Goal: Communication & Community: Answer question/provide support

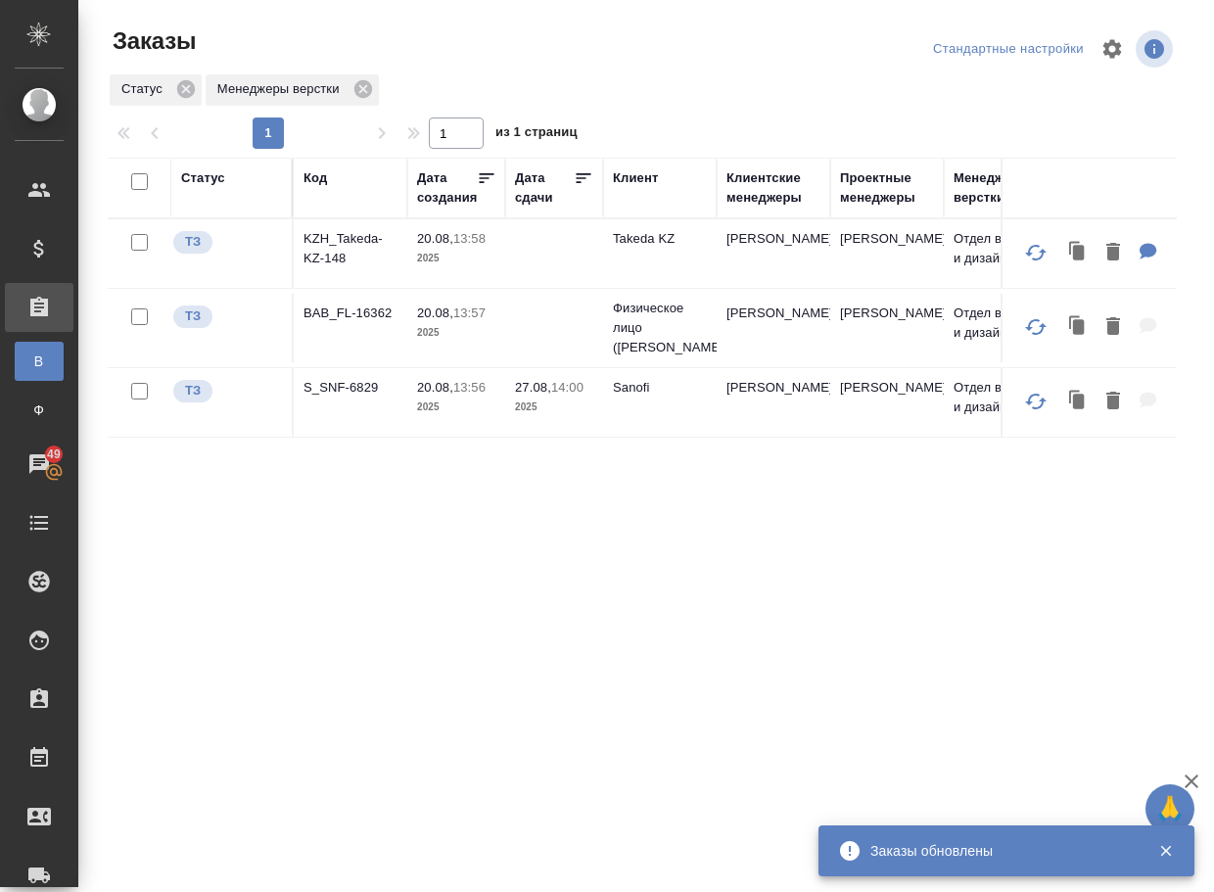
drag, startPoint x: 0, startPoint y: 0, endPoint x: 410, endPoint y: 638, distance: 758.9
click at [410, 638] on div "Статус Код Дата создания Дата сдачи Клиент Клиентские менеджеры Проектные менед…" at bounding box center [642, 510] width 1069 height 705
click at [352, 398] on p "S_SNF-6829" at bounding box center [351, 388] width 94 height 20
click at [379, 323] on p "BAB_FL-16362" at bounding box center [351, 314] width 94 height 20
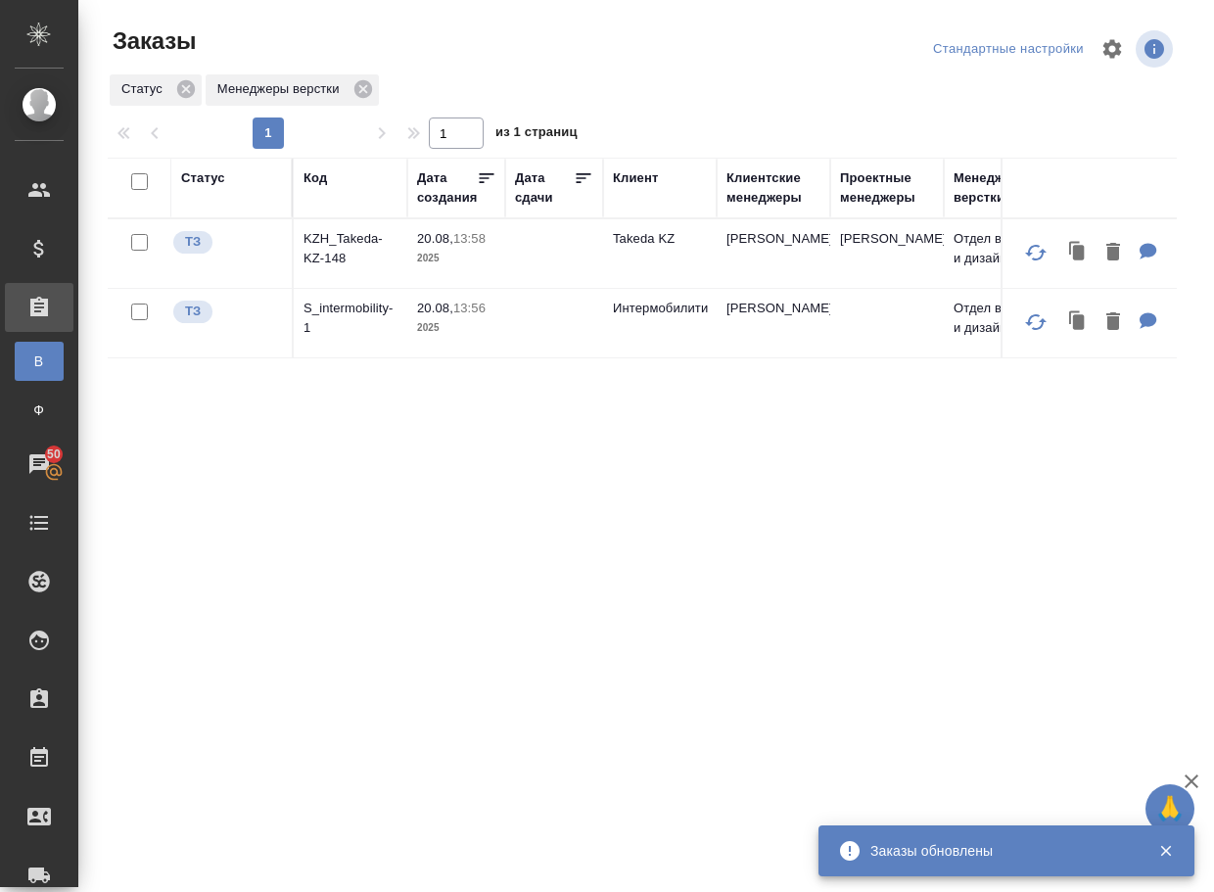
click at [358, 441] on div "Статус Код Дата создания Дата сдачи Клиент Клиентские менеджеры Проектные менед…" at bounding box center [642, 510] width 1069 height 705
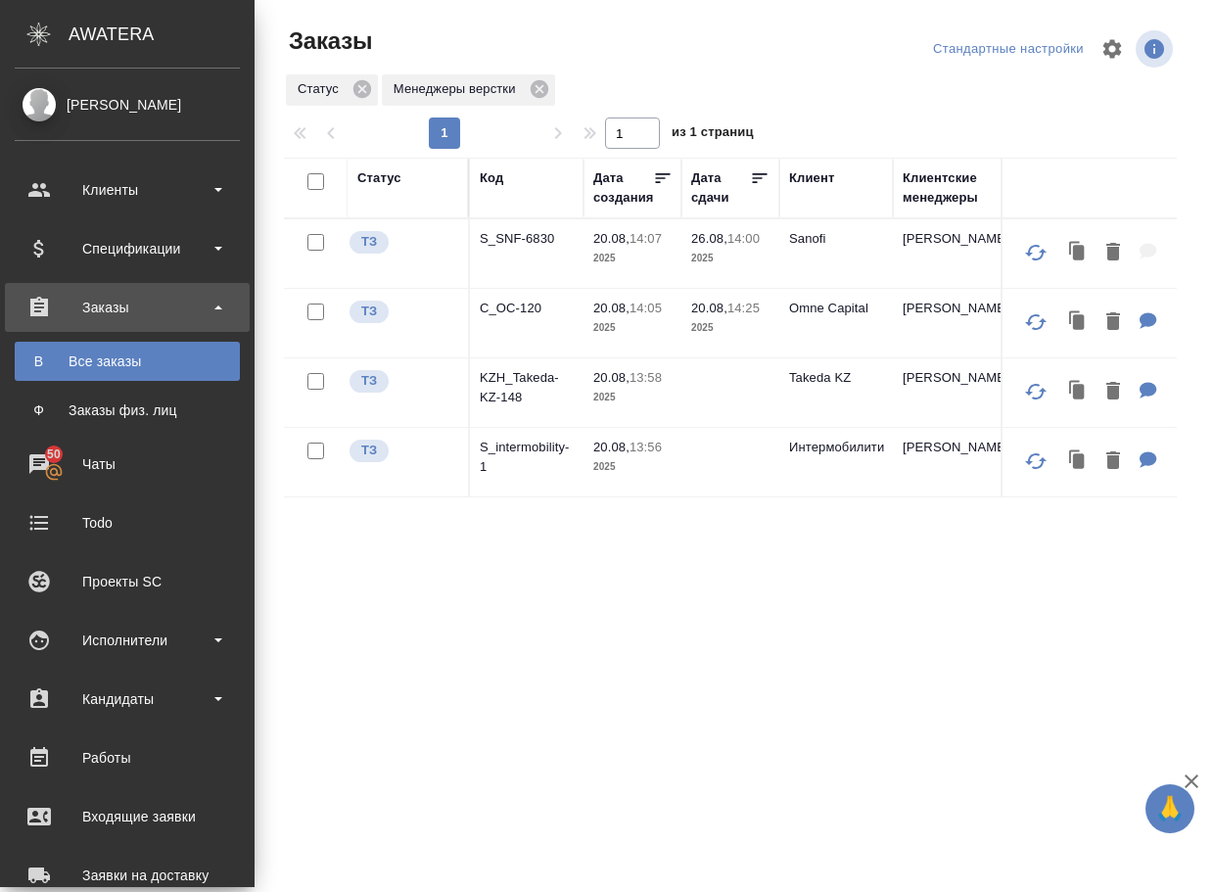
click at [529, 632] on div "Статус Код Дата создания Дата сдачи Клиент Клиентские менеджеры Проектные менед…" at bounding box center [730, 510] width 893 height 705
click at [523, 318] on p "C_OC-120" at bounding box center [527, 309] width 94 height 20
click at [536, 318] on p "S_SNF-6830" at bounding box center [527, 309] width 94 height 20
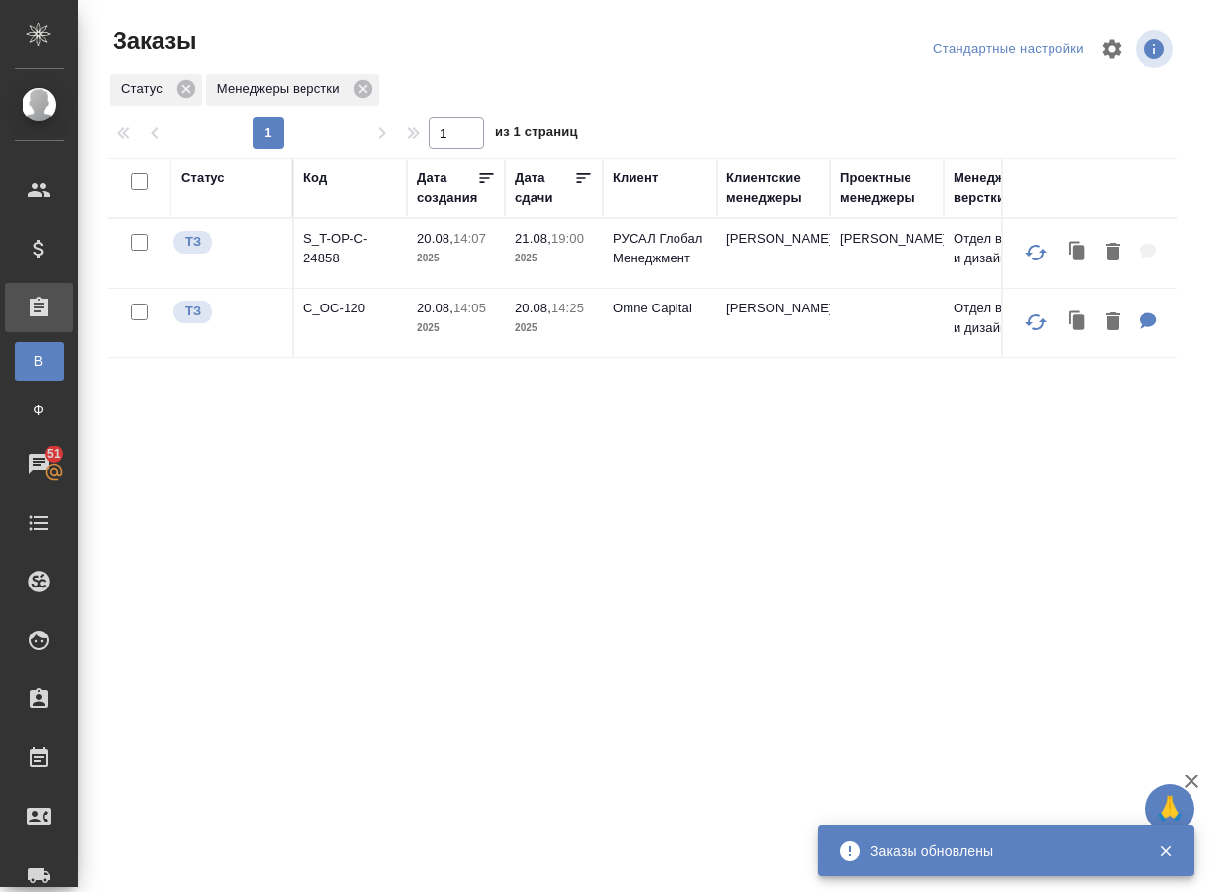
click at [613, 615] on div "Статус Код Дата создания Дата сдачи Клиент Клиентские менеджеры Проектные менед…" at bounding box center [642, 510] width 1069 height 705
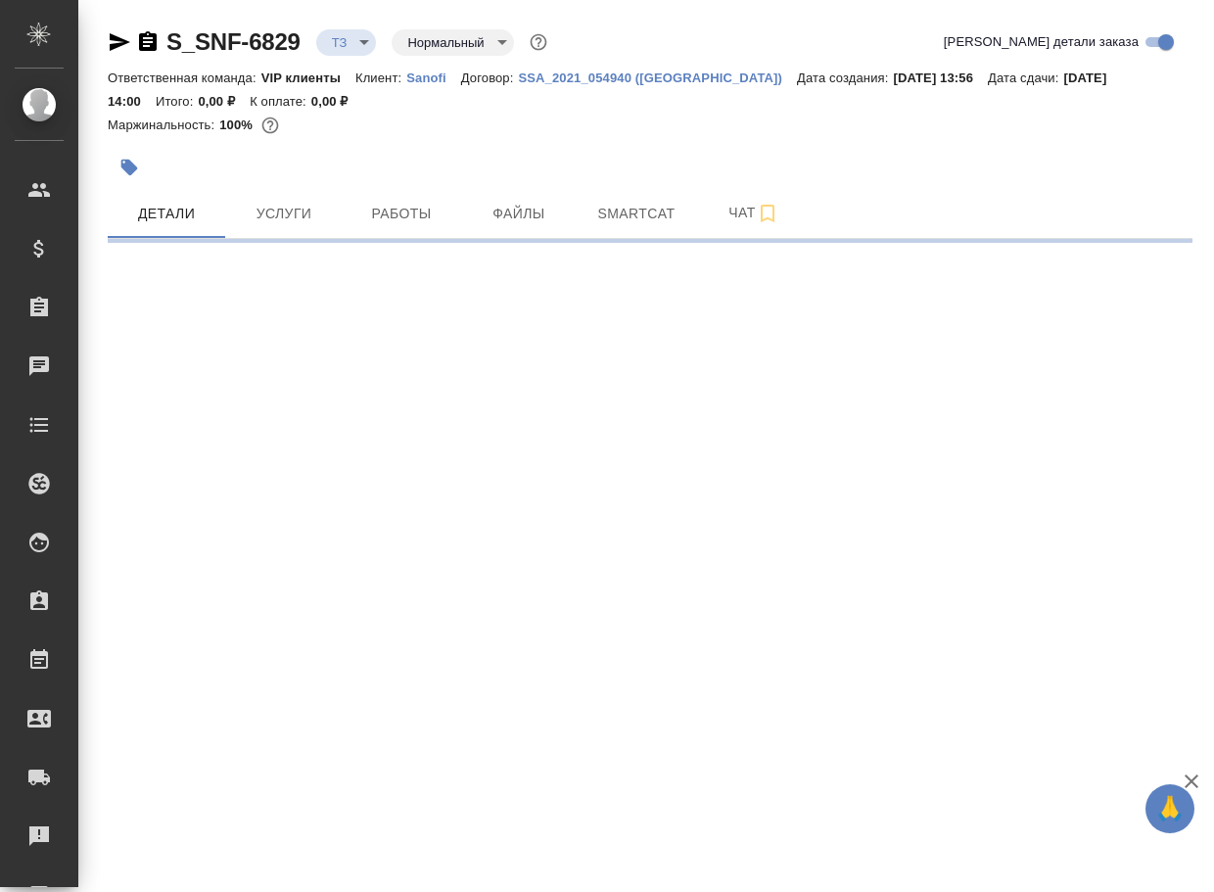
select select "RU"
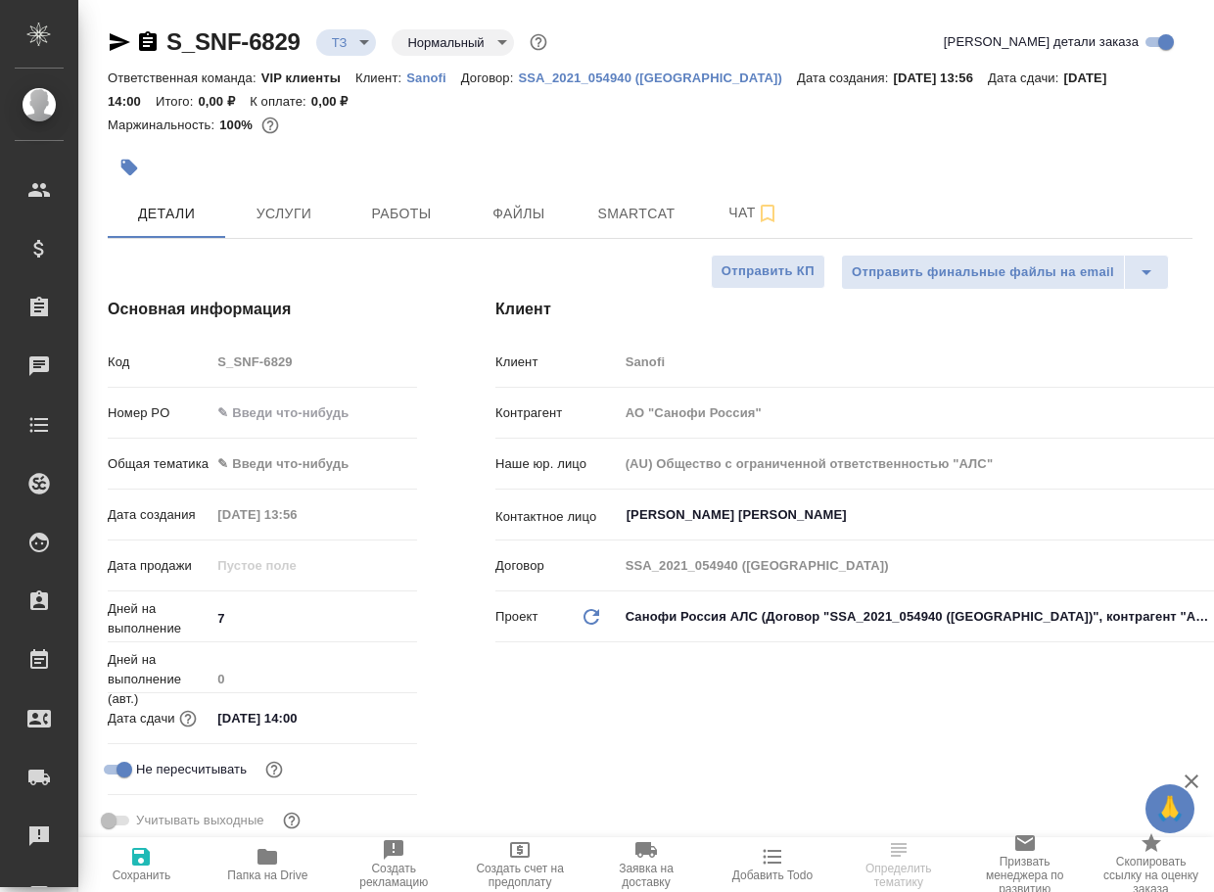
type textarea "x"
click at [846, 160] on div at bounding box center [650, 167] width 1085 height 43
type textarea "x"
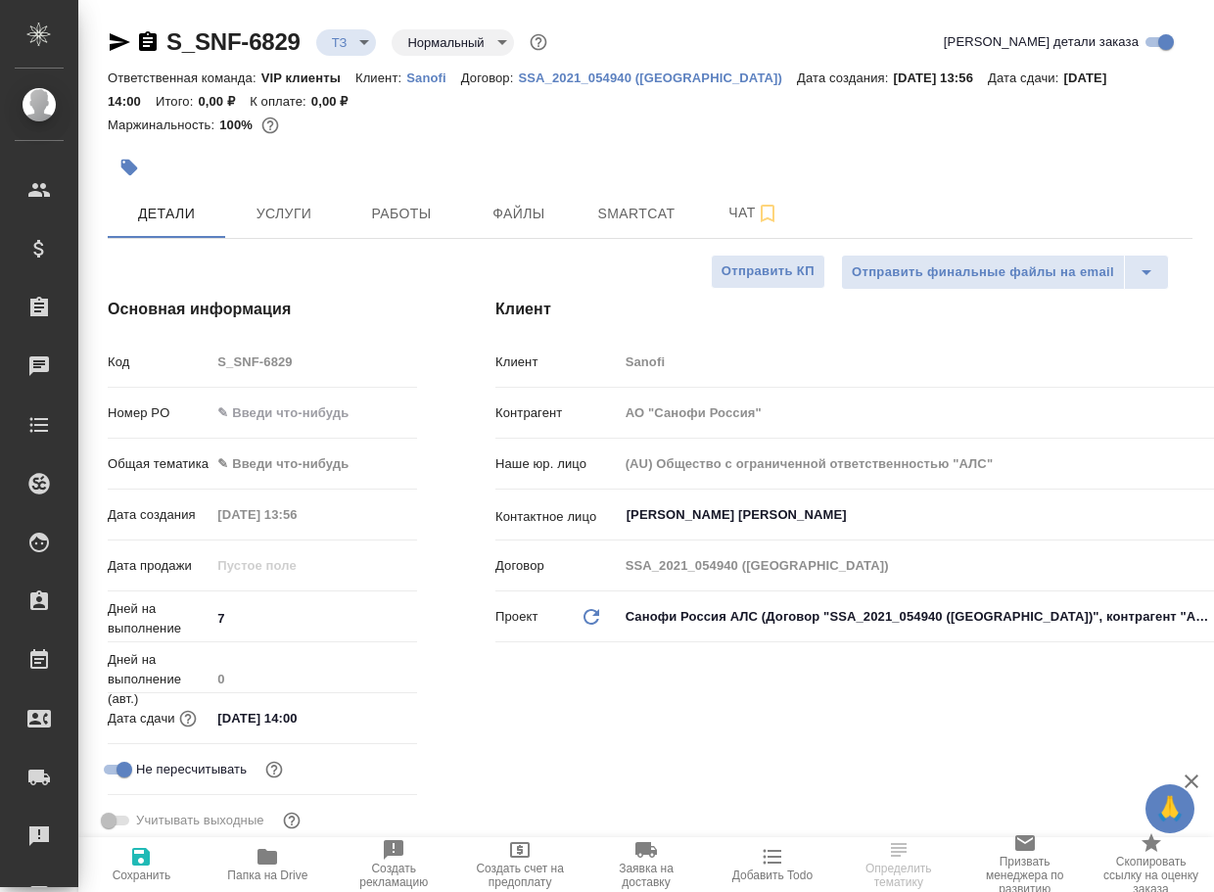
type textarea "x"
type input "[PERSON_NAME] Валентина"
type input "[PERSON_NAME]"
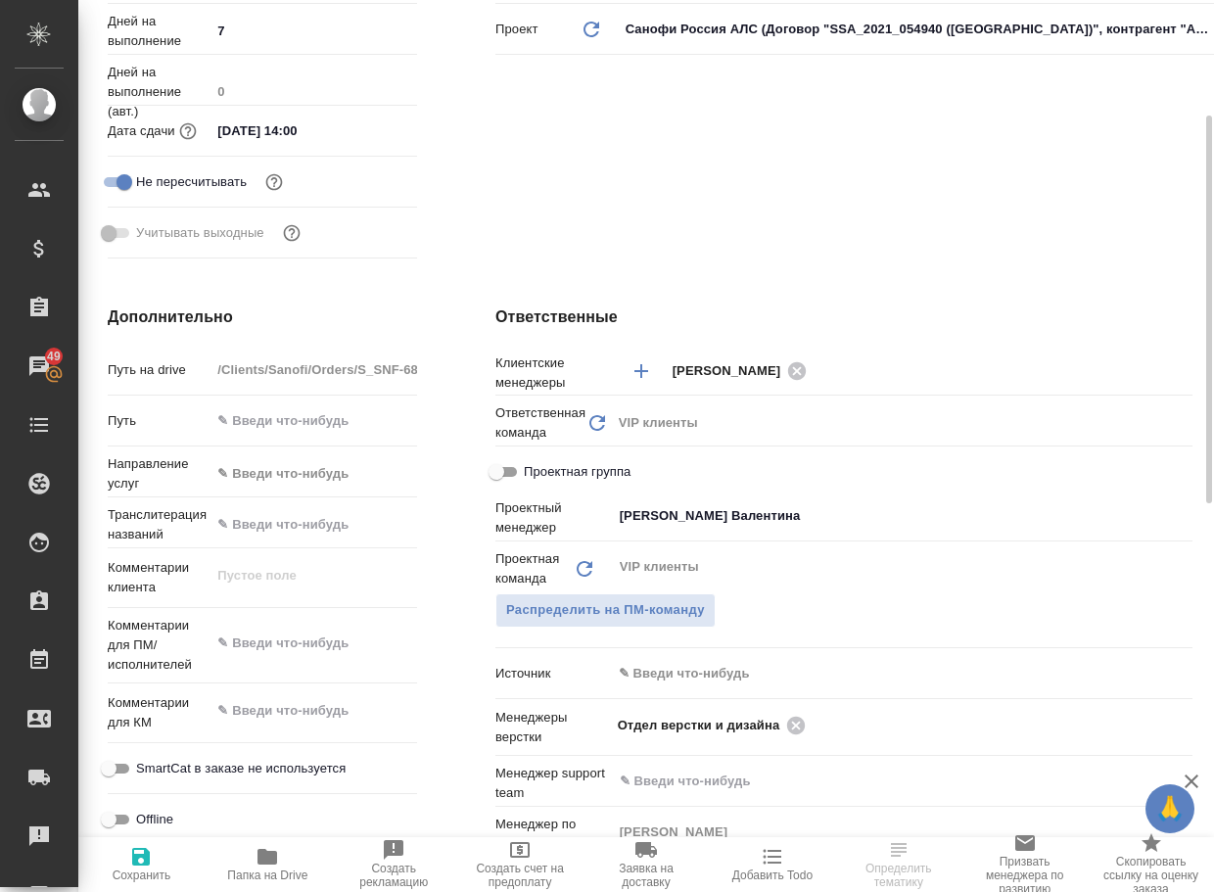
scroll to position [783, 0]
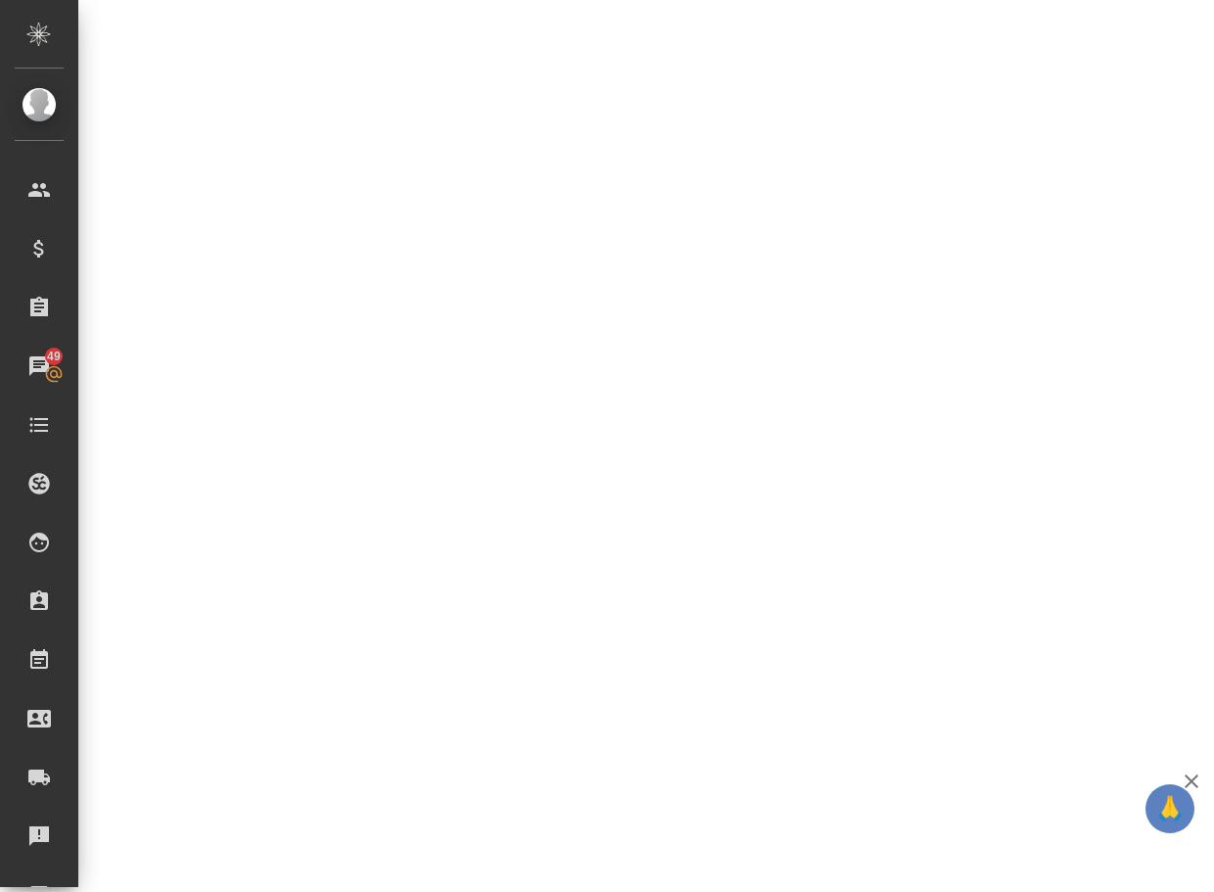
select select "RU"
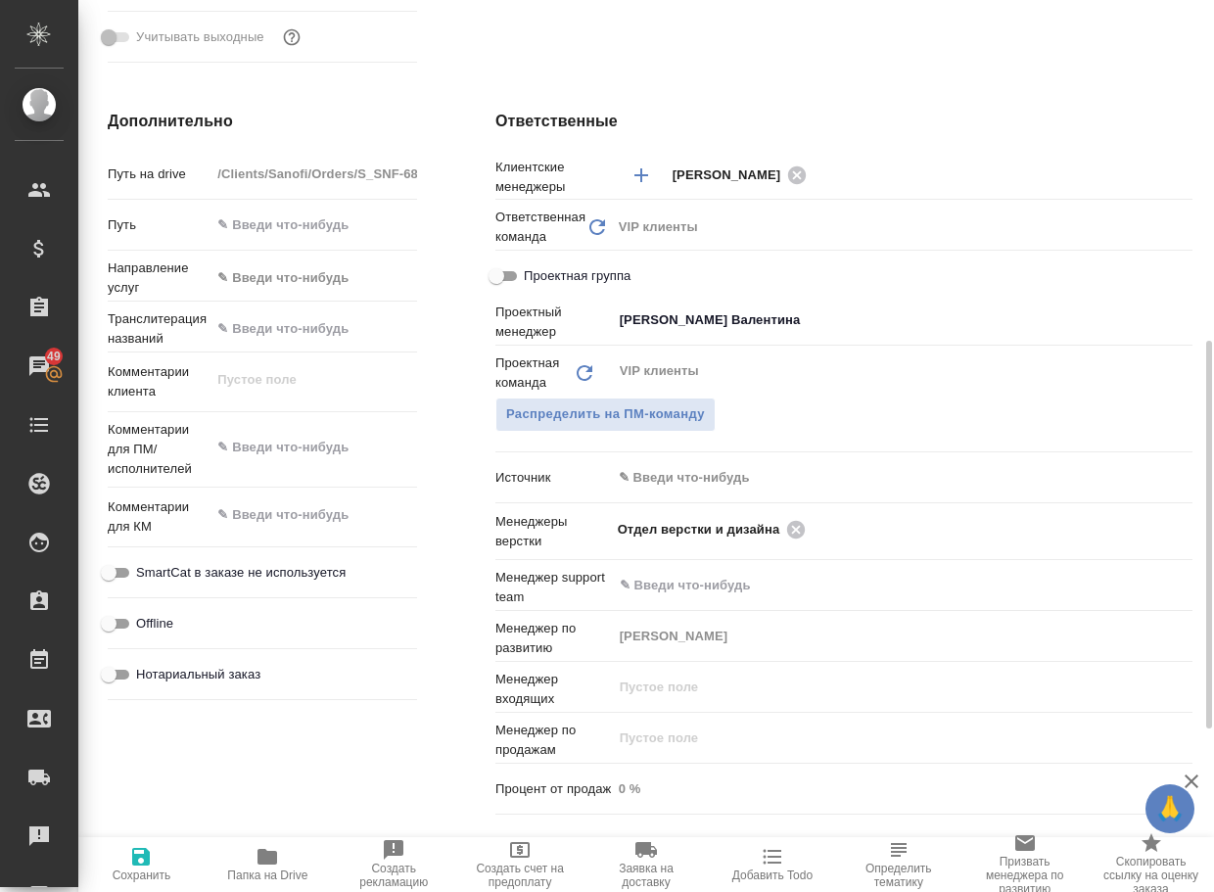
type textarea "x"
click at [258, 864] on icon "button" at bounding box center [267, 856] width 23 height 23
type textarea "x"
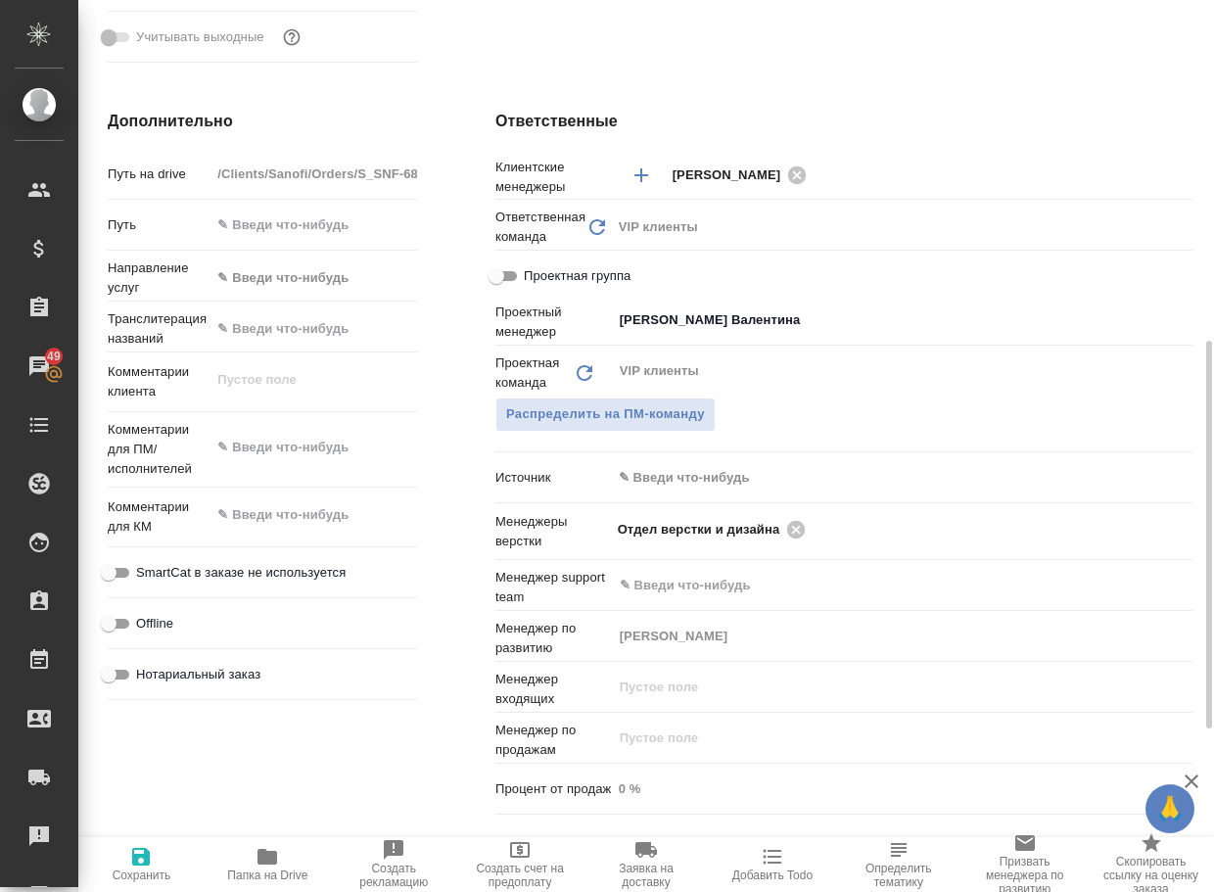
type textarea "x"
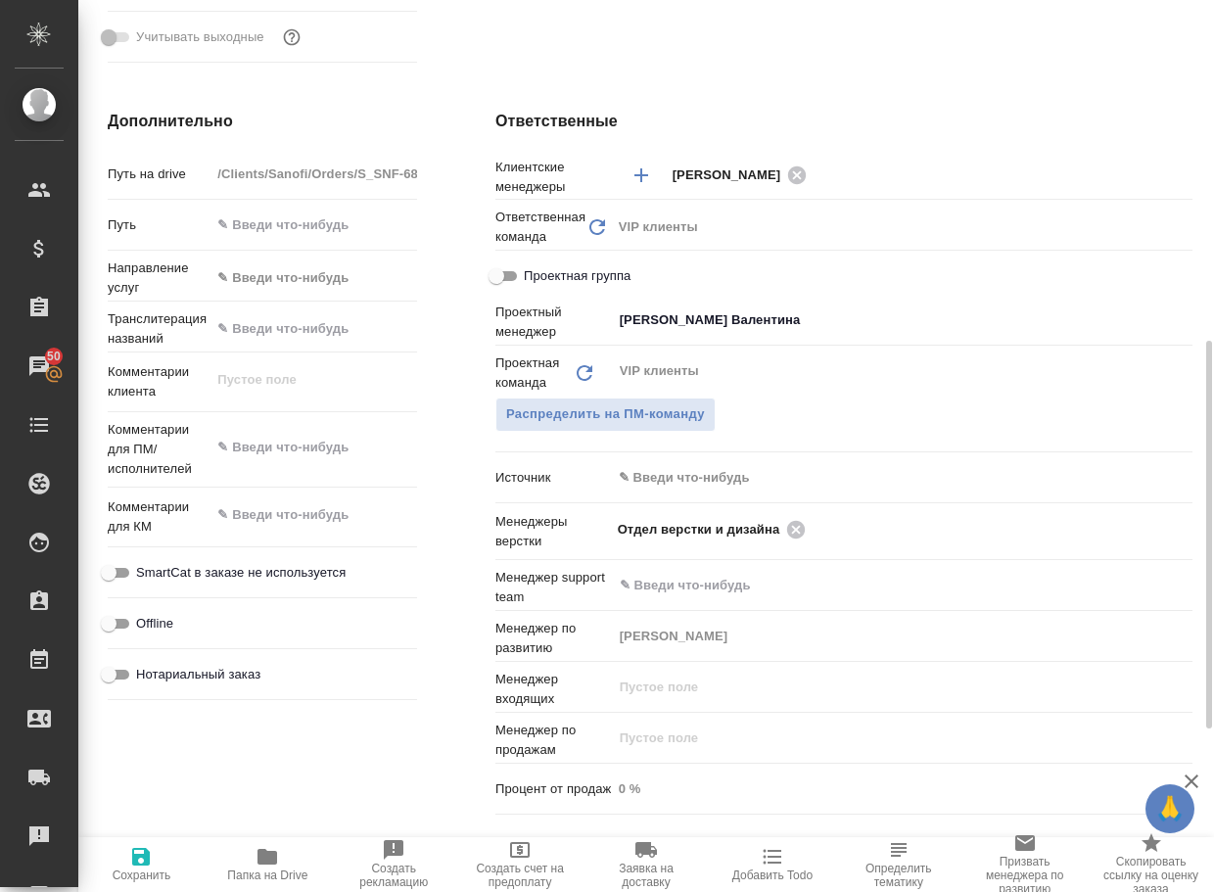
type textarea "x"
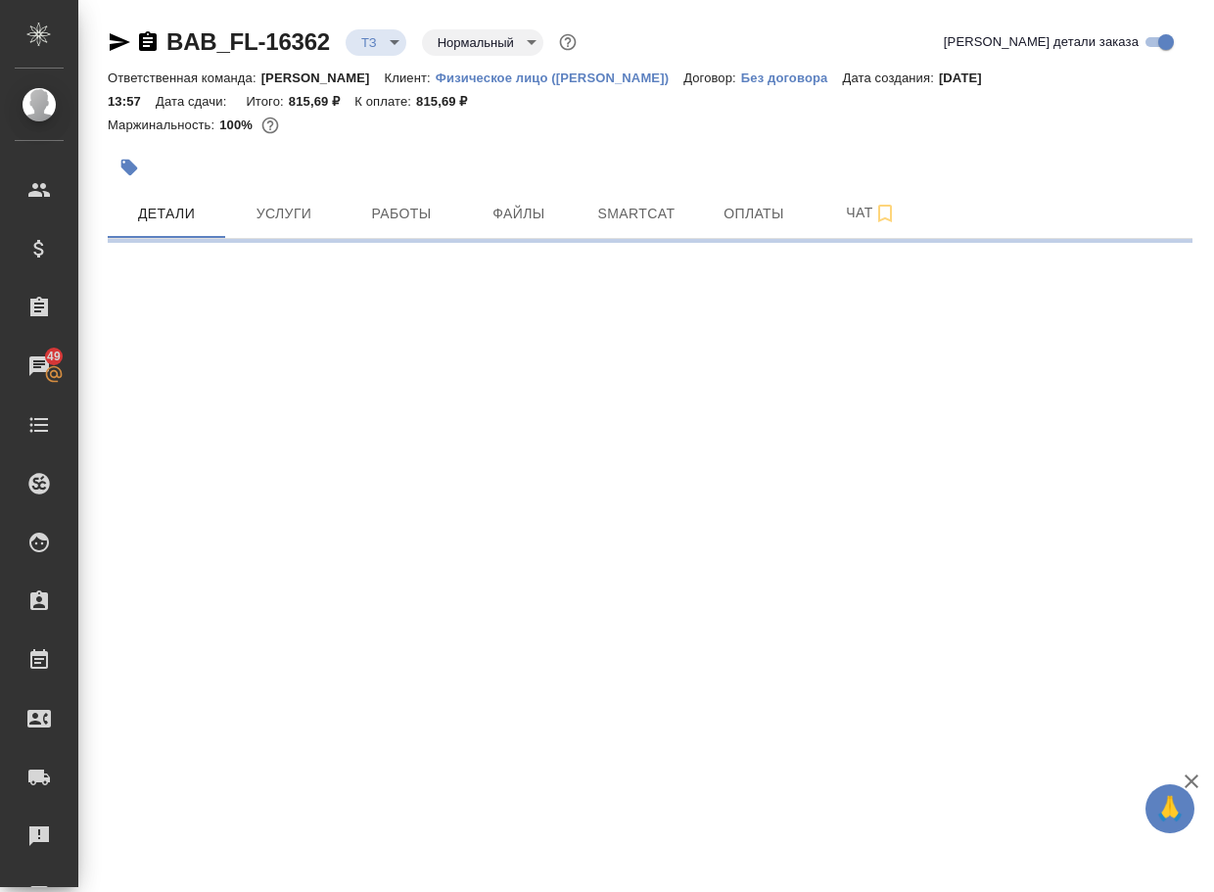
select select "RU"
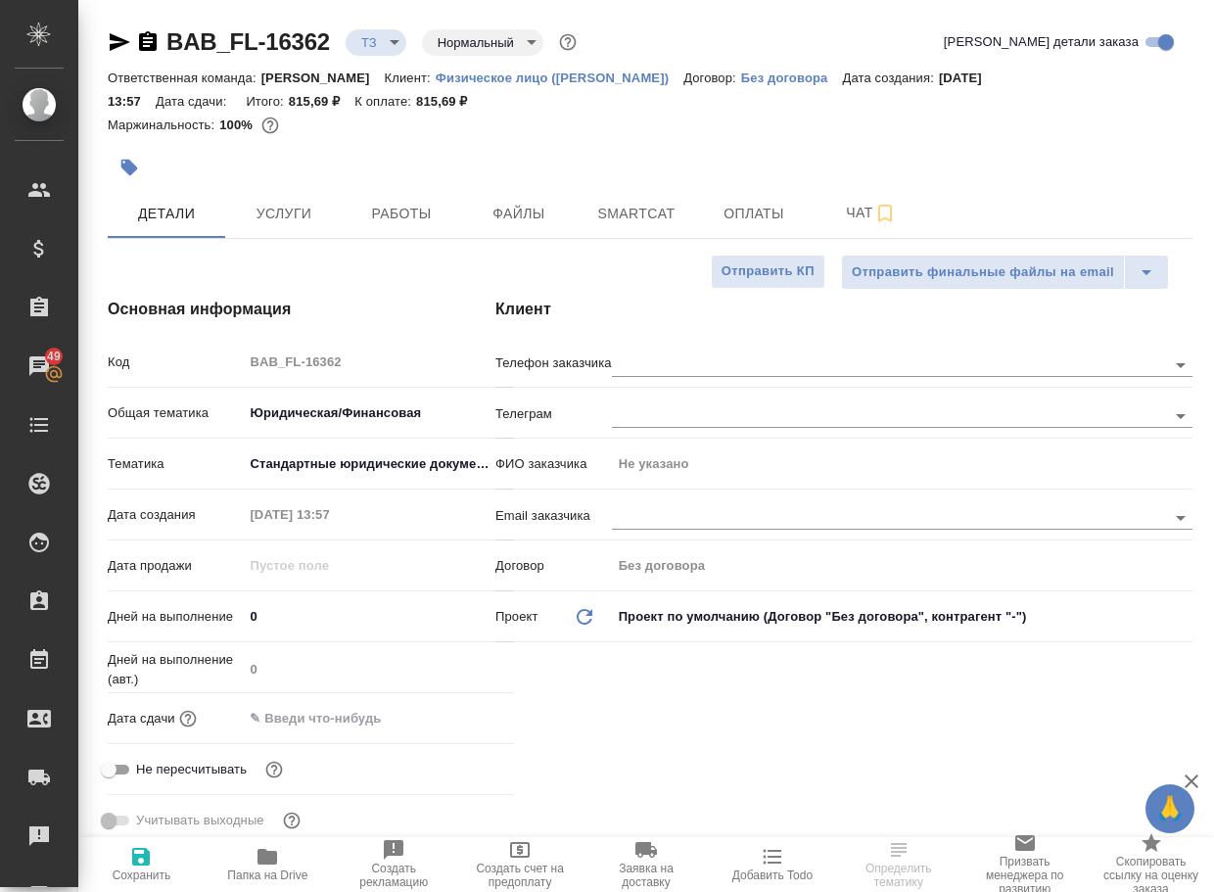
type textarea "x"
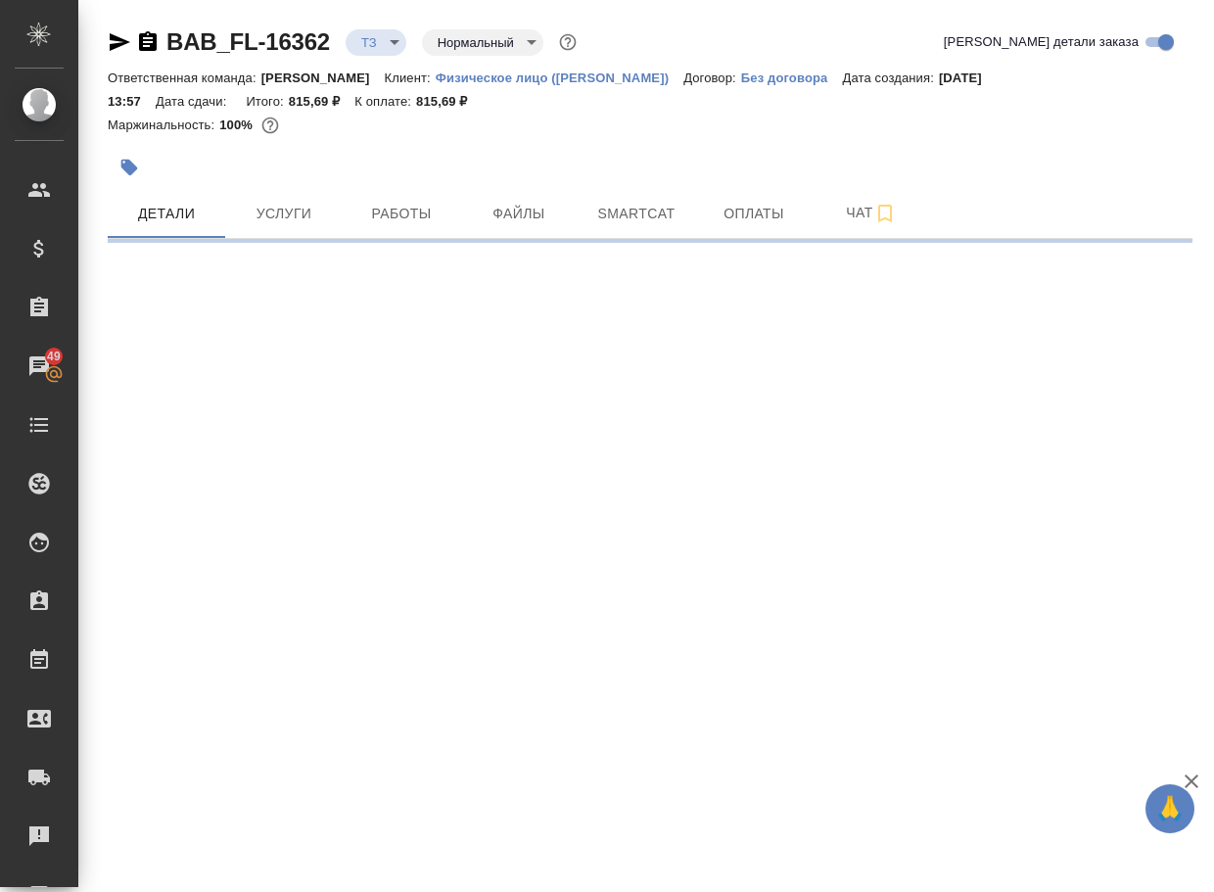
select select "RU"
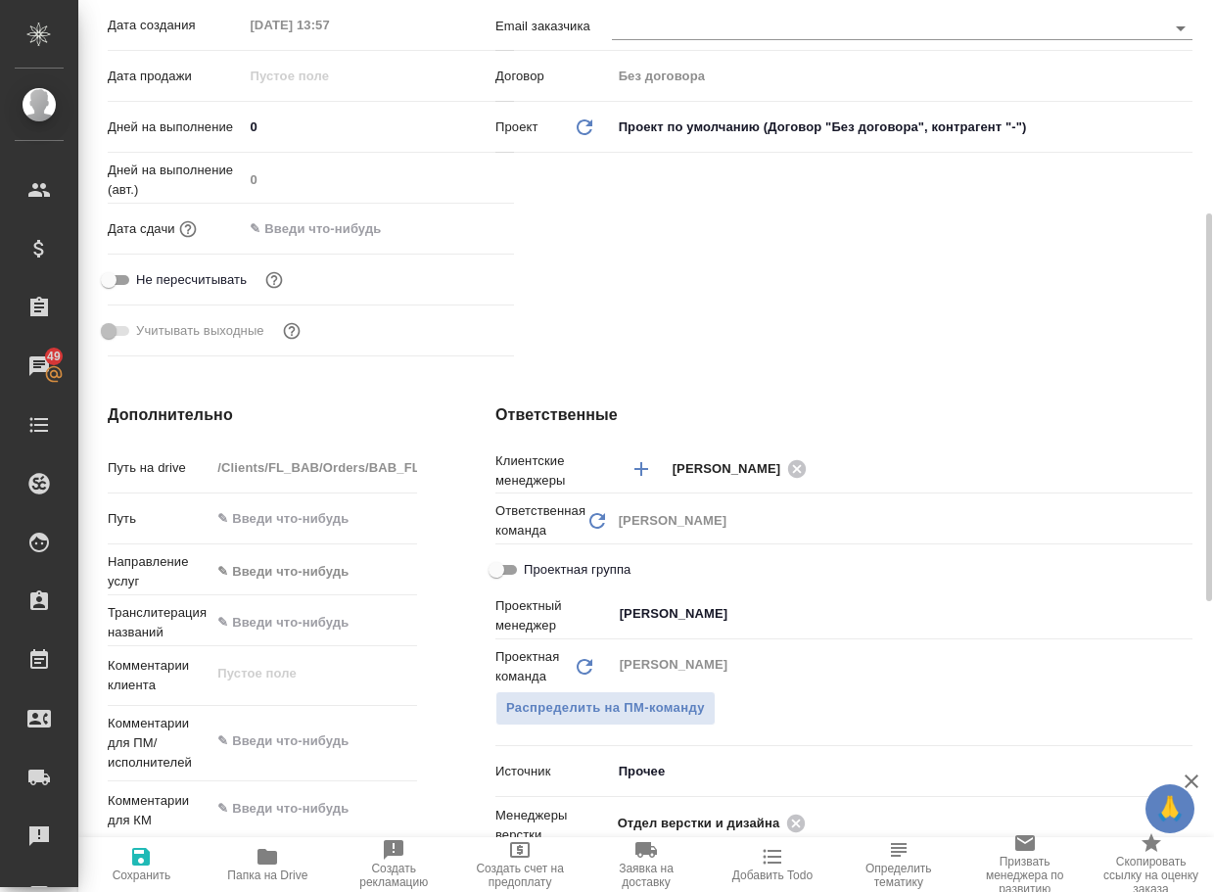
scroll to position [685, 0]
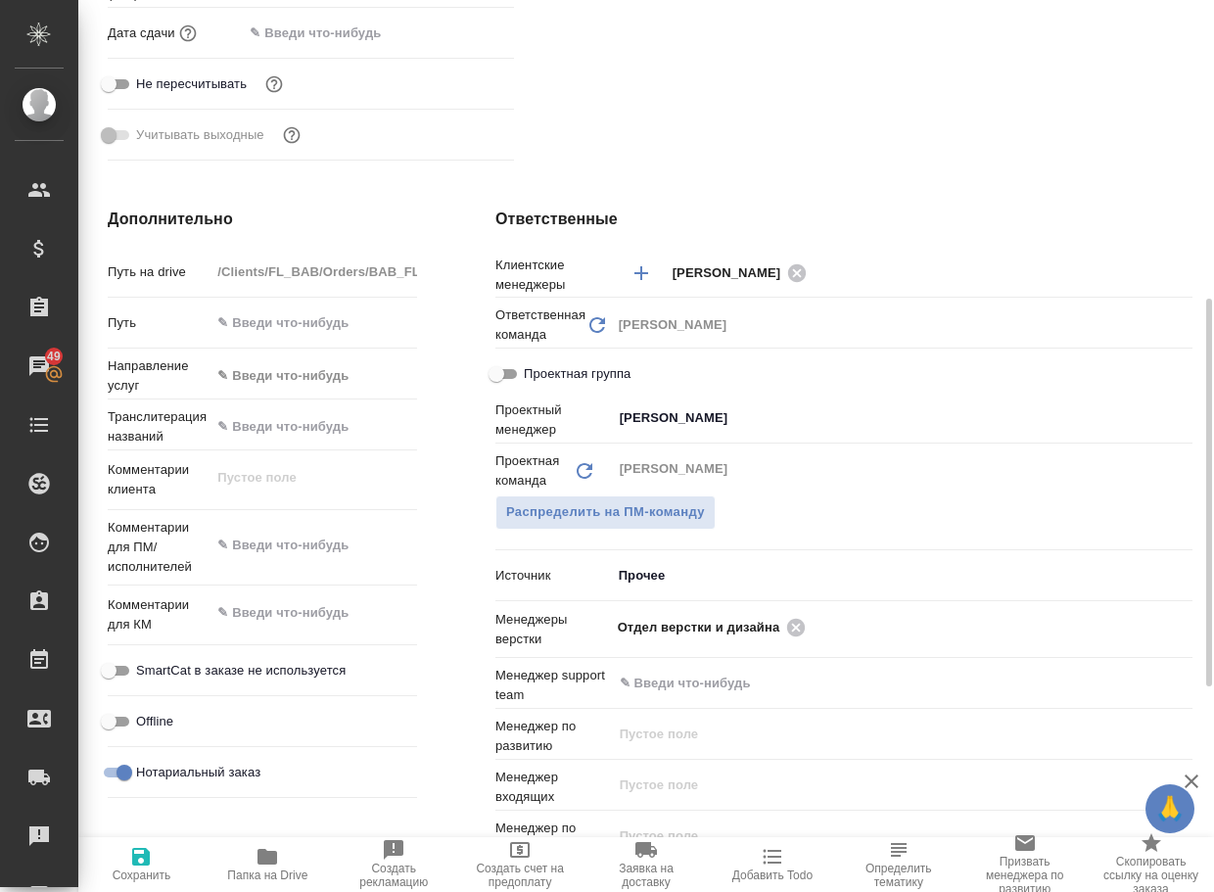
click at [279, 859] on icon "button" at bounding box center [267, 856] width 23 height 23
type textarea "x"
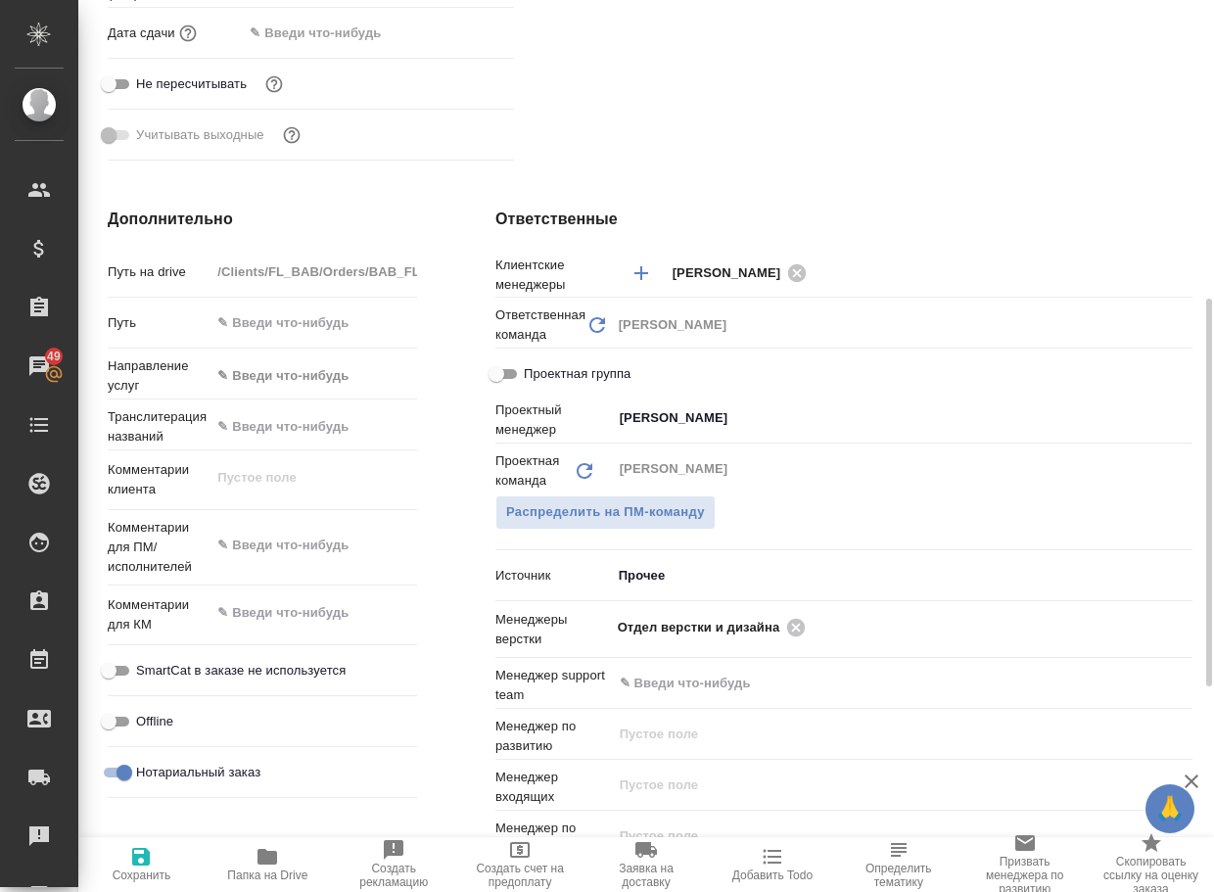
type textarea "x"
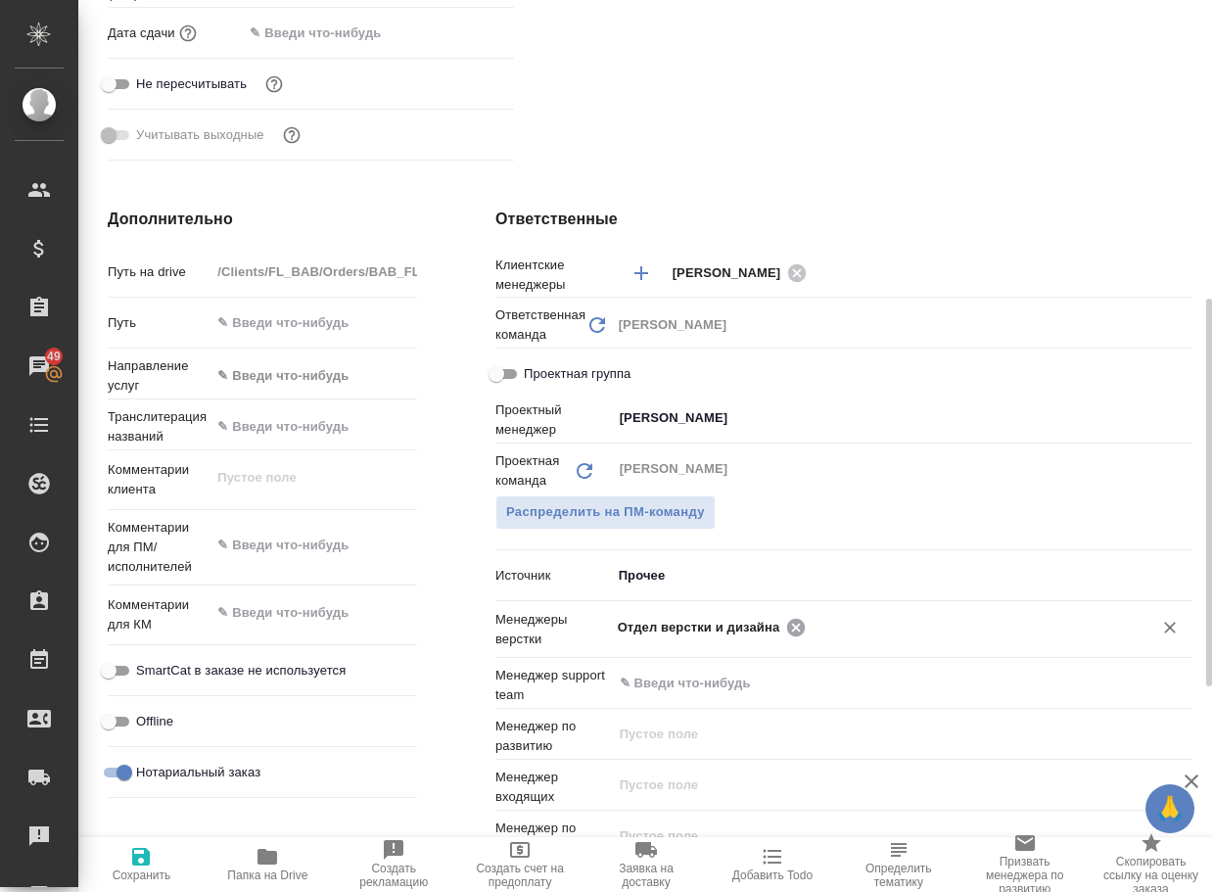
click at [806, 621] on icon at bounding box center [796, 628] width 22 height 22
type textarea "x"
click at [812, 621] on input "text" at bounding box center [966, 626] width 309 height 23
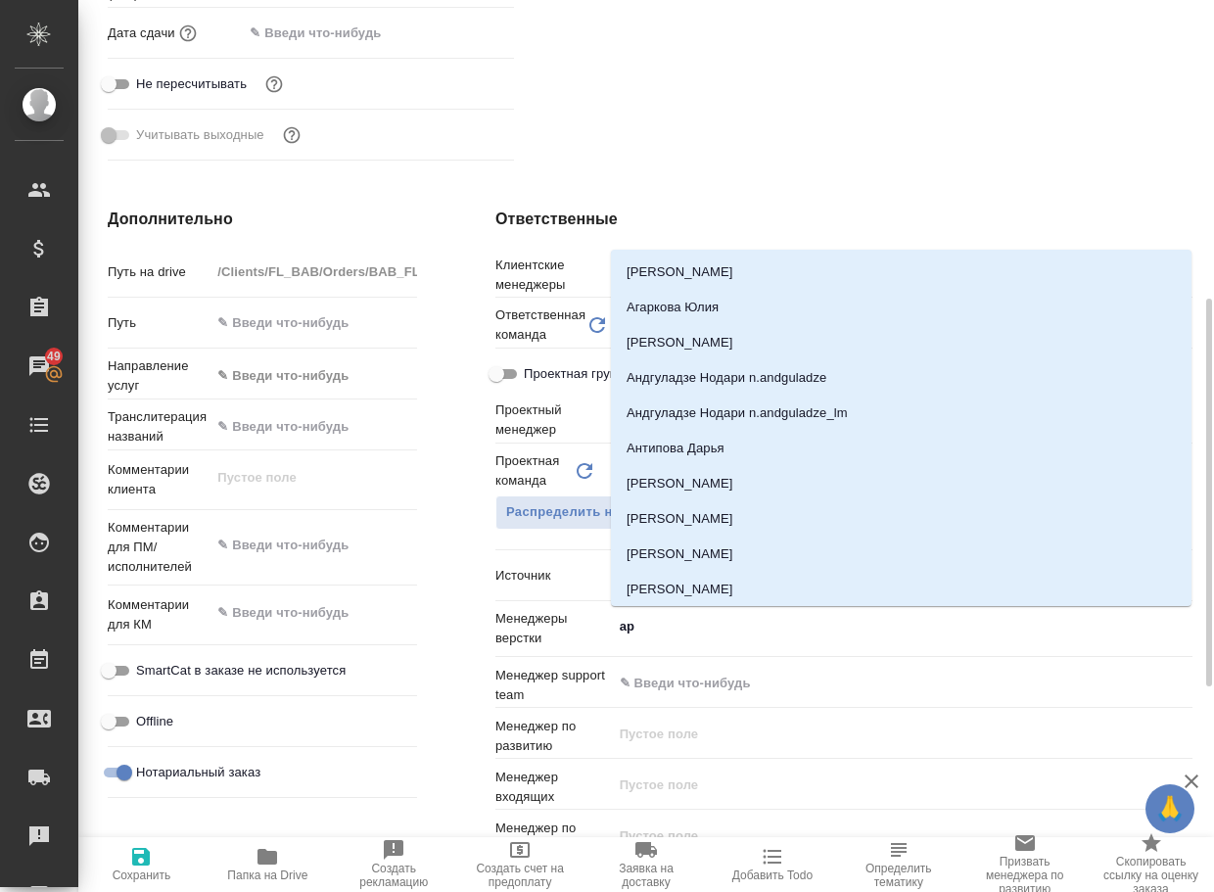
type input "арс"
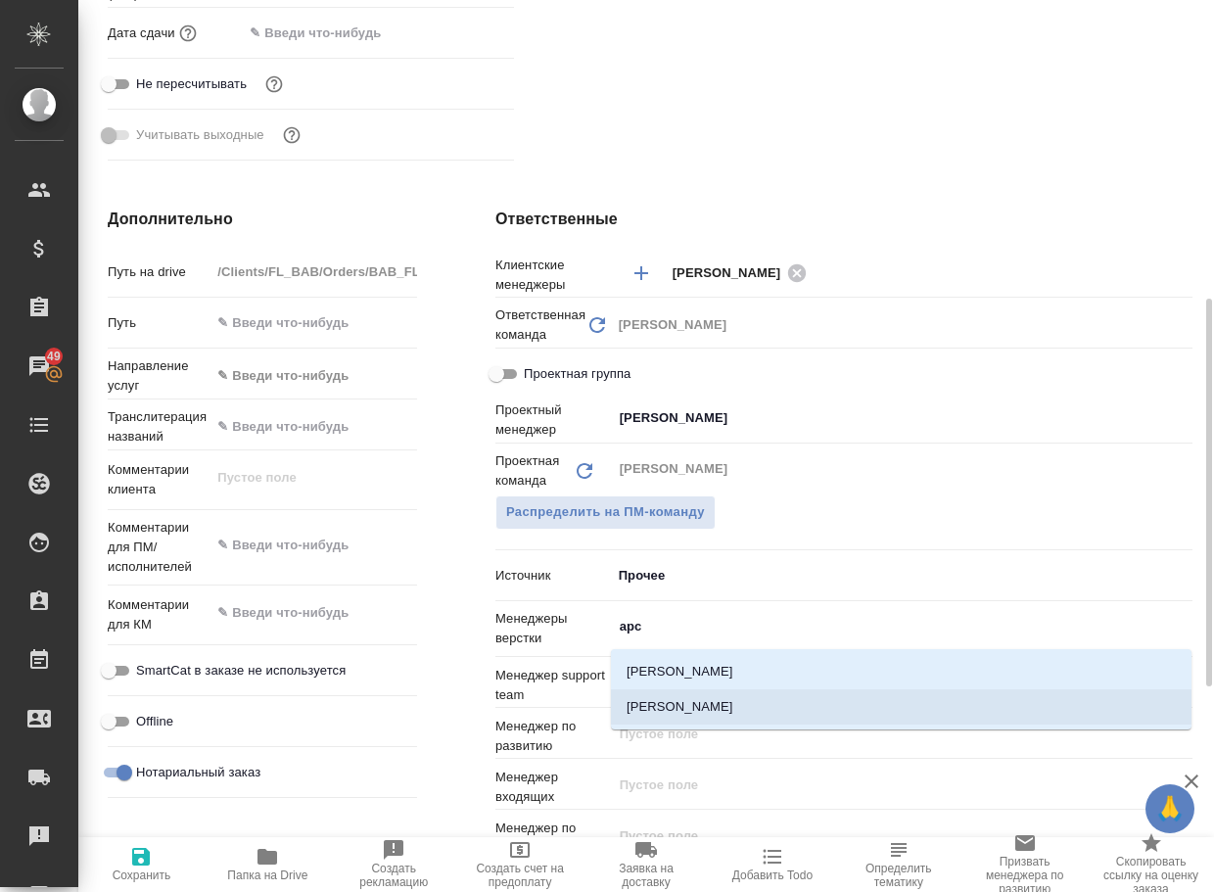
click at [710, 705] on li "Арсеньева Вера" at bounding box center [901, 706] width 581 height 35
type textarea "x"
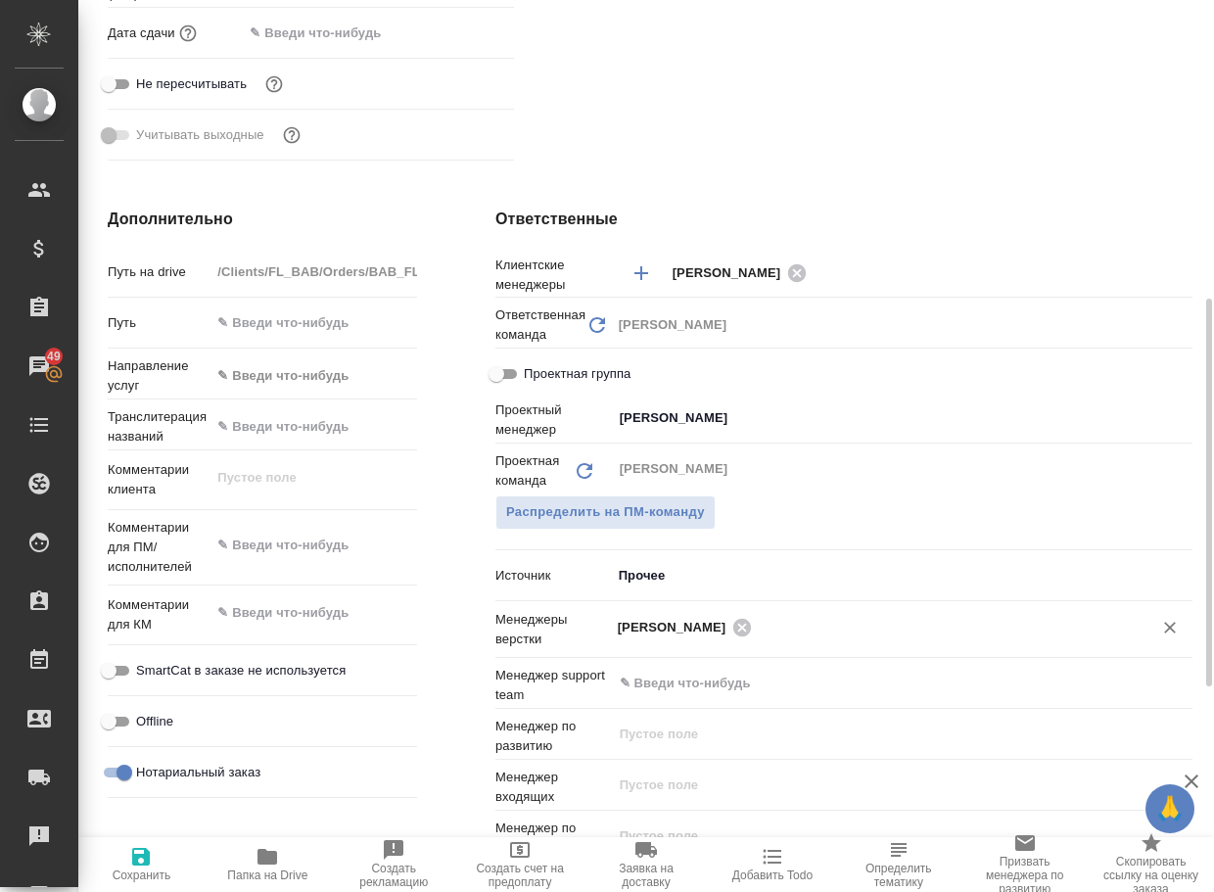
click at [126, 866] on span "Сохранить" at bounding box center [141, 863] width 103 height 37
type textarea "x"
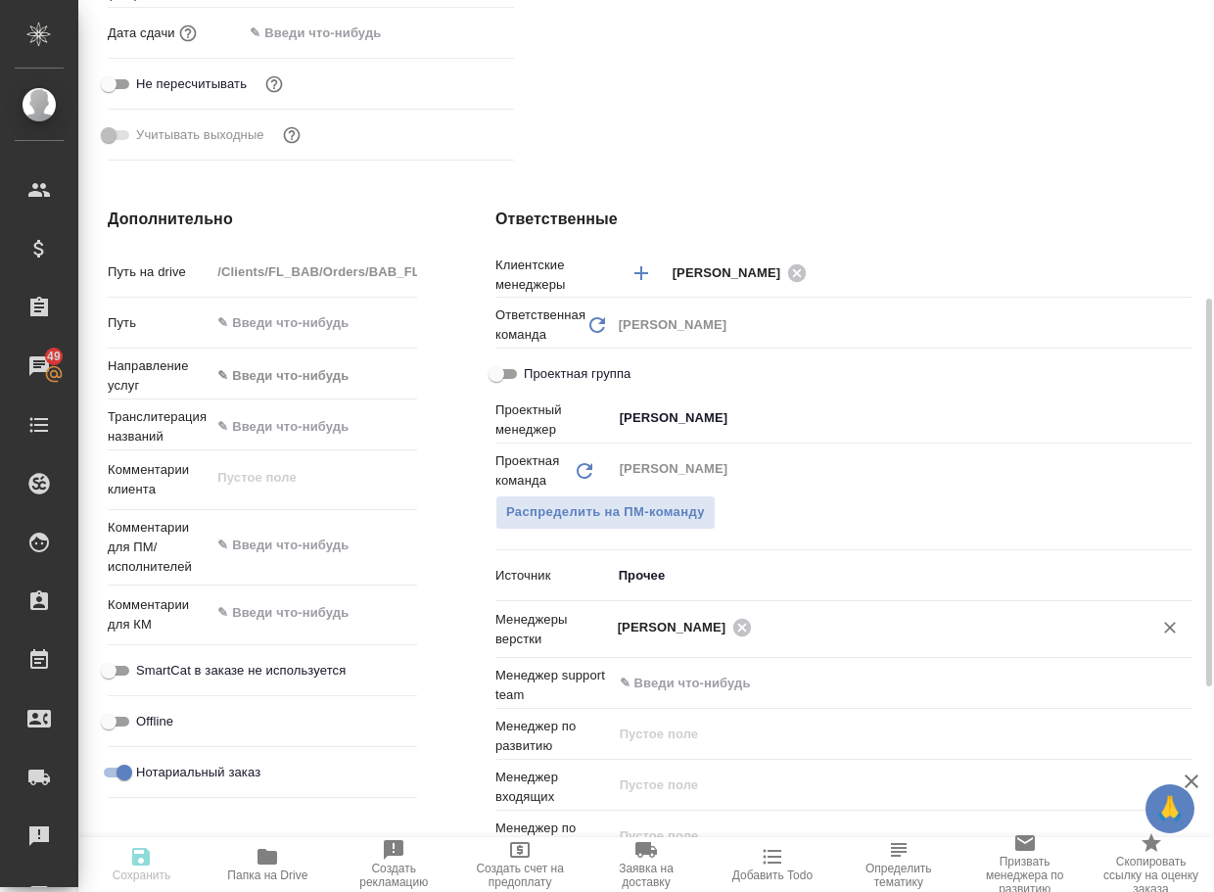
type textarea "x"
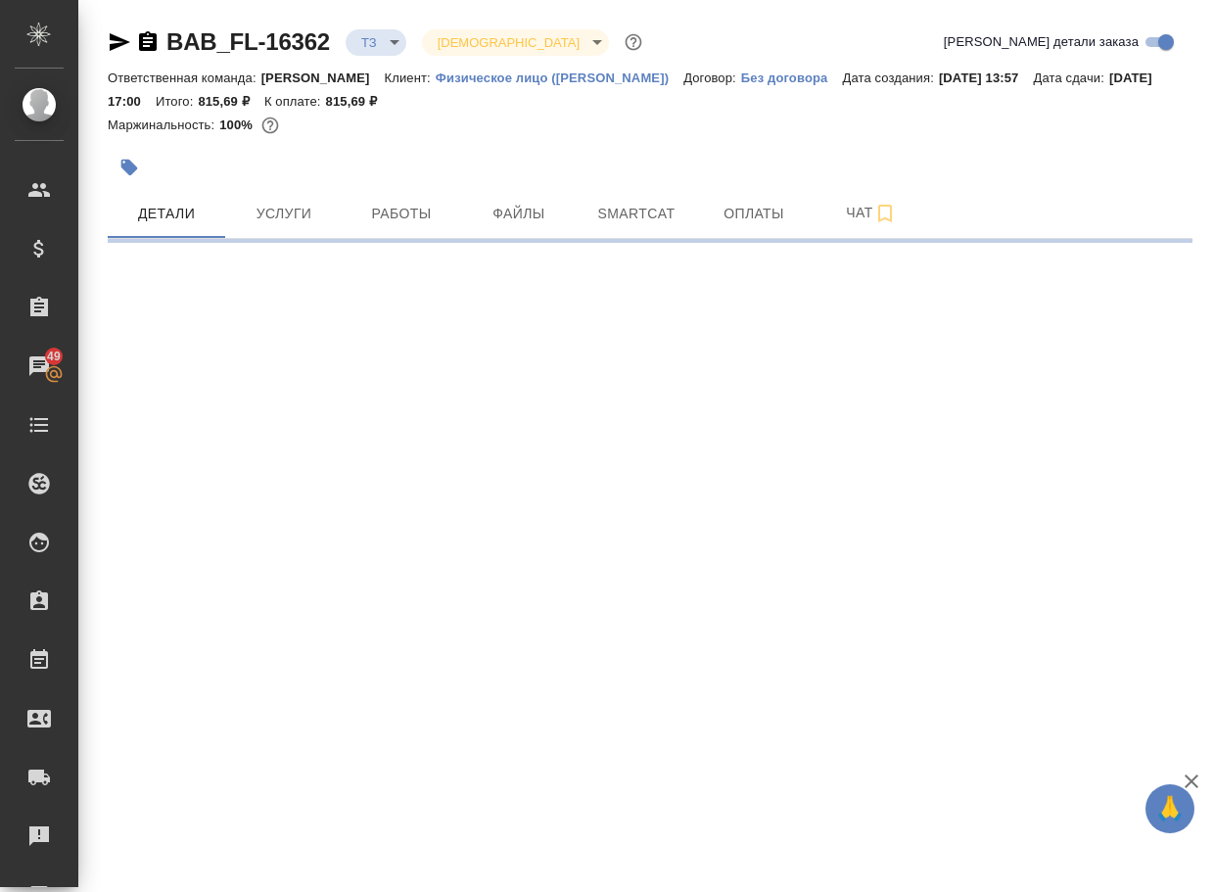
select select "RU"
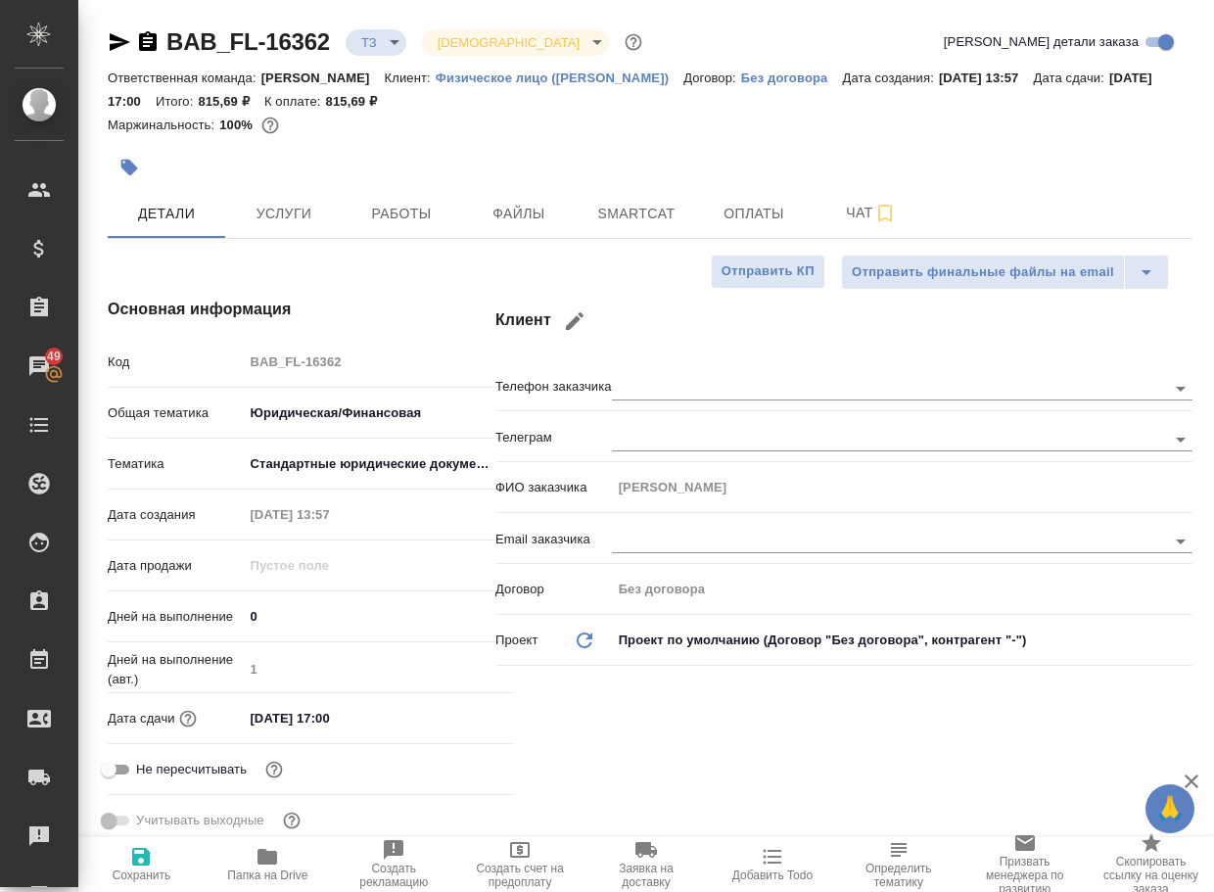
type textarea "x"
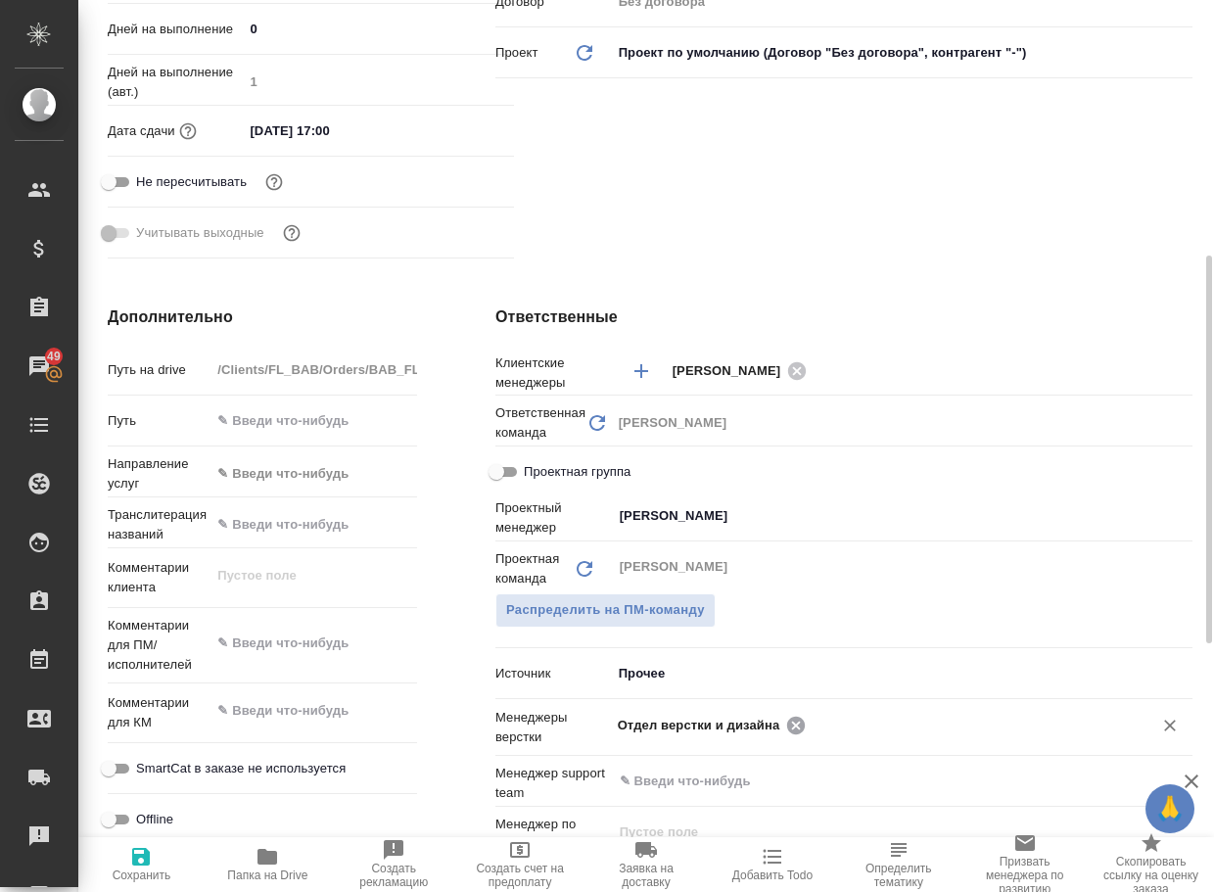
click at [802, 722] on icon at bounding box center [796, 726] width 22 height 22
type textarea "x"
click at [812, 722] on input "text" at bounding box center [966, 724] width 309 height 23
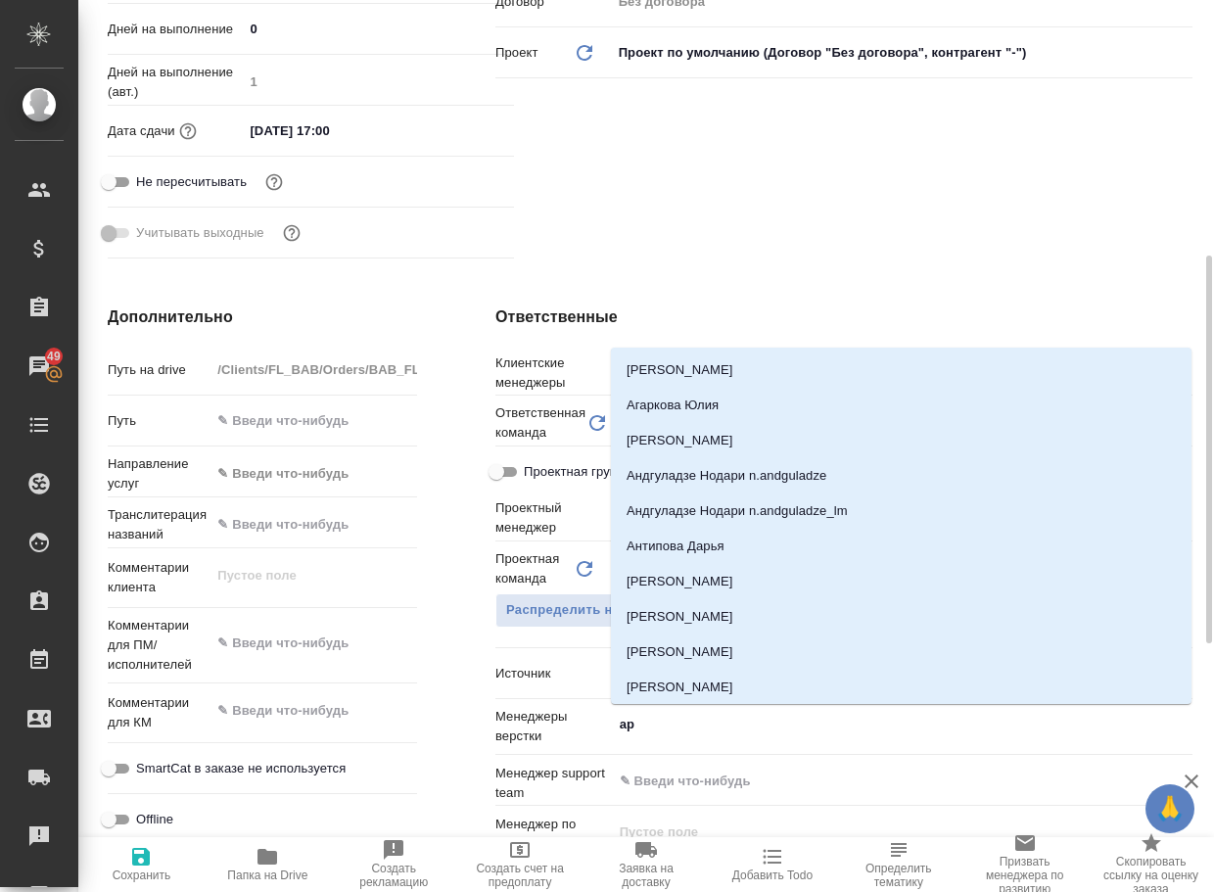
type input "арс"
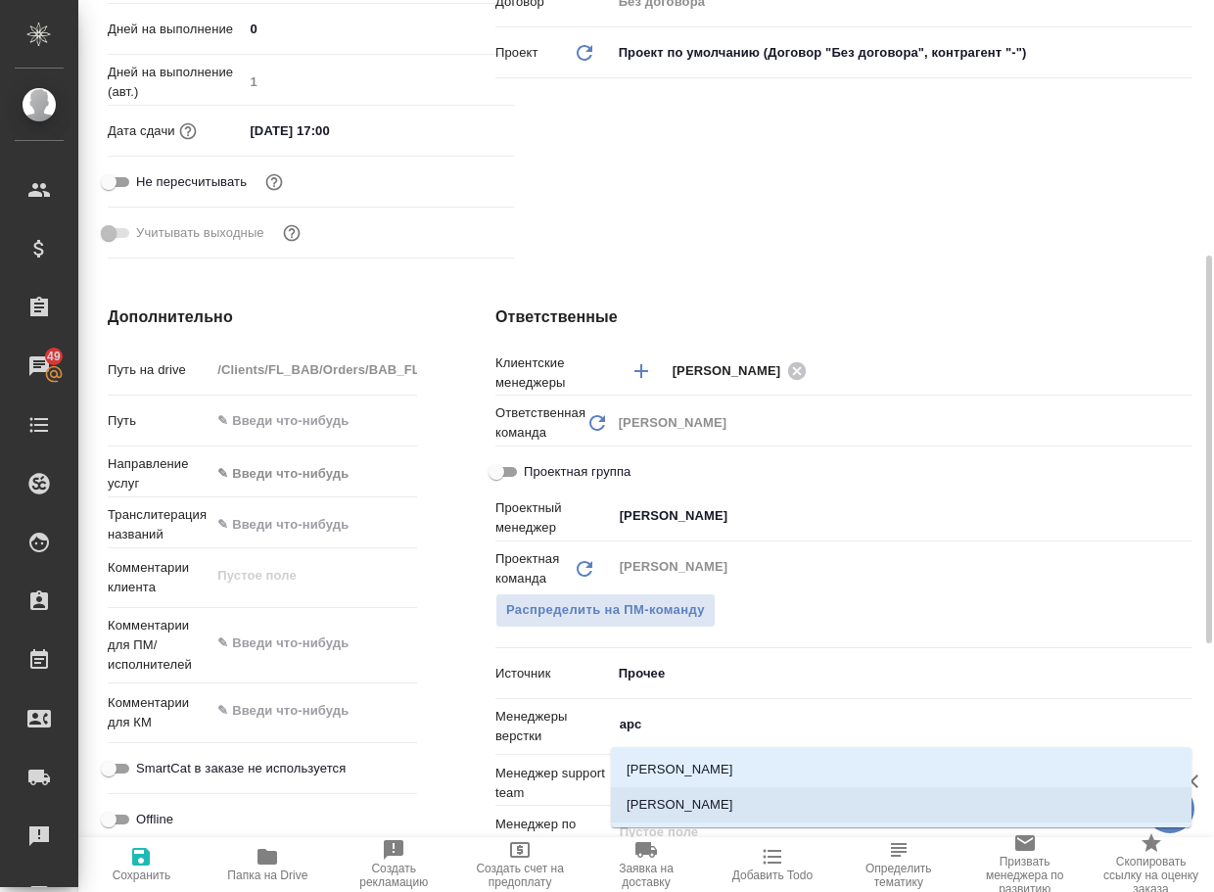
click at [708, 797] on li "Арсеньева Вера" at bounding box center [901, 804] width 581 height 35
type textarea "x"
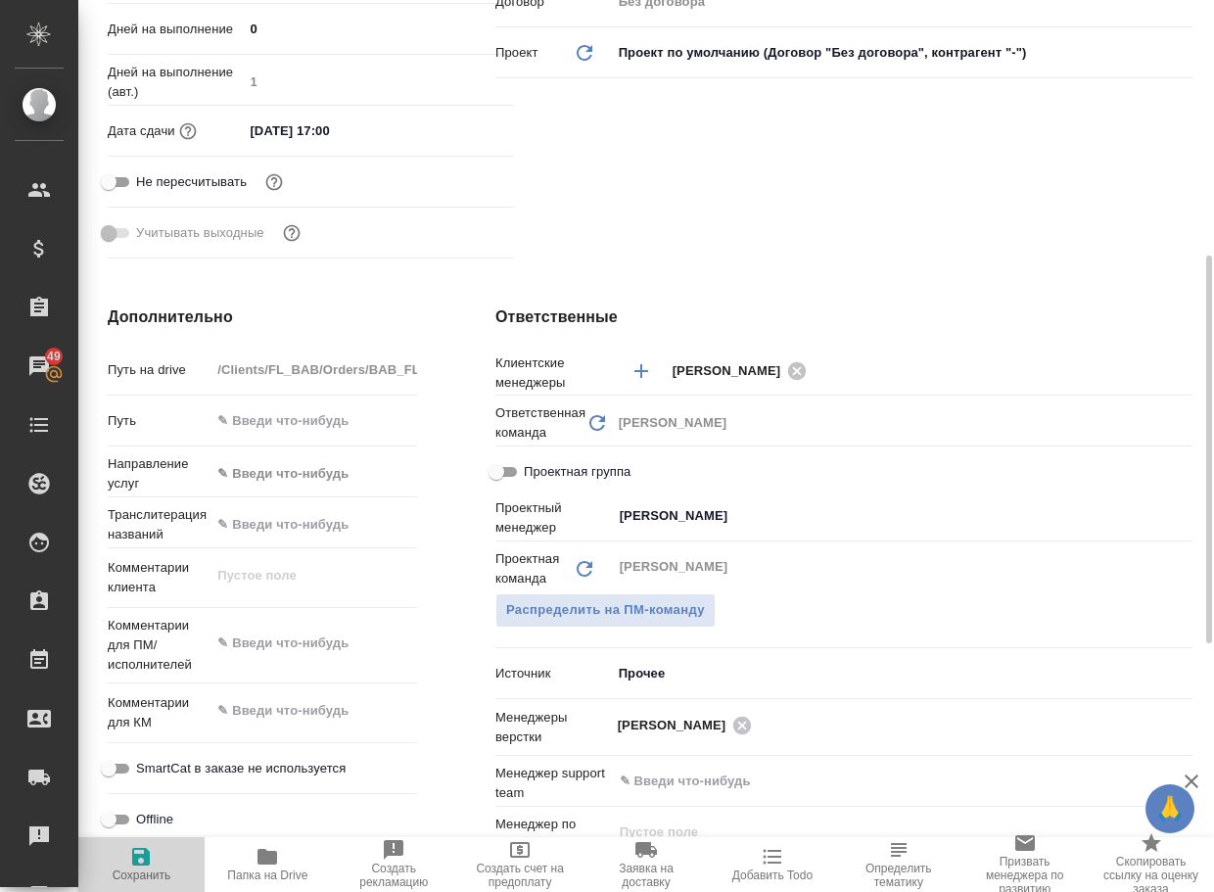
click at [124, 870] on span "Сохранить" at bounding box center [142, 875] width 59 height 14
type textarea "x"
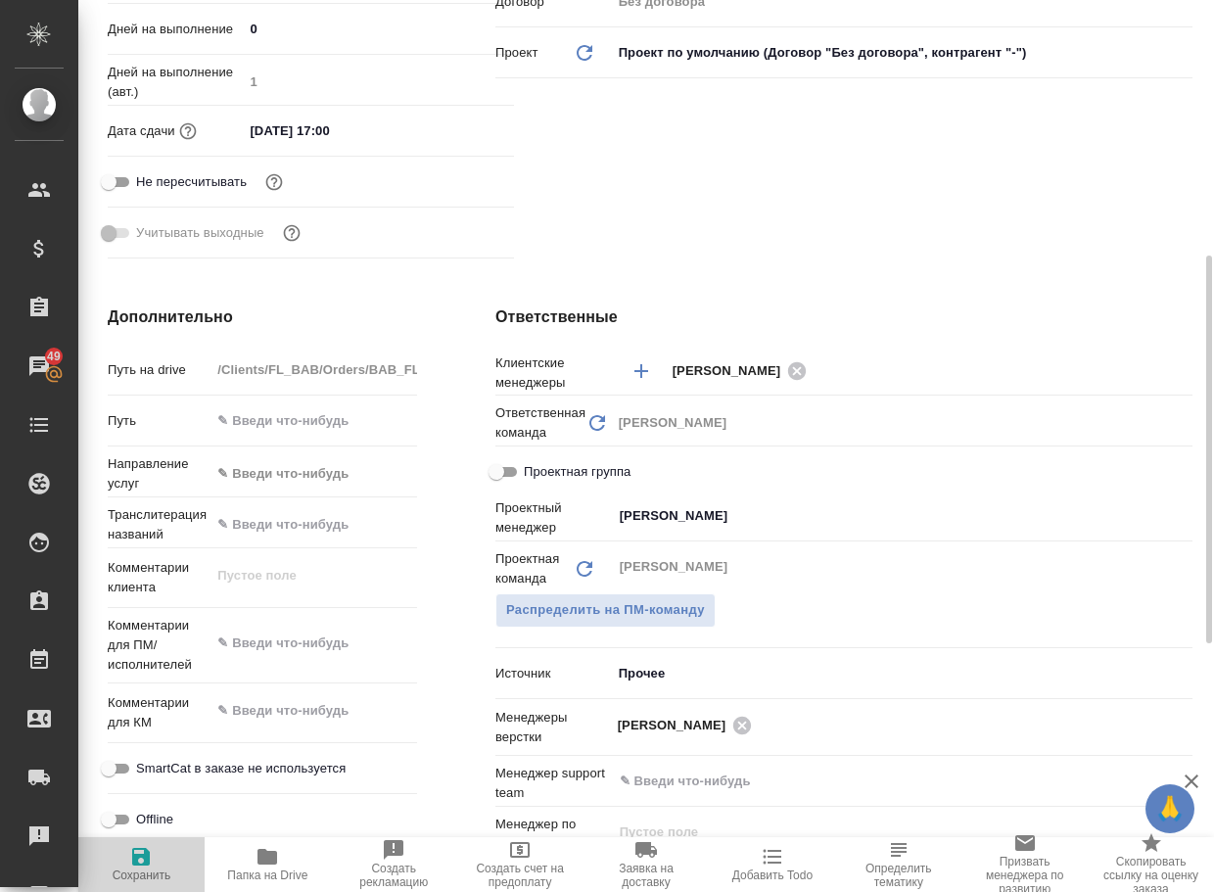
type textarea "x"
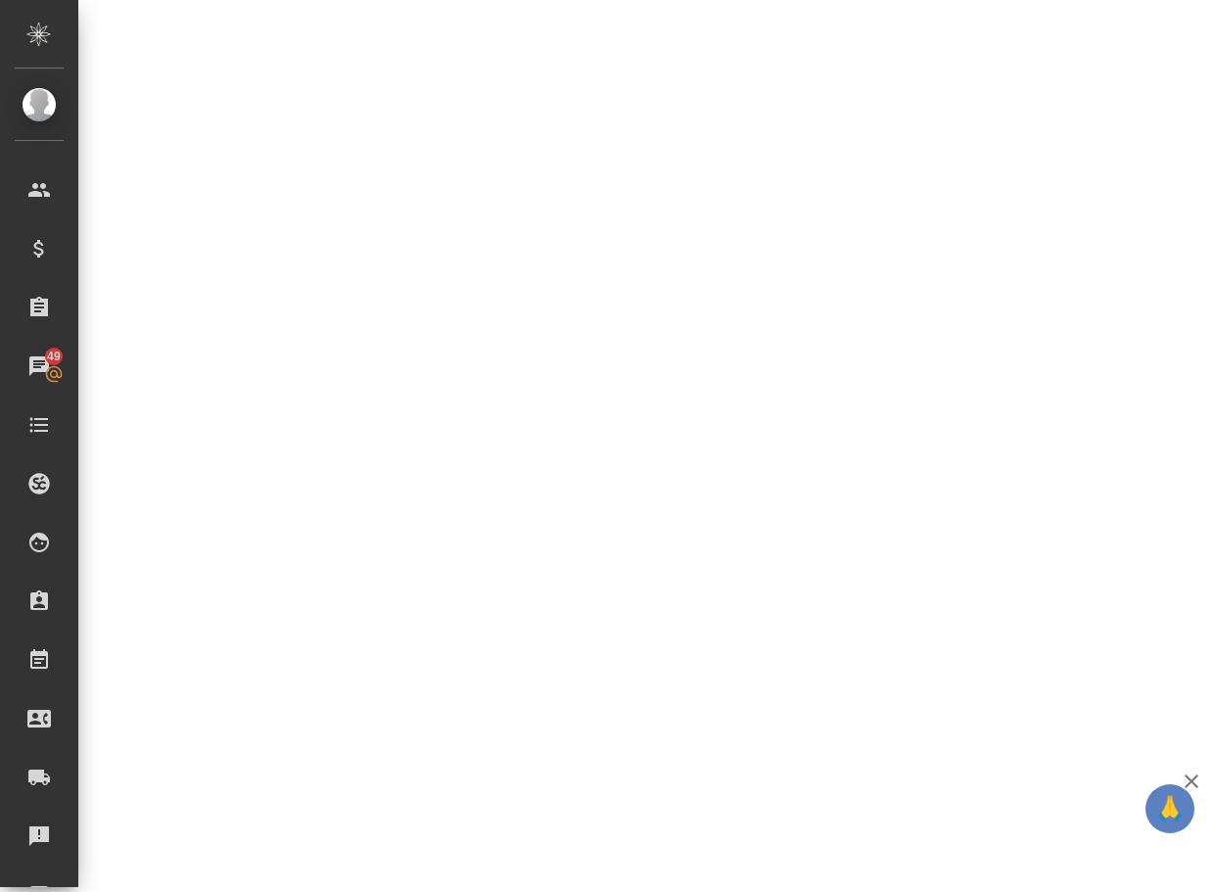
select select "RU"
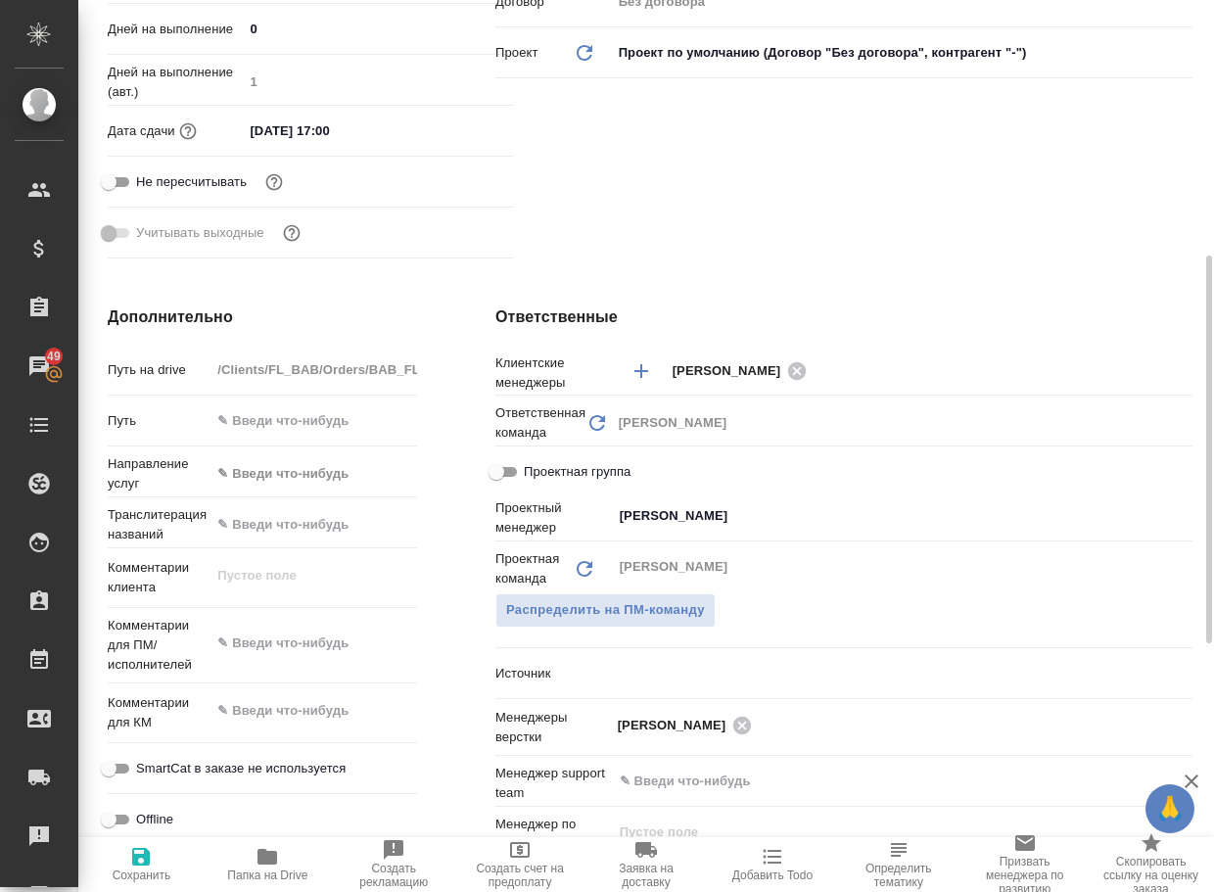
type textarea "x"
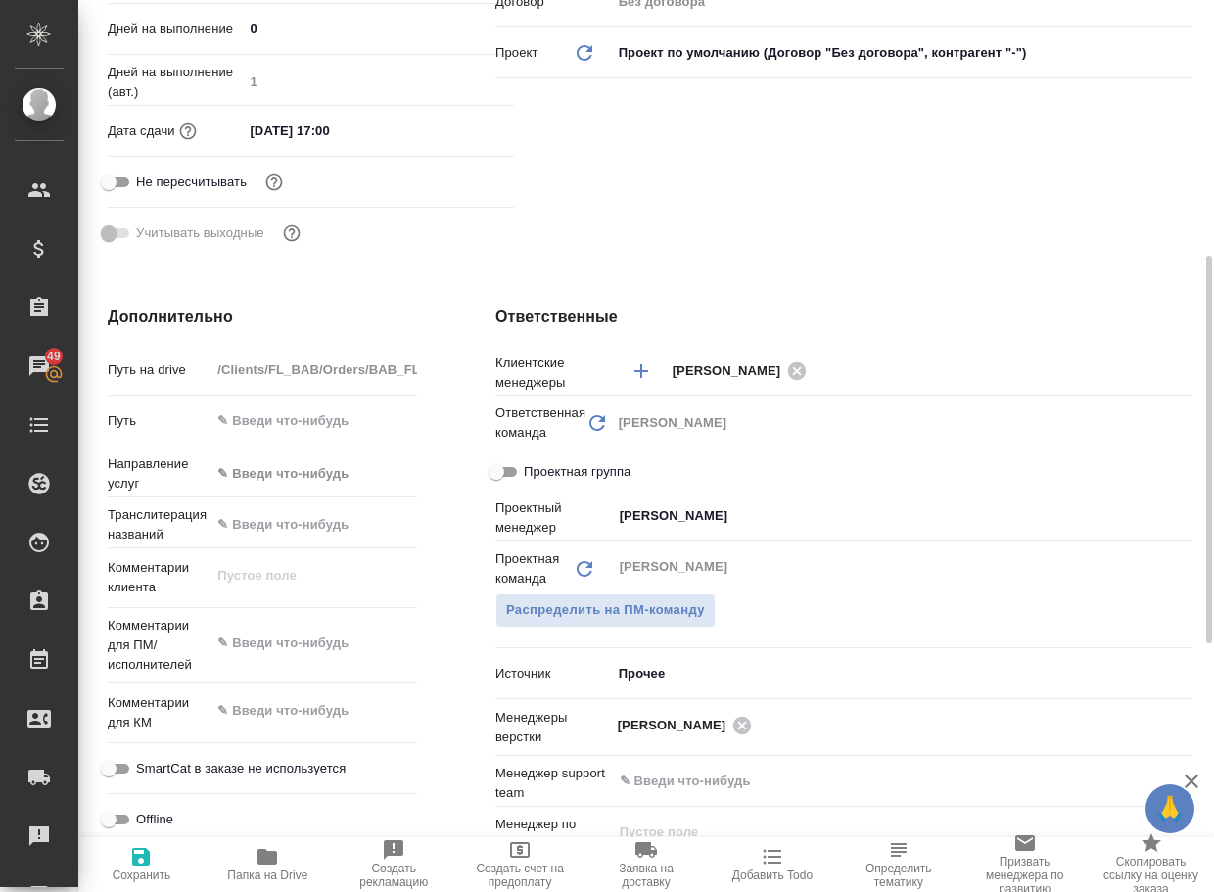
type textarea "x"
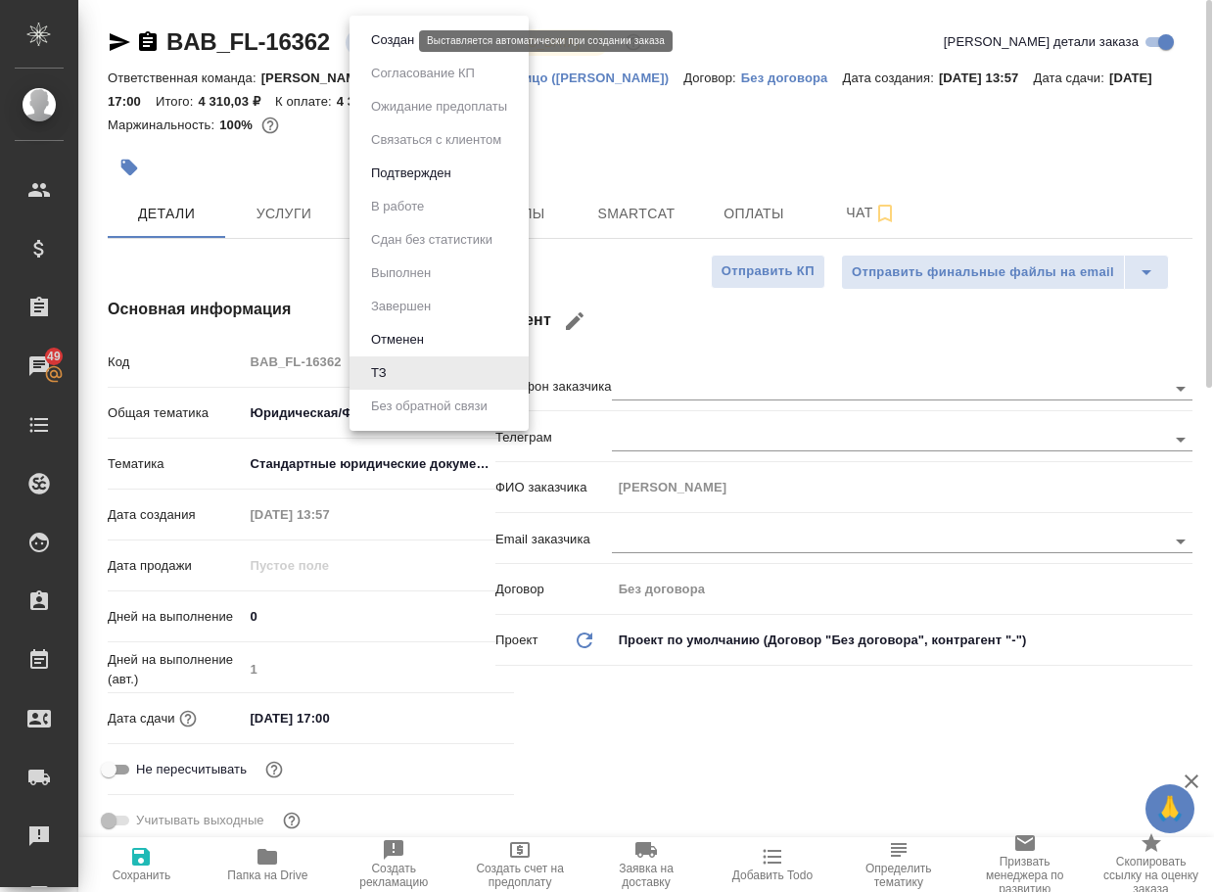
click at [369, 45] on body "🙏 .cls-1 fill:#fff; AWATERA Arsenyeva Vera Клиенты Спецификации Заказы 49 Чаты …" at bounding box center [607, 446] width 1214 height 892
click at [376, 47] on button "Создан" at bounding box center [392, 40] width 55 height 22
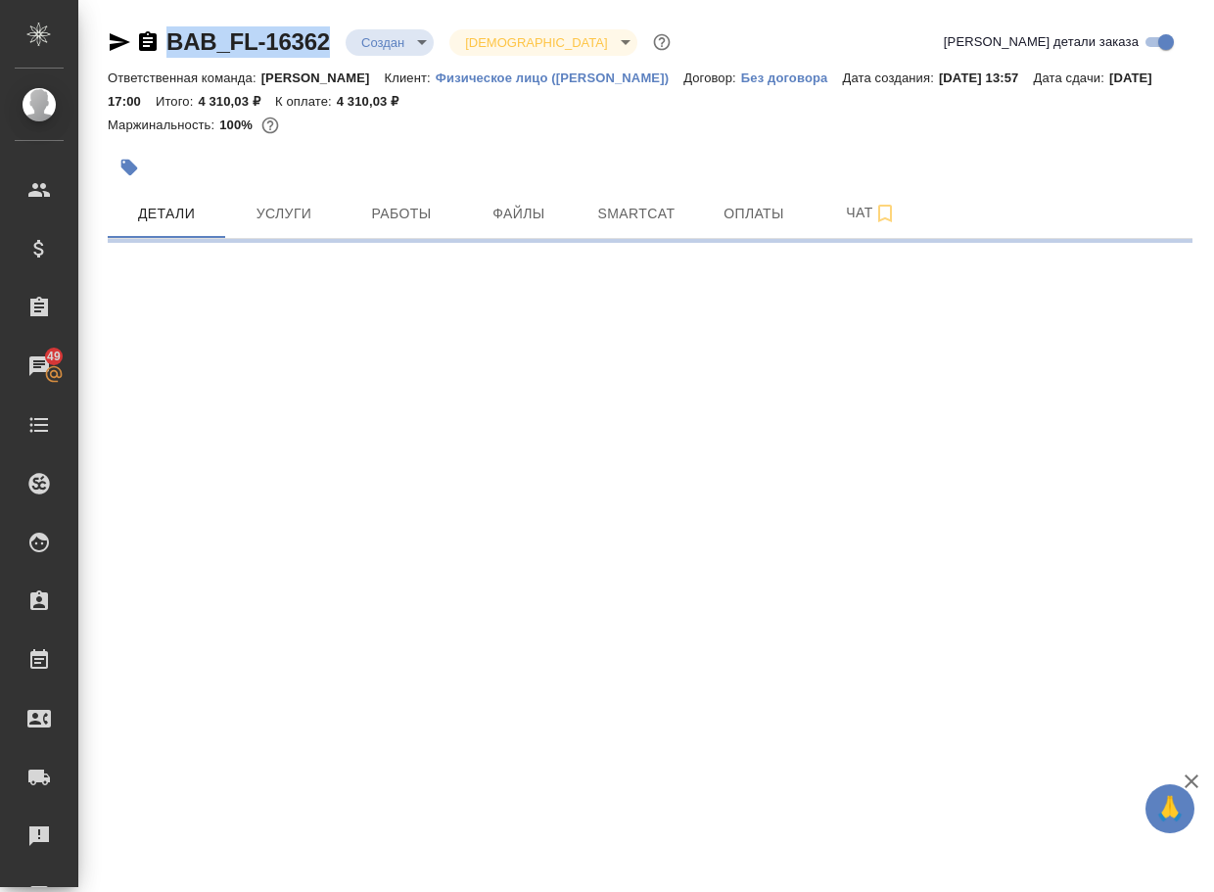
drag, startPoint x: 344, startPoint y: 55, endPoint x: 172, endPoint y: 27, distance: 173.5
click at [162, 28] on div "BAB_FL-16362 Создан new Святая троица holyTrinity" at bounding box center [391, 41] width 567 height 31
copy link "BAB_FL-16362"
select select "RU"
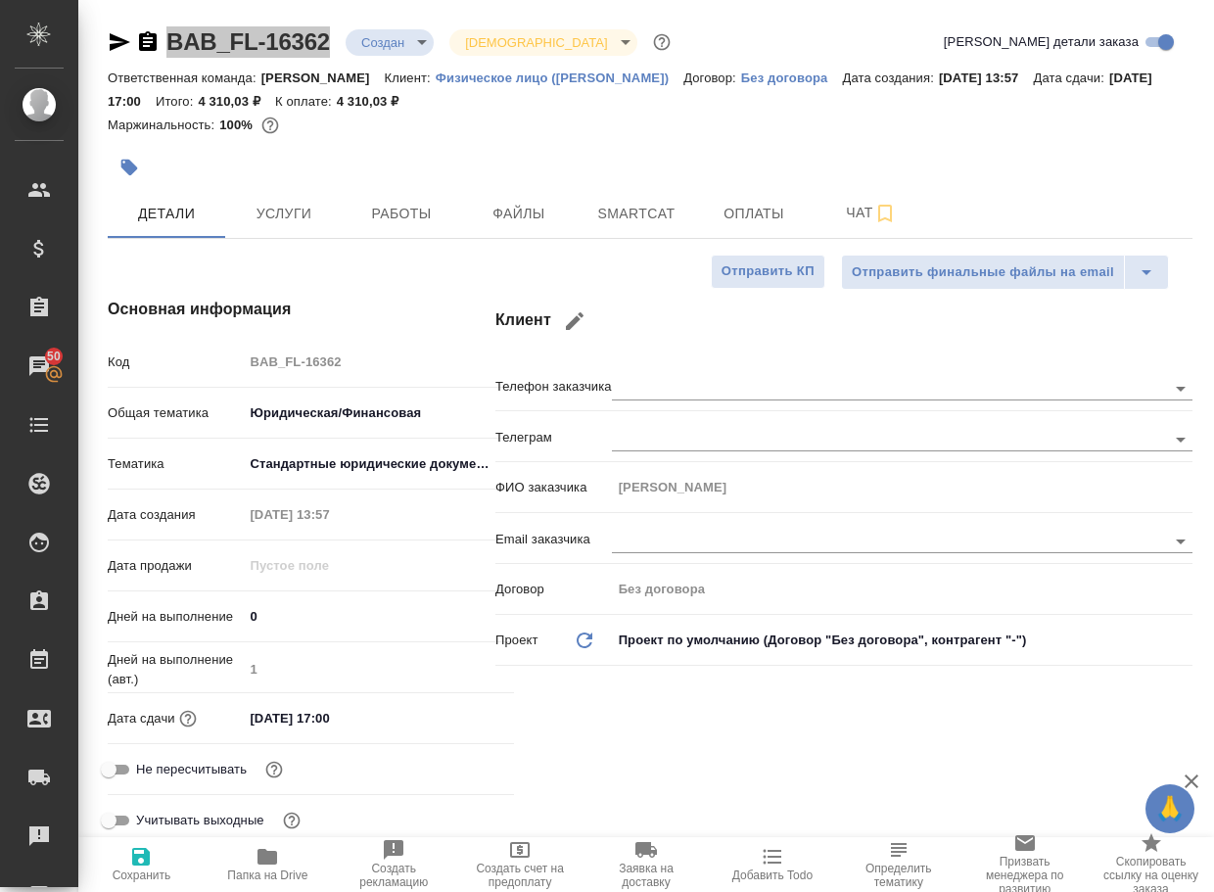
type textarea "x"
click at [857, 220] on span "Чат" at bounding box center [871, 213] width 94 height 24
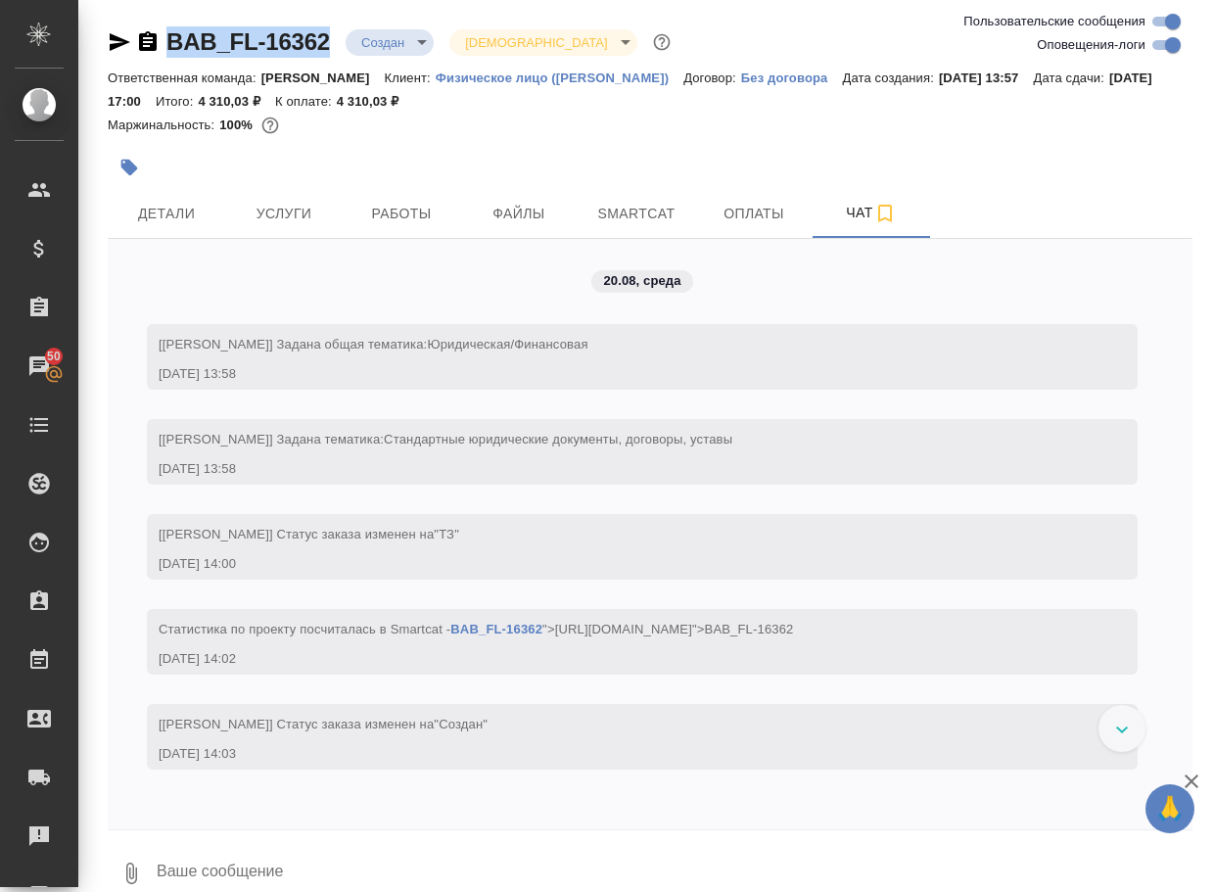
click at [154, 867] on button "0" at bounding box center [131, 873] width 47 height 67
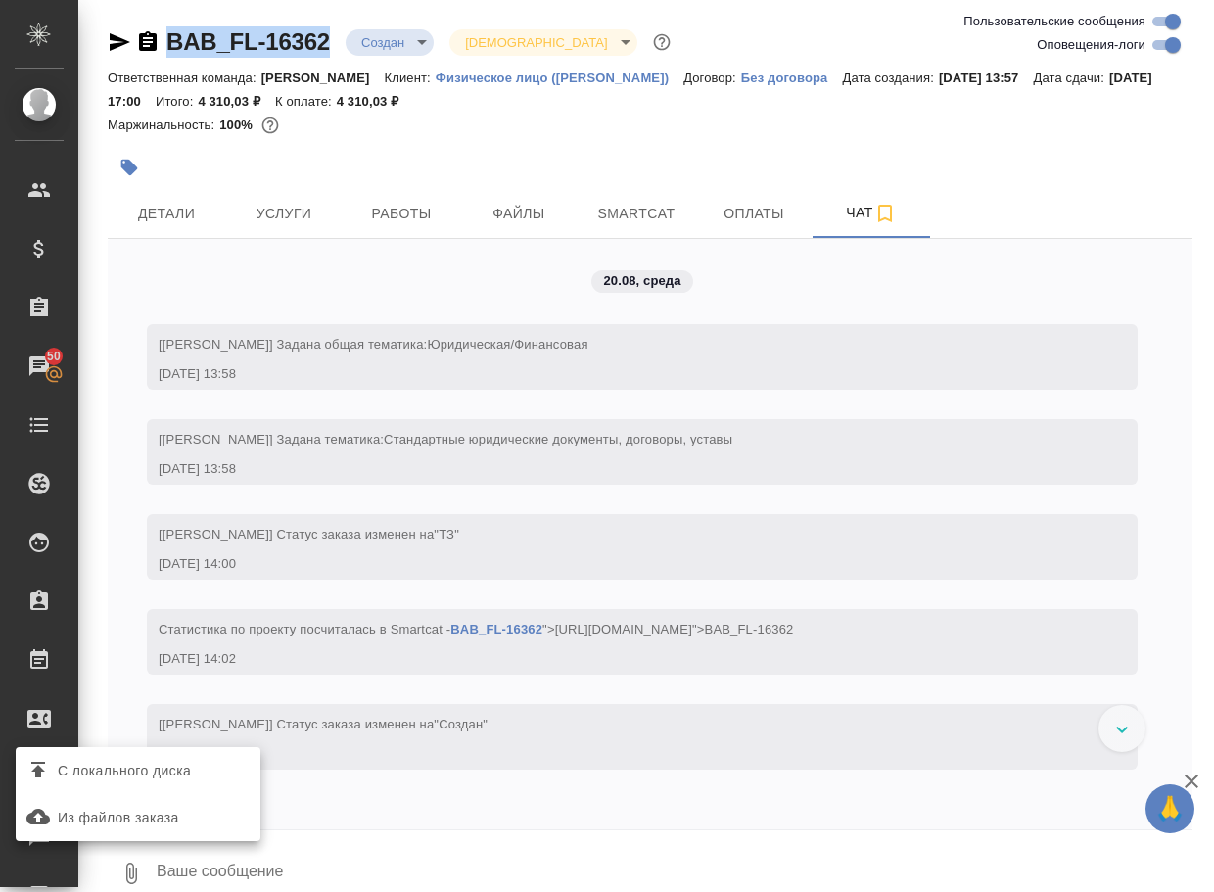
click at [164, 786] on label "С локального диска" at bounding box center [138, 770] width 245 height 37
click at [0, 0] on input "С локального диска" at bounding box center [0, 0] width 0 height 0
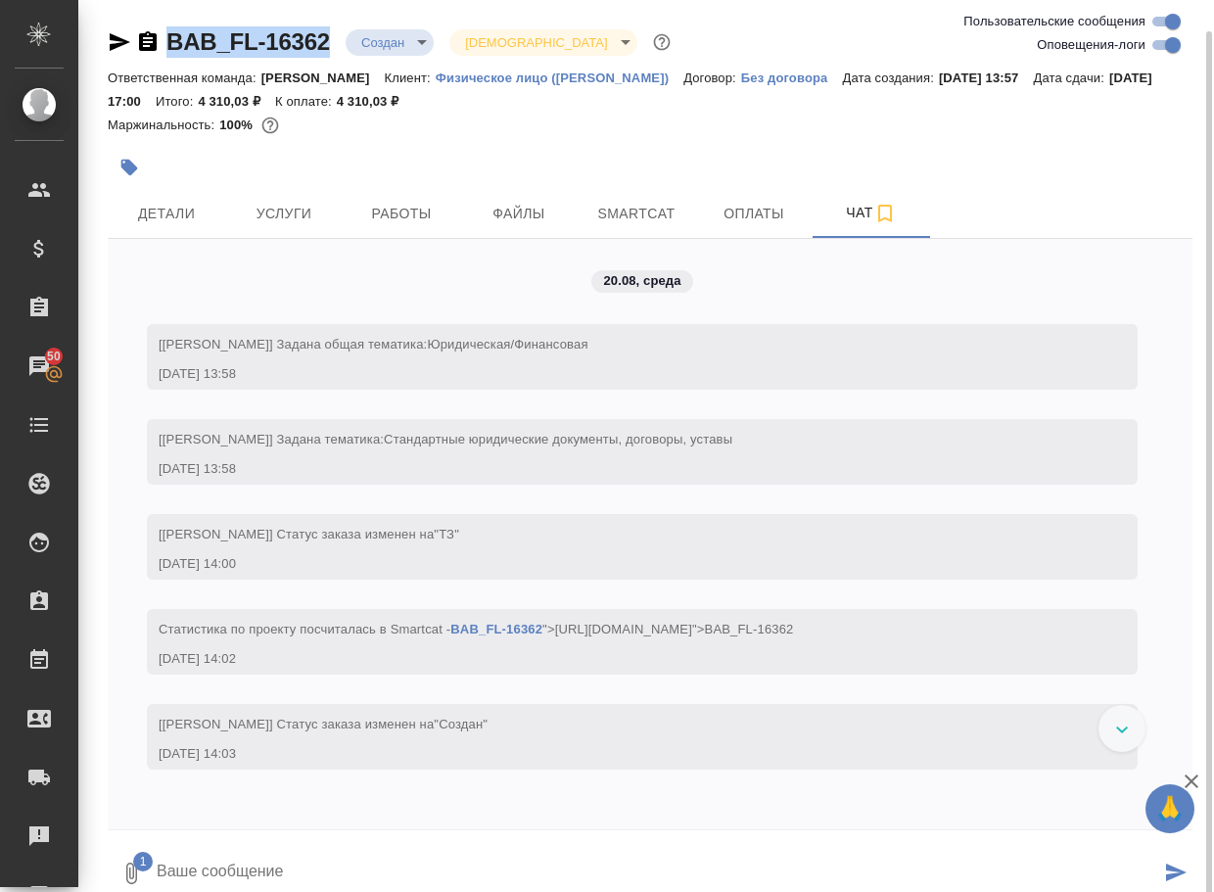
scroll to position [16, 0]
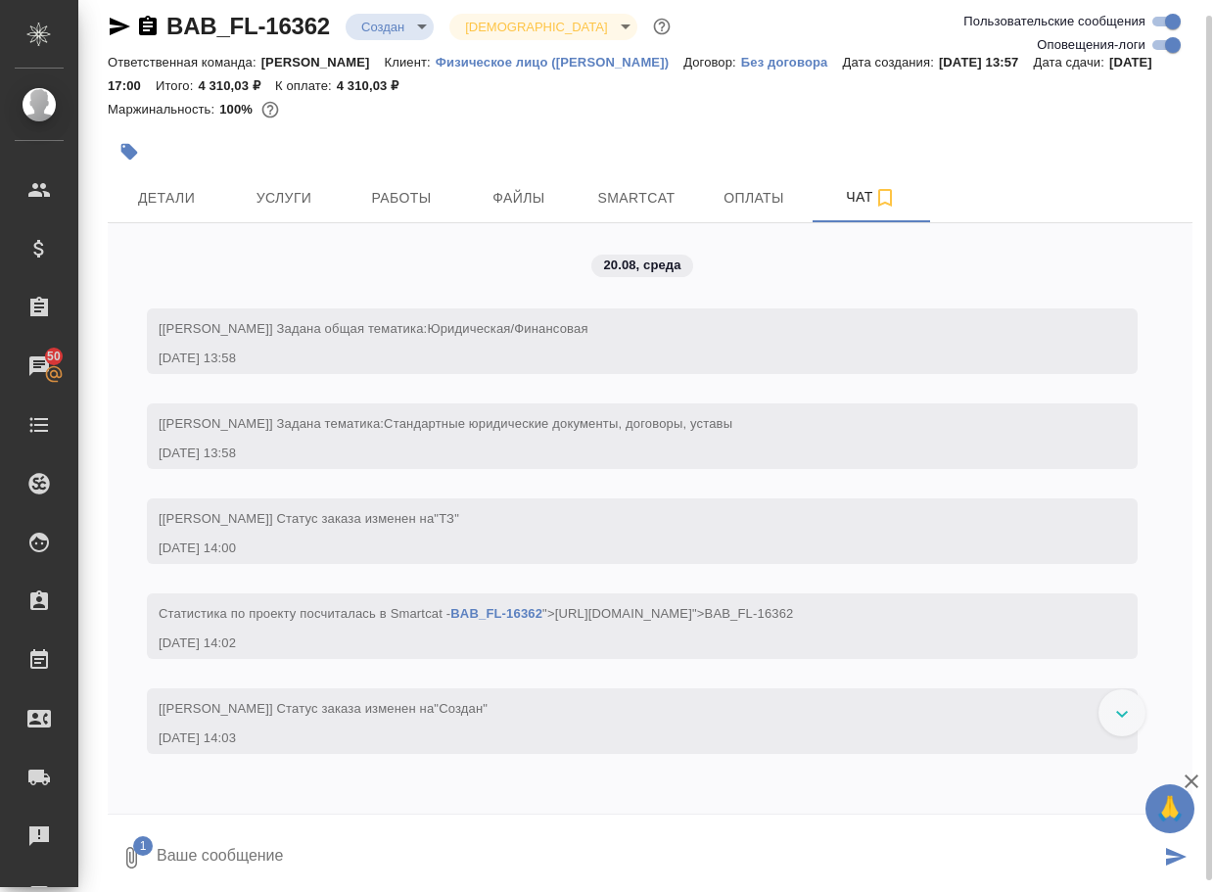
click at [332, 859] on textarea at bounding box center [658, 857] width 1006 height 67
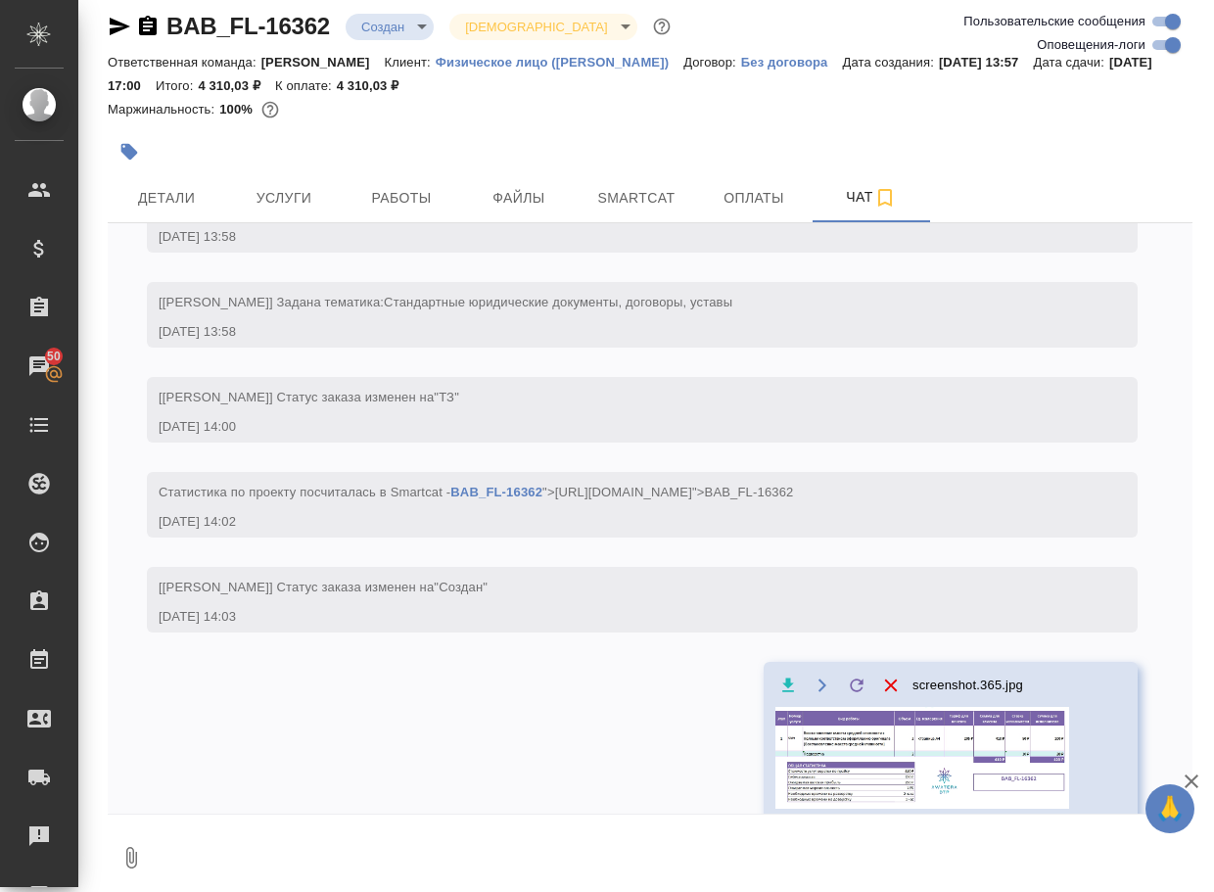
scroll to position [123, 0]
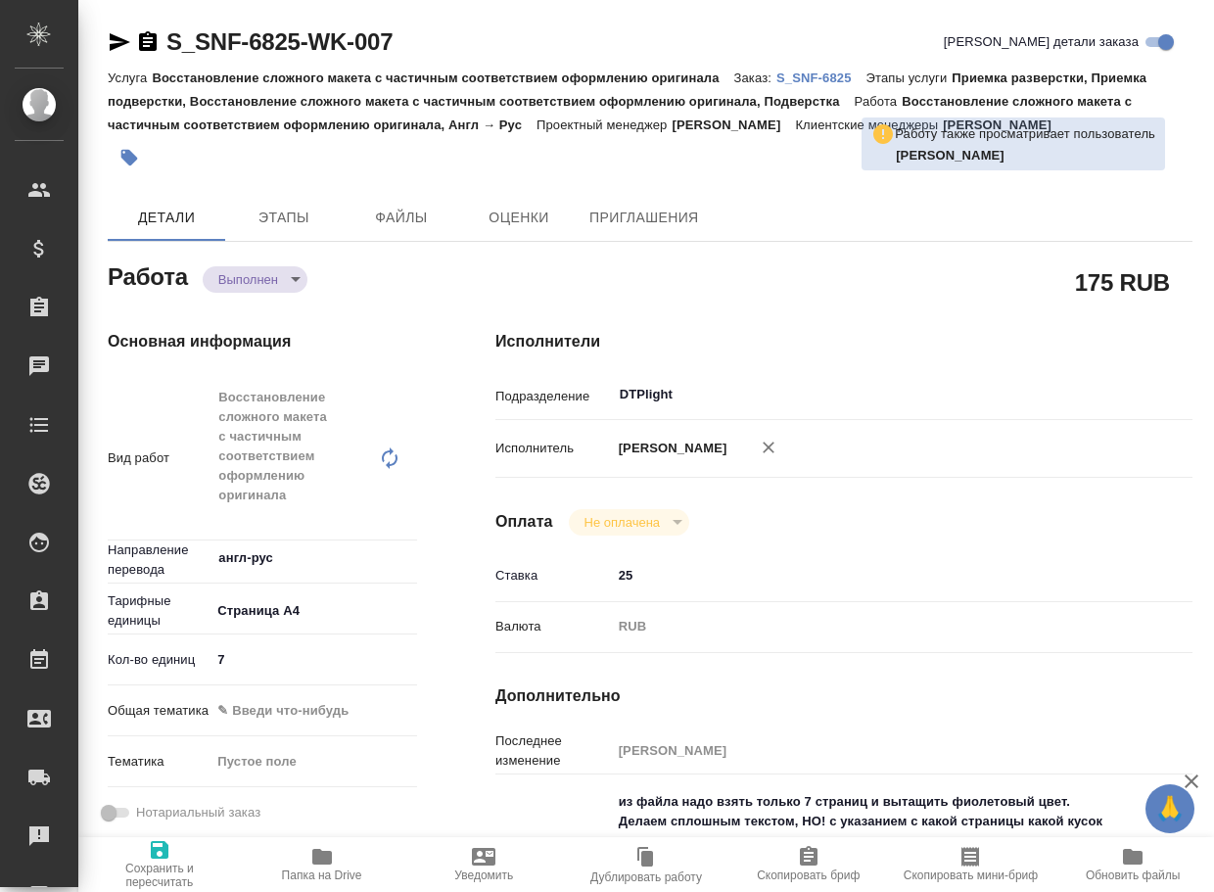
type textarea "x"
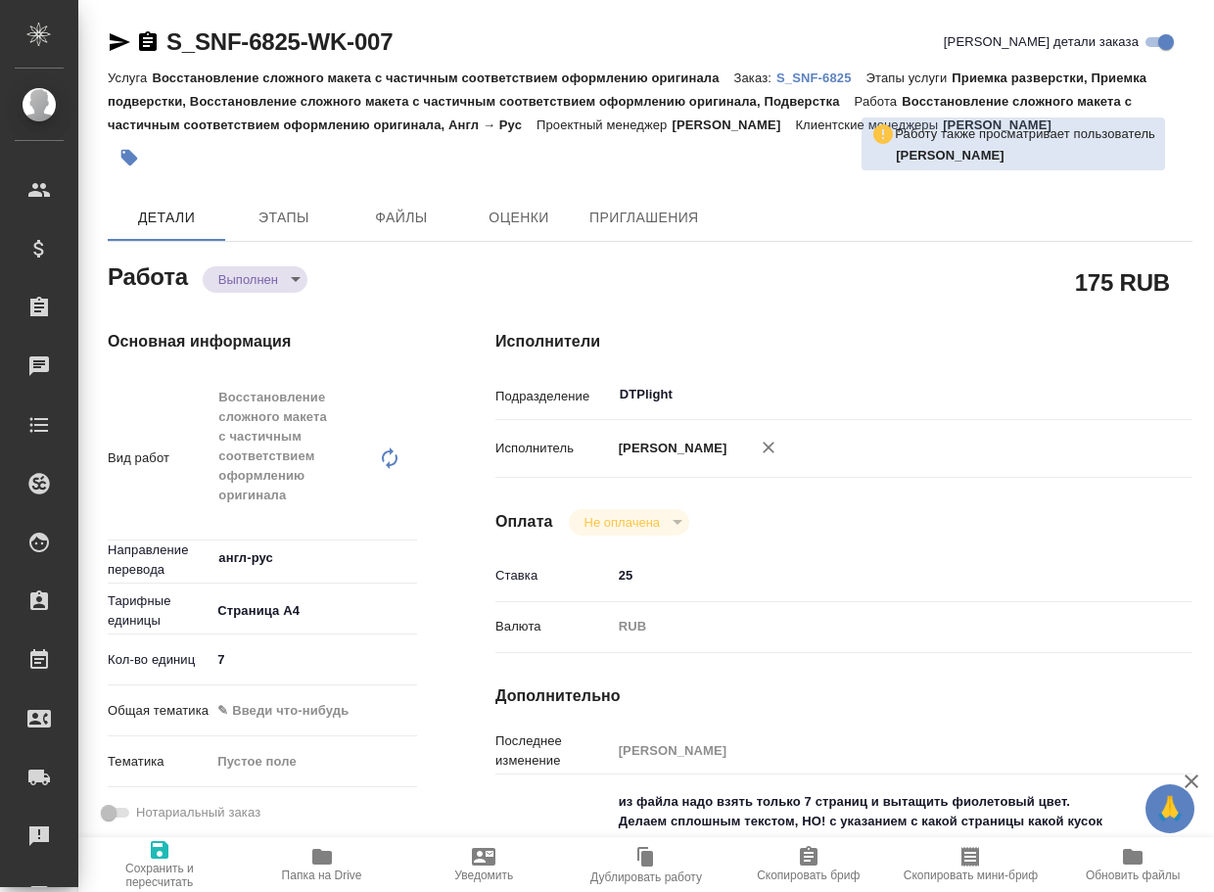
type textarea "x"
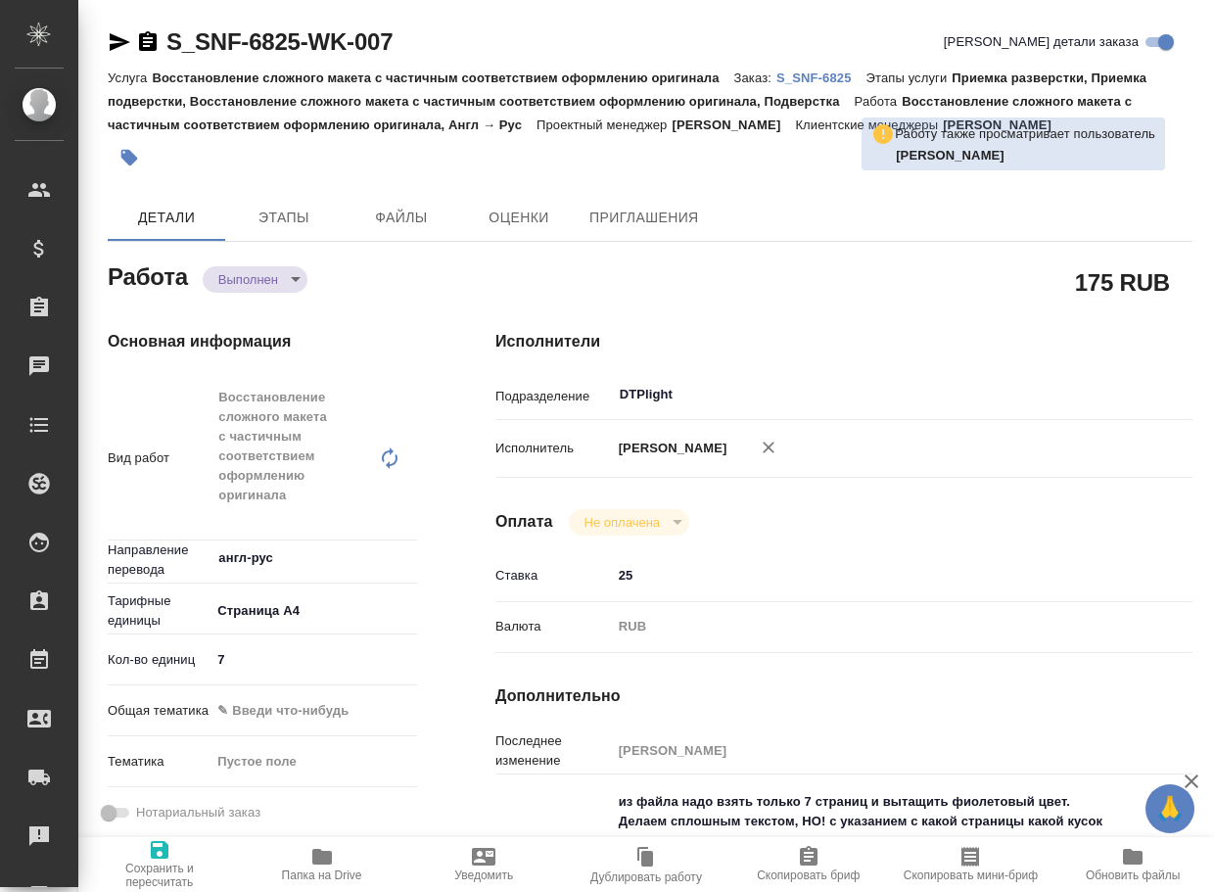
type textarea "x"
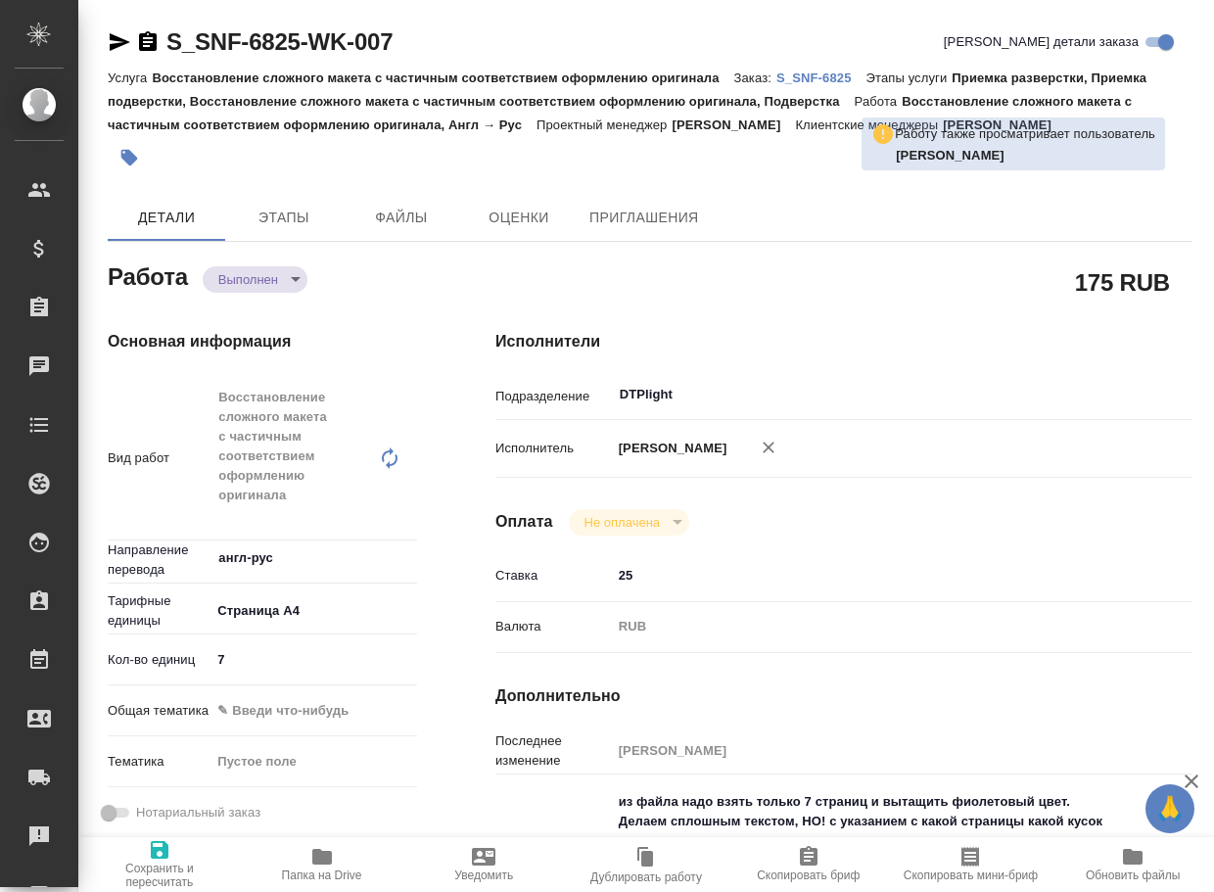
type textarea "x"
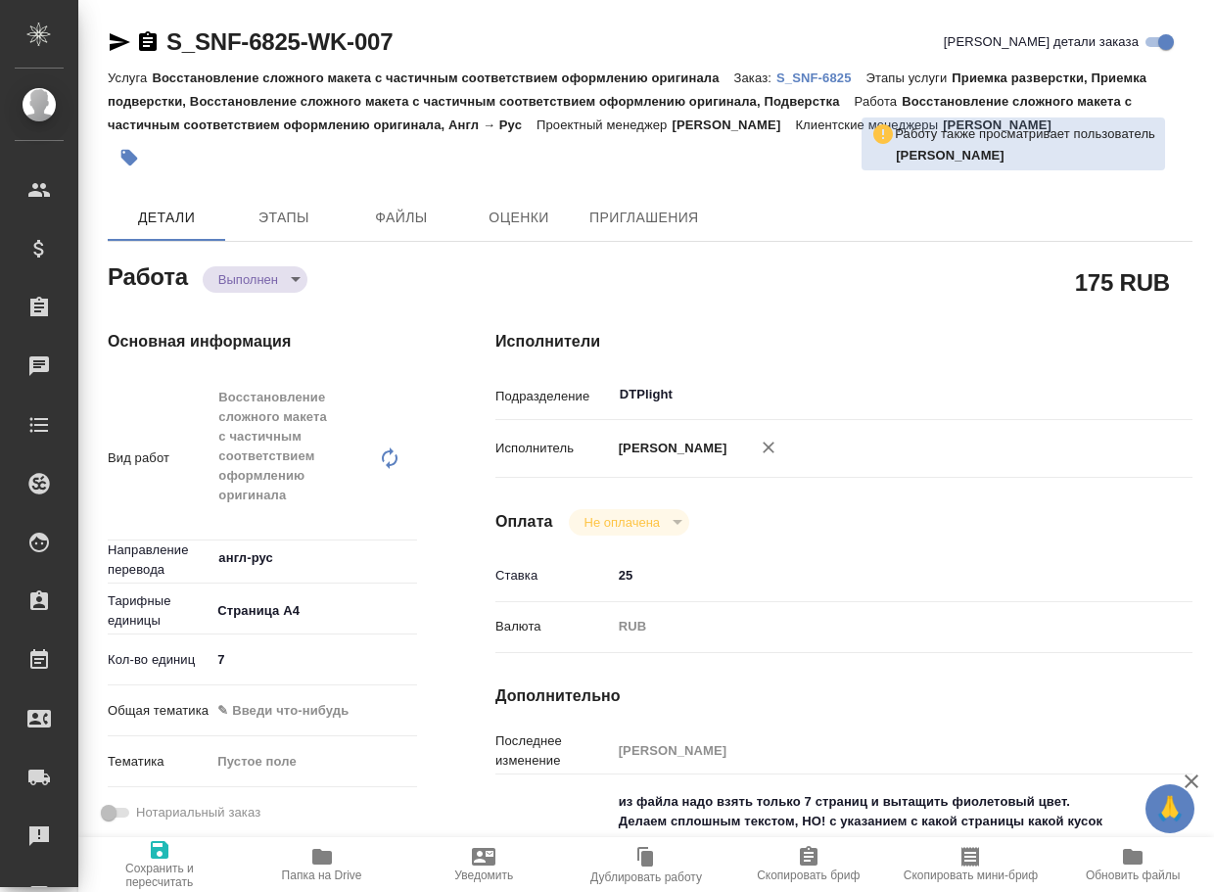
type textarea "x"
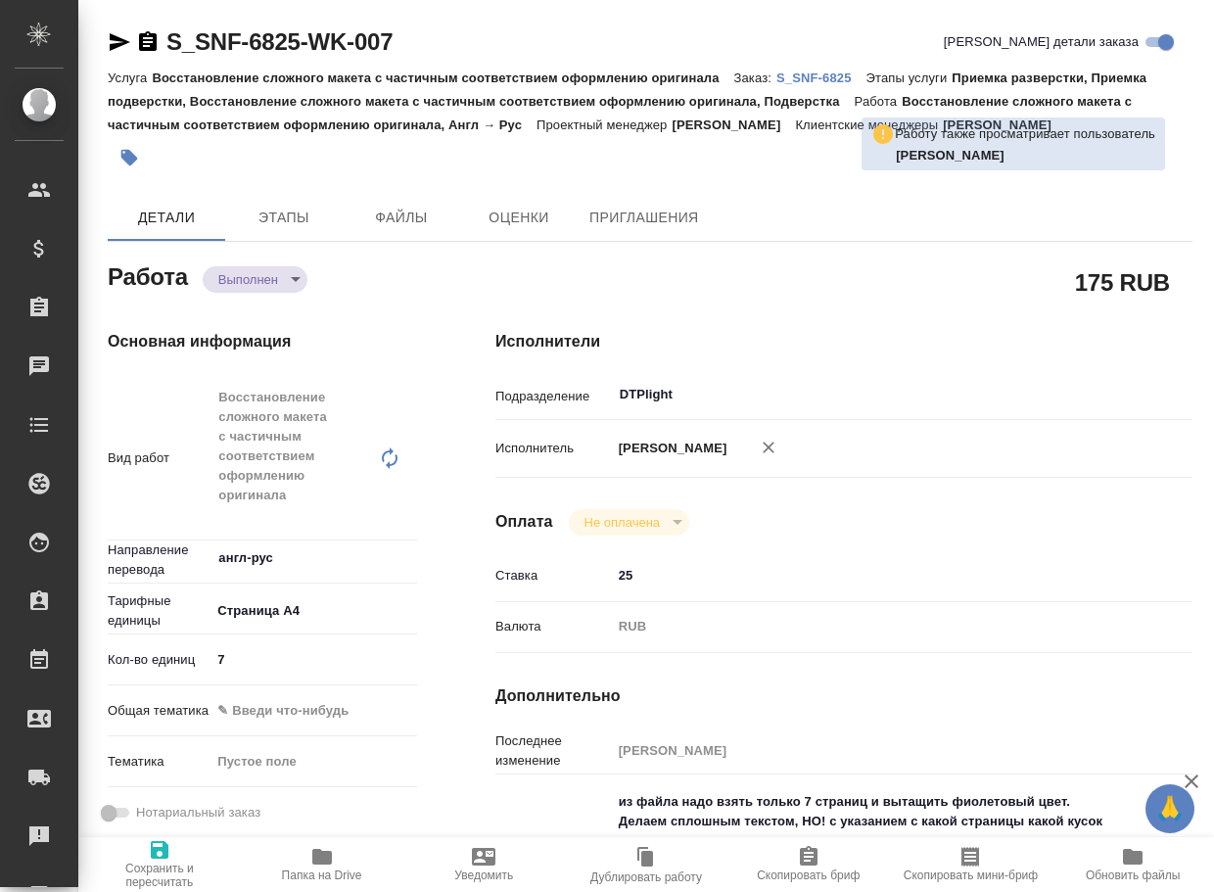
type textarea "x"
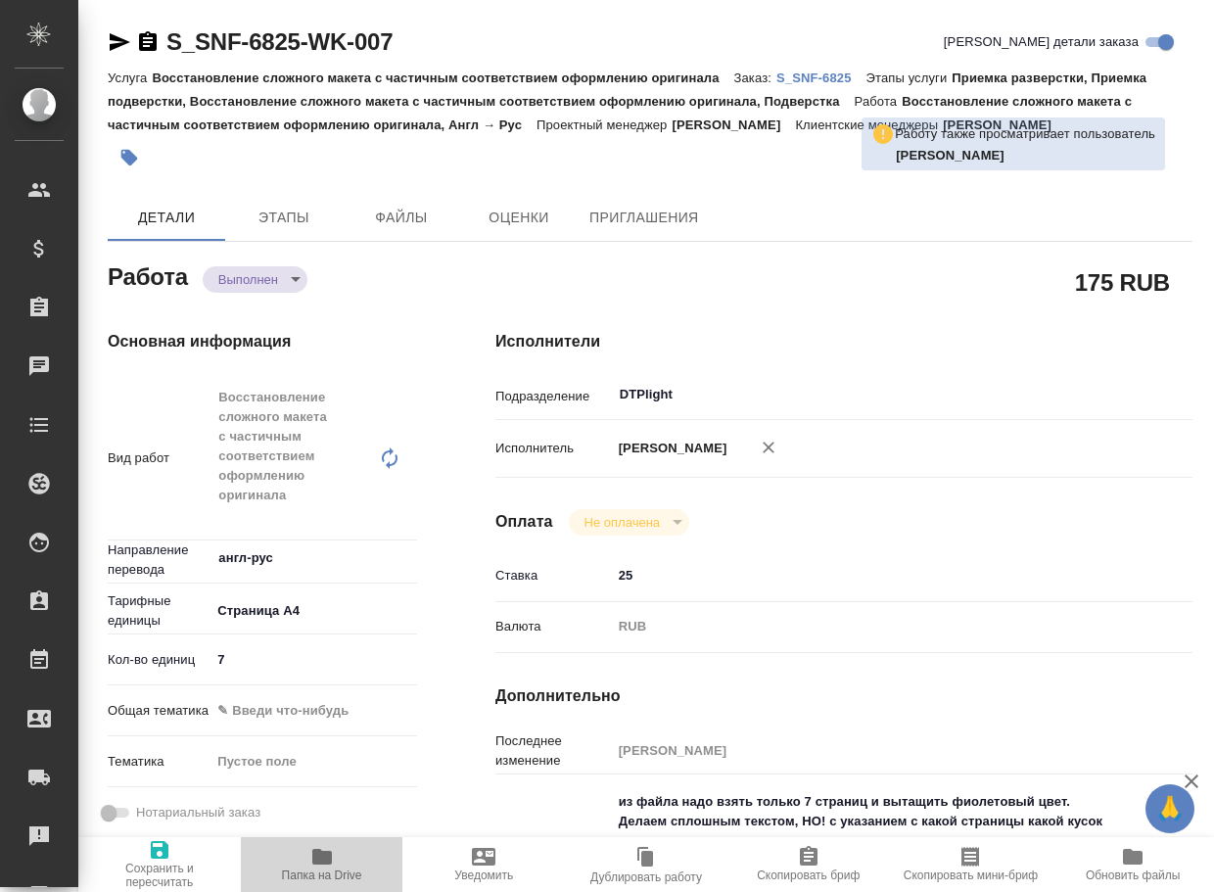
click at [329, 870] on span "Папка на Drive" at bounding box center [322, 875] width 80 height 14
type textarea "x"
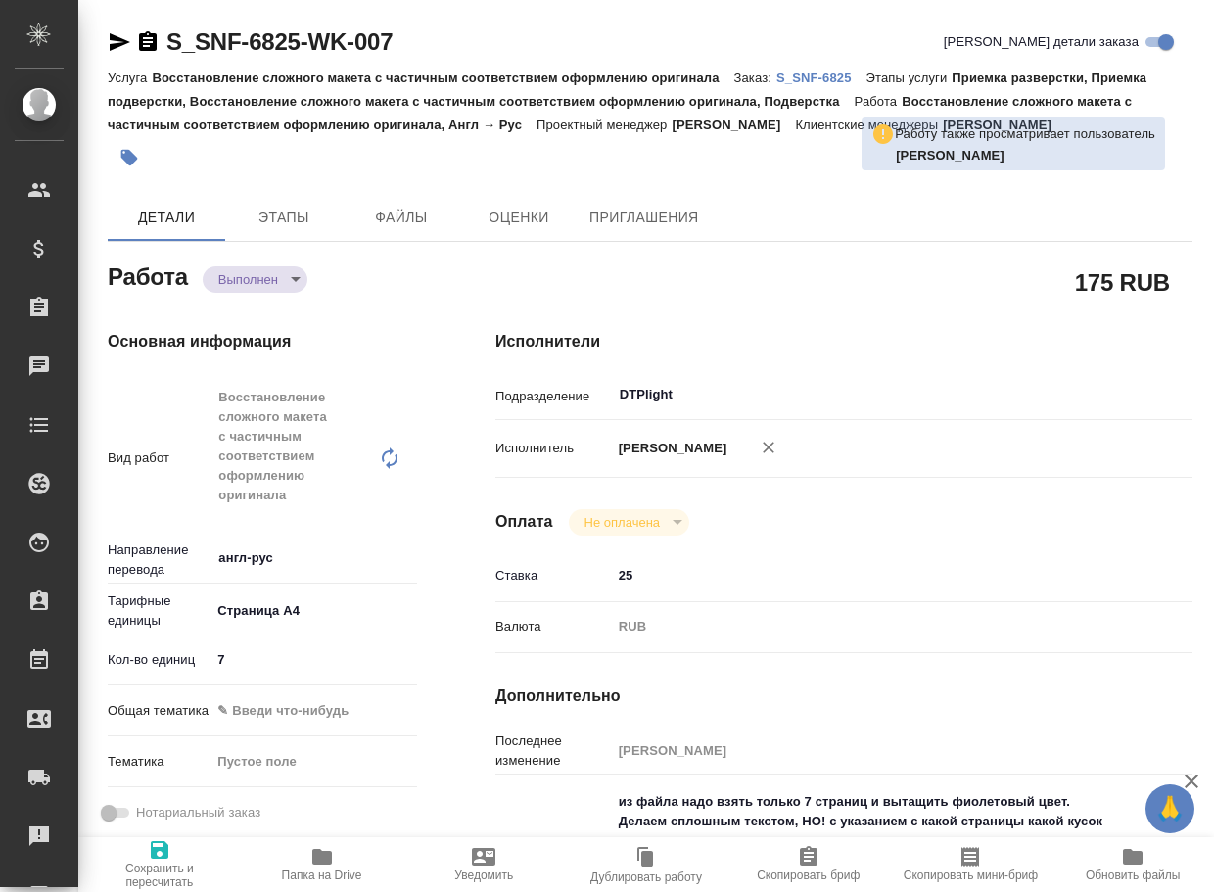
type textarea "x"
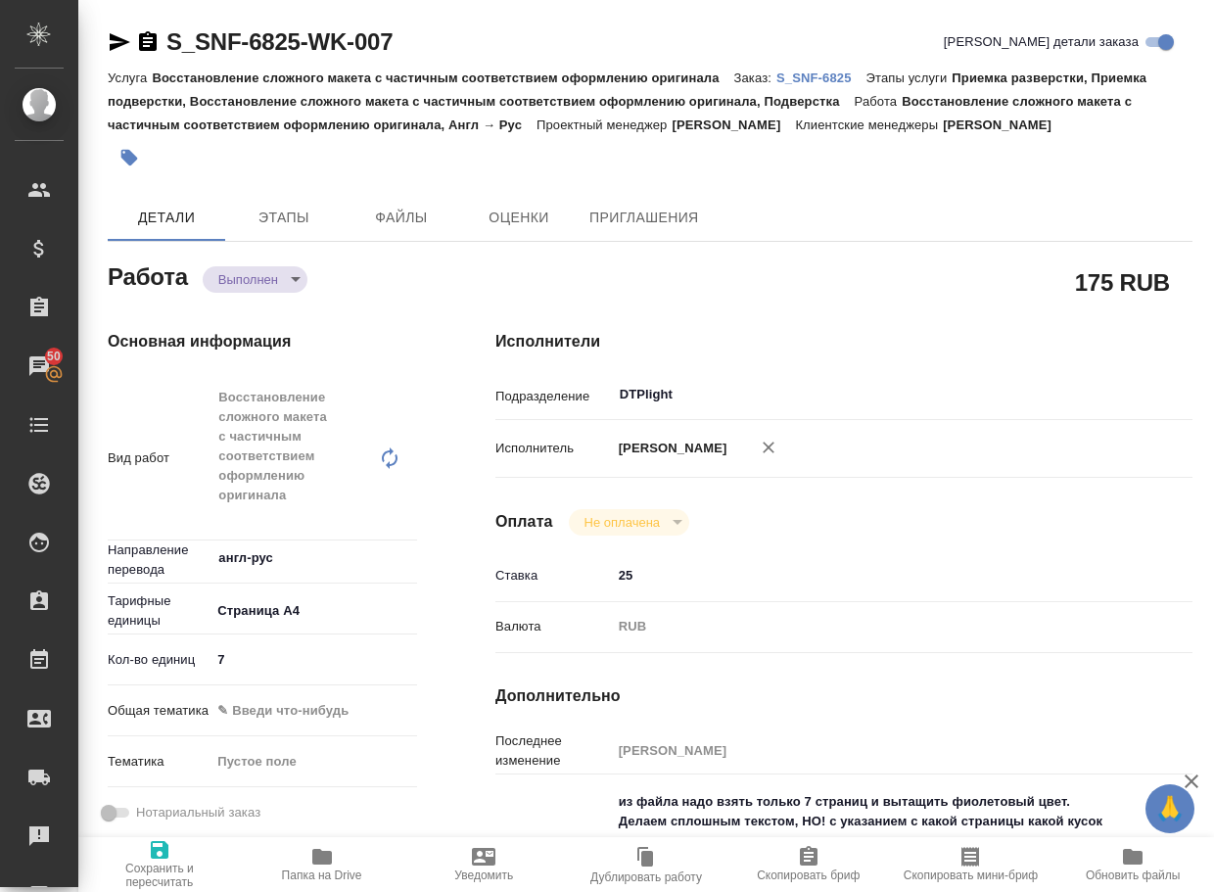
click at [258, 272] on body "🙏 .cls-1 fill:#fff; AWATERA Arsenyeva Vera Клиенты Спецификации Заказы 50 Чаты …" at bounding box center [607, 446] width 1214 height 892
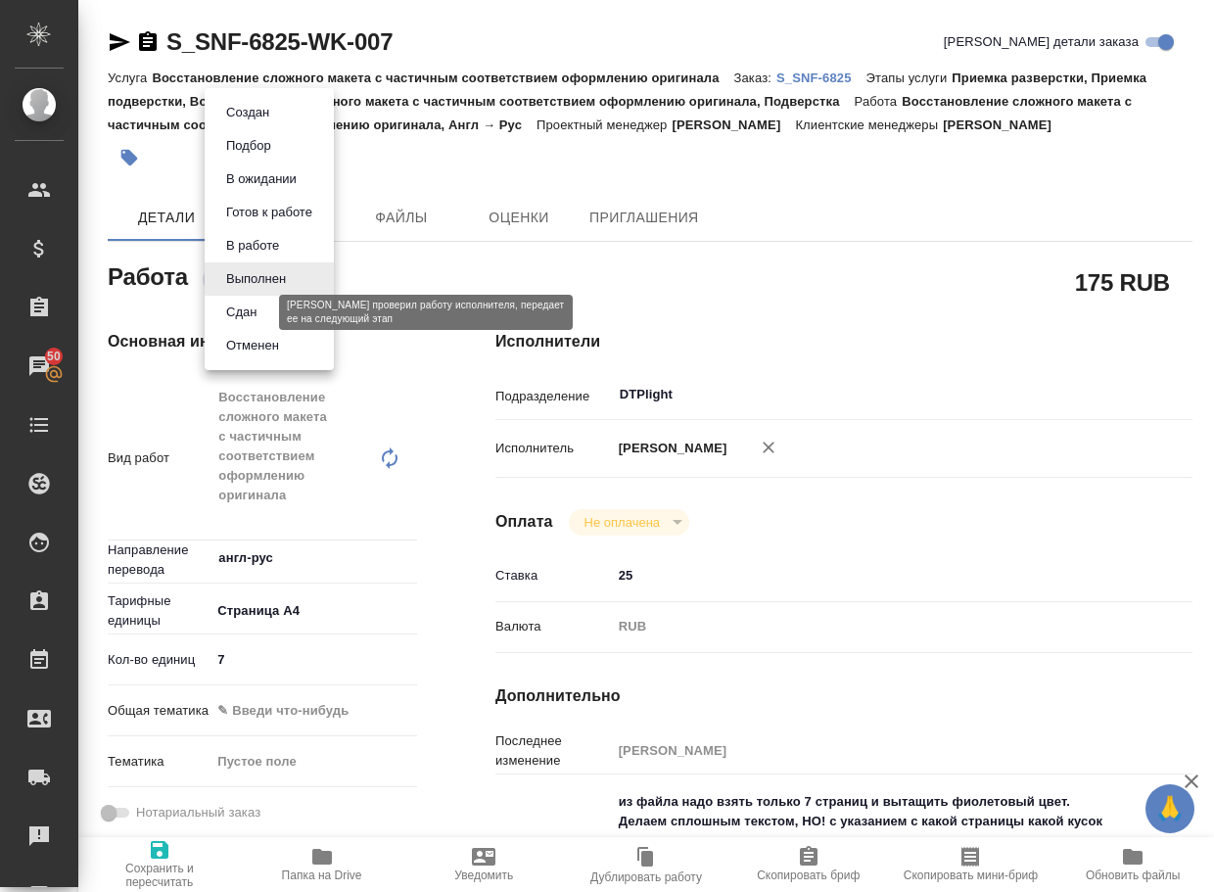
click at [248, 309] on button "Сдан" at bounding box center [241, 313] width 42 height 22
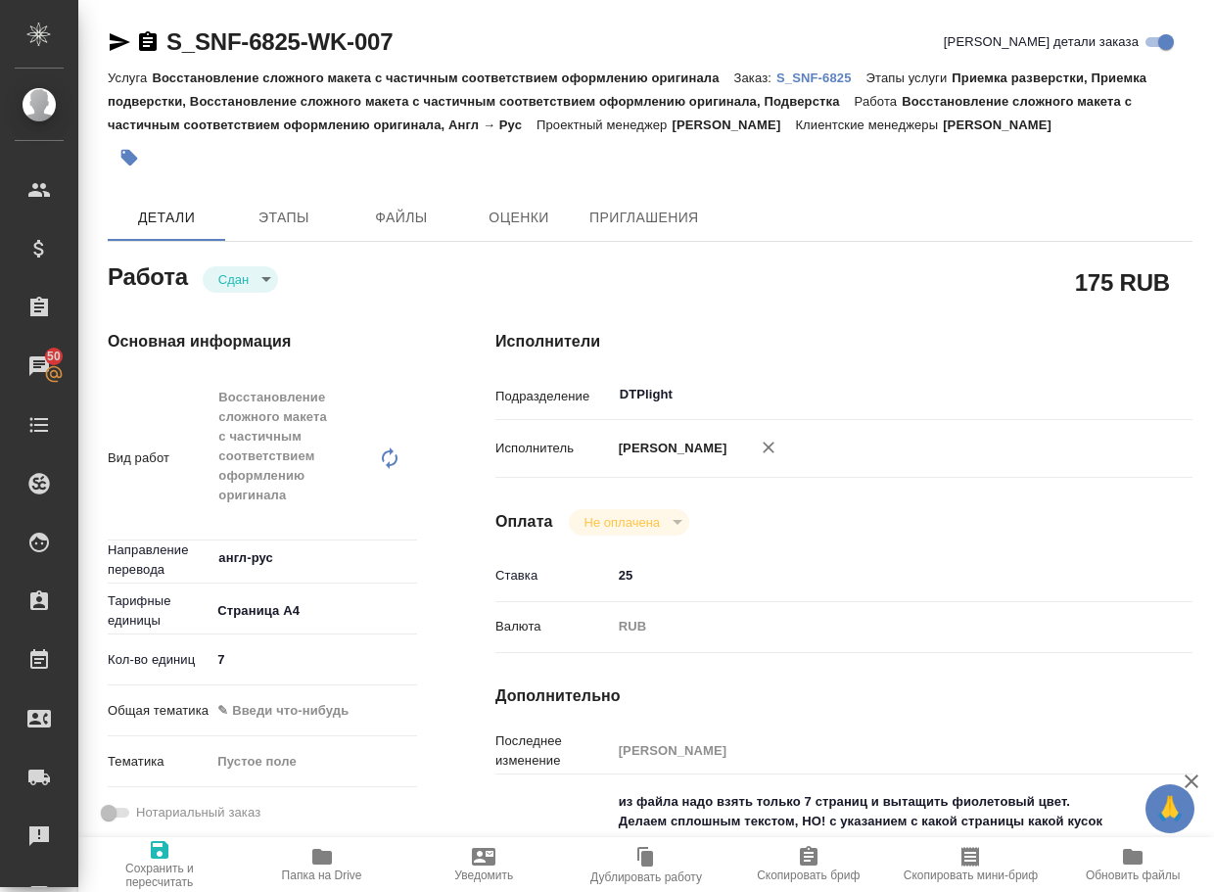
type textarea "x"
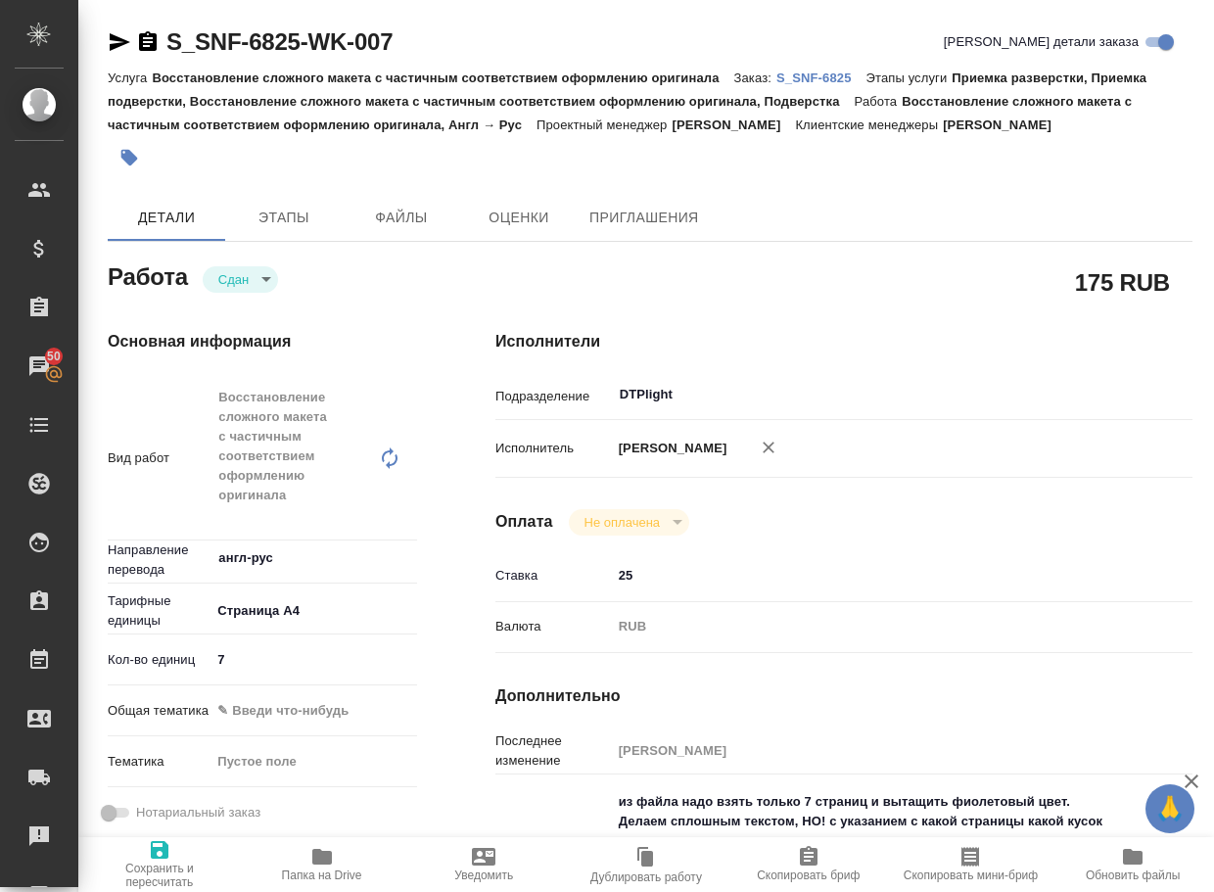
type textarea "x"
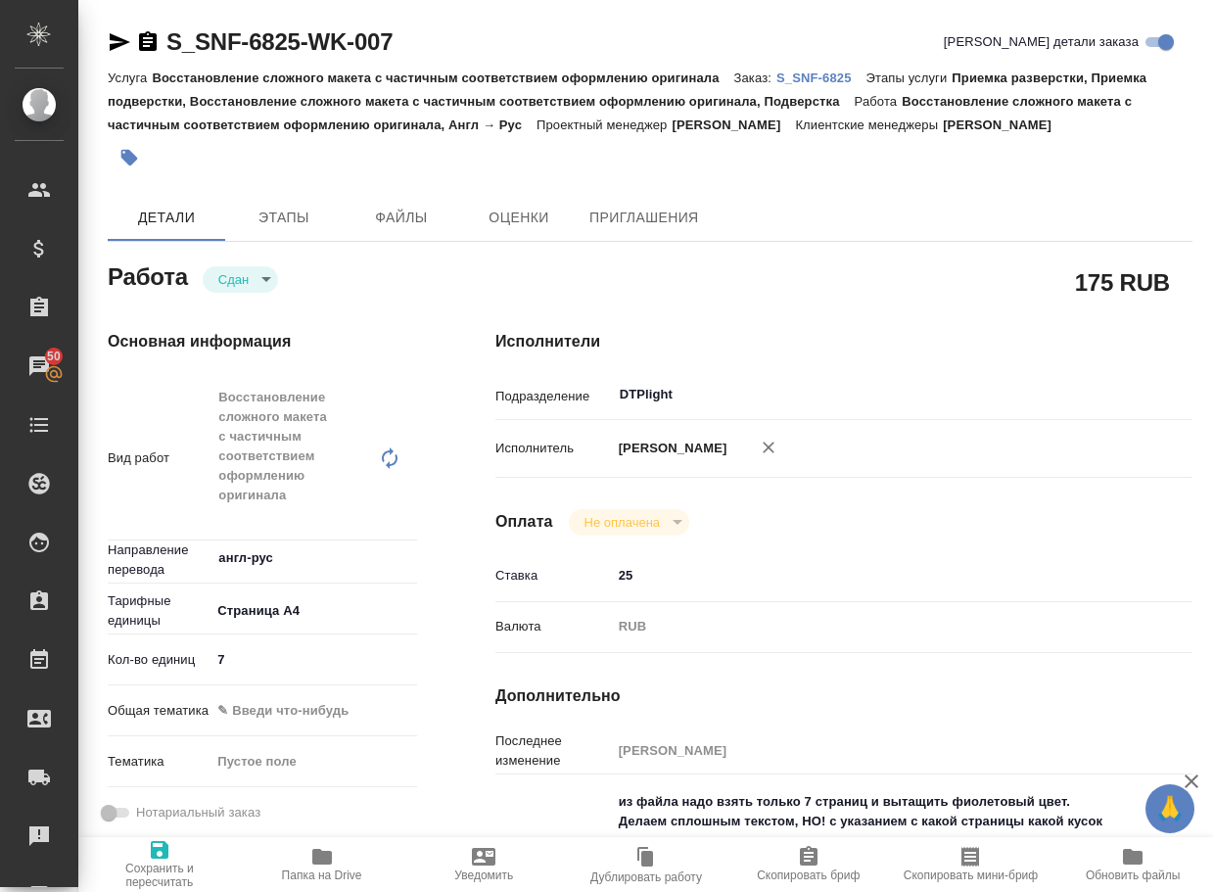
click at [818, 76] on p "S_SNF-6825" at bounding box center [821, 77] width 90 height 15
type textarea "x"
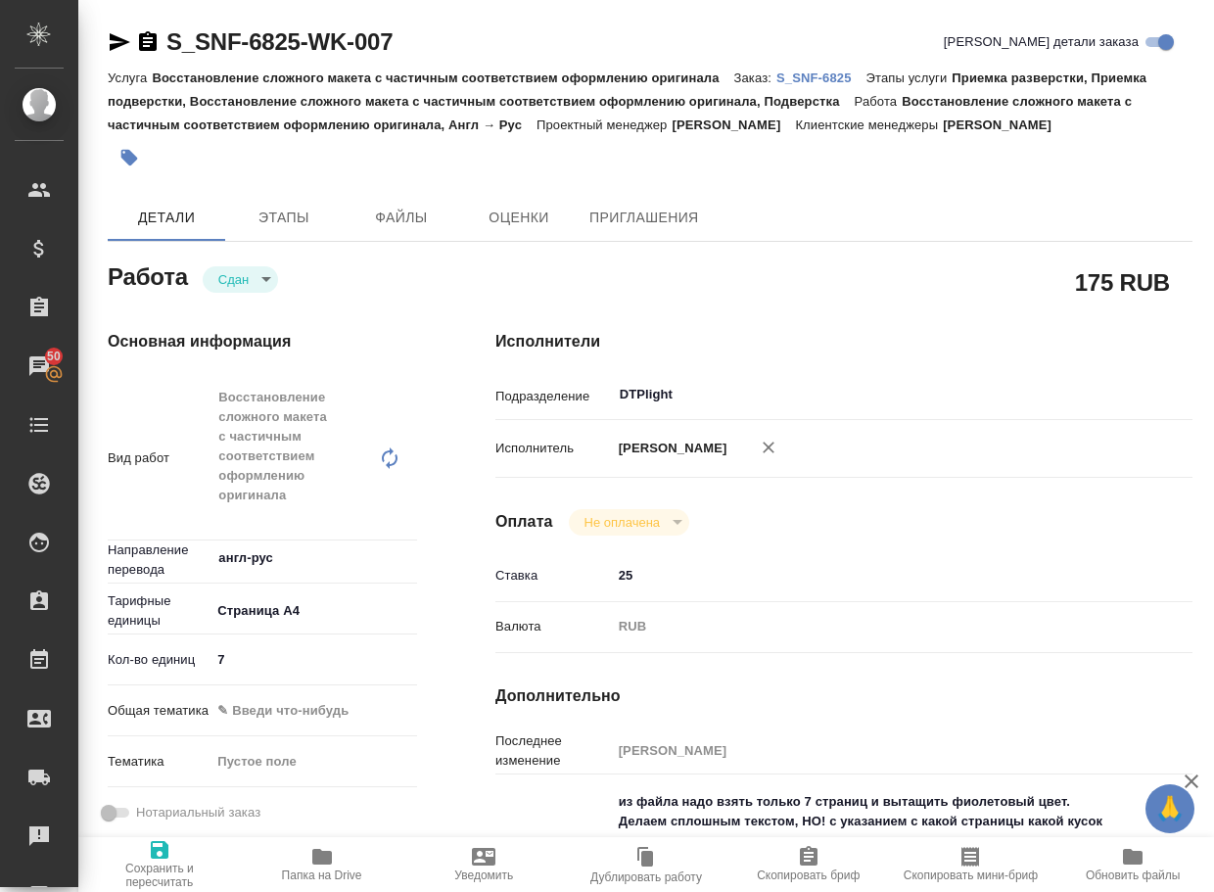
type textarea "x"
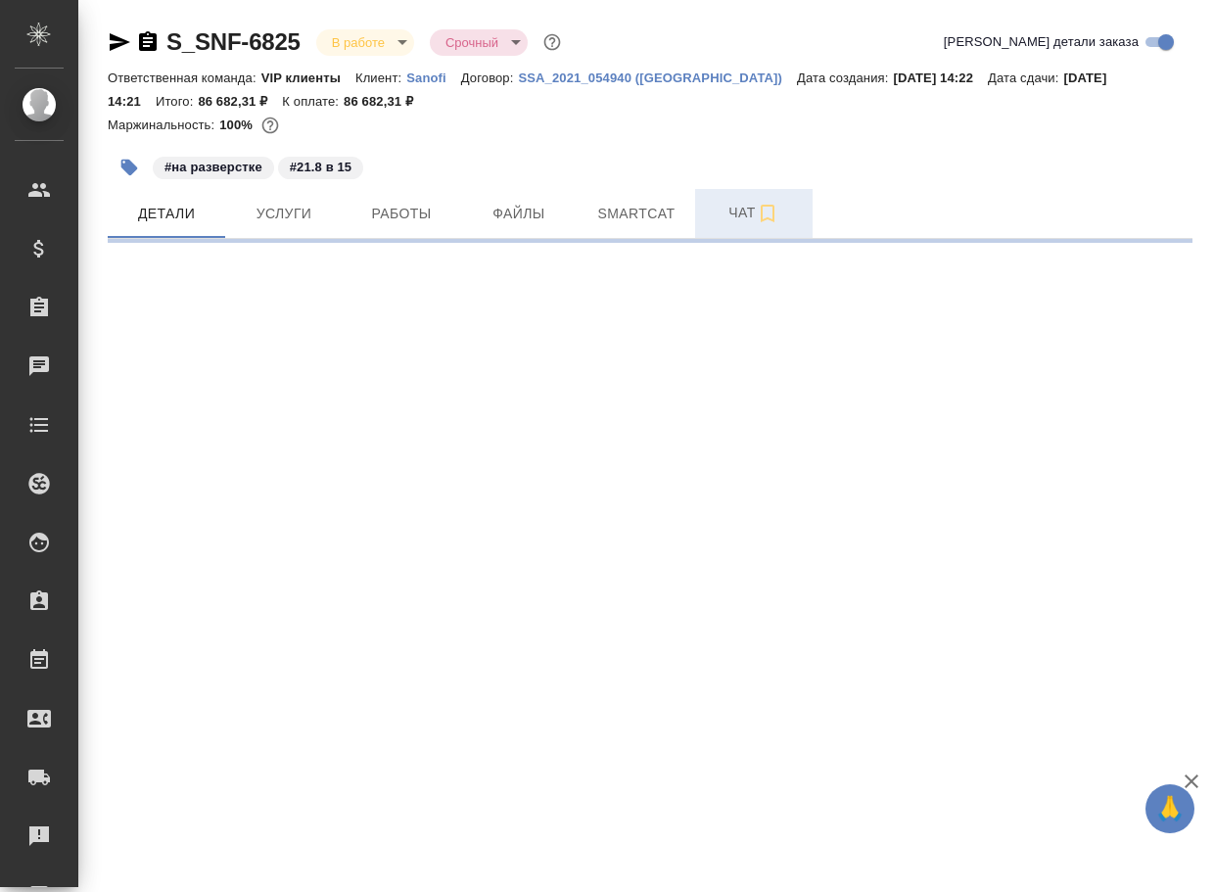
click at [734, 212] on span "Чат" at bounding box center [754, 213] width 94 height 24
select select "RU"
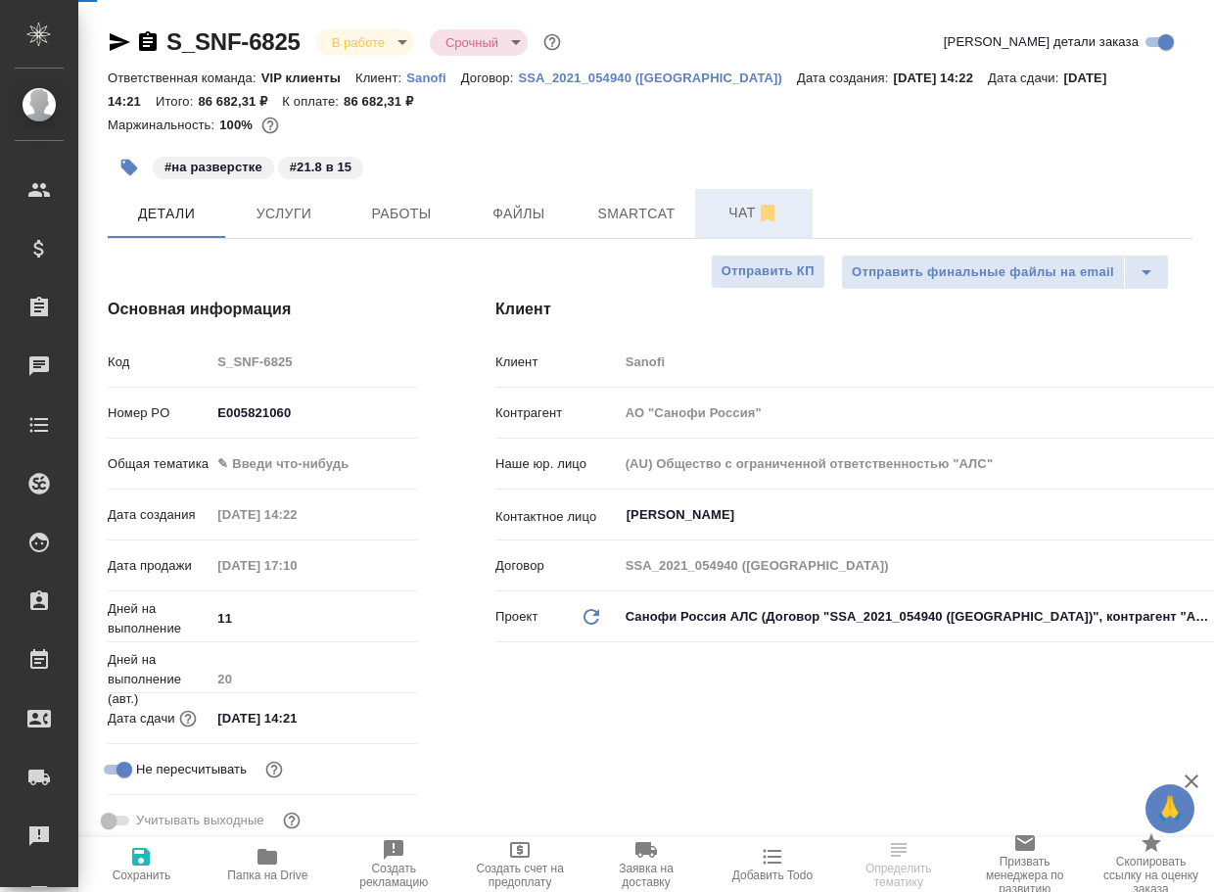
type textarea "x"
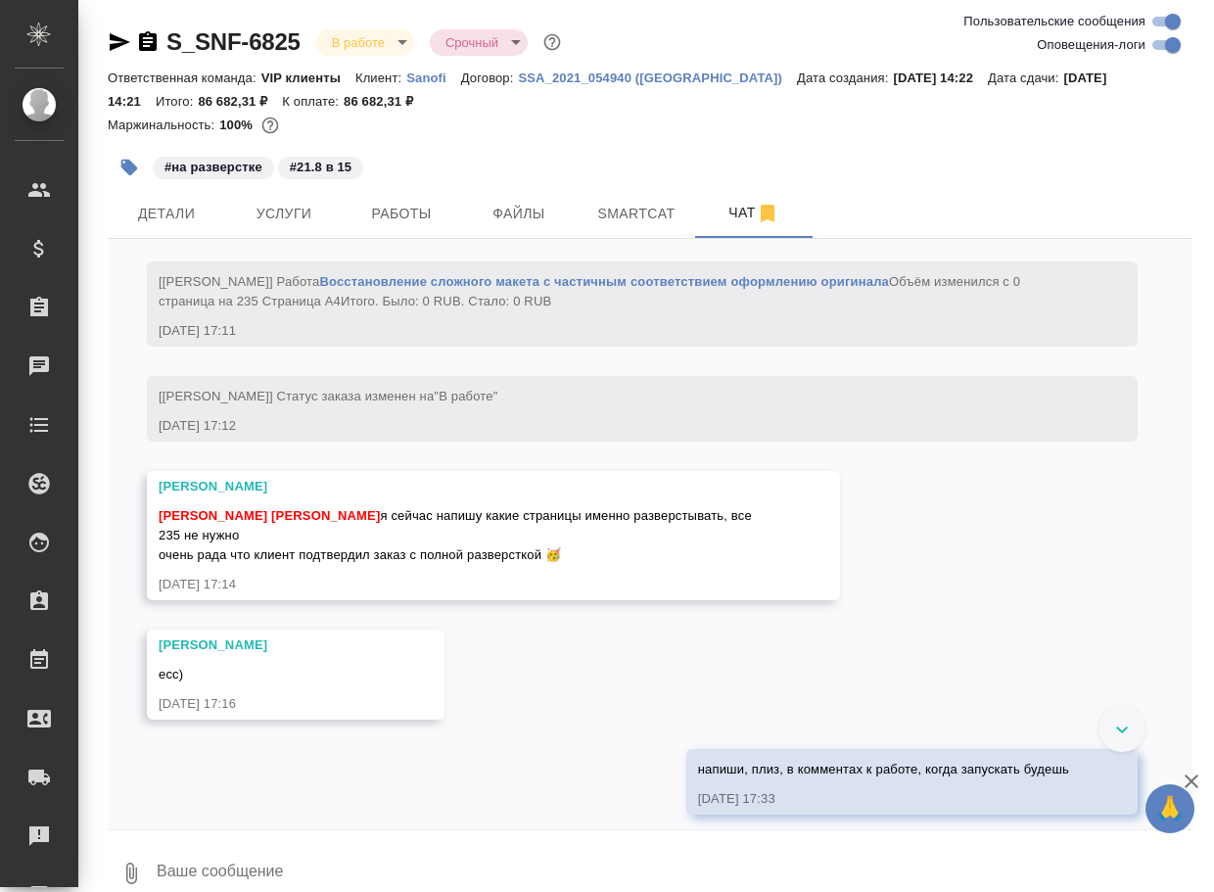
click at [275, 863] on textarea at bounding box center [674, 873] width 1038 height 67
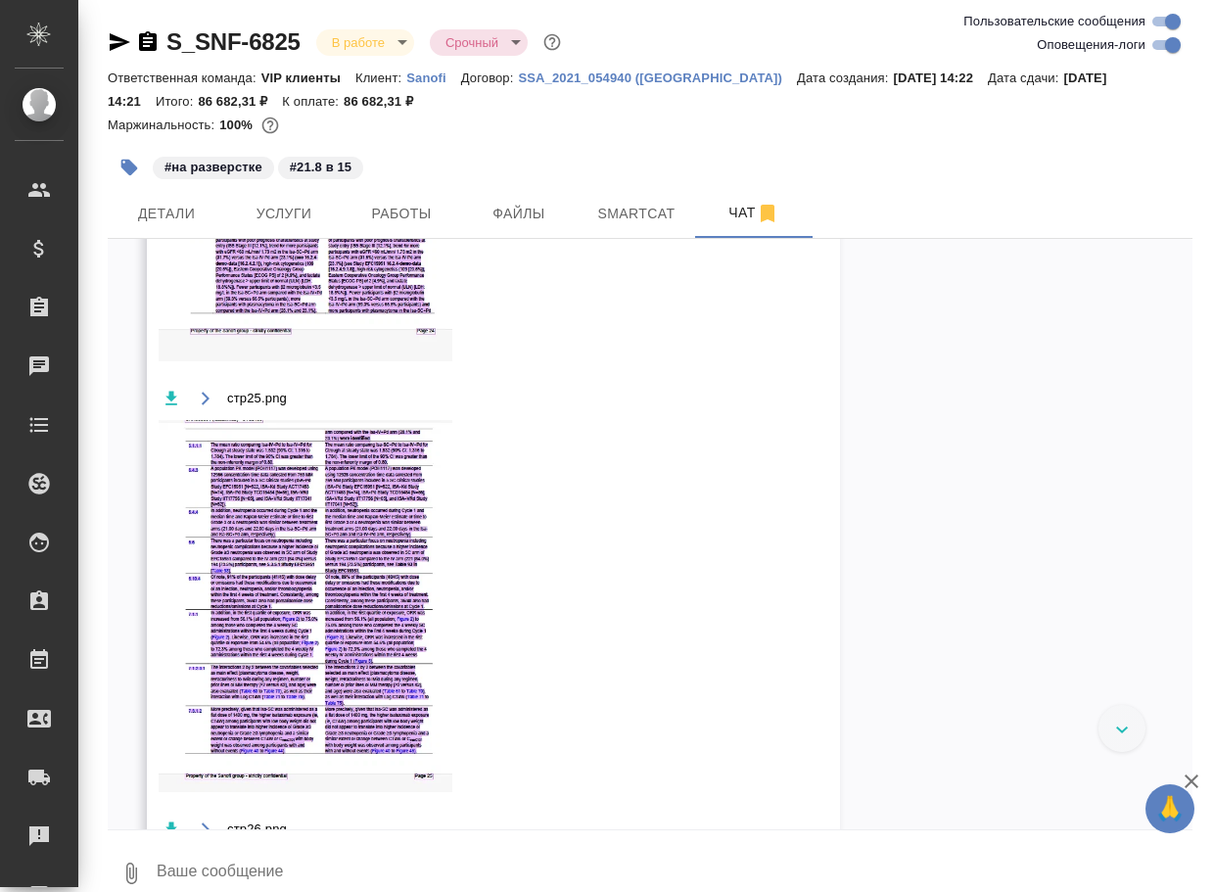
paste textarea "https://drive.awatera.com/apps/files/files/10144096?dir=/Shares/Sanofi/Orders/S…"
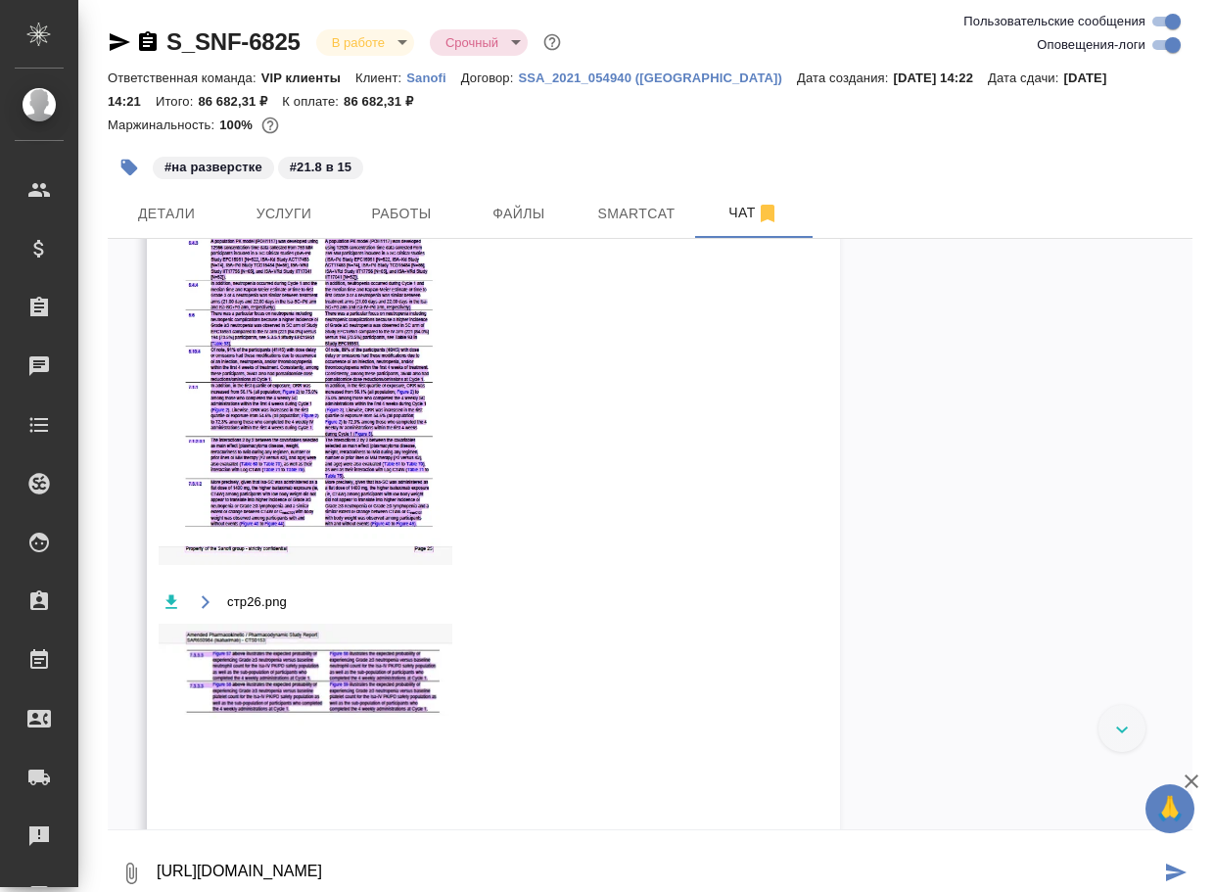
scroll to position [6810, 0]
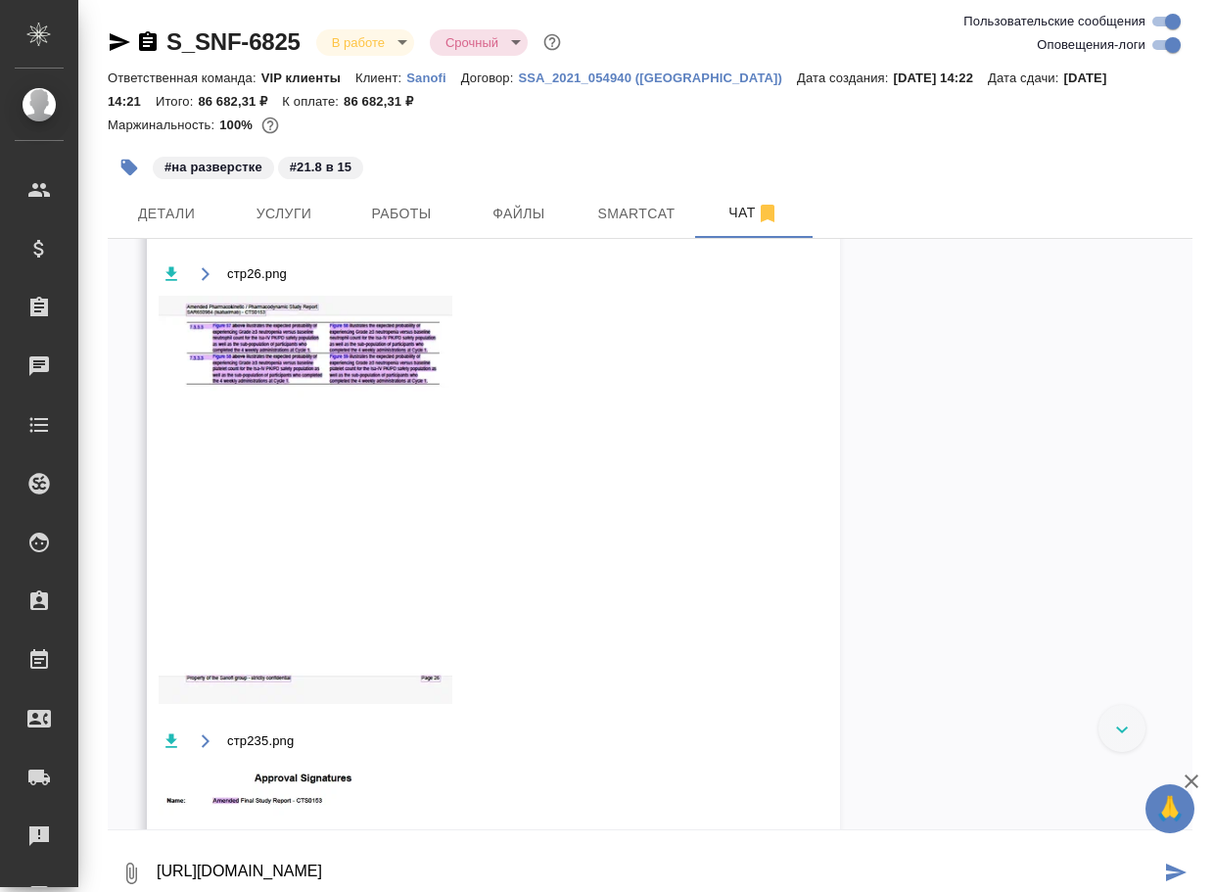
type textarea "https://drive.awatera.com/apps/files/files/10144096?dir=/Shares/Sanofi/Orders/S…"
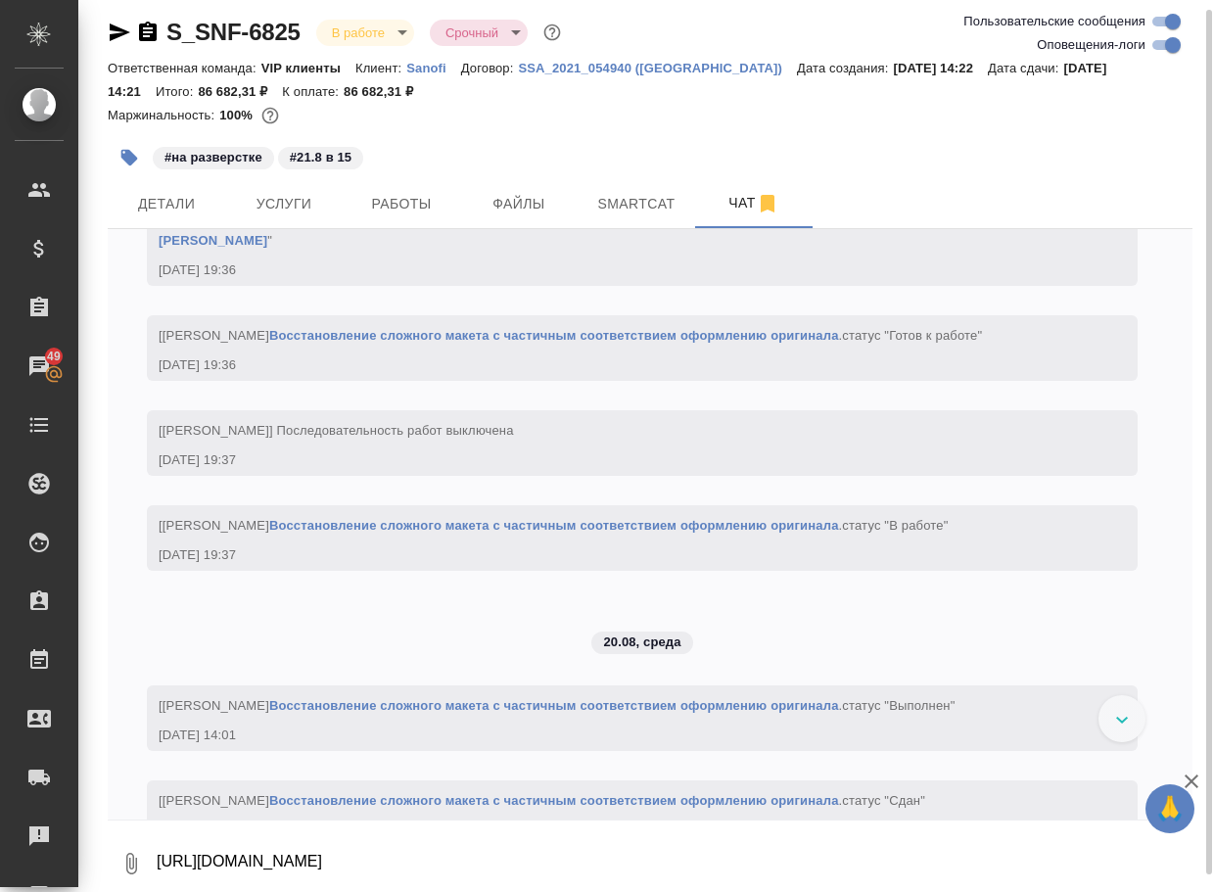
scroll to position [8678, 0]
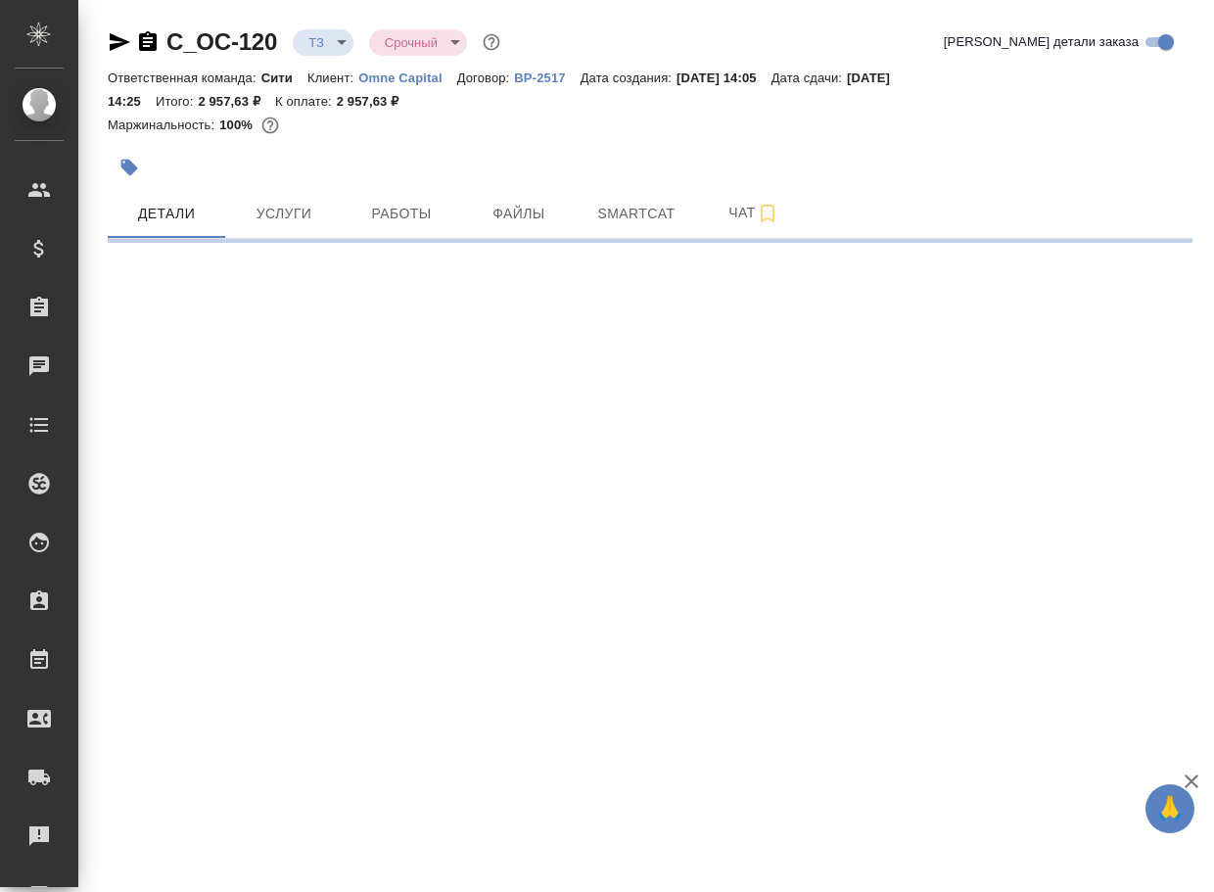
select select "RU"
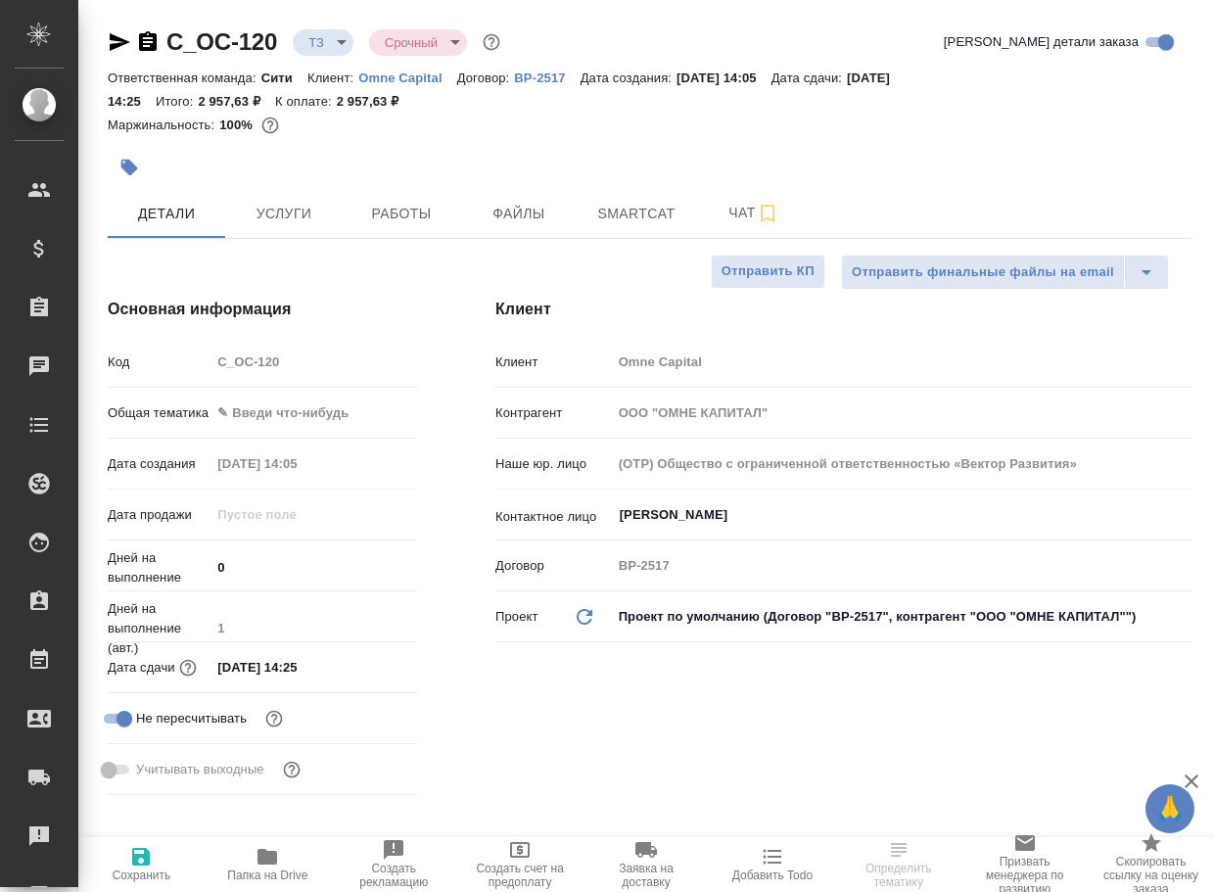
type textarea "x"
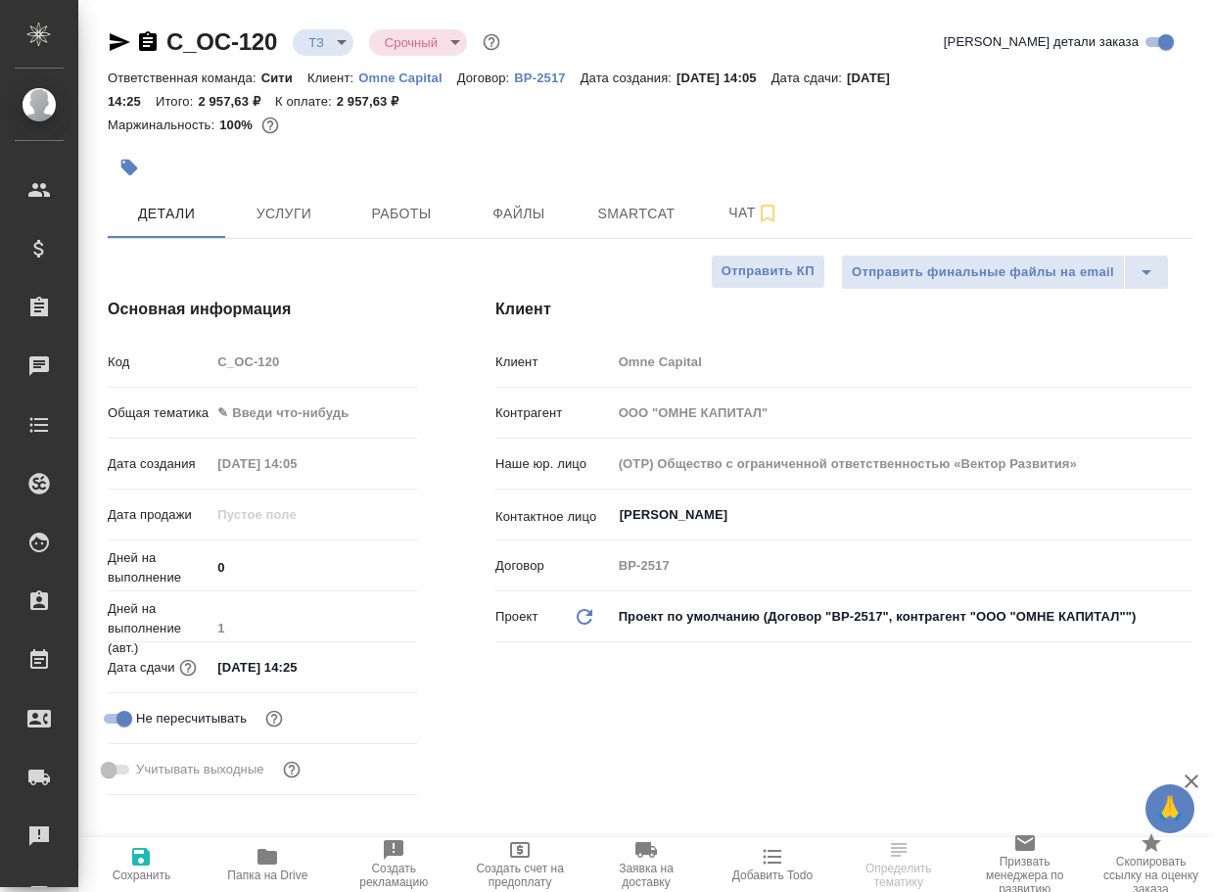
type textarea "x"
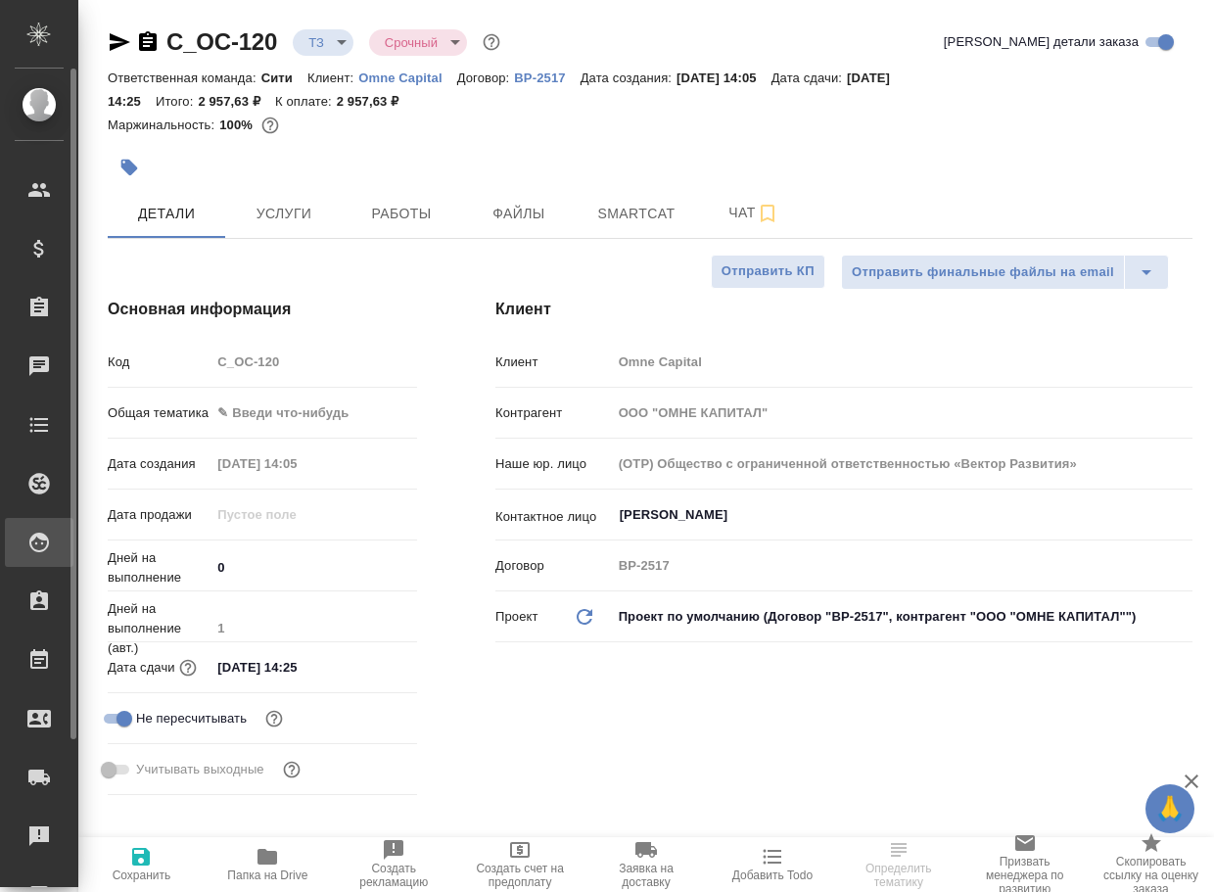
type textarea "x"
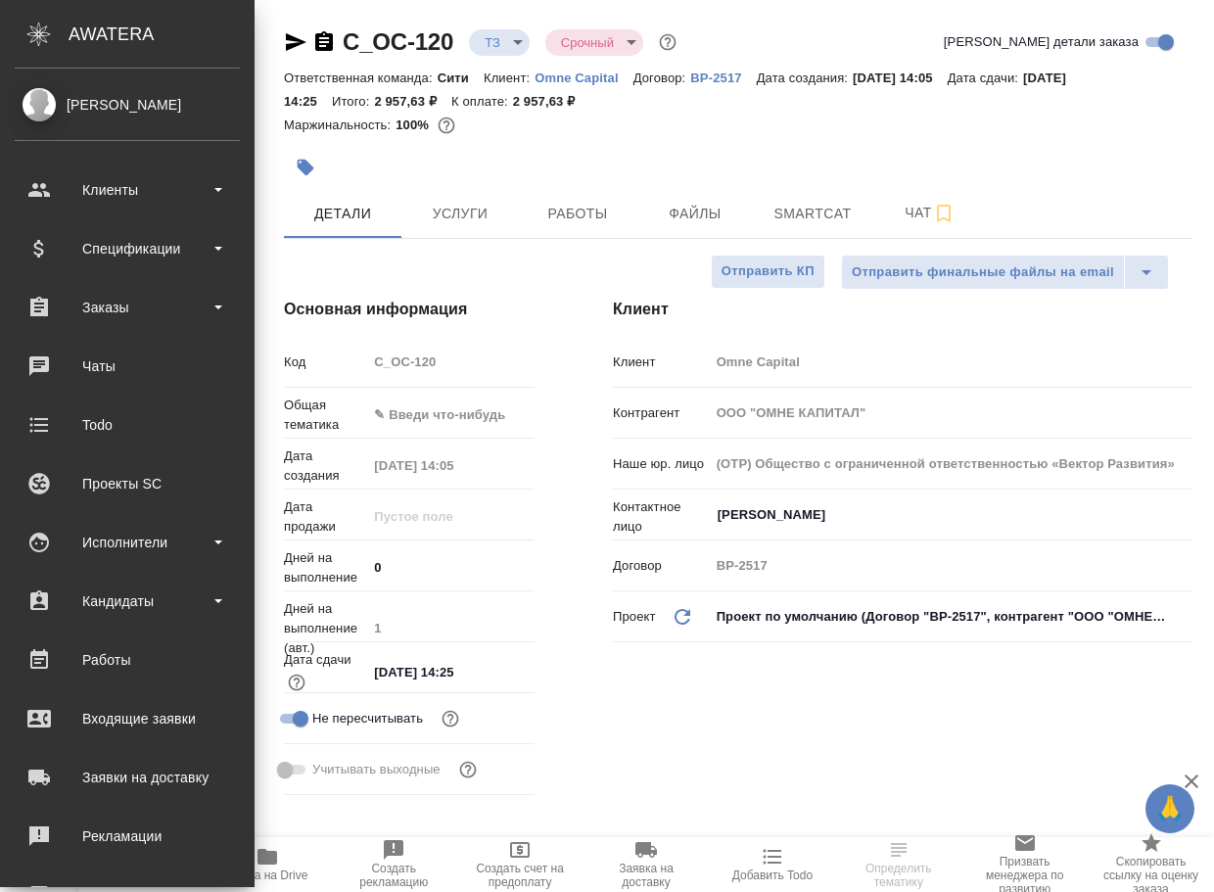
type textarea "x"
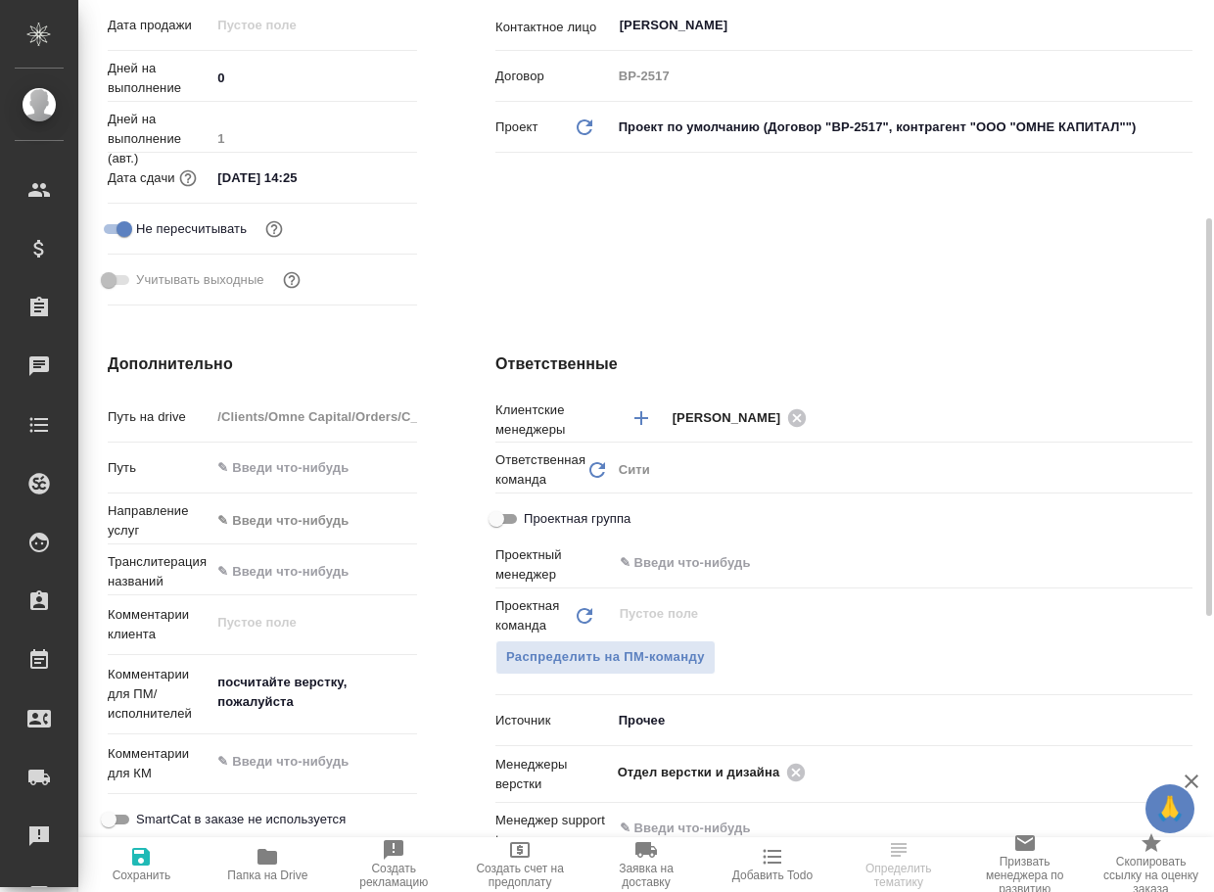
scroll to position [587, 0]
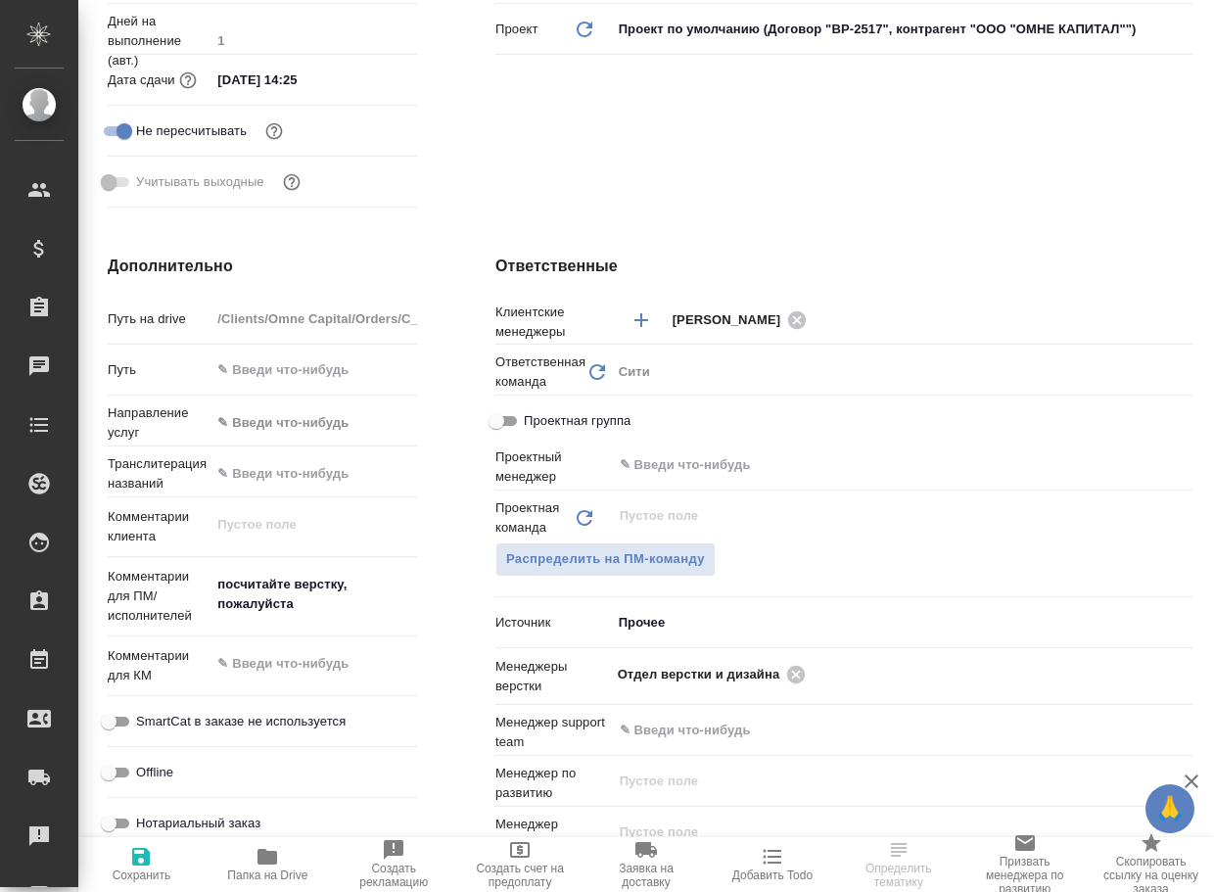
click at [261, 865] on icon "button" at bounding box center [268, 857] width 20 height 16
select select "RU"
type textarea "x"
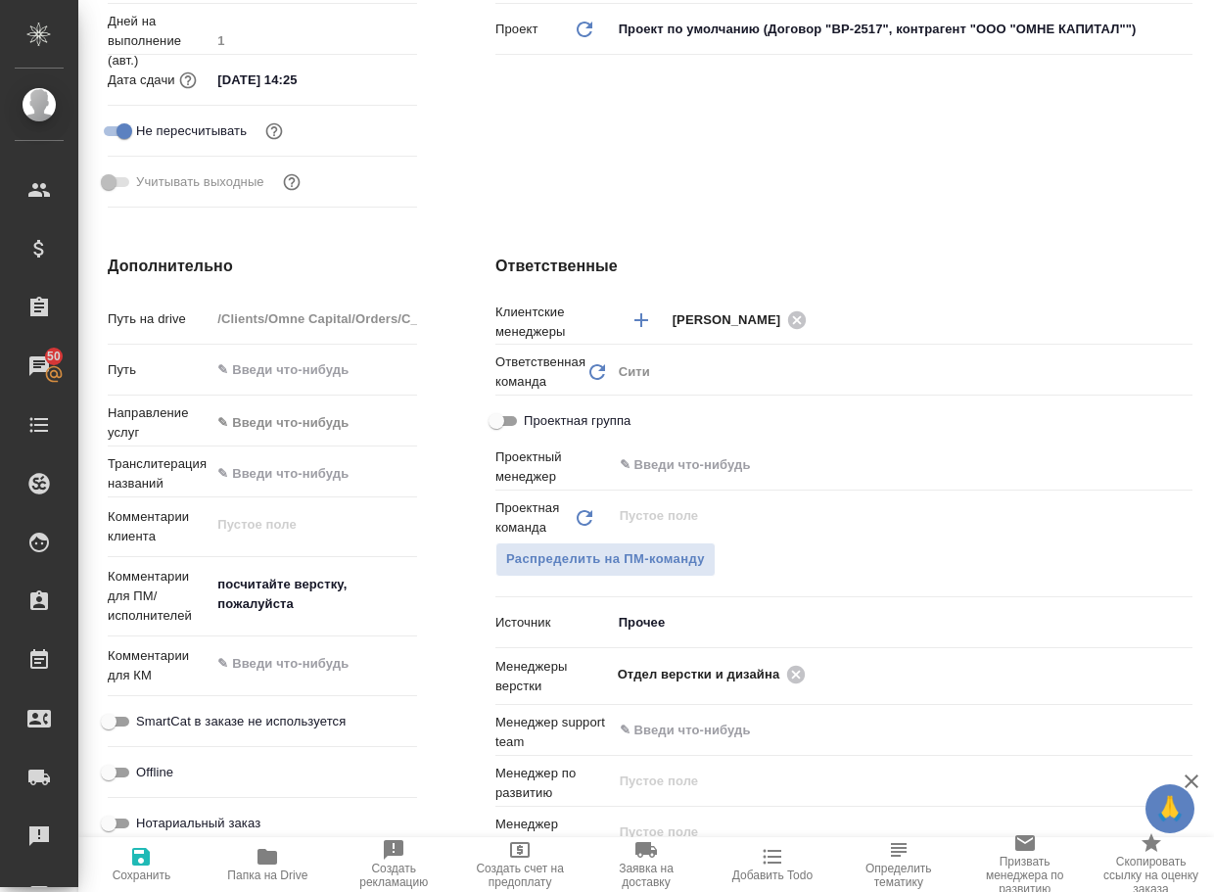
type textarea "x"
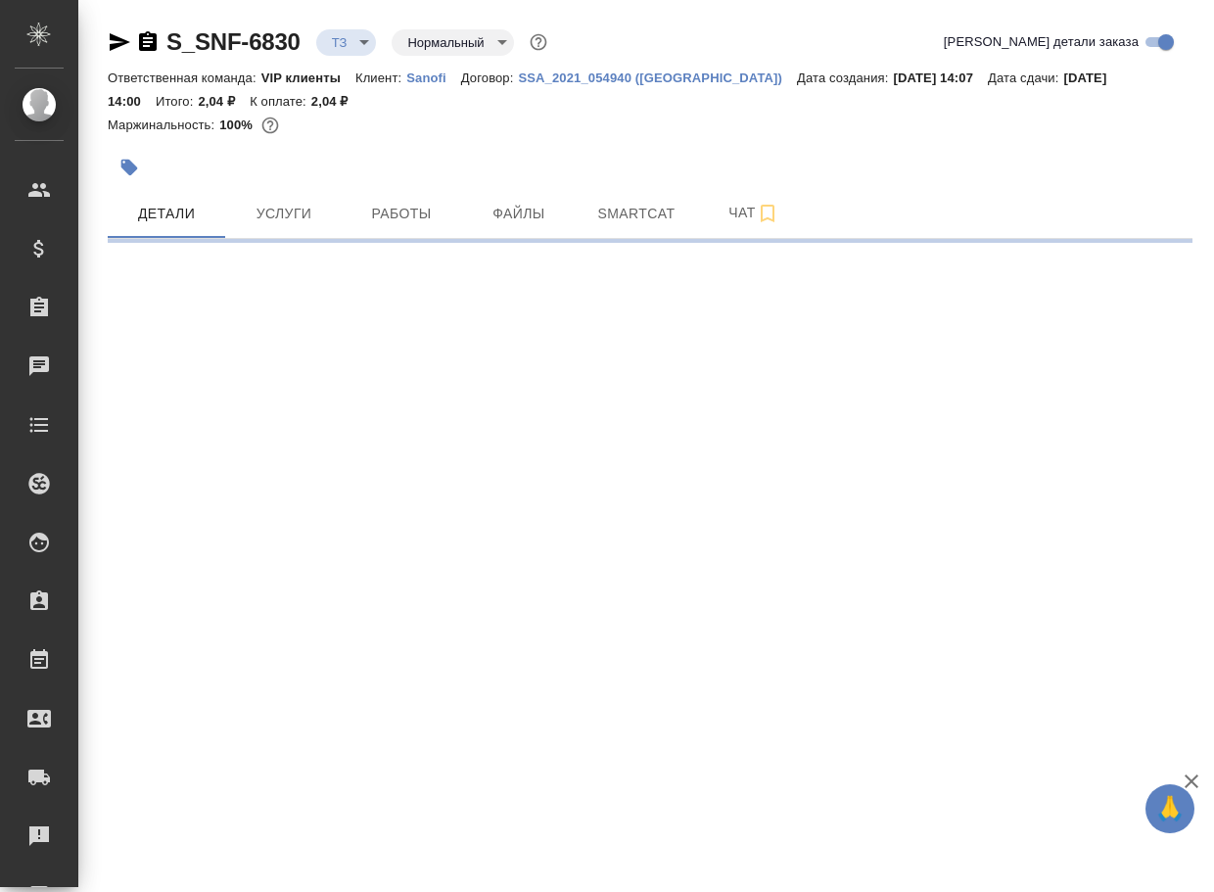
select select "RU"
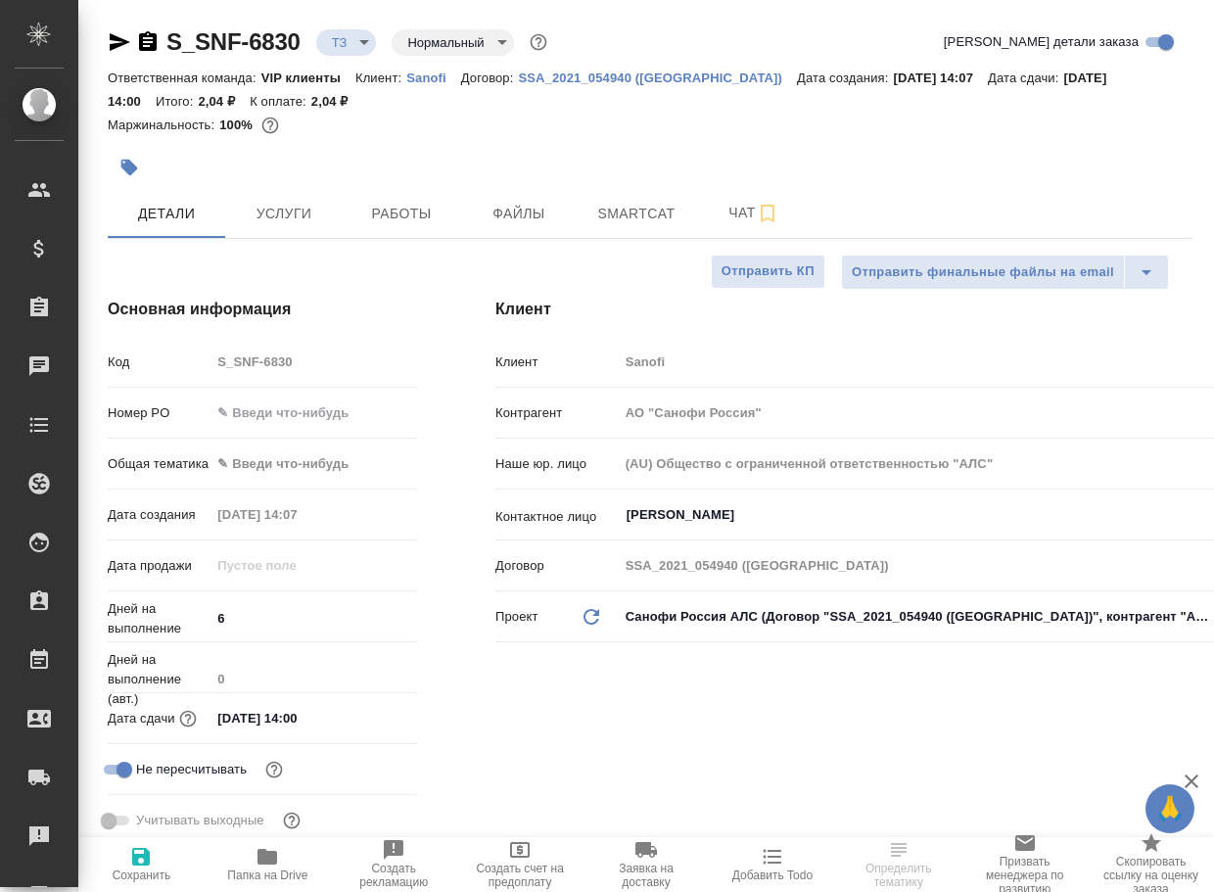
type textarea "x"
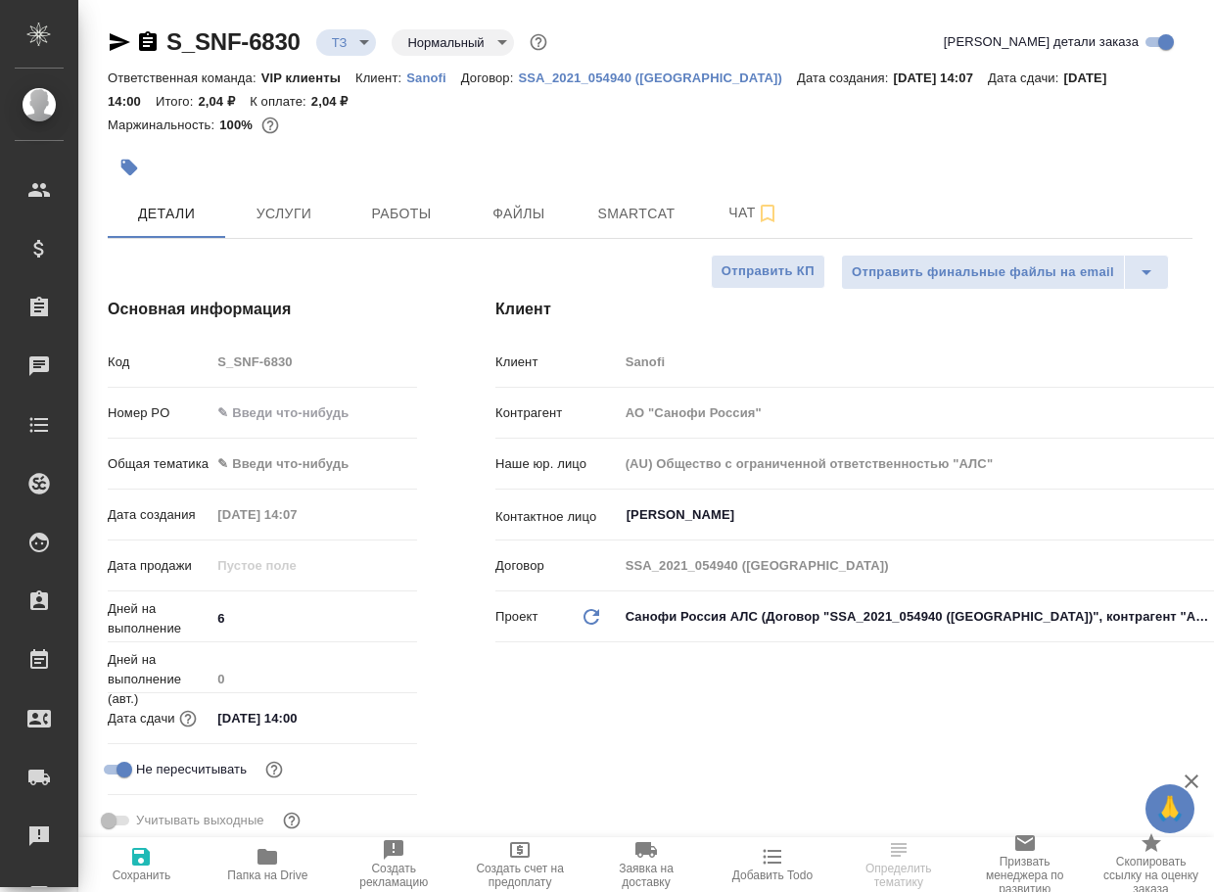
type textarea "x"
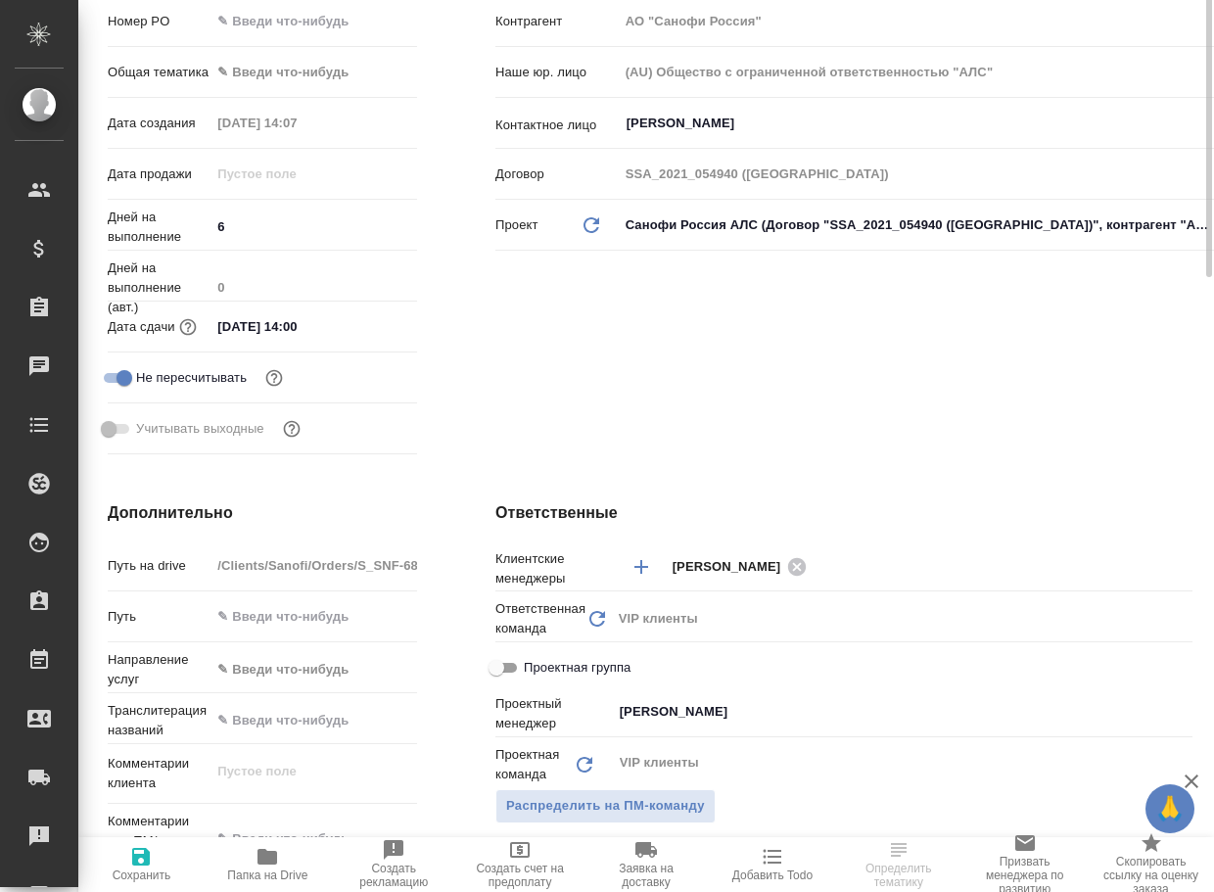
scroll to position [587, 0]
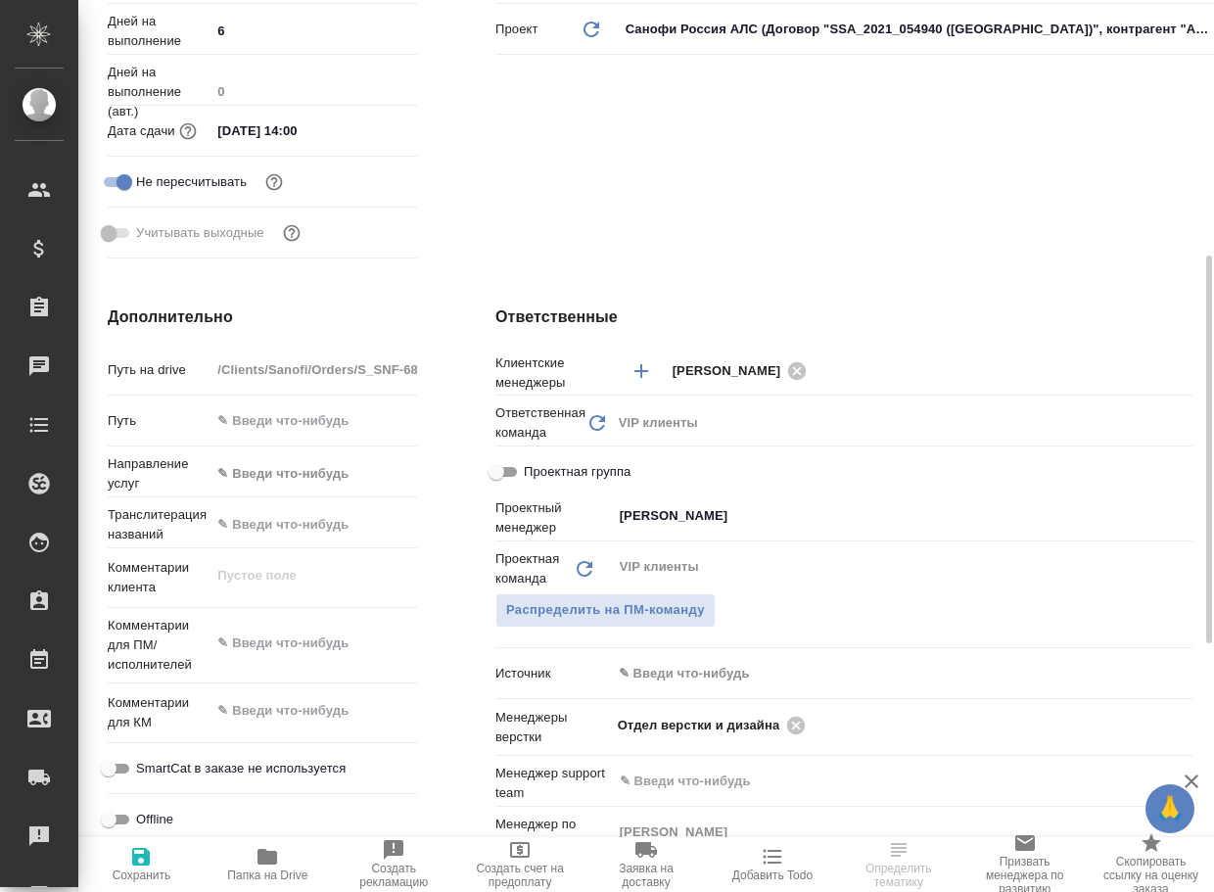
click at [242, 865] on span "Папка на Drive" at bounding box center [267, 863] width 103 height 37
type textarea "x"
select select "RU"
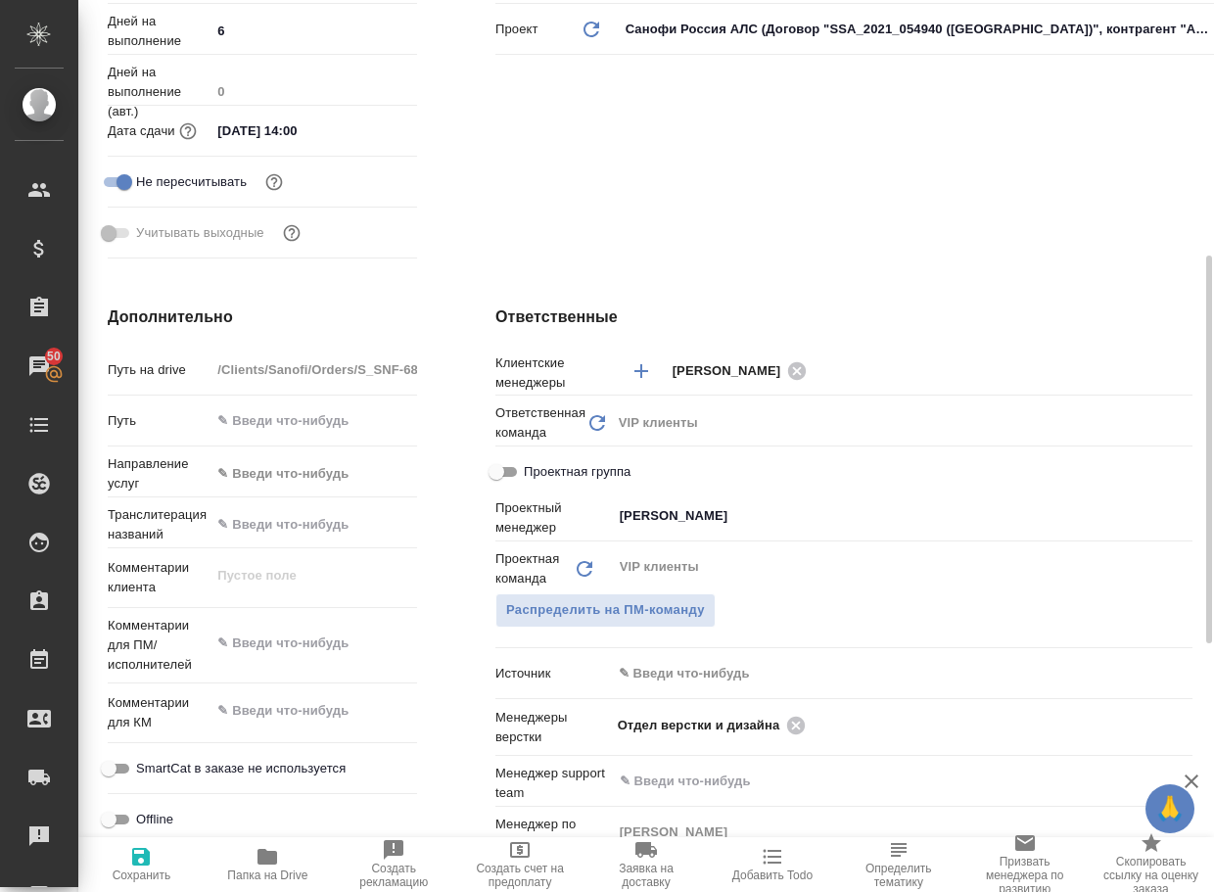
type textarea "x"
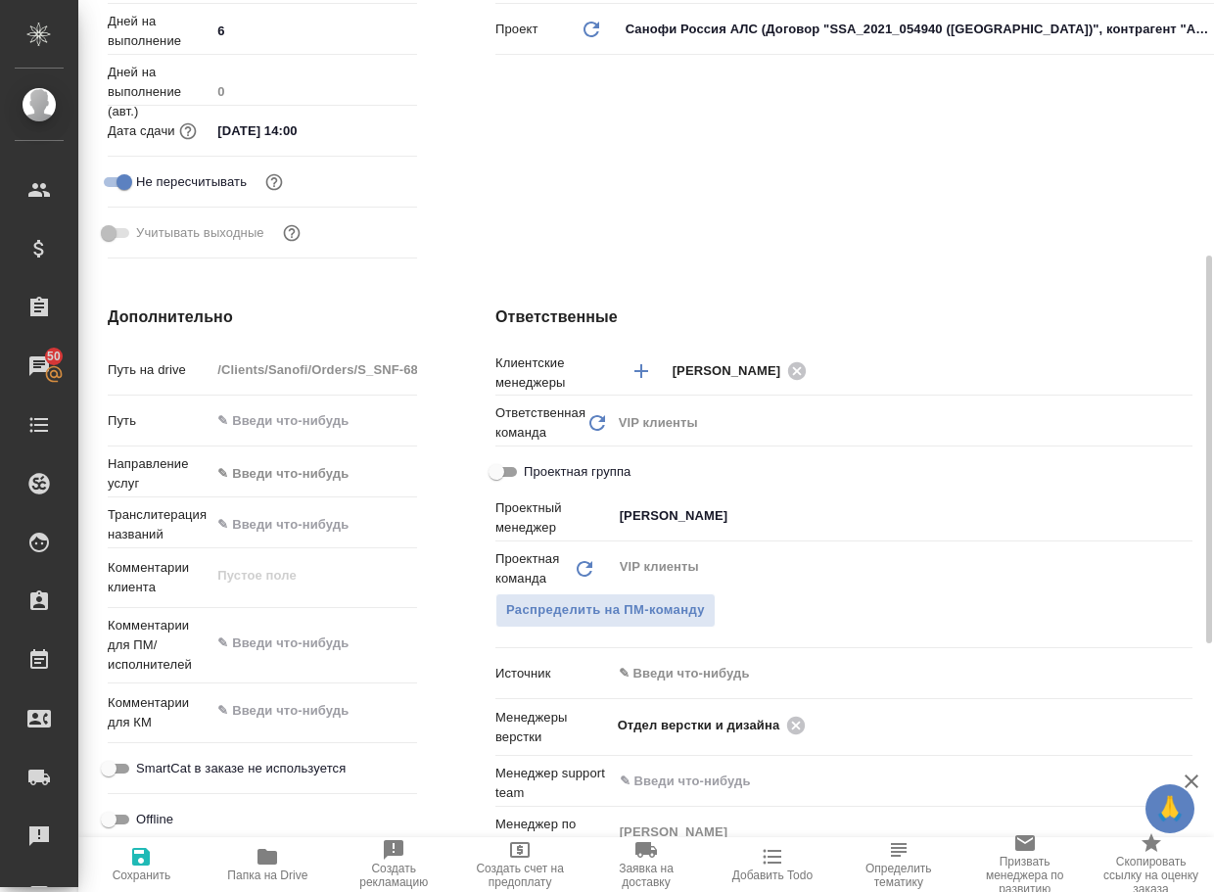
type textarea "x"
click at [799, 719] on icon at bounding box center [796, 725] width 18 height 18
type textarea "x"
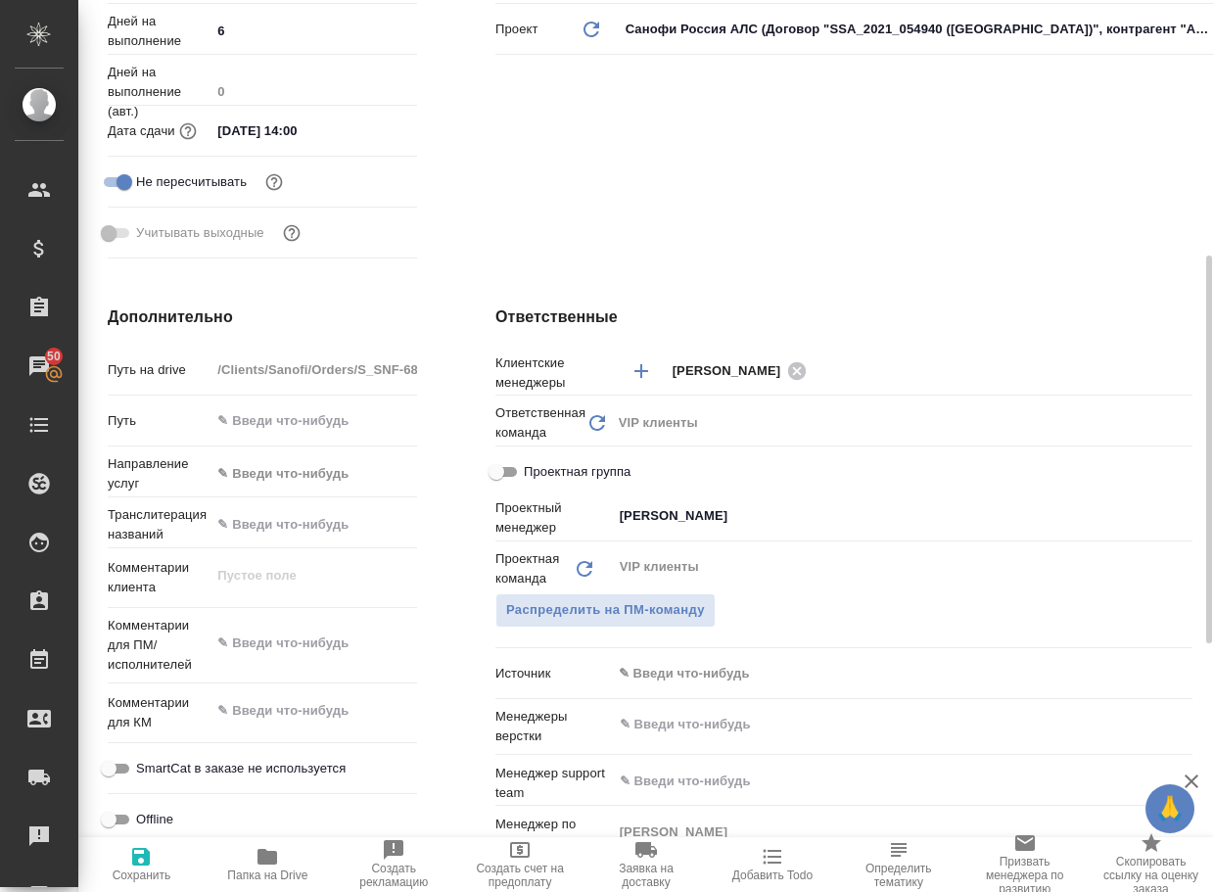
click at [800, 717] on input "text" at bounding box center [869, 724] width 503 height 23
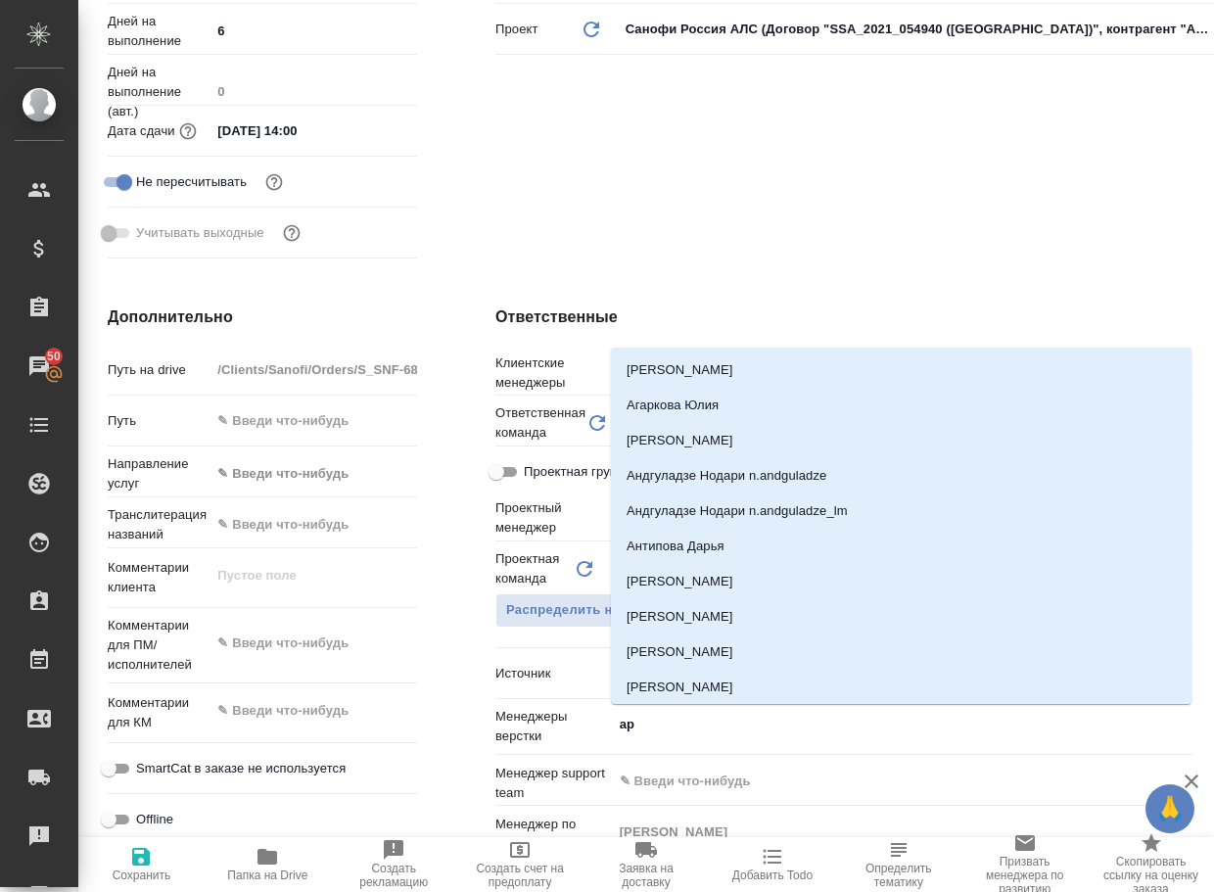
type input "арс"
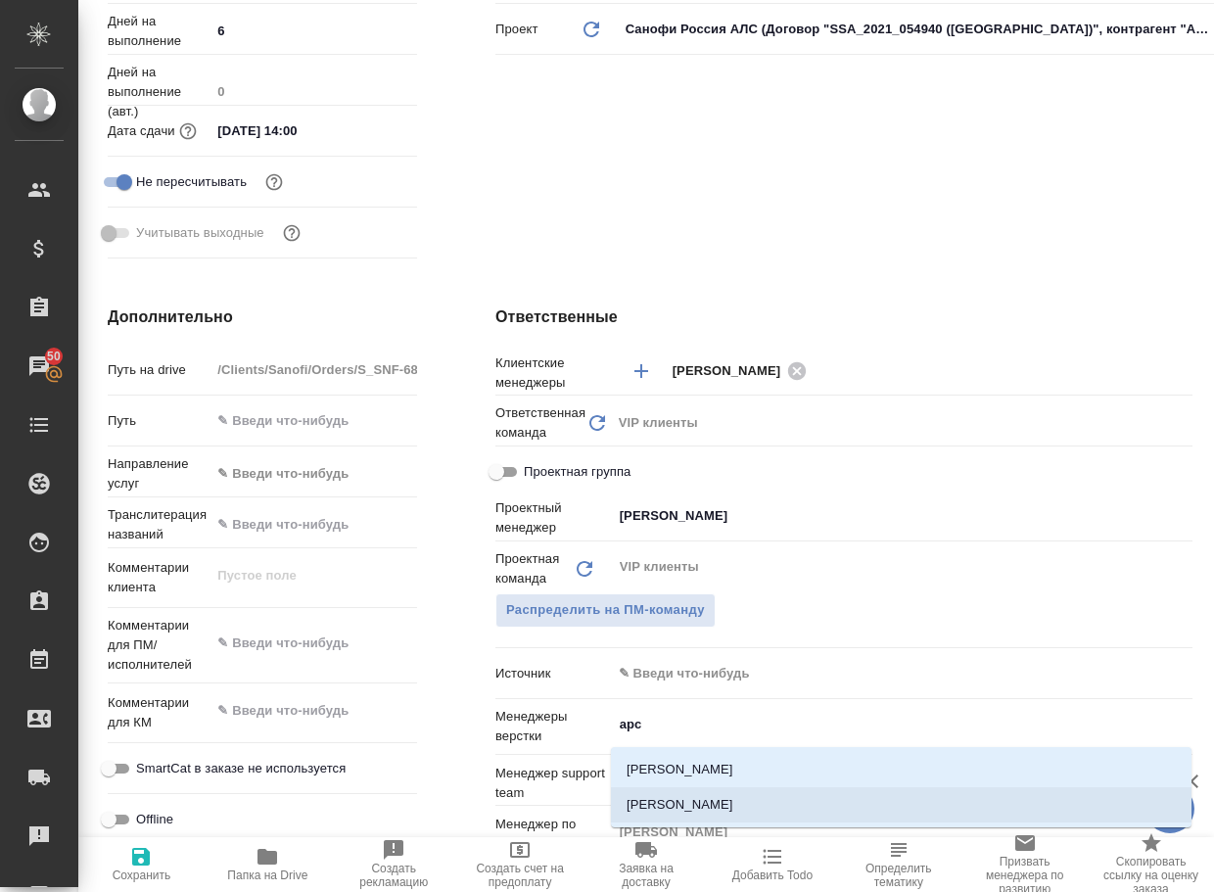
click at [713, 805] on li "[PERSON_NAME]" at bounding box center [901, 804] width 581 height 35
type textarea "x"
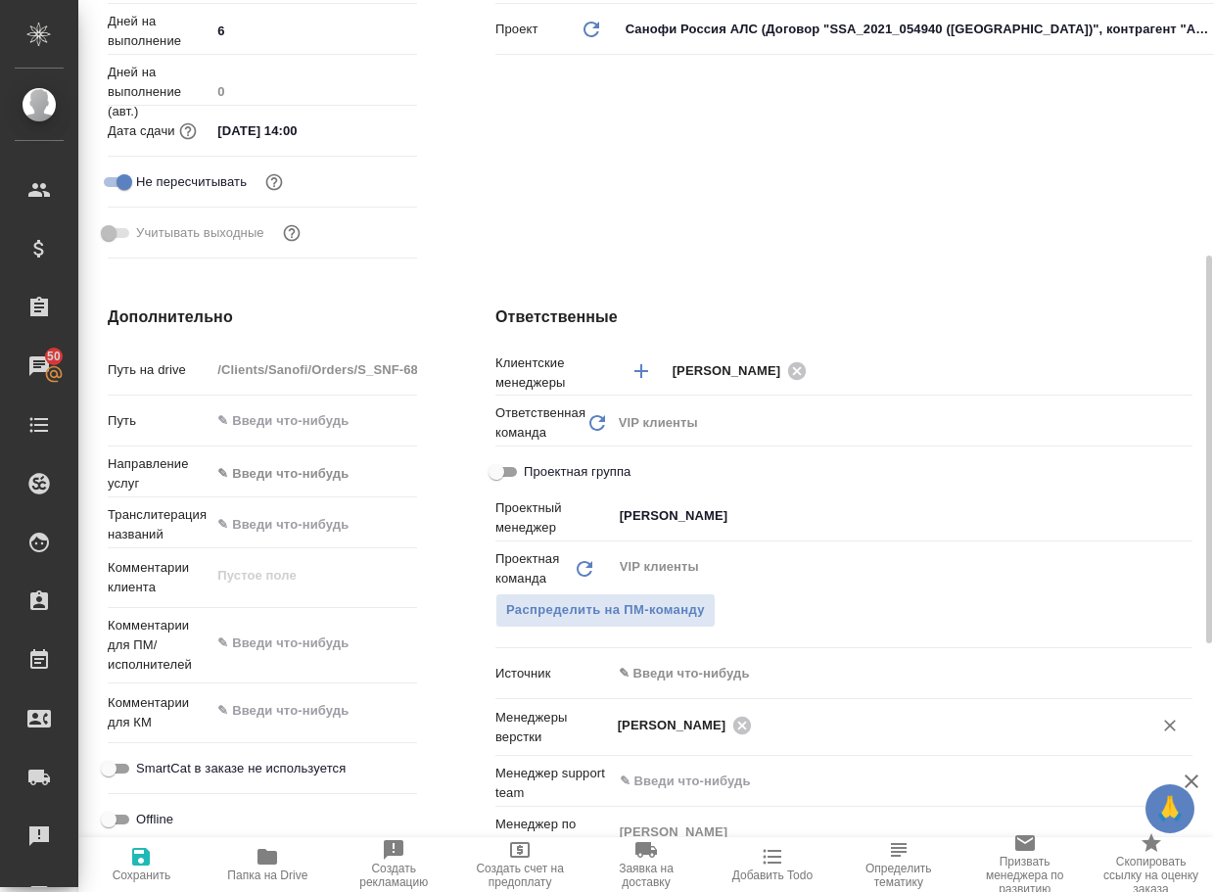
click at [135, 855] on icon "button" at bounding box center [140, 856] width 23 height 23
type textarea "x"
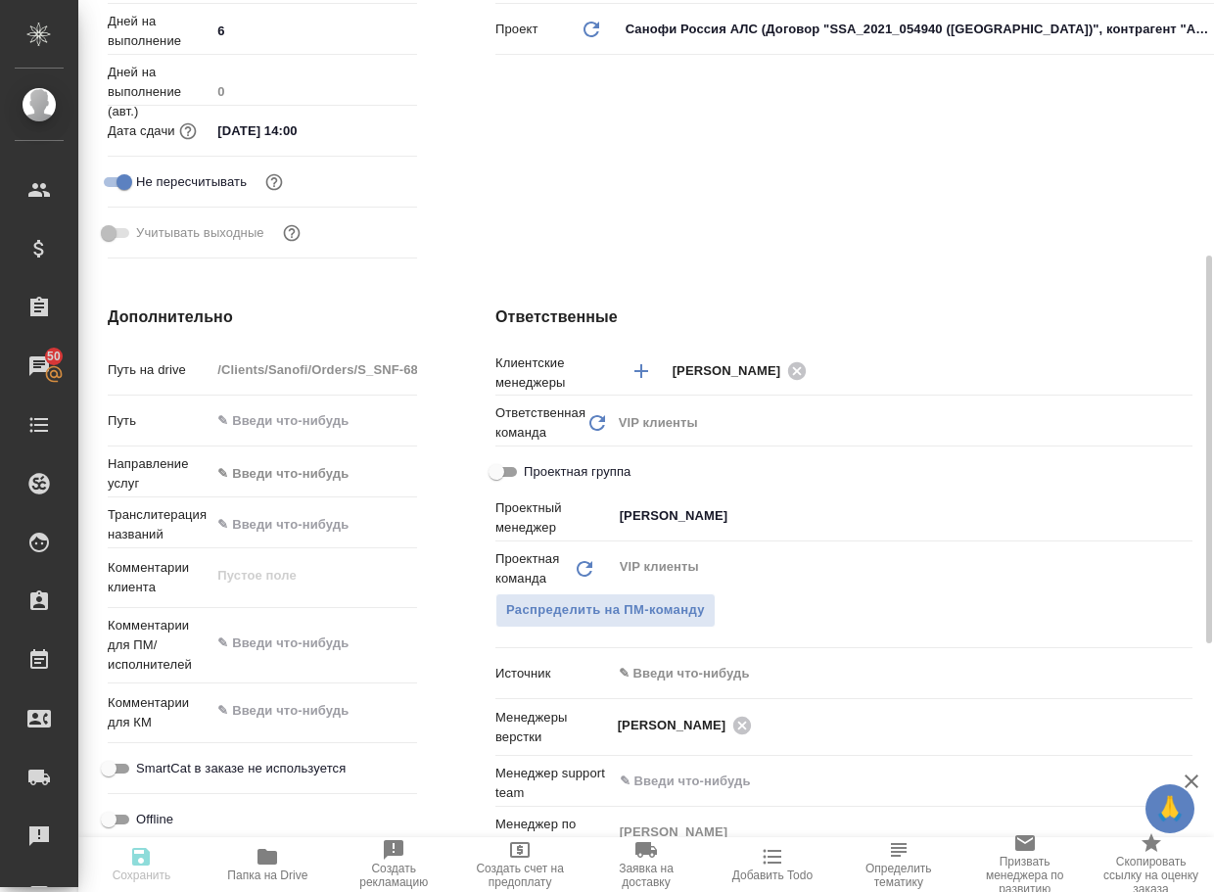
type textarea "x"
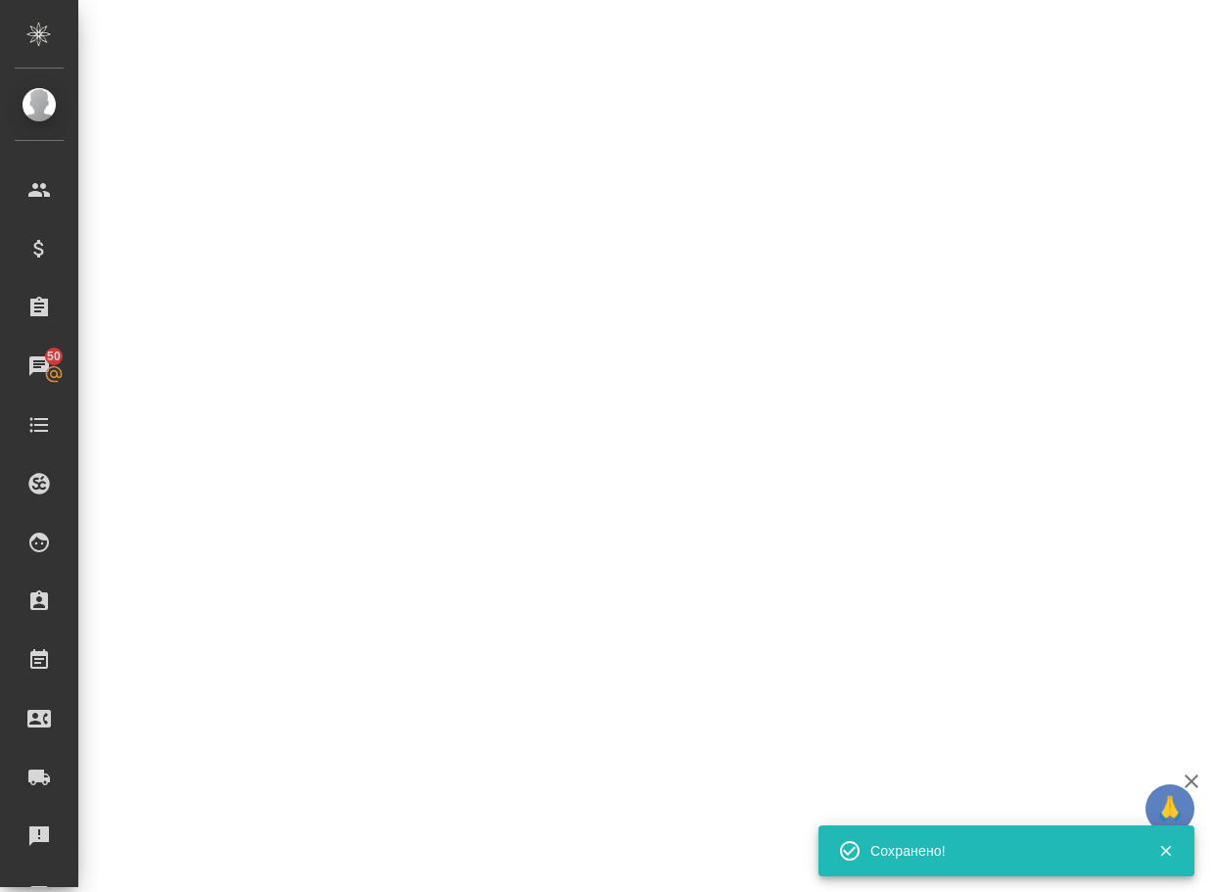
select select "RU"
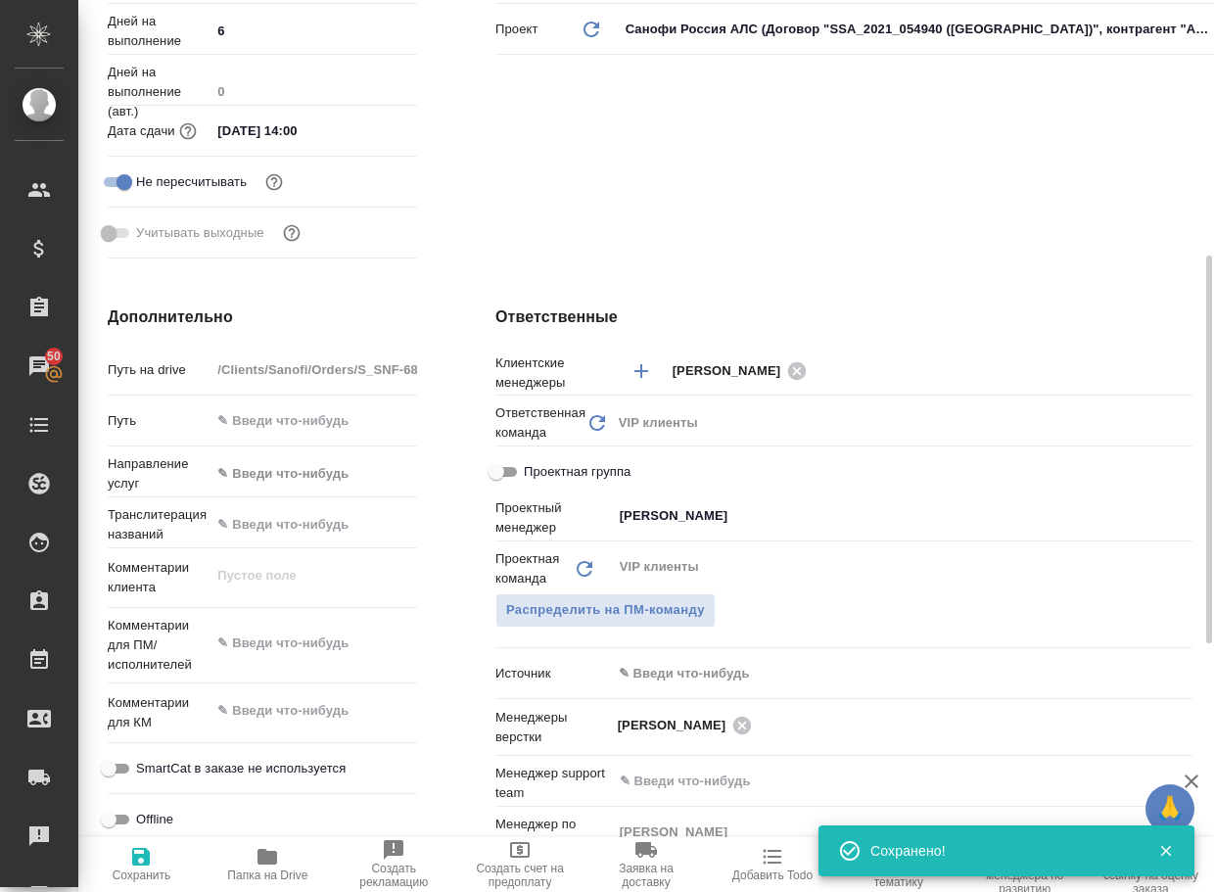
type textarea "x"
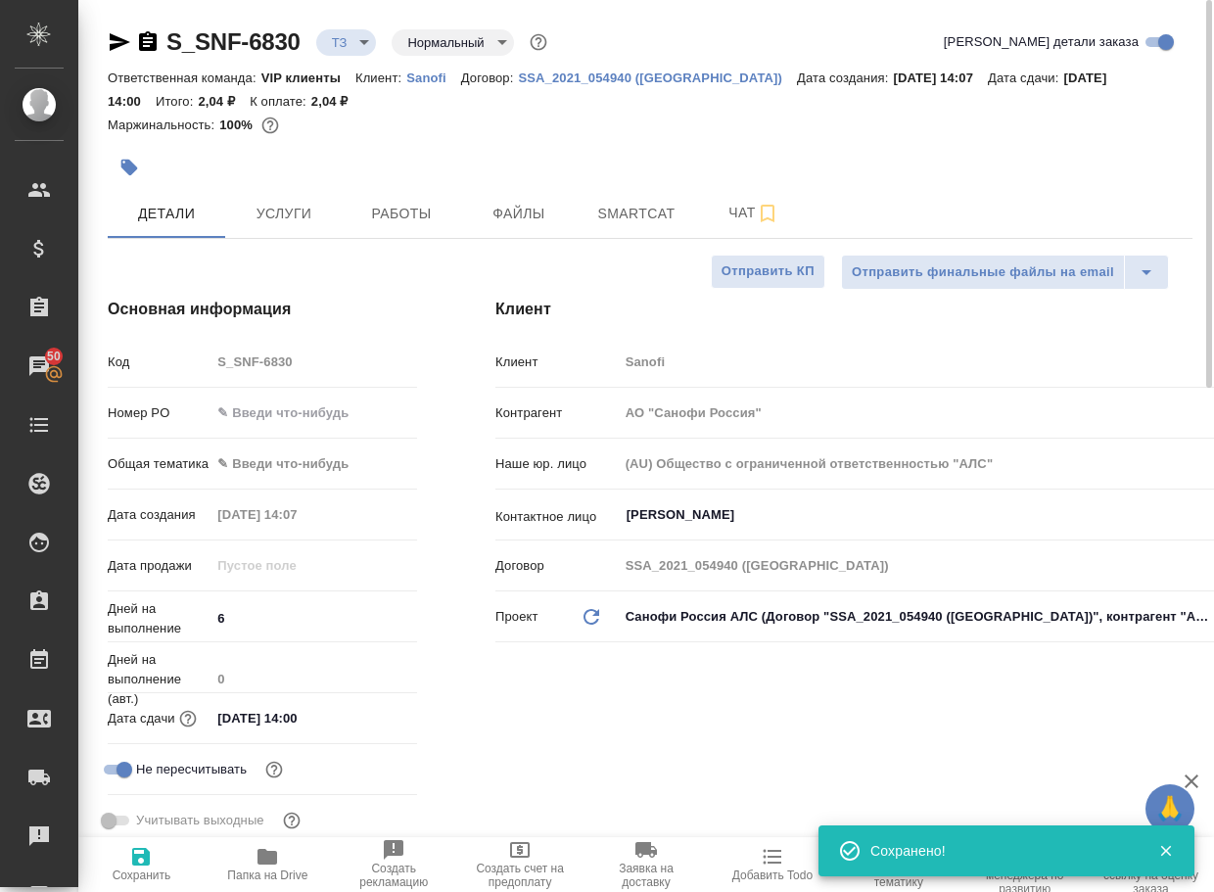
click at [362, 37] on body "🙏 .cls-1 fill:#fff; AWATERA Arsenyeva Vera Клиенты Спецификации Заказы 50 Чаты …" at bounding box center [607, 446] width 1214 height 892
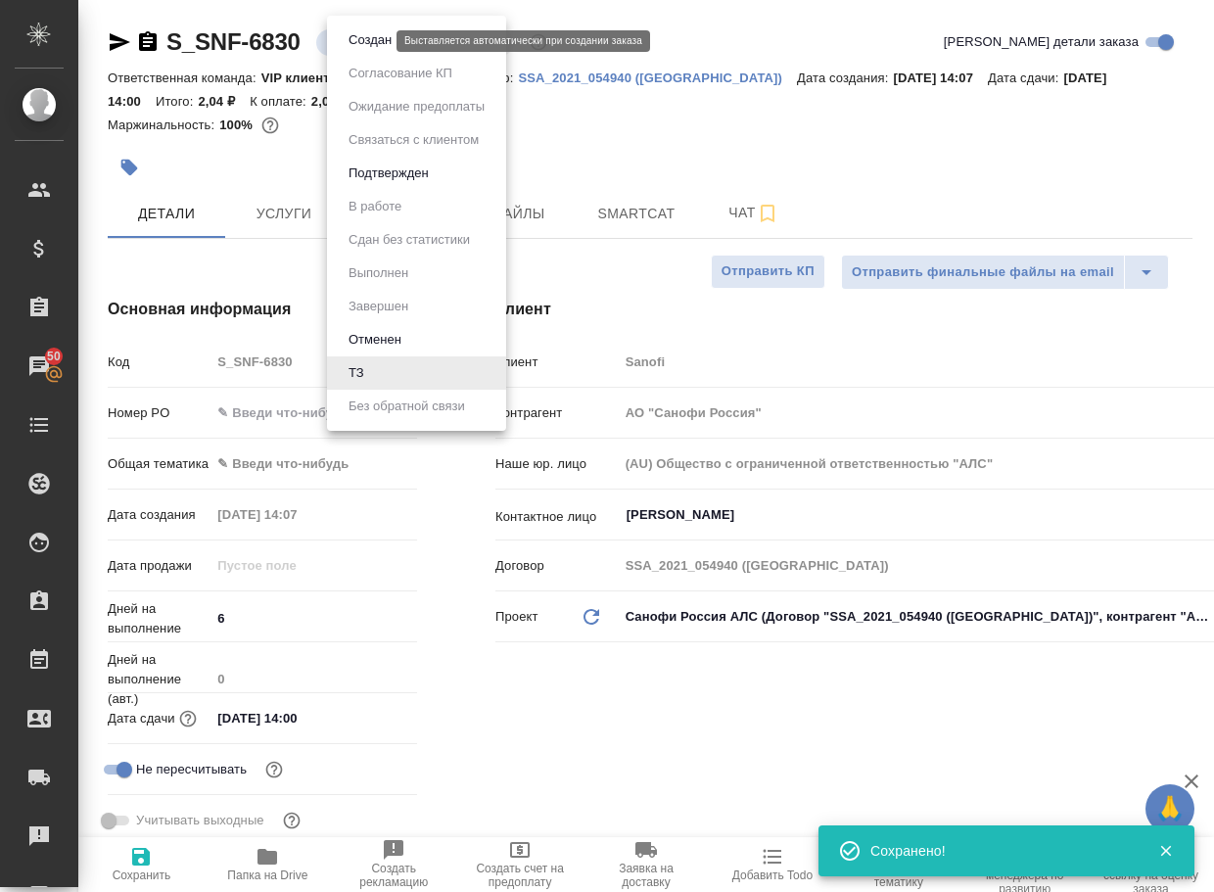
click at [372, 38] on button "Создан" at bounding box center [370, 40] width 55 height 22
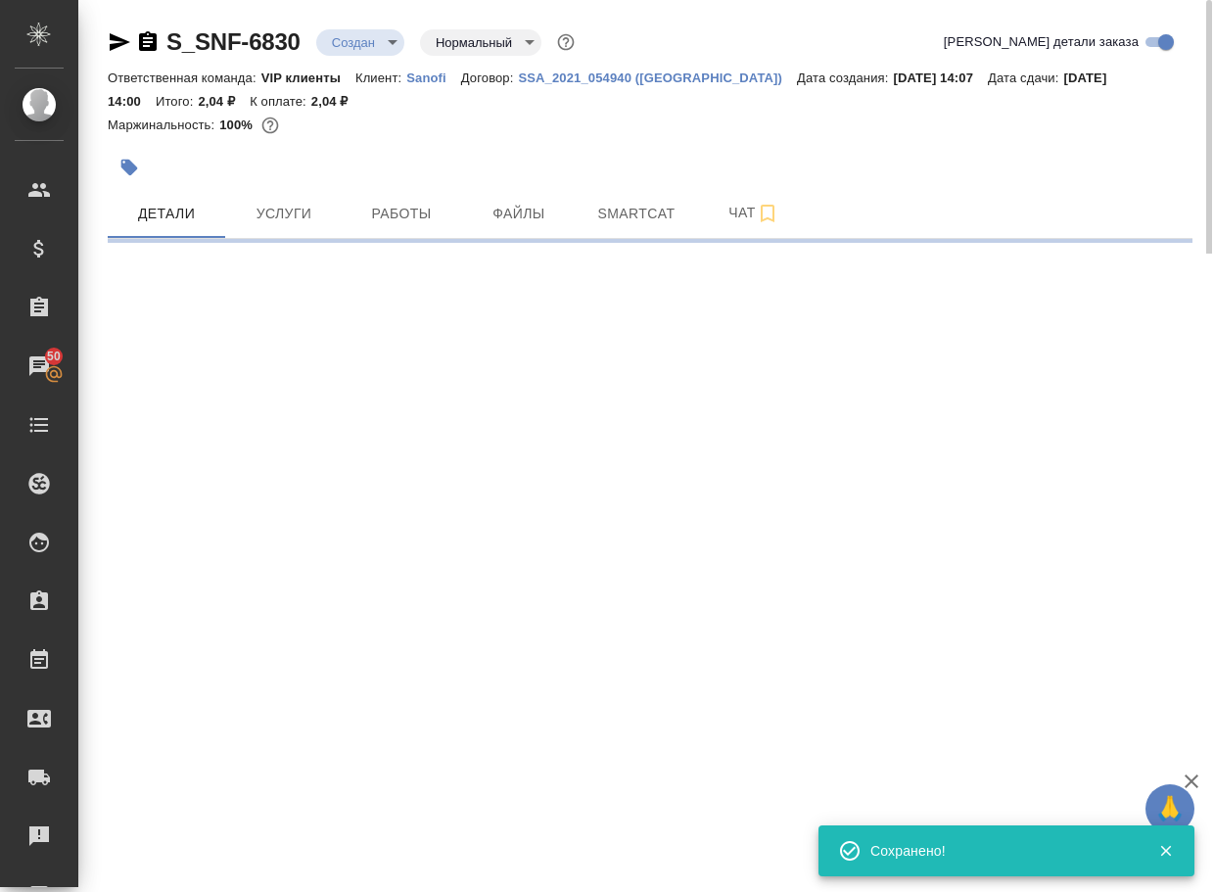
select select "RU"
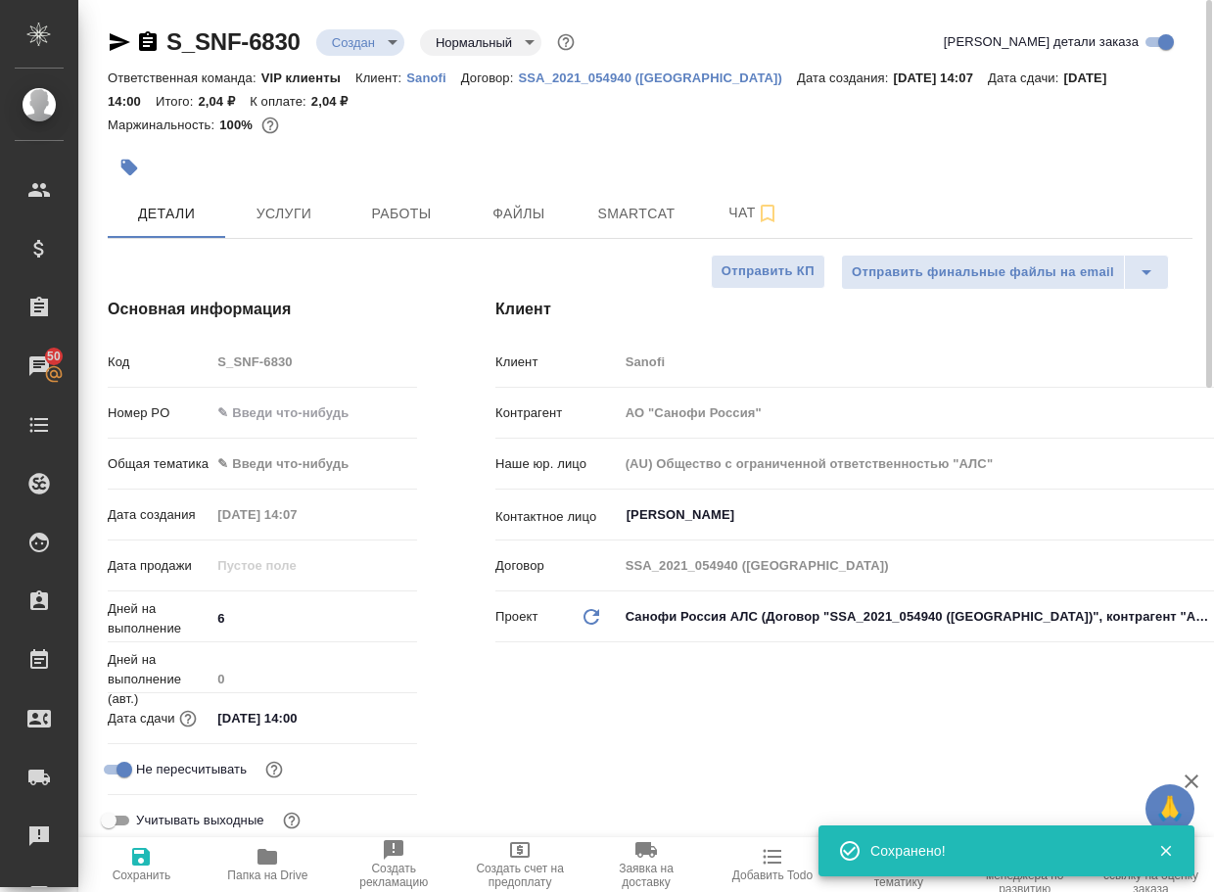
type textarea "x"
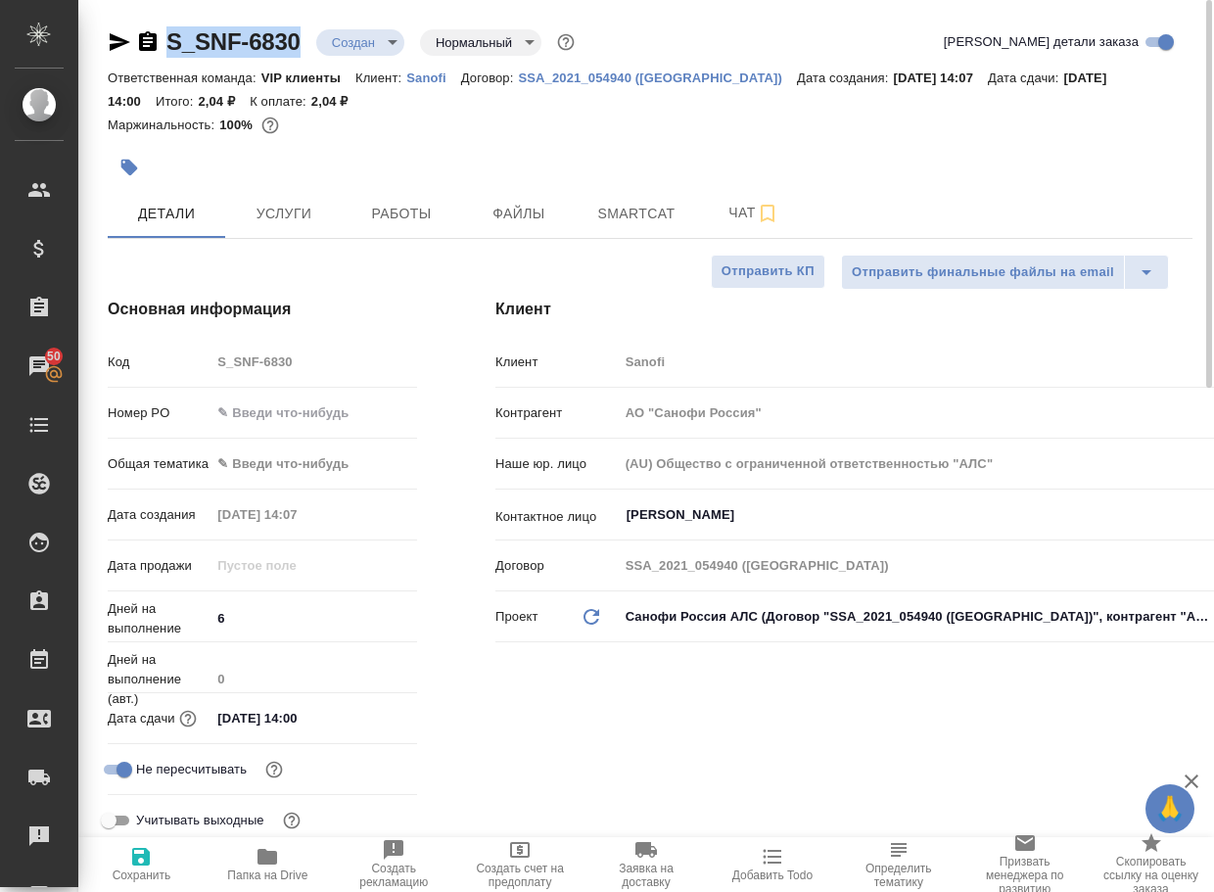
drag, startPoint x: 318, startPoint y: 51, endPoint x: 90, endPoint y: 49, distance: 228.1
copy link "S_SNF-6830"
click at [739, 224] on span "Чат" at bounding box center [754, 213] width 94 height 24
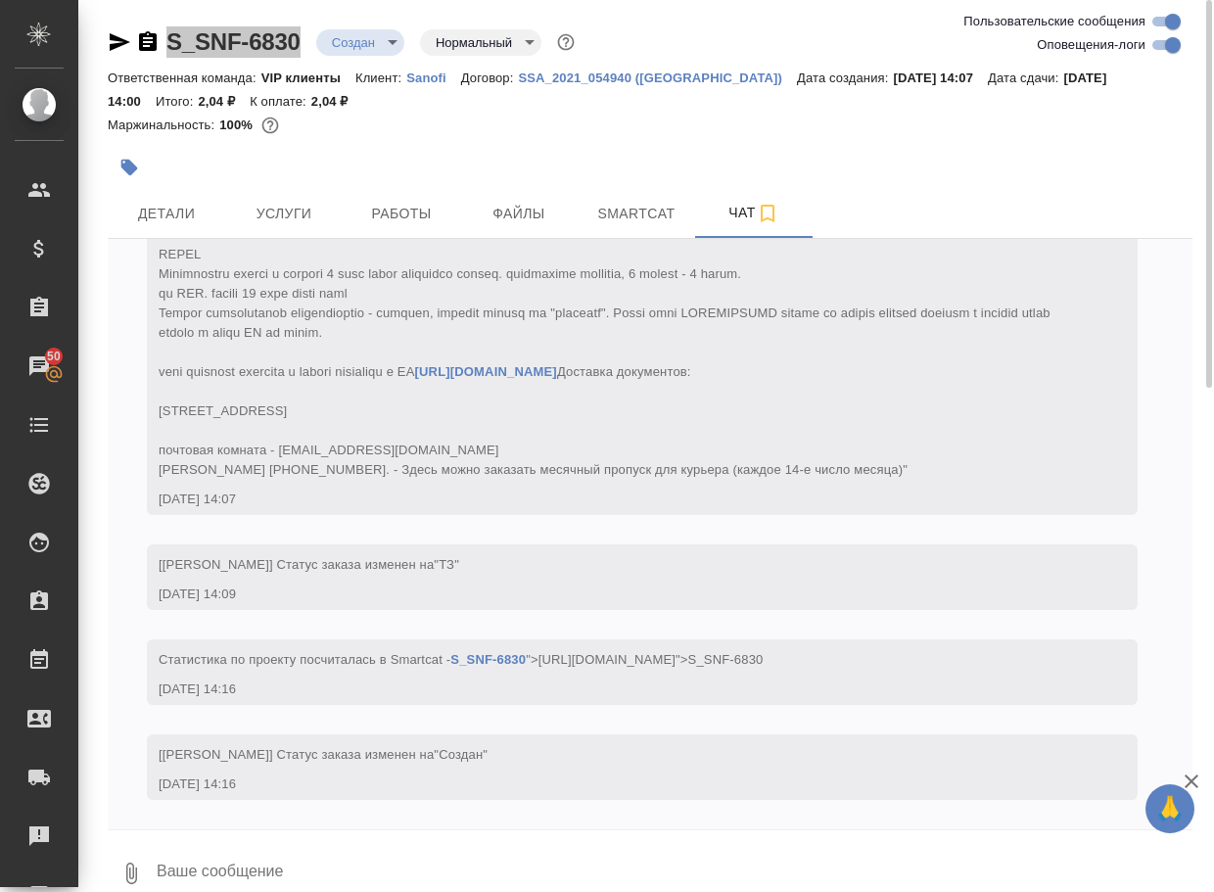
scroll to position [678, 0]
click at [132, 874] on icon "button" at bounding box center [130, 873] width 23 height 23
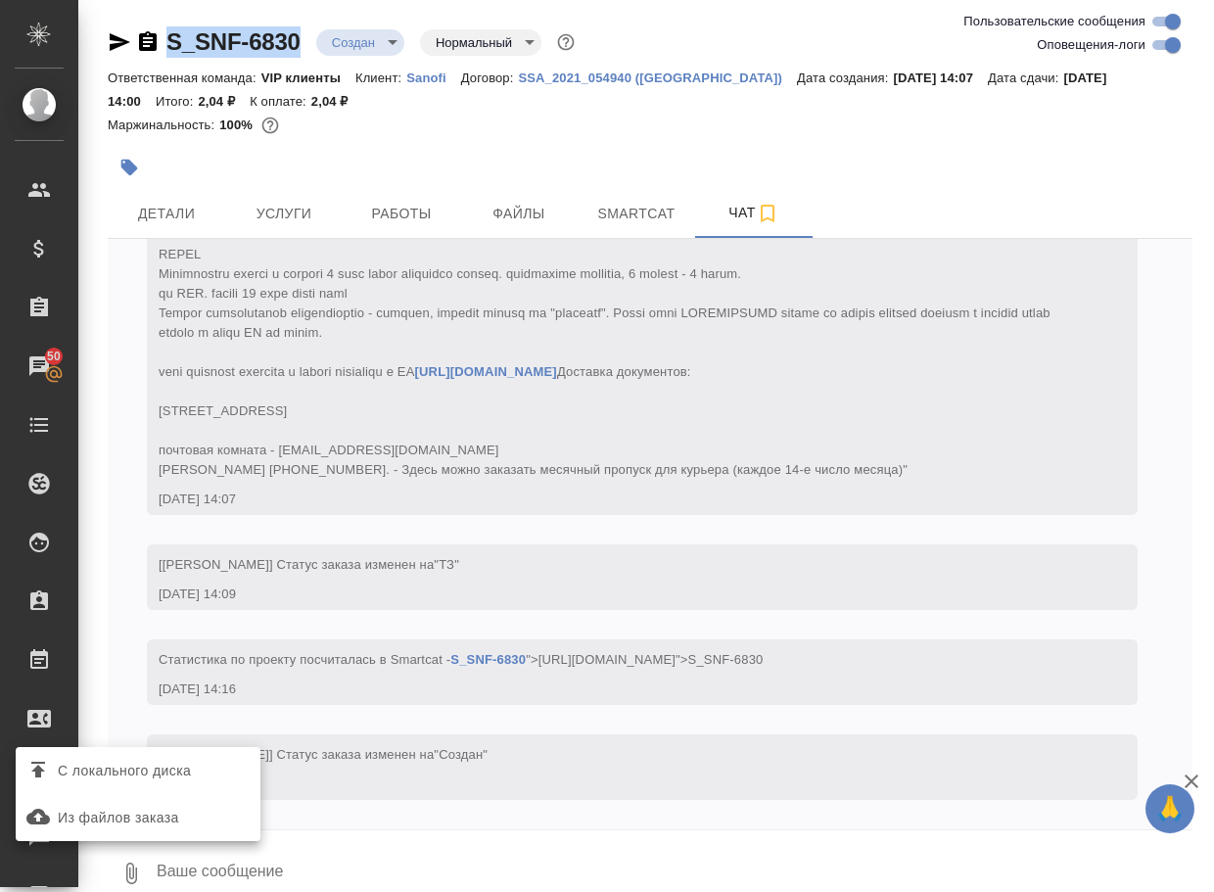
click at [188, 766] on span "С локального диска" at bounding box center [124, 771] width 133 height 24
click at [0, 0] on input "С локального диска" at bounding box center [0, 0] width 0 height 0
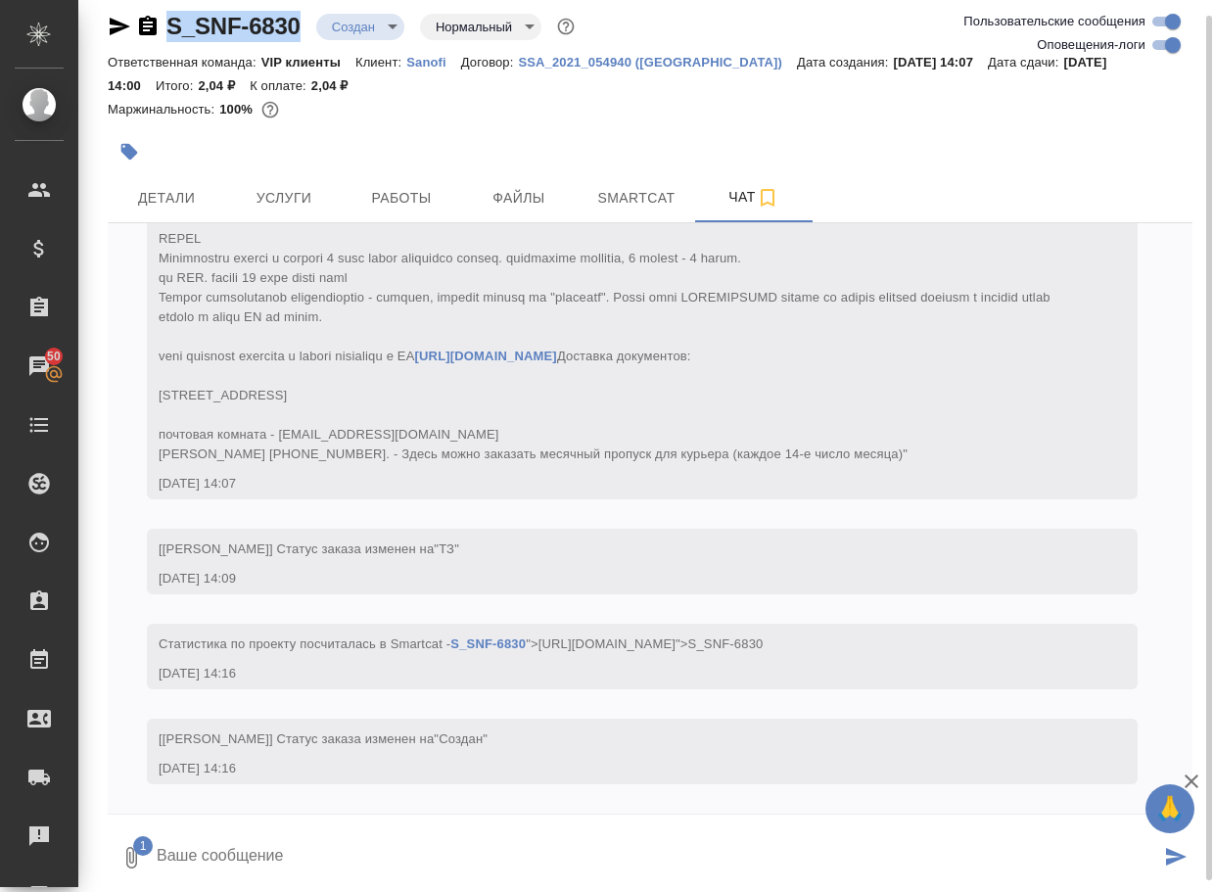
click at [269, 836] on textarea at bounding box center [658, 857] width 1006 height 67
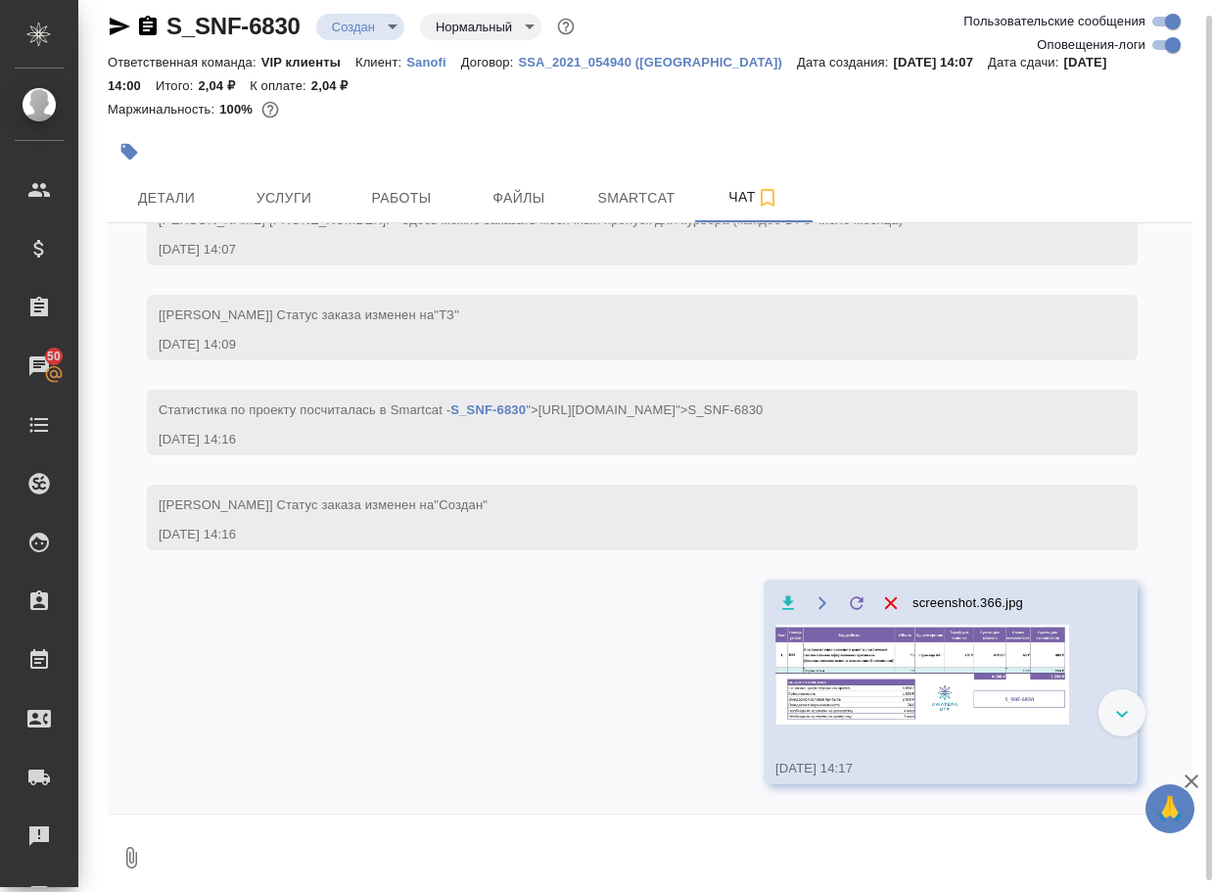
scroll to position [812, 0]
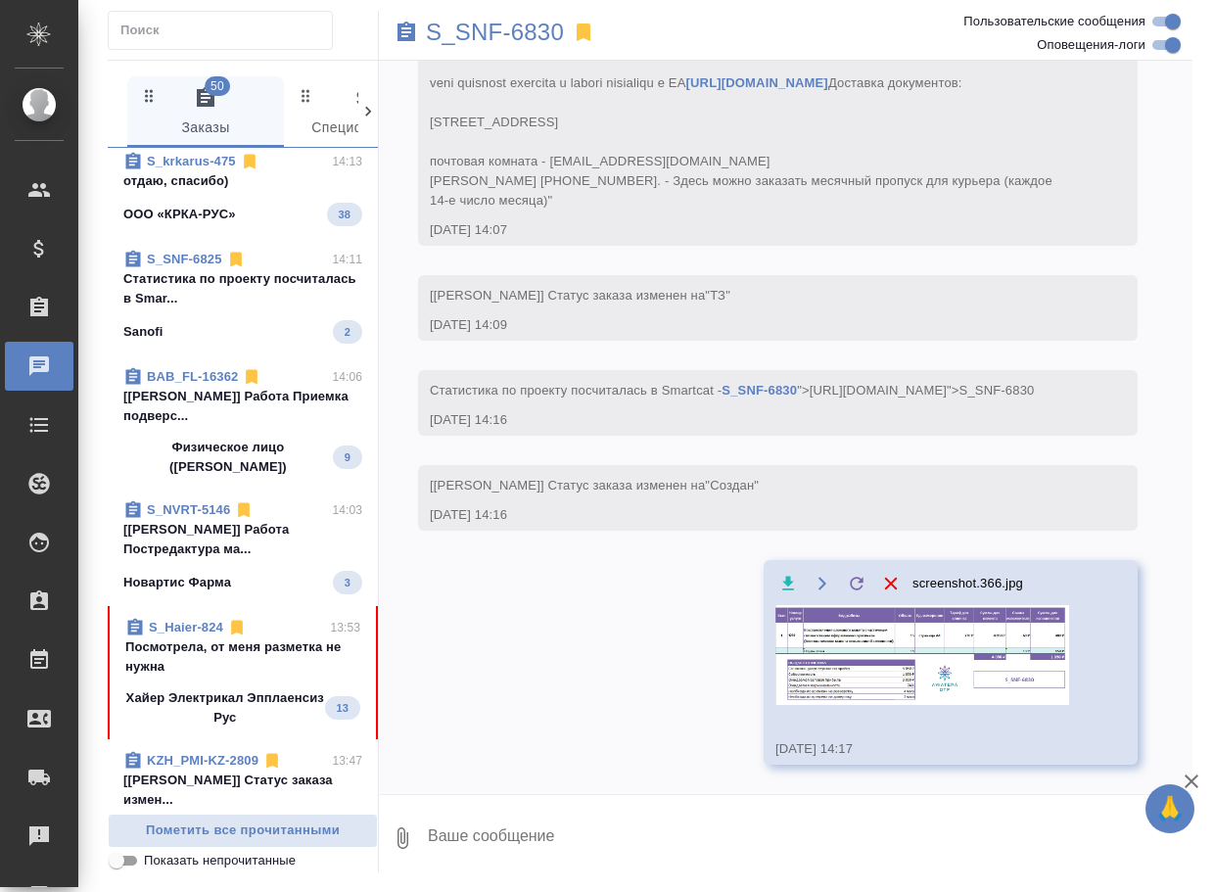
scroll to position [98, 0]
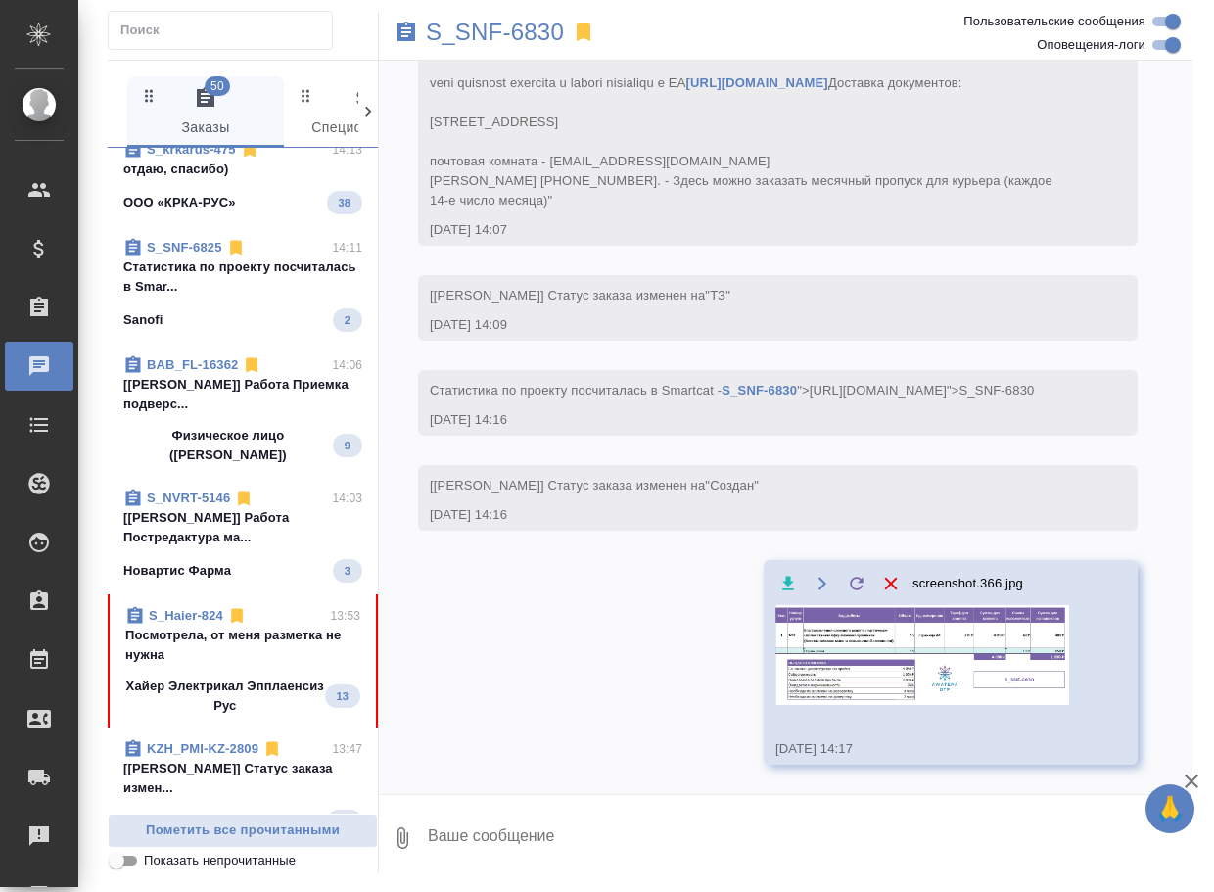
click at [218, 676] on span "S_Haier-824 13:53 Посмотрела, от меня разметка не нужна Хайер Электрикал Эпплае…" at bounding box center [242, 661] width 235 height 110
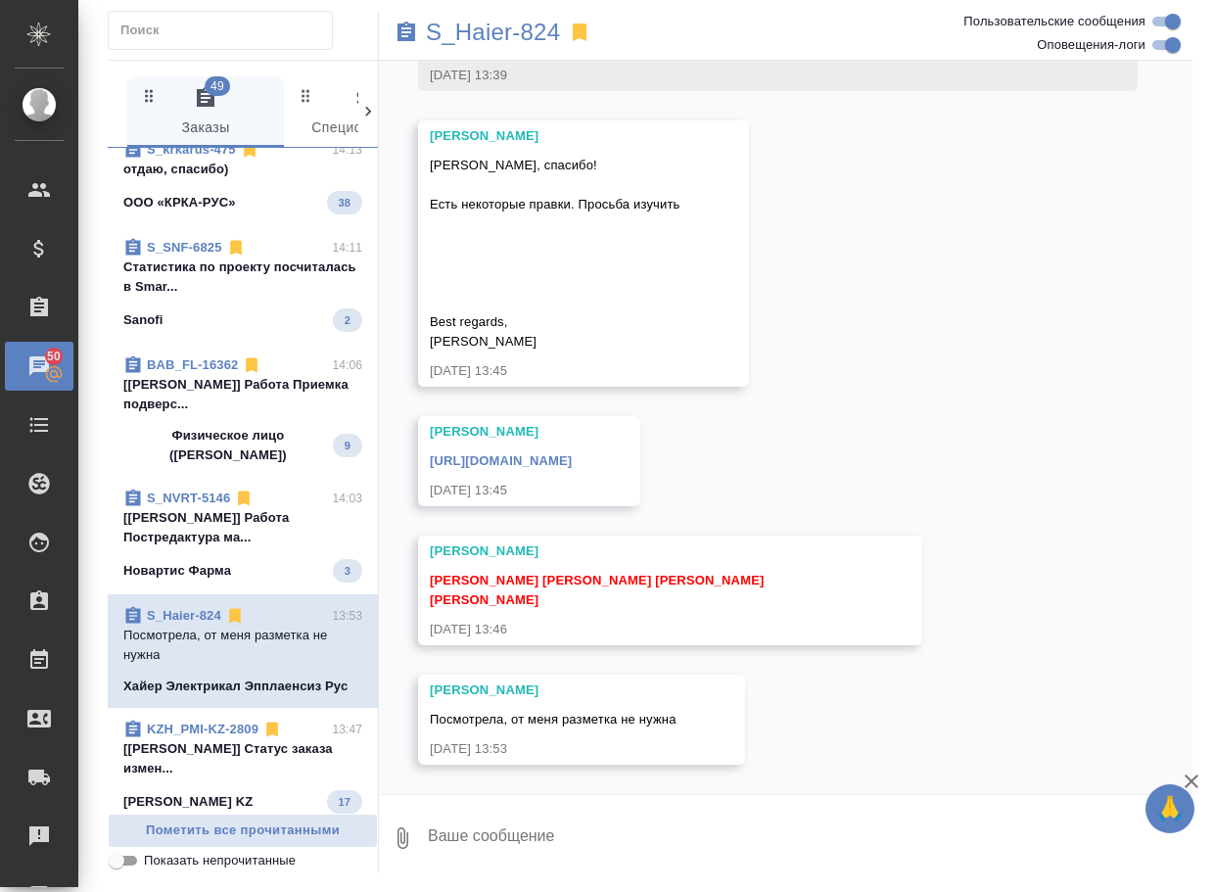
scroll to position [14234, 0]
click at [488, 458] on link "https://drive.awatera.com/s/kYjGKDJDLSq3moq" at bounding box center [501, 460] width 142 height 15
click at [505, 843] on textarea at bounding box center [809, 838] width 767 height 67
type textarea "смотрю"
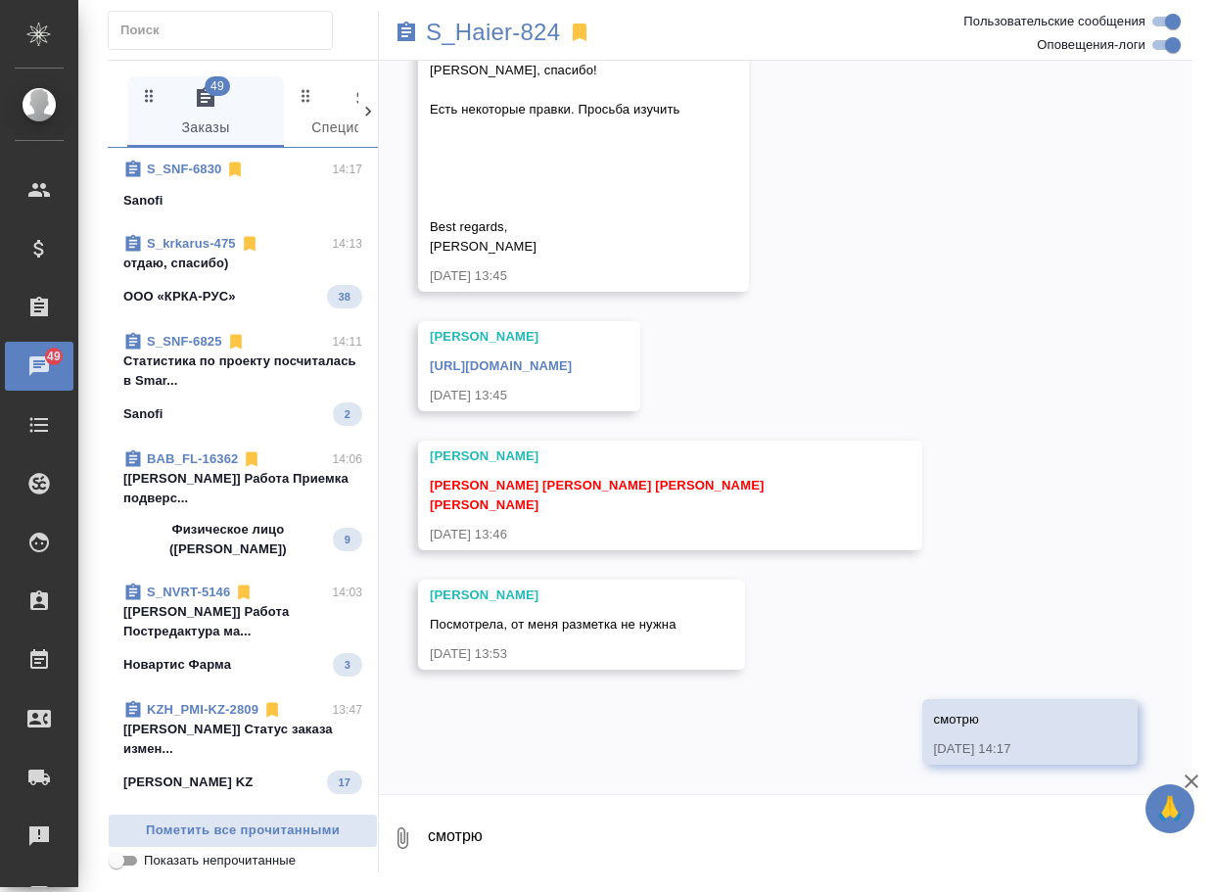
scroll to position [0, 0]
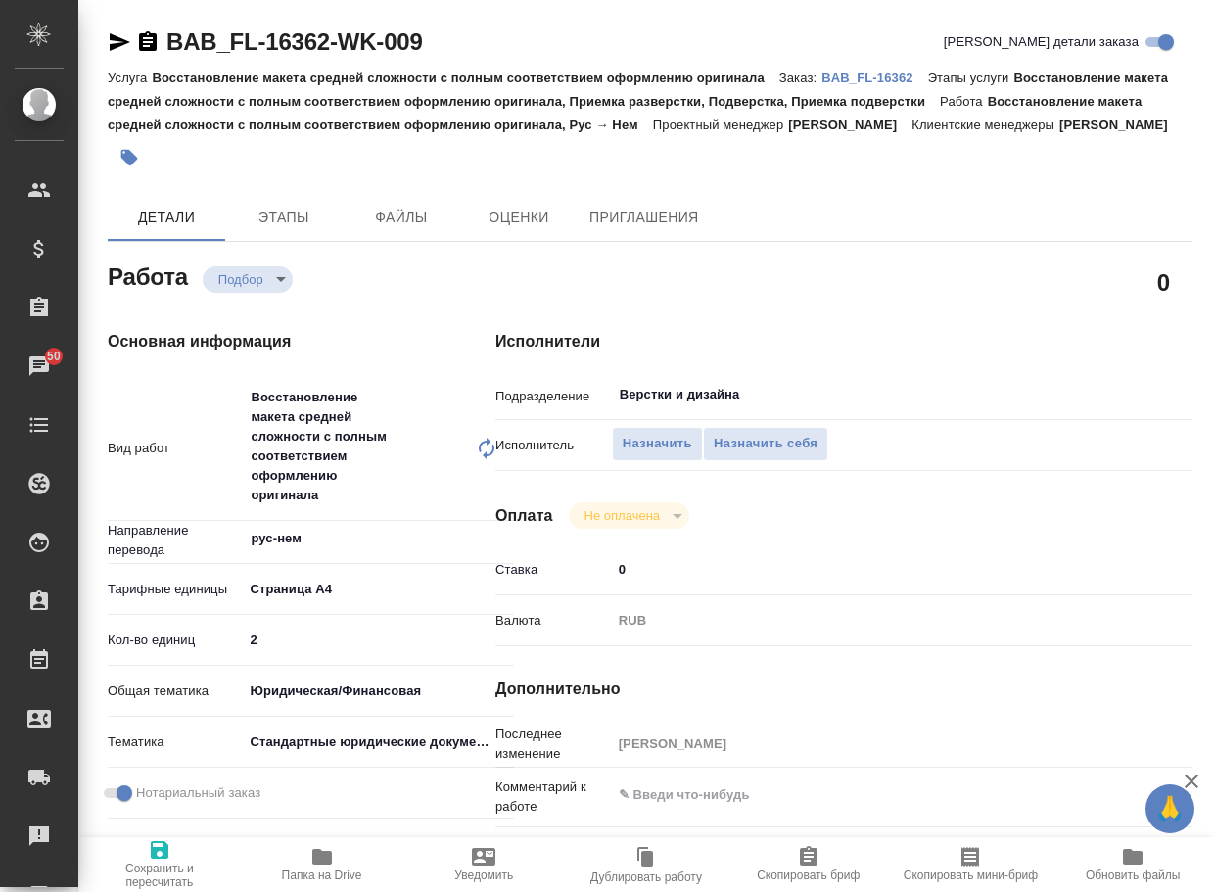
type textarea "x"
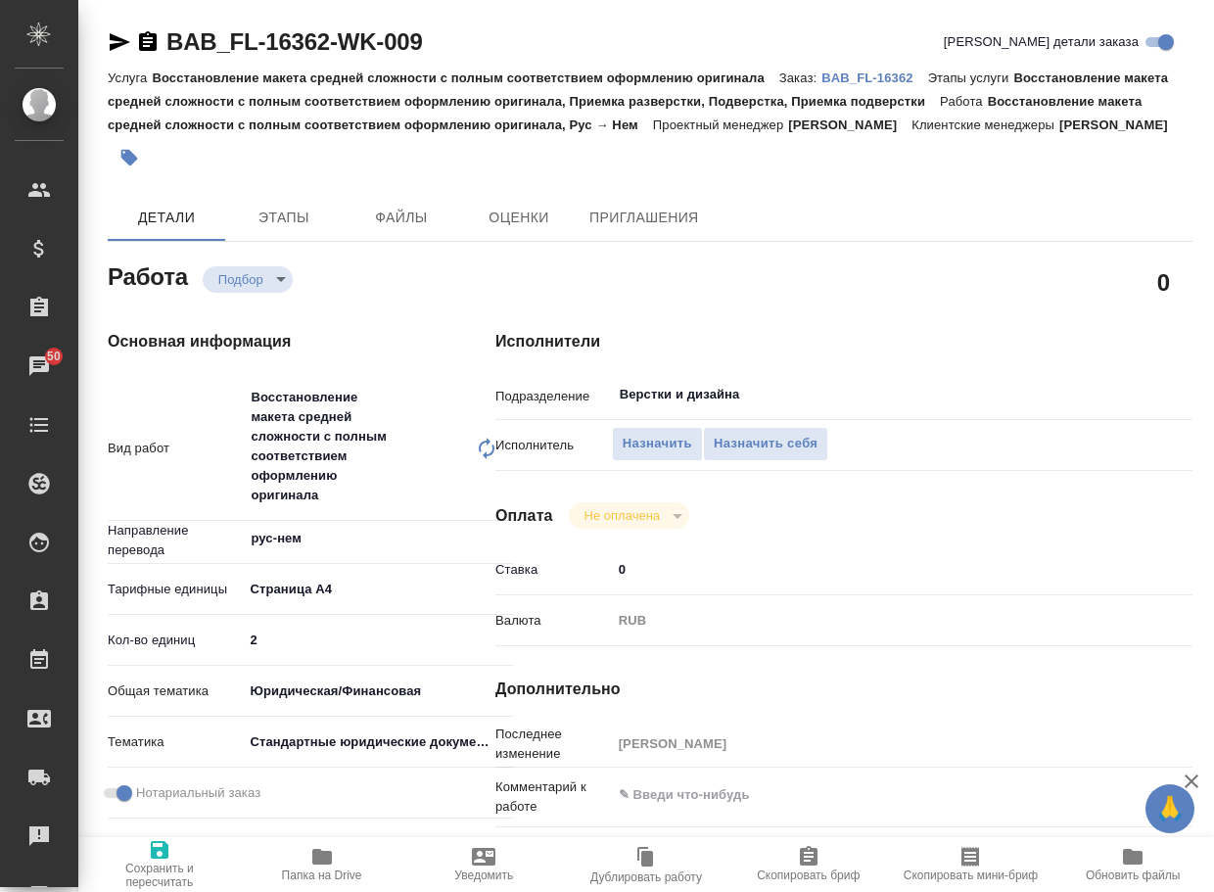
type textarea "x"
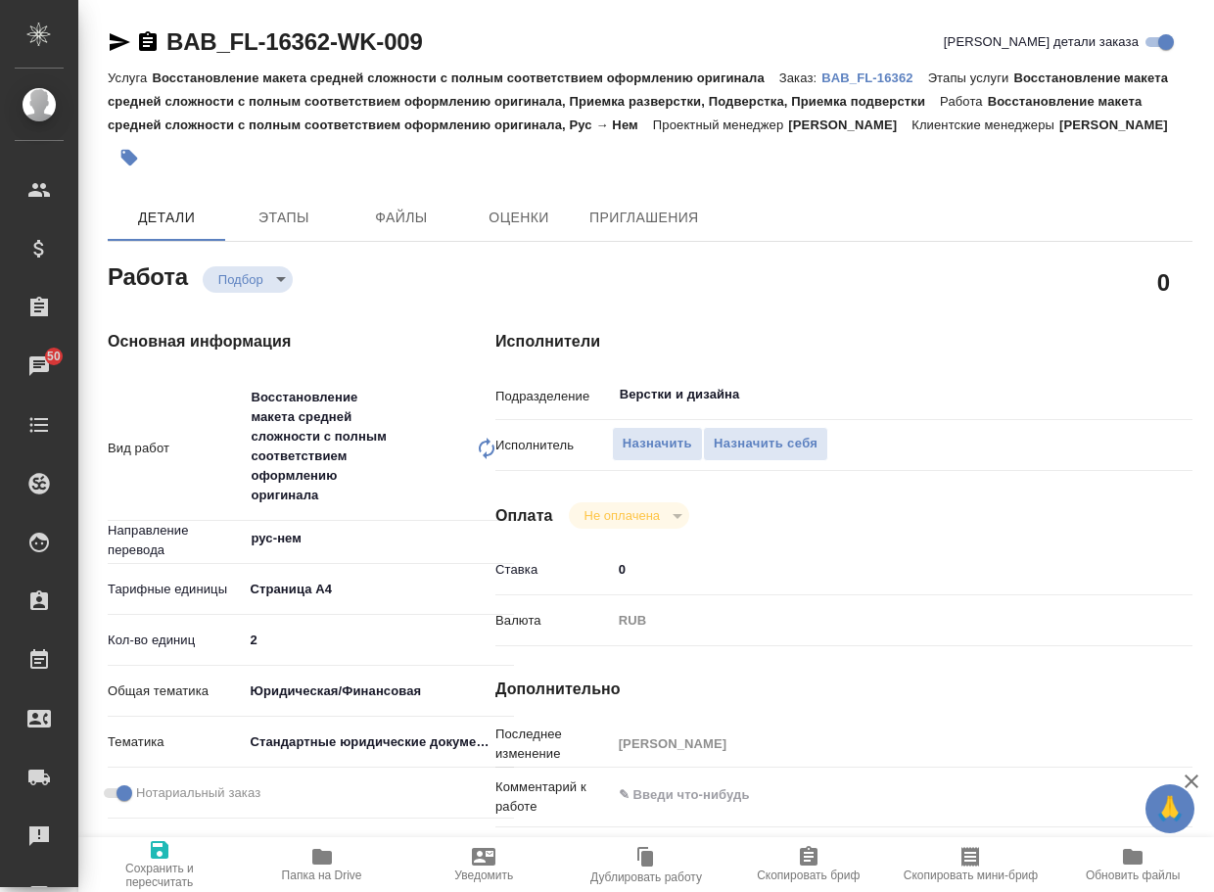
type textarea "x"
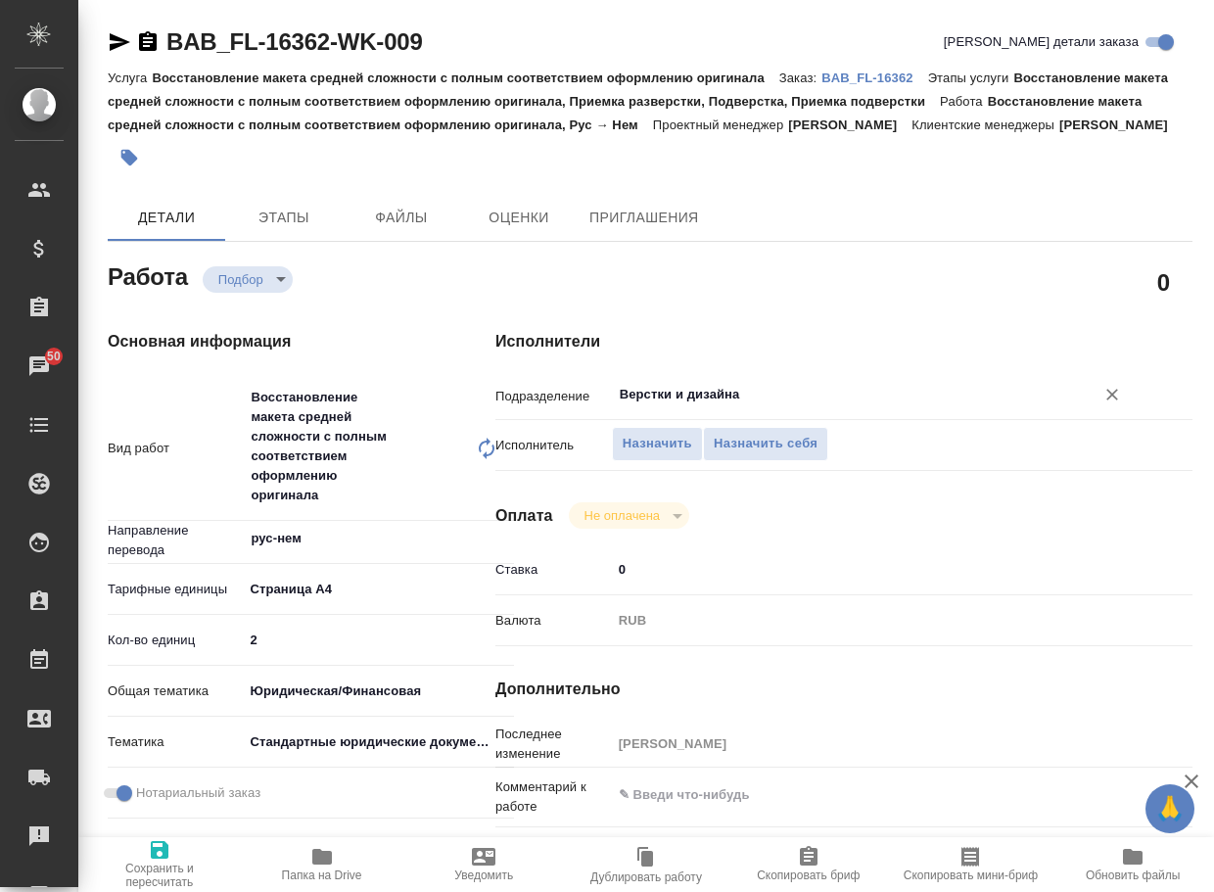
type textarea "x"
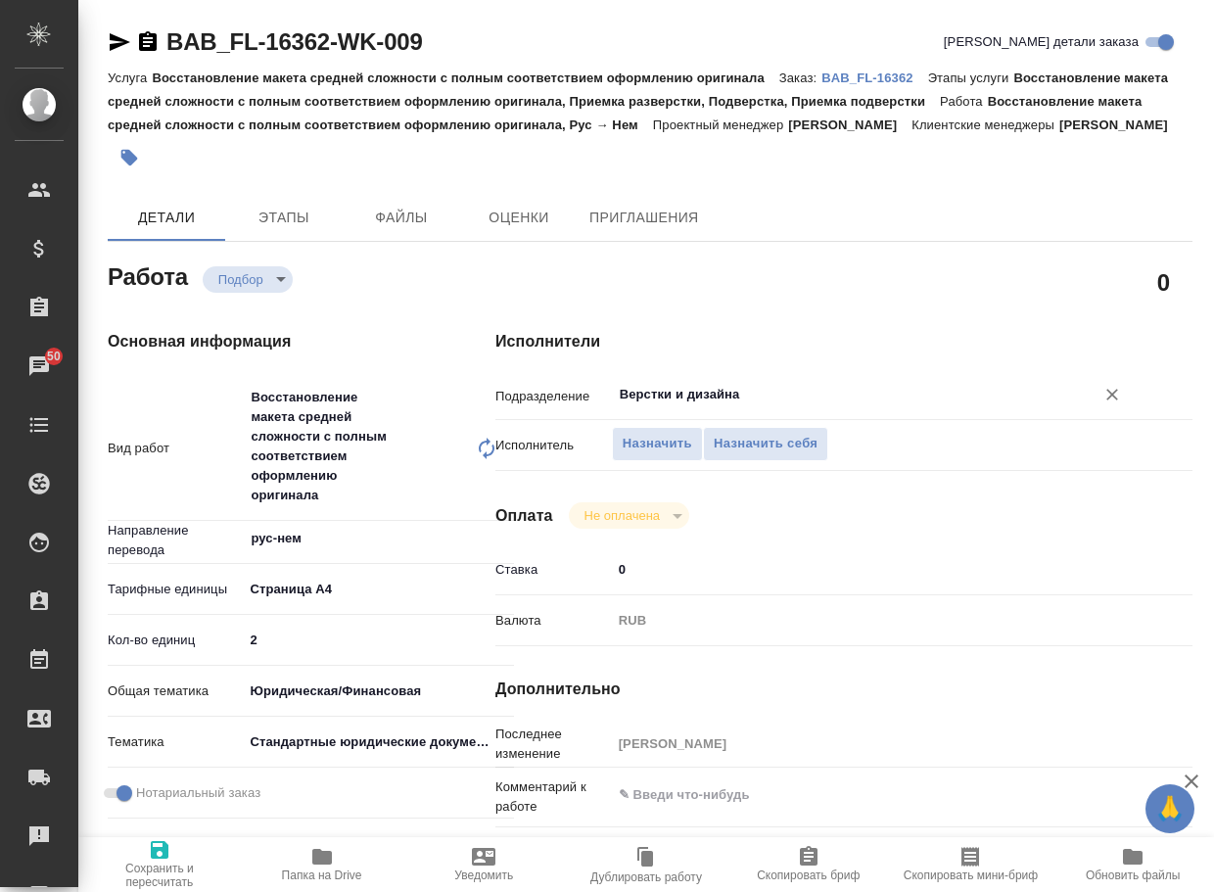
click at [691, 406] on input "Верстки и дизайна" at bounding box center [841, 394] width 446 height 23
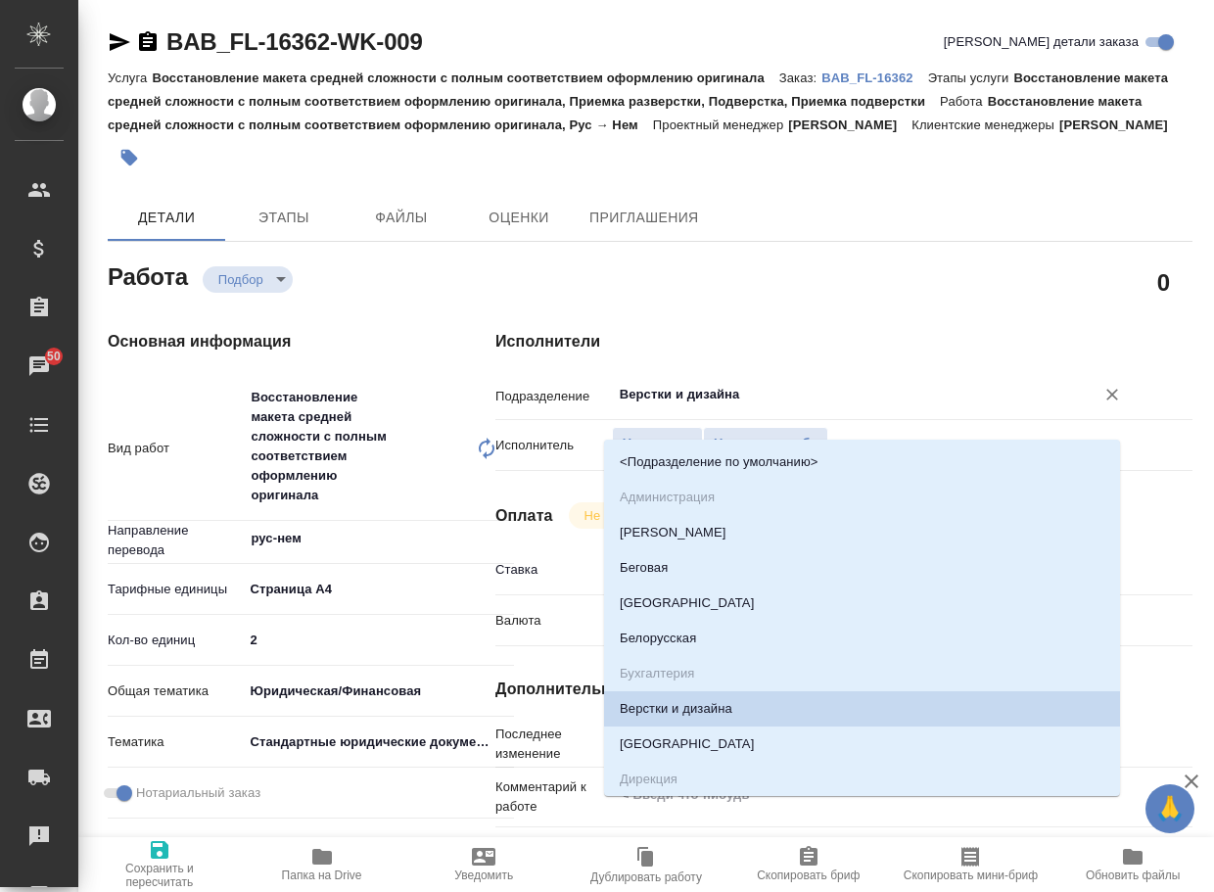
type input "d"
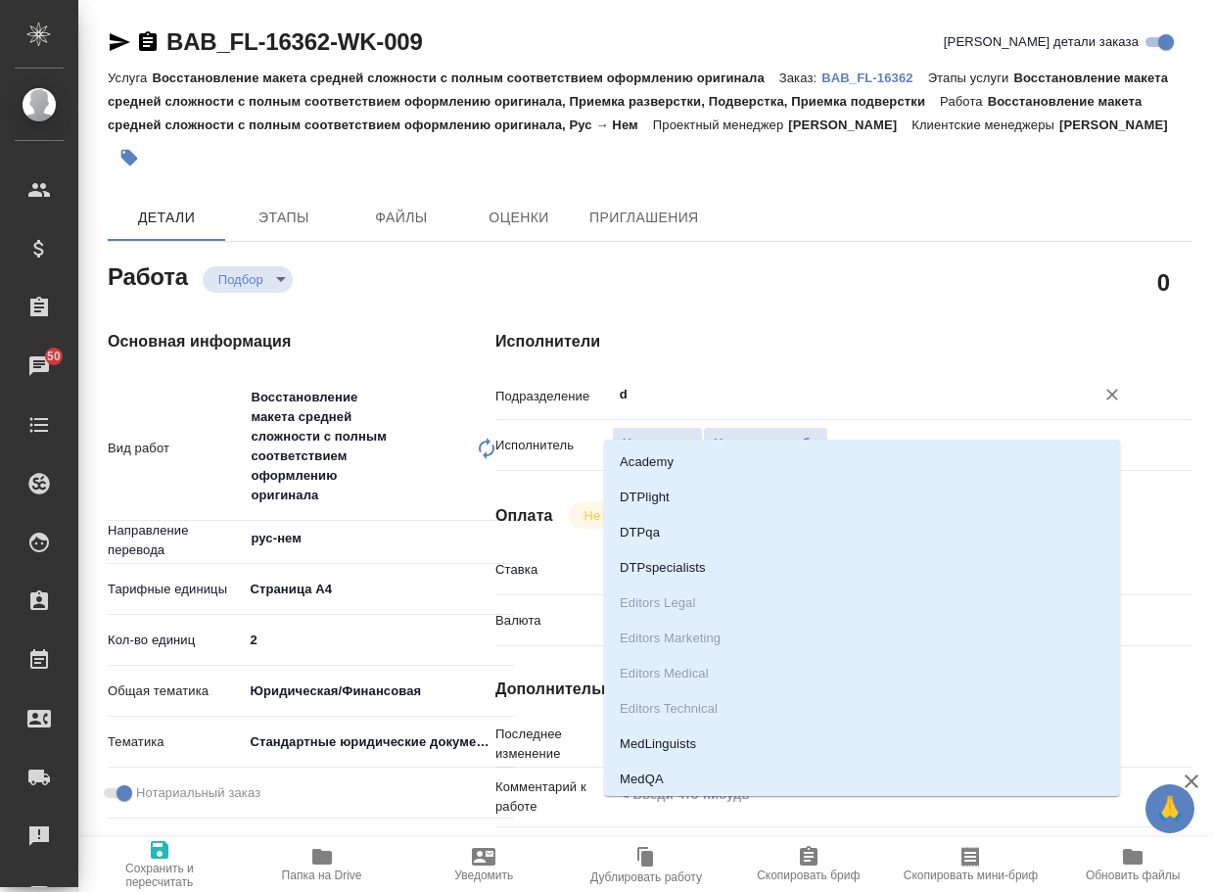
type textarea "x"
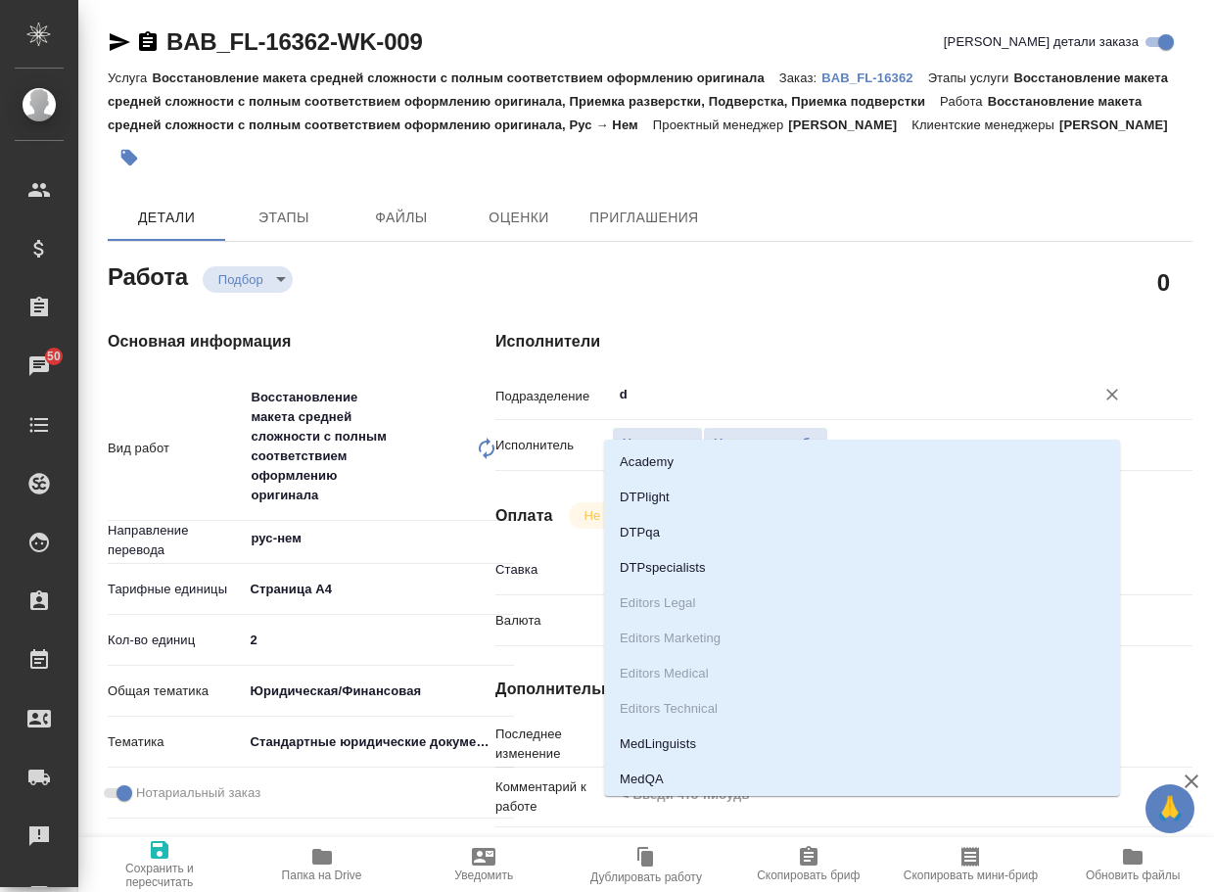
type input "dt"
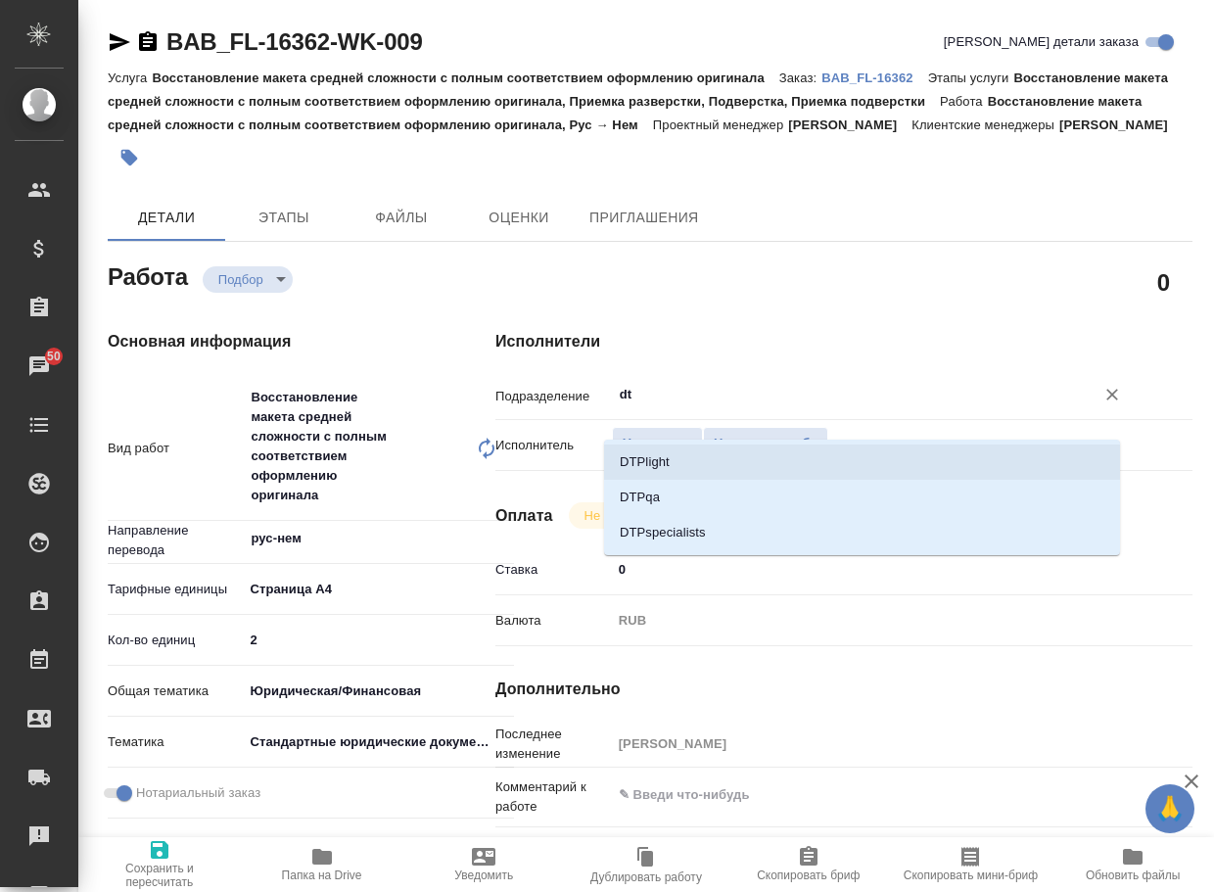
click at [681, 453] on li "DTPlight" at bounding box center [862, 462] width 516 height 35
type textarea "x"
type input "DTPlight"
type textarea "x"
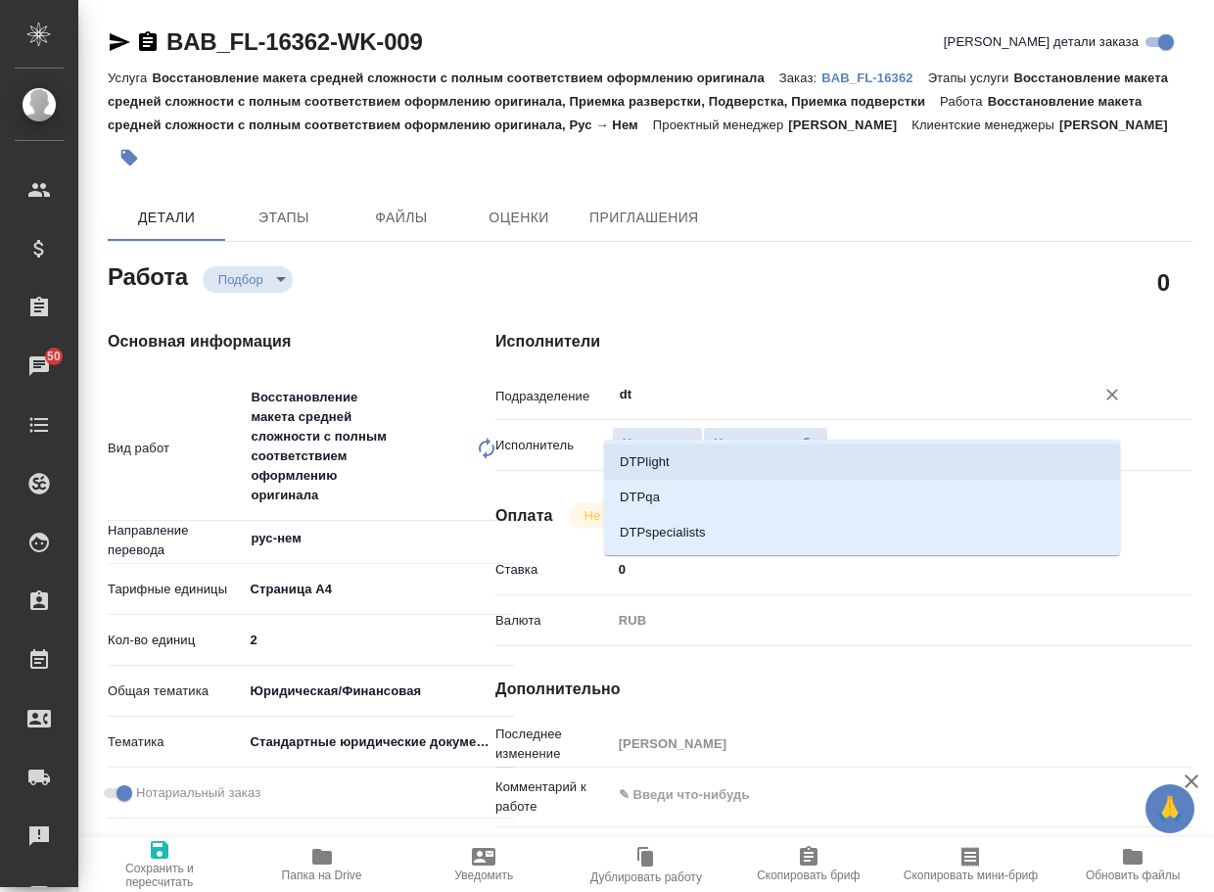
type textarea "x"
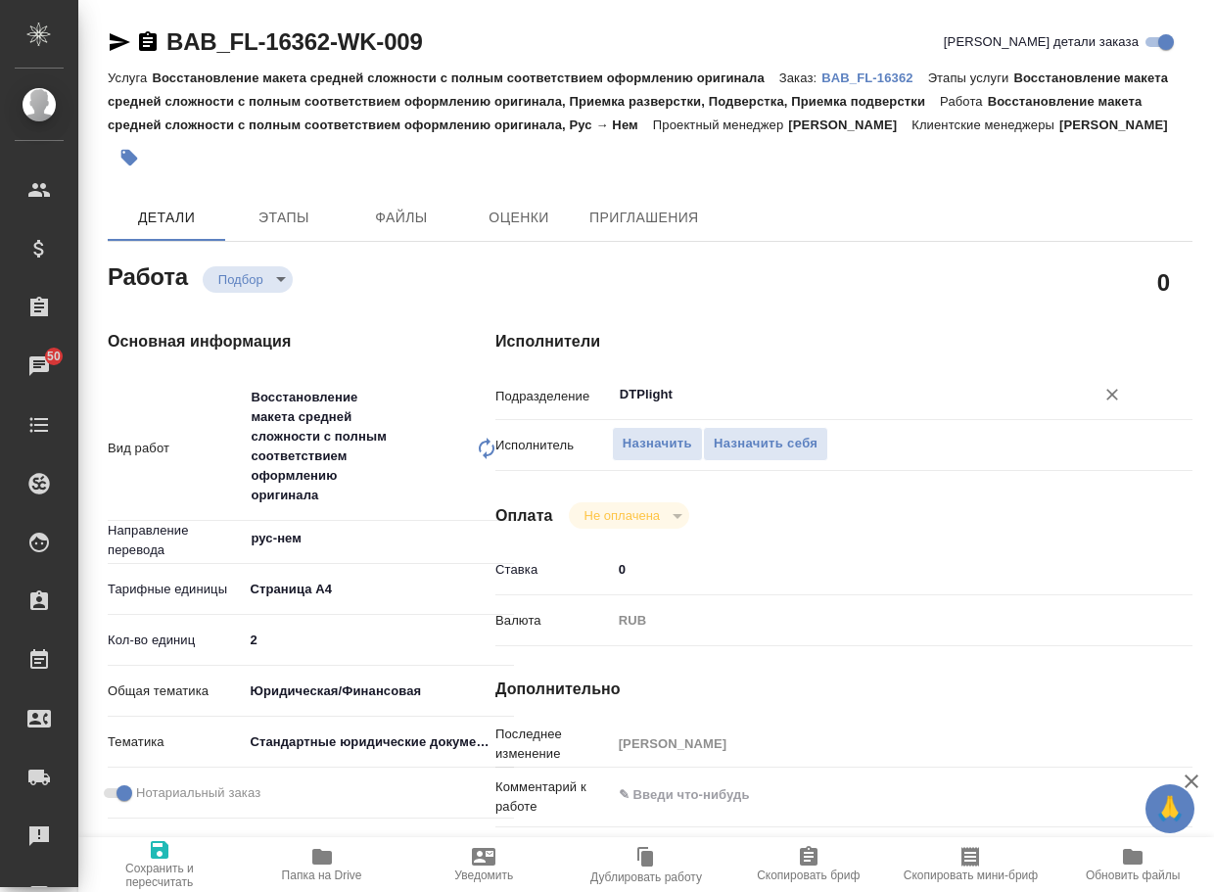
type input "DTPlight"
click at [159, 856] on icon "button" at bounding box center [159, 849] width 23 height 23
type textarea "x"
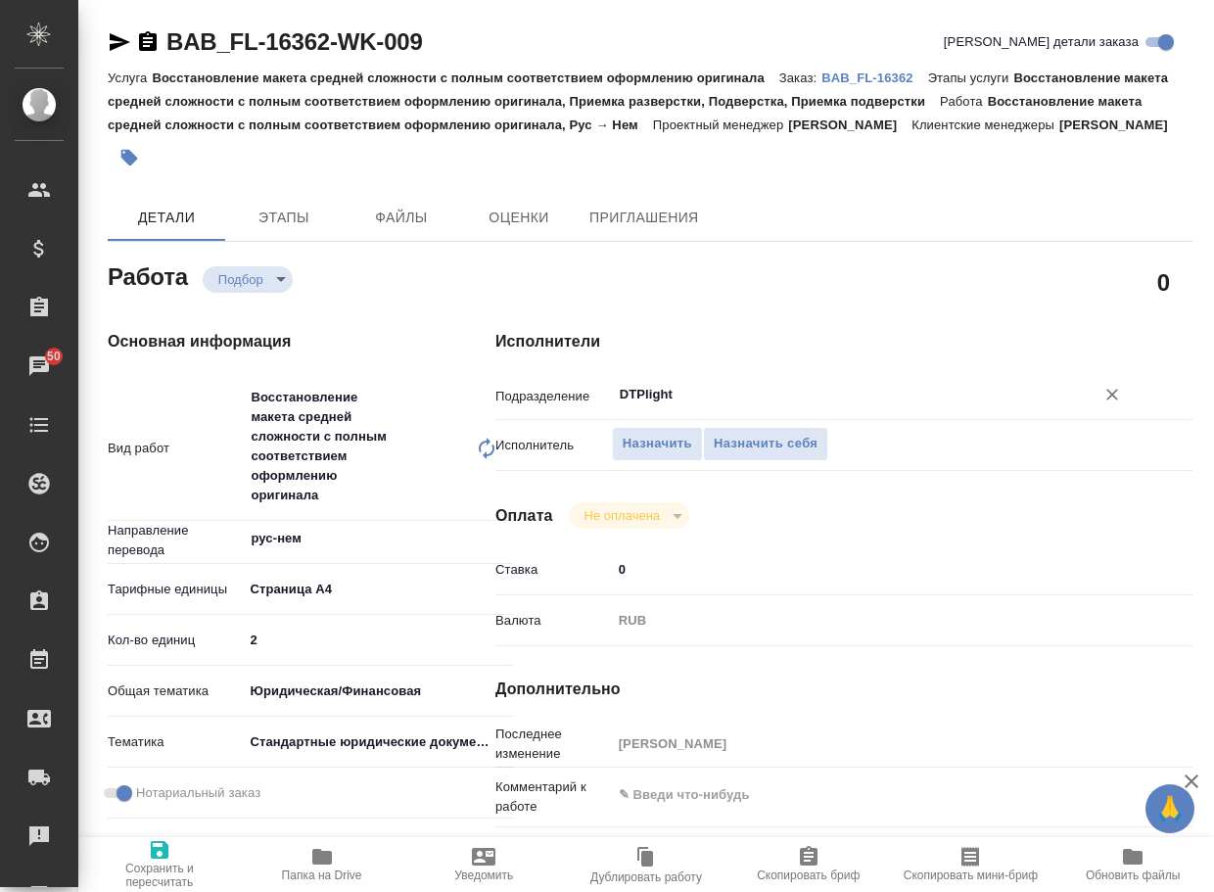
type textarea "x"
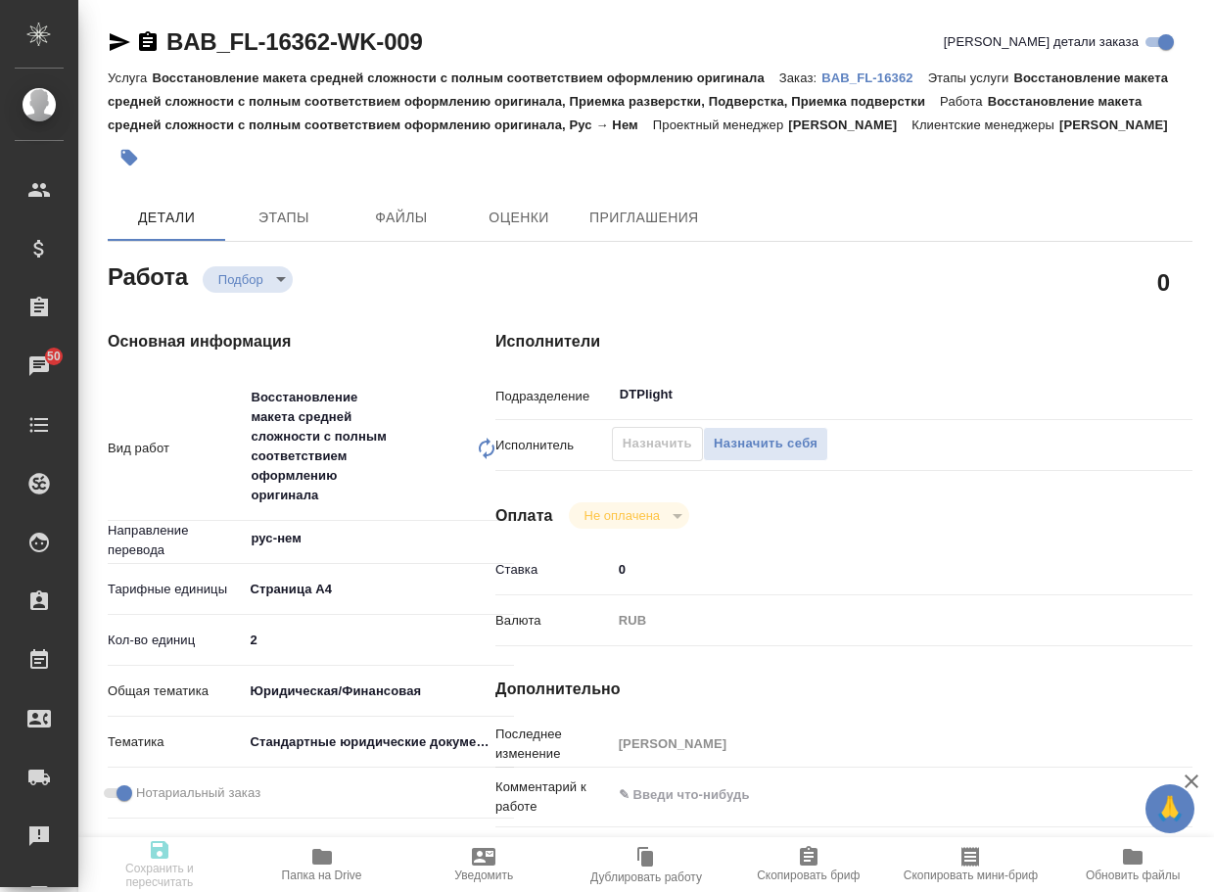
type textarea "x"
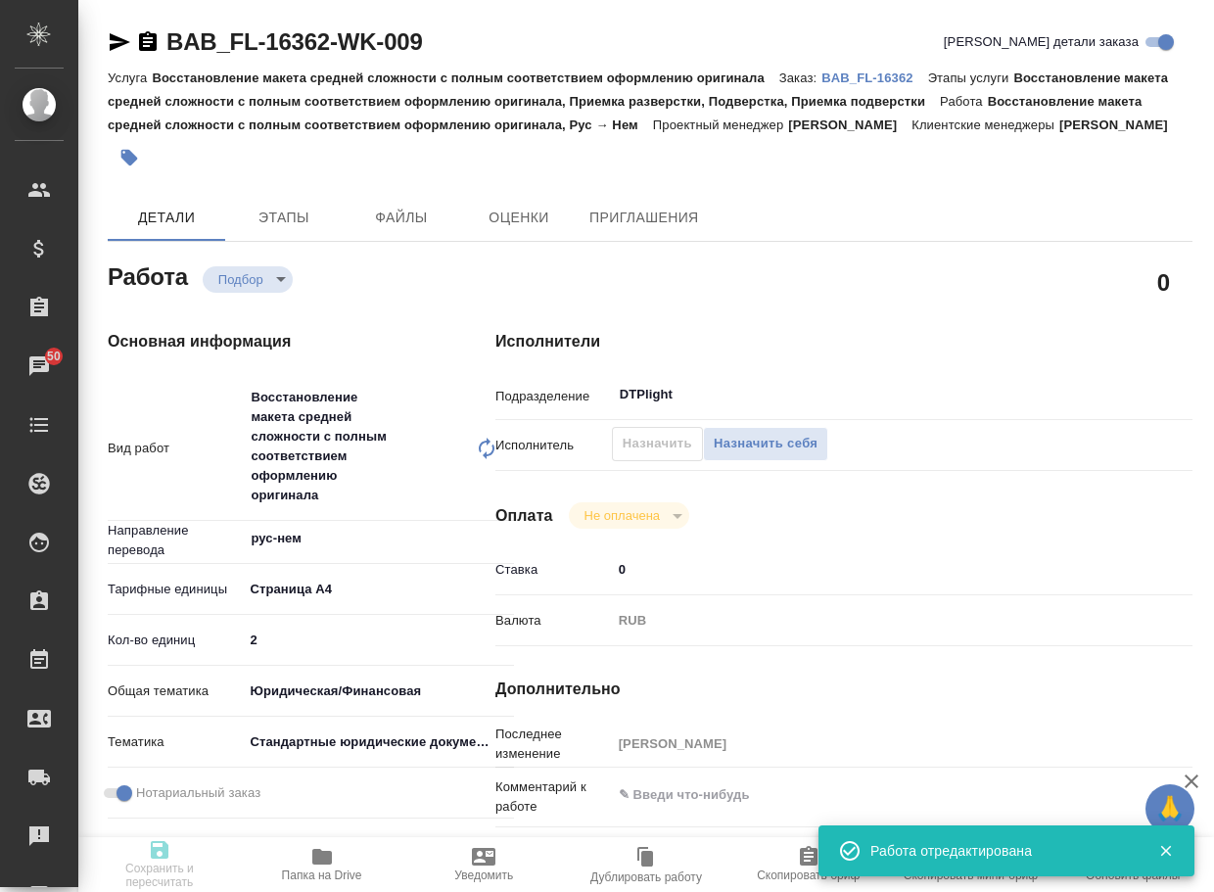
type textarea "x"
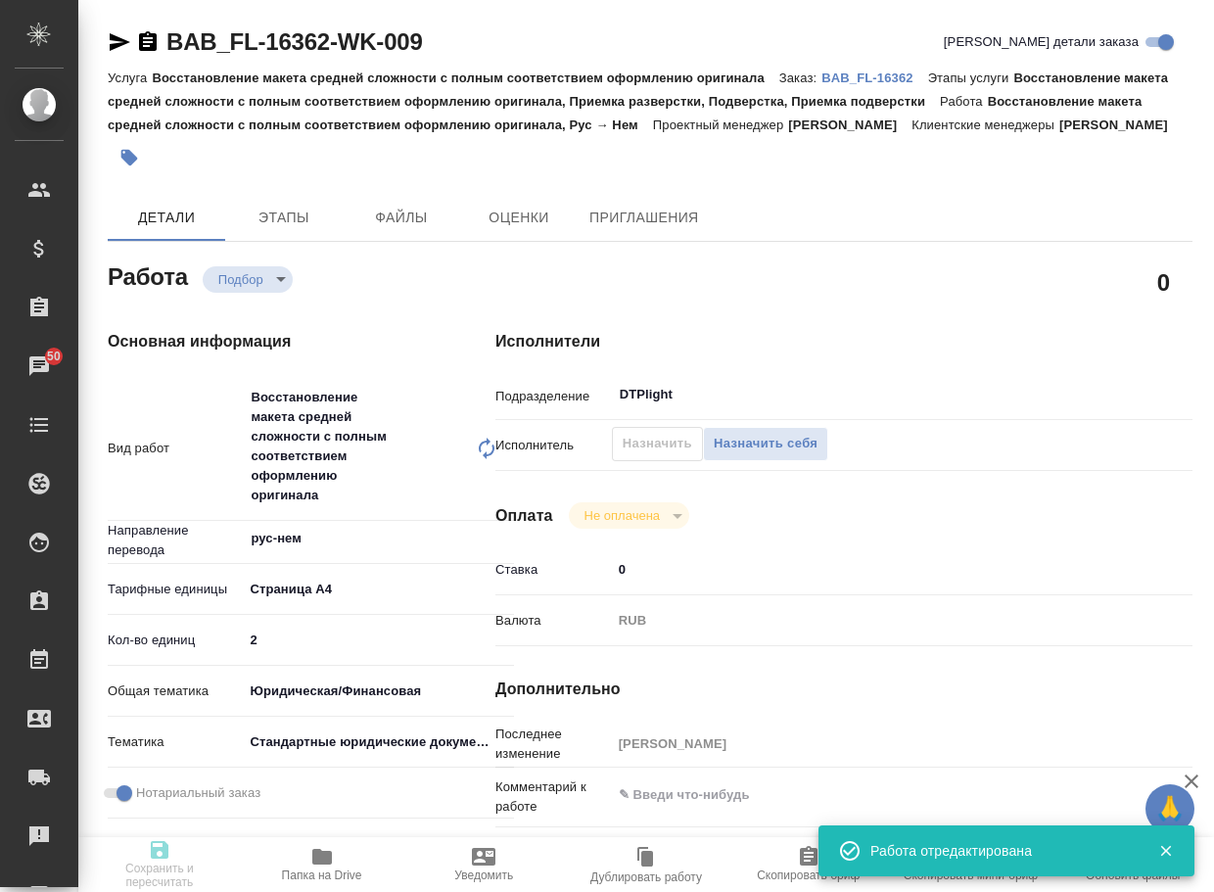
type input "recruiting"
type textarea "Восстановление макета средней сложности с полным соответствием оформлению ориги…"
type textarea "x"
type input "рус-нем"
type input "5f036ec4e16dec2d6b59c8ff"
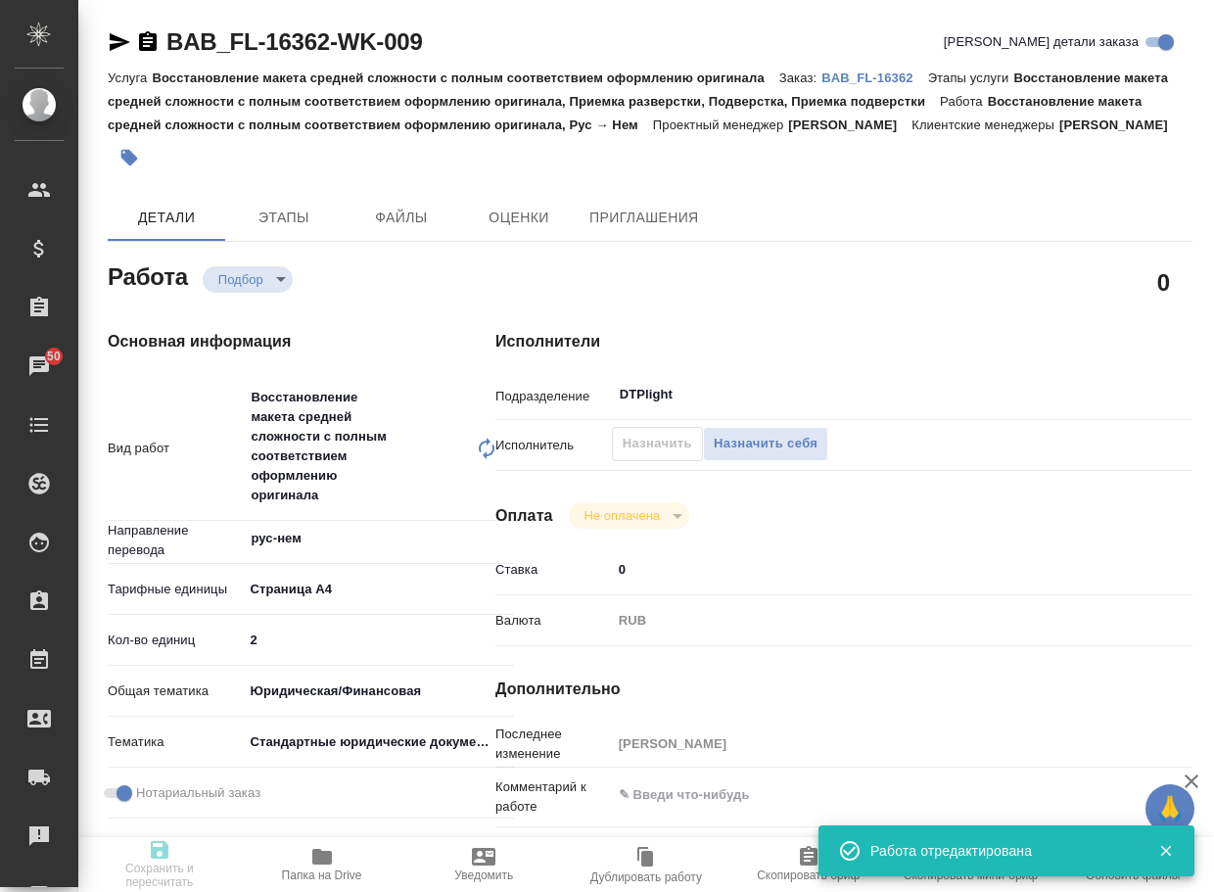
type input "2"
type input "yr-fn"
type input "5f647205b73bc97568ca66bf"
checkbox input "true"
type input "[DATE] 14:35"
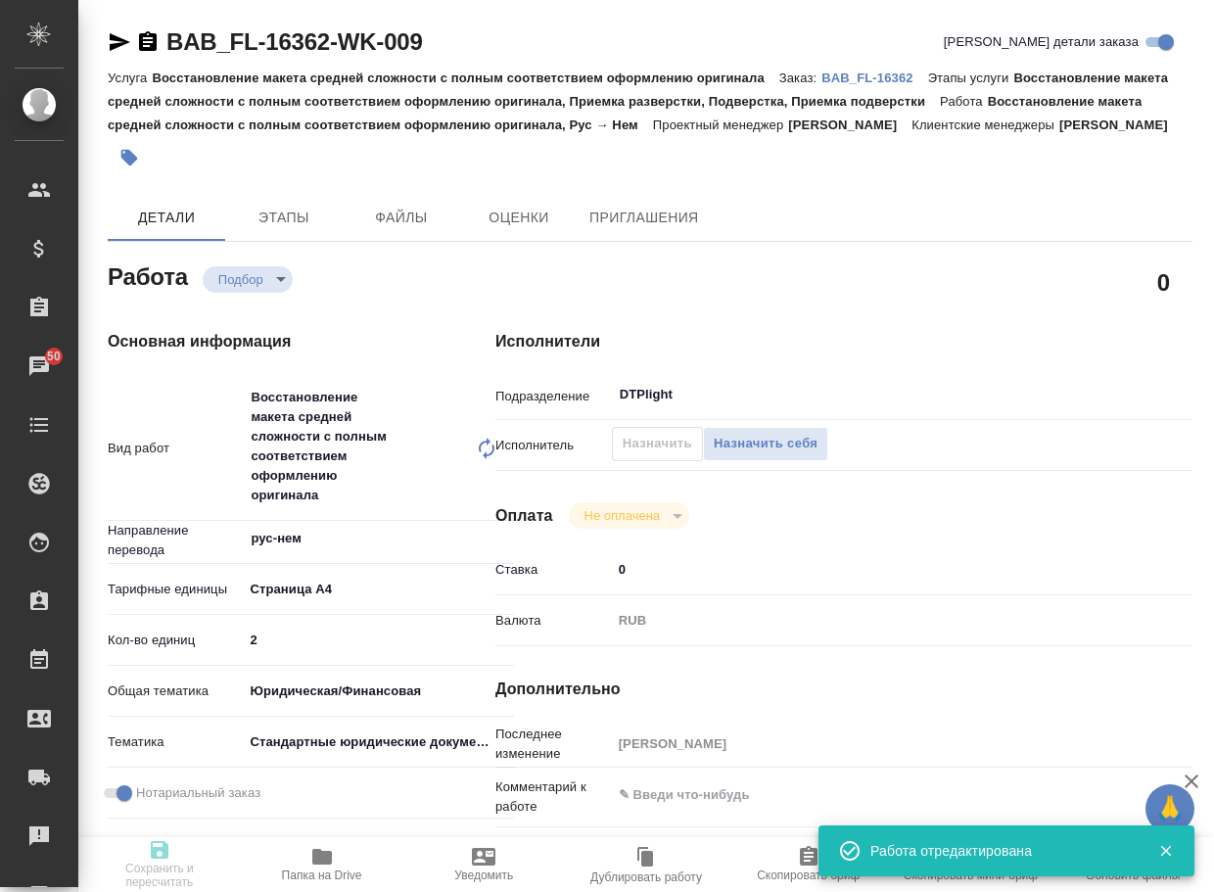
type input "20.08.2025 16:35"
type input "22.08.2025 15:00"
type input "DTPlight"
type input "notPayed"
type input "0"
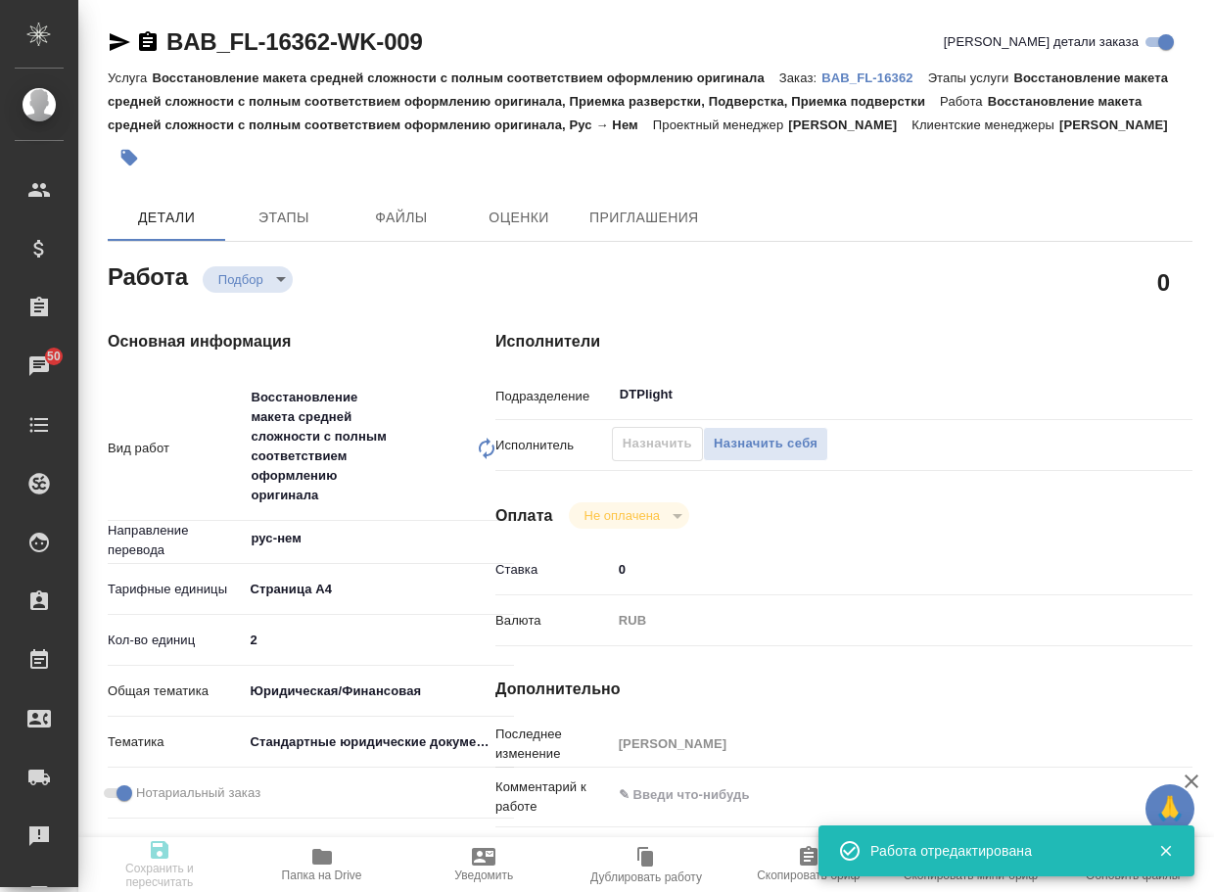
type input "RUB"
type input "Тарабановская Анастасия"
type textarea "x"
type textarea "/Clients/FL_BAB/Orders/BAB_FL-16362/DTP/BAB_FL-16362-WK-009"
type textarea "x"
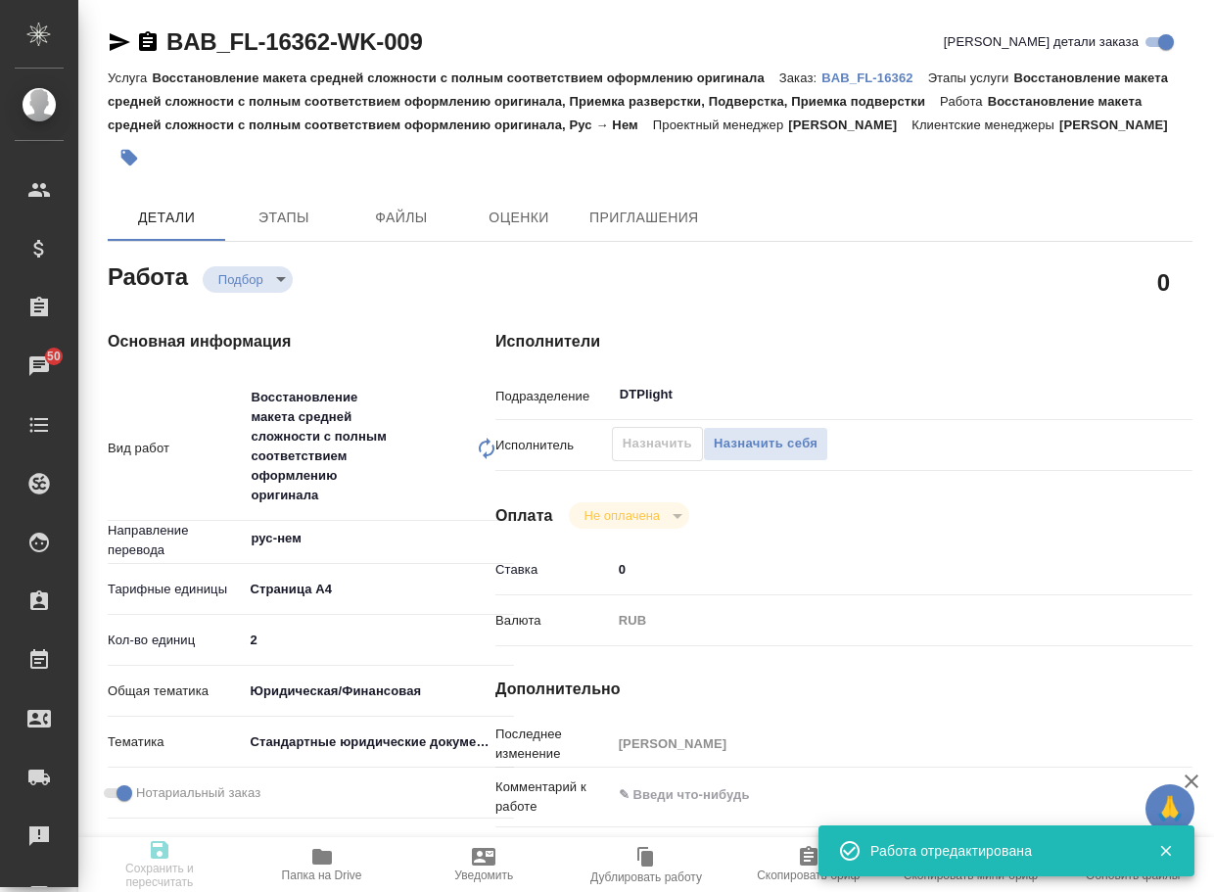
type input "BAB_FL-16362"
type input "Восстановление макета средней сложности с полным соответствием оформлению ориги…"
type input "Голубев Дмитрий"
type input "[PERSON_NAME]"
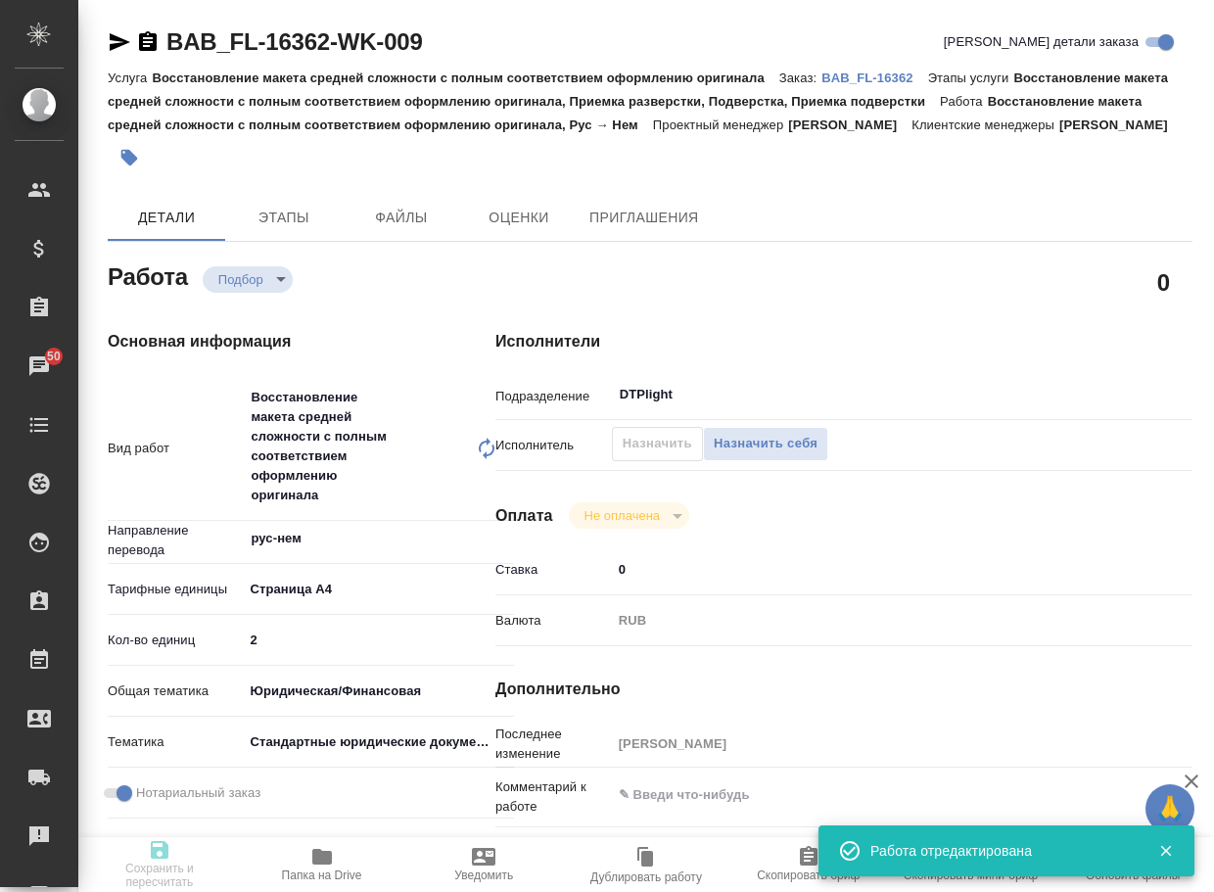
type input "/Clients/FL_BAB/Orders/BAB_FL-16362"
type textarea "x"
type textarea "сверка фио в отд файле"
type textarea "x"
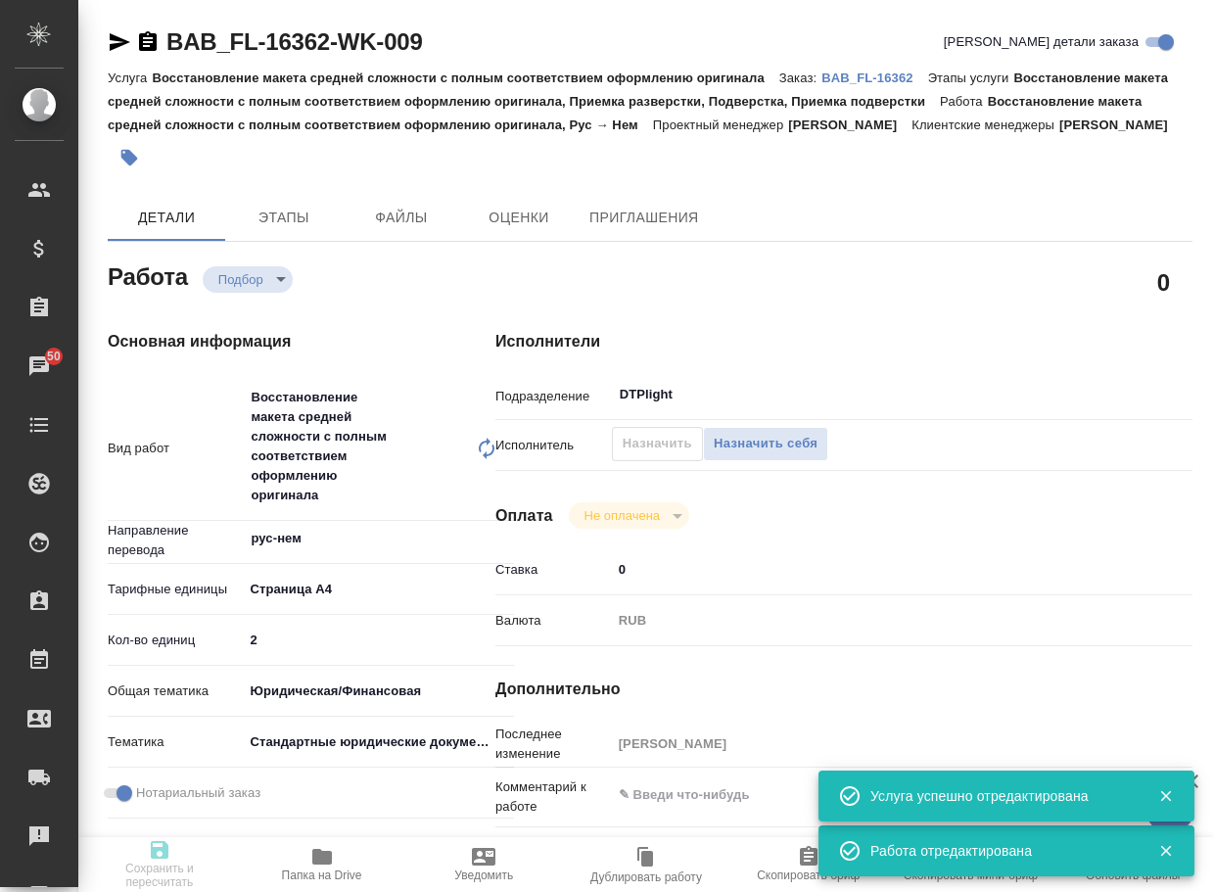
type textarea "x"
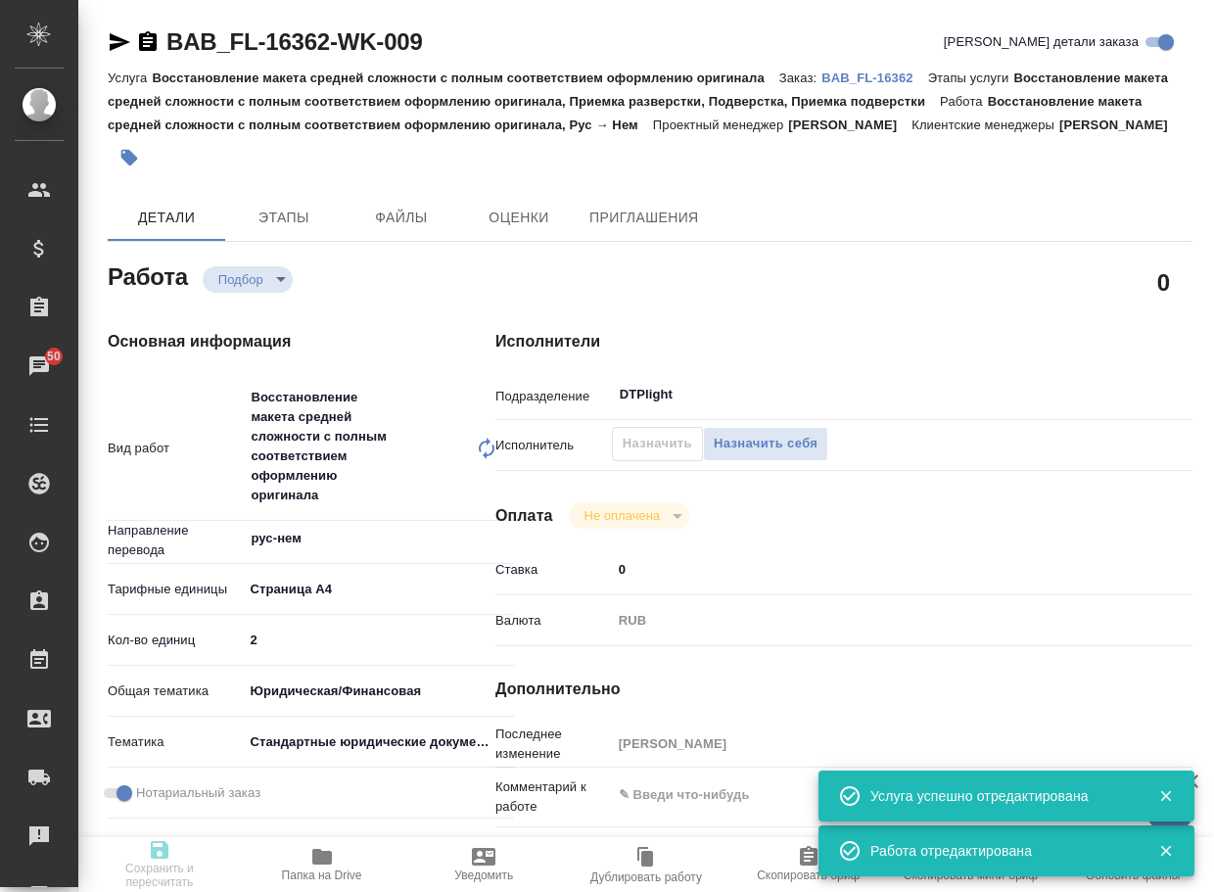
type textarea "x"
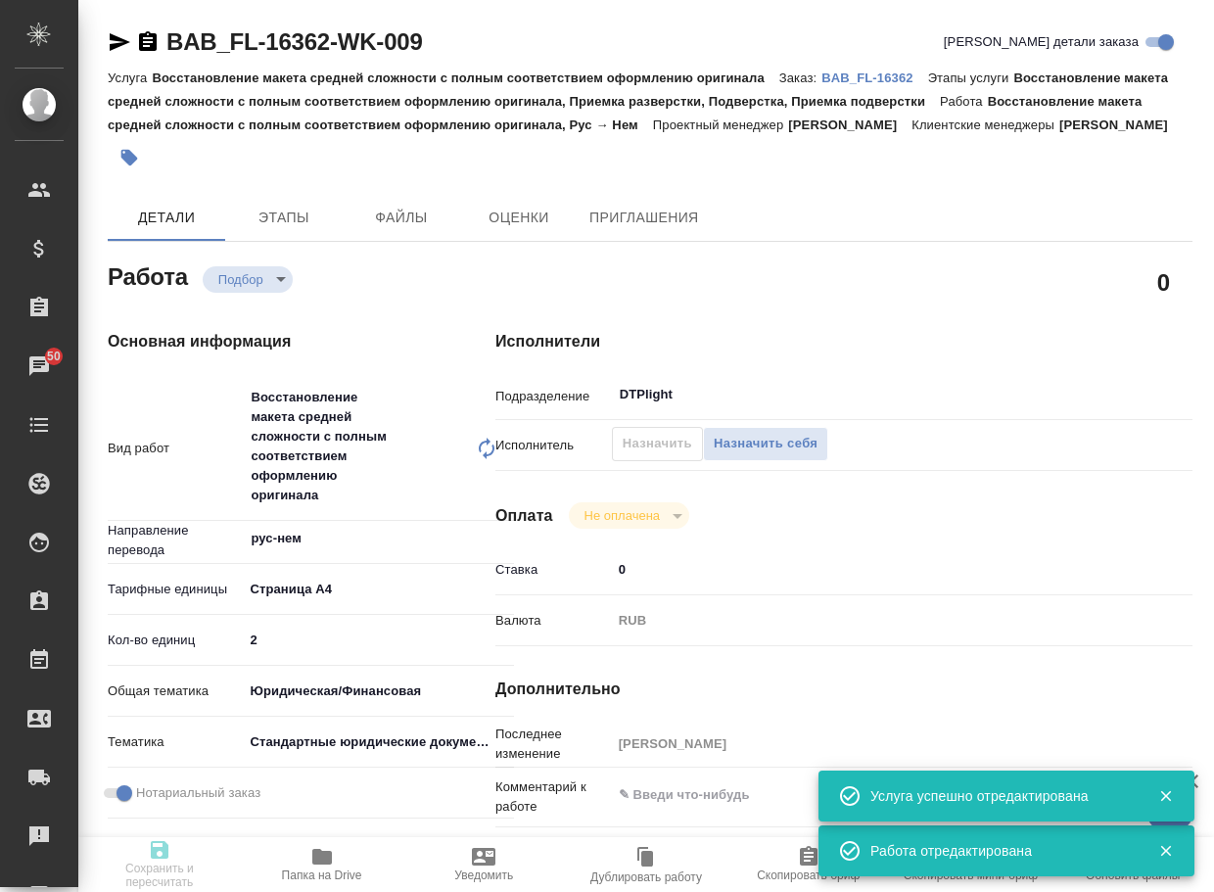
type textarea "x"
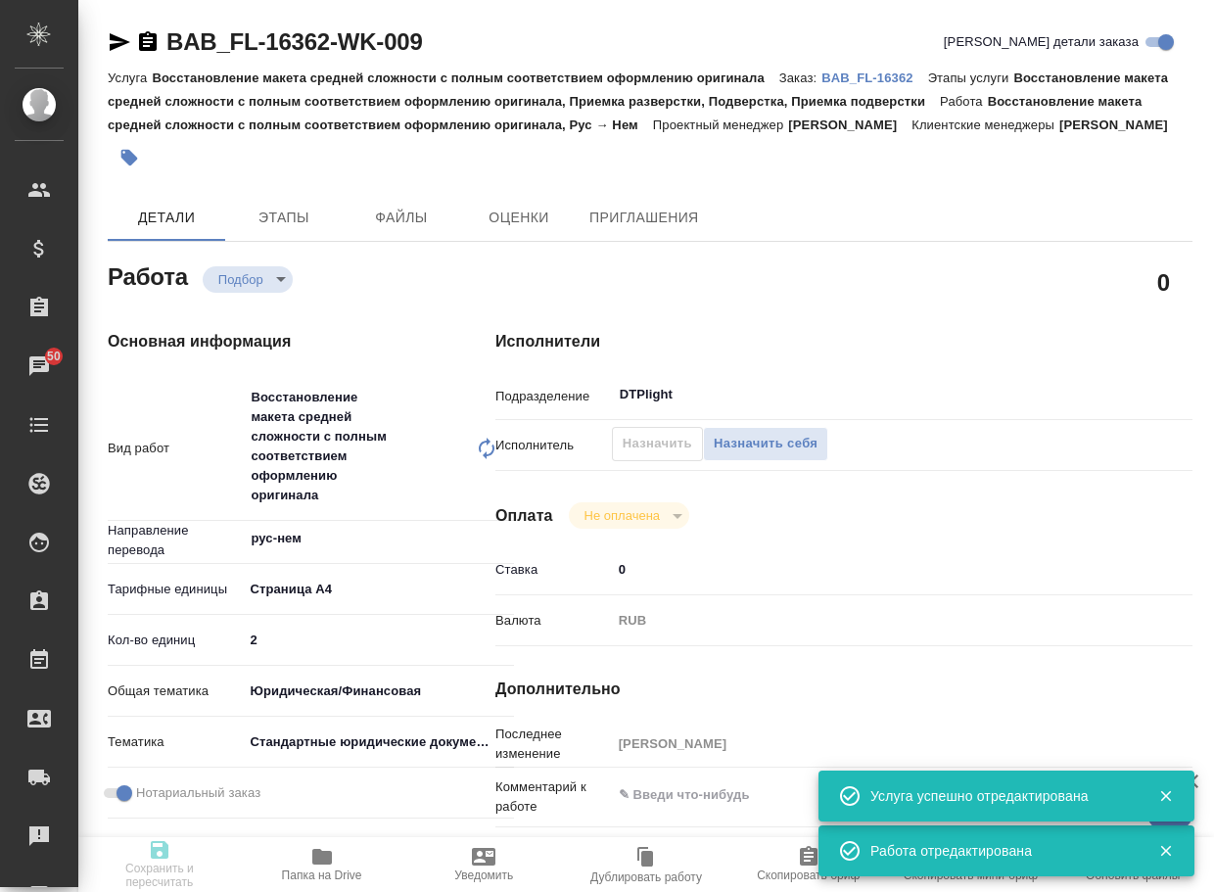
type textarea "x"
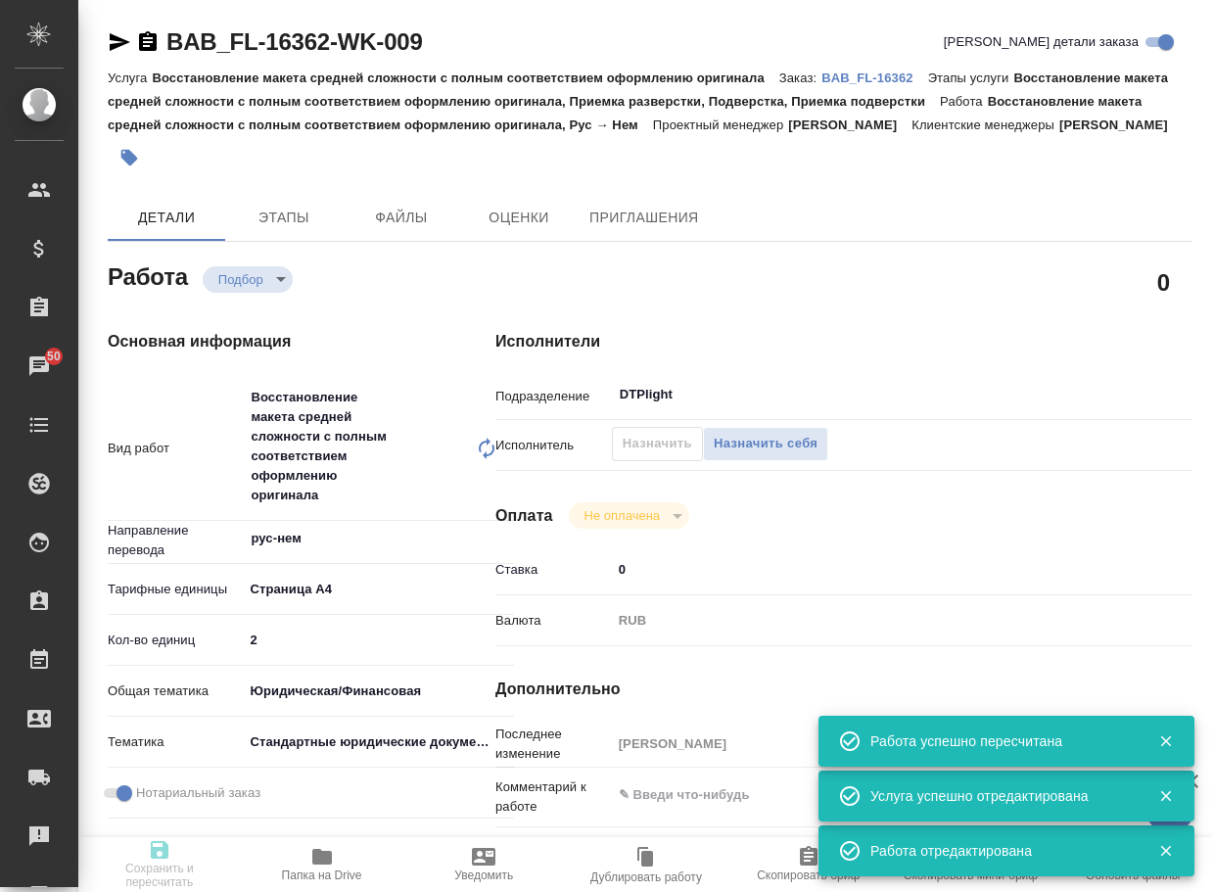
type input "recruiting"
type textarea "Восстановление макета средней сложности с полным соответствием оформлению ориги…"
type textarea "x"
type input "рус-нем"
type input "5f036ec4e16dec2d6b59c8ff"
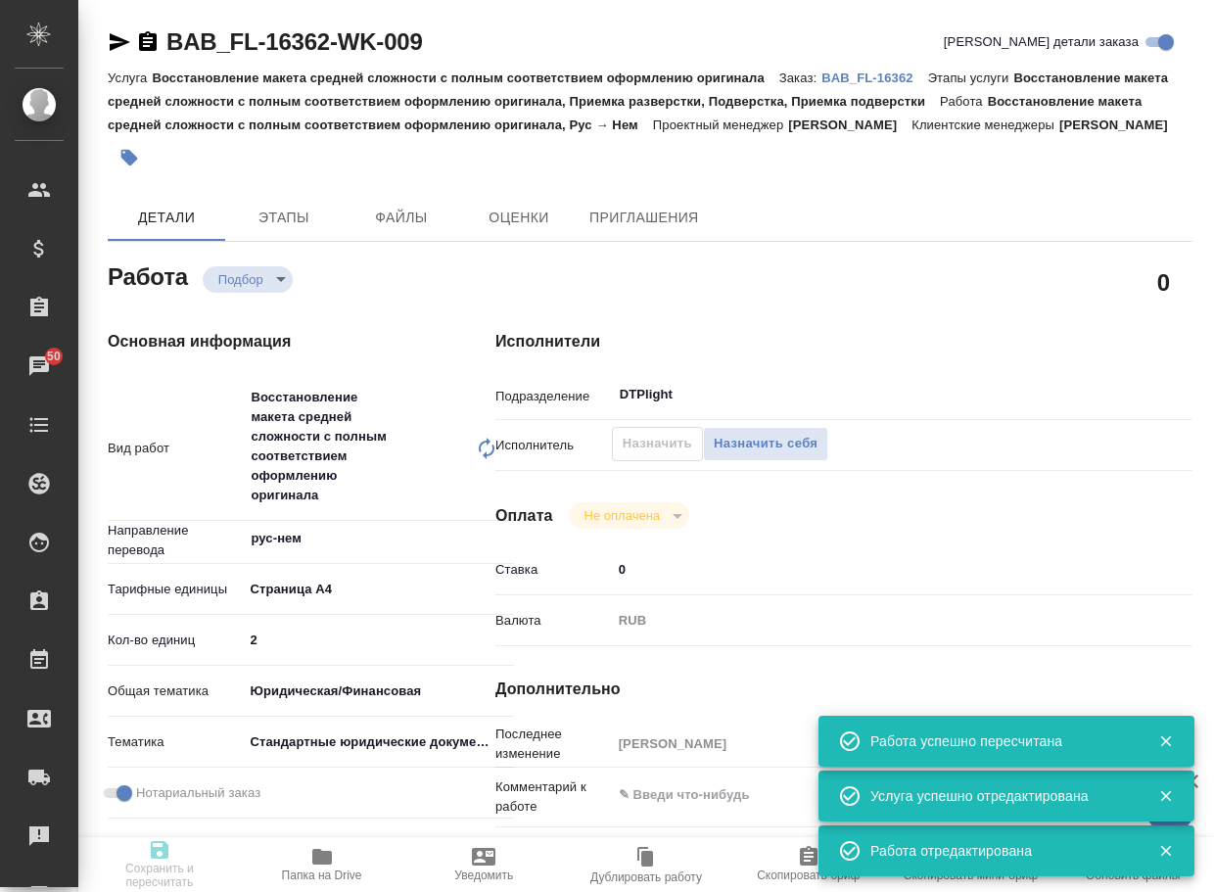
type input "2"
type input "yr-fn"
type input "5f647205b73bc97568ca66bf"
checkbox input "true"
type input "[DATE] 14:35"
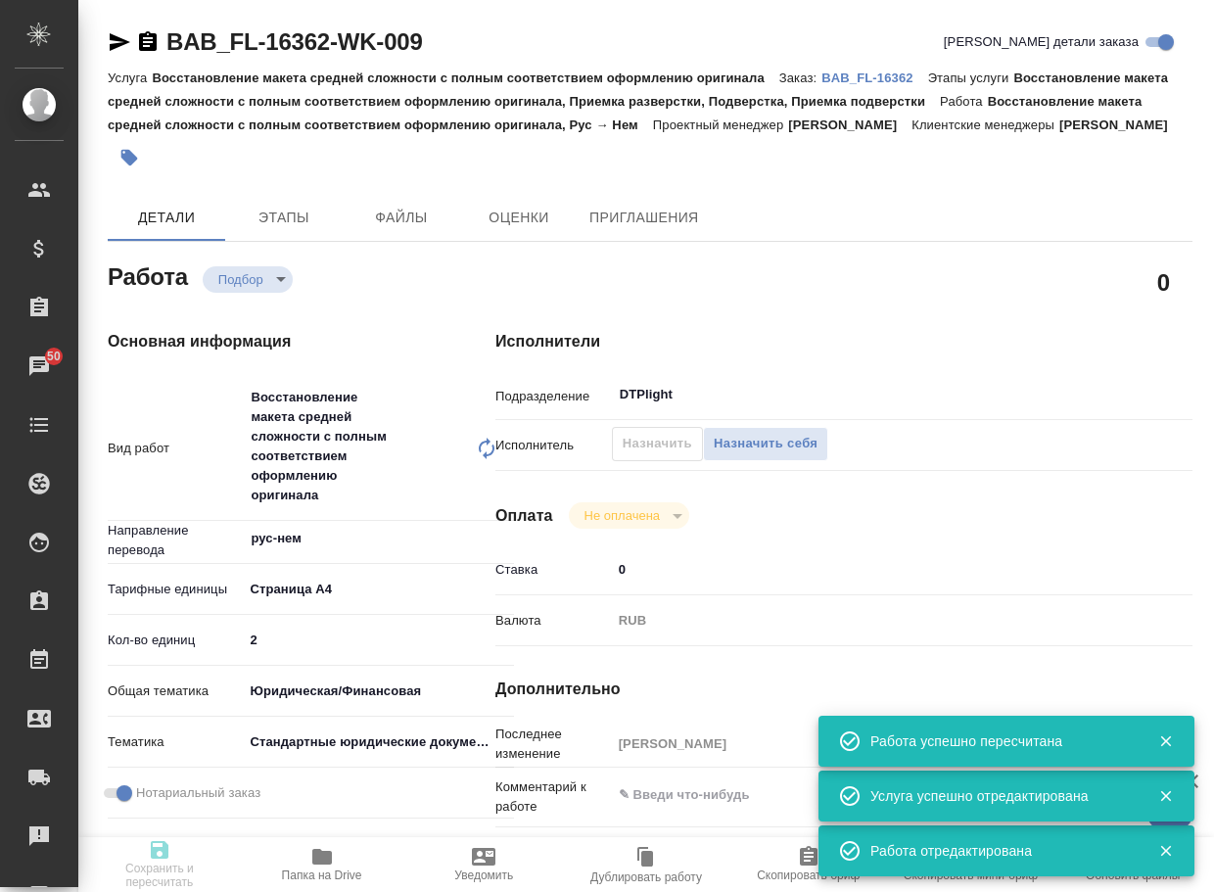
type input "20.08.2025 16:35"
type input "22.08.2025 15:00"
type input "DTPlight"
type input "notPayed"
type input "0"
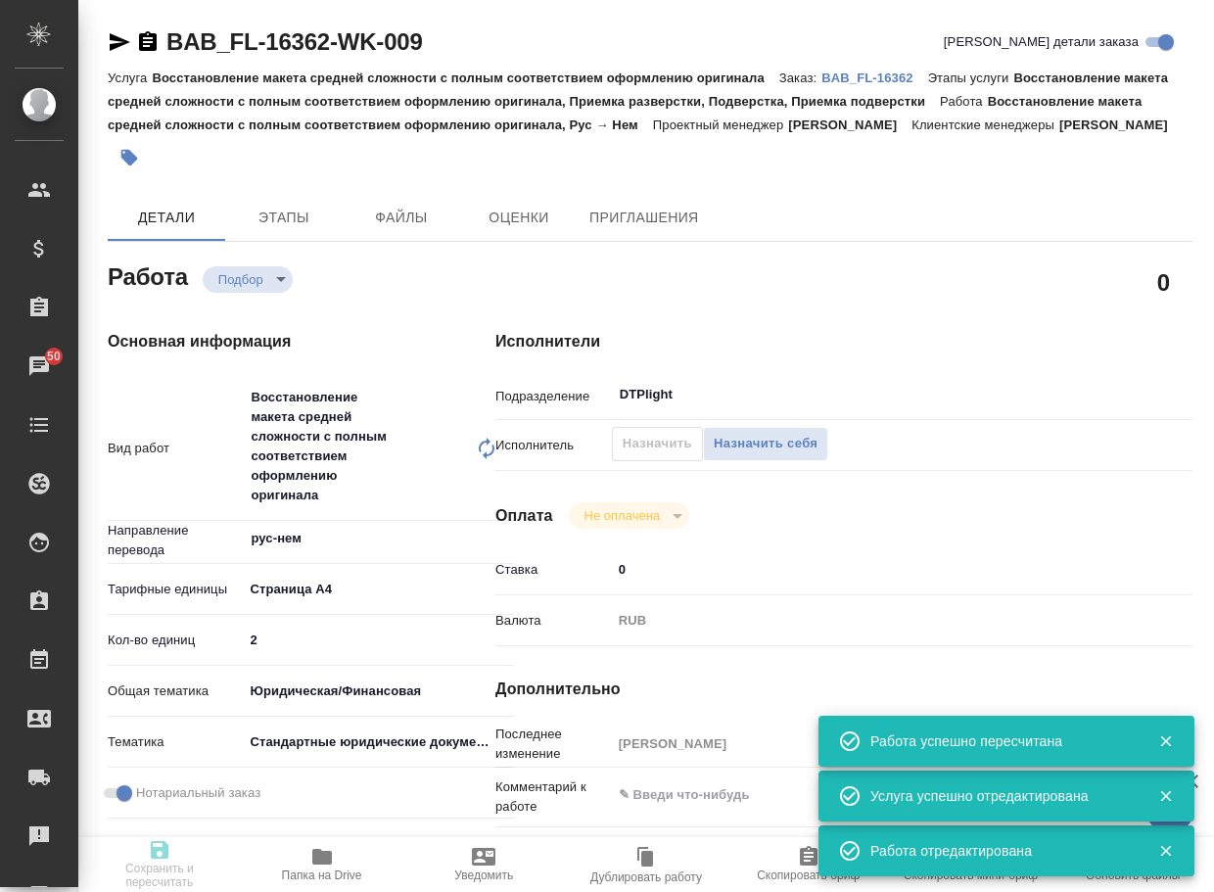
type input "RUB"
type input "Тарабановская Анастасия"
type textarea "x"
type textarea "/Clients/FL_BAB/Orders/BAB_FL-16362/DTP/BAB_FL-16362-WK-009"
type textarea "x"
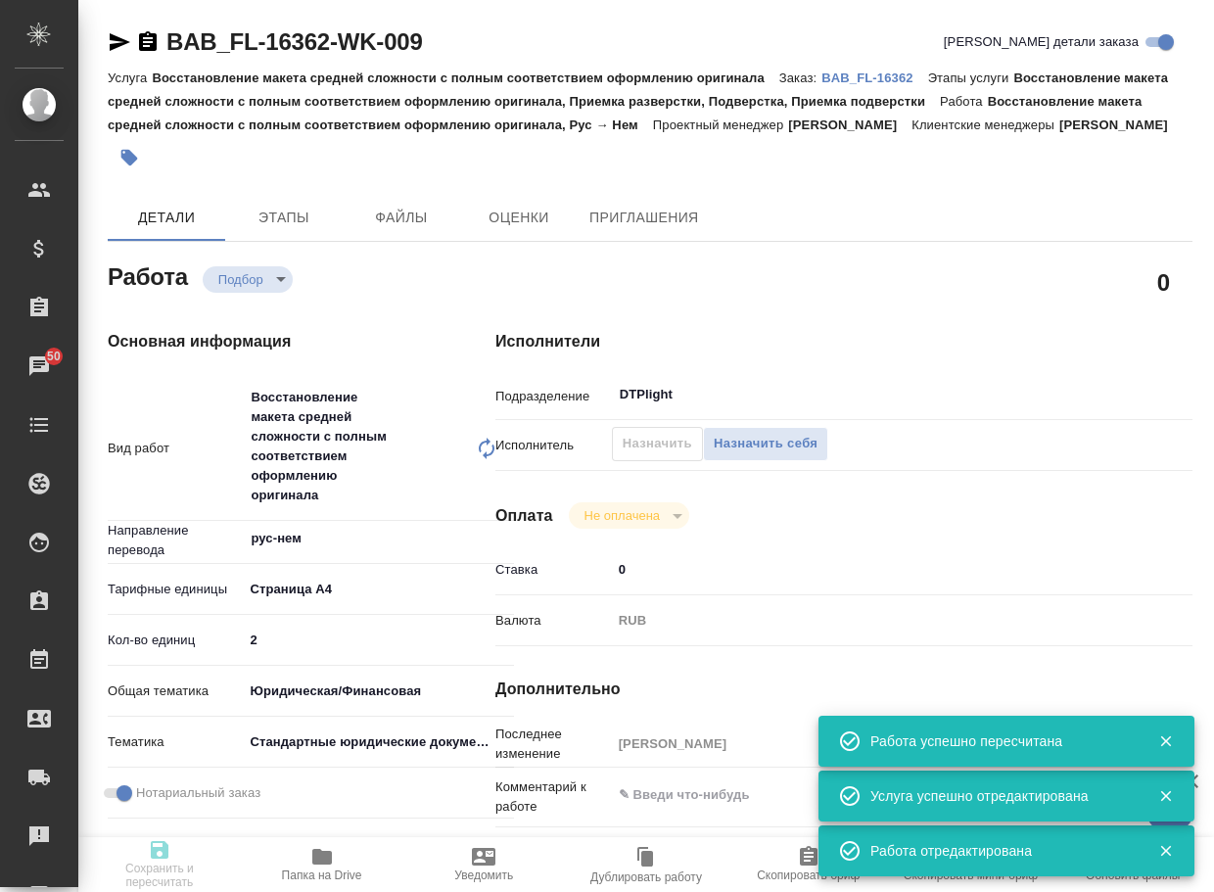
type input "BAB_FL-16362"
type input "Восстановление макета средней сложности с полным соответствием оформлению ориги…"
type input "Голубев Дмитрий"
type input "[PERSON_NAME]"
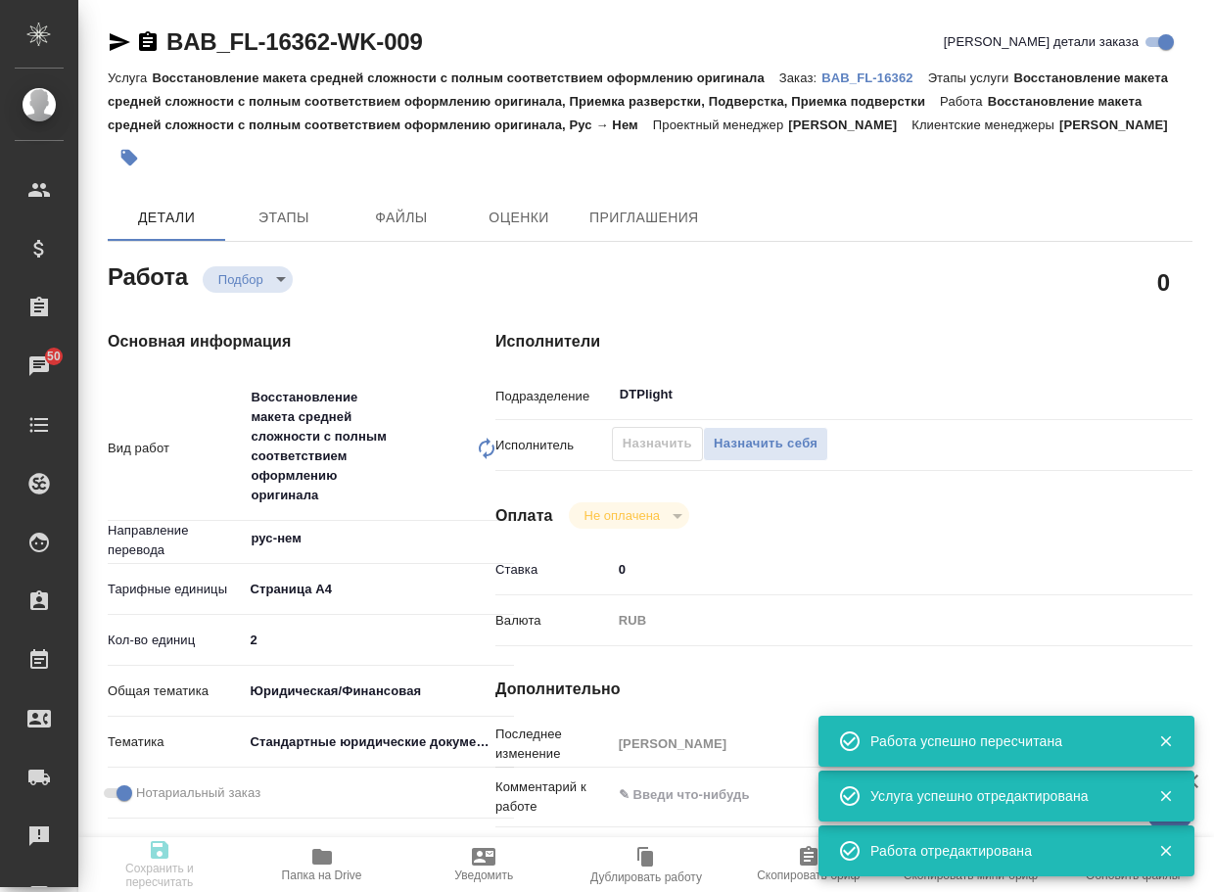
type input "/Clients/FL_BAB/Orders/BAB_FL-16362"
type textarea "x"
type textarea "сверка фио в отд файле"
type textarea "x"
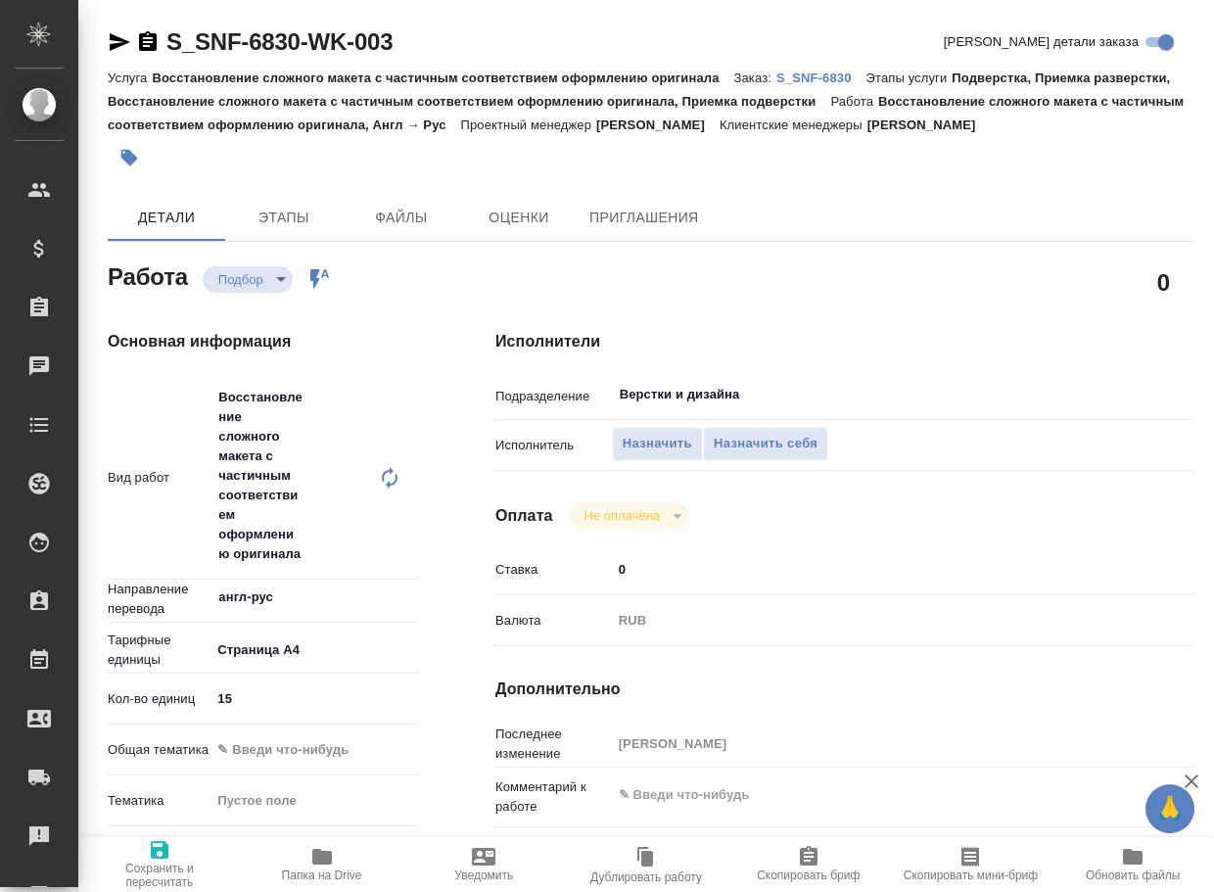
type textarea "x"
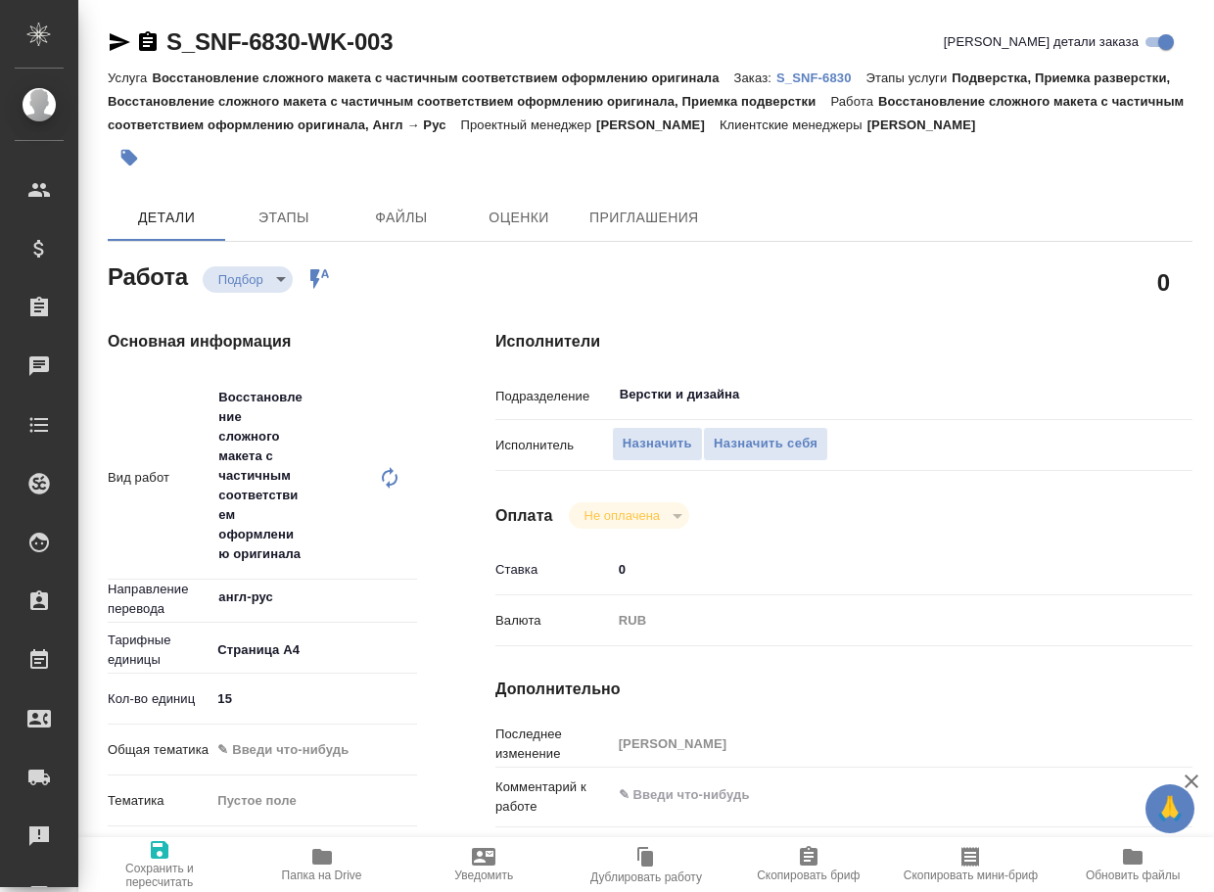
click at [388, 490] on icon at bounding box center [389, 477] width 23 height 23
type textarea "x"
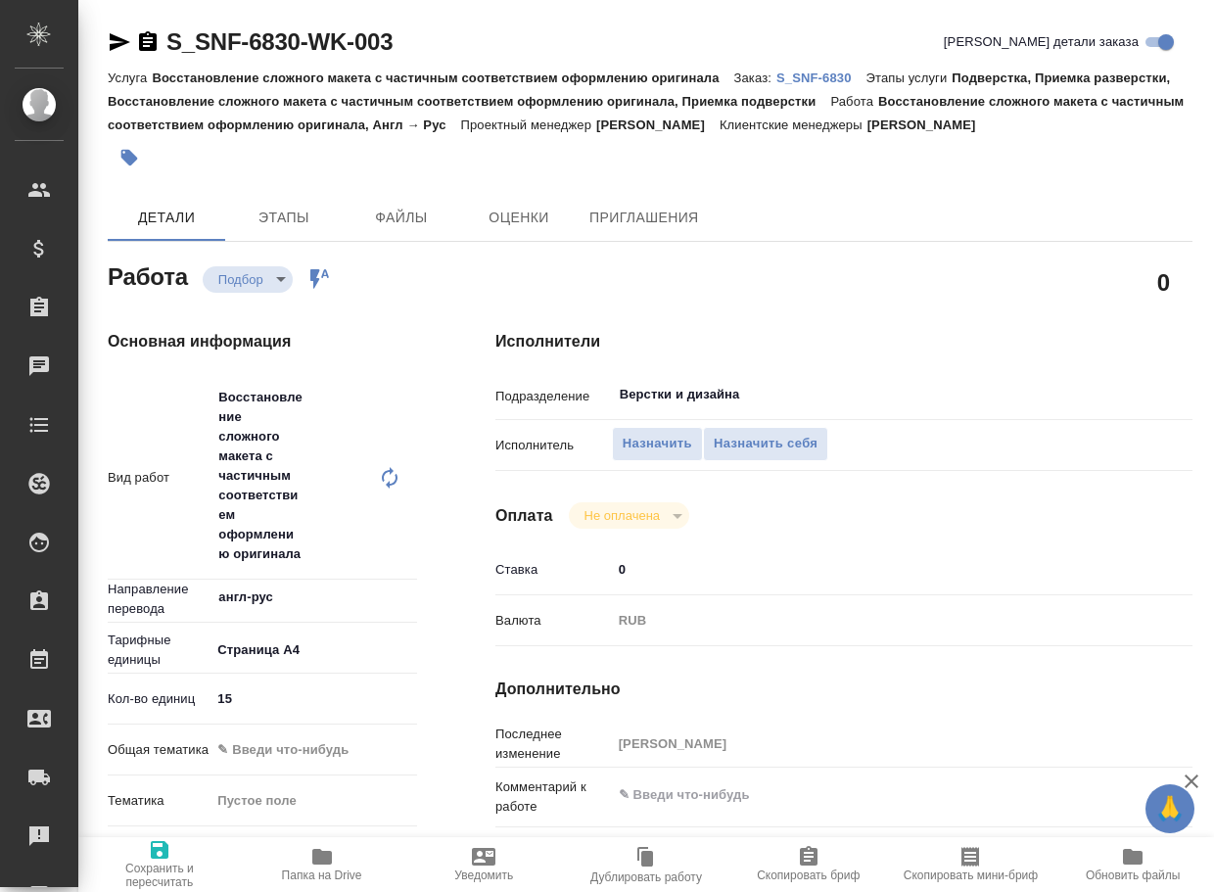
type textarea "x"
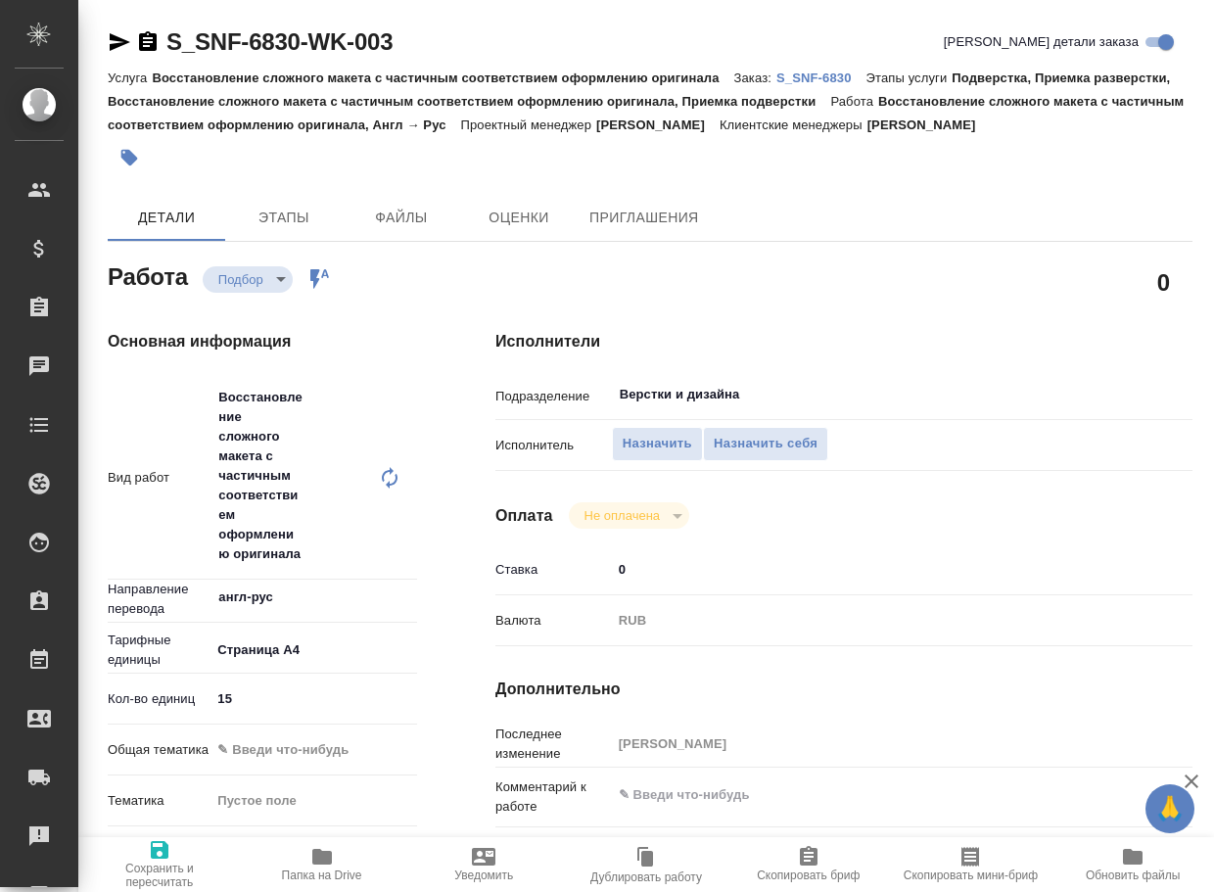
type textarea "x"
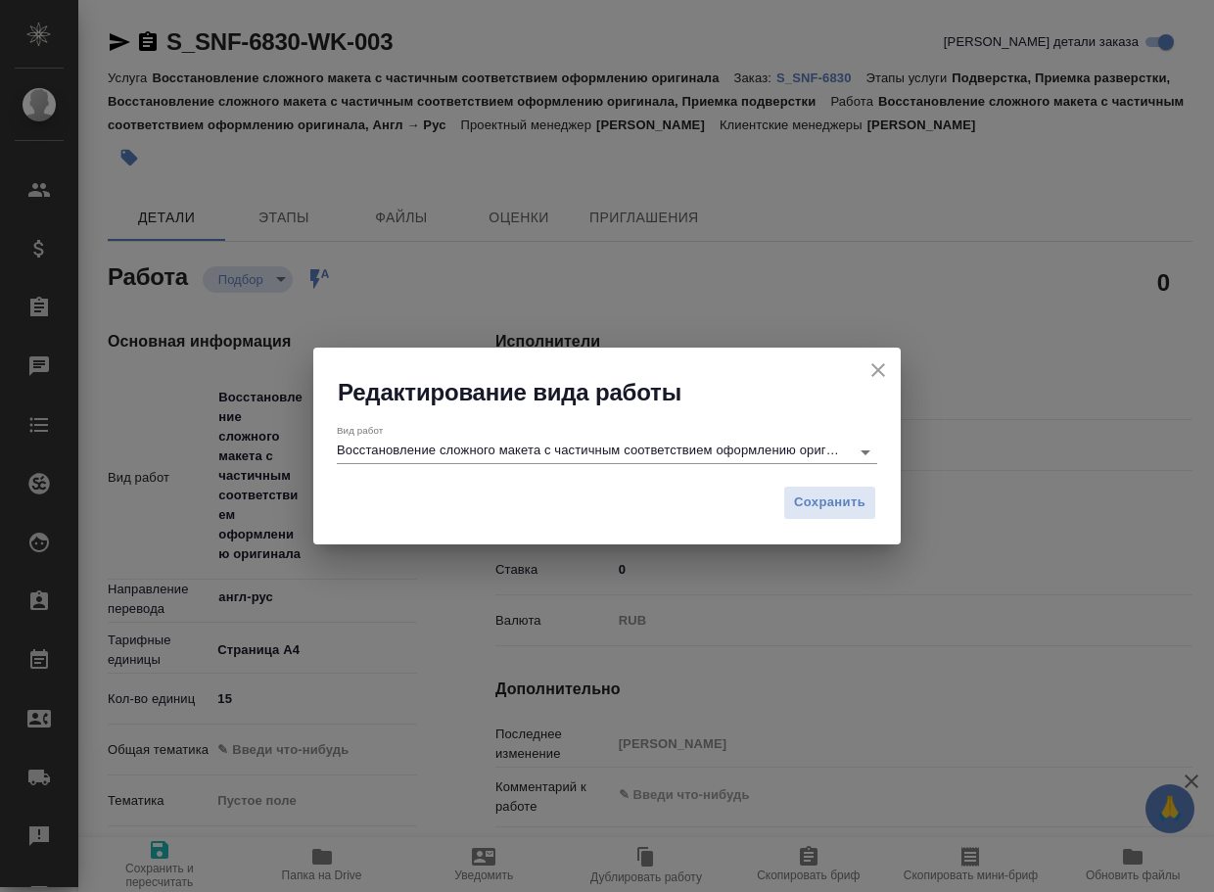
type textarea "x"
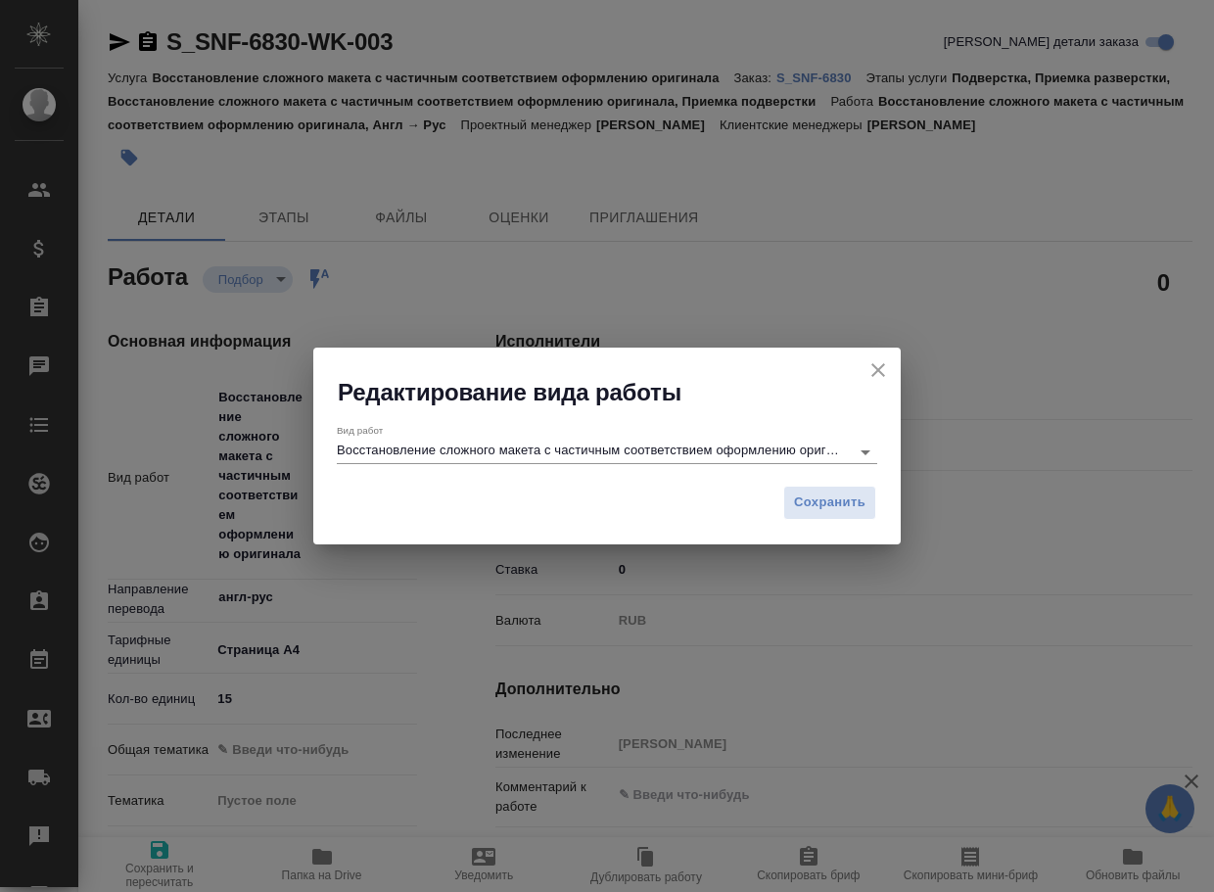
click at [549, 456] on input "Восстановление сложного макета с частичным соответствием оформлению оригинала" at bounding box center [588, 451] width 503 height 23
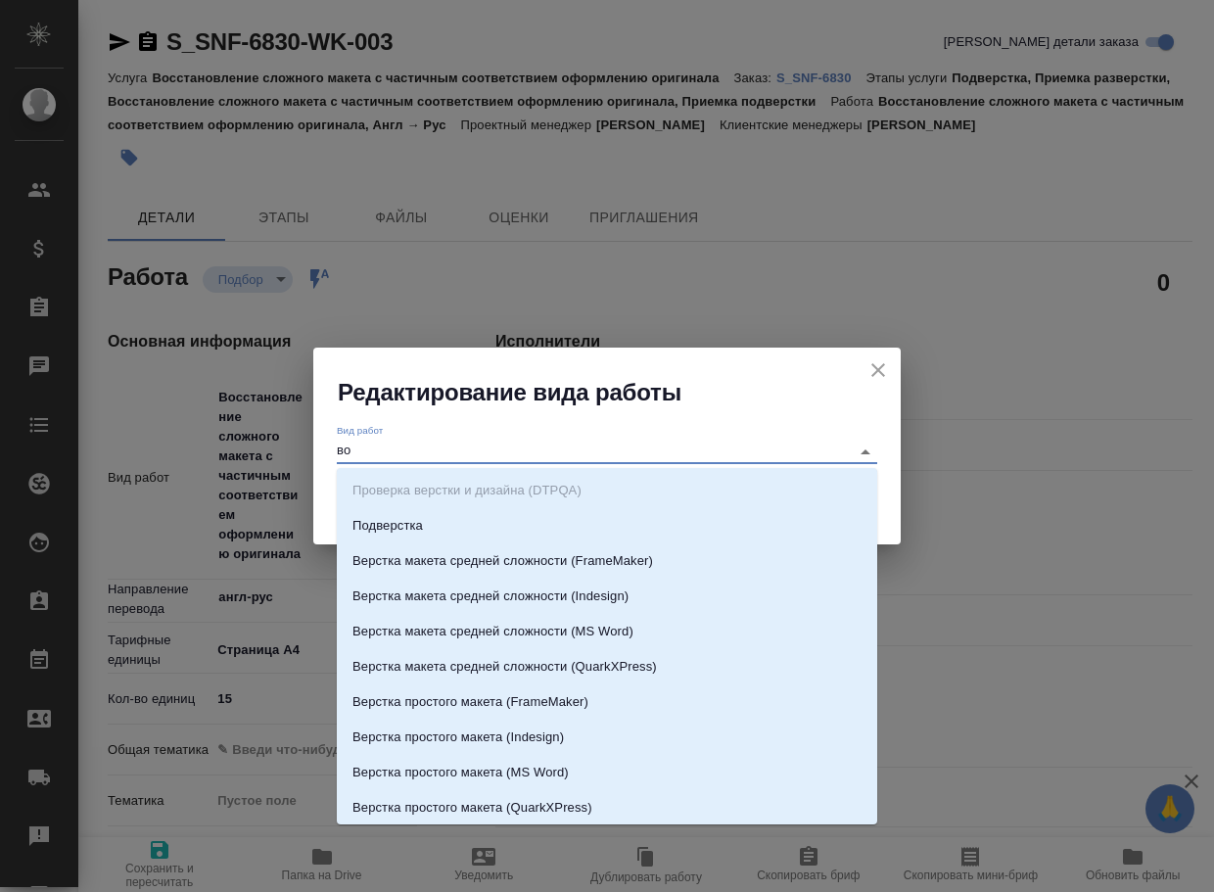
type input "вос"
type textarea "x"
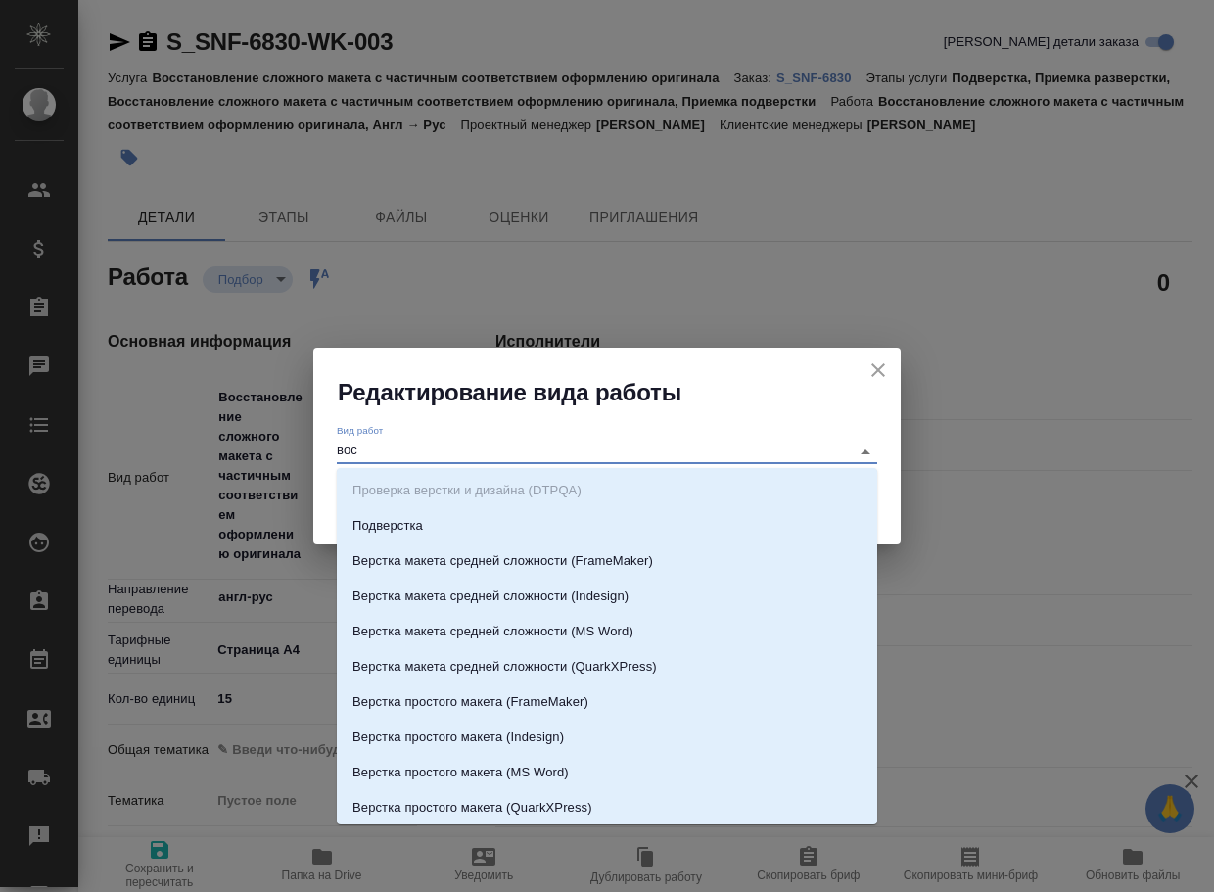
type textarea "x"
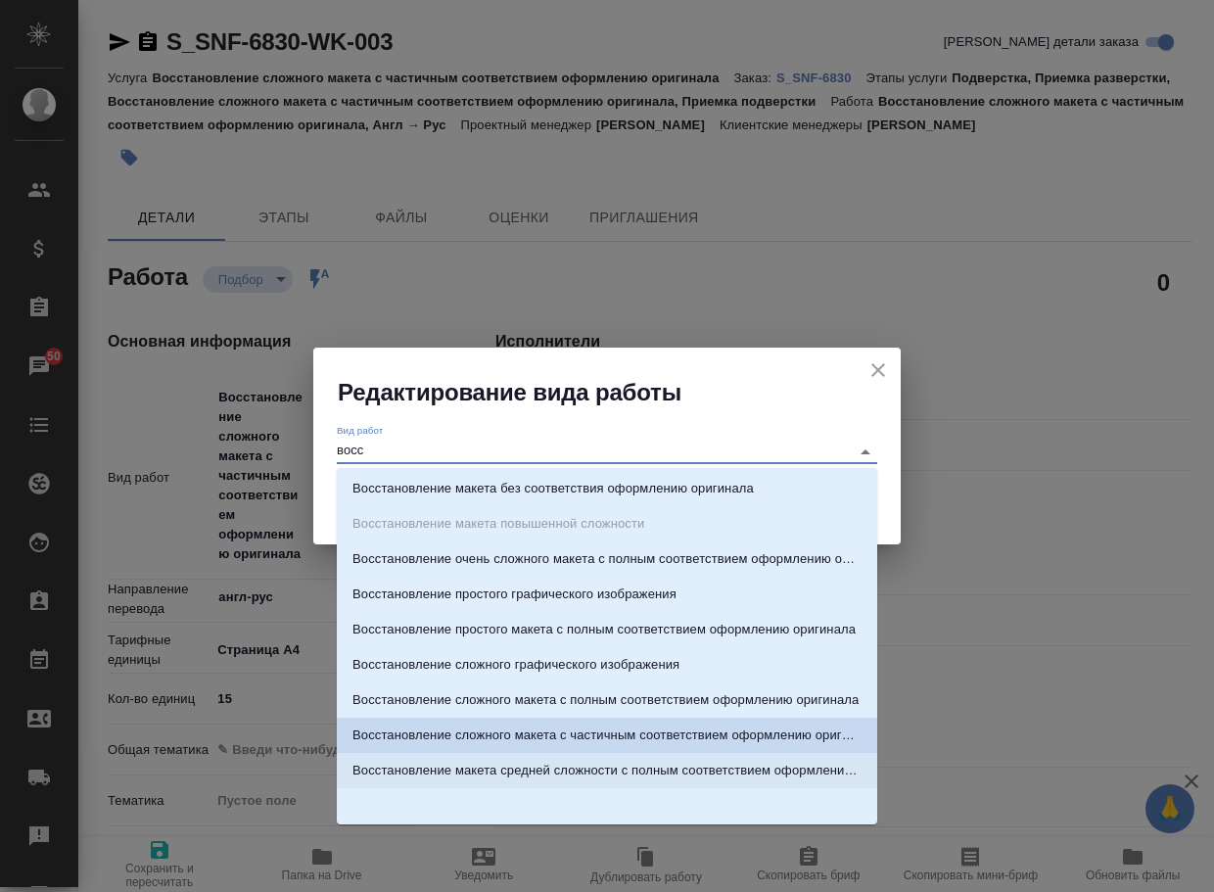
click at [504, 771] on p "Восстановление макета средней сложности с полным соответствием оформлению ориги…" at bounding box center [606, 771] width 509 height 20
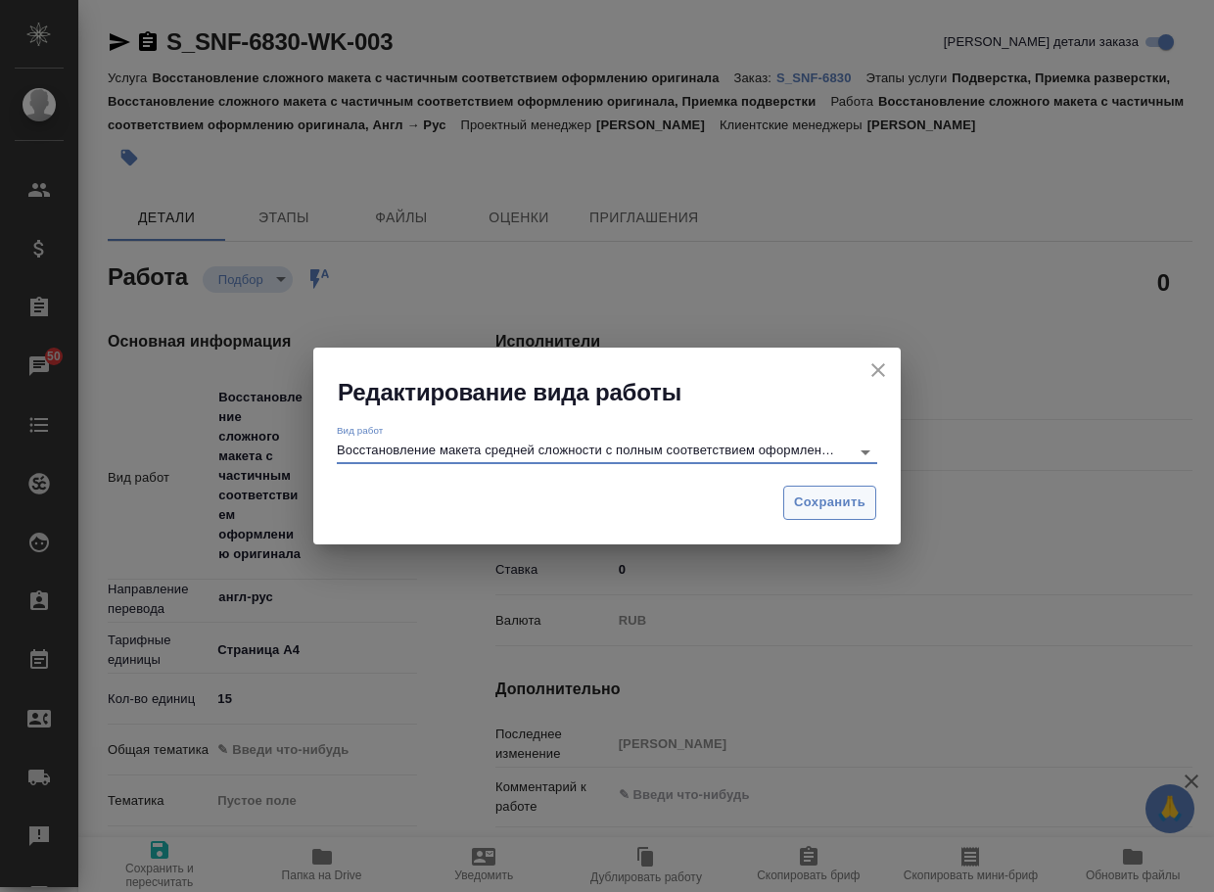
type input "Восстановление макета средней сложности с полным соответствием оформлению ориги…"
click at [847, 492] on span "Сохранить" at bounding box center [829, 503] width 71 height 23
type textarea "x"
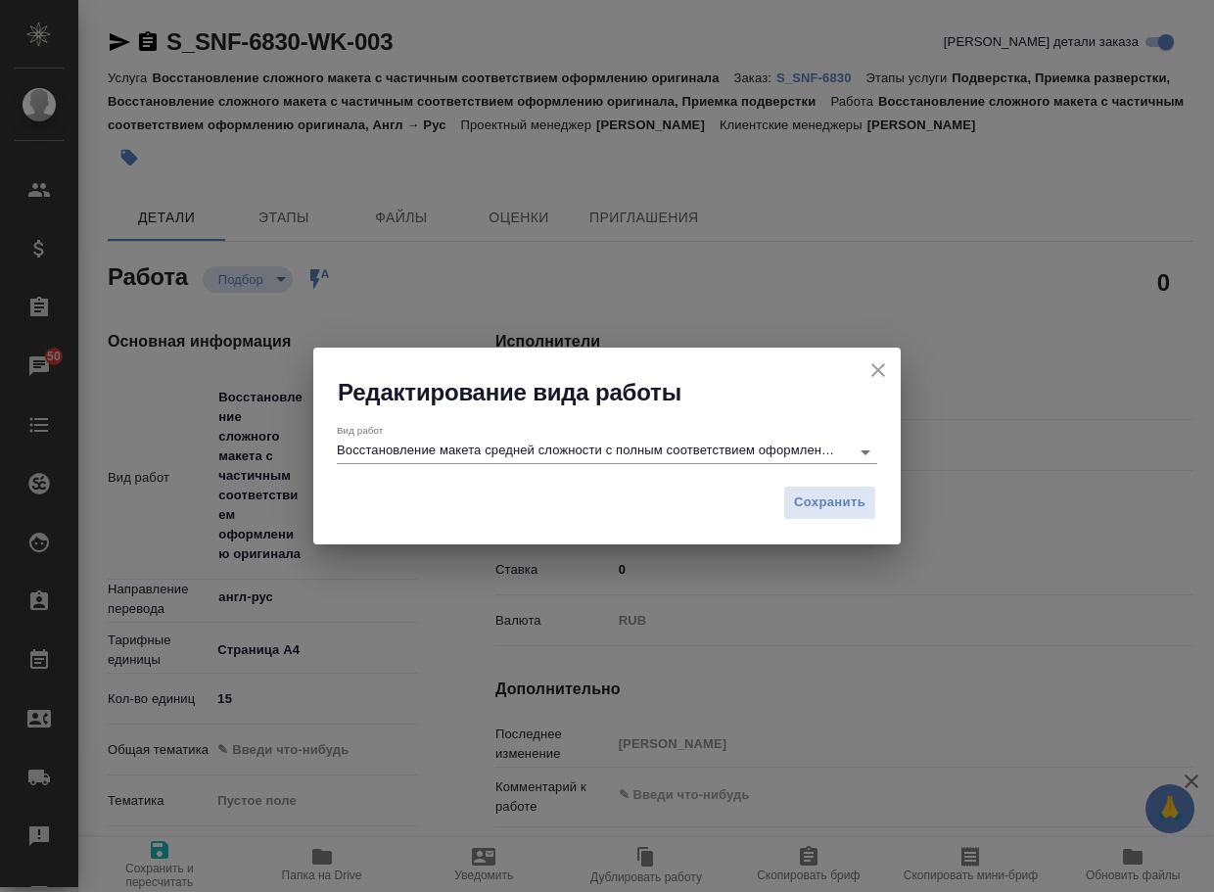
type textarea "x"
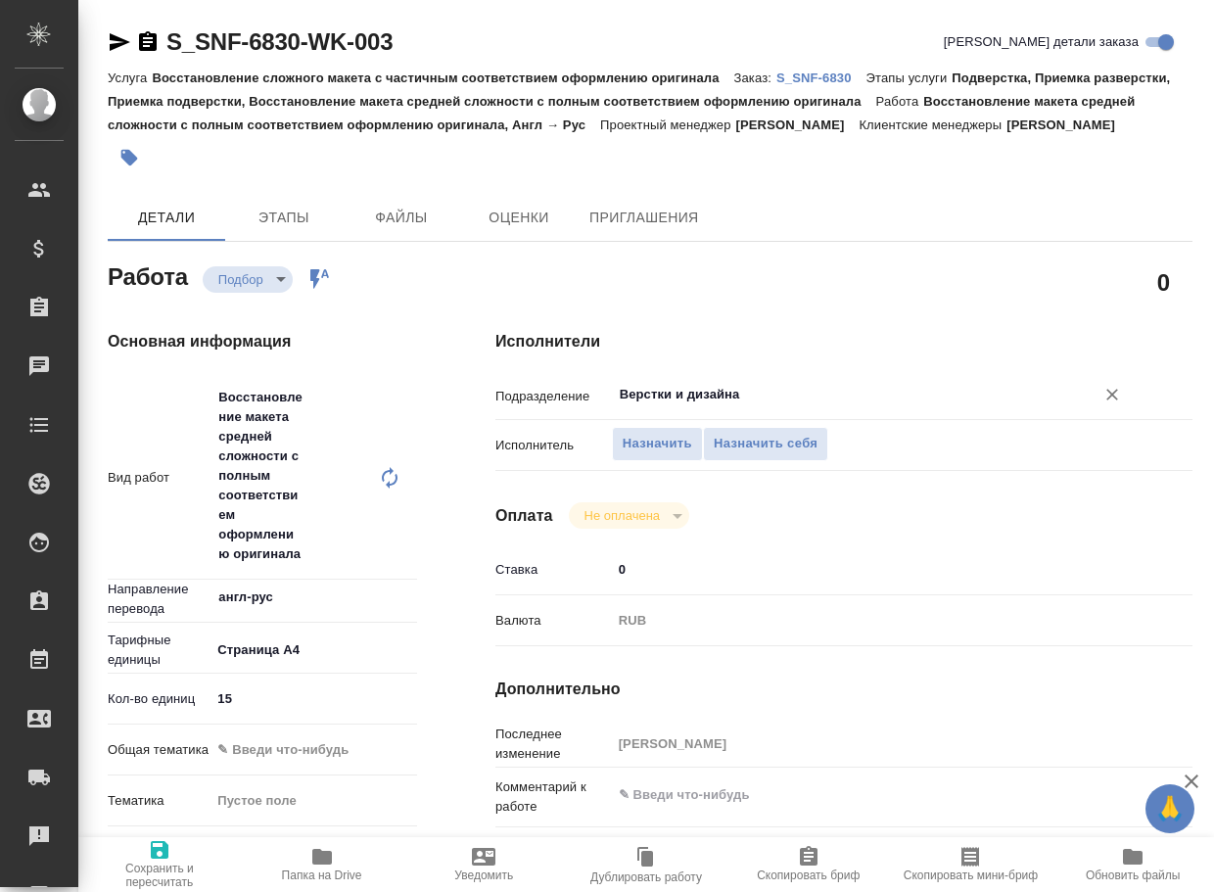
type textarea "x"
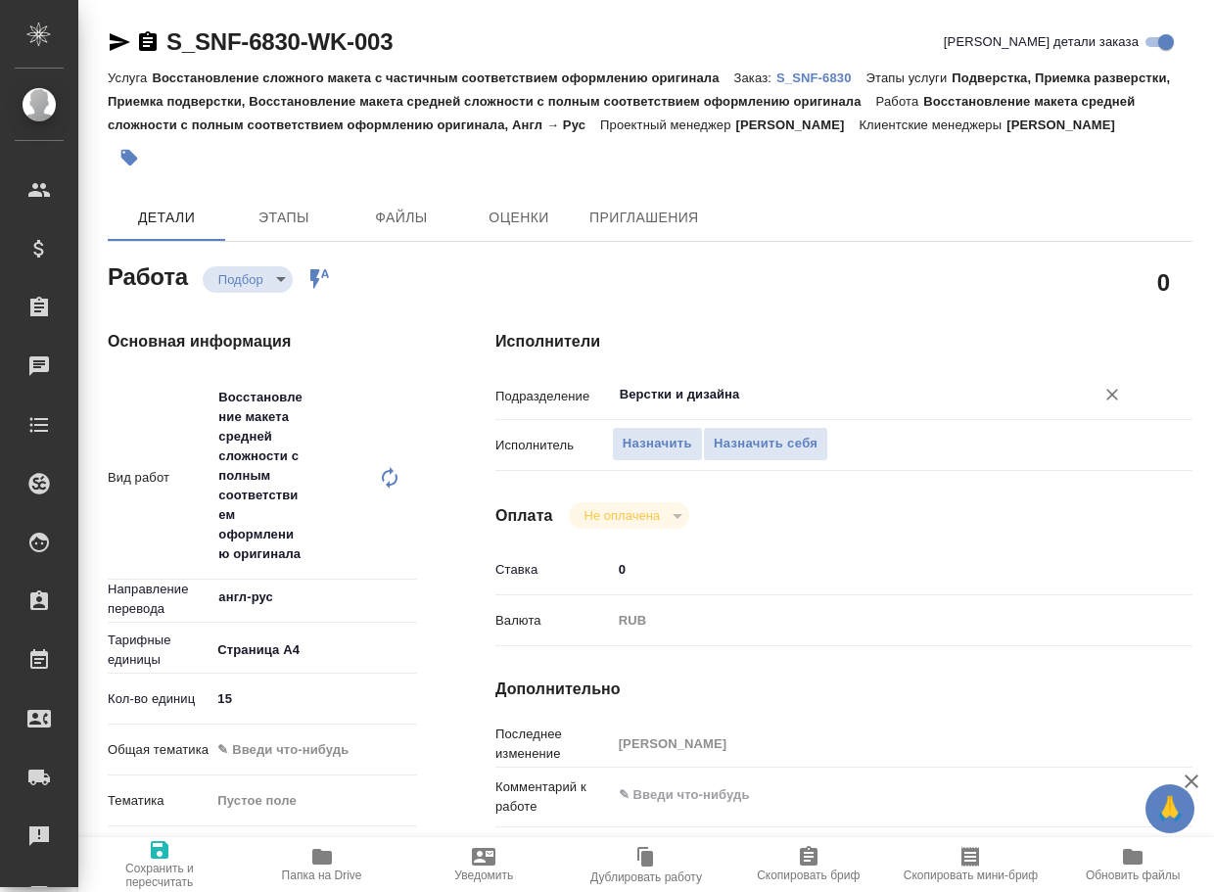
click at [759, 406] on input "Верстки и дизайна" at bounding box center [841, 394] width 446 height 23
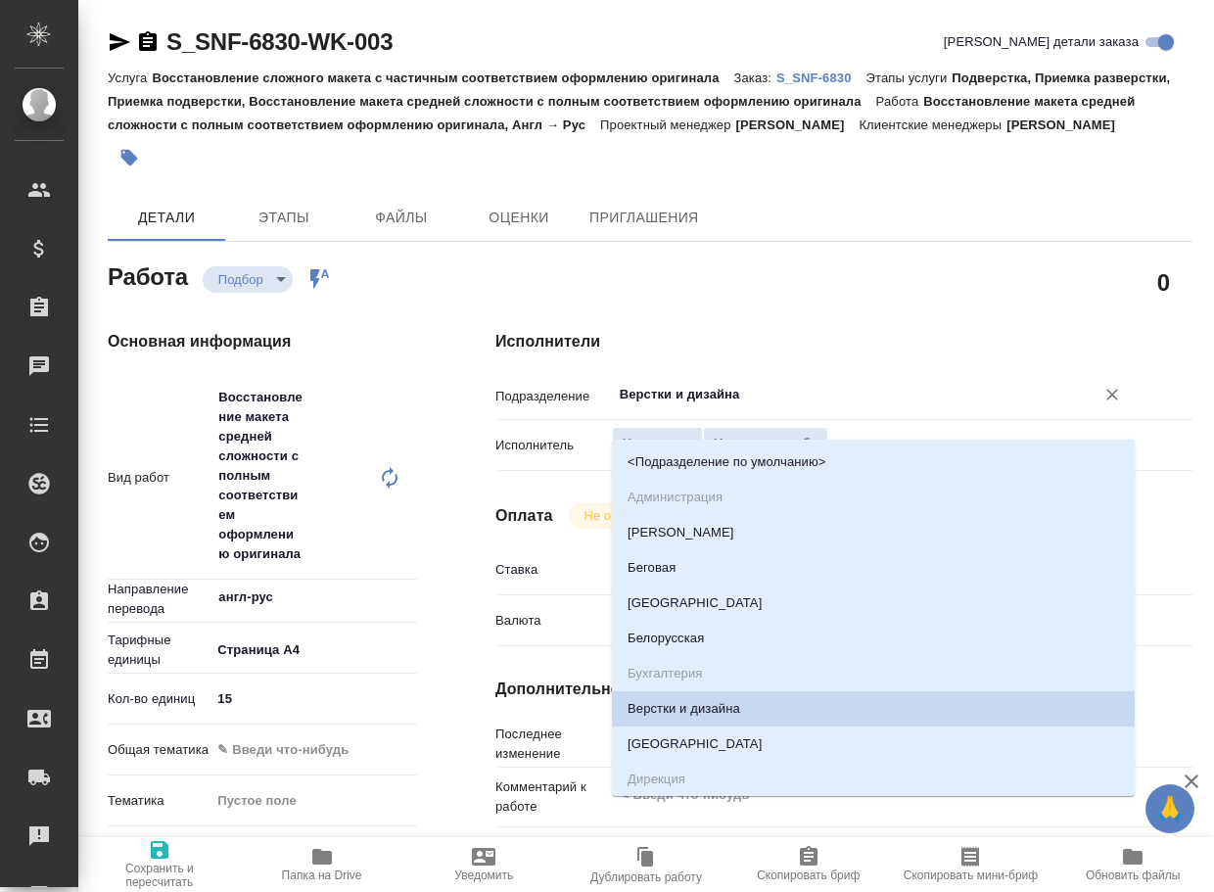
type textarea "x"
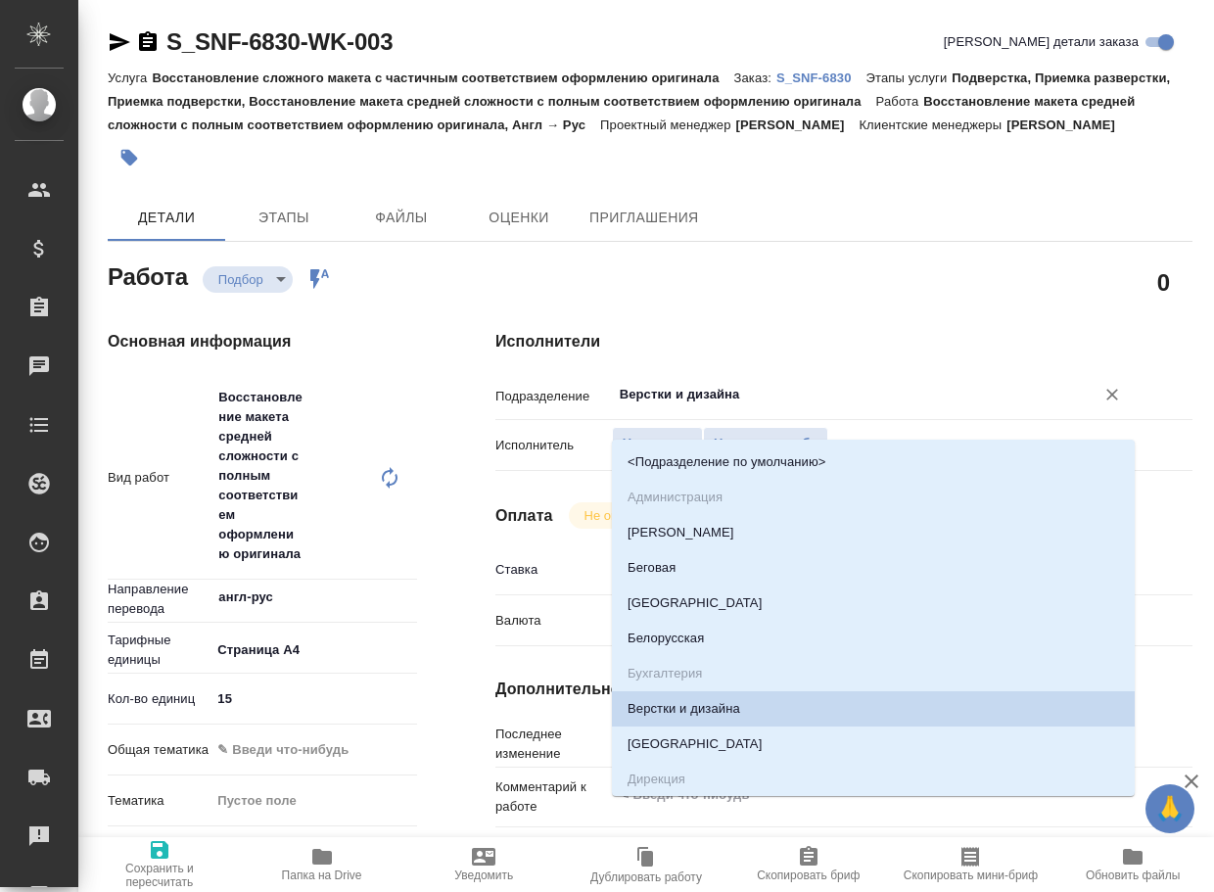
type textarea "x"
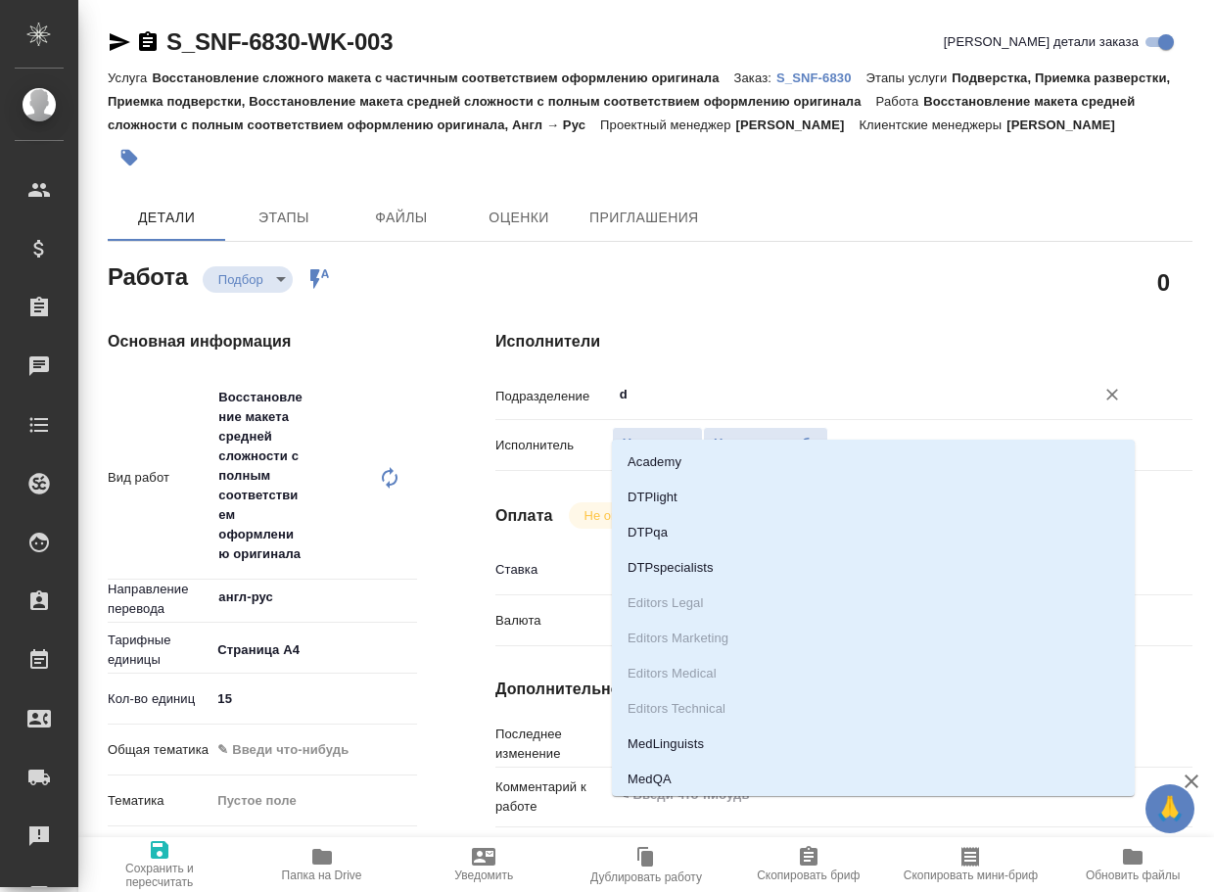
type input "dt"
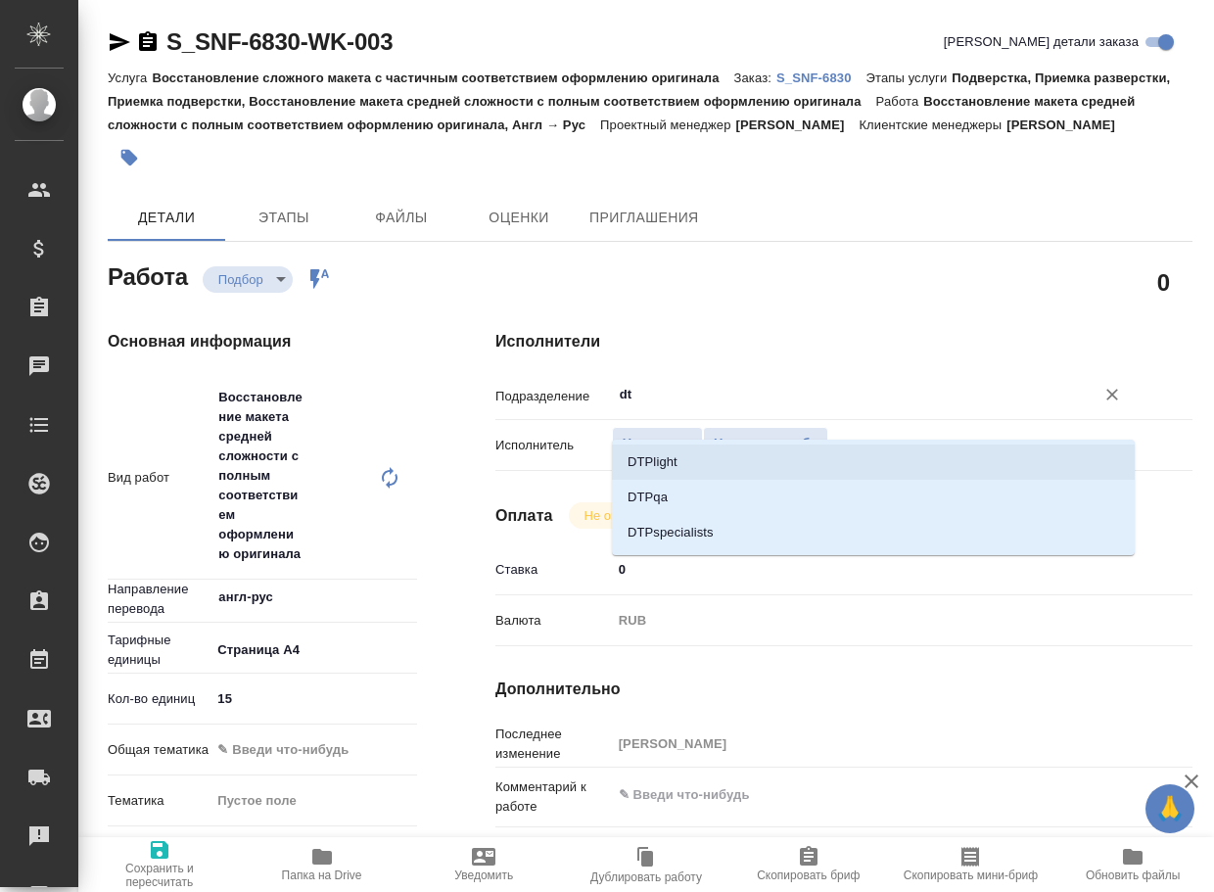
click at [740, 466] on li "DTPlight" at bounding box center [873, 462] width 523 height 35
type textarea "x"
type input "DTPlight"
type textarea "x"
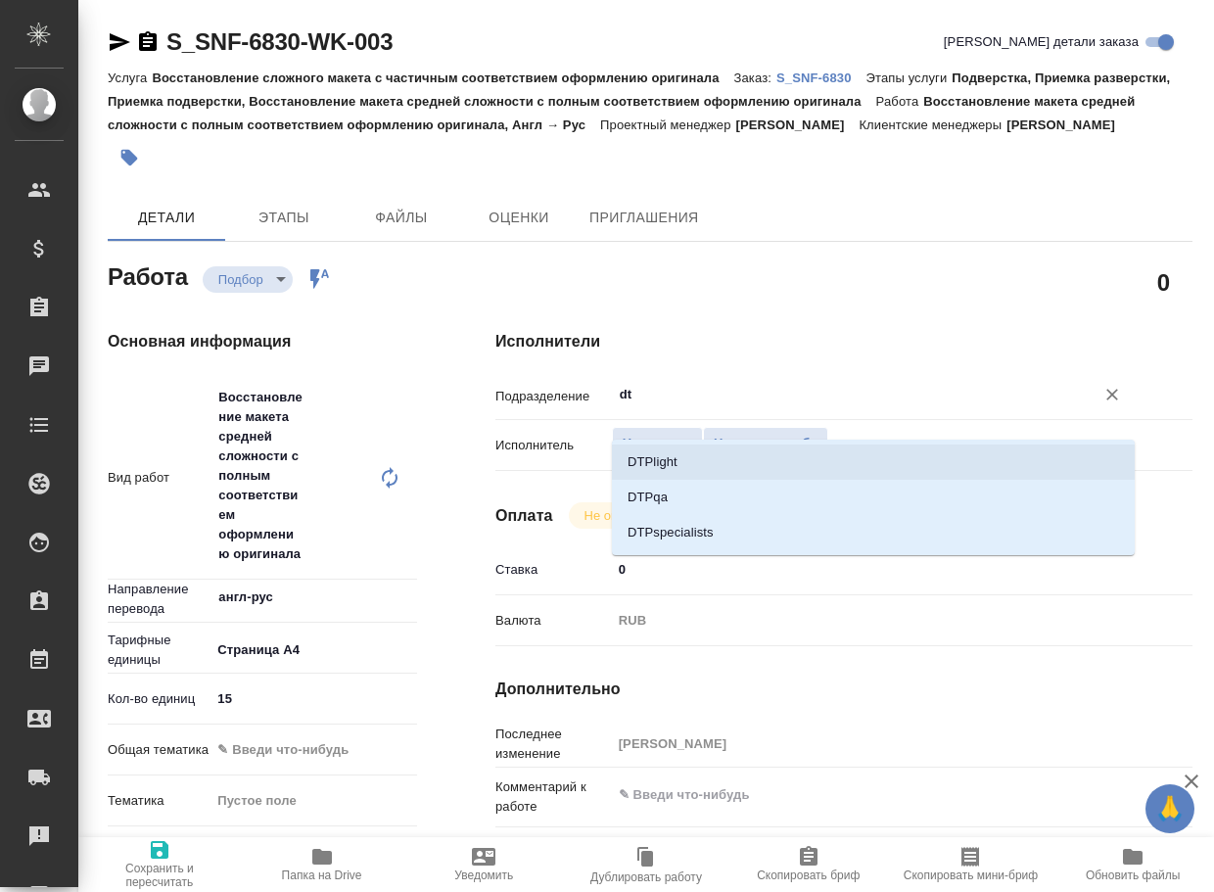
type textarea "x"
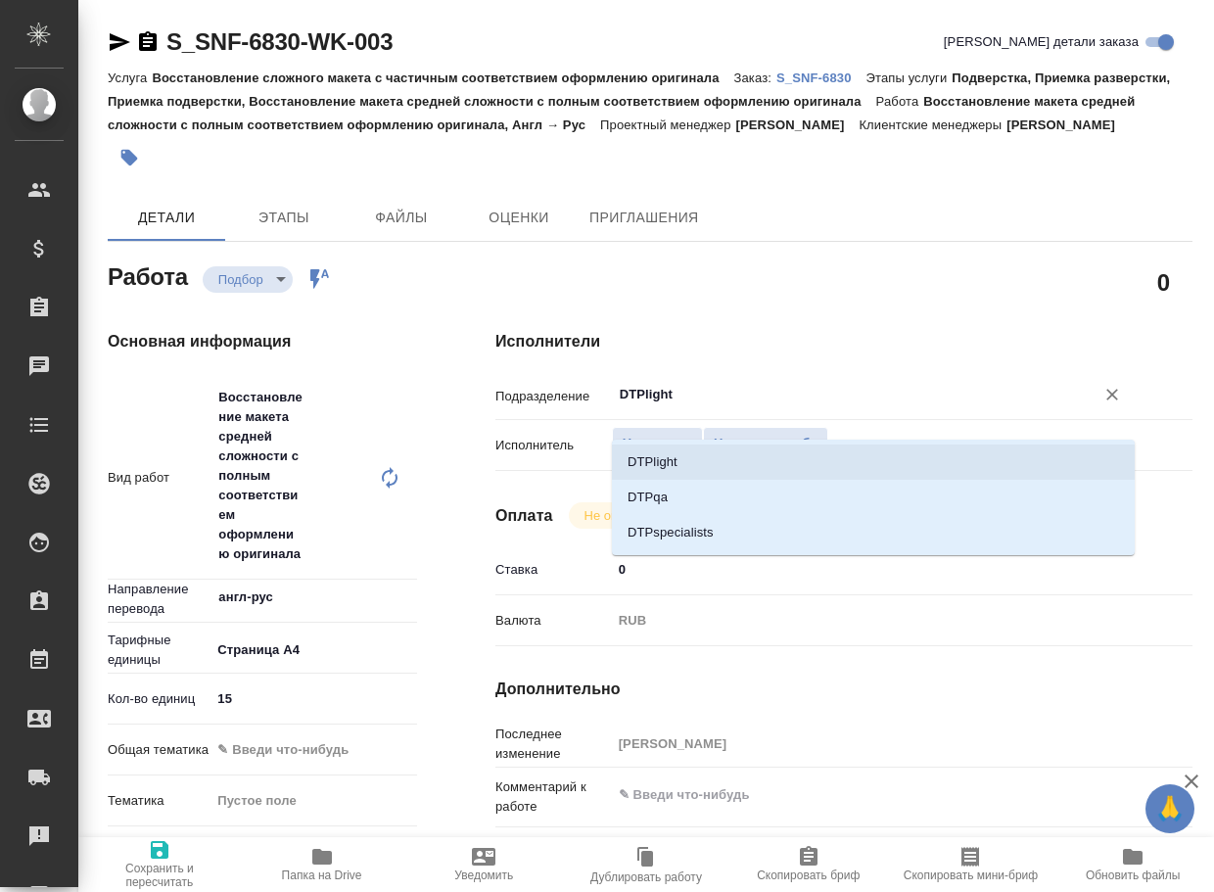
type textarea "x"
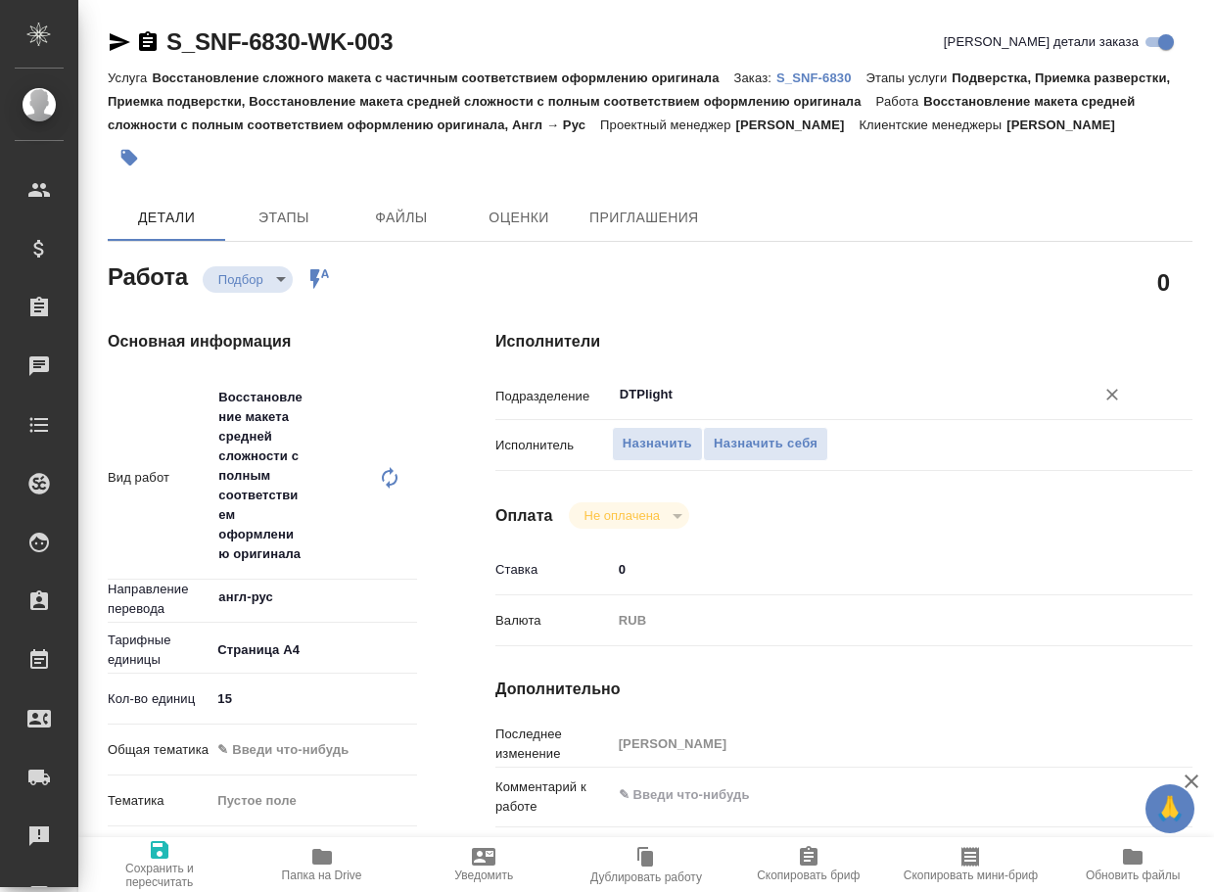
type input "DTPlight"
click at [164, 855] on icon "button" at bounding box center [160, 850] width 18 height 18
type textarea "x"
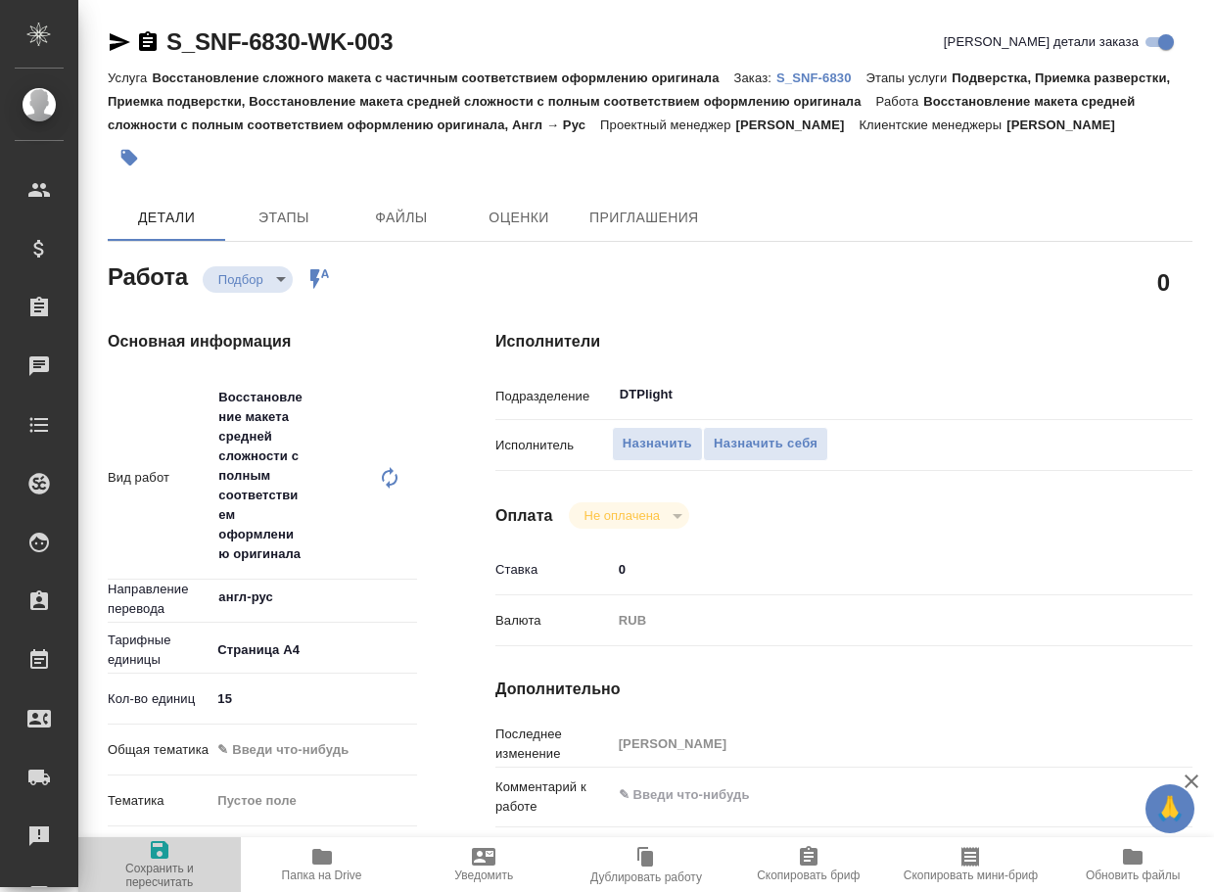
type textarea "x"
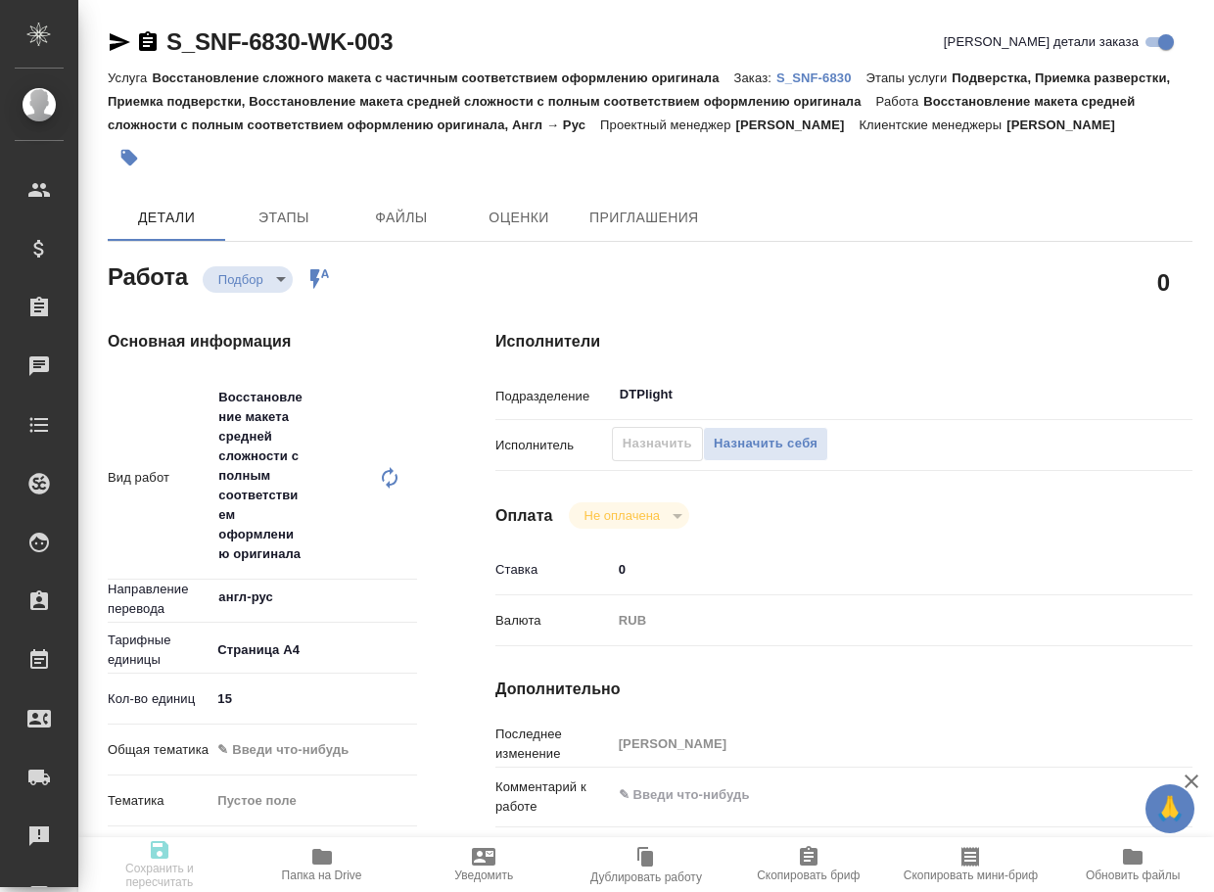
type textarea "x"
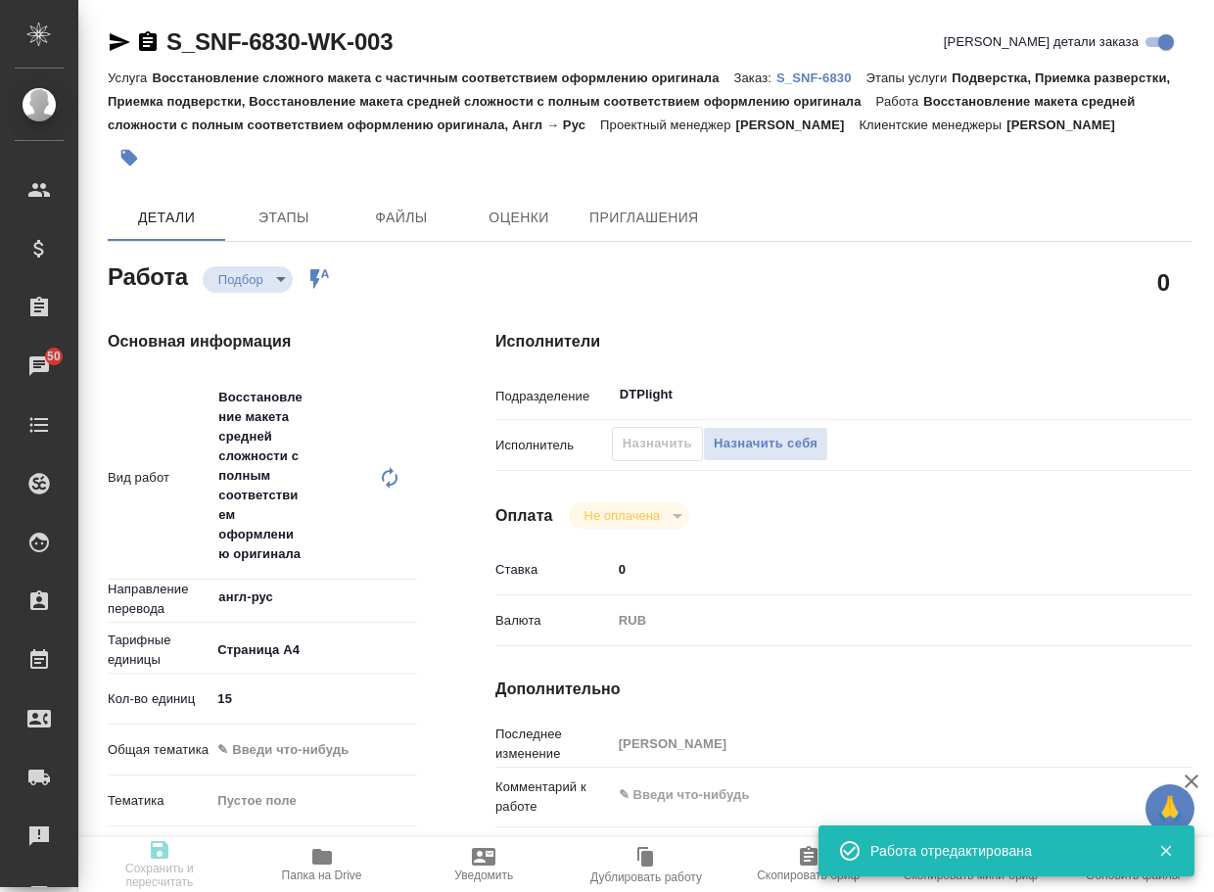
type input "recruiting"
type textarea "Восстановление макета средней сложности с полным соответствием оформлению ориги…"
type textarea "x"
type input "англ-рус"
type input "5f036ec4e16dec2d6b59c8ff"
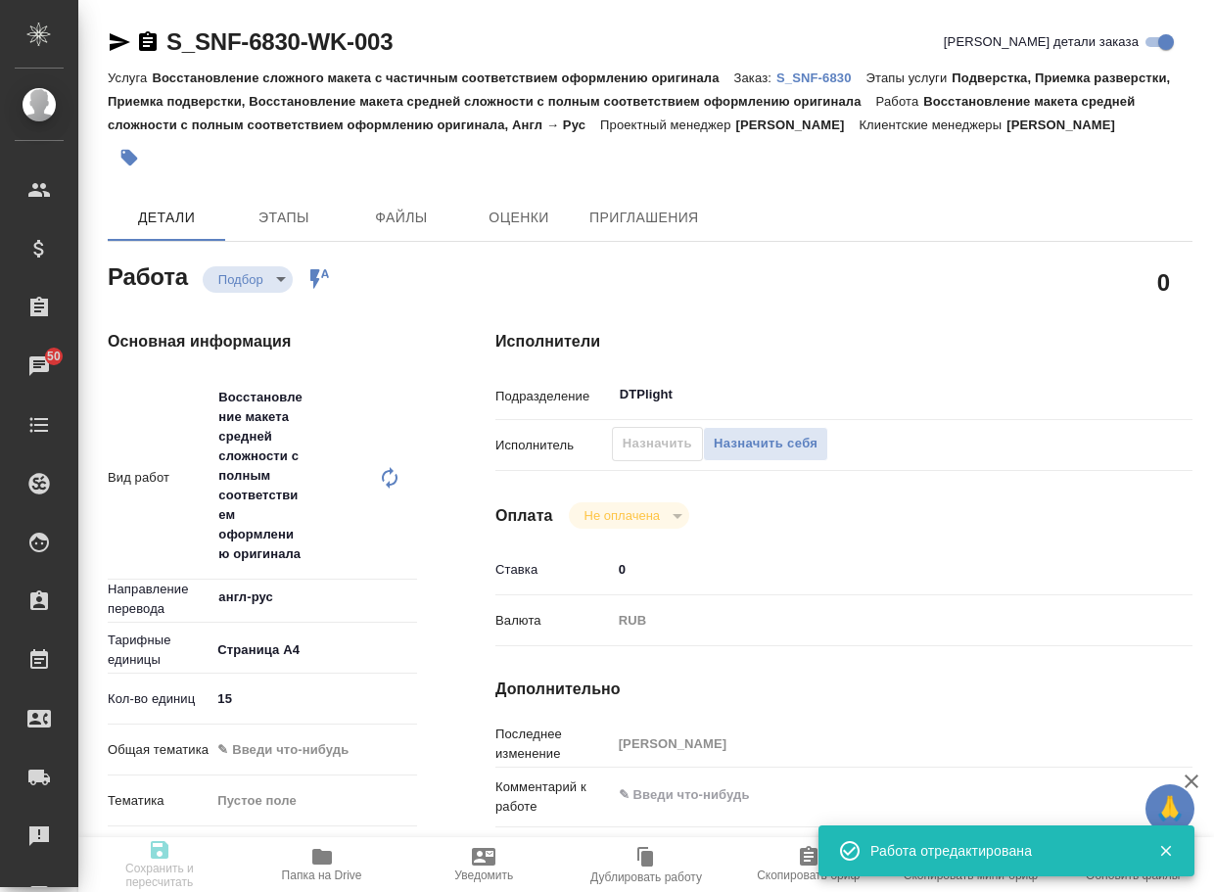
type input "15"
type input "[DATE] 14:35"
type input "20.08.2025 18:41"
type input "26.08.2025 14:00"
type input "DTPlight"
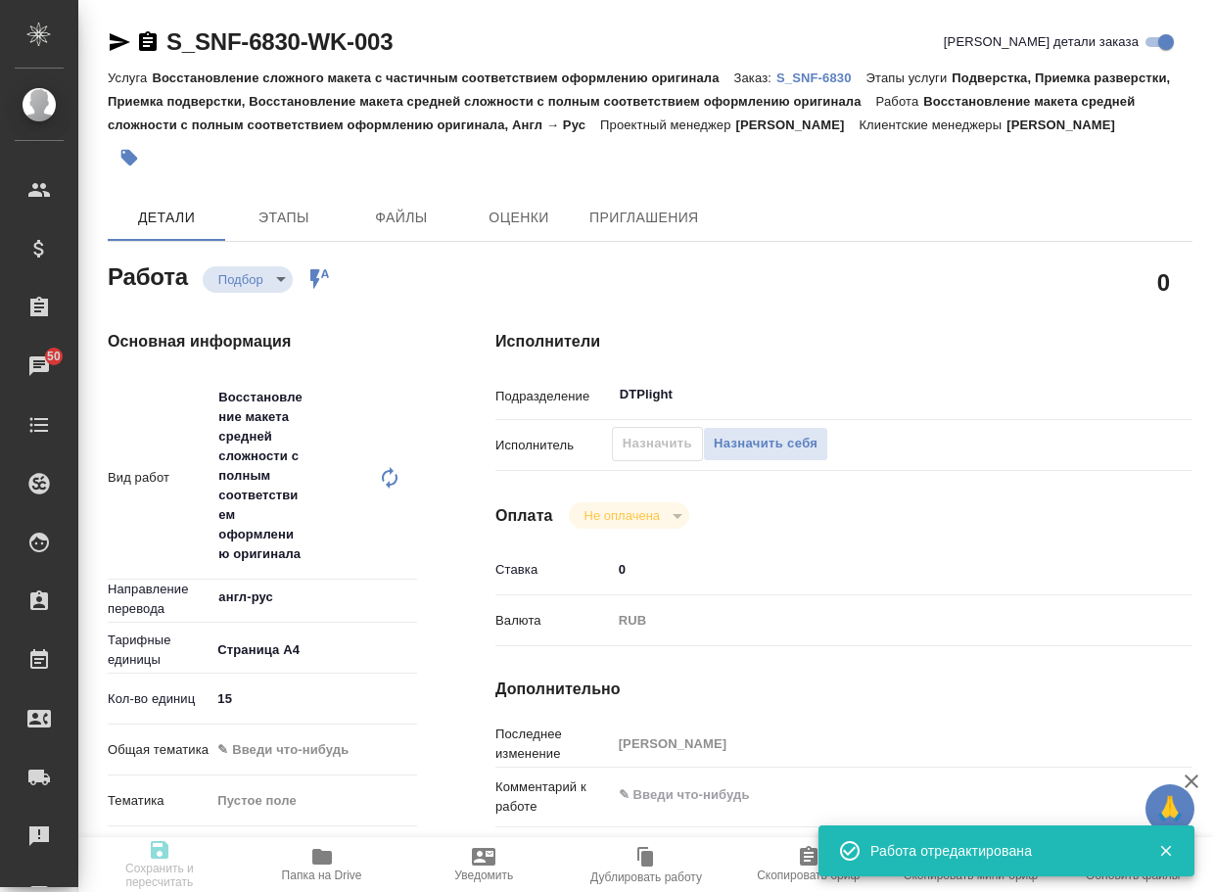
type input "notPayed"
type input "0"
type input "RUB"
type input "[PERSON_NAME]"
type textarea "x"
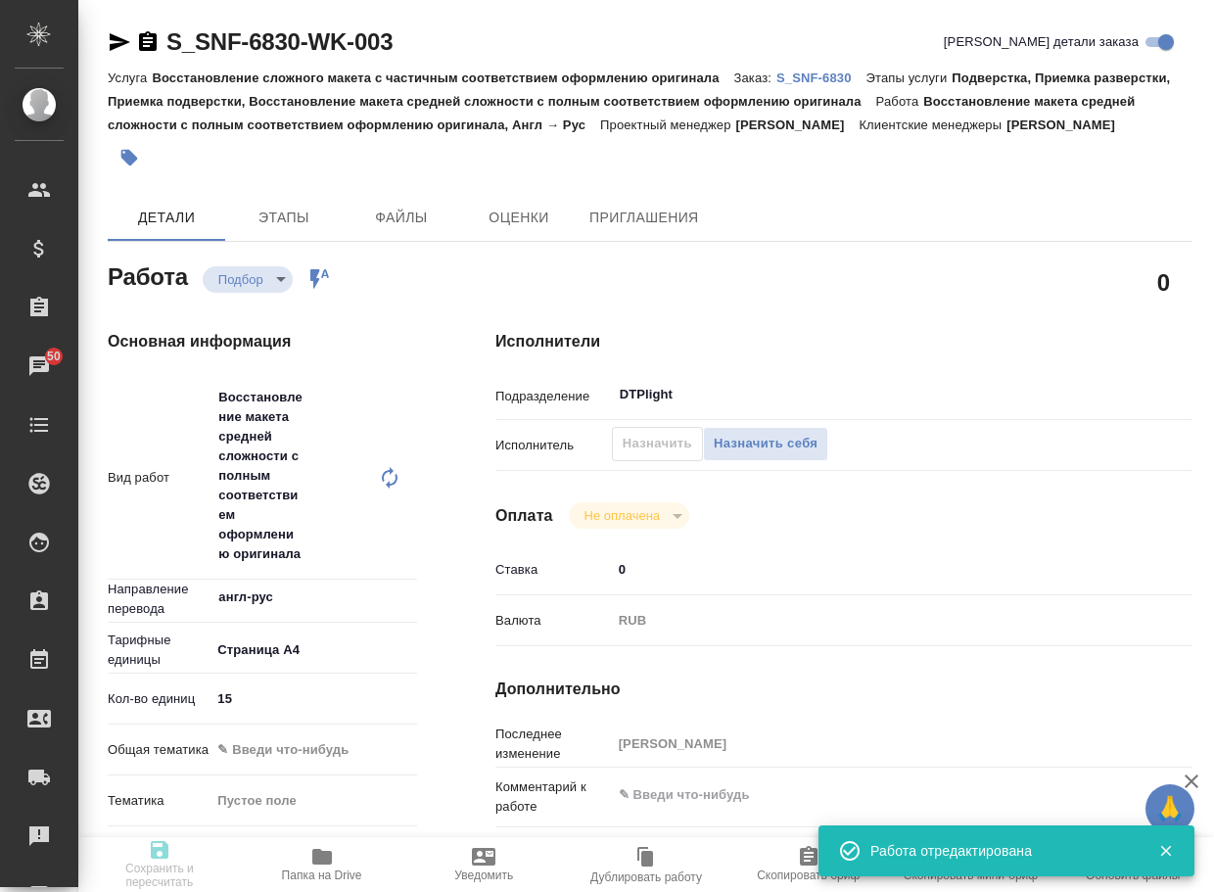
type textarea "/Clients/Sanofi/Orders/S_SNF-6830/DTP/S_SNF-6830-WK-003"
type textarea "x"
type input "S_SNF-6830"
type input "E005822373"
type input "Восстановление сложного макета с частичным соответствием оформлению оригинала"
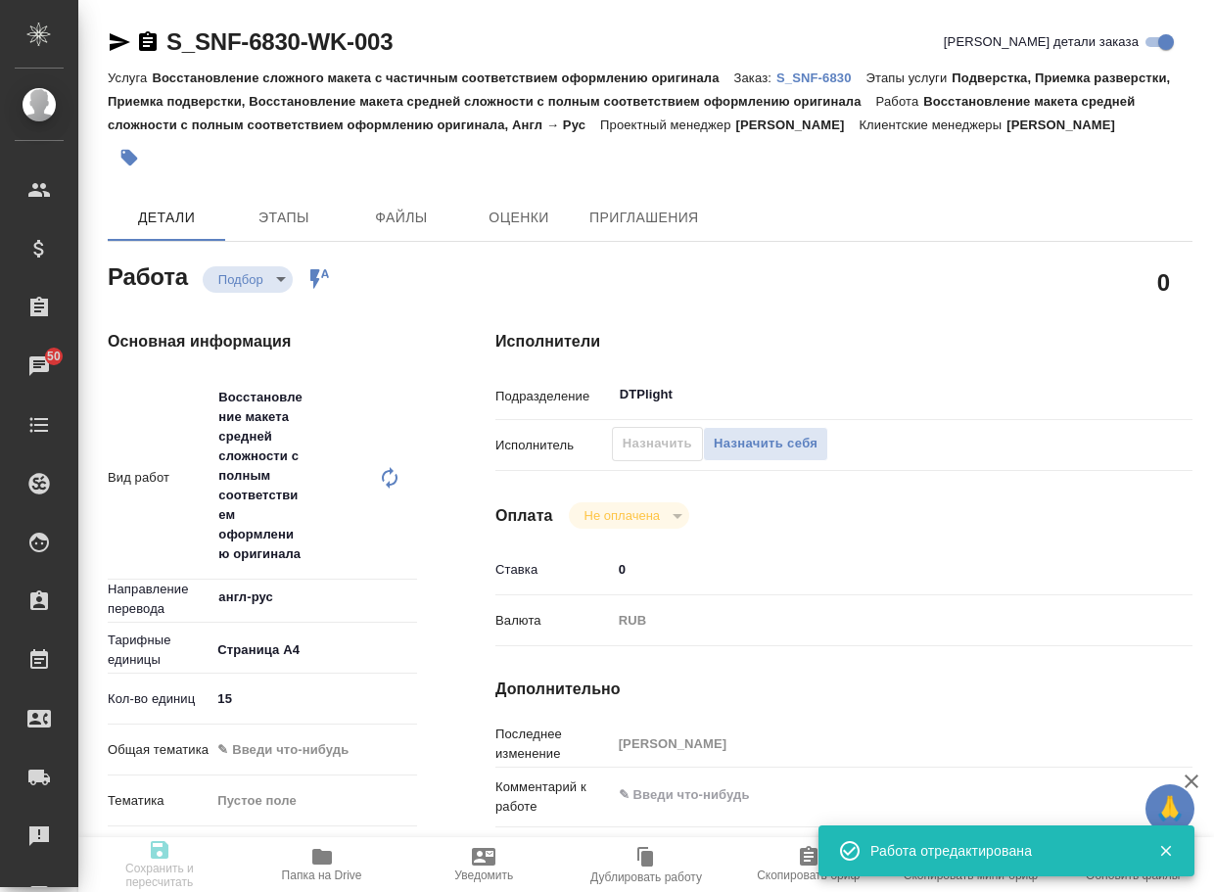
type input "Подверстка, Приемка разверстки, Приемка подверстки, Восстановление макета средн…"
type input "Сайдашева Диляра"
type input "[PERSON_NAME]"
type input "/Clients/Sanofi/Orders/S_SNF-6830"
type textarea "x"
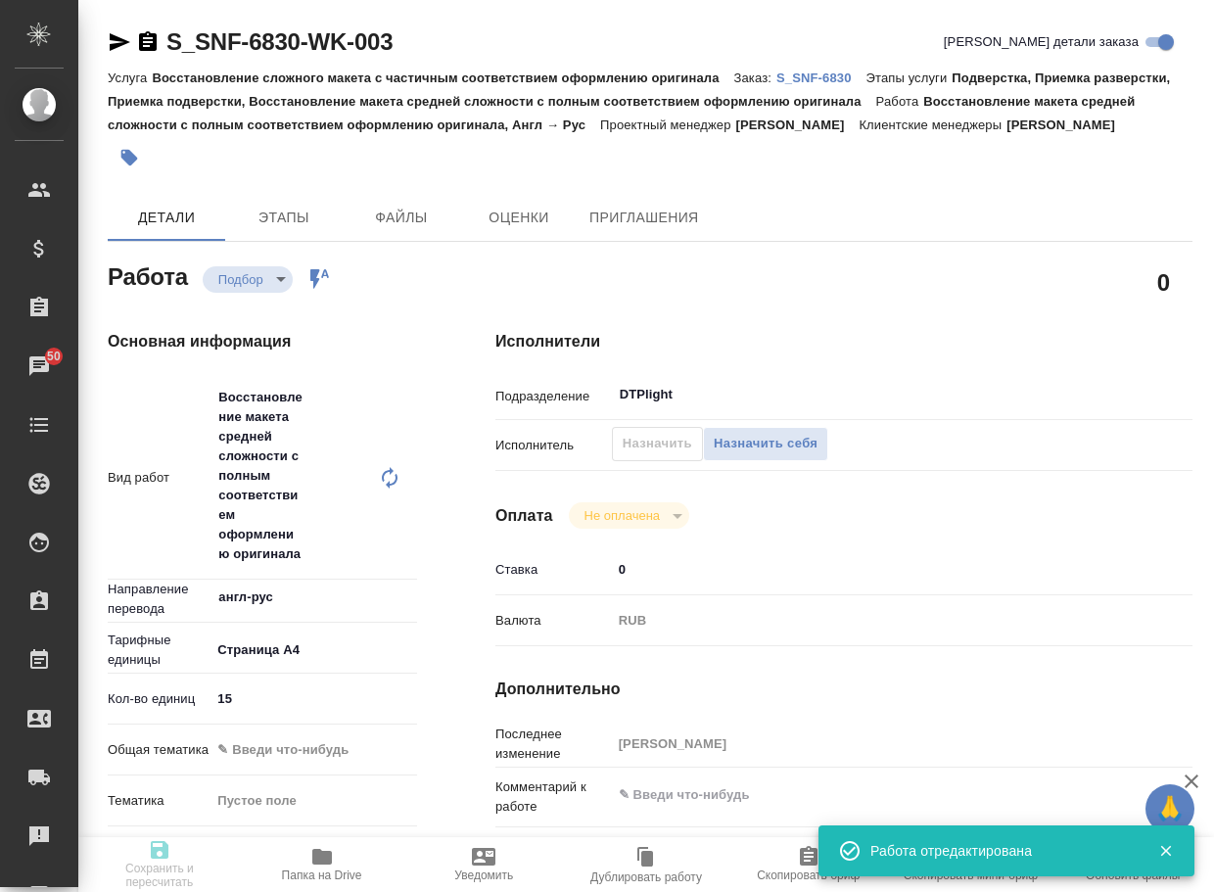
type textarea "x"
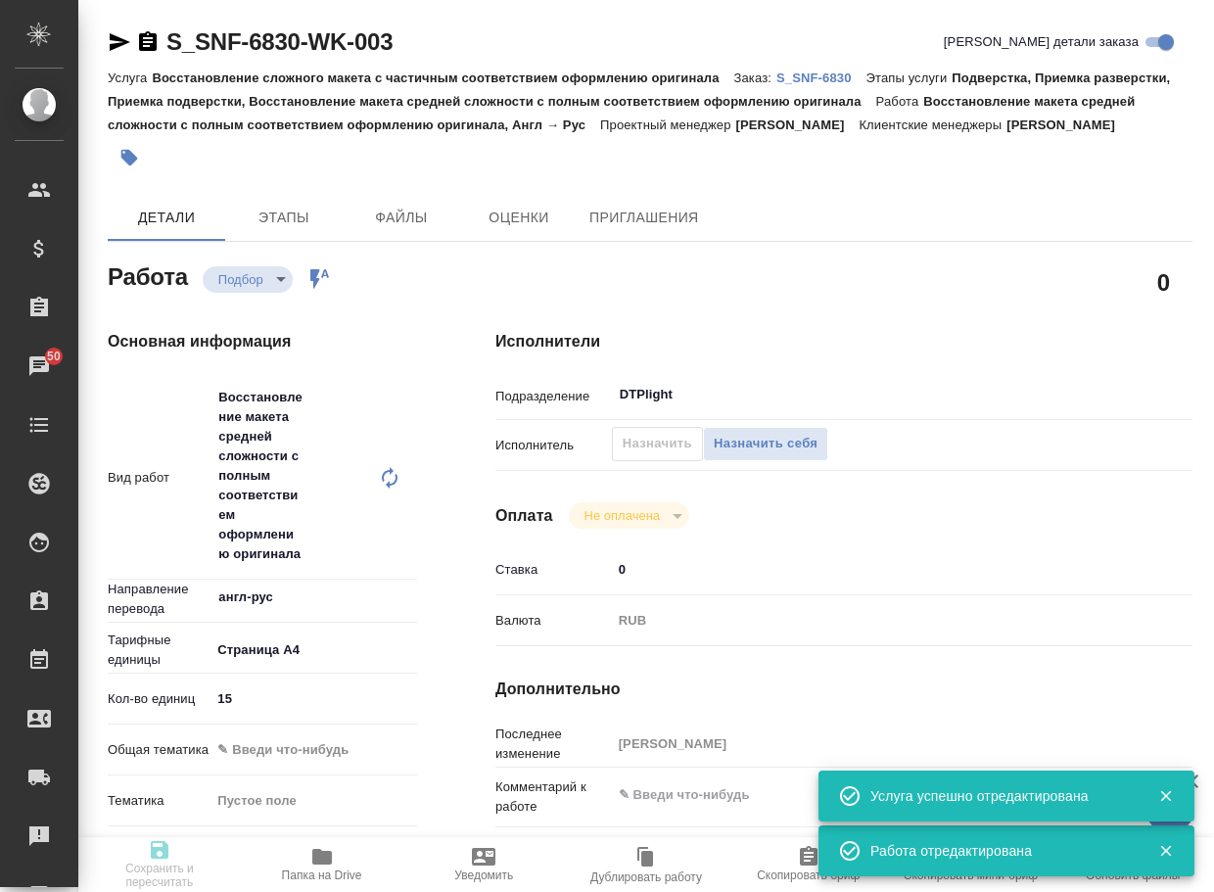
type textarea "x"
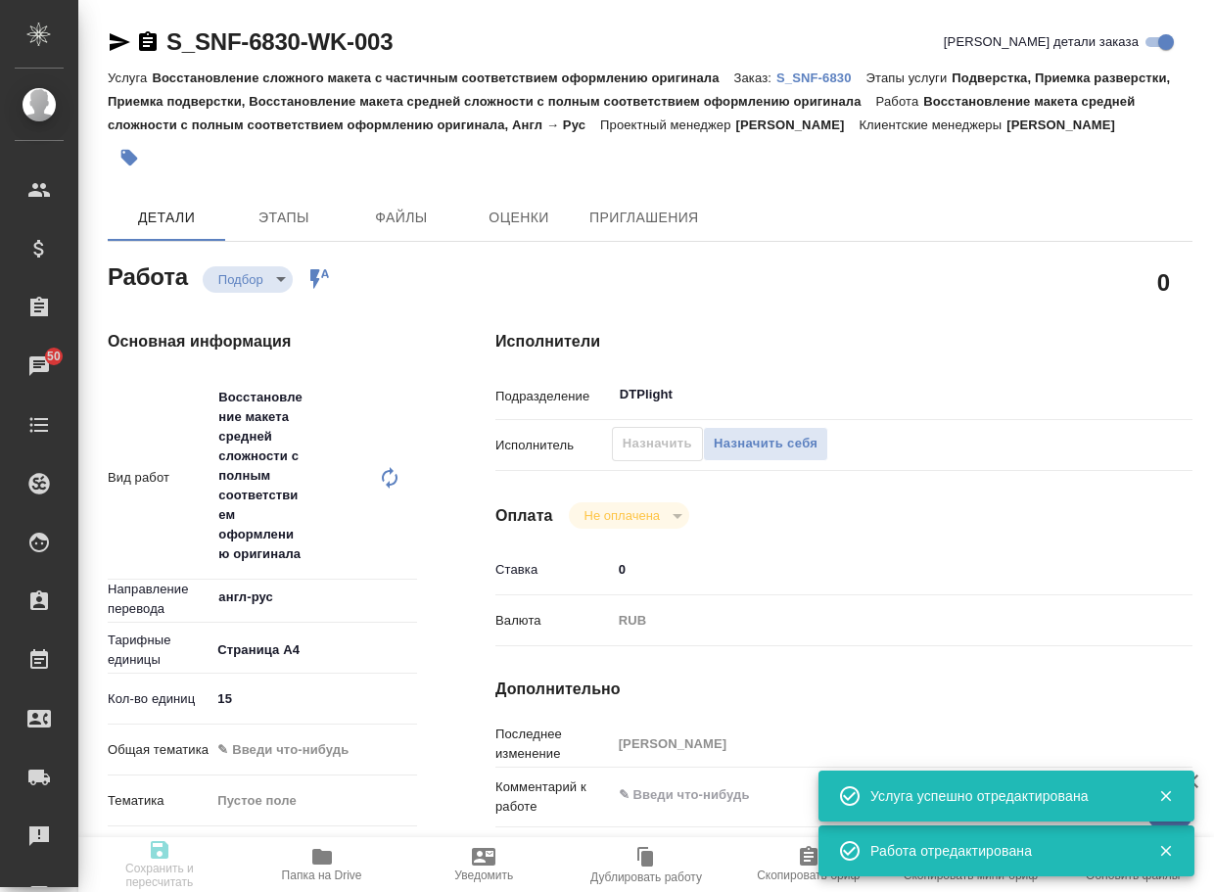
type textarea "x"
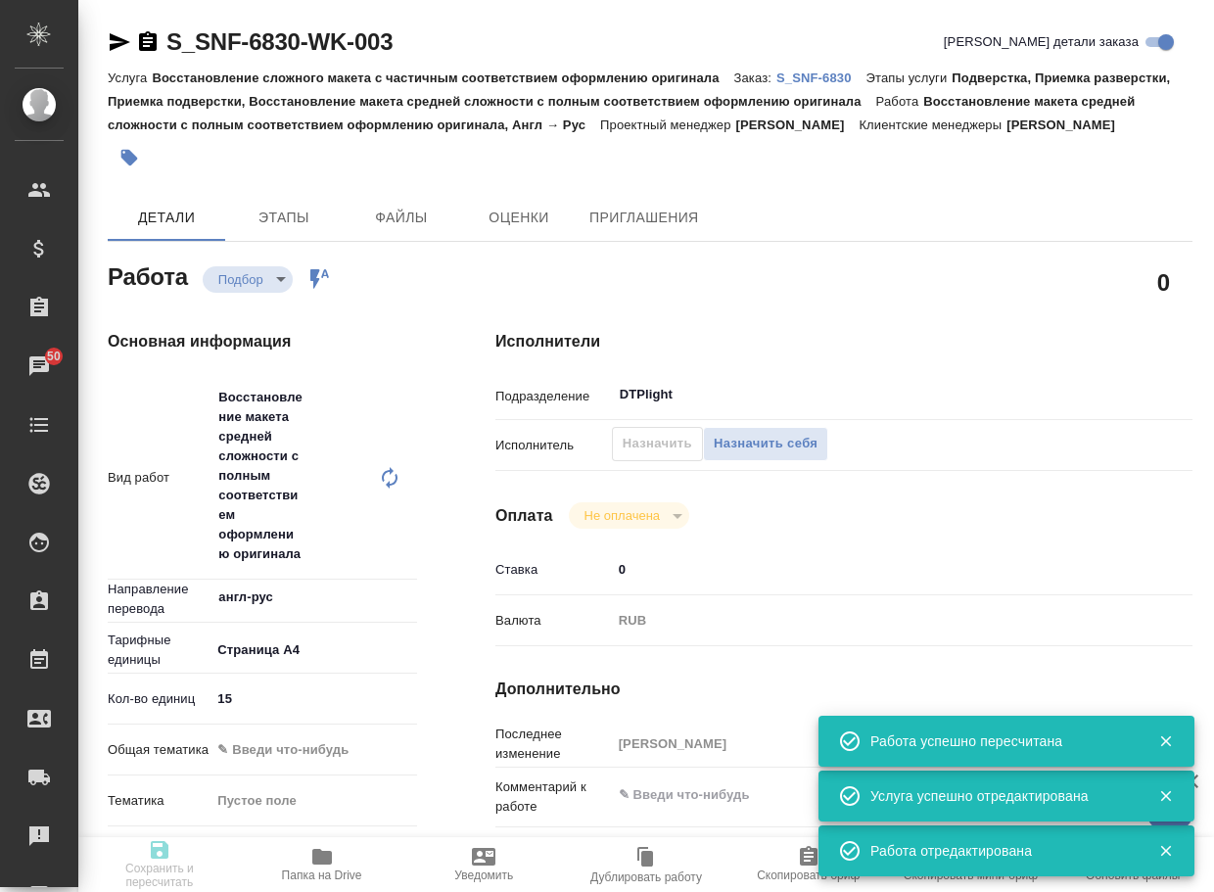
type input "recruiting"
type textarea "Восстановление макета средней сложности с полным соответствием оформлению ориги…"
type textarea "x"
type input "англ-рус"
type input "5f036ec4e16dec2d6b59c8ff"
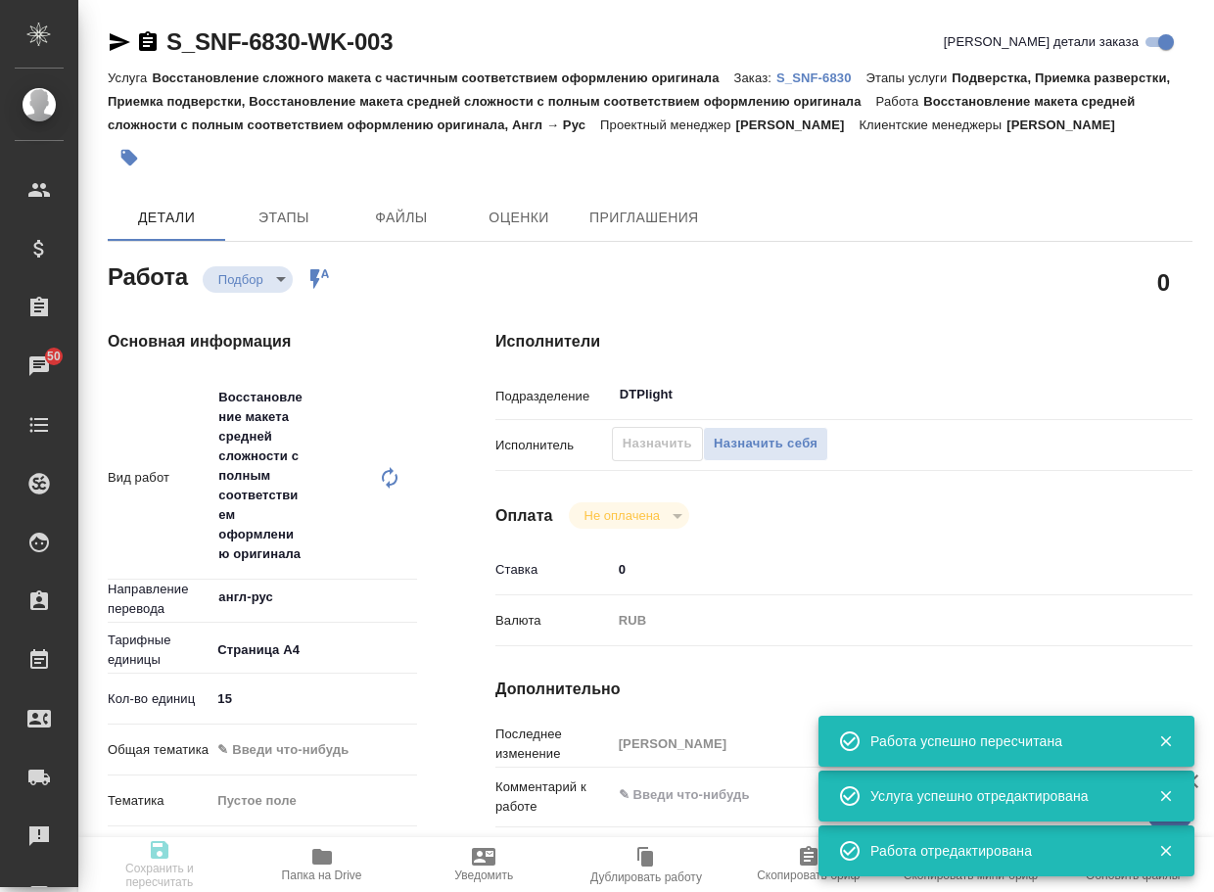
type input "15"
type input "20.08.2025 14:35"
type input "20.08.2025 18:41"
type input "26.08.2025 14:00"
type input "DTPlight"
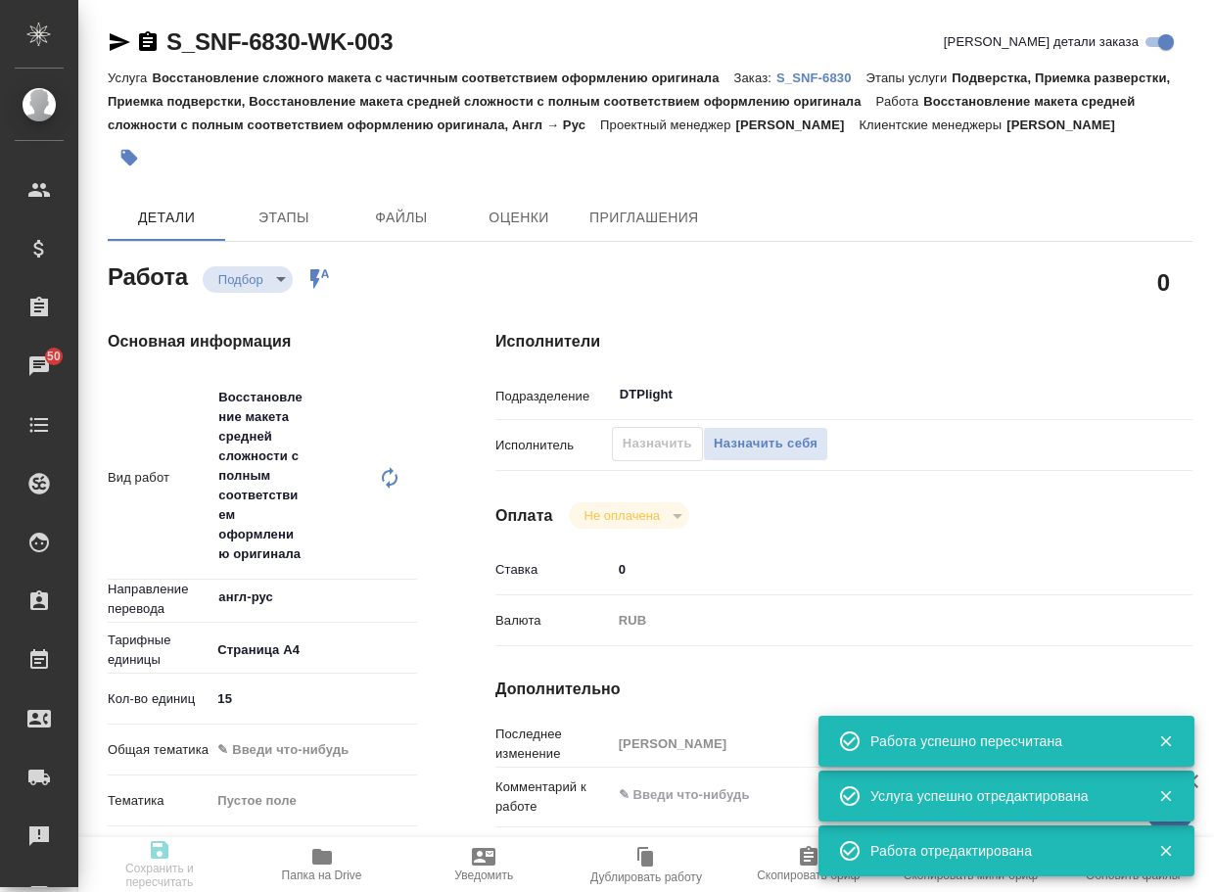
type input "notPayed"
type input "0"
type input "RUB"
type input "[PERSON_NAME]"
type textarea "x"
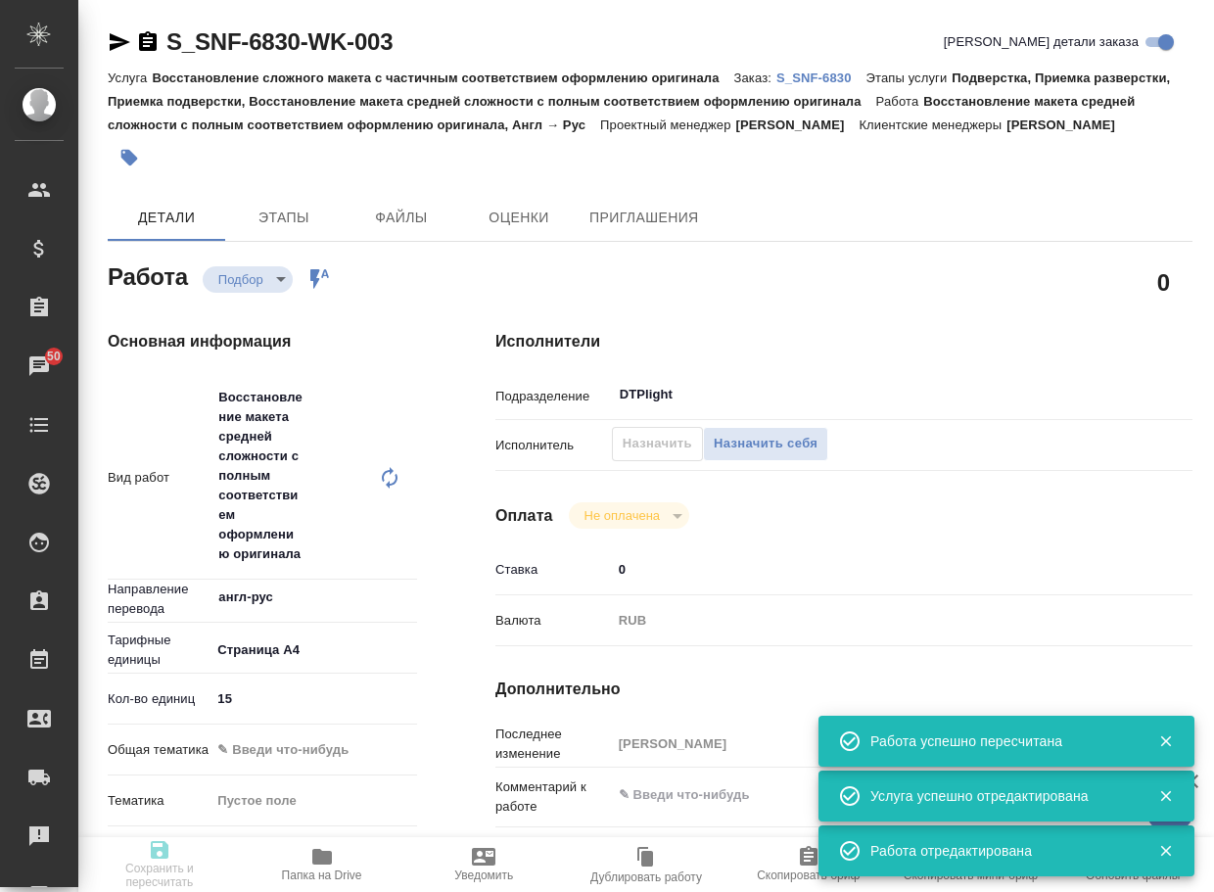
type textarea "/Clients/Sanofi/Orders/S_SNF-6830/DTP/S_SNF-6830-WK-003"
type textarea "x"
type input "S_SNF-6830"
type input "E005822373"
type input "Восстановление сложного макета с частичным соответствием оформлению оригинала"
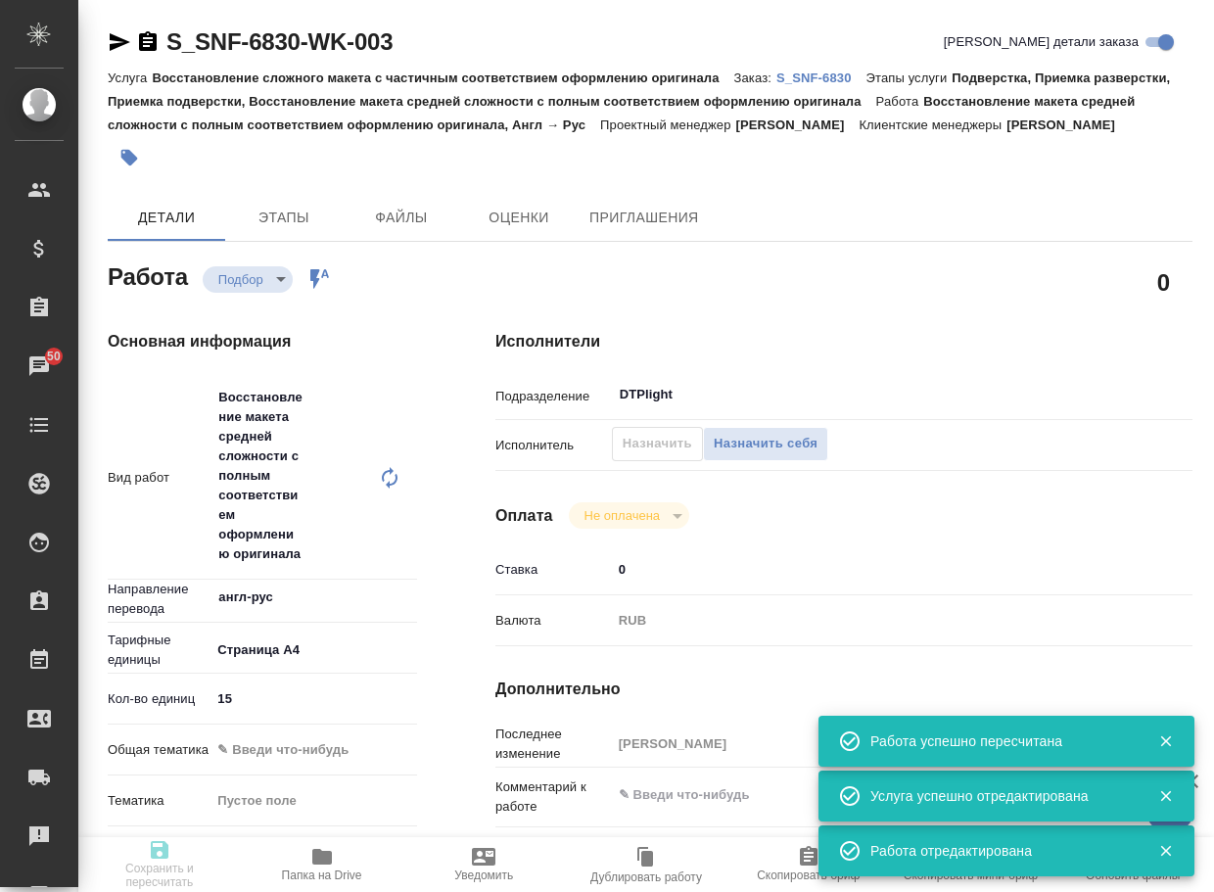
type input "Подверстка, Приемка разверстки, Приемка подверстки, Восстановление макета средн…"
type input "[PERSON_NAME]"
type input "/Clients/Sanofi/Orders/S_SNF-6830"
type textarea "x"
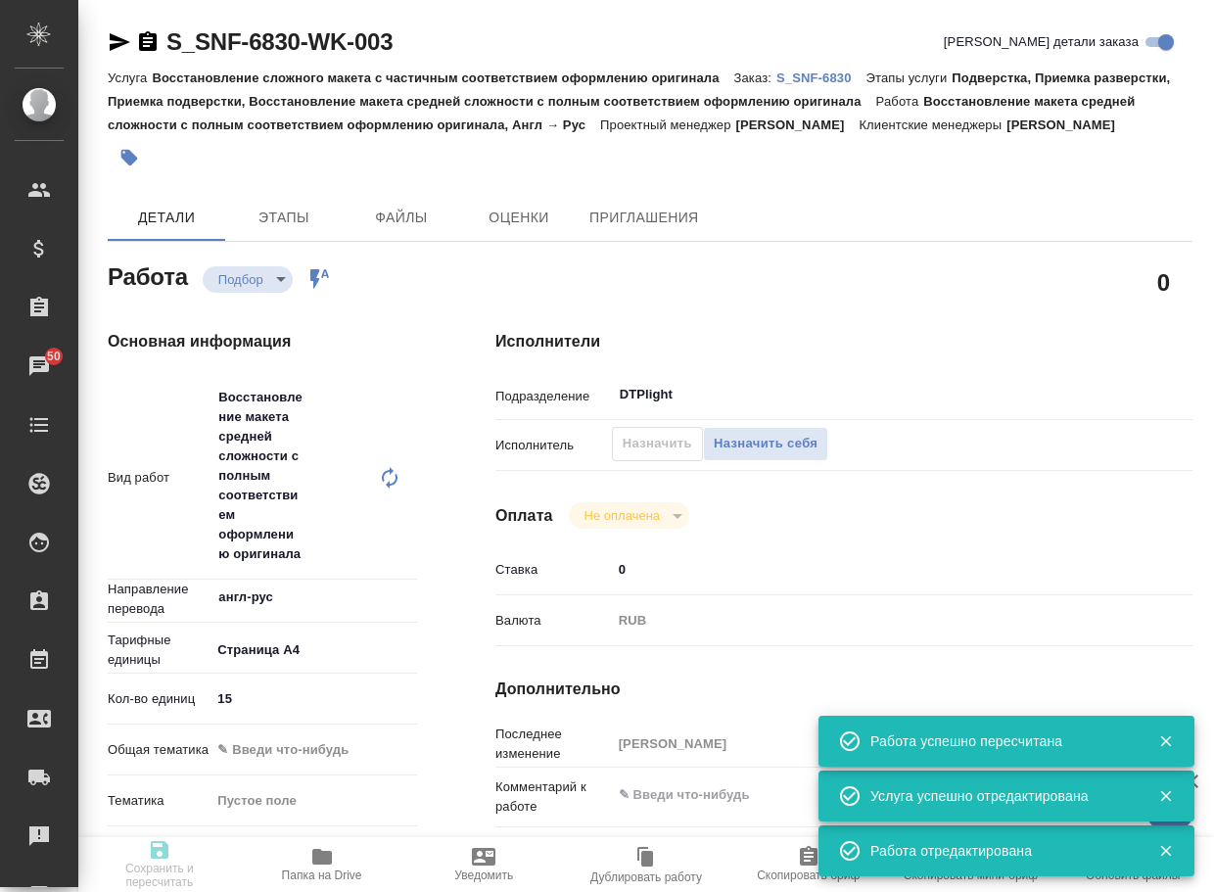
type textarea "x"
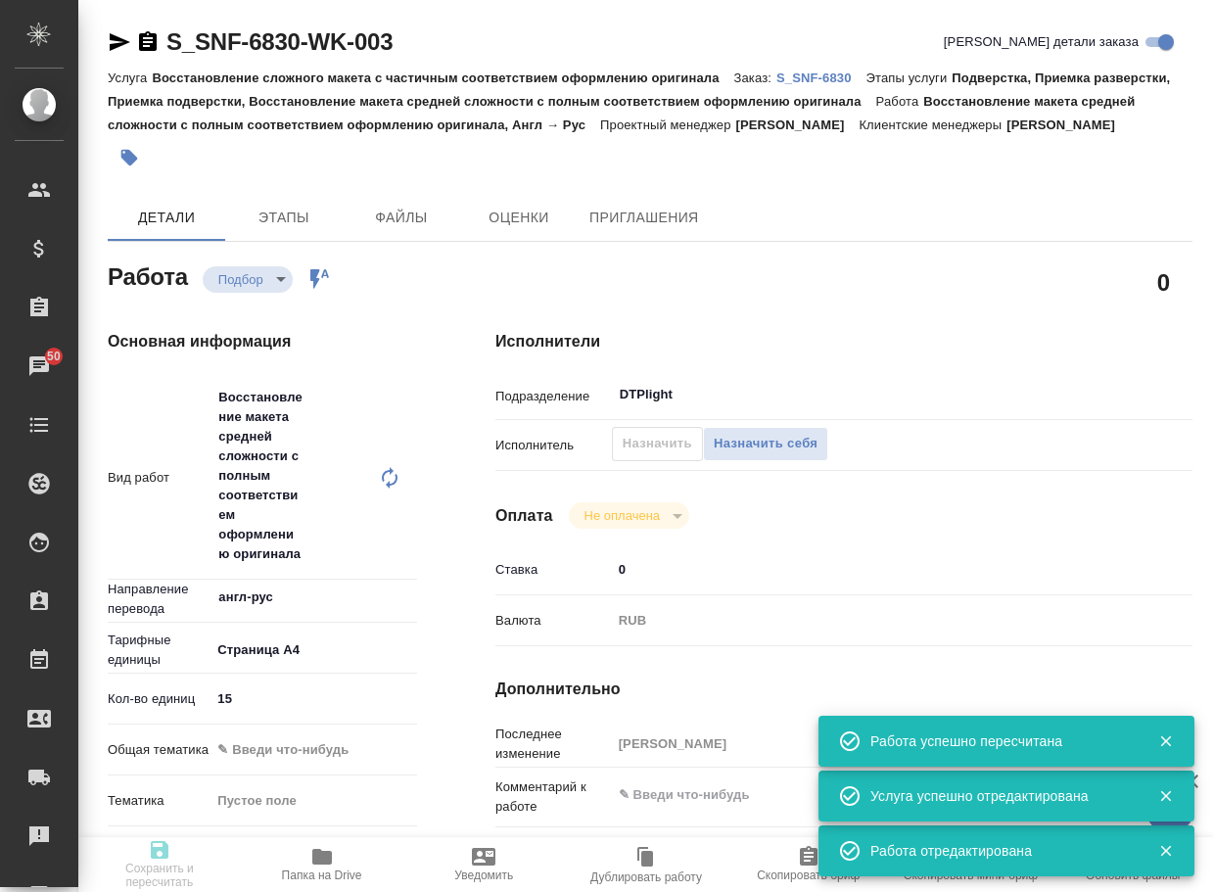
type textarea "x"
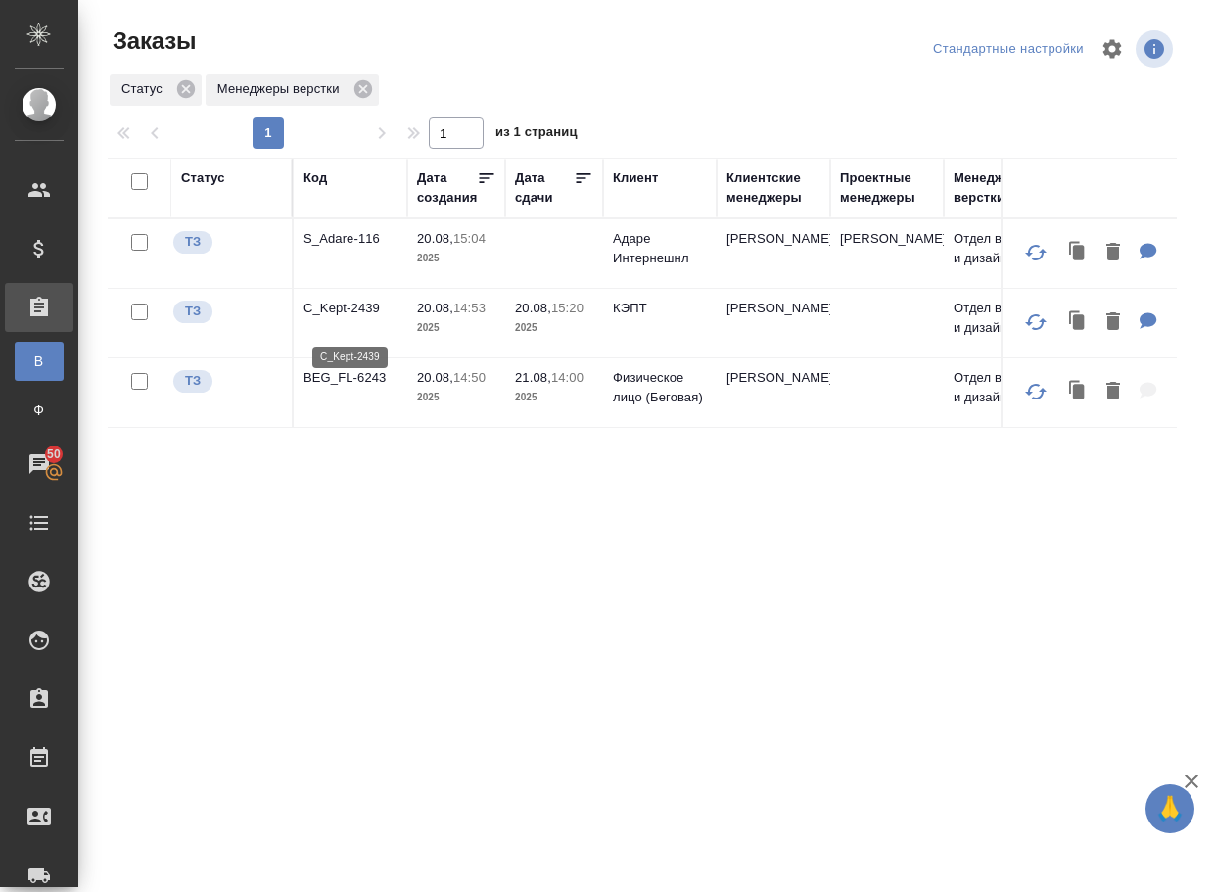
click at [357, 316] on p "C_Kept-2439" at bounding box center [351, 309] width 94 height 20
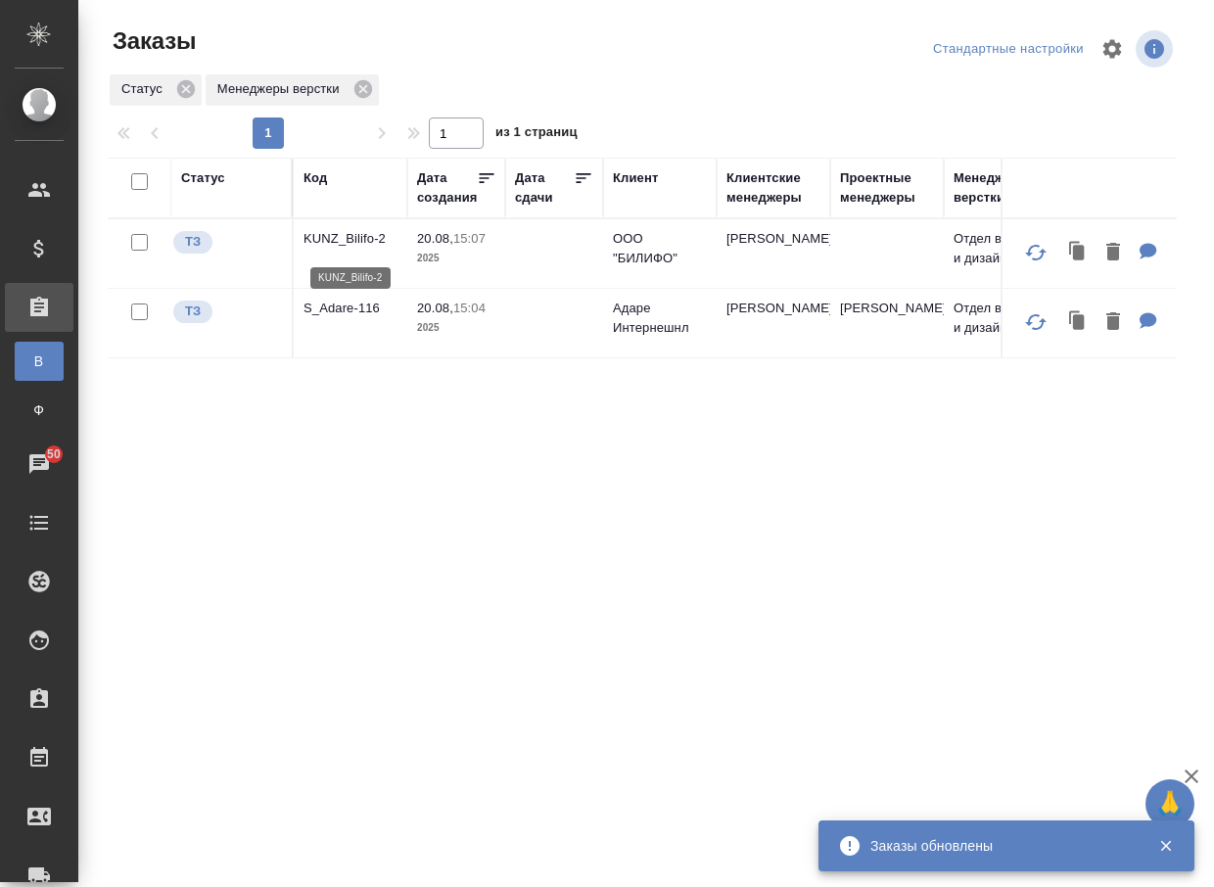
click at [326, 245] on p "KUNZ_Bilifo-2" at bounding box center [351, 239] width 94 height 20
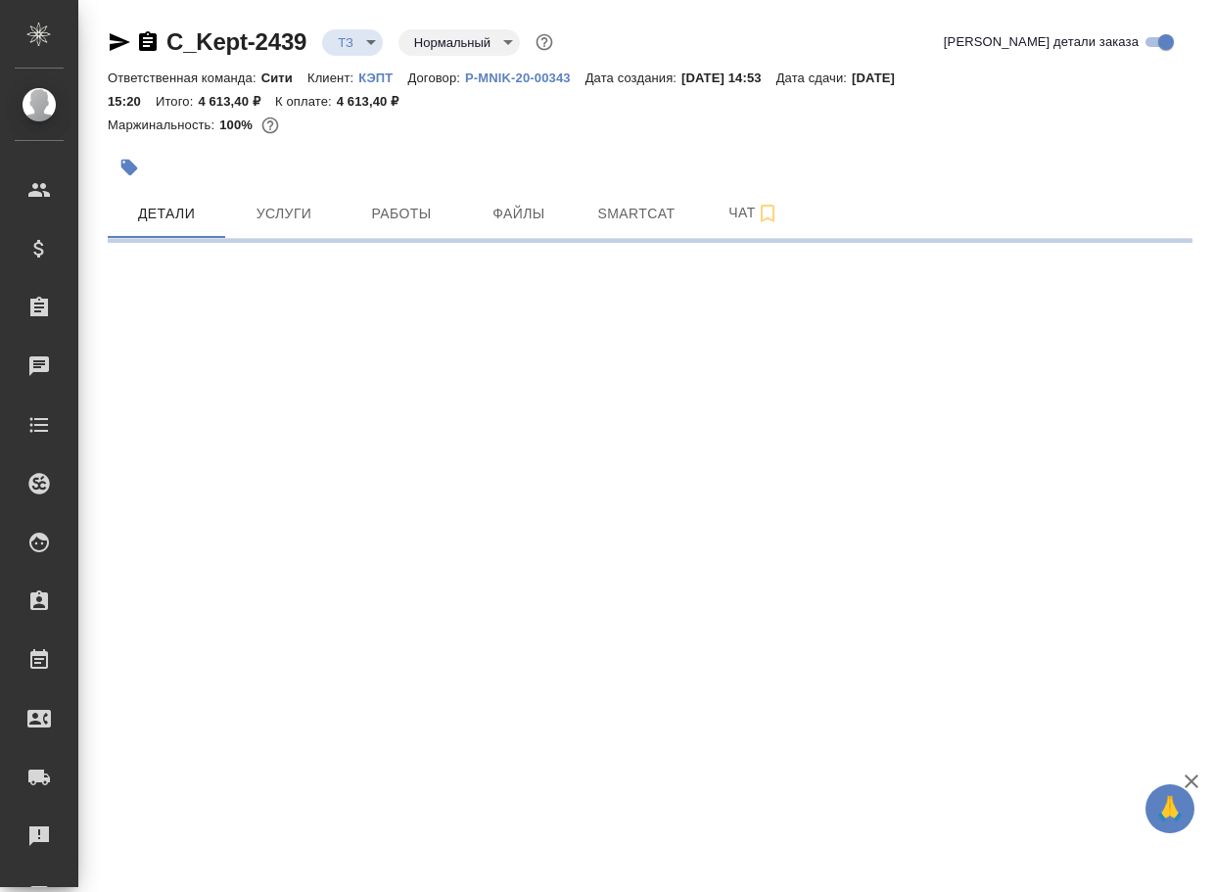
select select "RU"
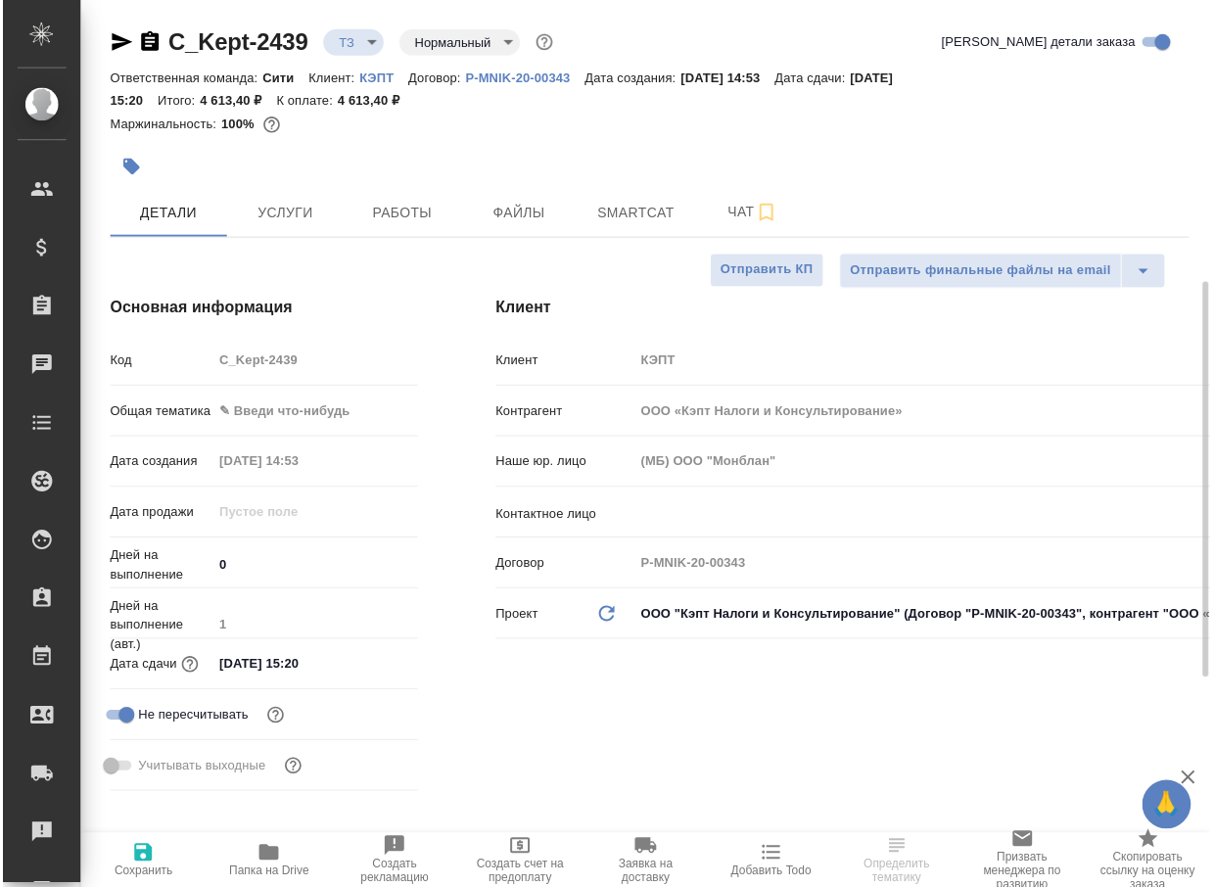
scroll to position [685, 0]
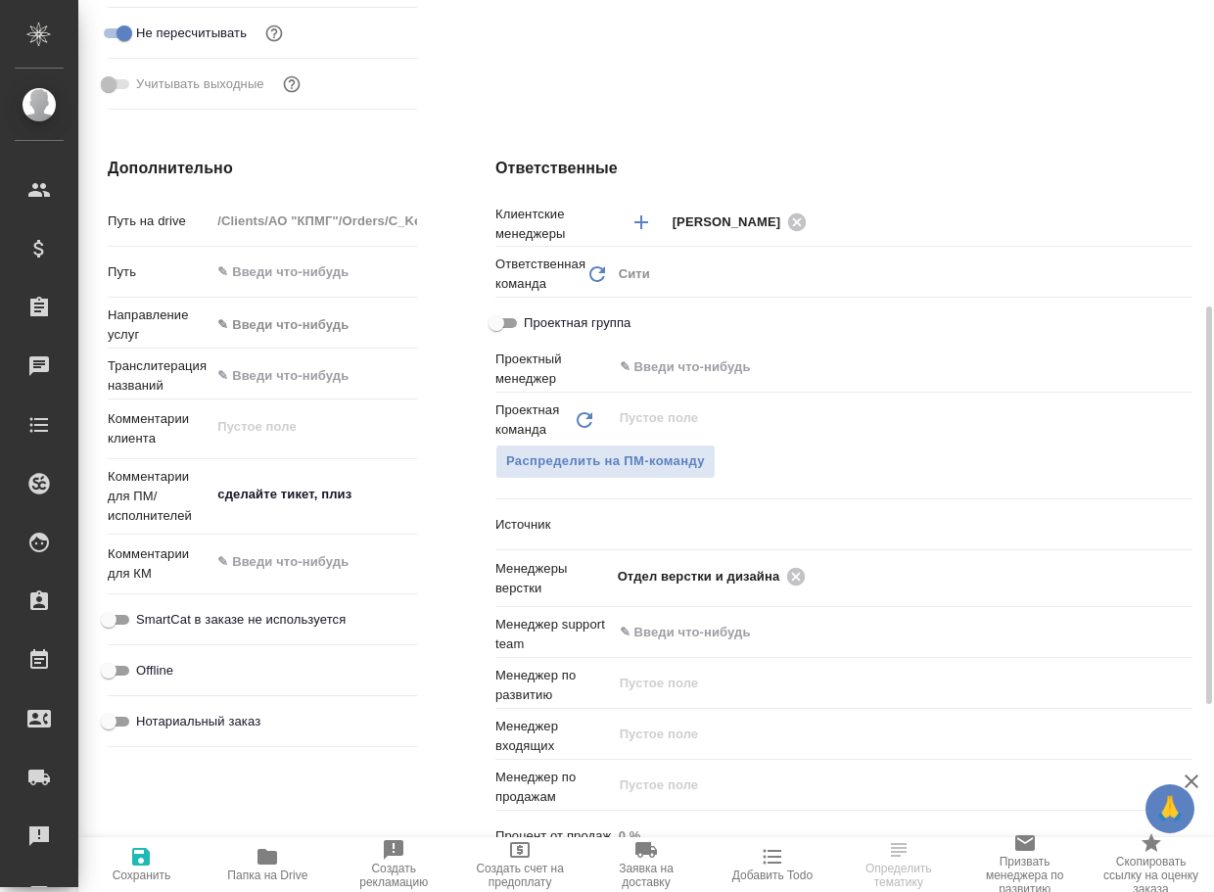
click at [252, 861] on span "Папка на Drive" at bounding box center [267, 863] width 103 height 37
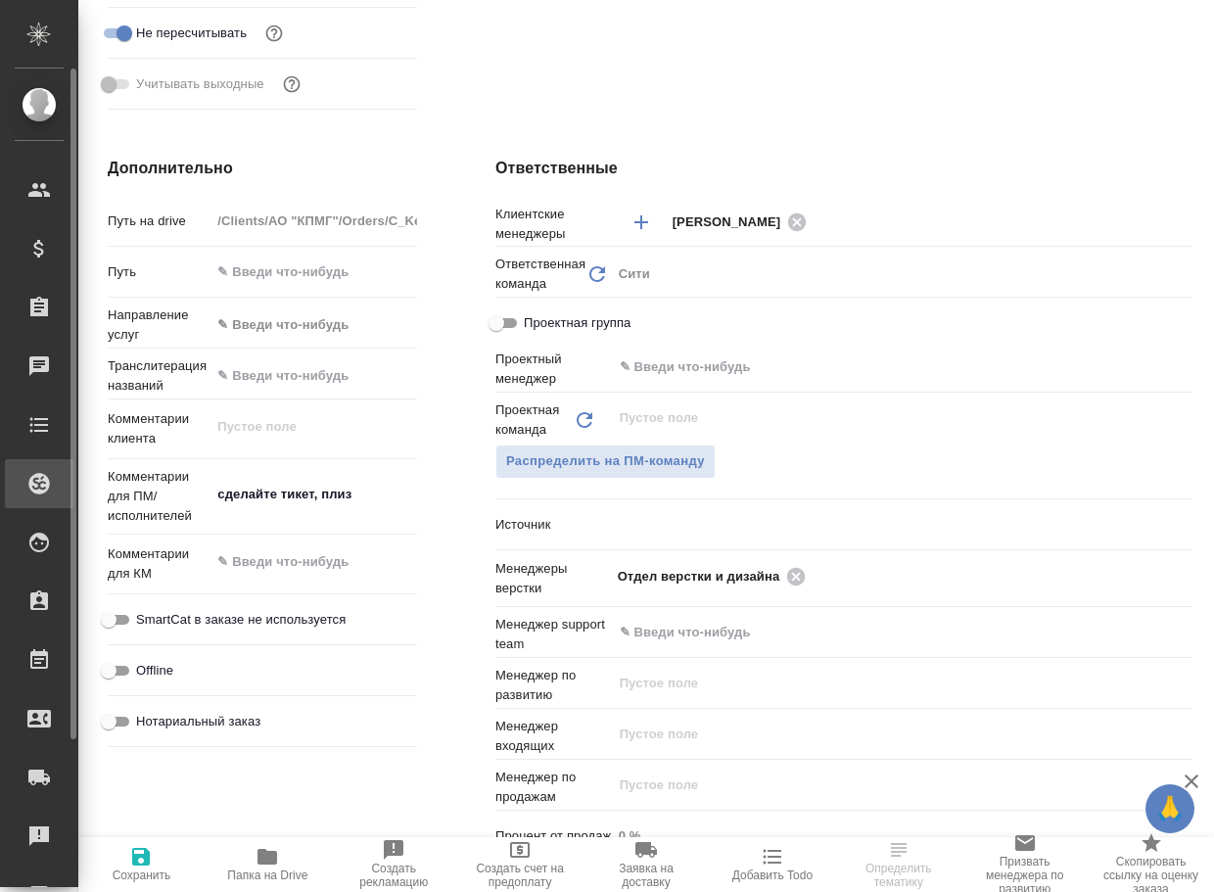
type textarea "x"
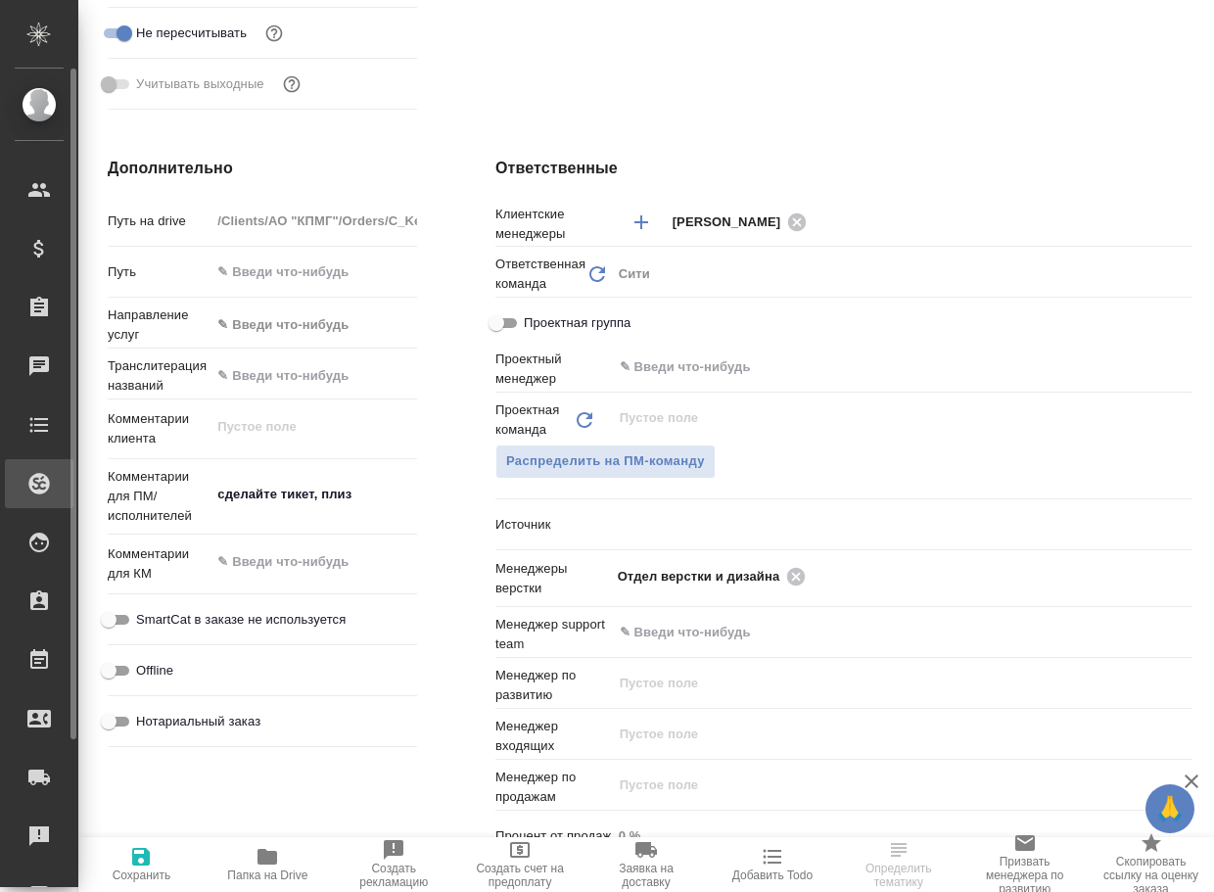
type textarea "x"
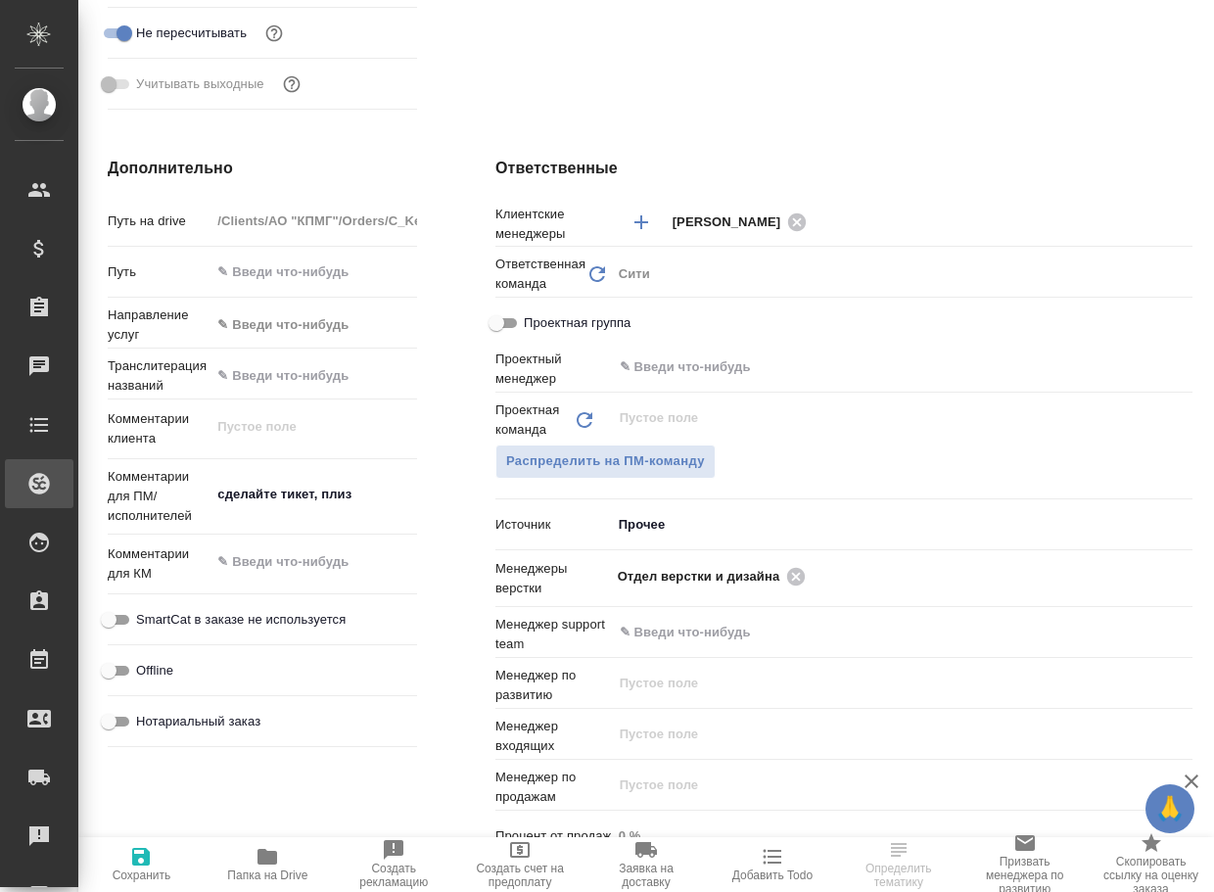
type textarea "x"
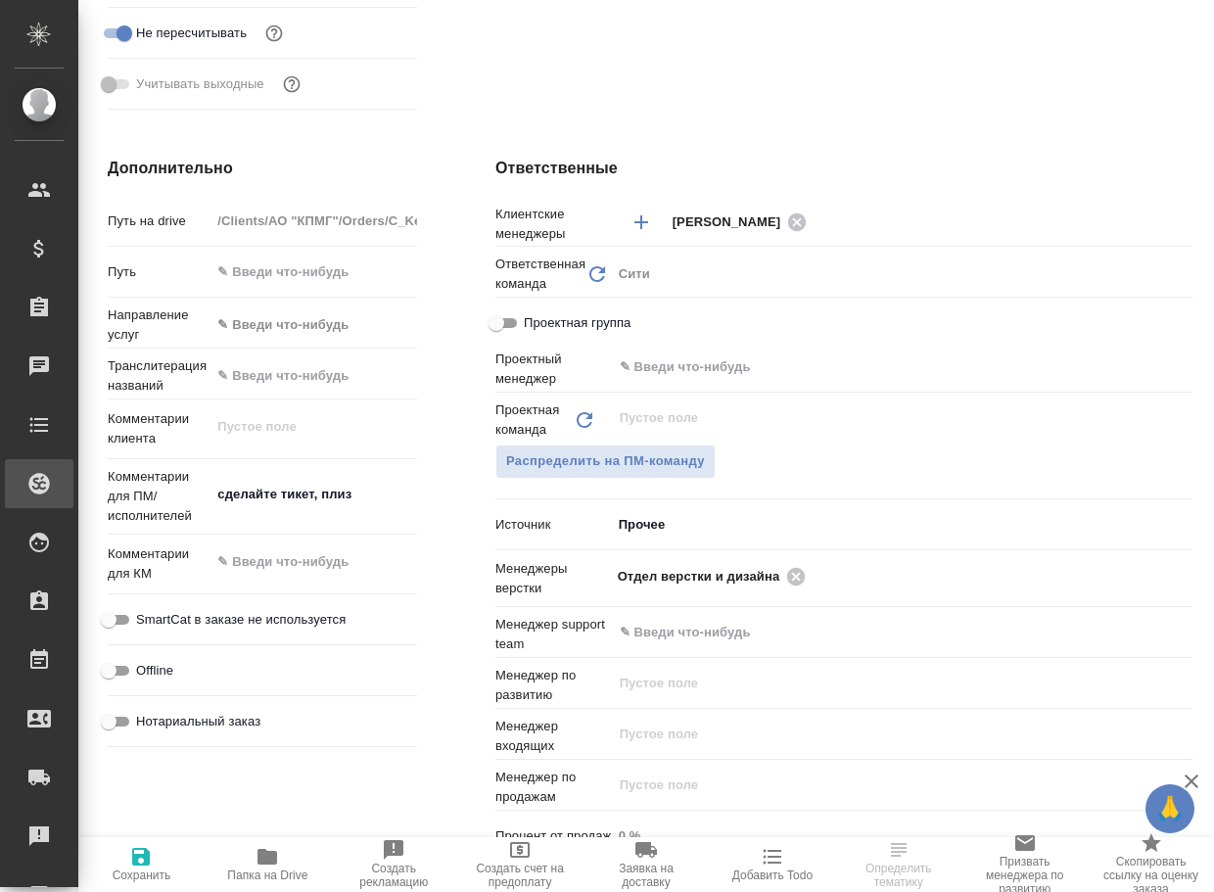
type textarea "x"
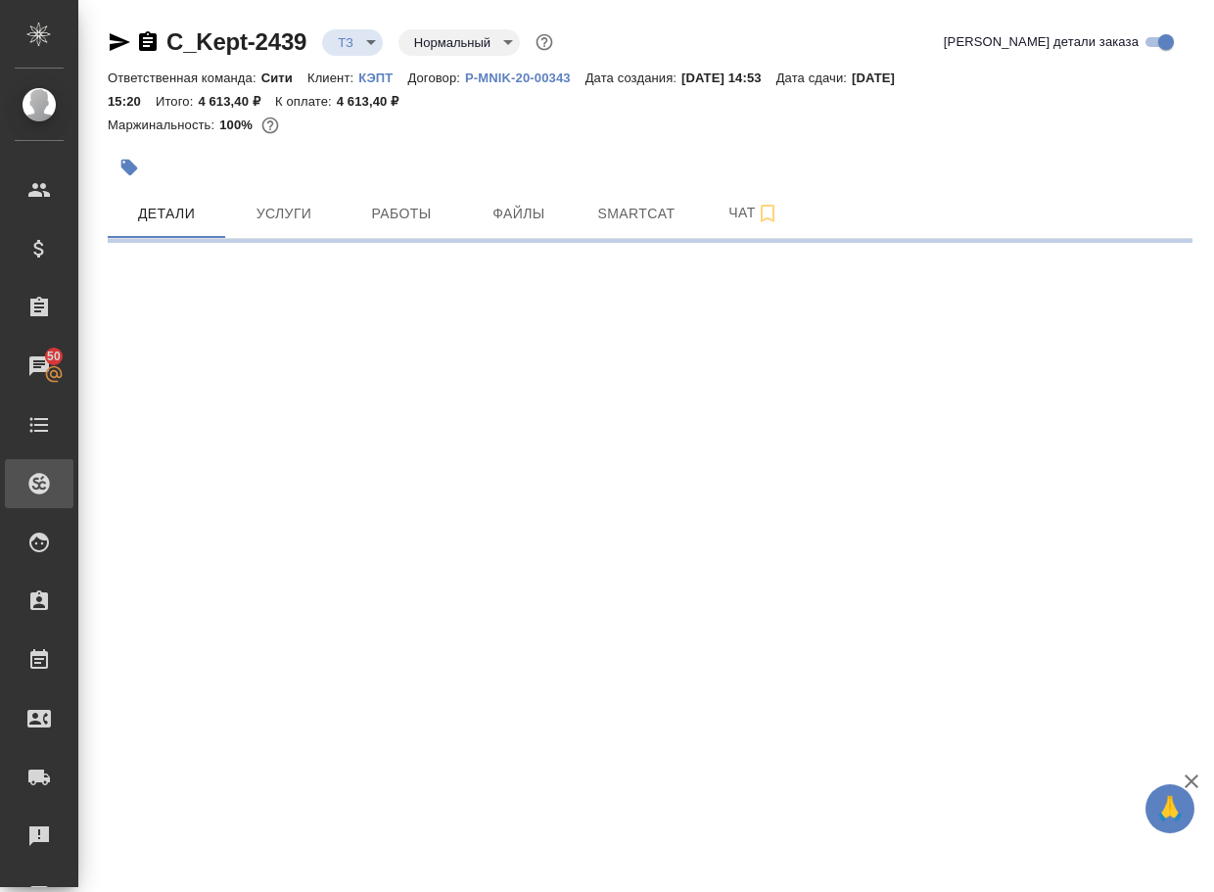
select select "RU"
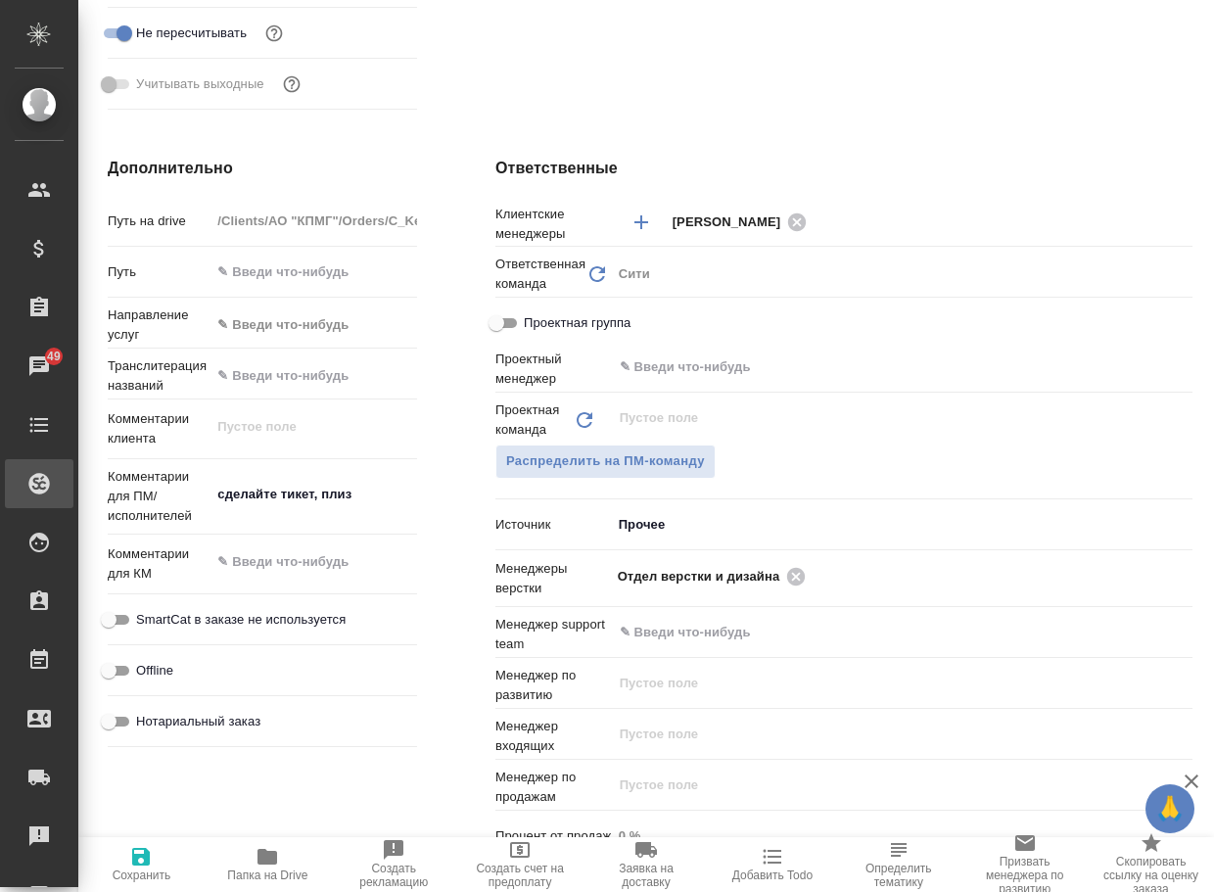
type textarea "x"
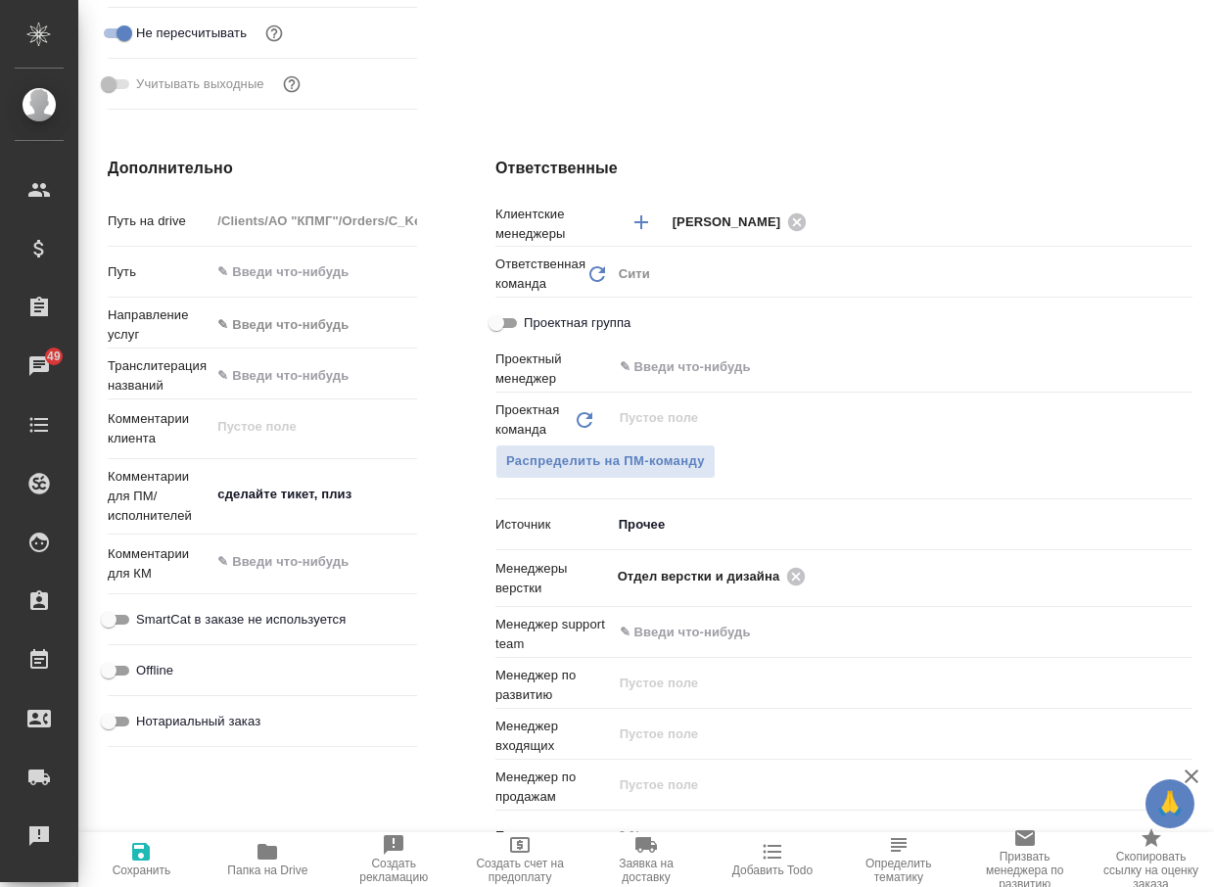
scroll to position [0, 0]
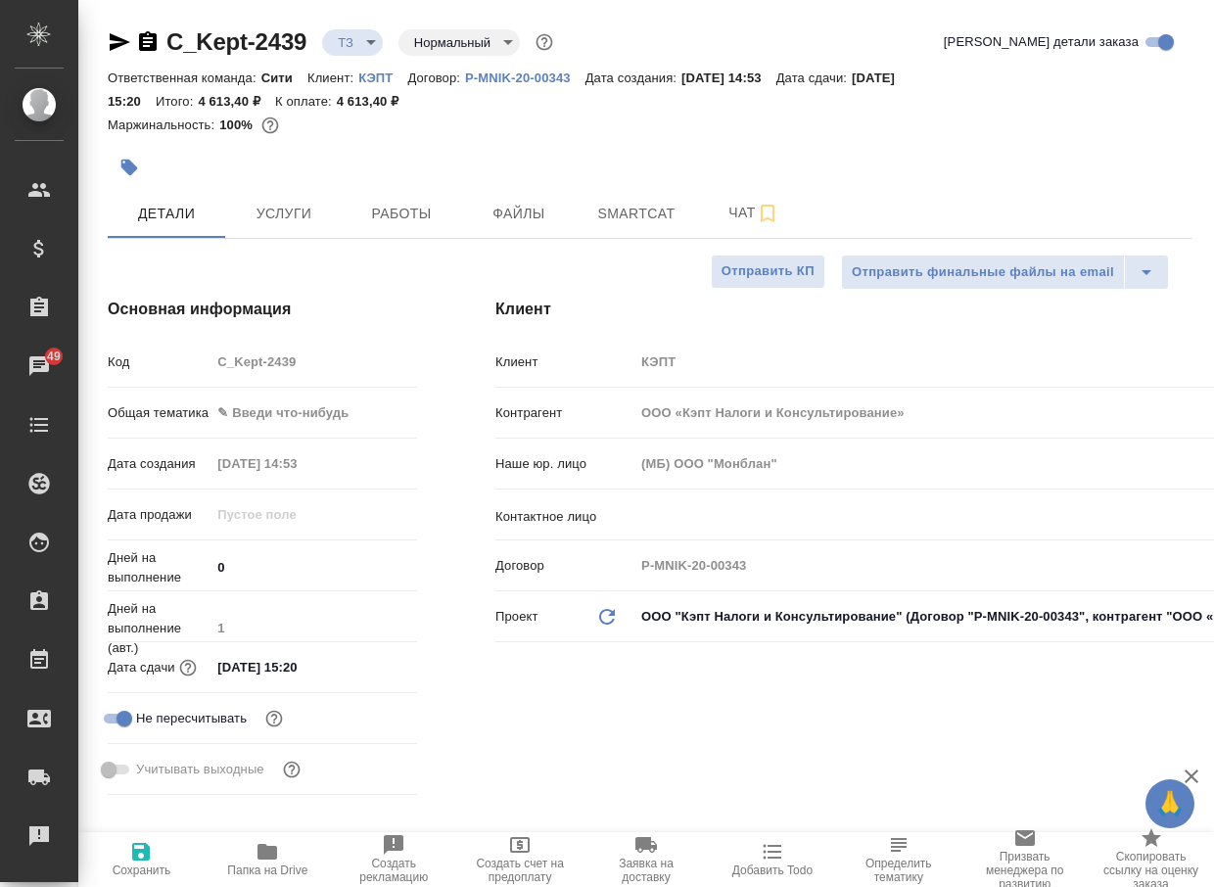
type textarea "x"
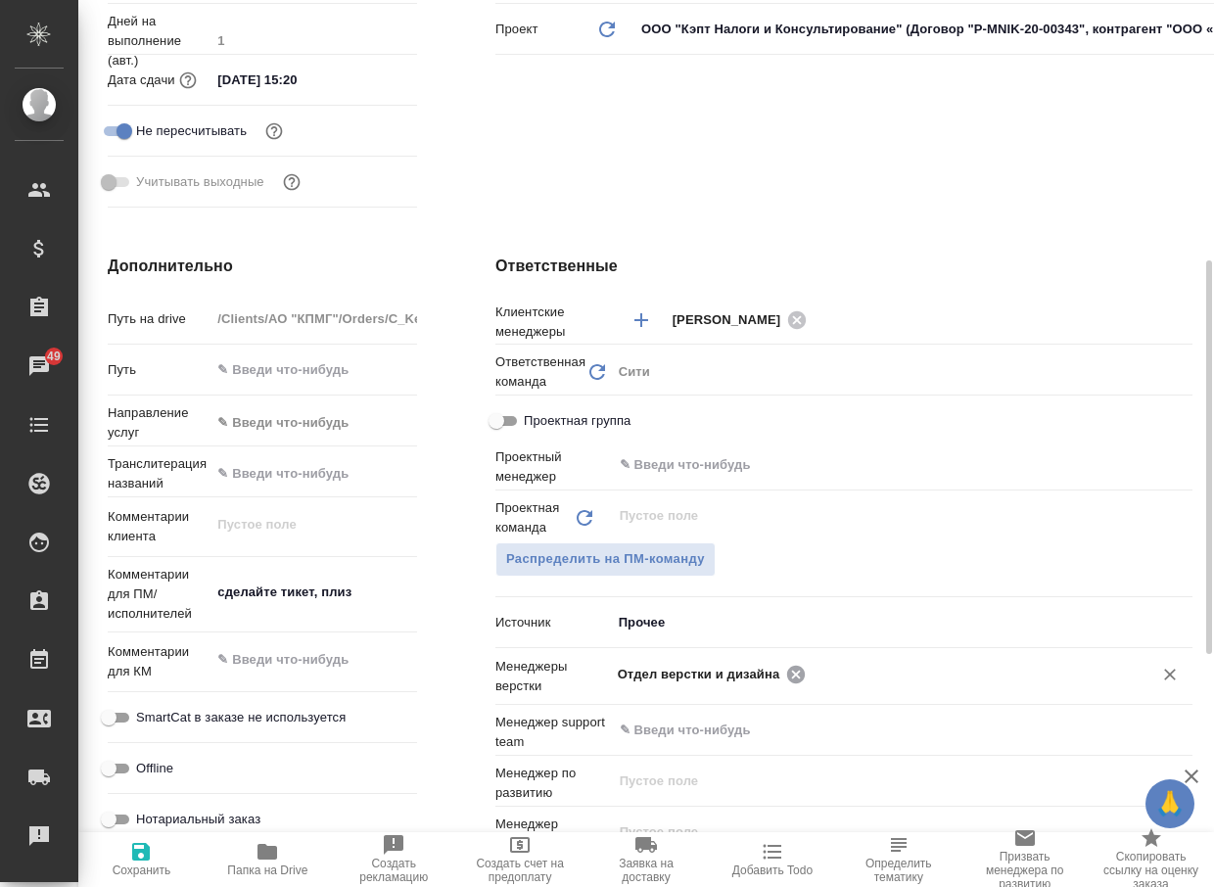
click at [794, 673] on icon at bounding box center [796, 675] width 22 height 22
type textarea "x"
click at [794, 673] on input "text" at bounding box center [869, 673] width 503 height 23
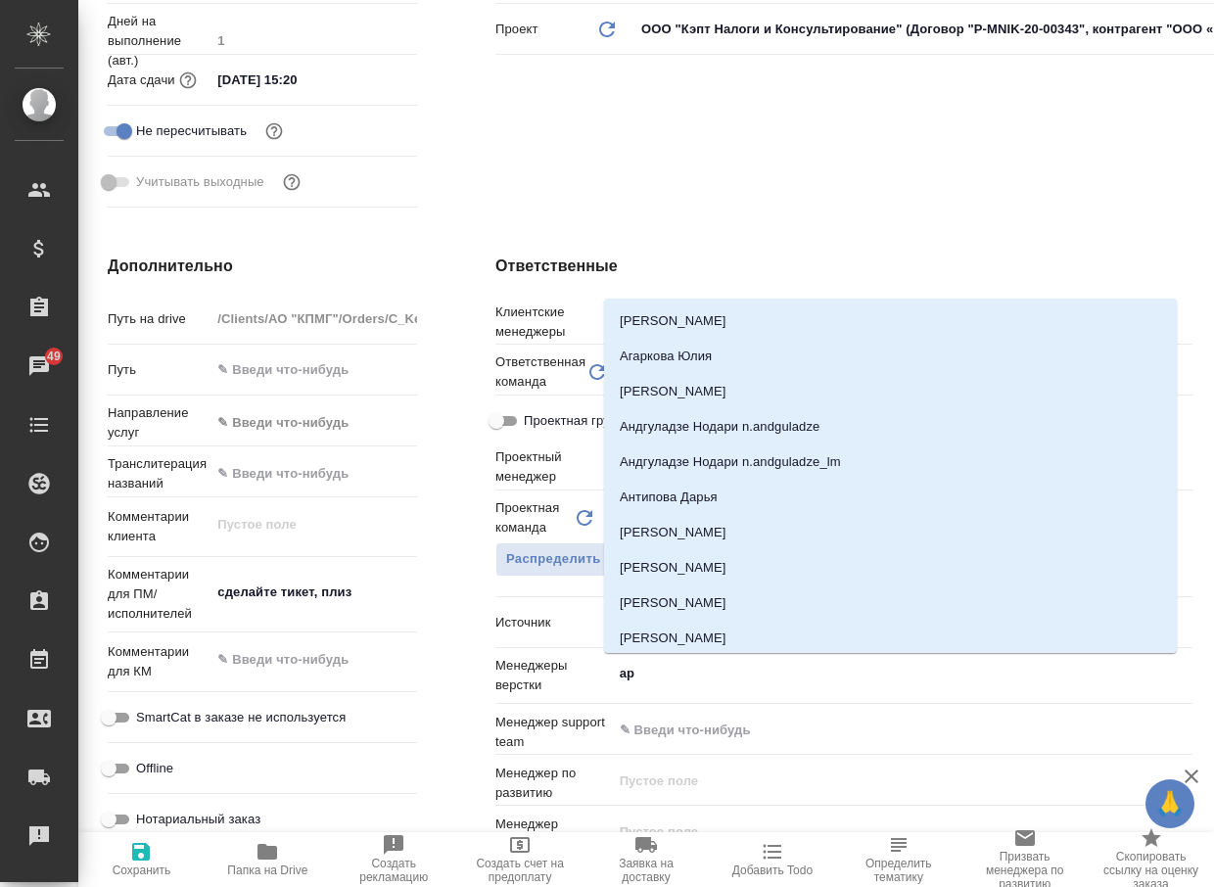
type input "арс"
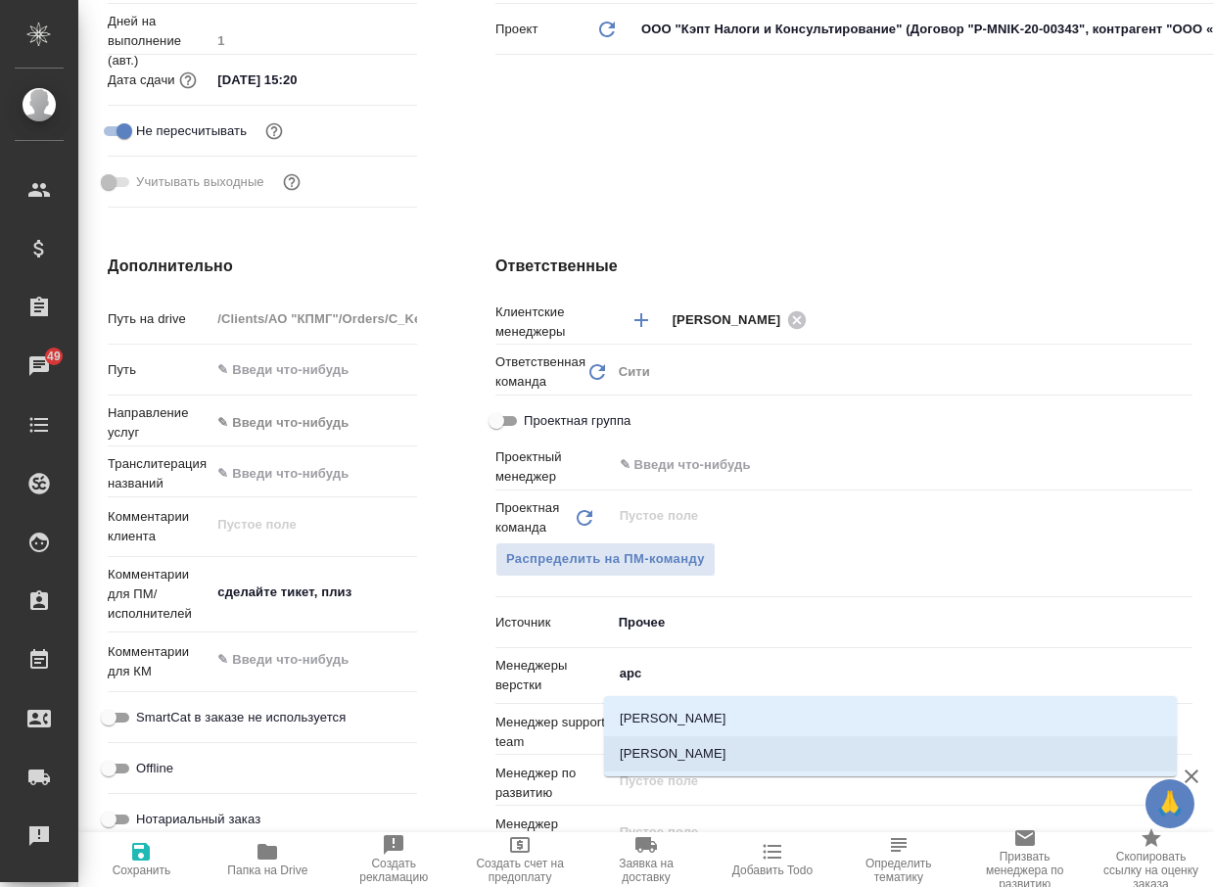
click at [687, 752] on li "[PERSON_NAME]" at bounding box center [890, 753] width 573 height 35
type textarea "x"
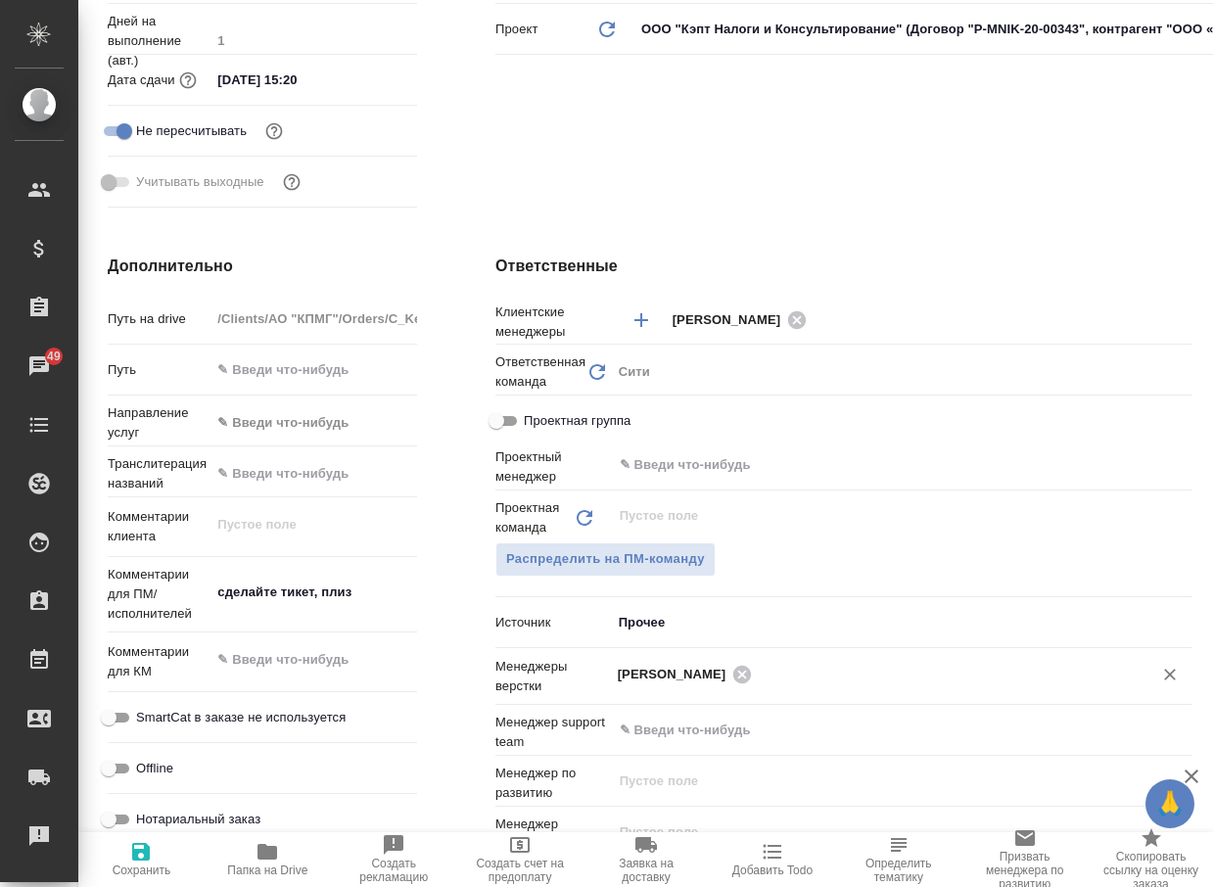
click at [165, 852] on span "Сохранить" at bounding box center [141, 858] width 103 height 37
type textarea "x"
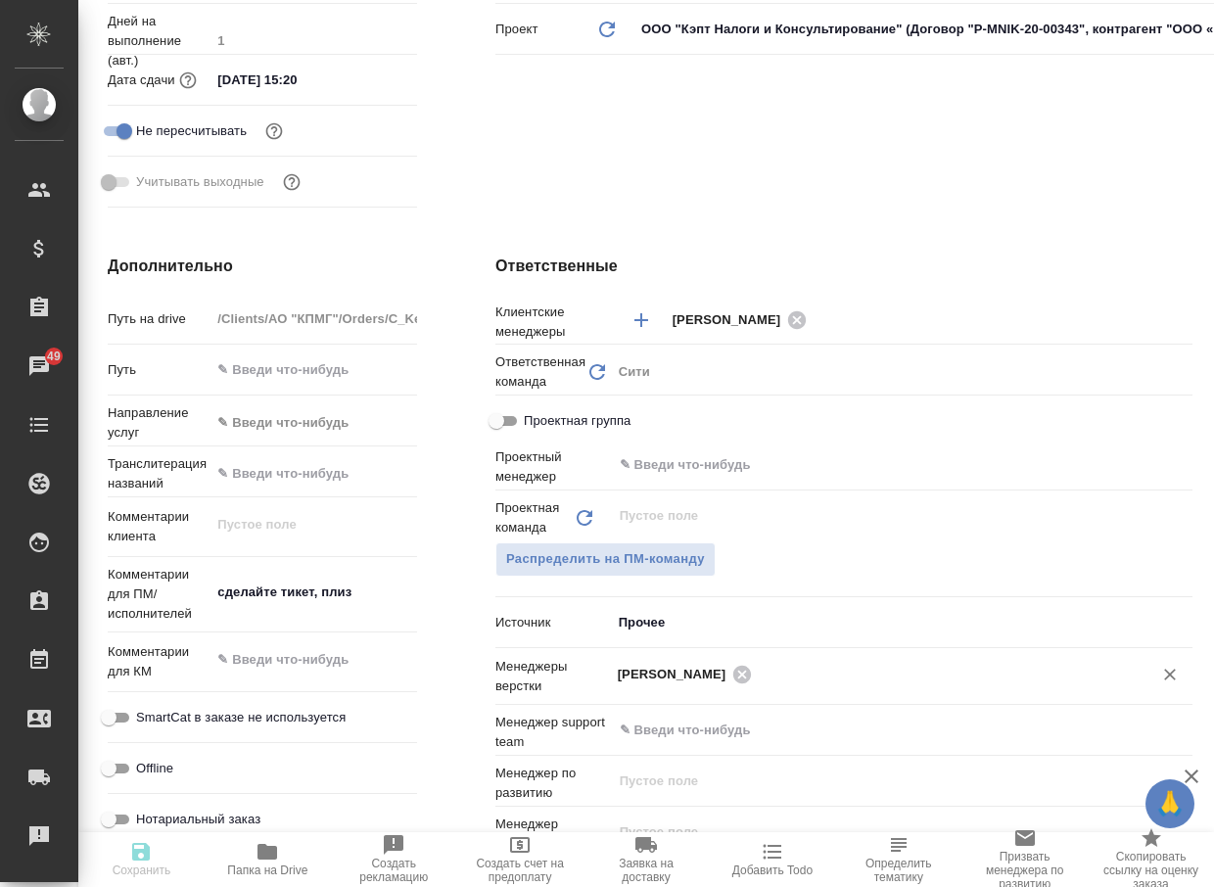
type textarea "x"
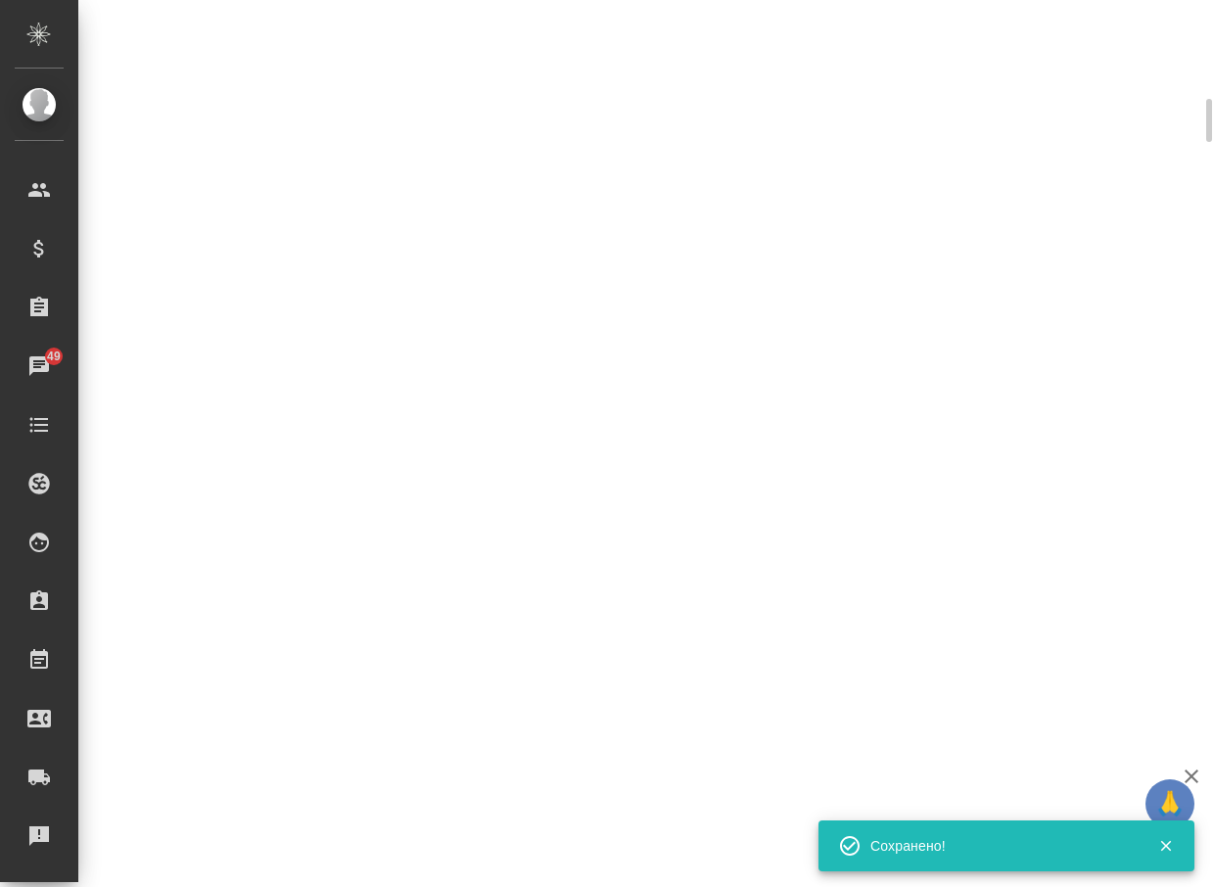
select select "RU"
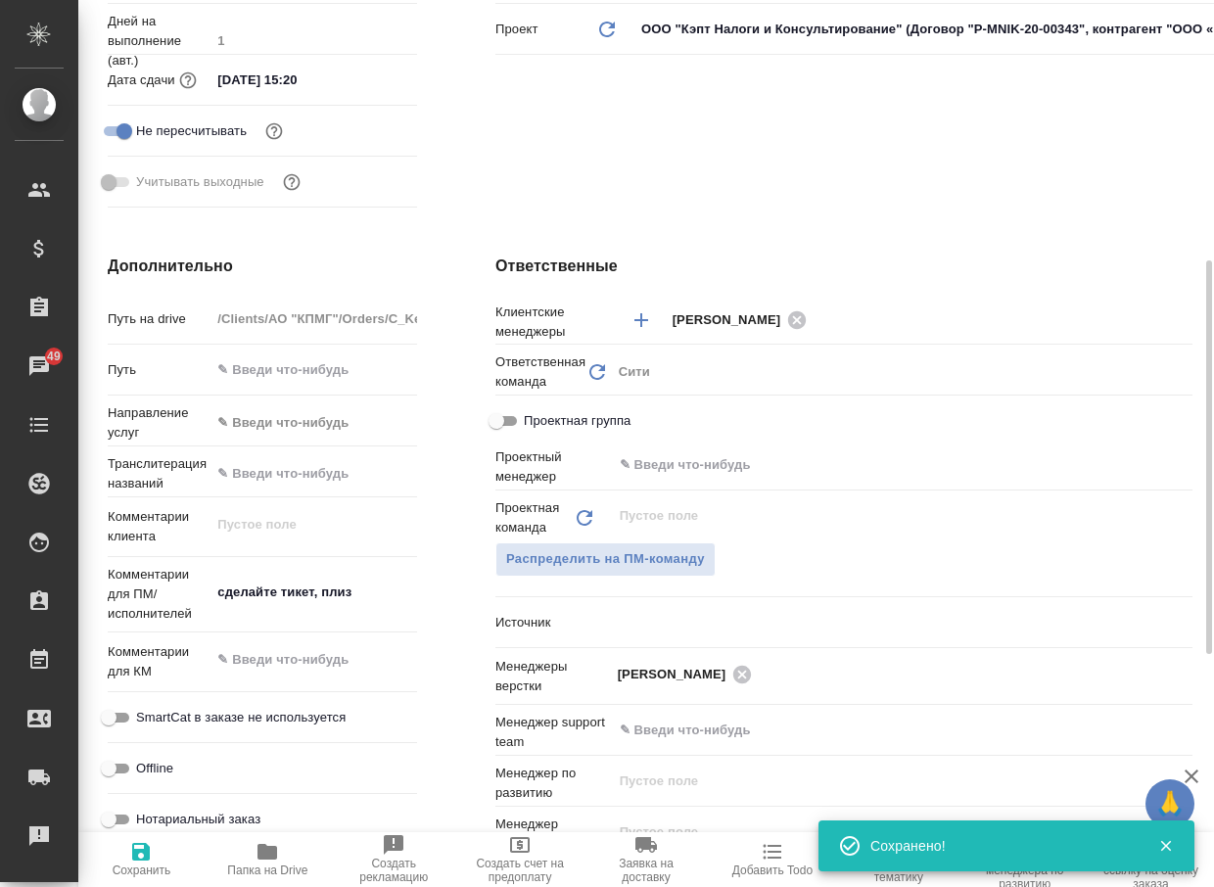
type textarea "x"
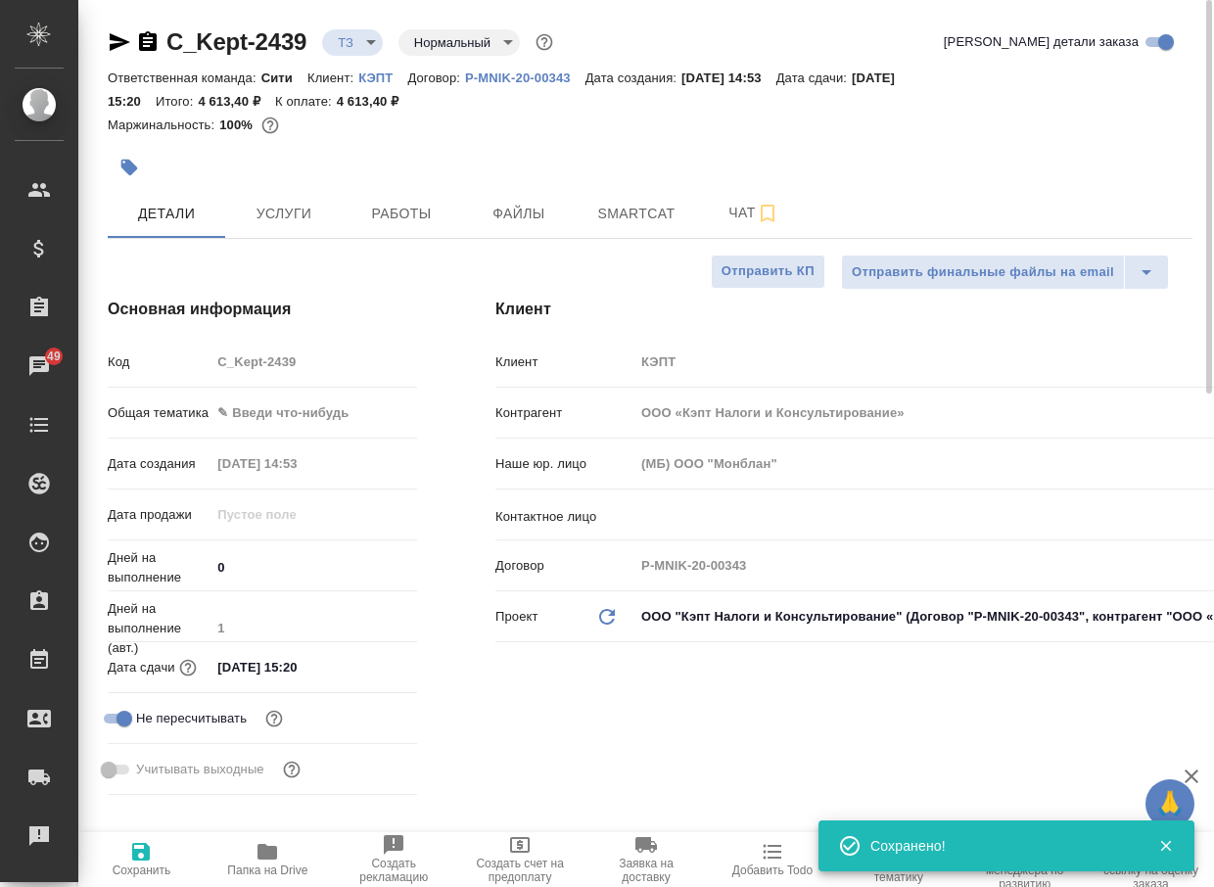
click at [355, 42] on body "🙏 .cls-1 fill:#fff; AWATERA Arsenyeva Vera Клиенты Спецификации Заказы 49 Чаты …" at bounding box center [607, 443] width 1214 height 887
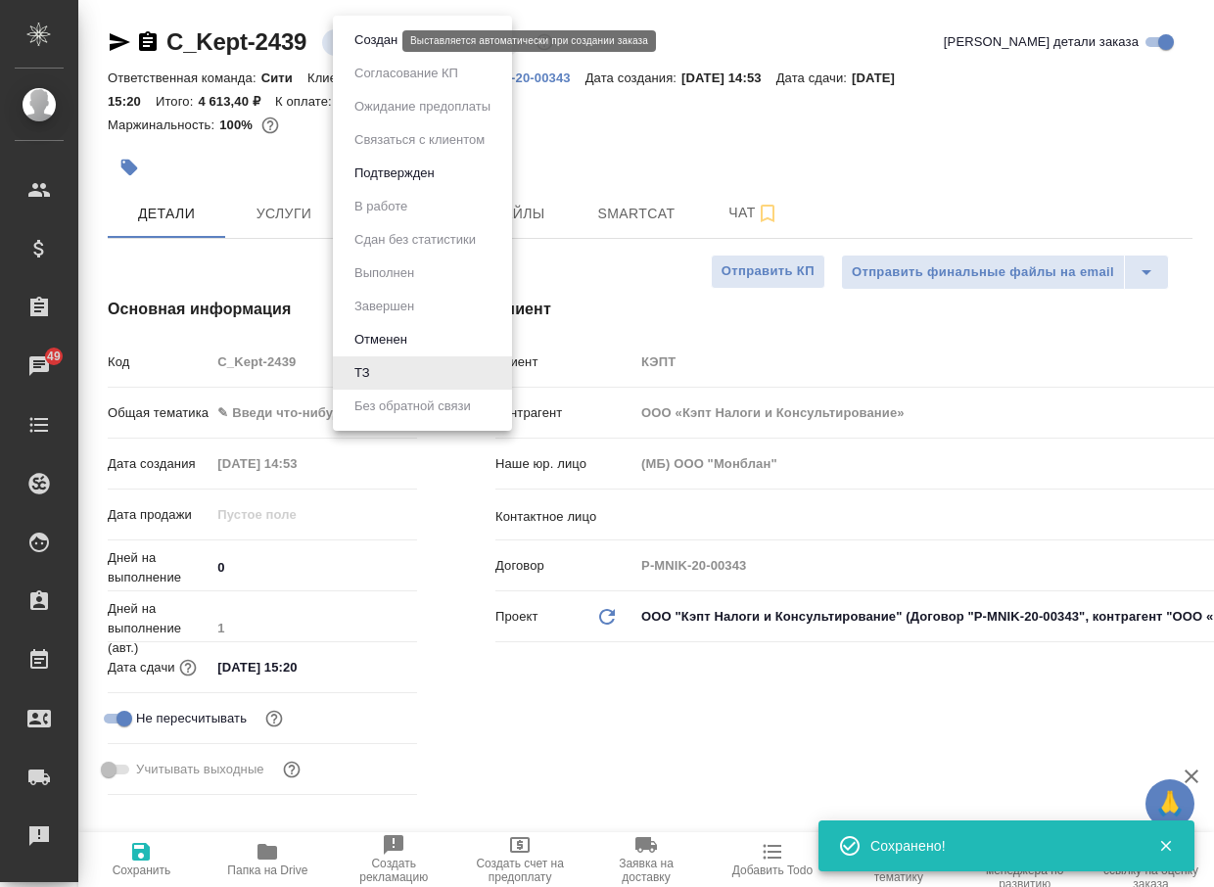
click at [363, 45] on button "Создан" at bounding box center [376, 40] width 55 height 22
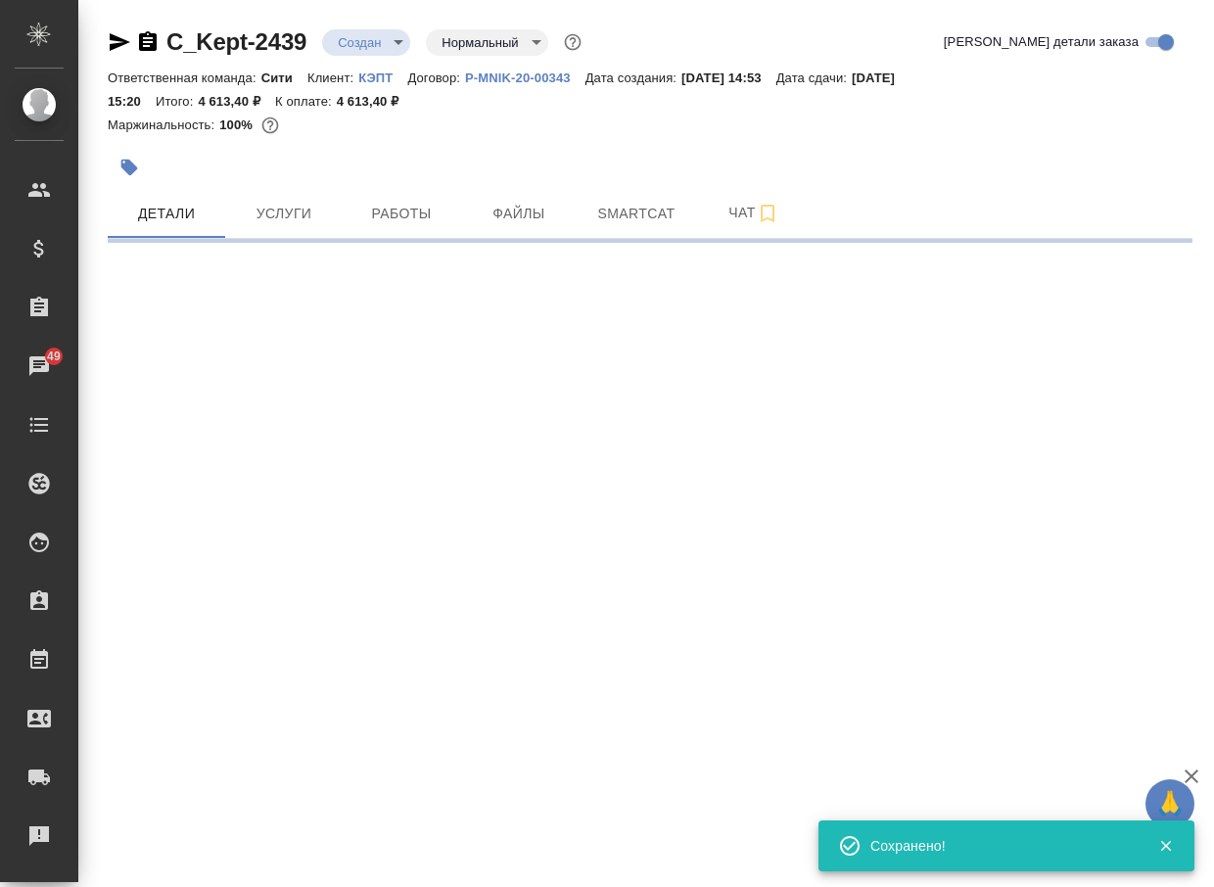
select select "RU"
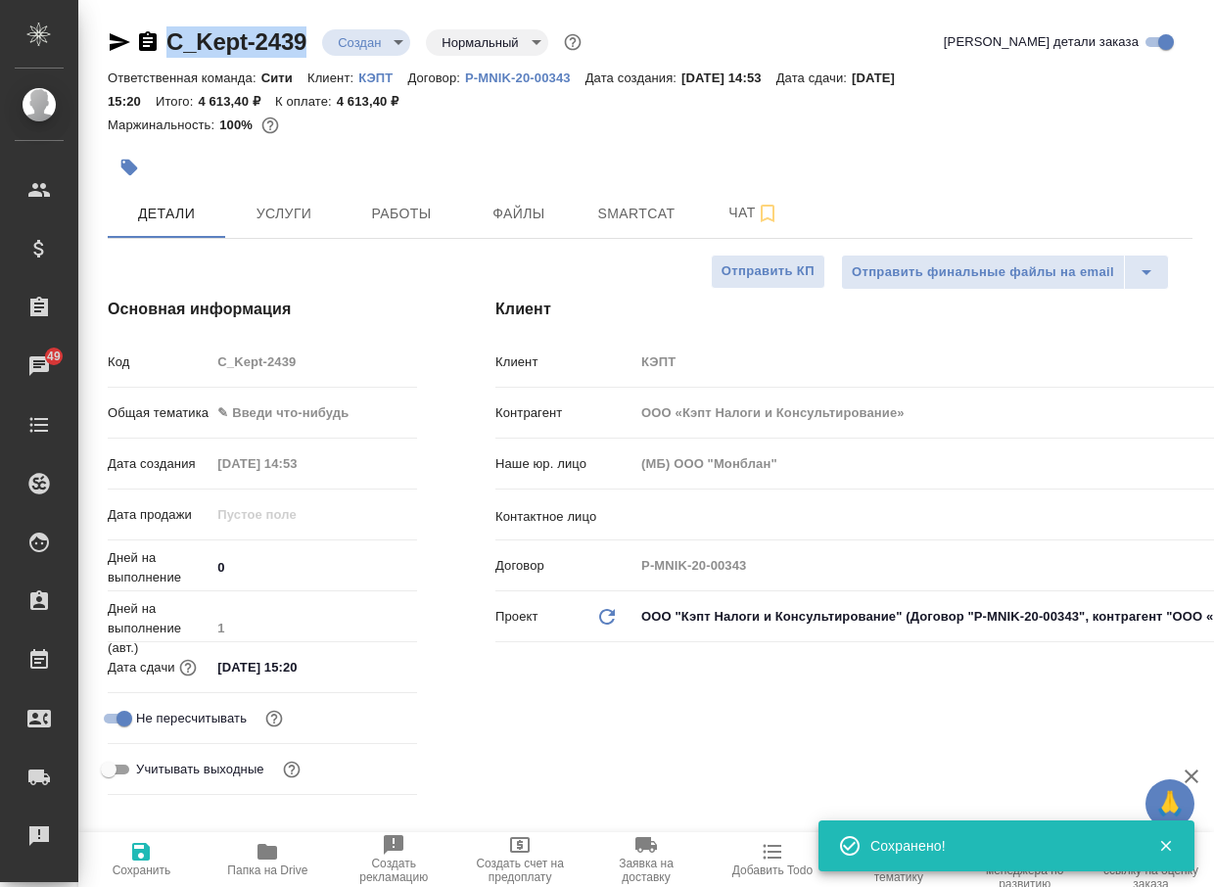
type textarea "x"
drag, startPoint x: 325, startPoint y: 49, endPoint x: 130, endPoint y: 63, distance: 195.3
click at [131, 59] on div "C_Kept-2439 Создан new Нормальный normal Кратко детали заказа" at bounding box center [650, 45] width 1085 height 39
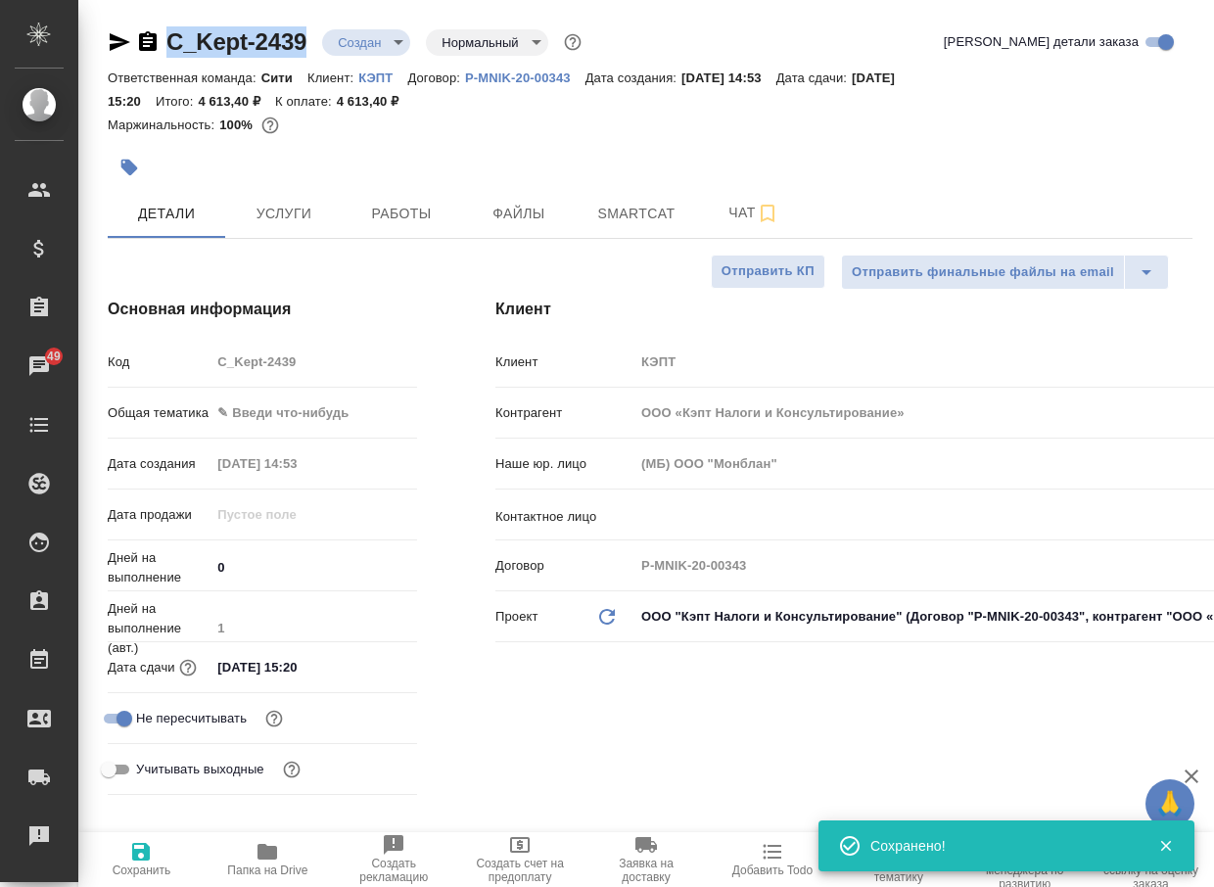
copy link "C_Kept-2439"
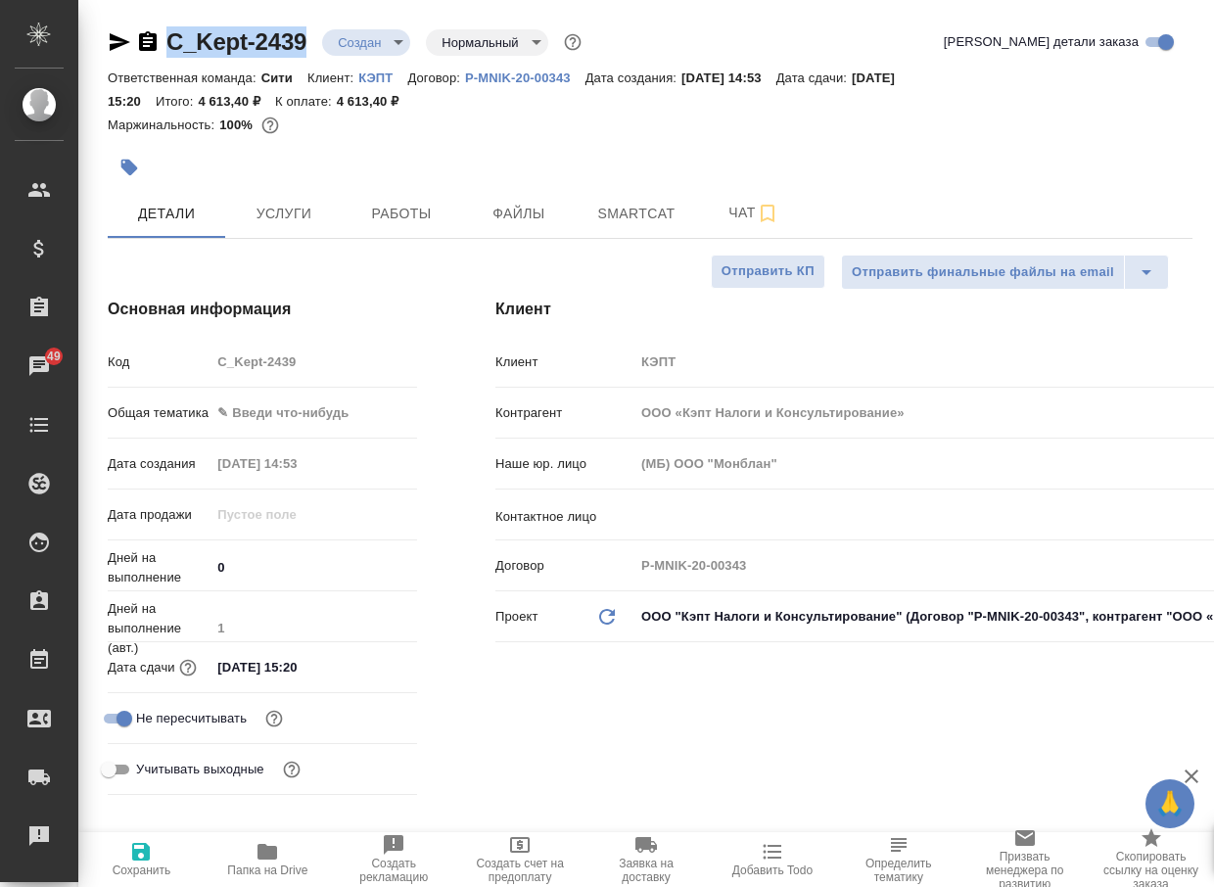
type textarea "x"
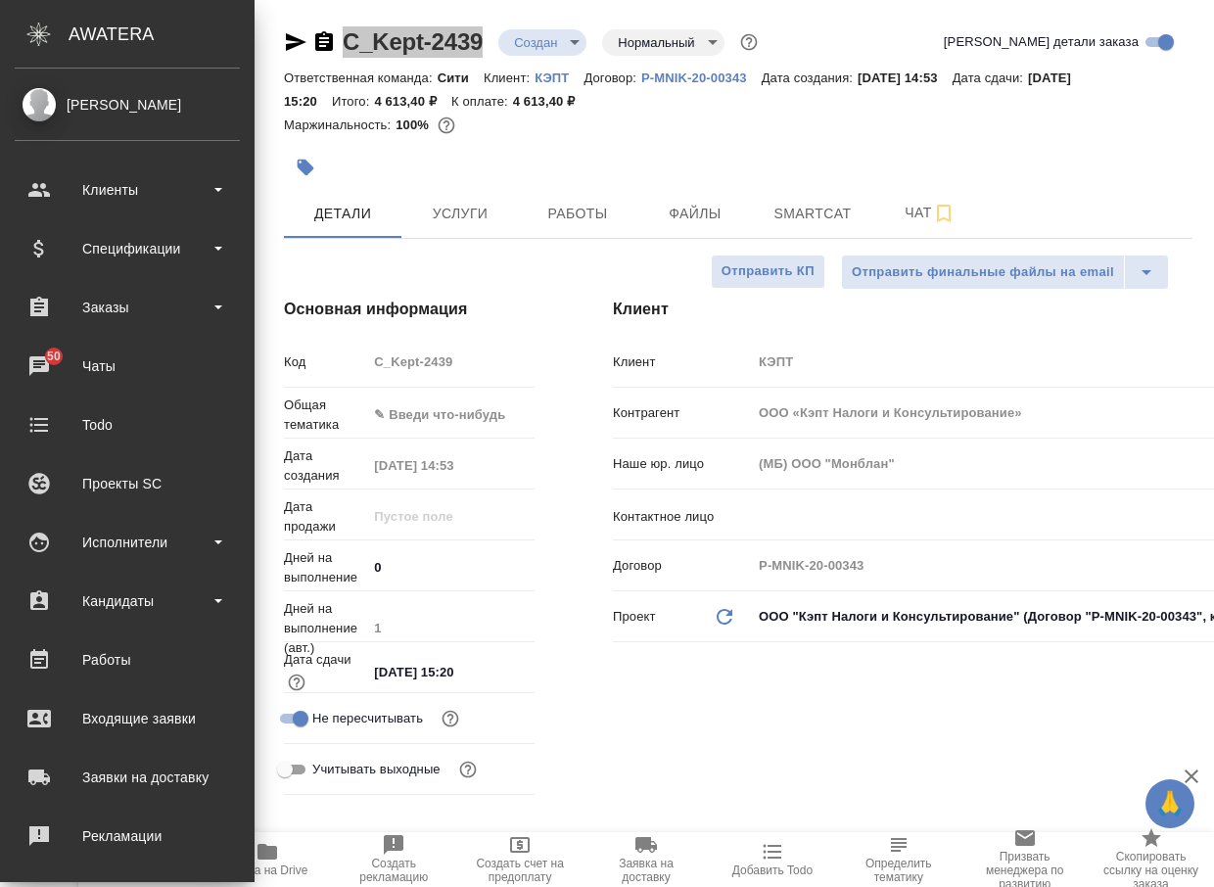
type textarea "x"
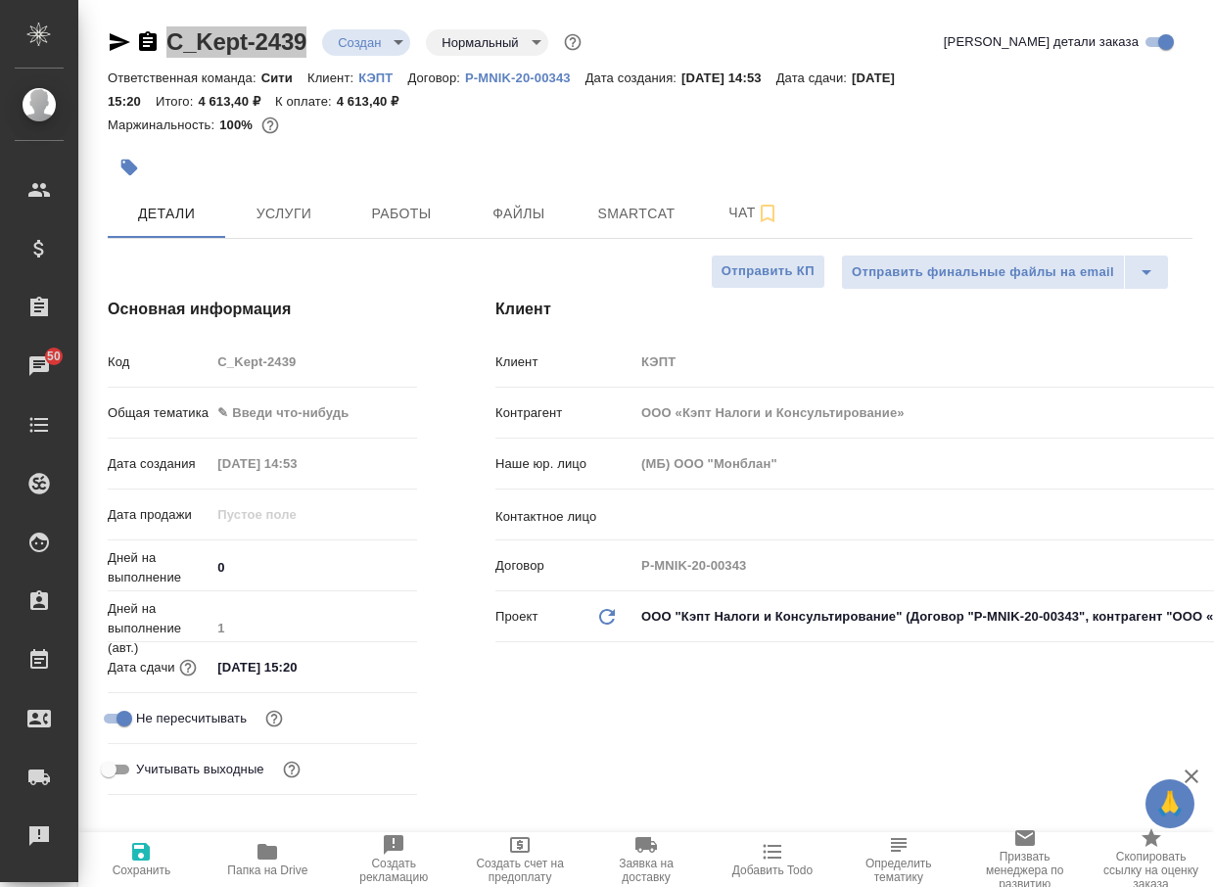
type textarea "x"
click at [722, 209] on span "Чат" at bounding box center [754, 213] width 94 height 24
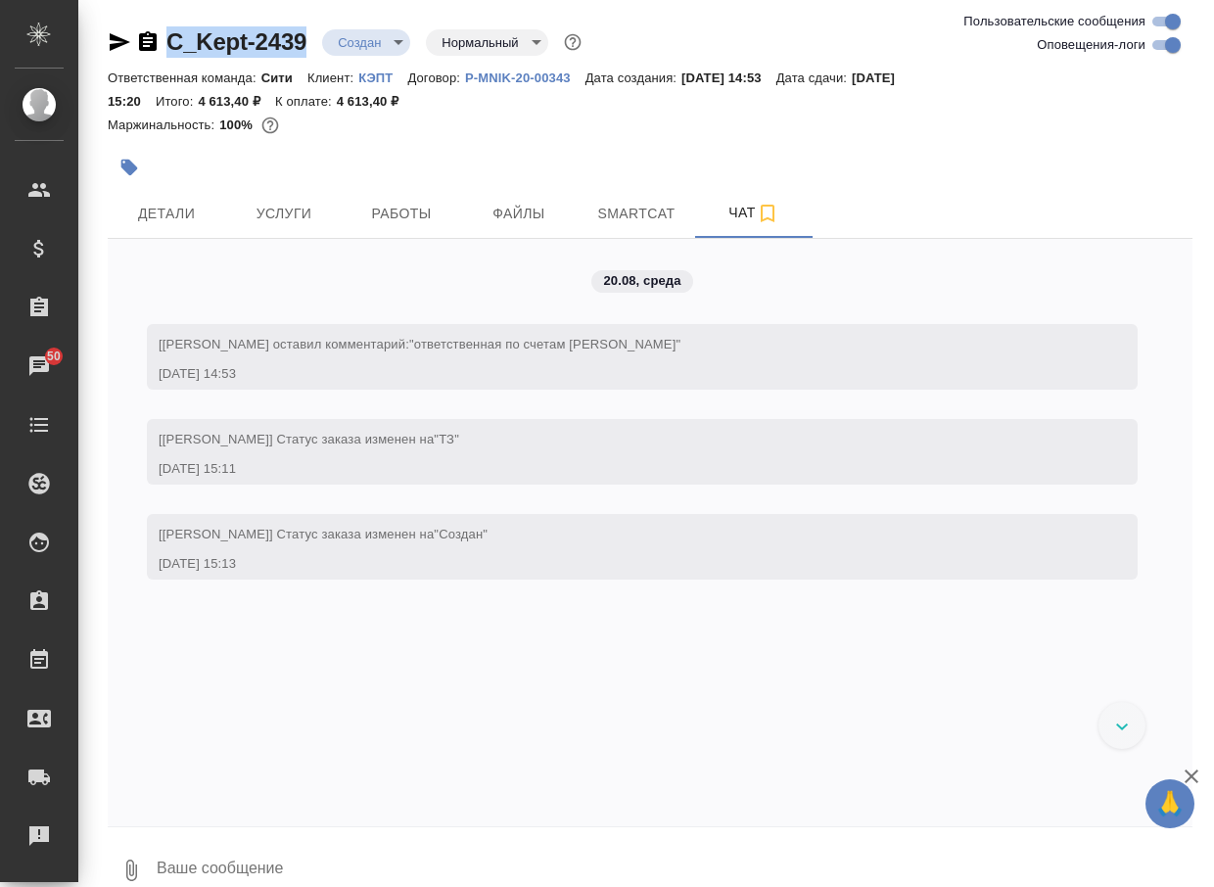
click at [122, 849] on button "0" at bounding box center [131, 870] width 47 height 67
click at [146, 769] on span "С локального диска" at bounding box center [124, 767] width 133 height 24
click at [0, 0] on input "С локального диска" at bounding box center [0, 0] width 0 height 0
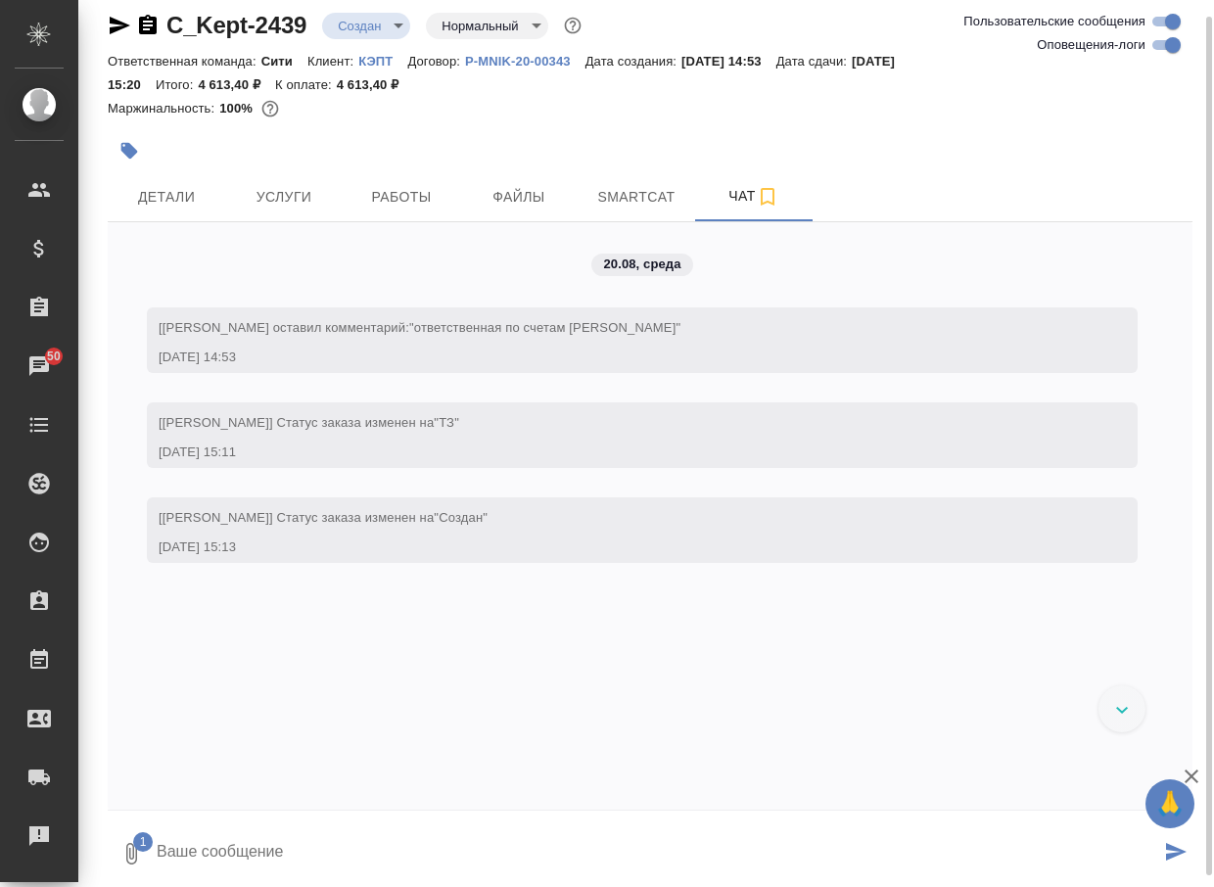
click at [300, 858] on textarea at bounding box center [658, 854] width 1006 height 67
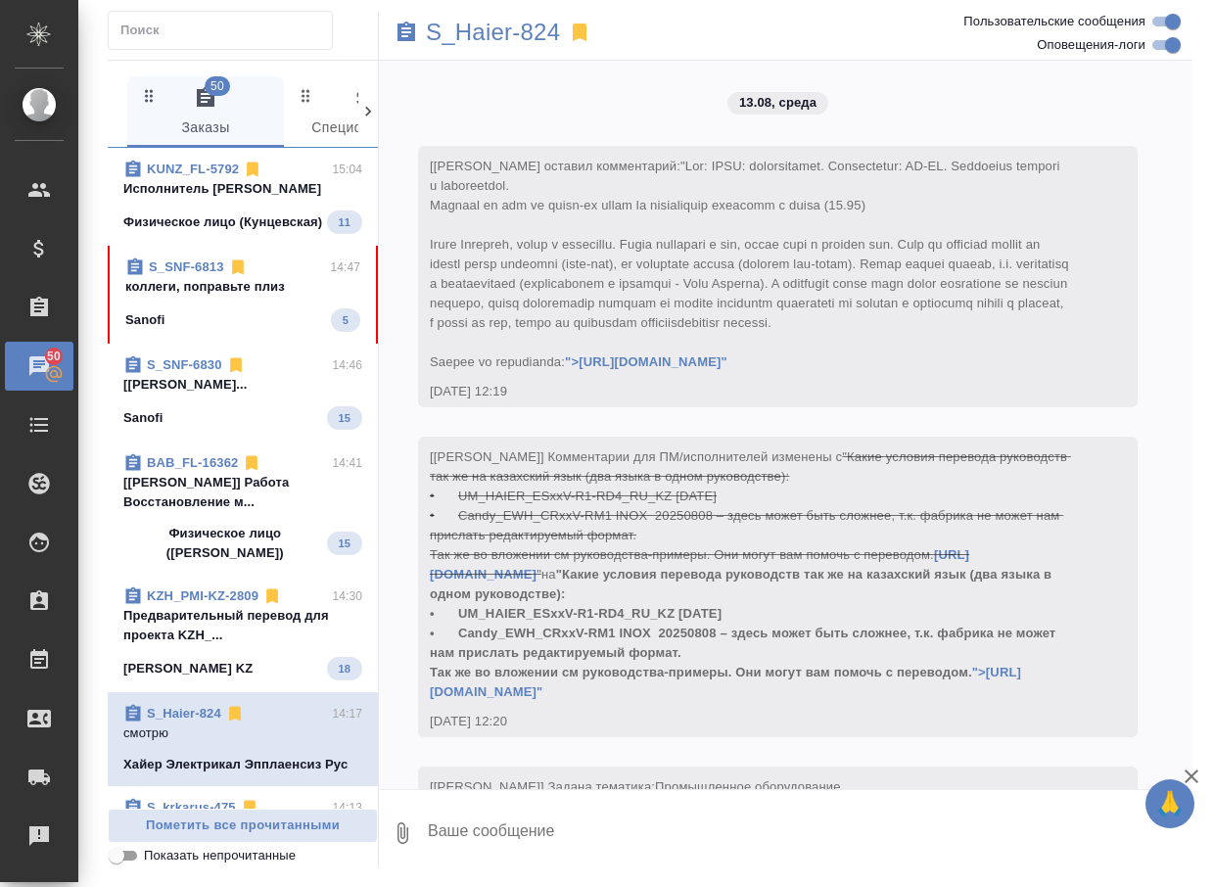
scroll to position [14329, 0]
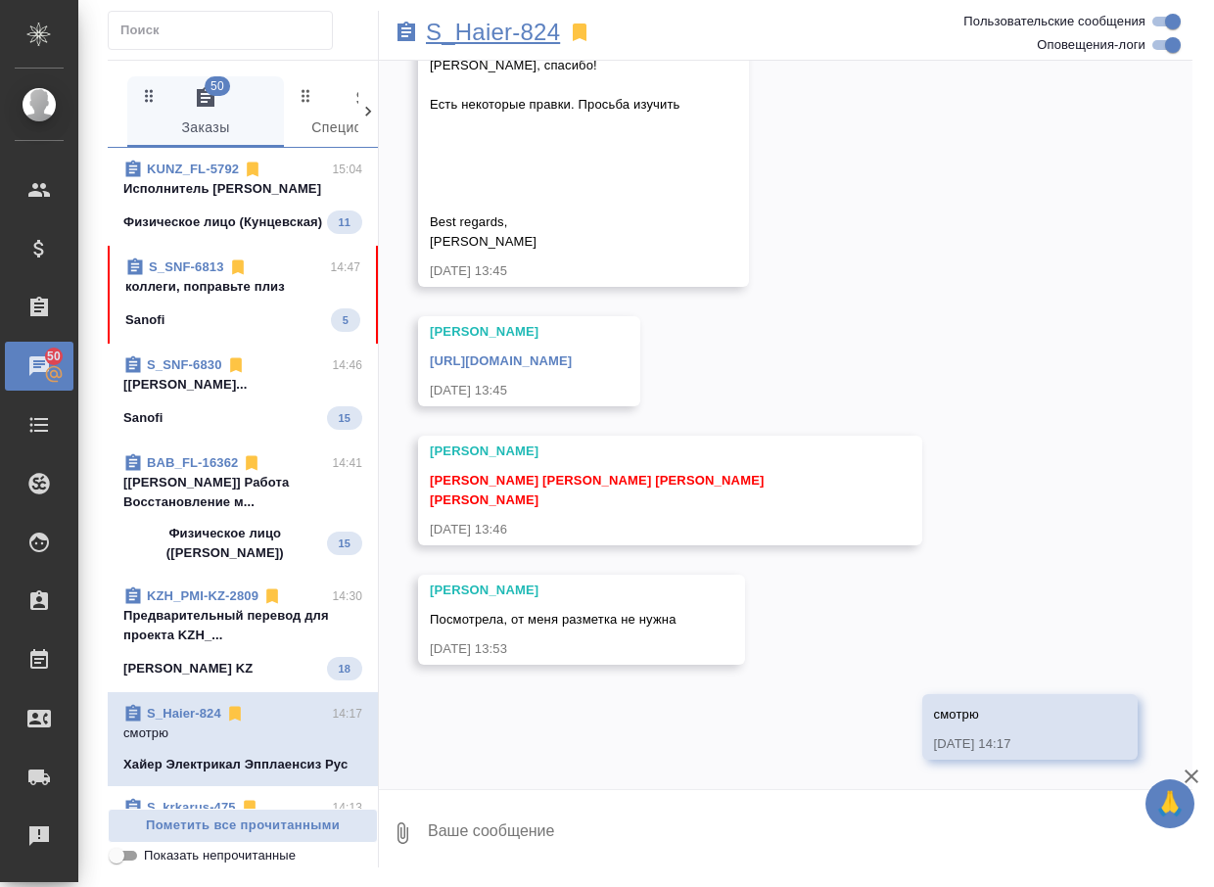
click at [514, 23] on p "S_Haier-824" at bounding box center [493, 33] width 134 height 20
click at [180, 332] on span "S_SNF-6813 14:47 коллеги, поправьте плиз Sanofi 5" at bounding box center [242, 295] width 235 height 74
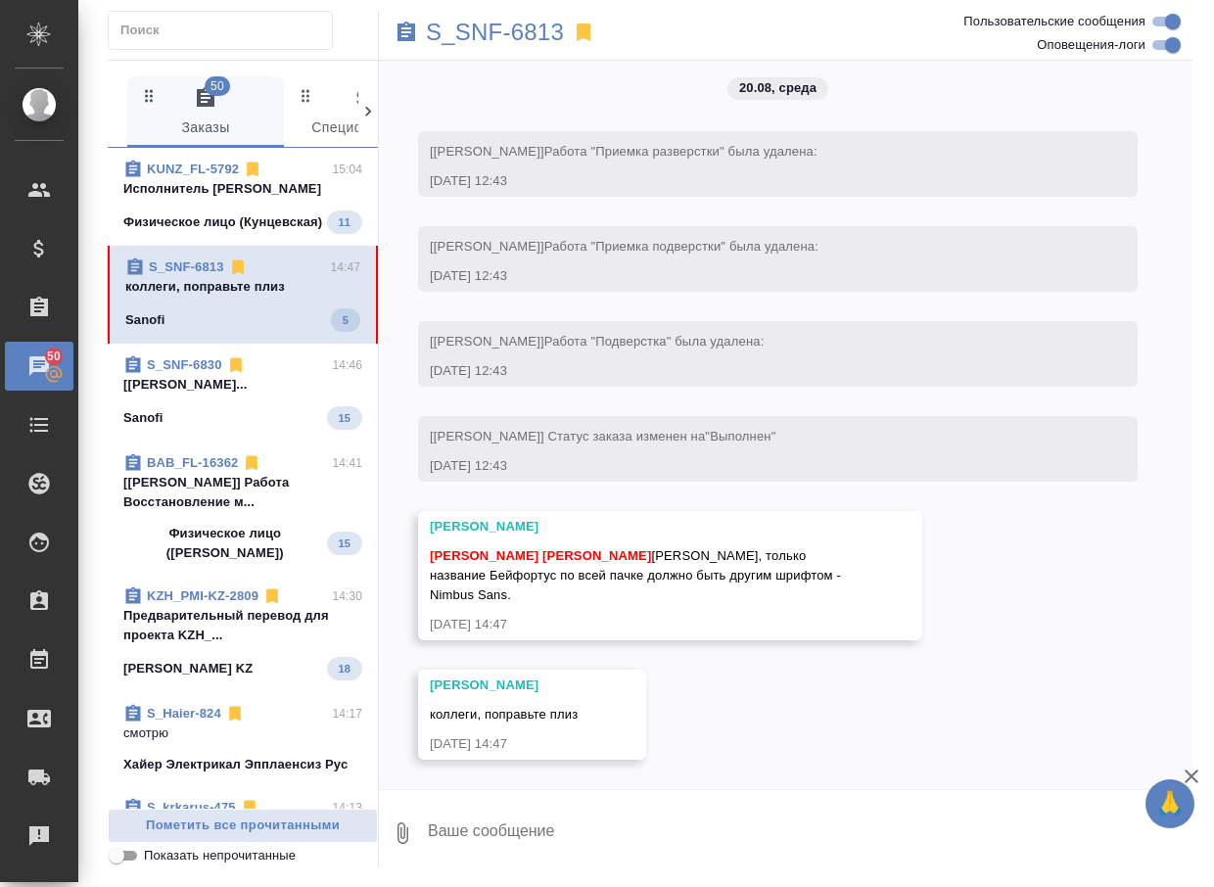
scroll to position [13838, 0]
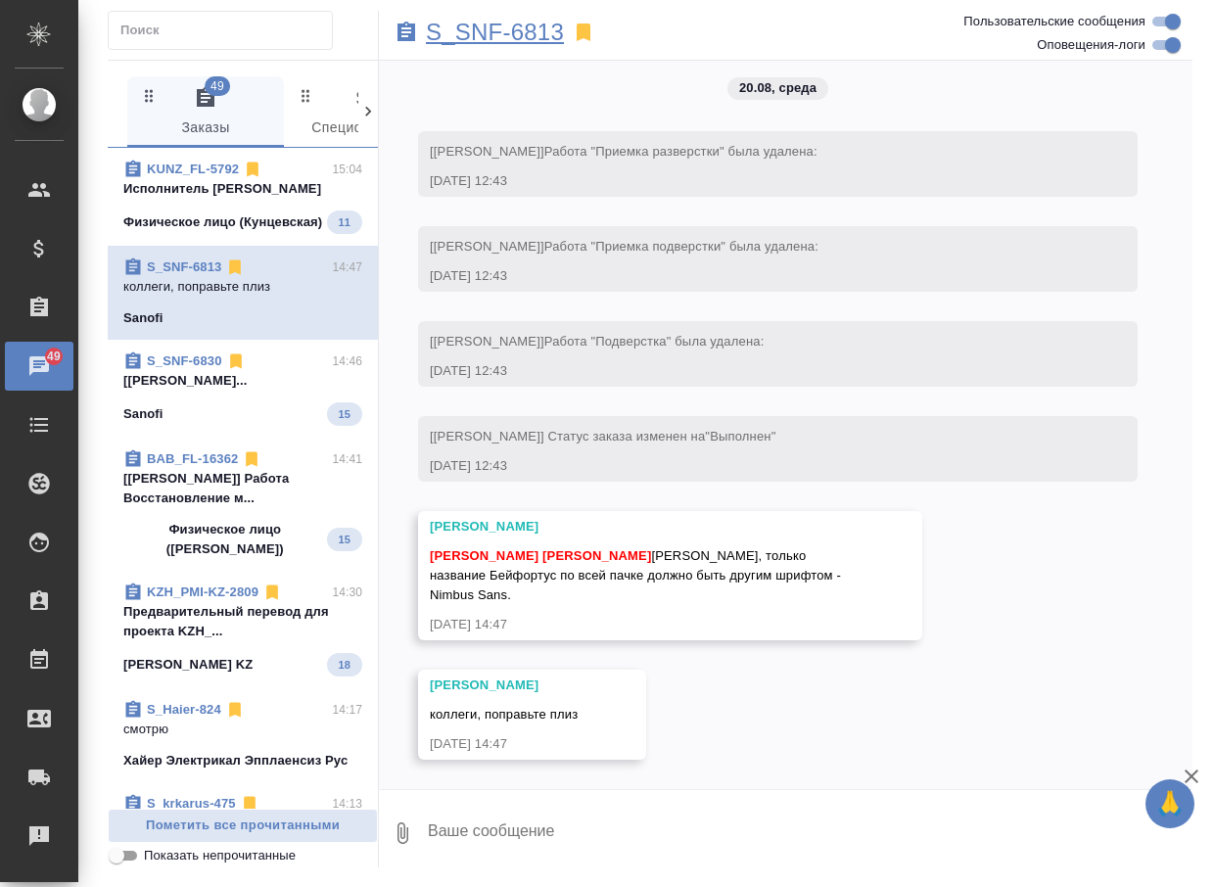
click at [508, 30] on p "S_SNF-6813" at bounding box center [495, 33] width 138 height 20
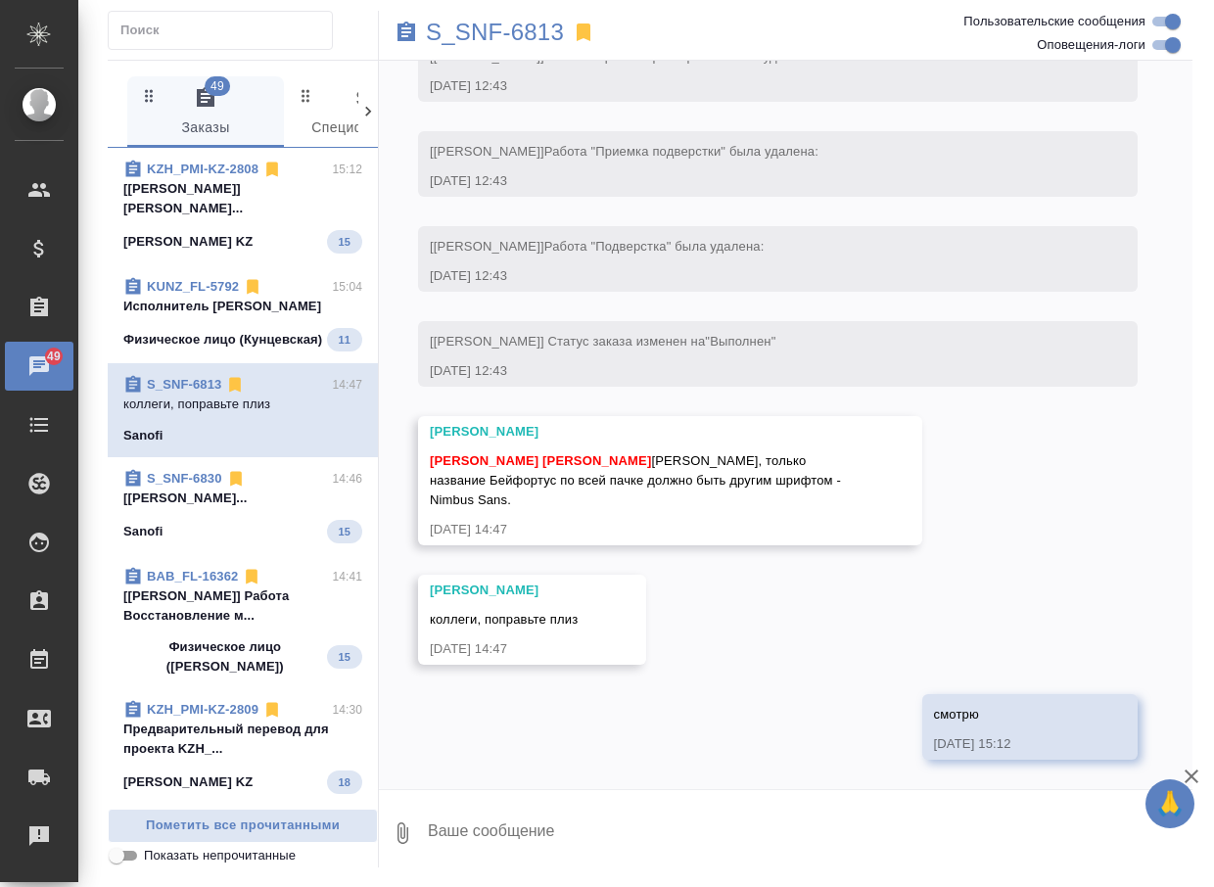
scroll to position [13933, 0]
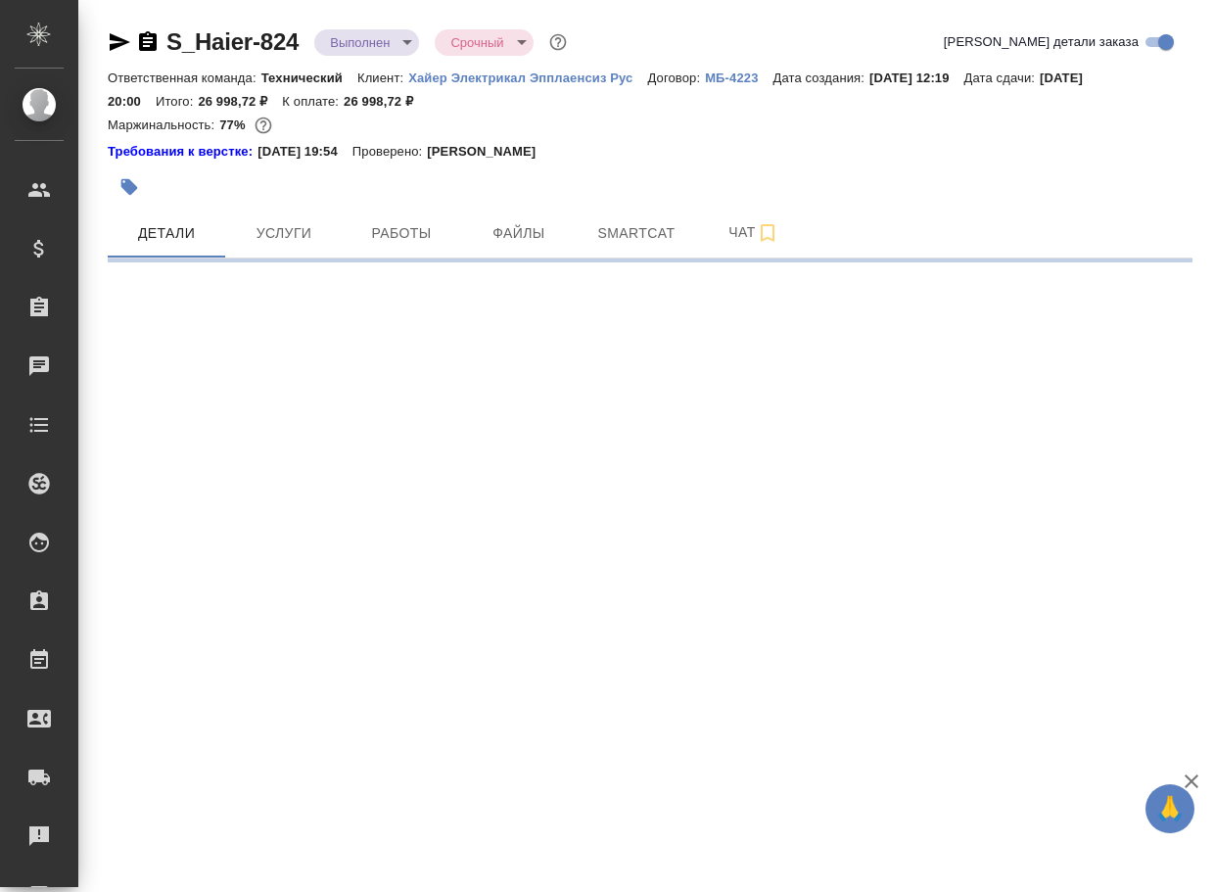
select select "RU"
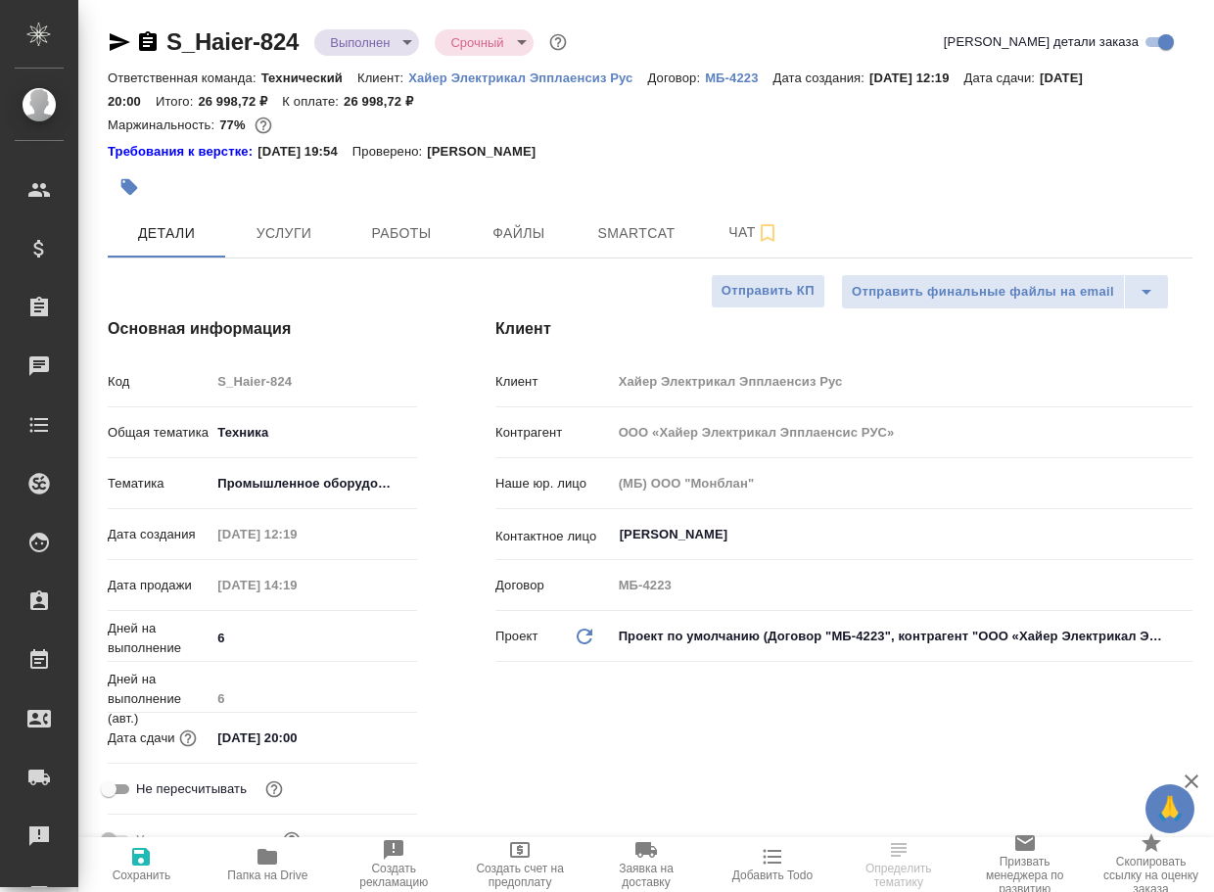
type textarea "x"
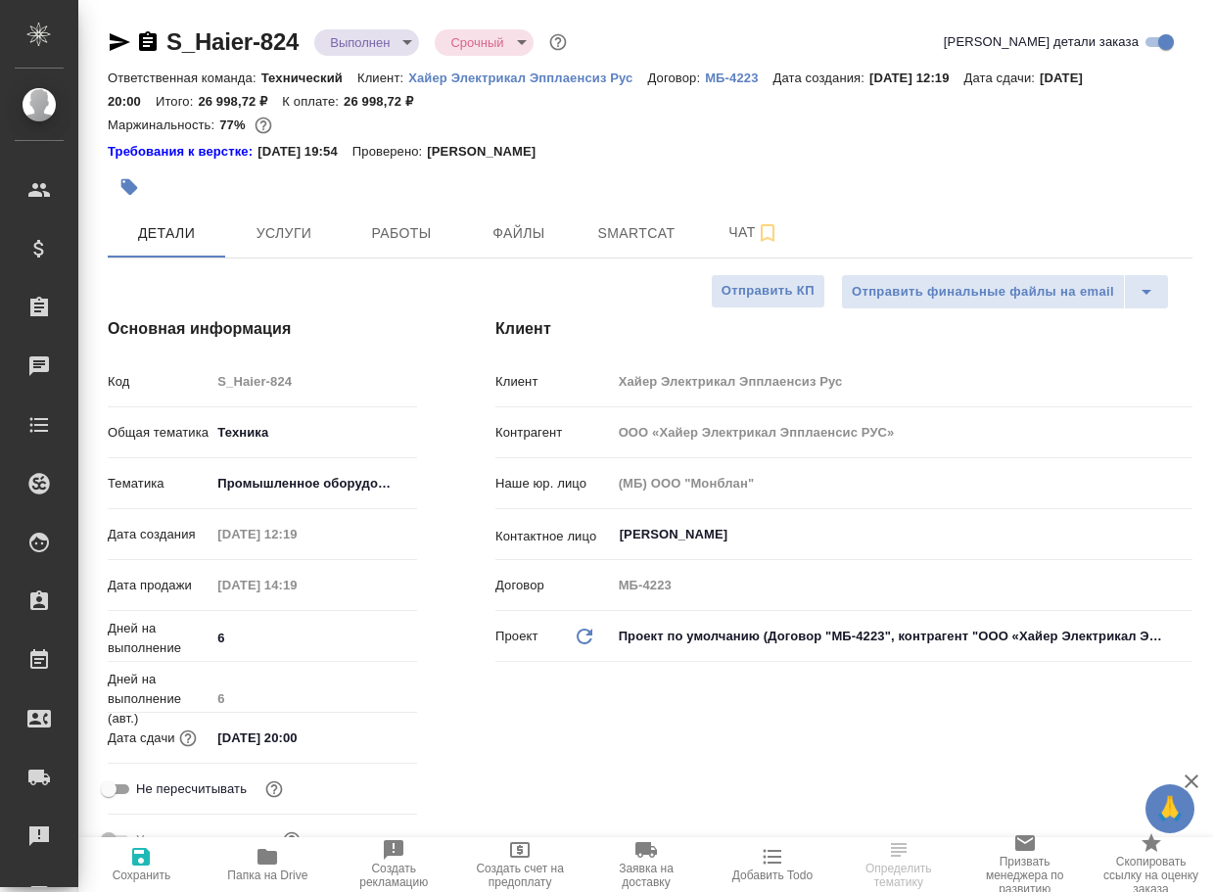
type textarea "x"
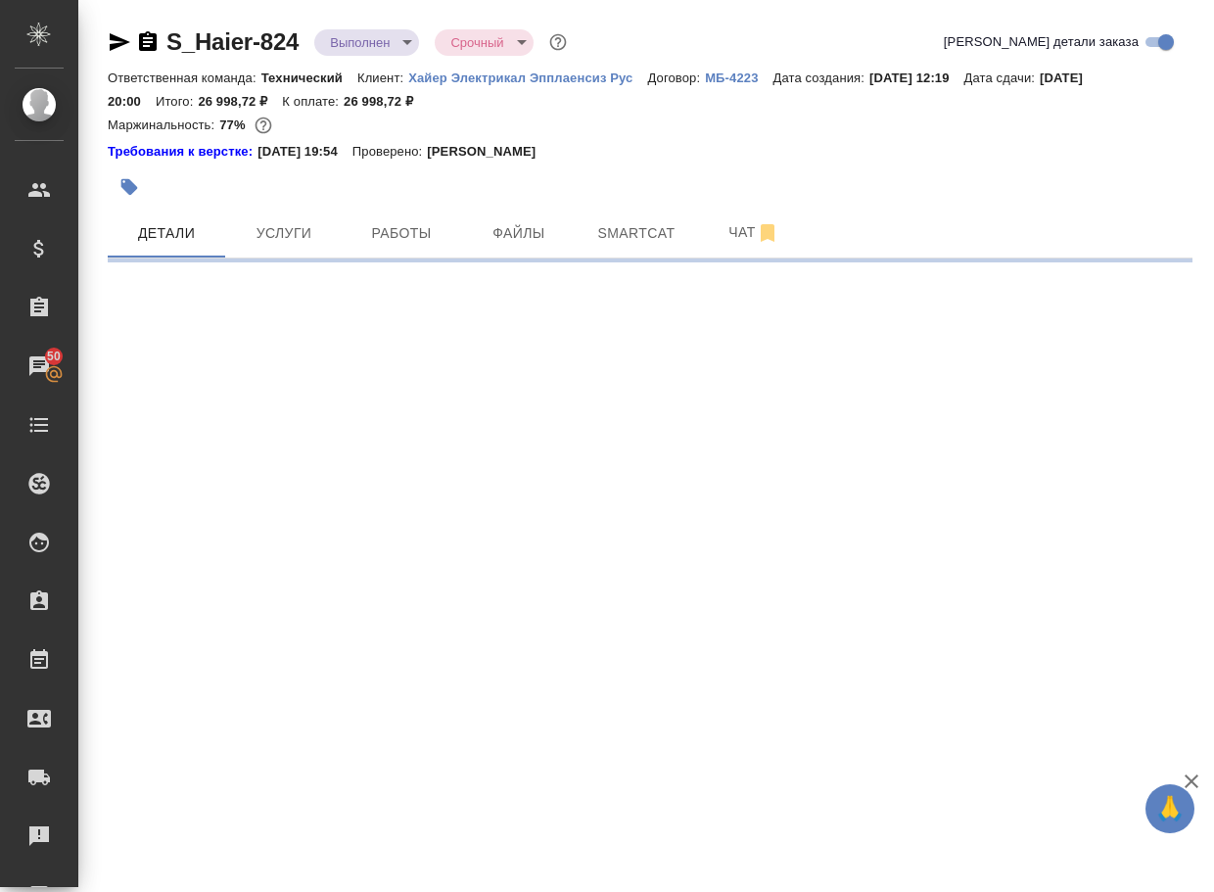
select select "RU"
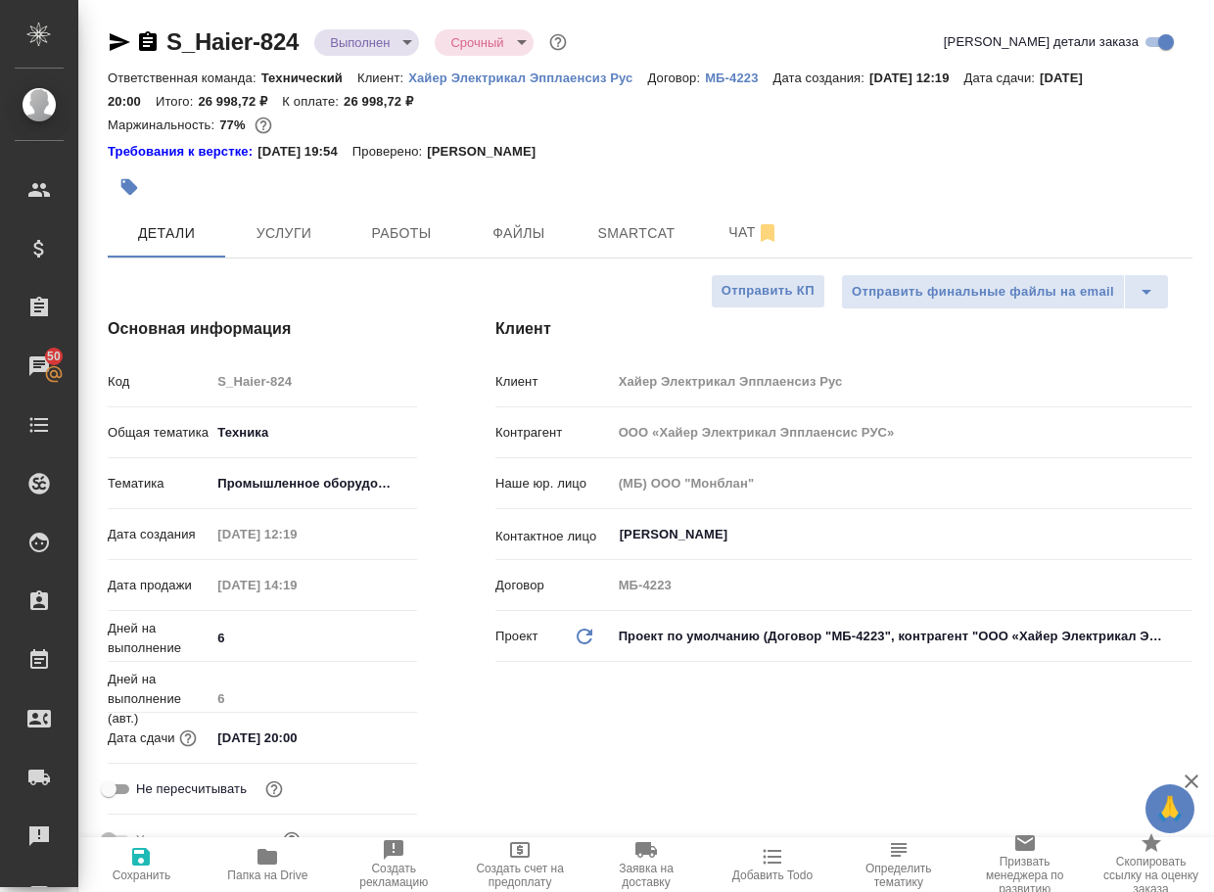
type textarea "x"
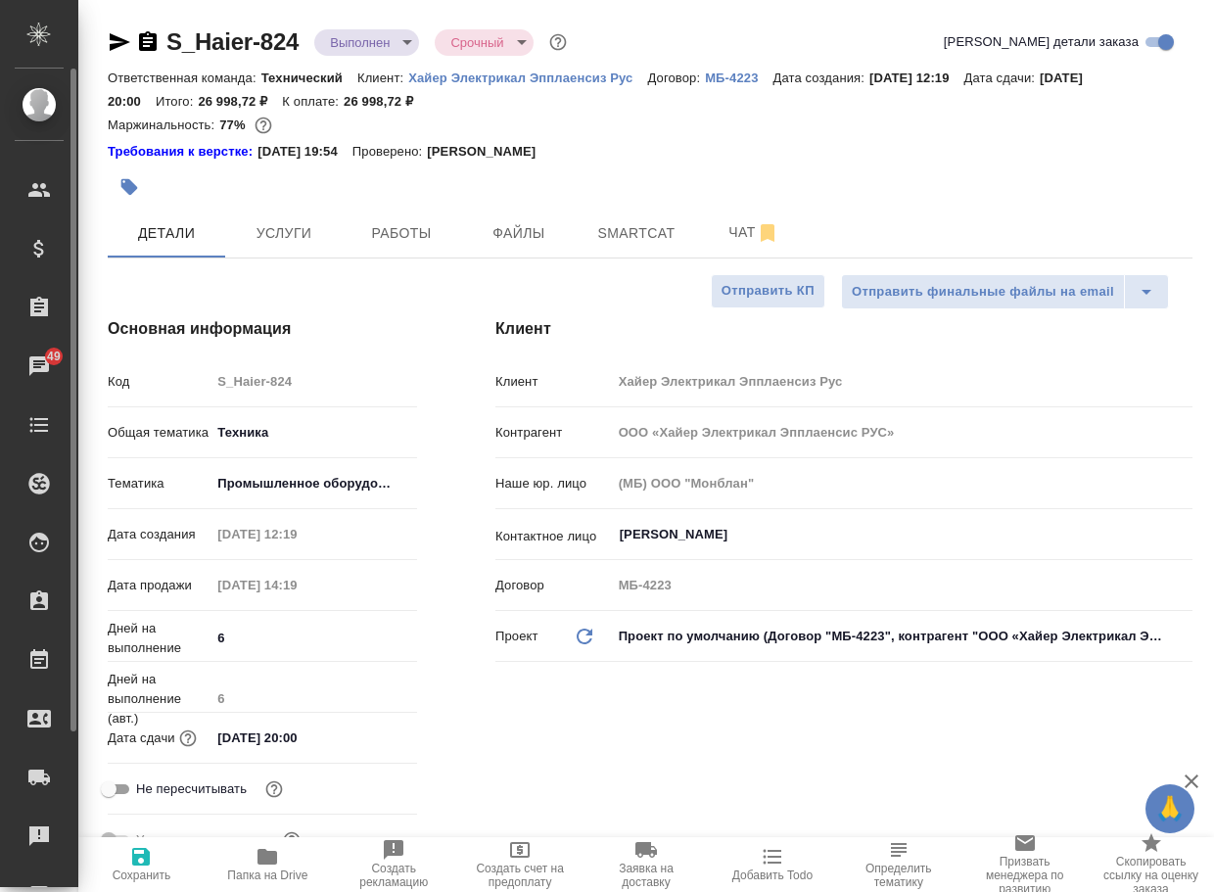
type textarea "x"
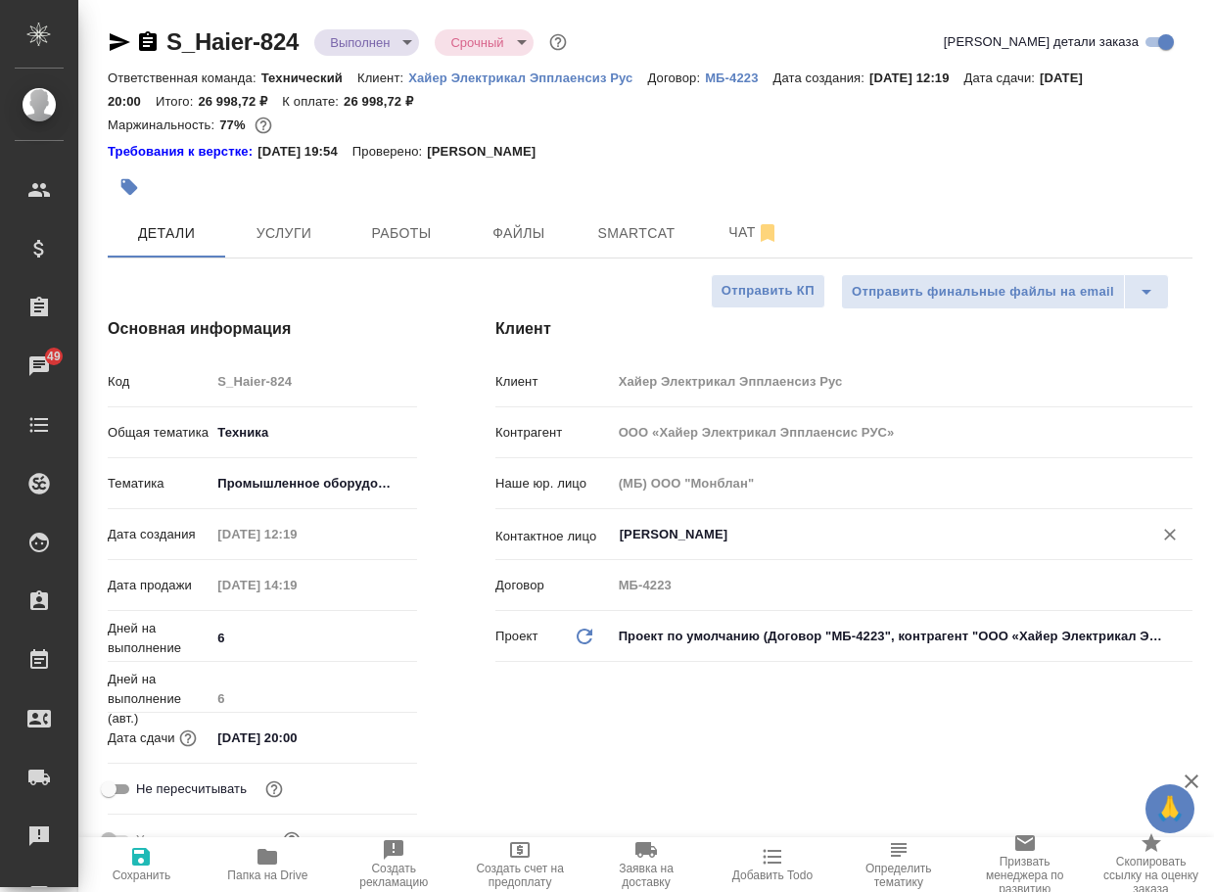
type textarea "x"
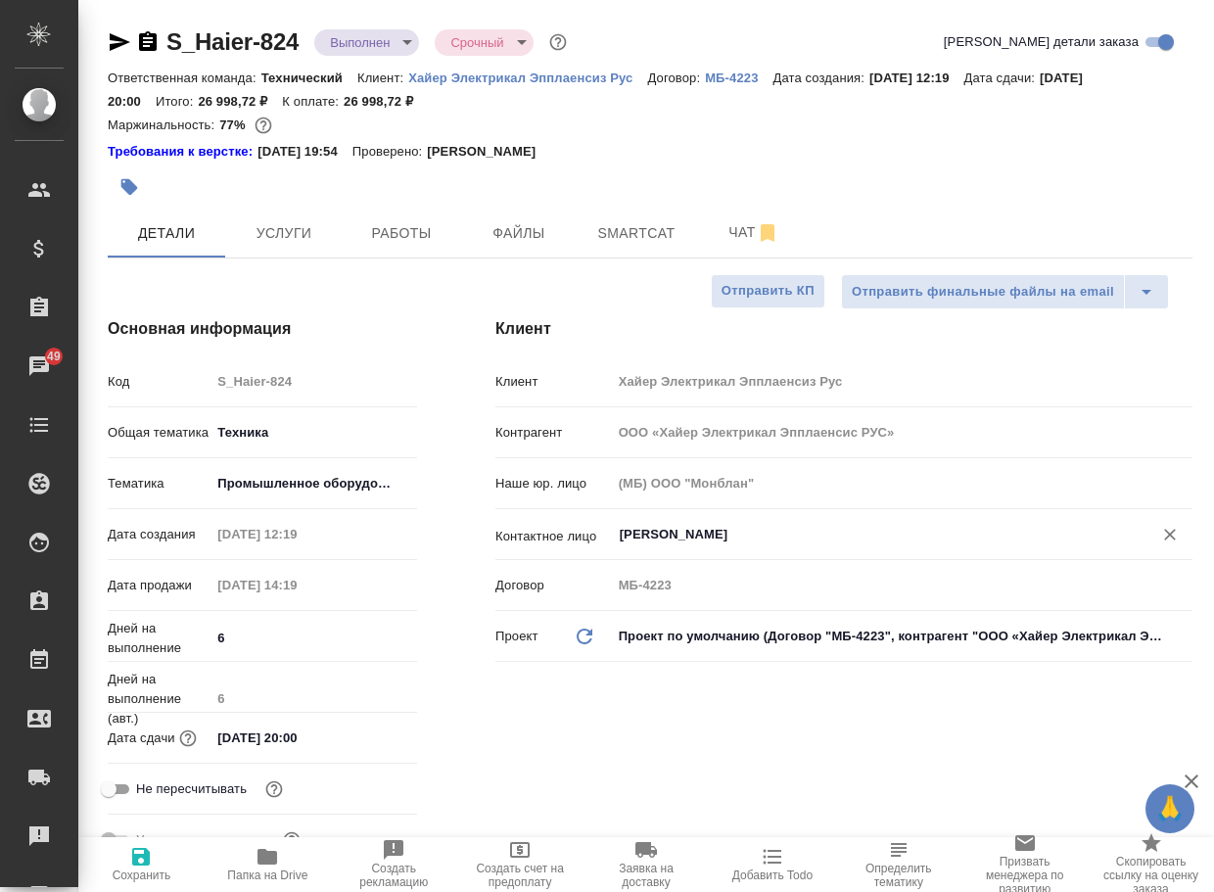
type textarea "x"
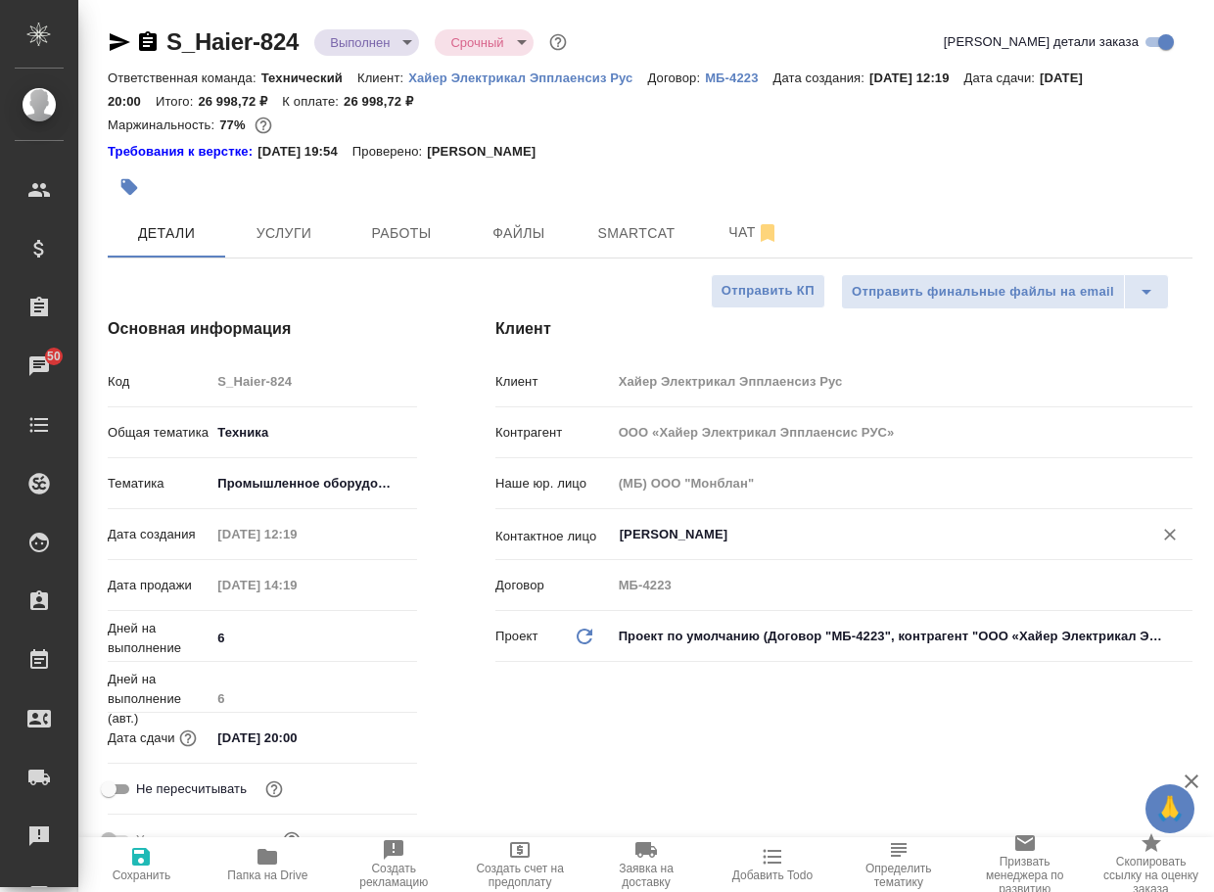
type textarea "x"
click at [749, 233] on span "Чат" at bounding box center [754, 232] width 94 height 24
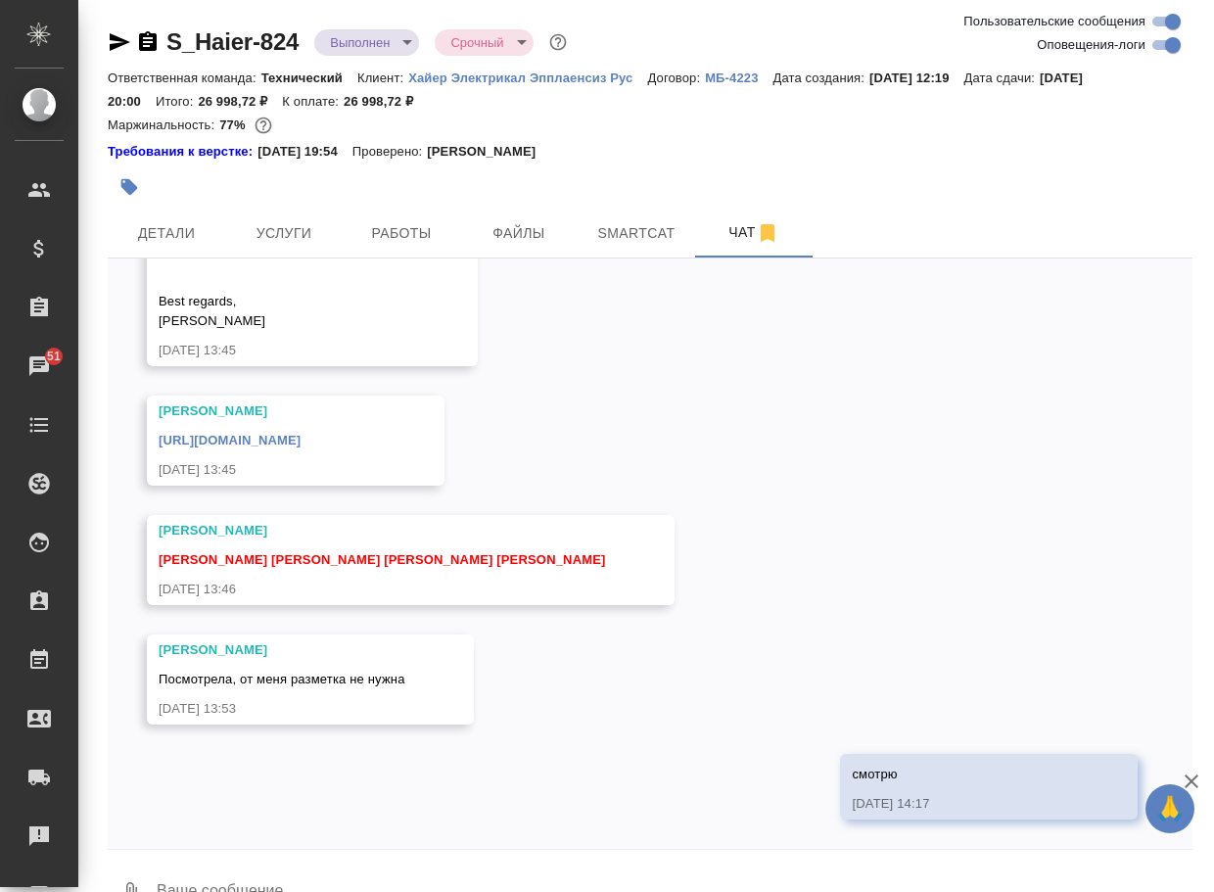
scroll to position [13762, 0]
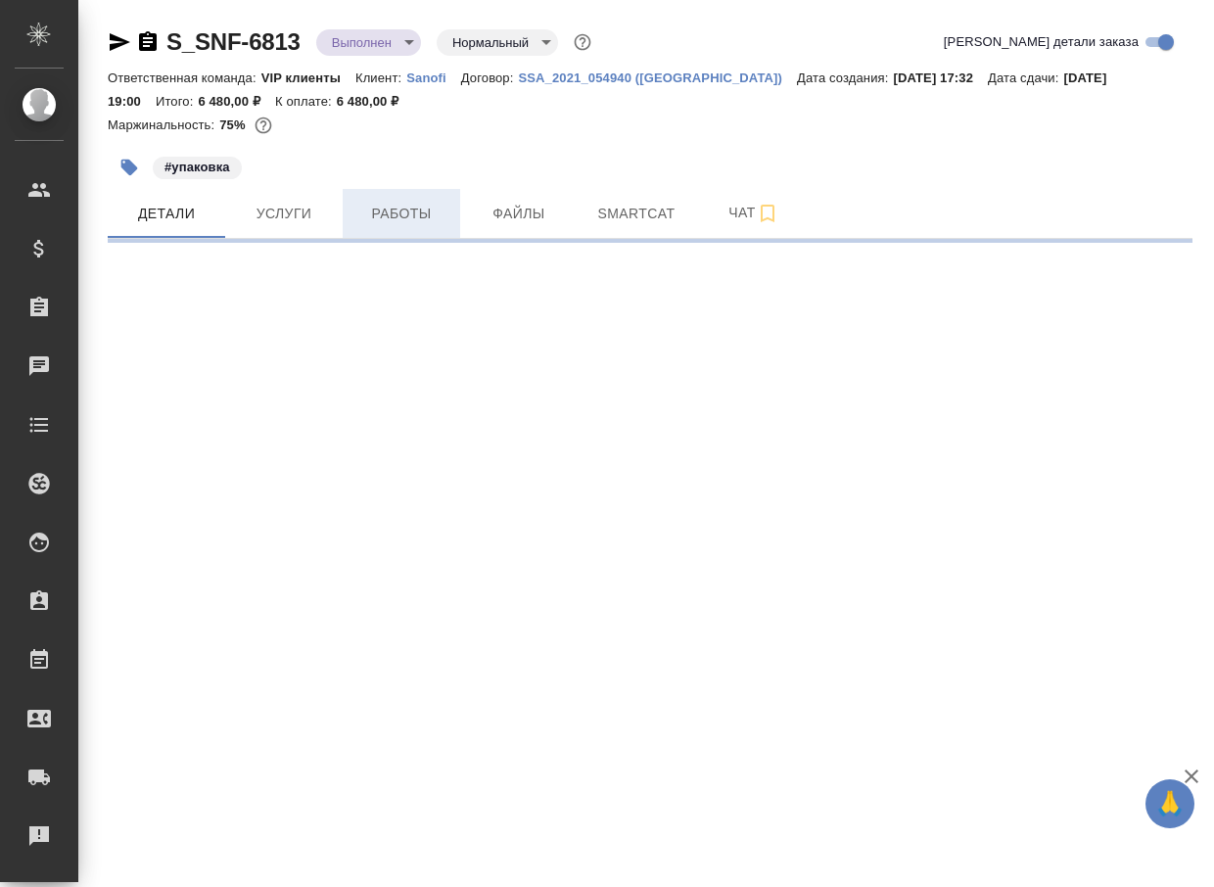
select select "RU"
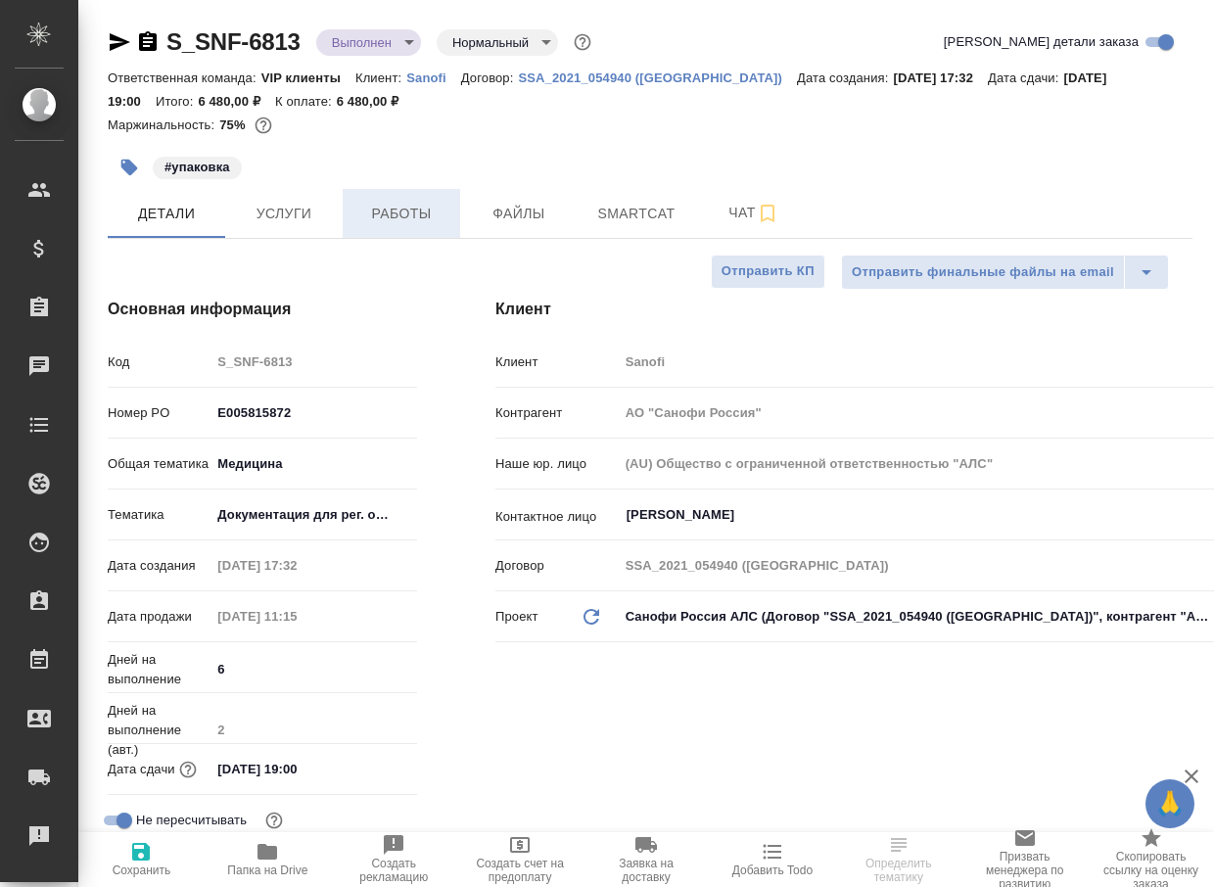
type textarea "x"
click at [392, 208] on span "Работы" at bounding box center [401, 214] width 94 height 24
type textarea "x"
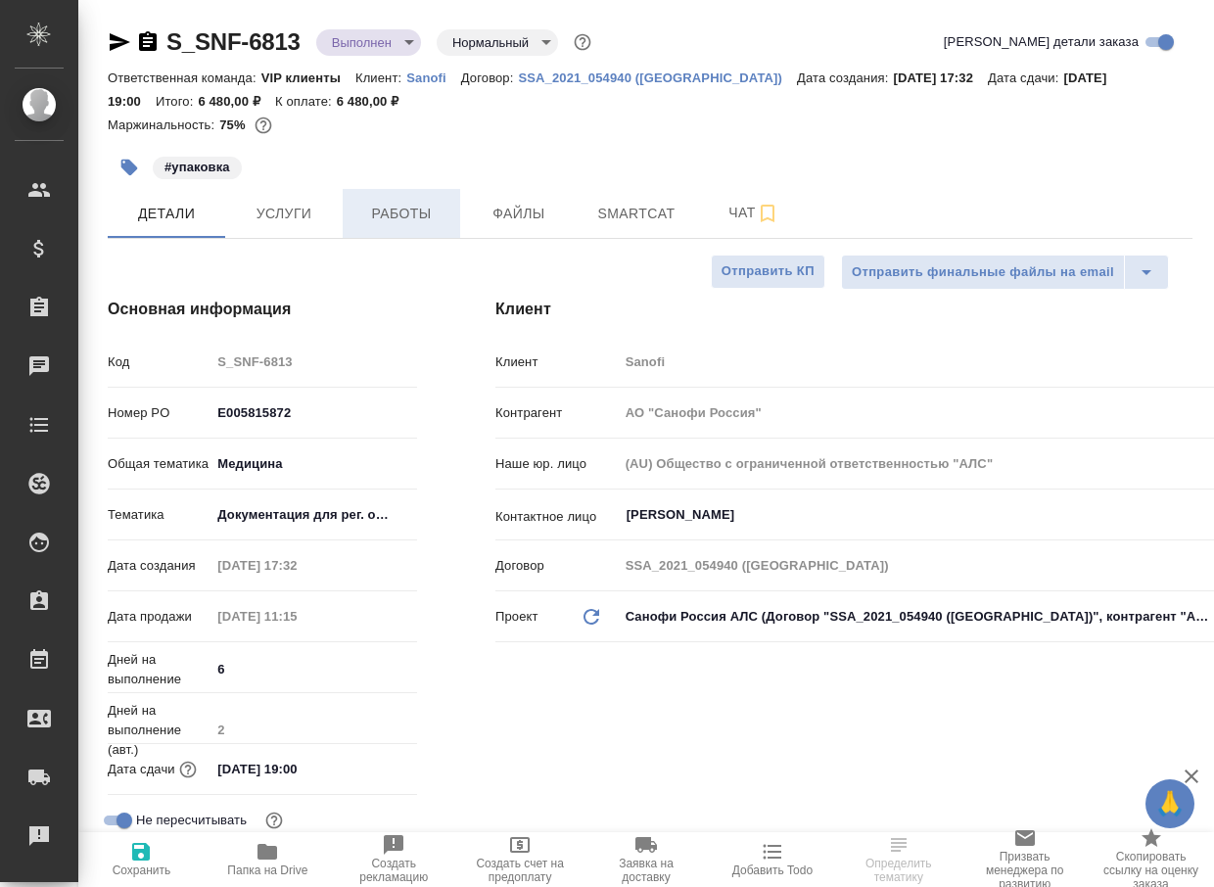
type textarea "x"
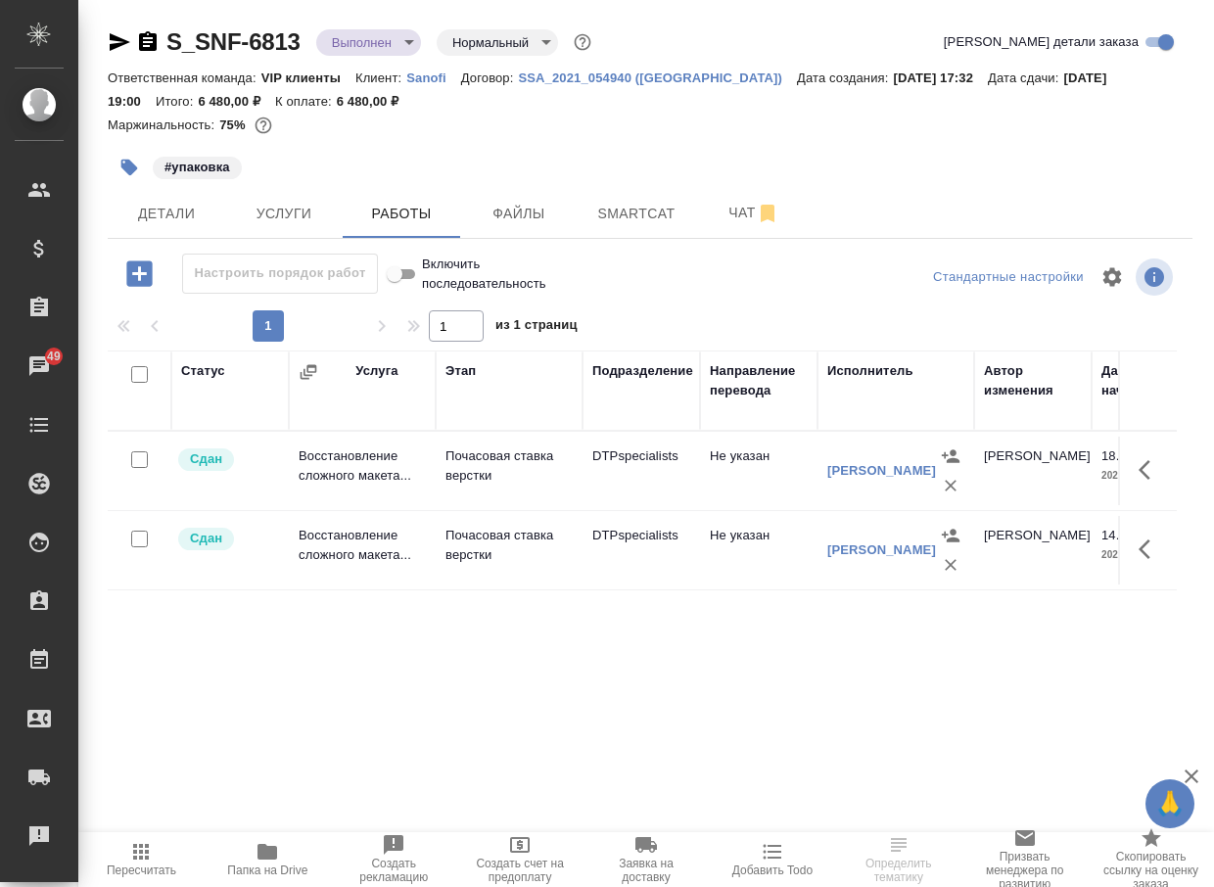
click at [477, 464] on p "Почасовая ставка верстки" at bounding box center [509, 465] width 127 height 39
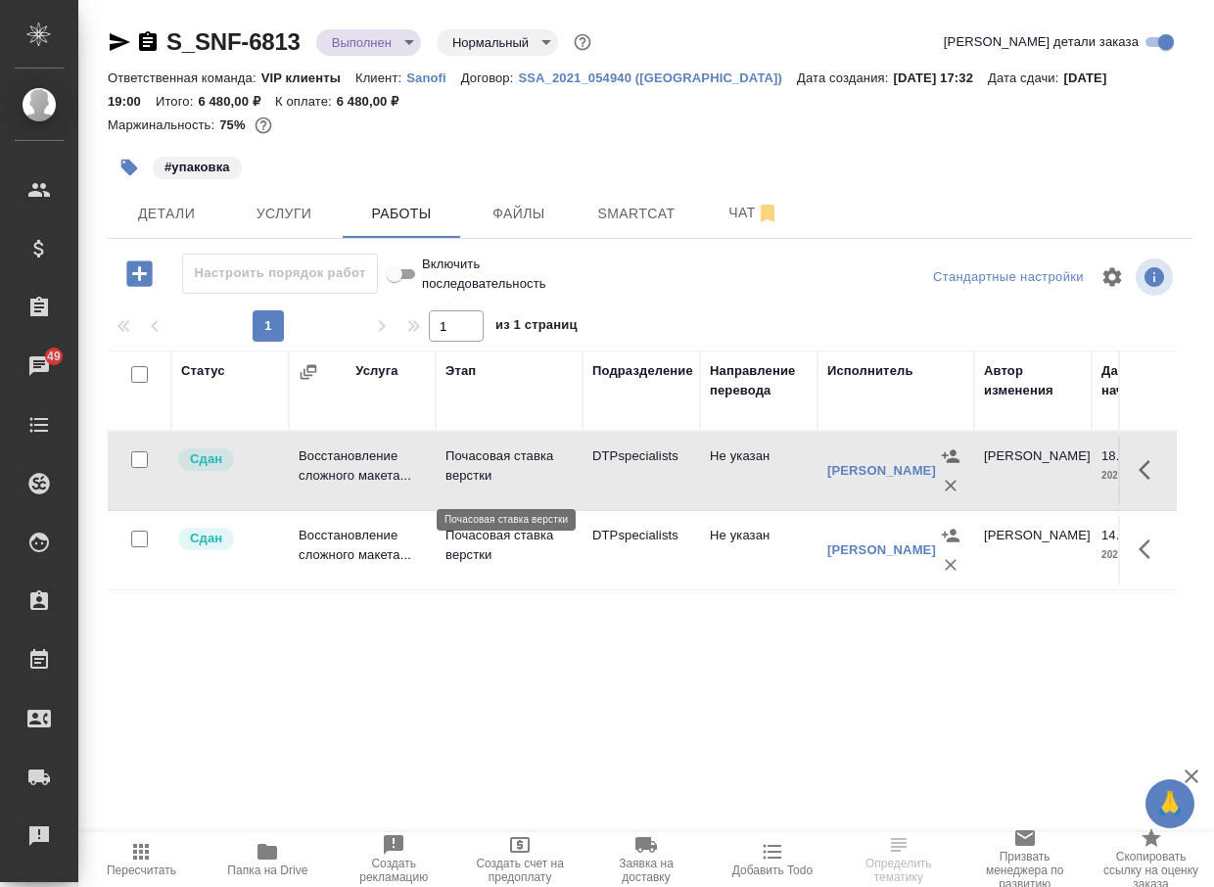
click at [477, 464] on p "Почасовая ставка верстки" at bounding box center [509, 465] width 127 height 39
click at [720, 199] on button "Чат" at bounding box center [753, 213] width 117 height 49
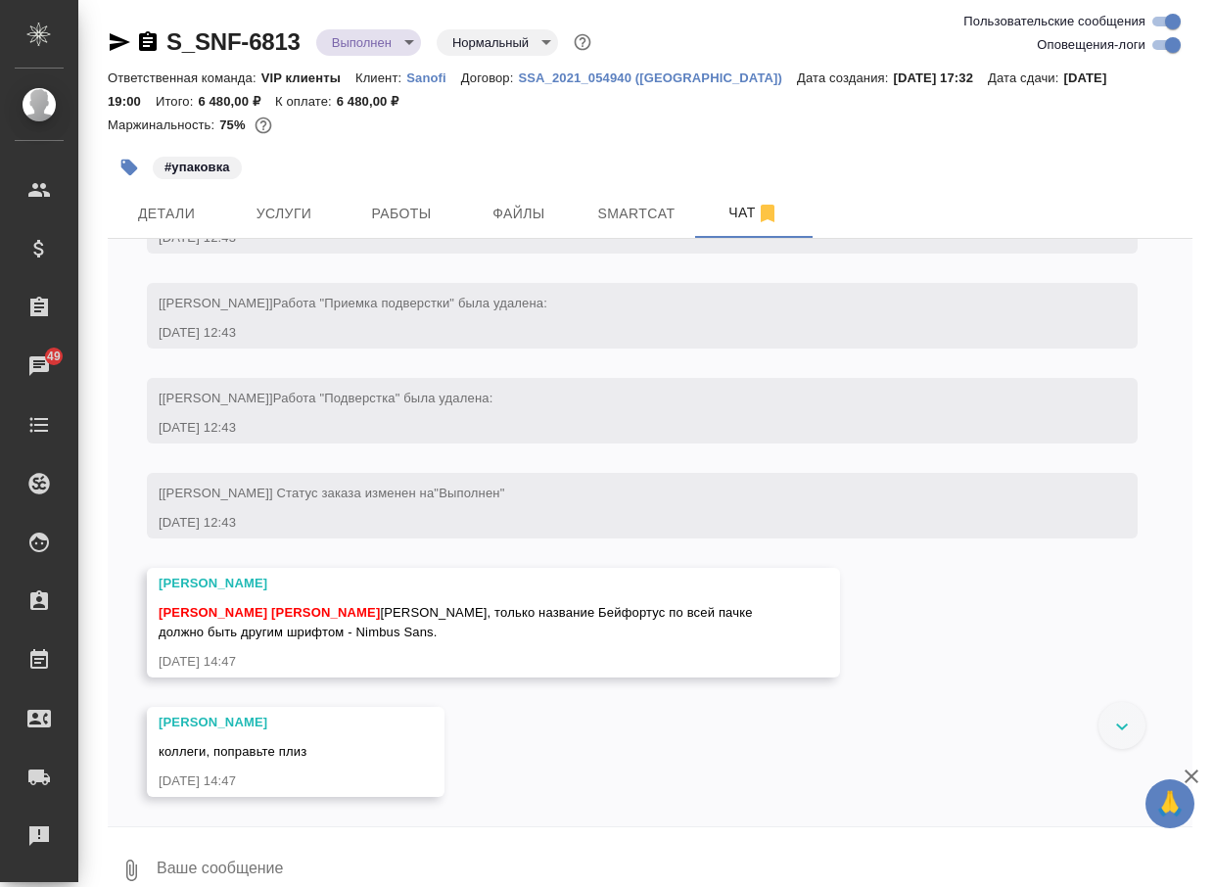
scroll to position [13029, 0]
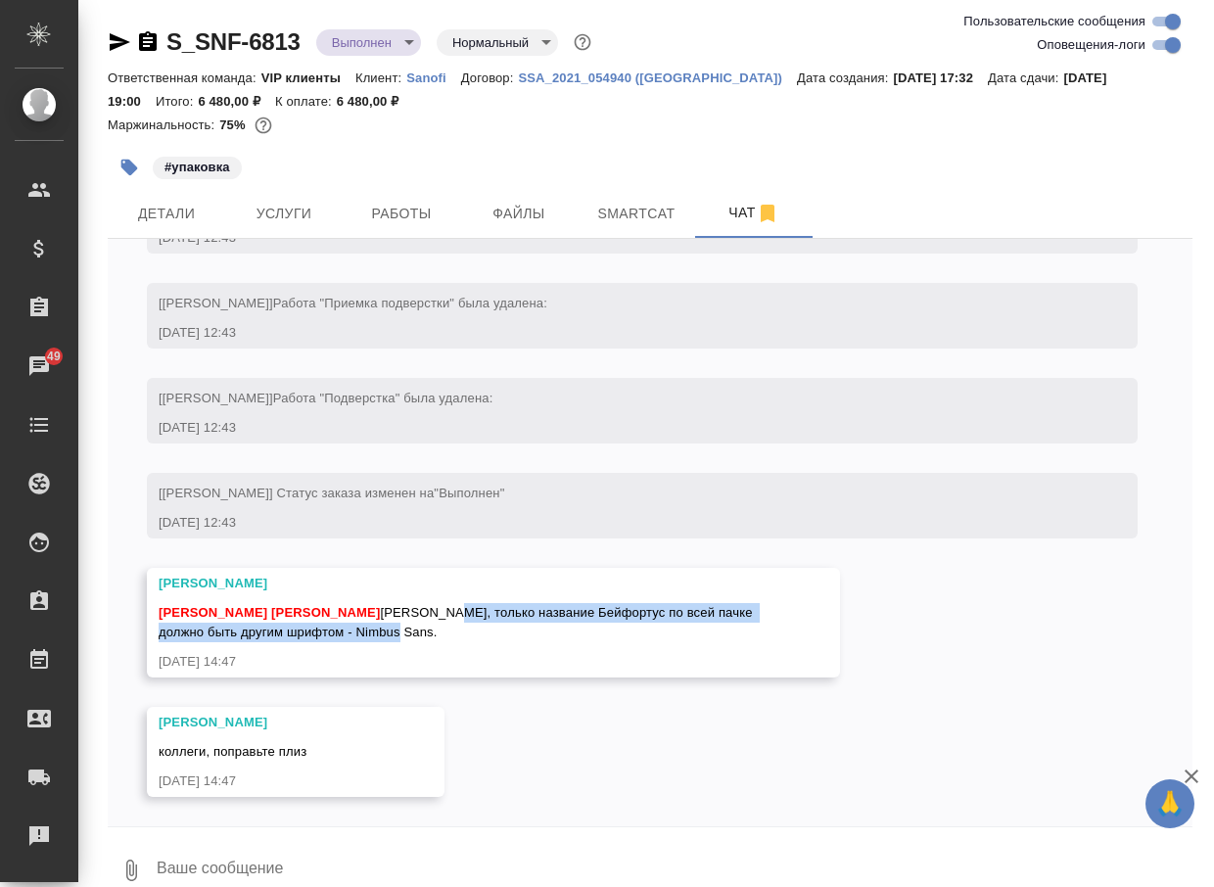
drag, startPoint x: 469, startPoint y: 614, endPoint x: 493, endPoint y: 634, distance: 30.6
click at [493, 634] on div "[PERSON_NAME] [PERSON_NAME] [PERSON_NAME], только название Бейфортус по всей па…" at bounding box center [465, 620] width 613 height 44
drag, startPoint x: 465, startPoint y: 609, endPoint x: 489, endPoint y: 633, distance: 33.2
click at [489, 633] on div "[PERSON_NAME] [PERSON_NAME] [PERSON_NAME], только название Бейфортус по всей па…" at bounding box center [465, 620] width 613 height 44
copy span "только название Бейфортус по всей пачке должно быть другим шрифтом - Nimbus San…"
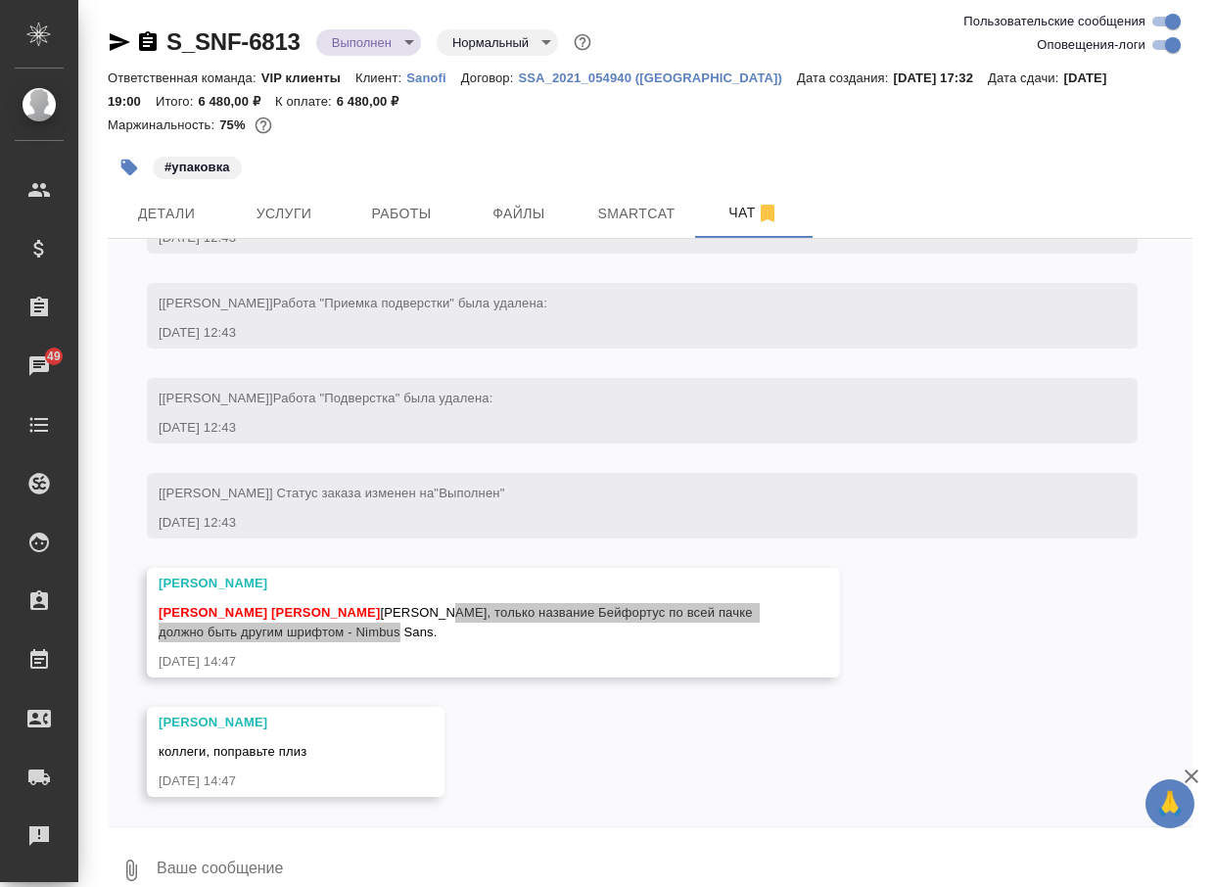
scroll to position [13088, 0]
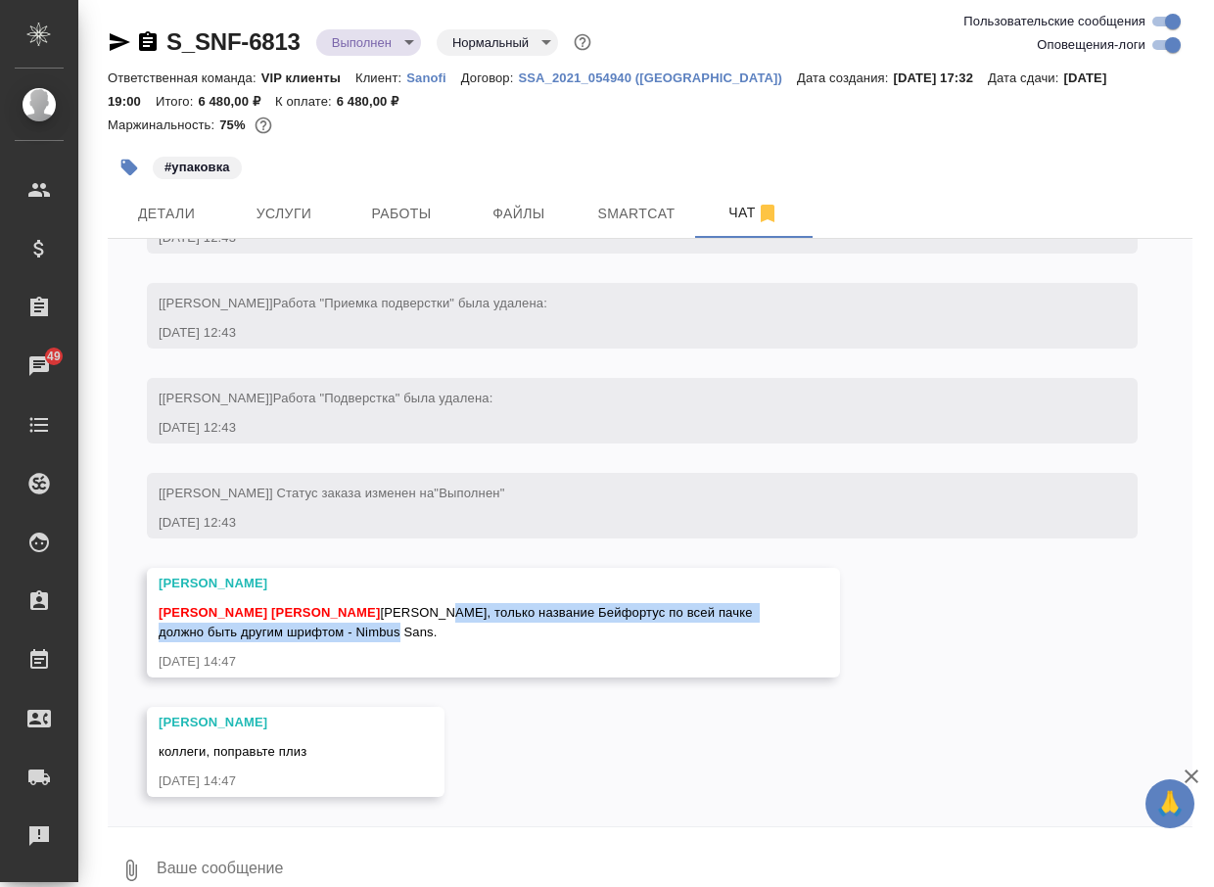
click at [305, 843] on textarea at bounding box center [674, 870] width 1038 height 67
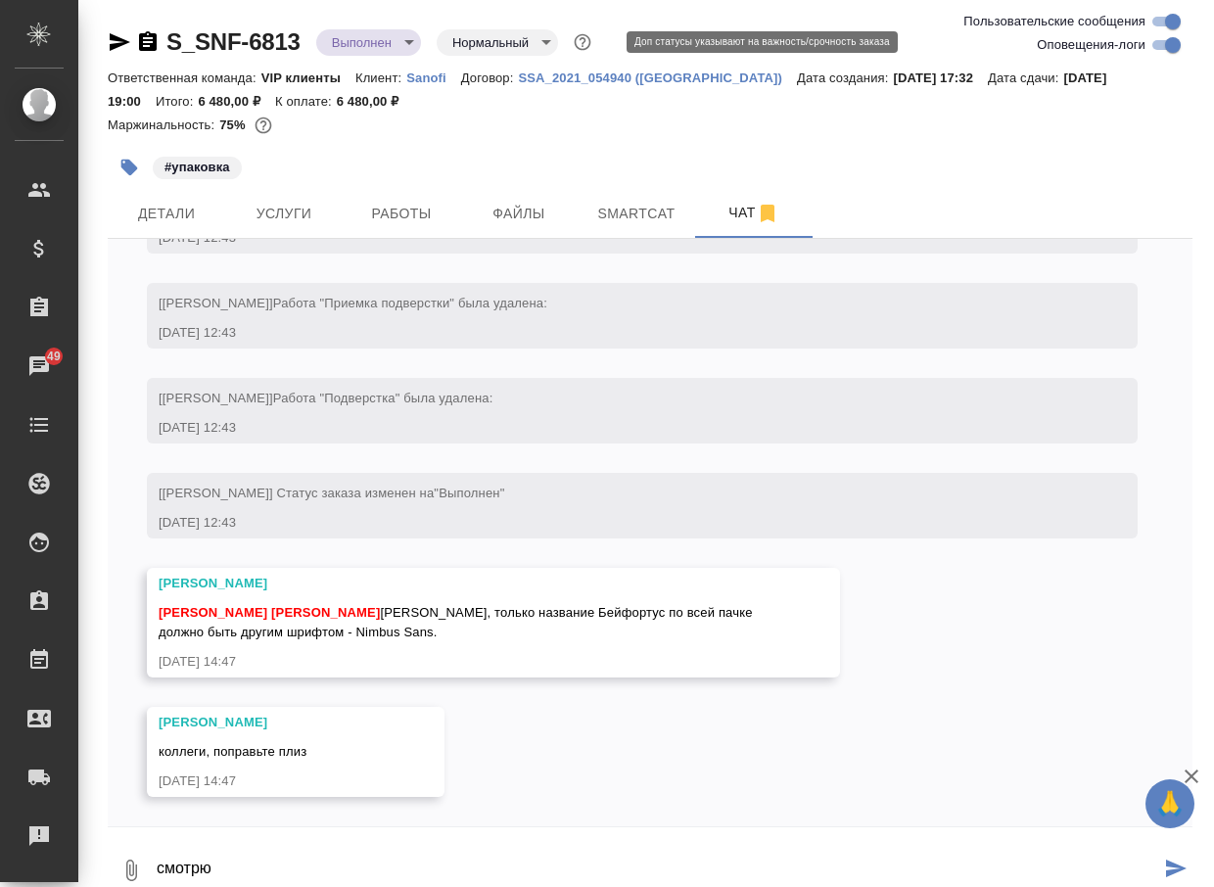
type textarea "смотрю"
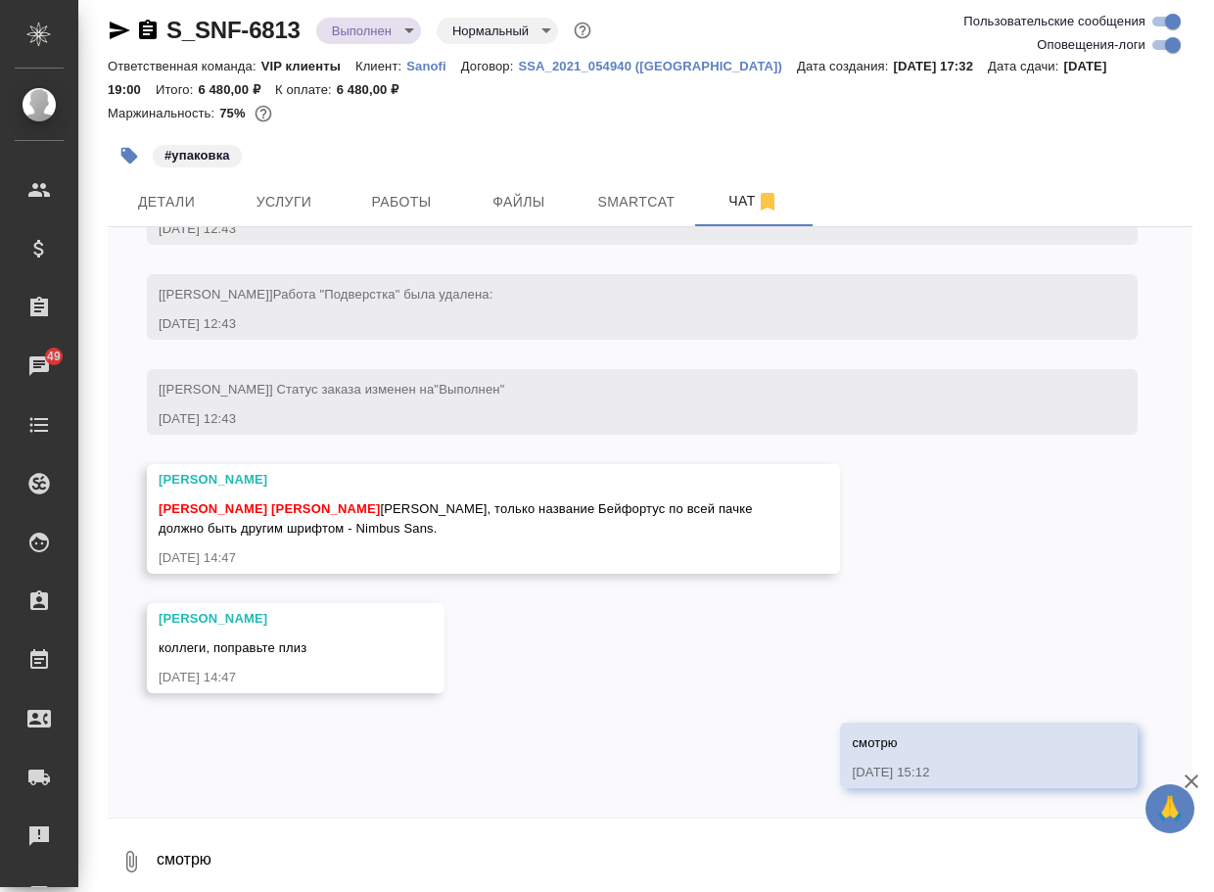
scroll to position [13180, 0]
click at [290, 866] on textarea "смотрю" at bounding box center [674, 861] width 1038 height 67
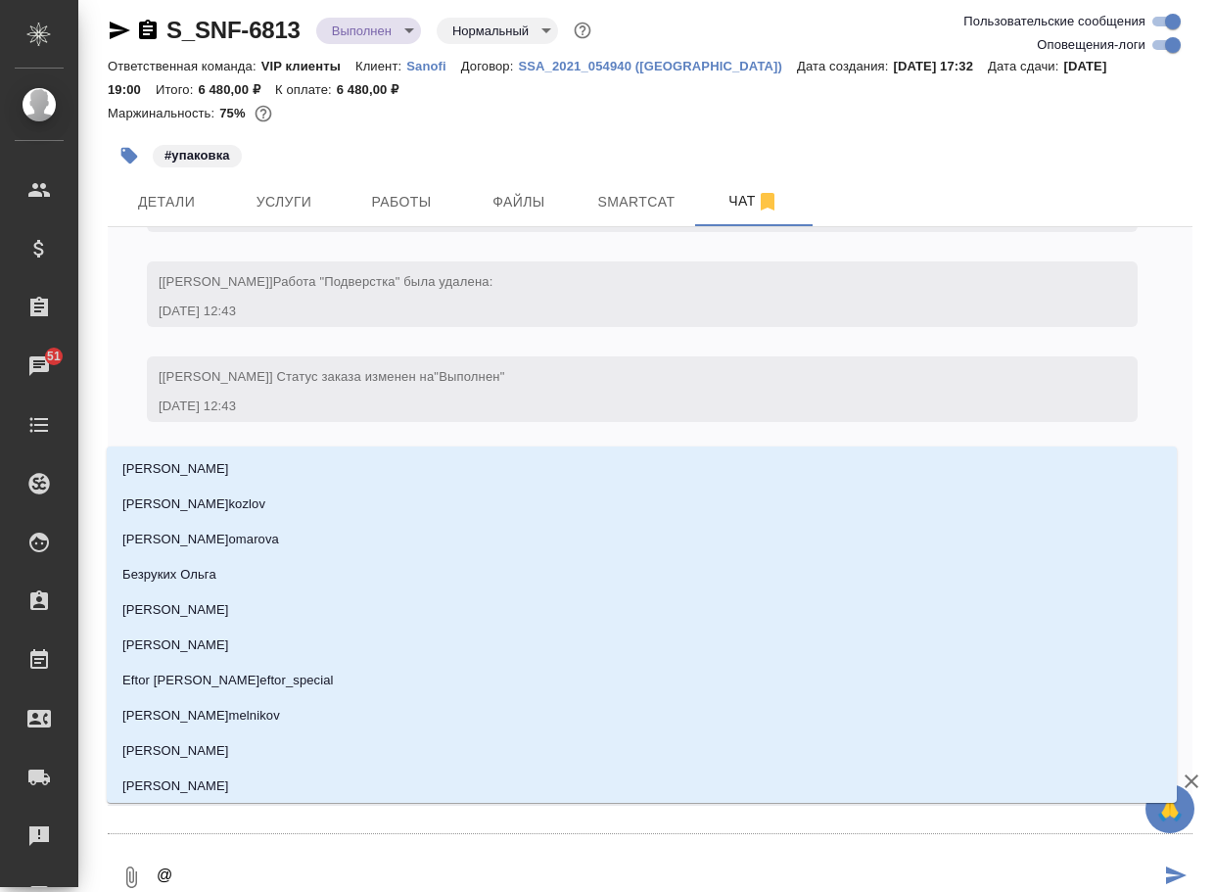
type textarea "@с"
type input "с"
type textarea "@са"
type input "са"
type textarea "@сай"
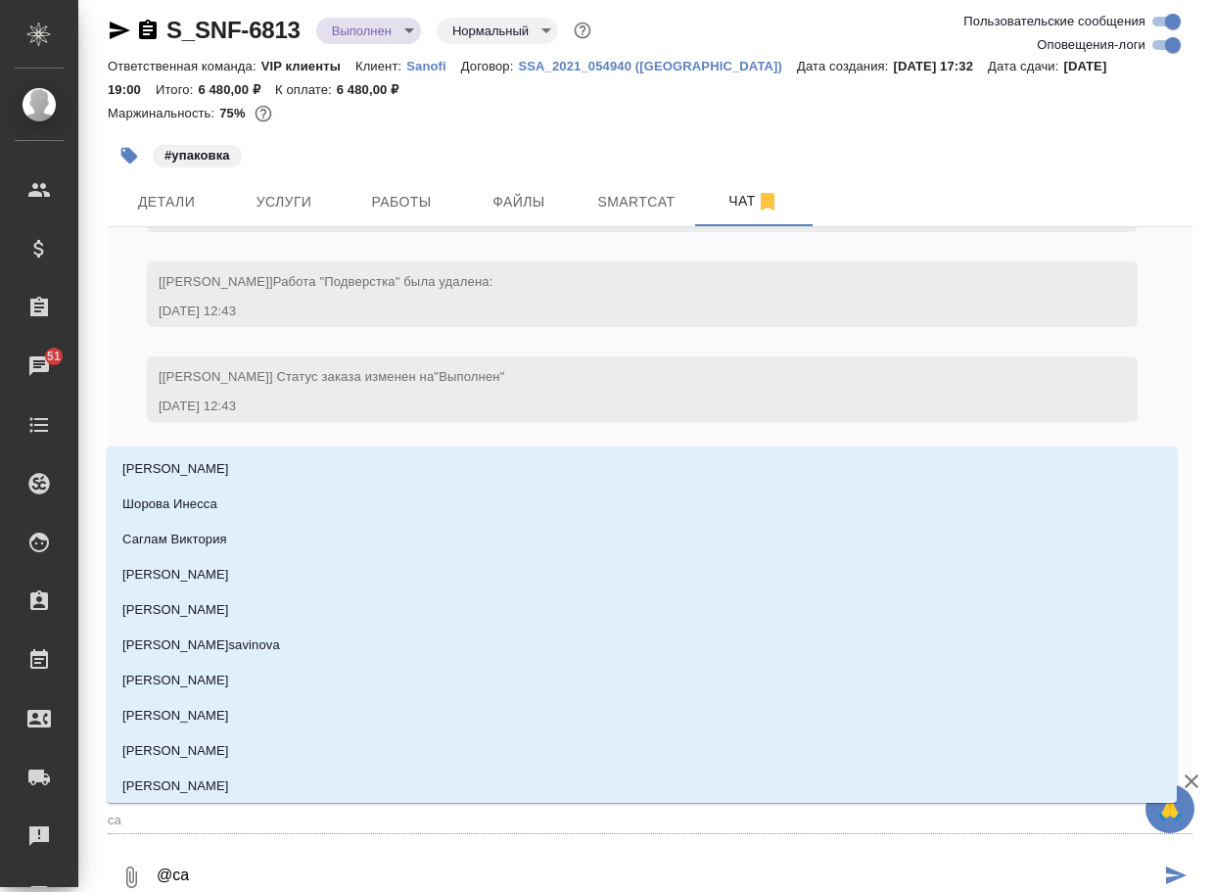
type input "сай"
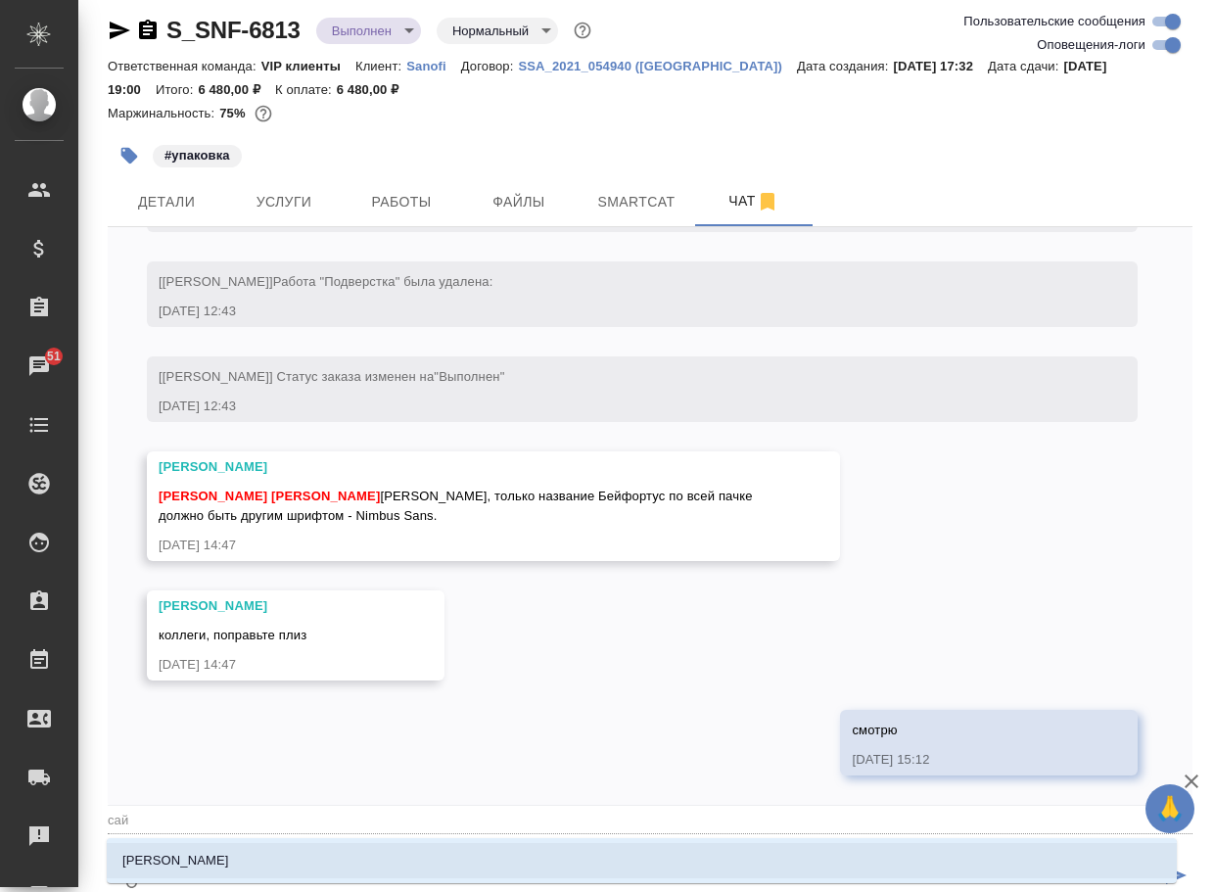
type textarea "@сайд"
type input "сайд"
click at [290, 866] on li "[PERSON_NAME]" at bounding box center [642, 860] width 1070 height 35
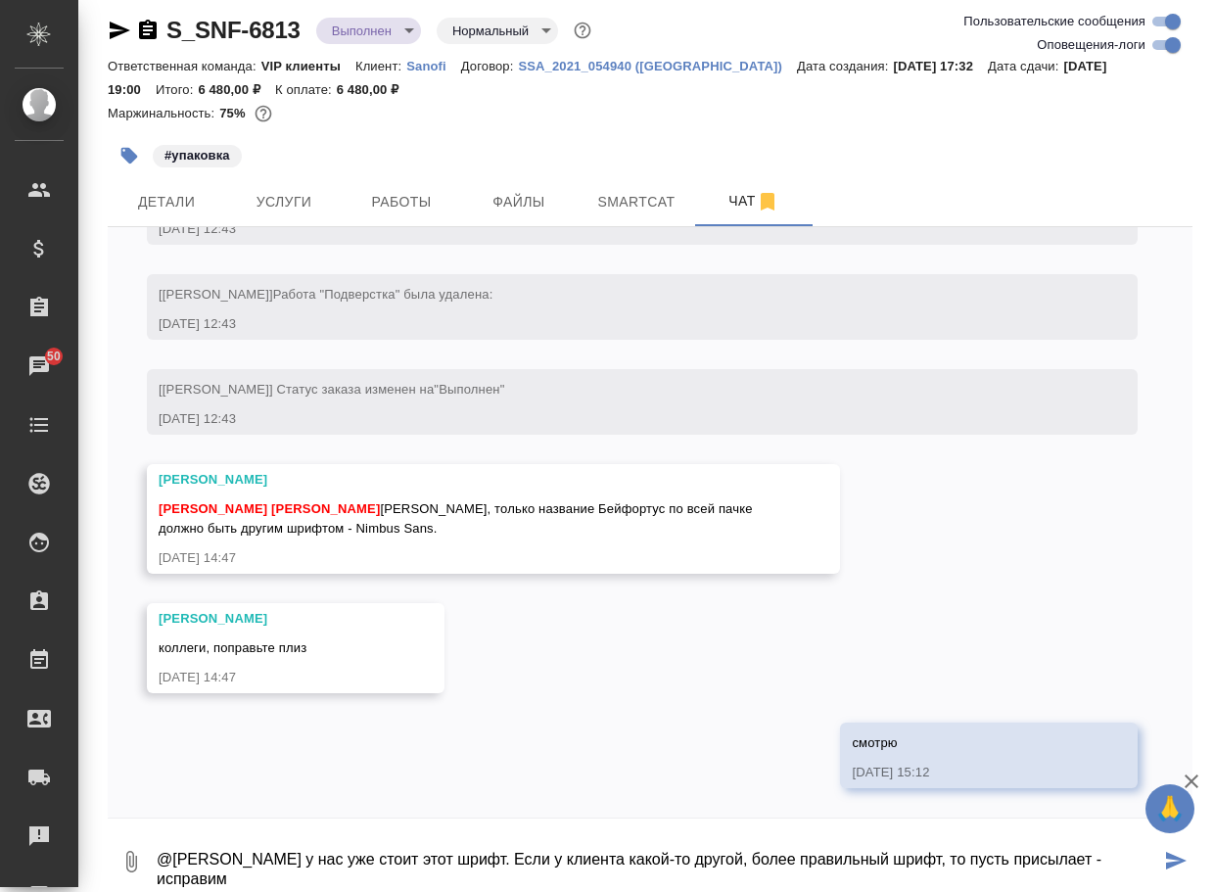
click at [126, 854] on icon "button" at bounding box center [130, 861] width 23 height 23
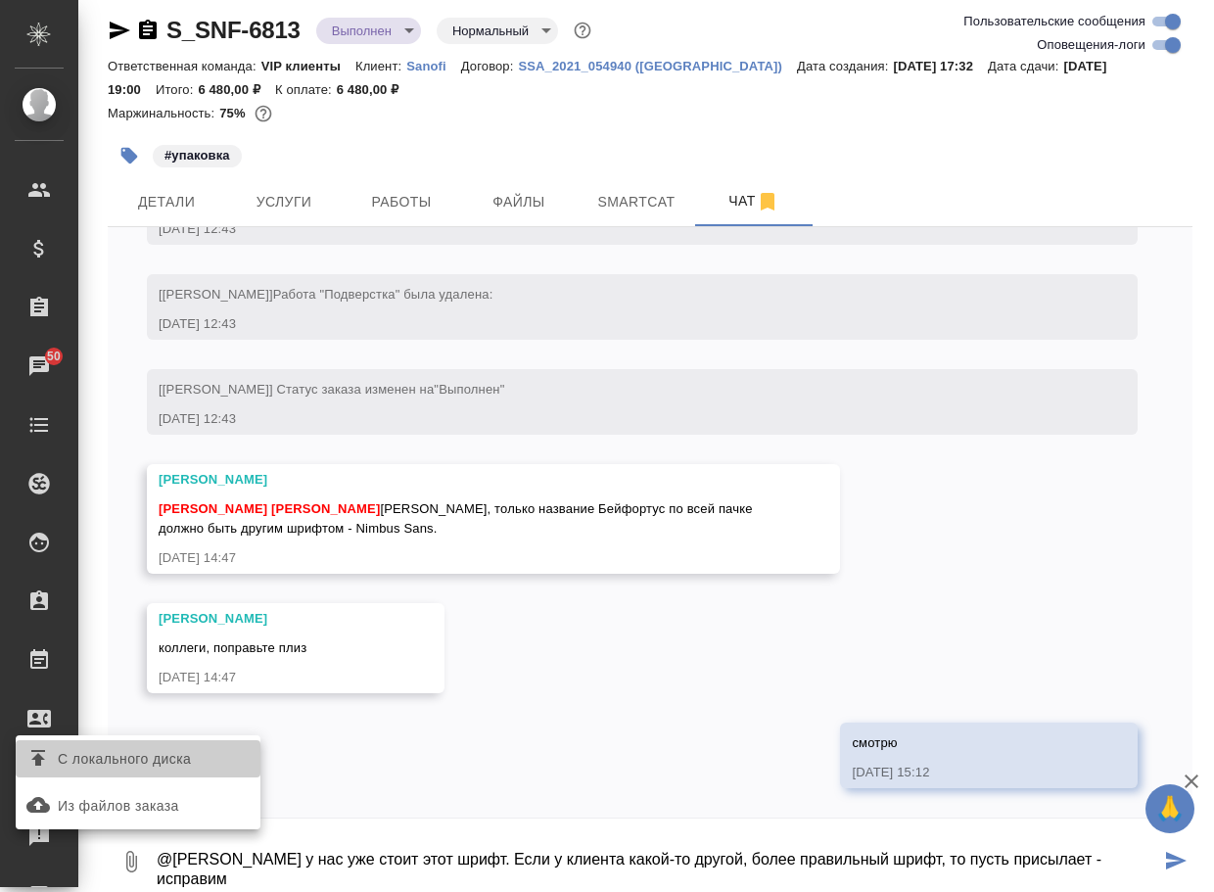
click at [173, 765] on span "С локального диска" at bounding box center [124, 759] width 133 height 24
click at [0, 0] on input "С локального диска" at bounding box center [0, 0] width 0 height 0
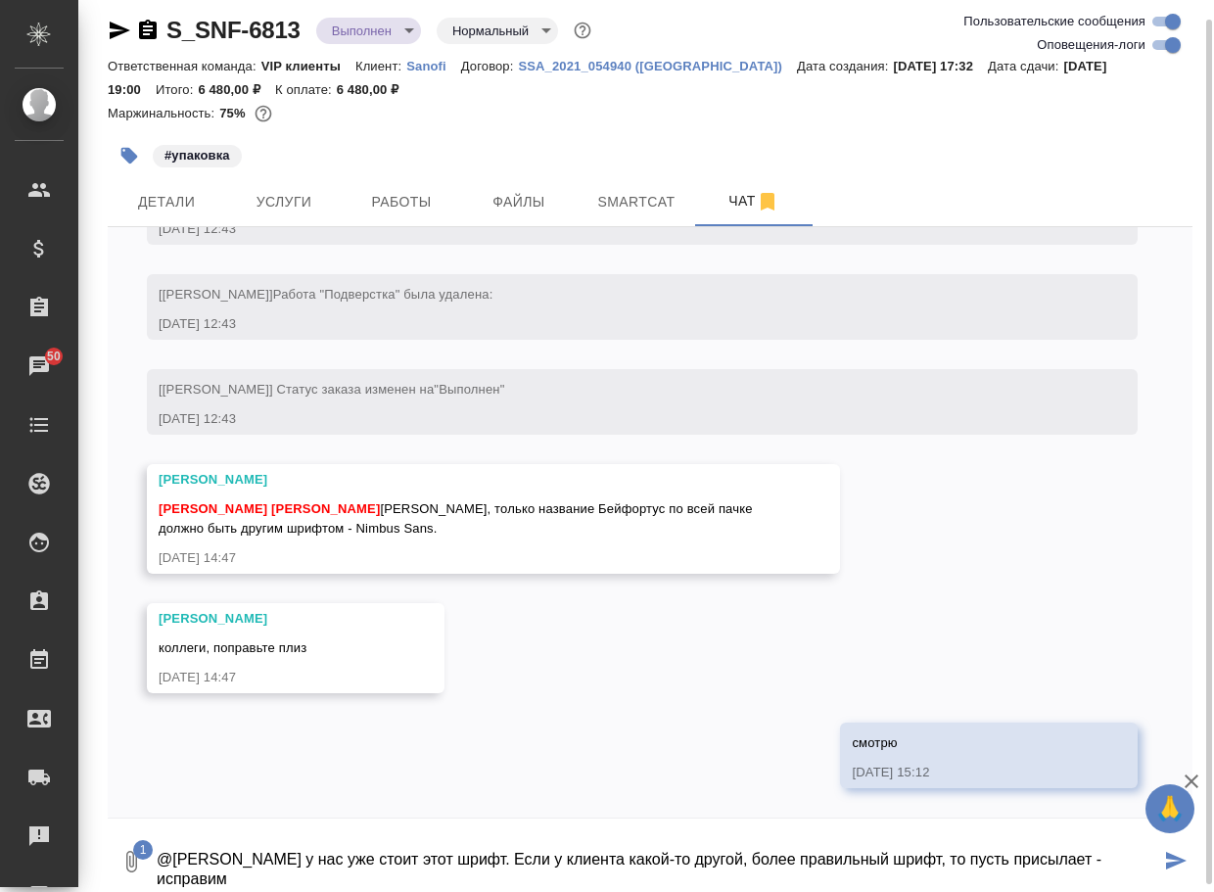
scroll to position [16, 0]
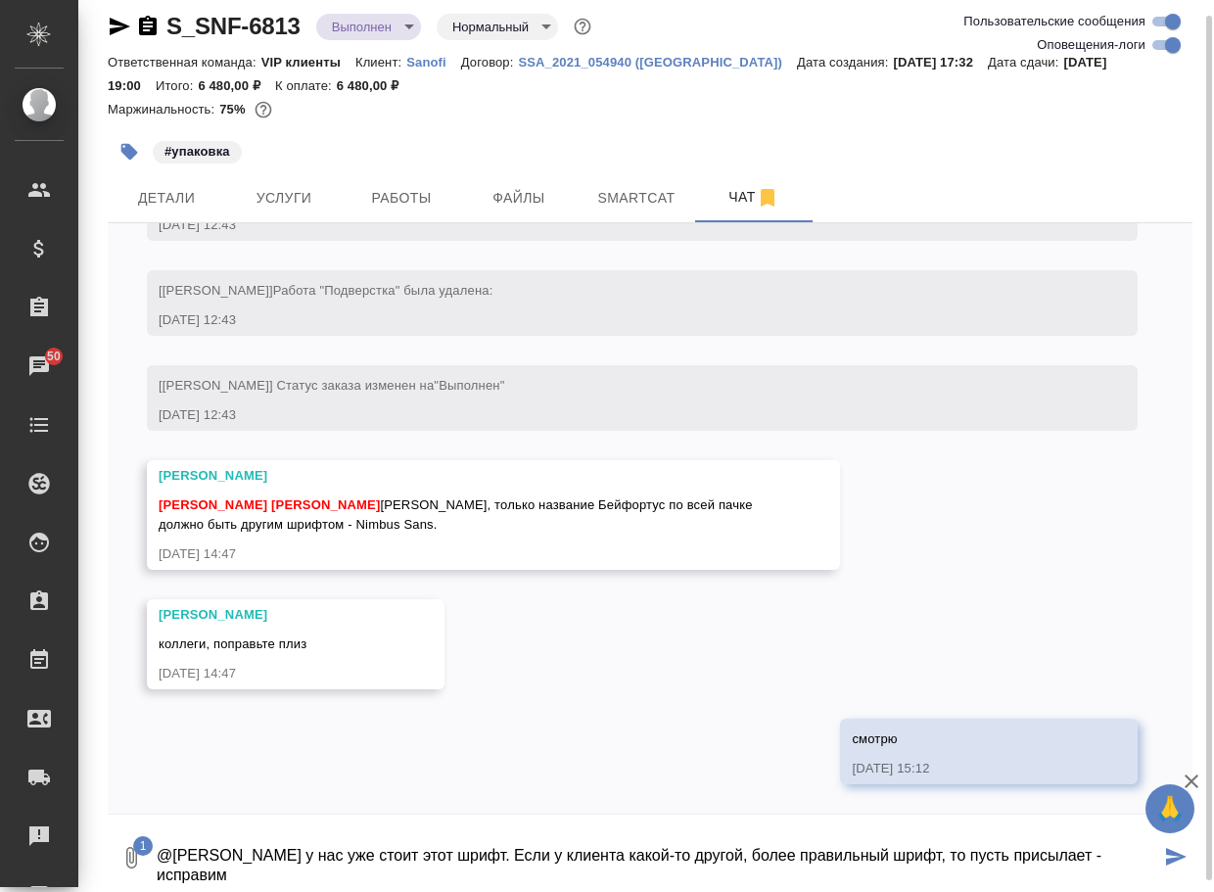
click at [375, 876] on textarea "@Сайдашева Диляра у нас уже стоит этот шрифт. Если у клиента какой-то другой, б…" at bounding box center [658, 857] width 1006 height 67
type textarea "@Сайдашева Диляра у нас уже стоит этот шрифт. Если у клиента какой-то другой, б…"
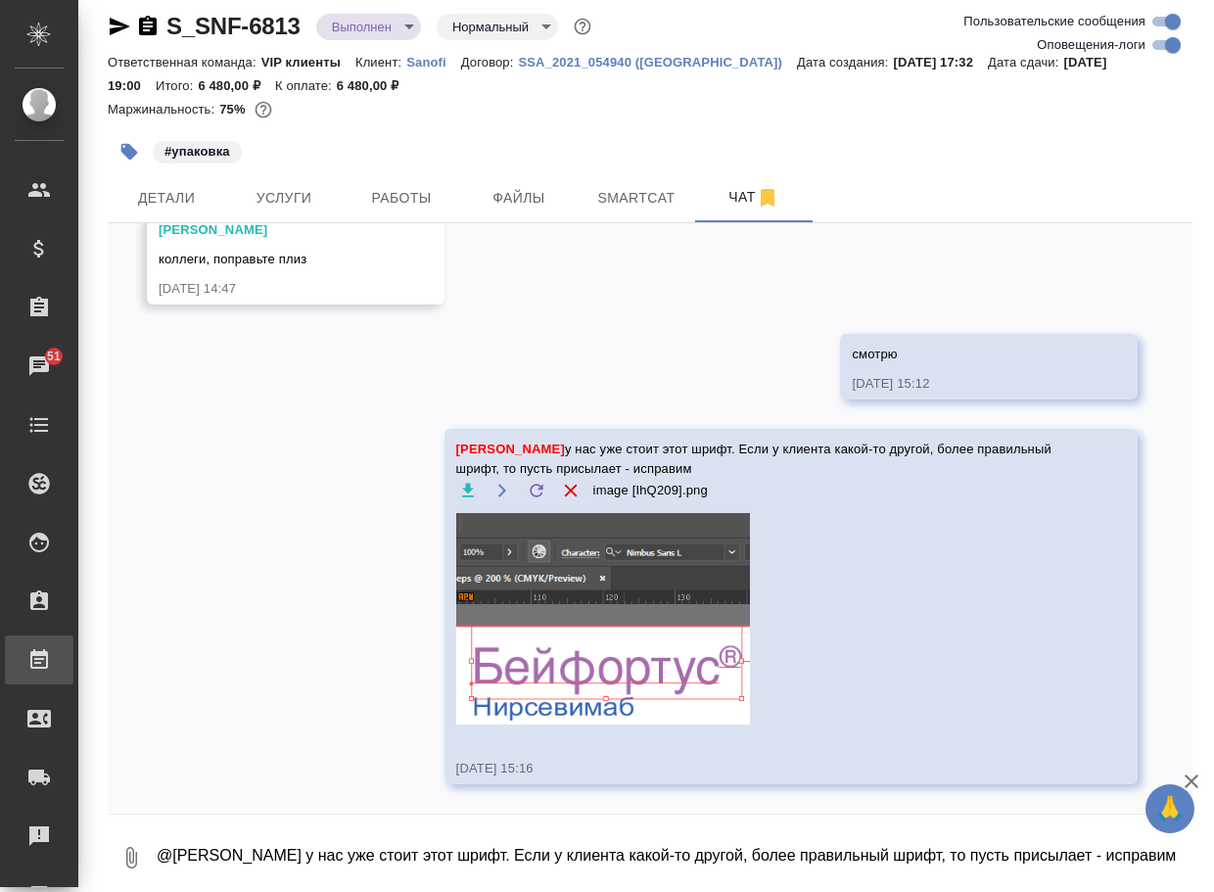
scroll to position [13565, 0]
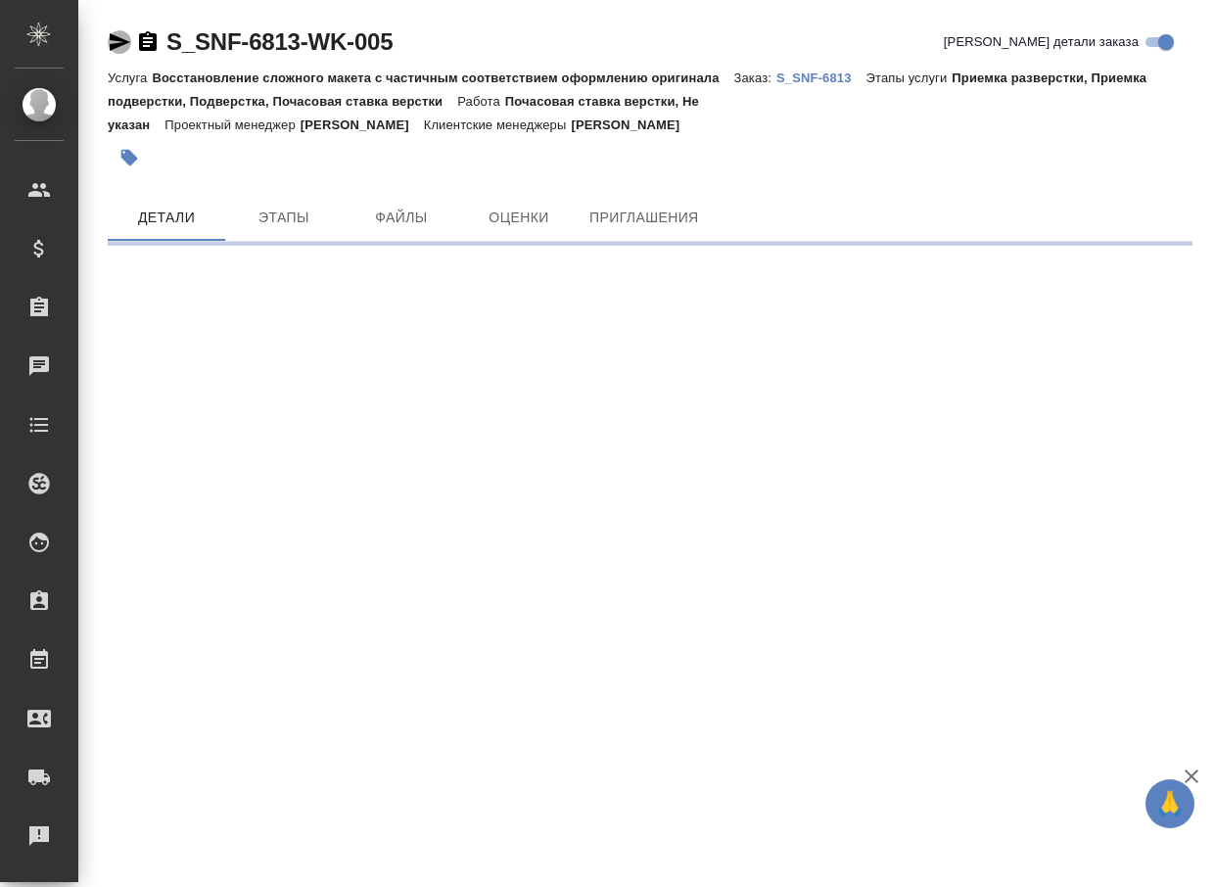
click at [119, 35] on icon "button" at bounding box center [119, 41] width 23 height 23
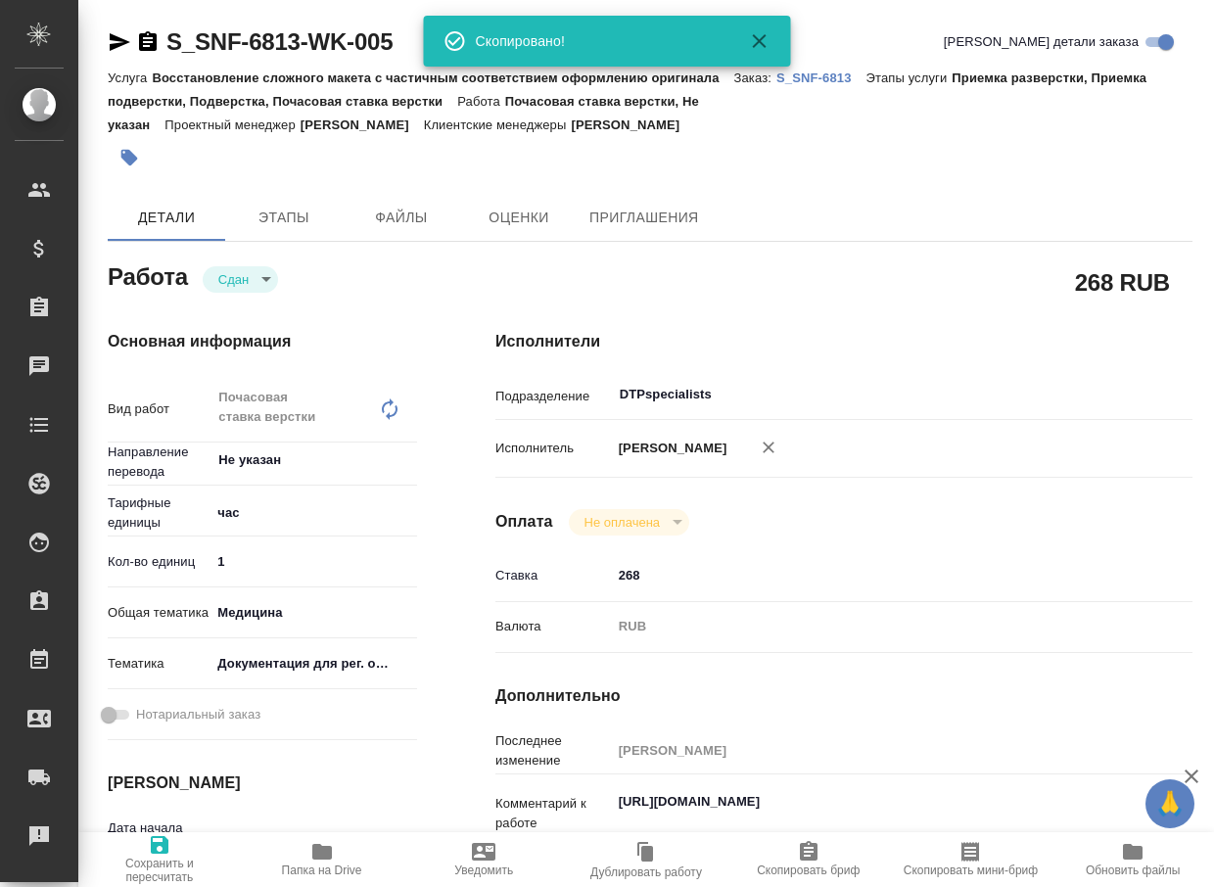
type textarea "x"
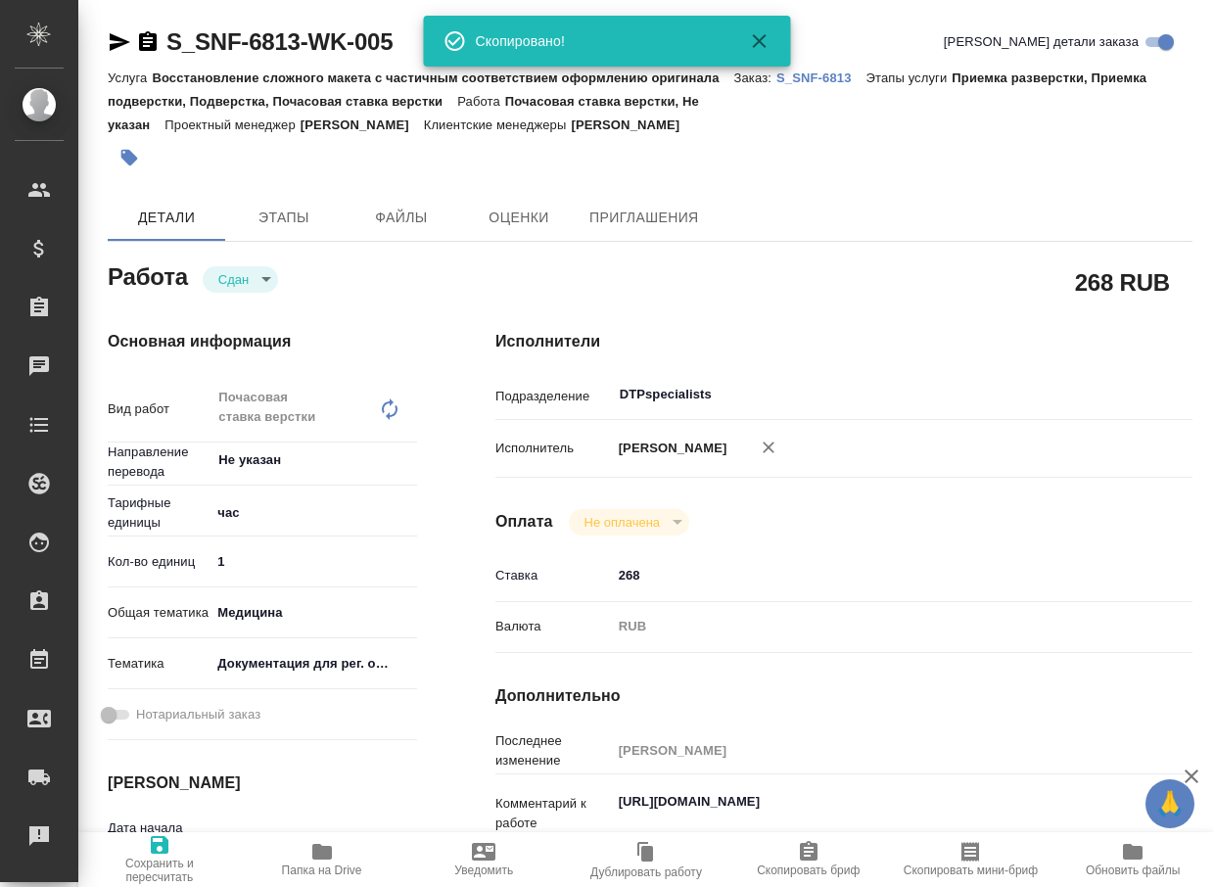
type textarea "x"
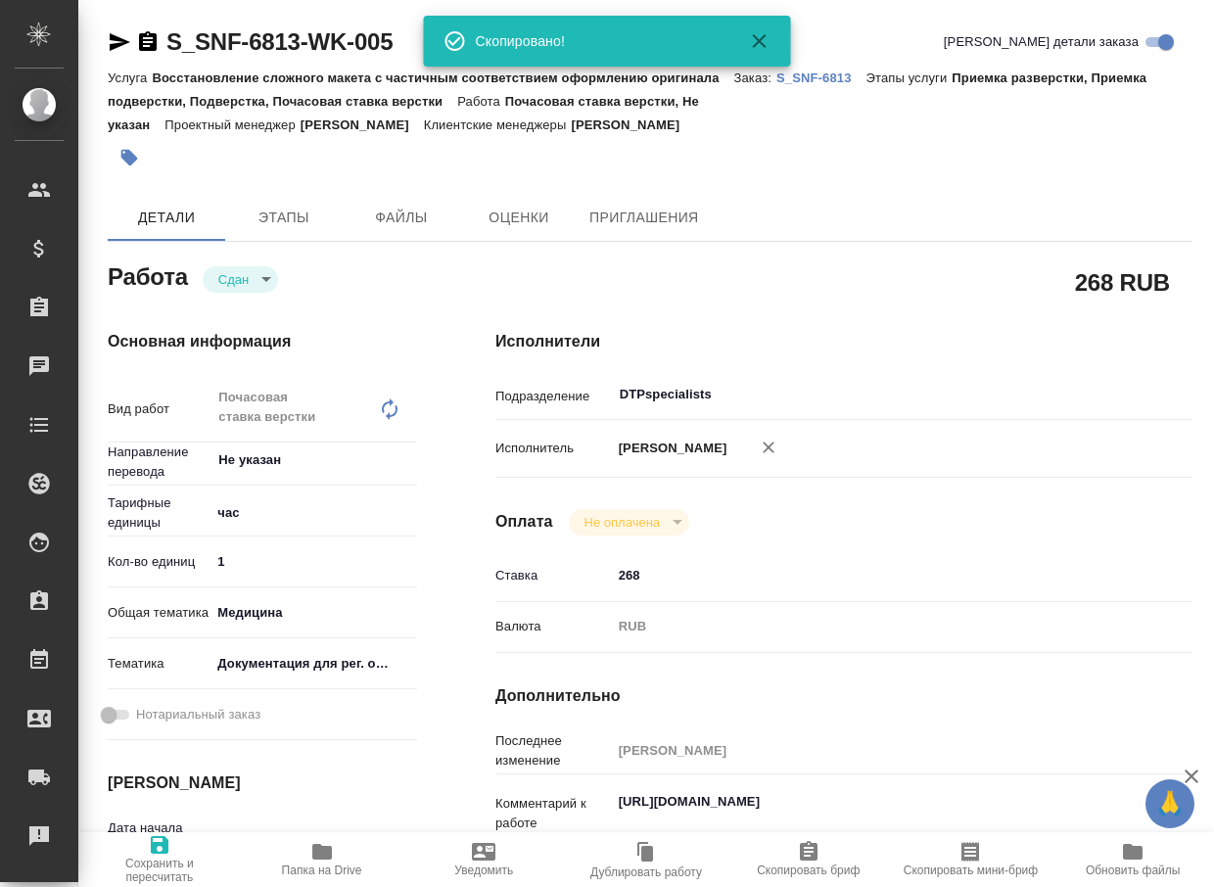
type textarea "x"
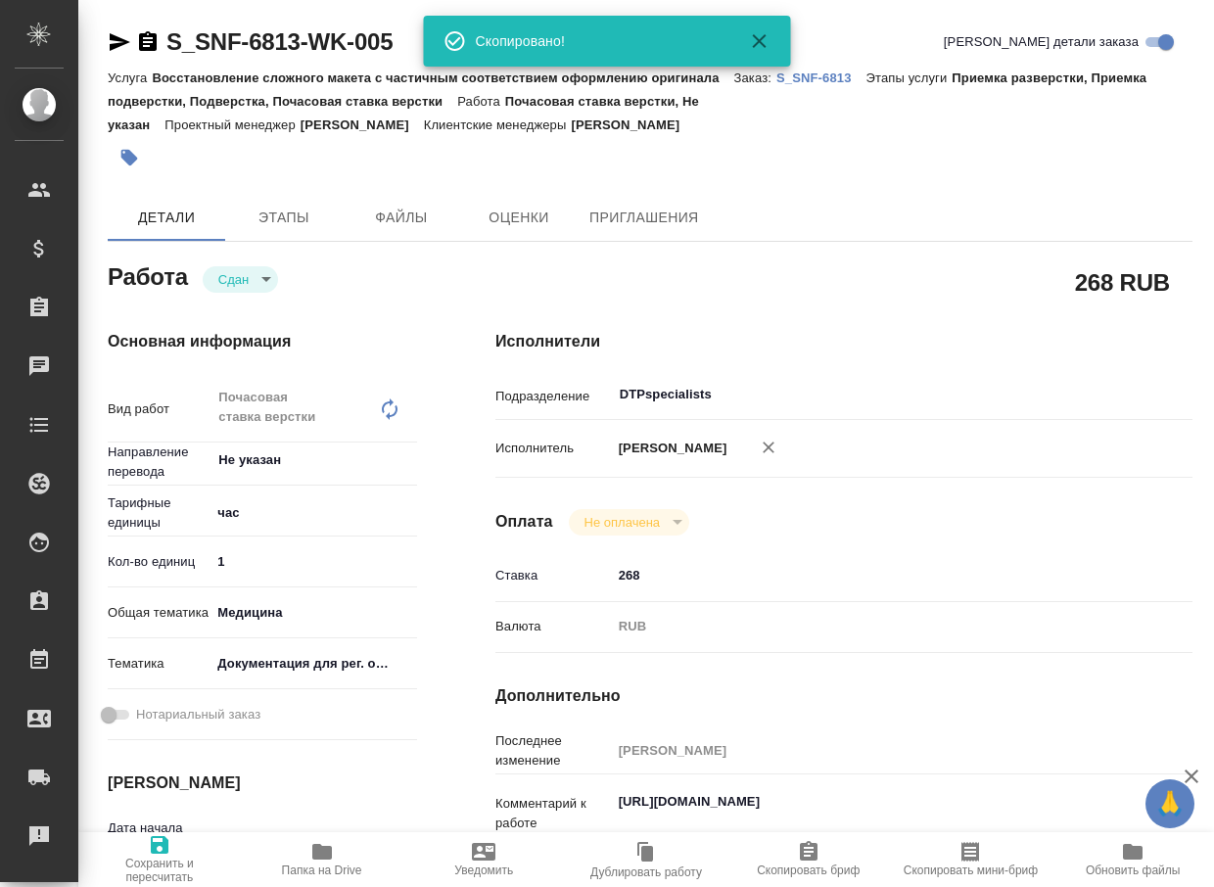
type textarea "x"
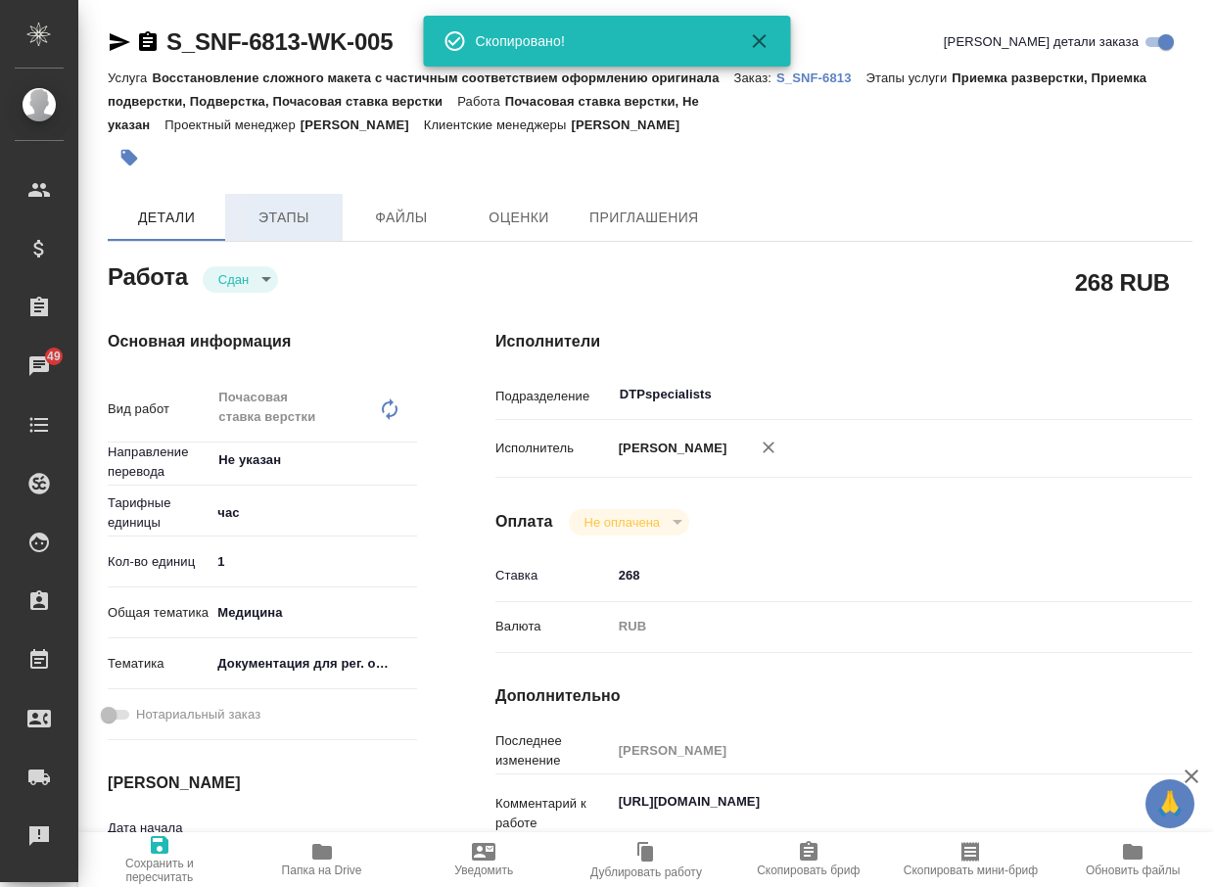
type textarea "x"
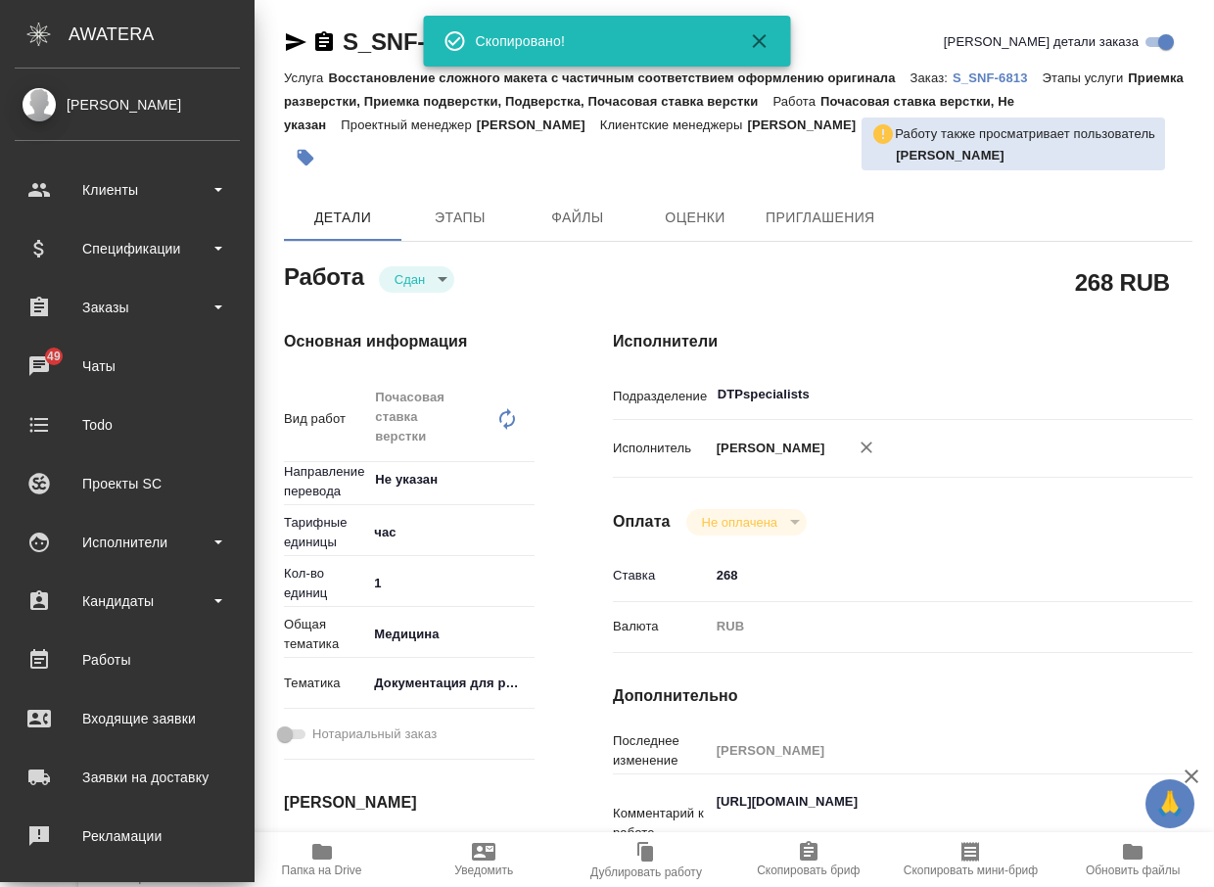
type textarea "x"
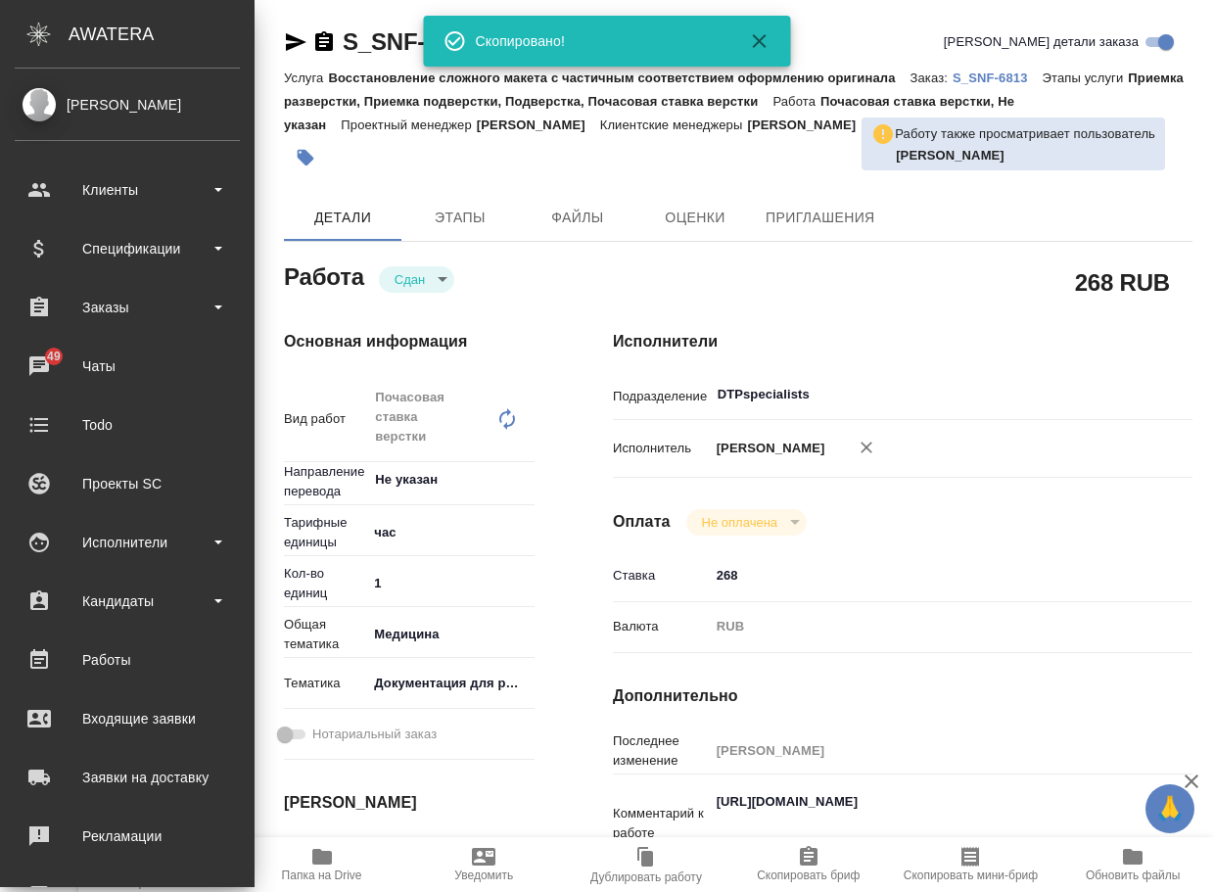
type textarea "x"
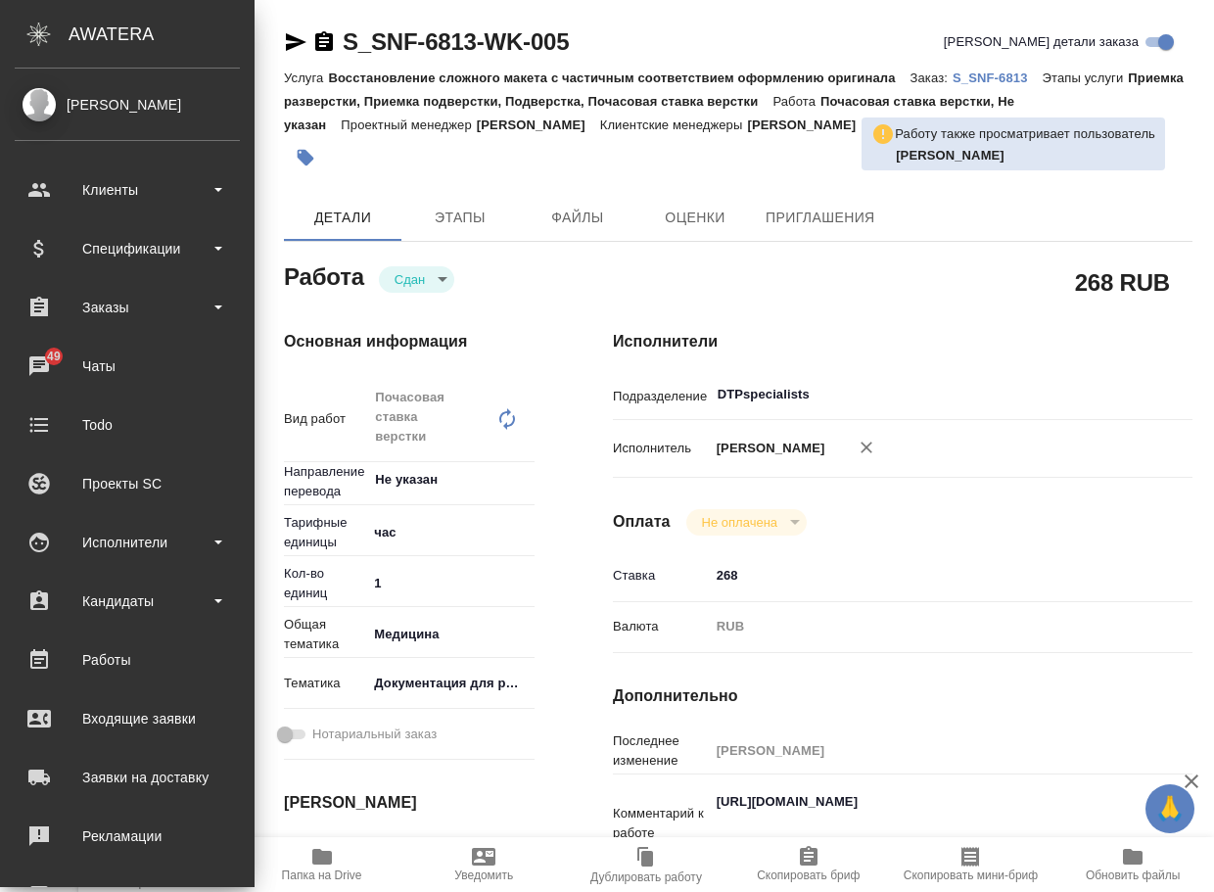
type textarea "x"
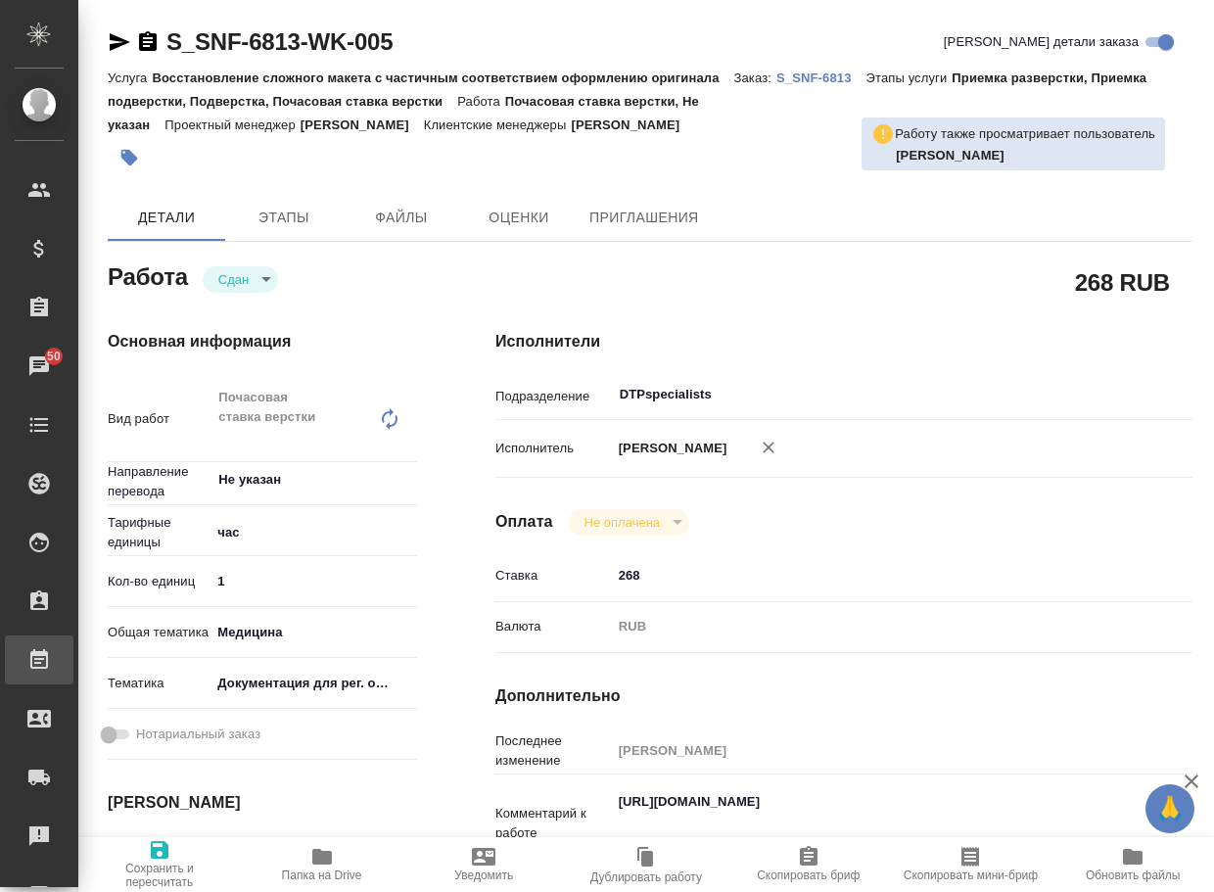
type textarea "x"
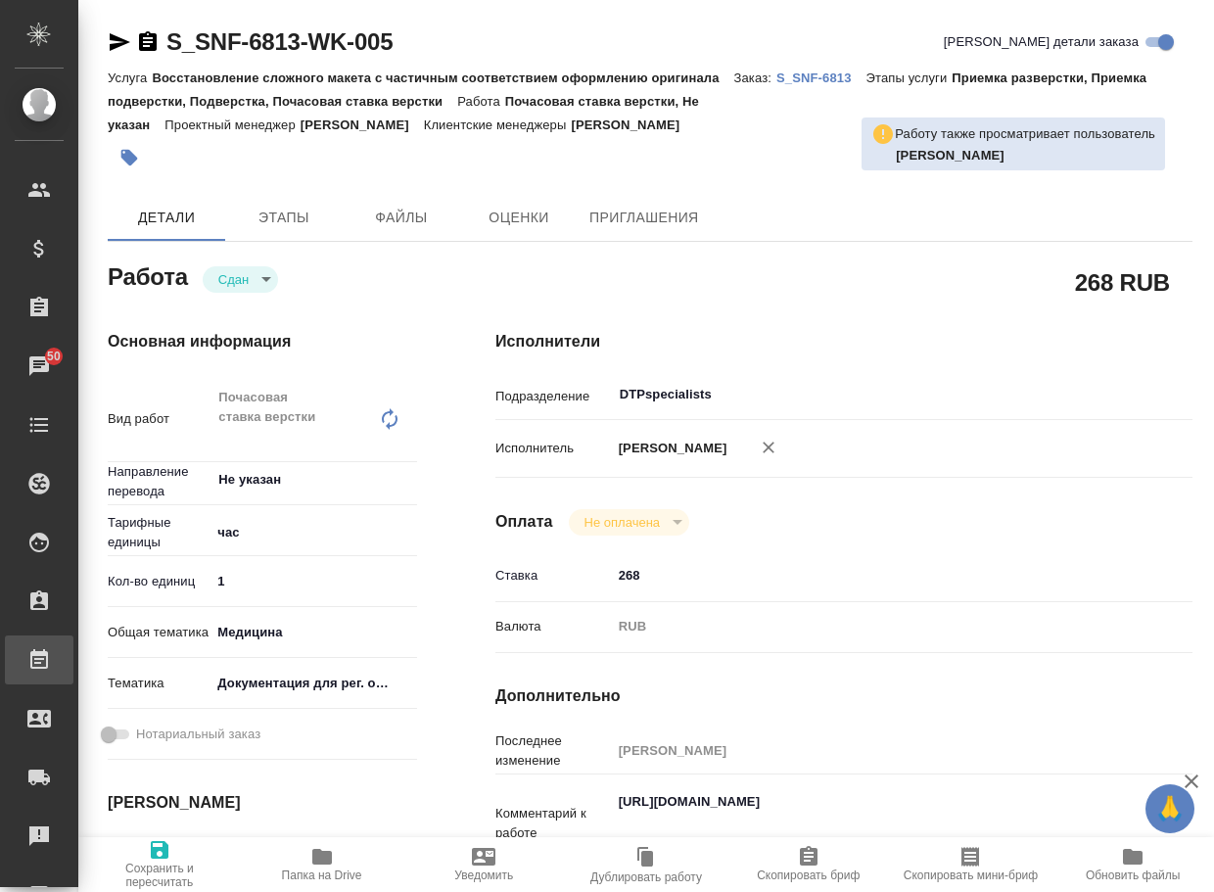
type textarea "x"
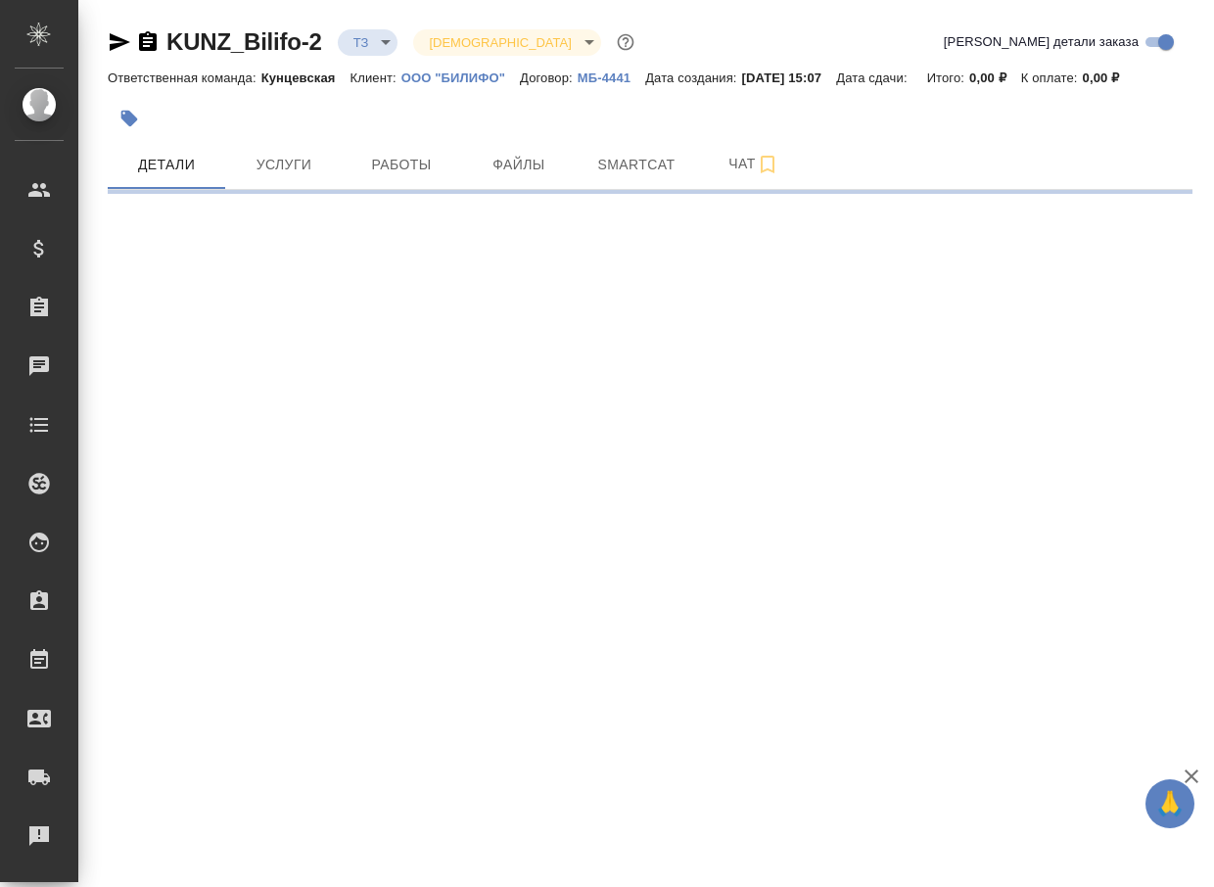
select select "RU"
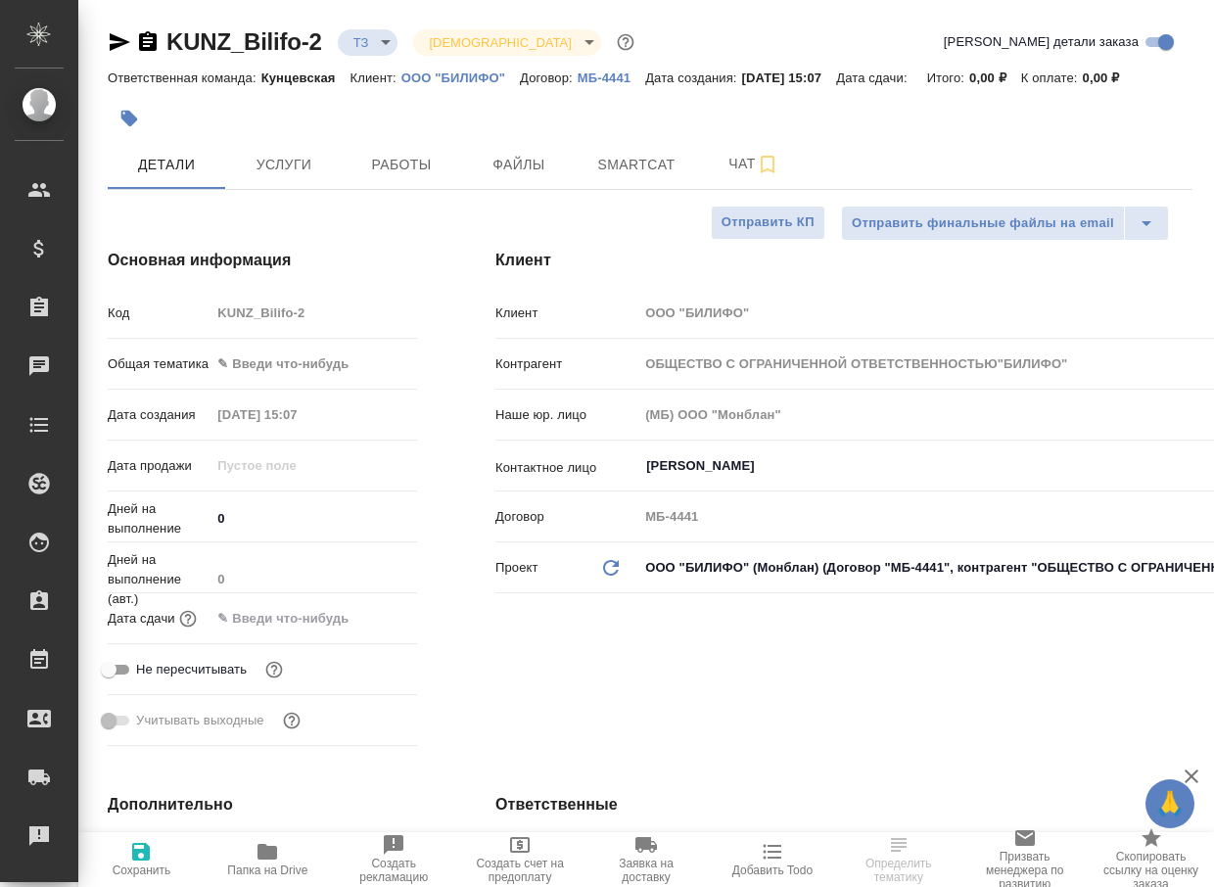
type input "ОБЩЕСТВО С ОГРАНИЧЕННОЙ ОТВЕТСТВЕННОСТЬЮ"БИЛИФО""
type textarea "x"
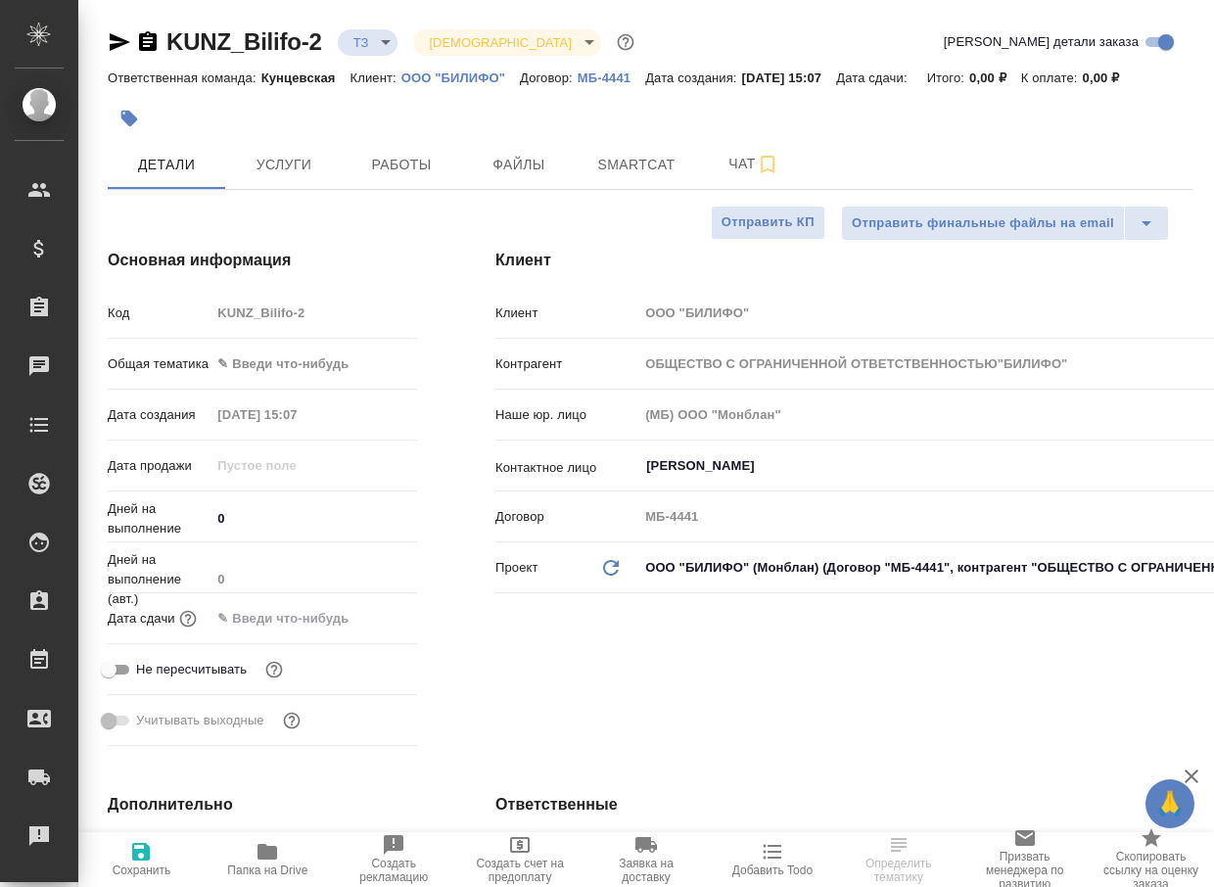
type textarea "x"
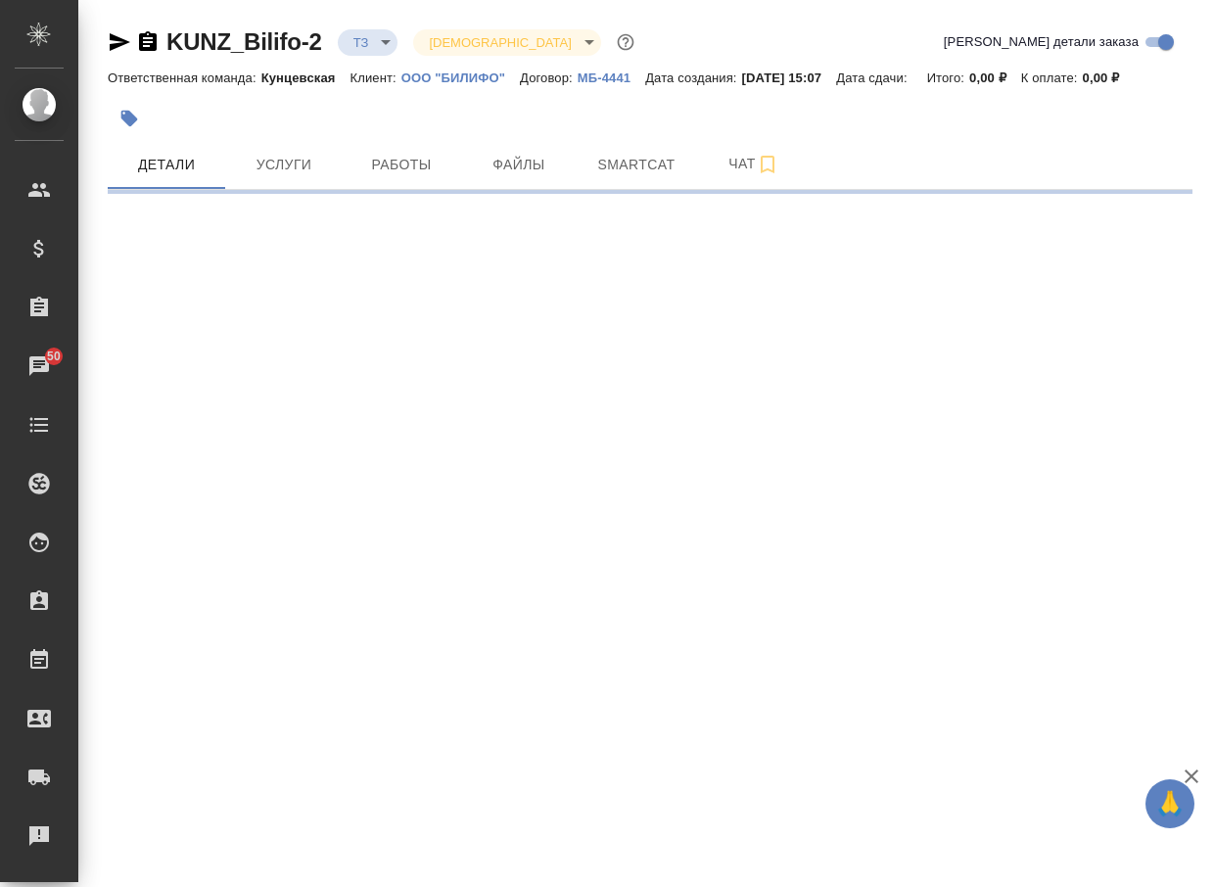
select select "RU"
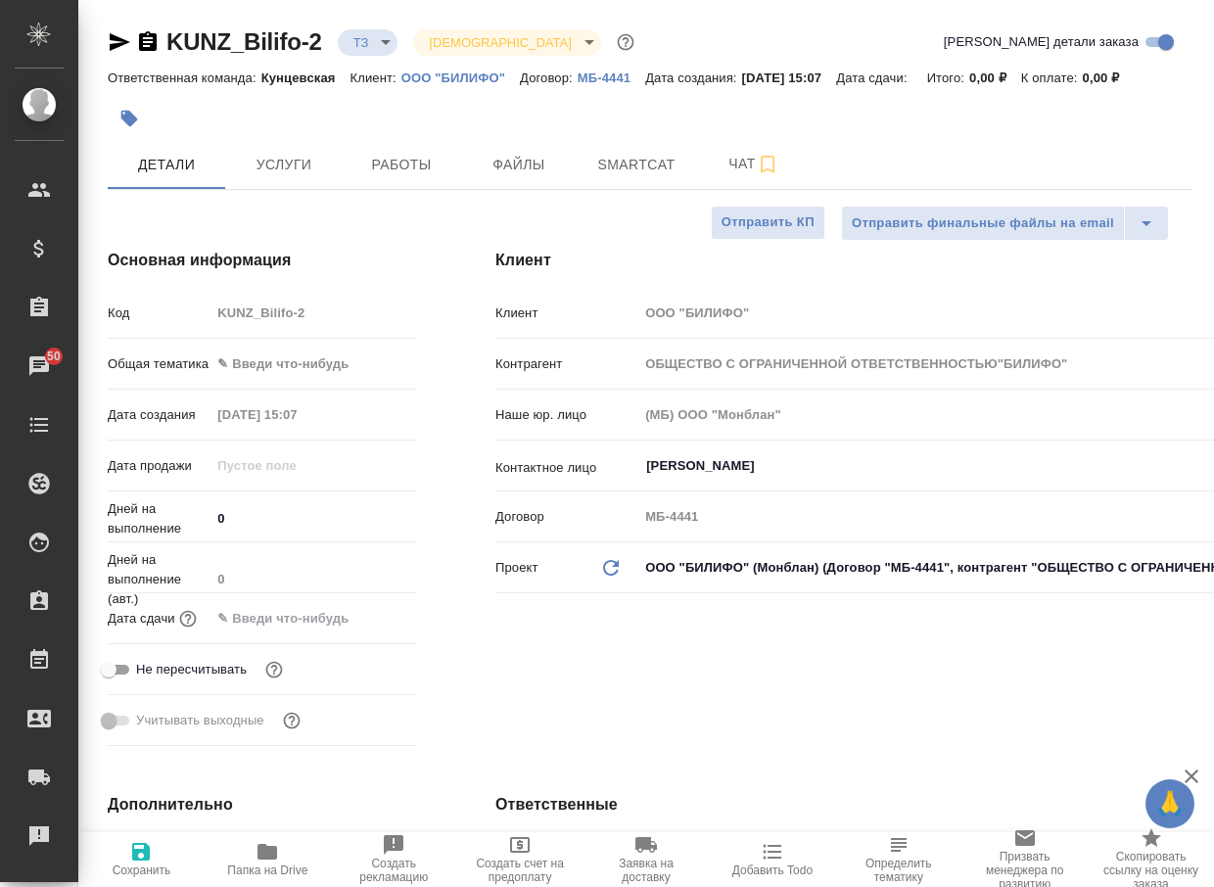
type textarea "x"
type input "ОБЩЕСТВО С ОГРАНИЧЕННОЙ ОТВЕТСТВЕННОСТЬЮ"БИЛИФО""
type textarea "x"
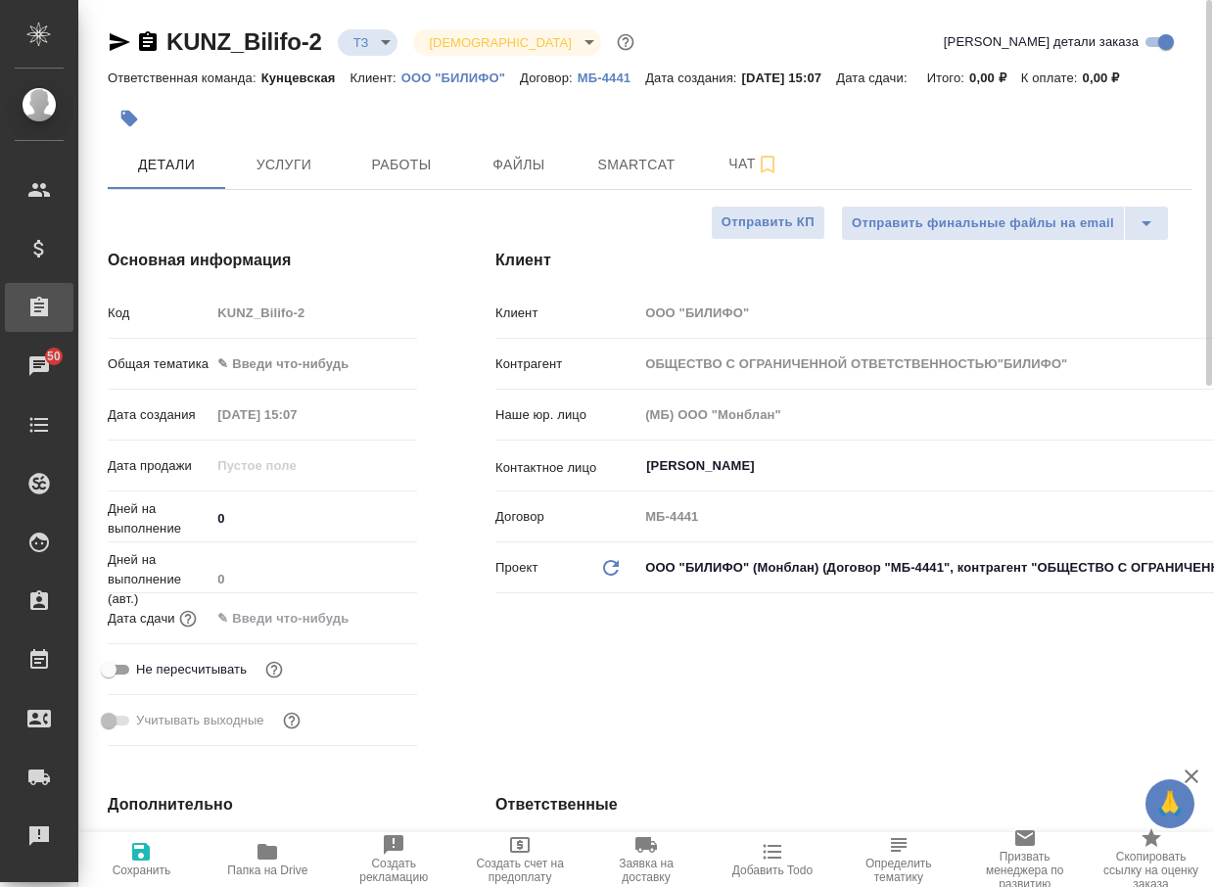
type textarea "x"
type input "ОБЩЕСТВО С ОГРАНИЧЕННОЙ ОТВЕТСТВЕННОСТЬЮ"БИЛИФО""
type textarea "x"
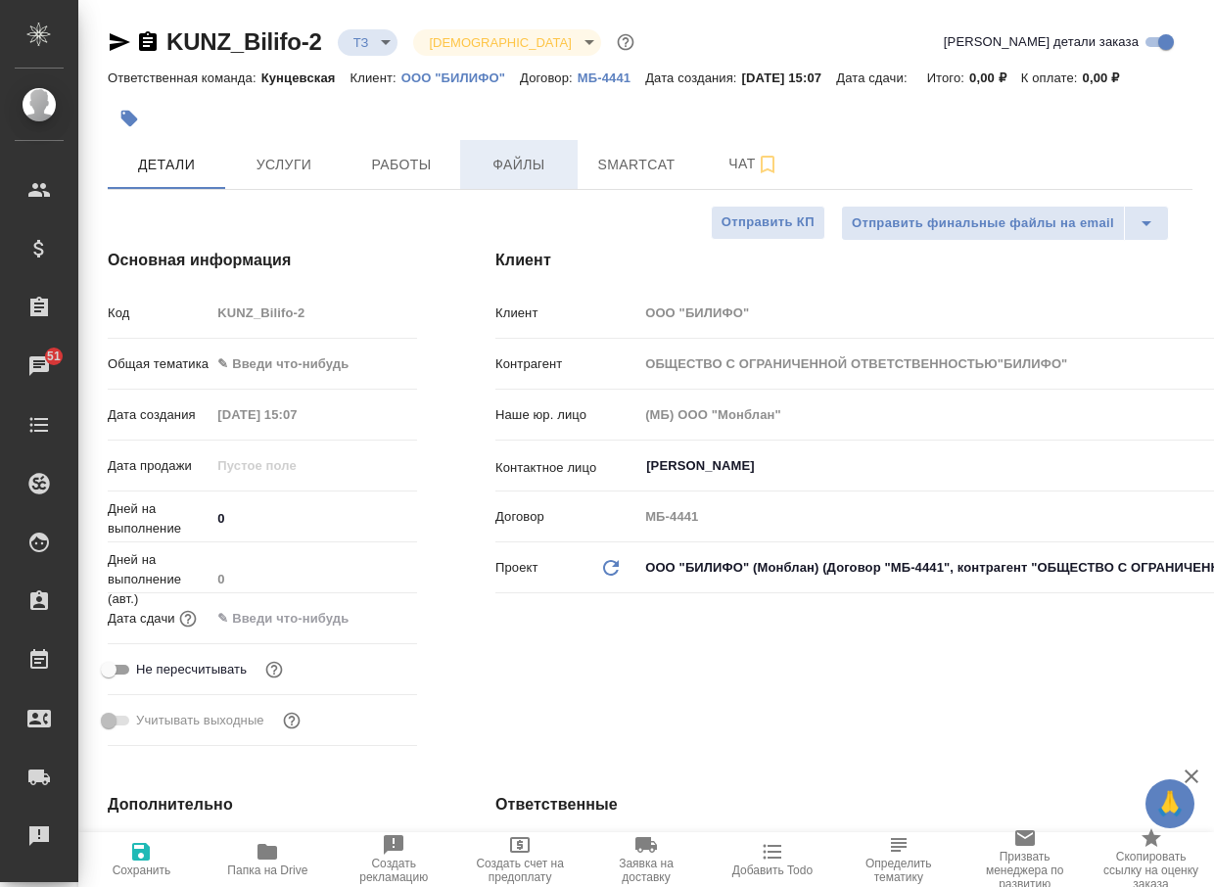
type textarea "x"
type input "ОБЩЕСТВО С ОГРАНИЧЕННОЙ ОТВЕТСТВЕННОСТЬЮ"БИЛИФО""
type textarea "x"
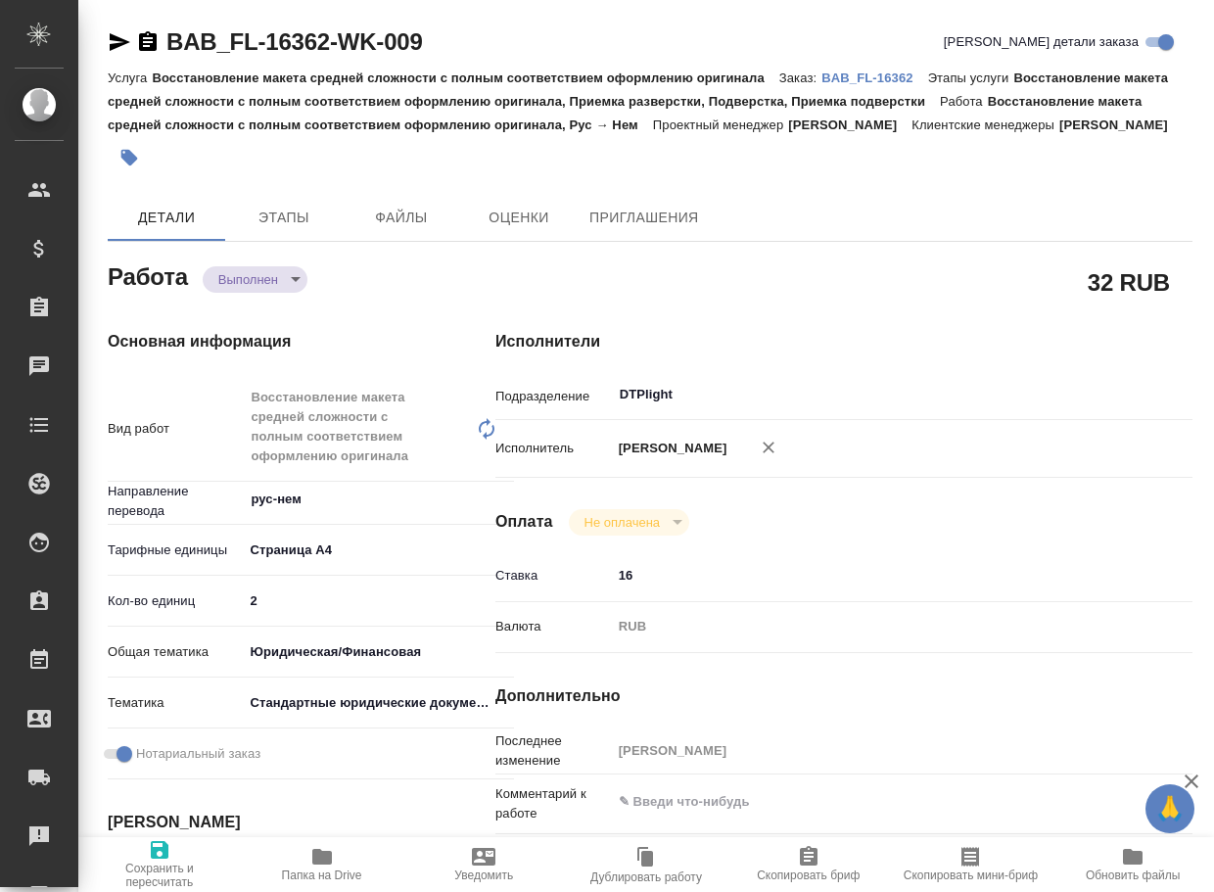
type textarea "x"
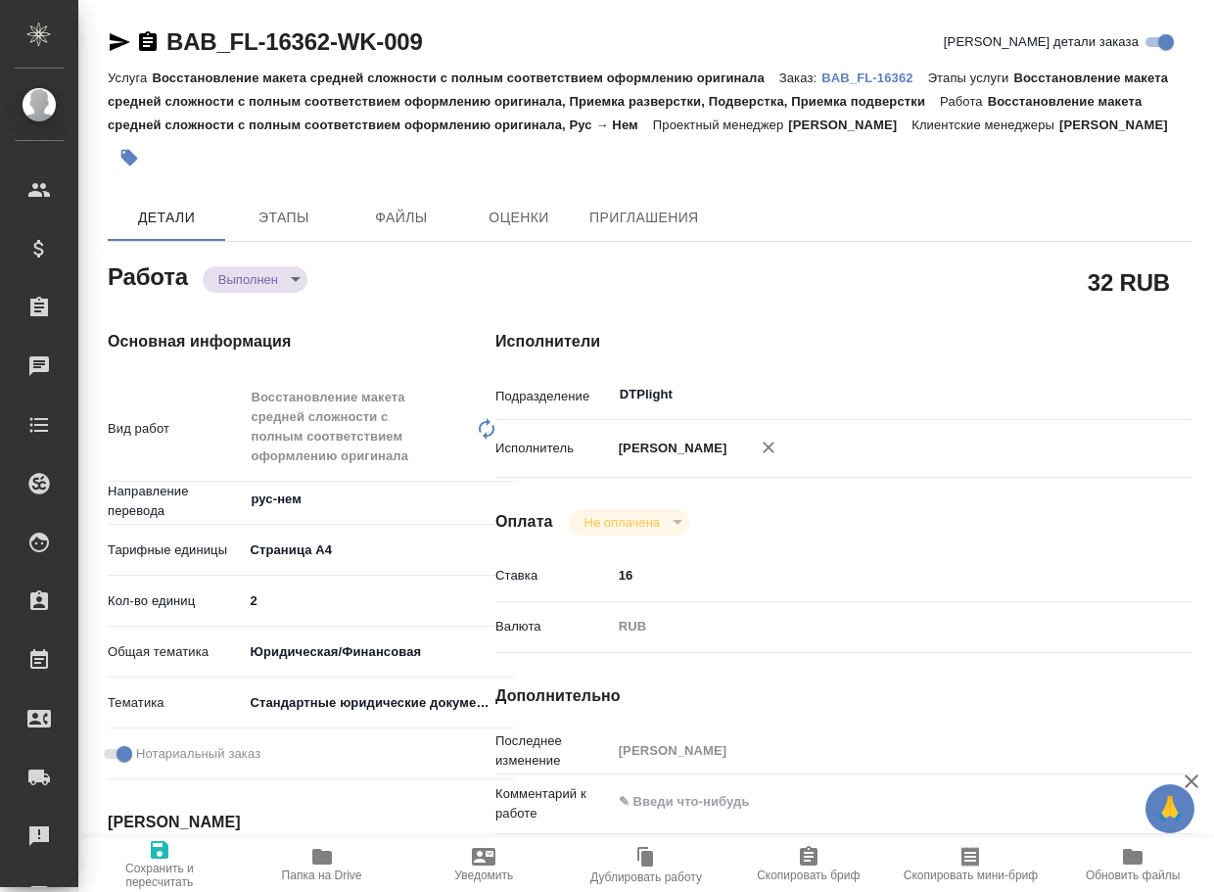
type textarea "x"
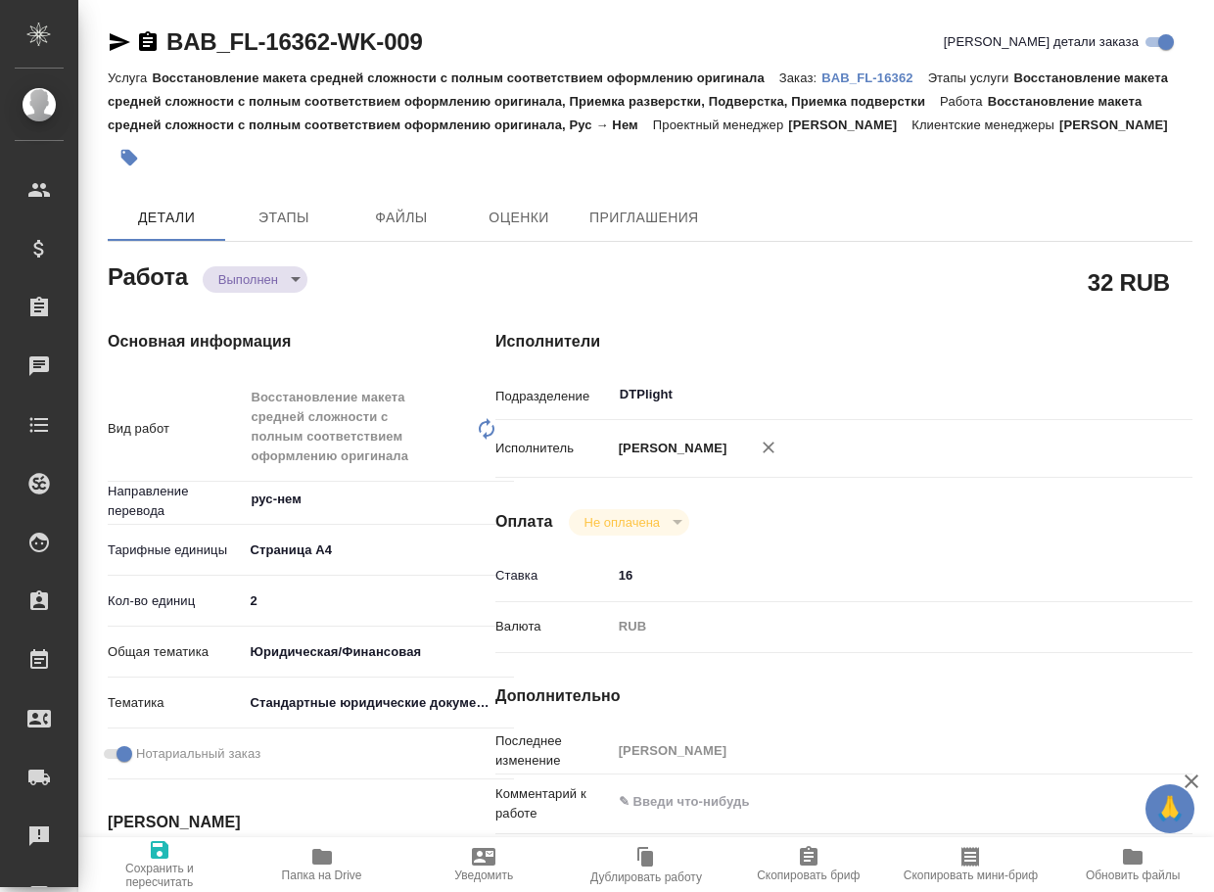
type textarea "x"
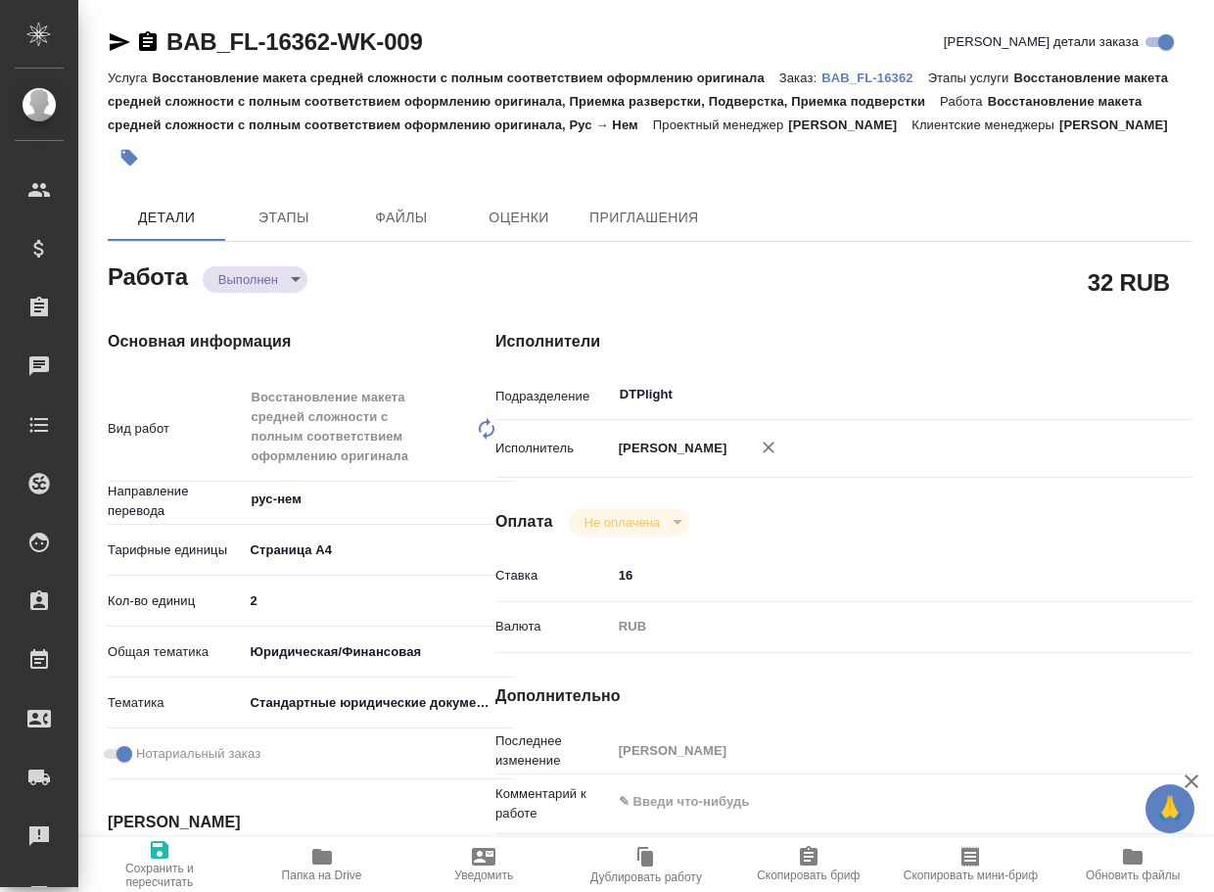
type textarea "x"
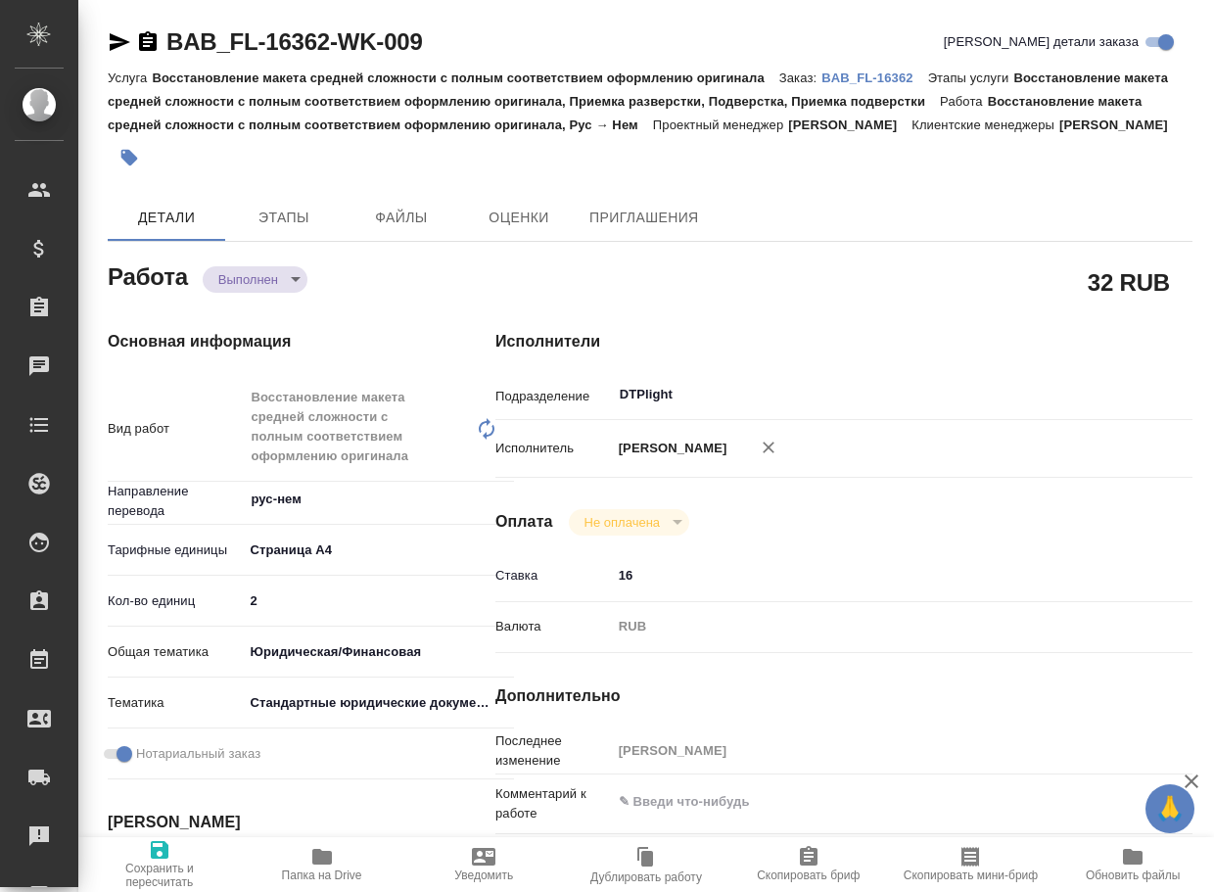
type textarea "x"
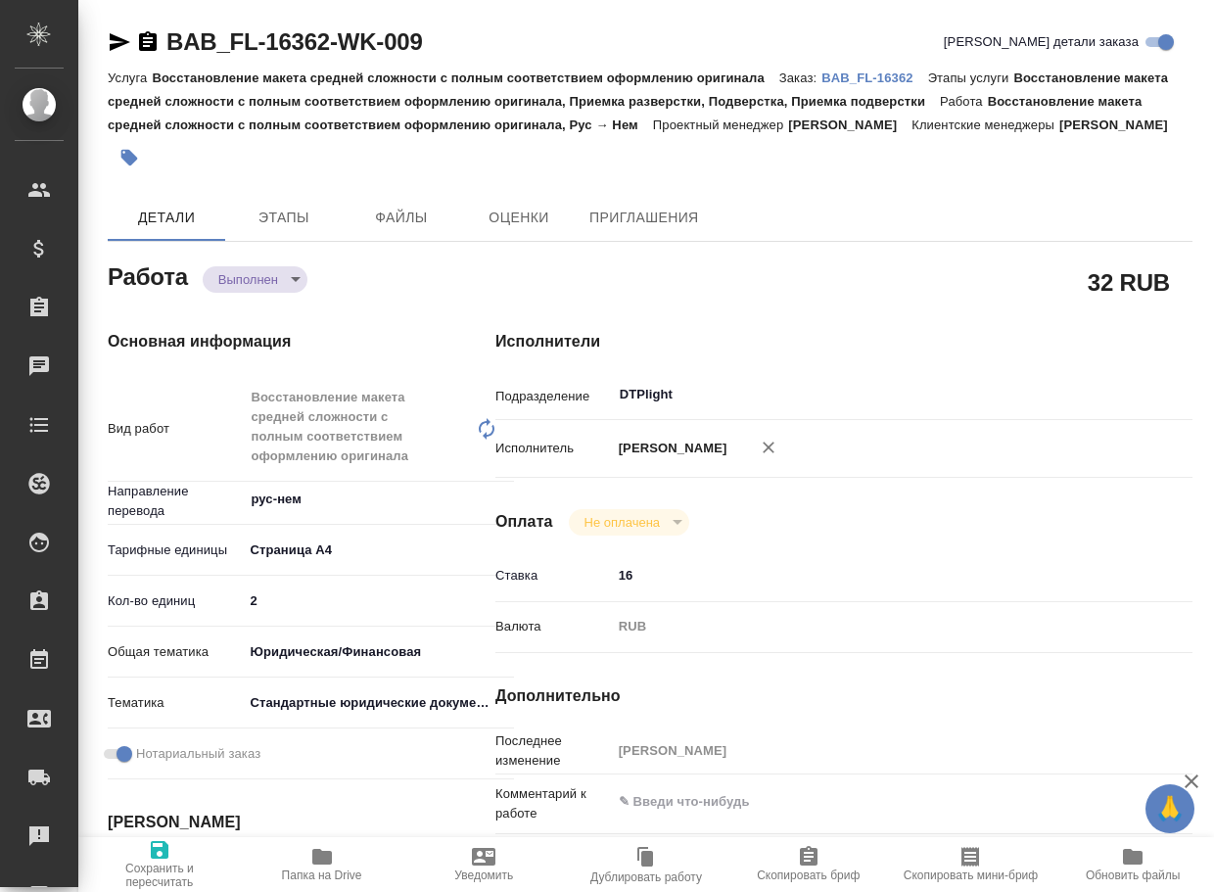
click at [301, 858] on span "Папка на Drive" at bounding box center [322, 863] width 139 height 37
type textarea "x"
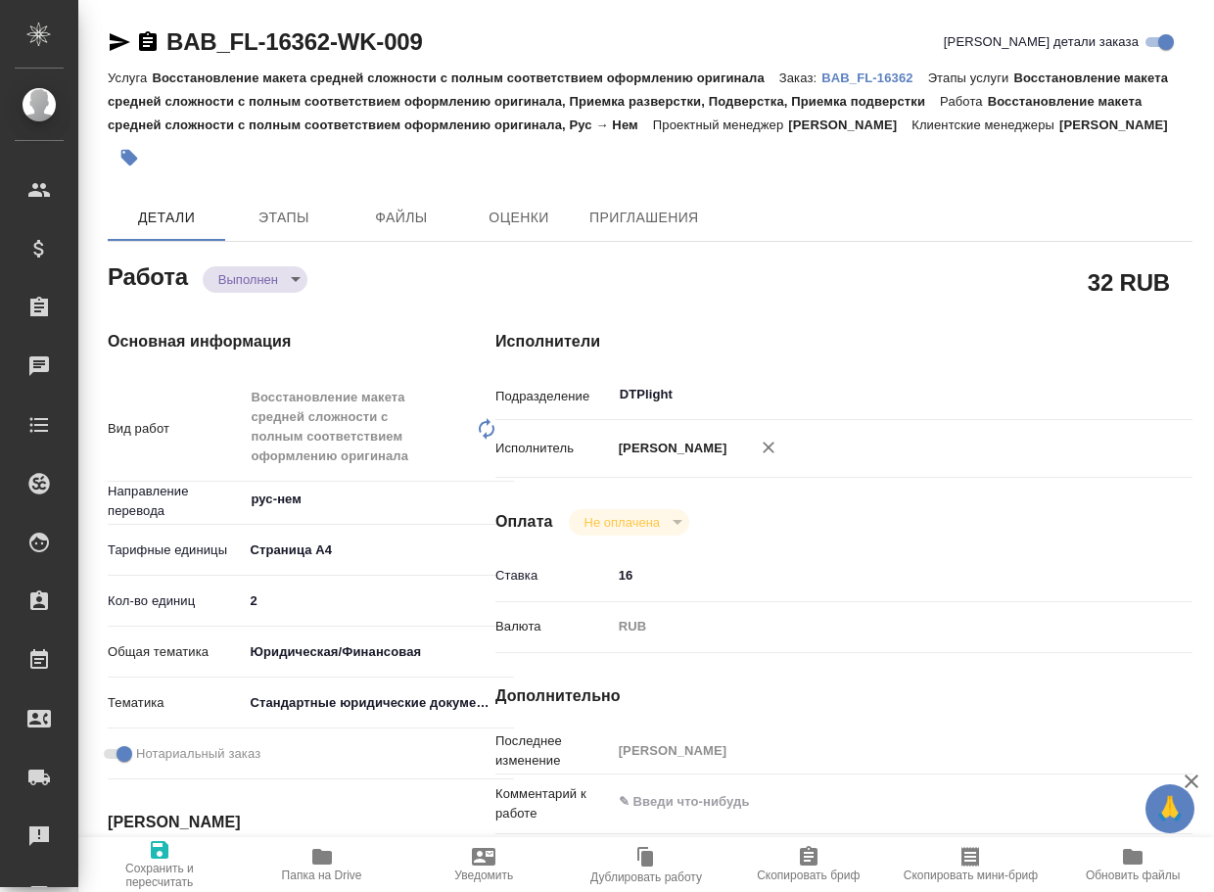
type textarea "x"
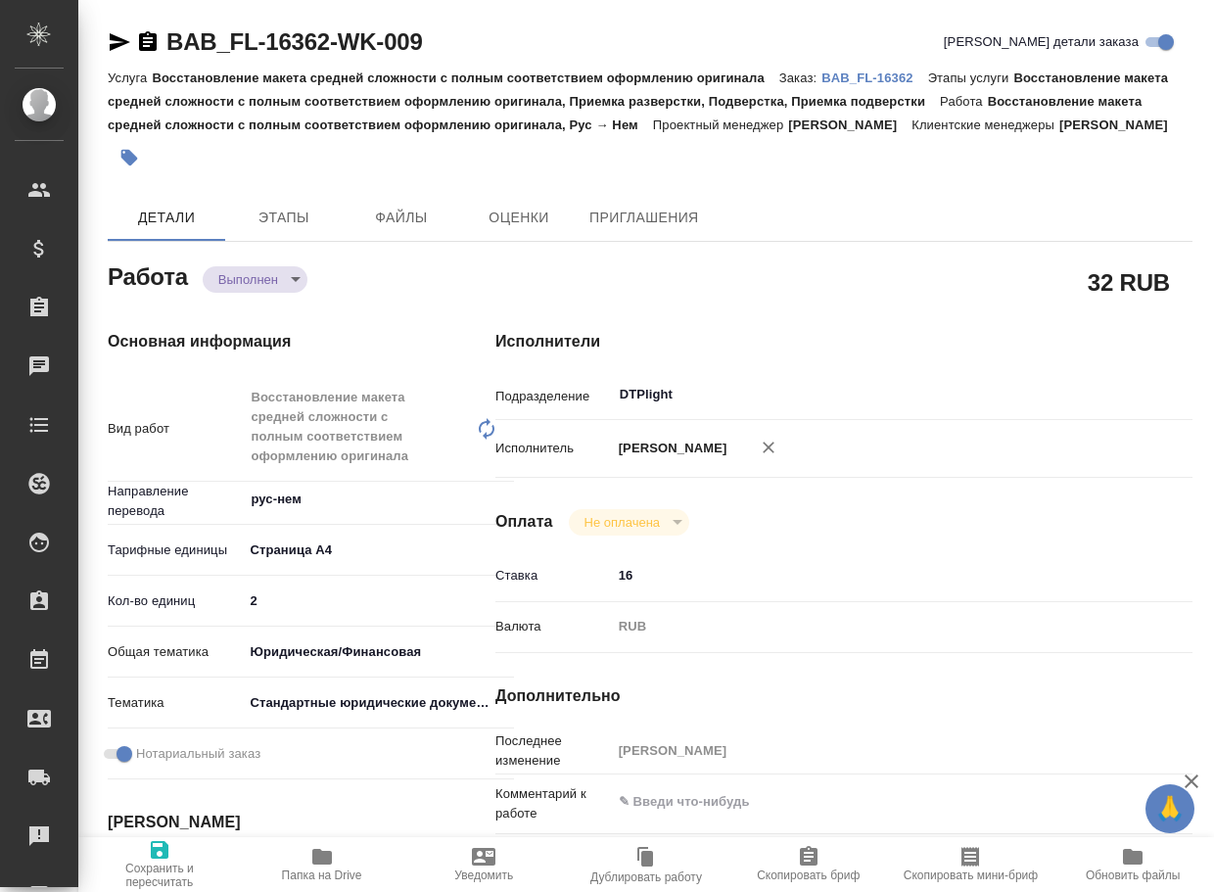
type textarea "x"
click at [257, 311] on body "🙏 .cls-1 fill:#fff; AWATERA Arsenyeva Vera Клиенты Спецификации Заказы 51 Чаты …" at bounding box center [607, 446] width 1214 height 892
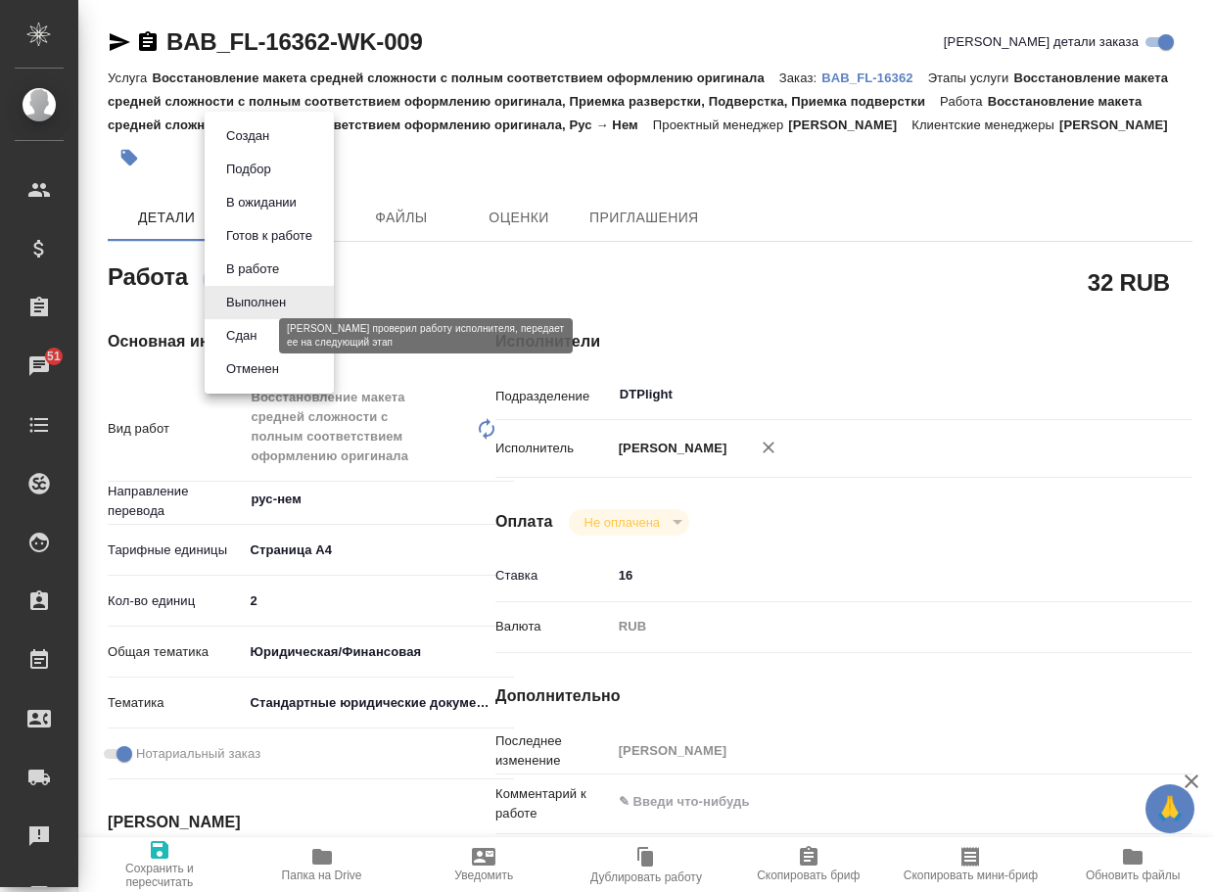
click at [255, 341] on button "Сдан" at bounding box center [241, 336] width 42 height 22
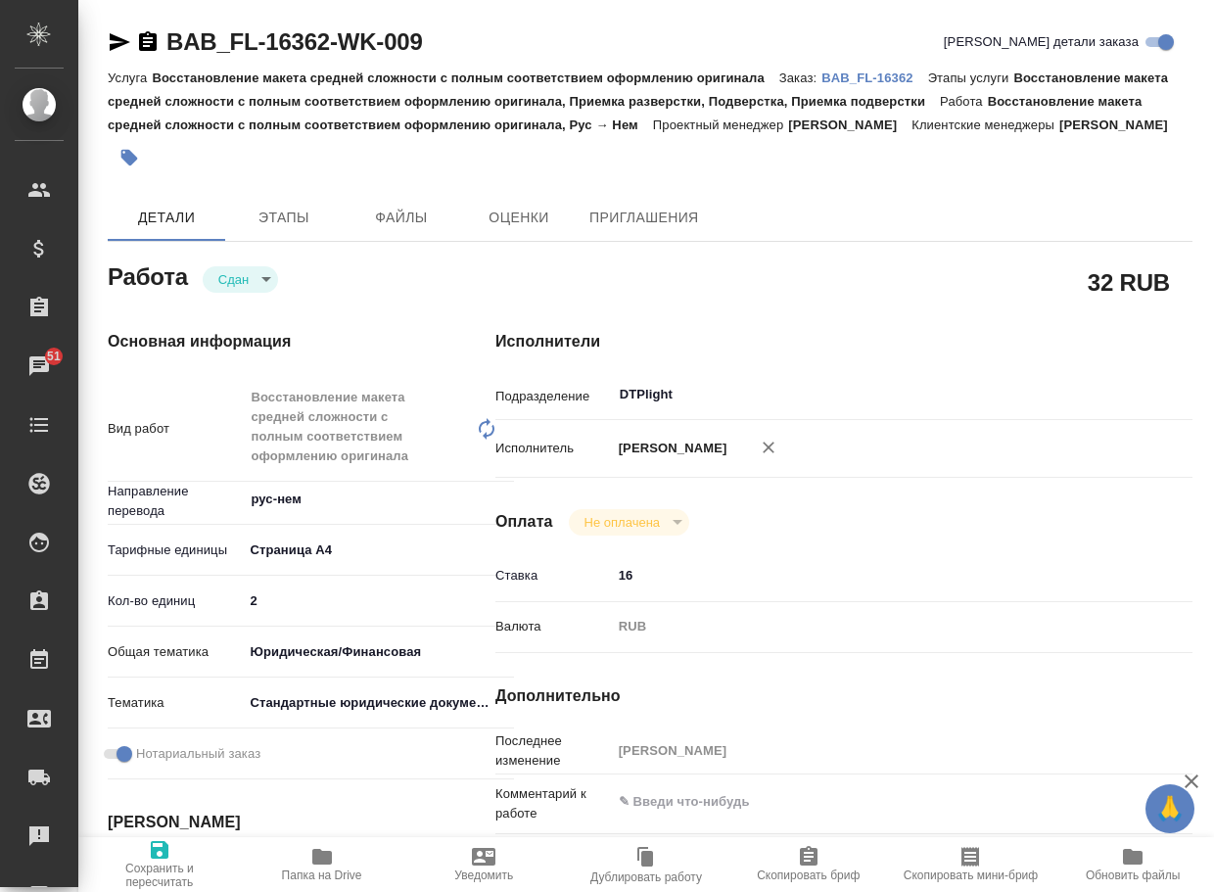
type textarea "x"
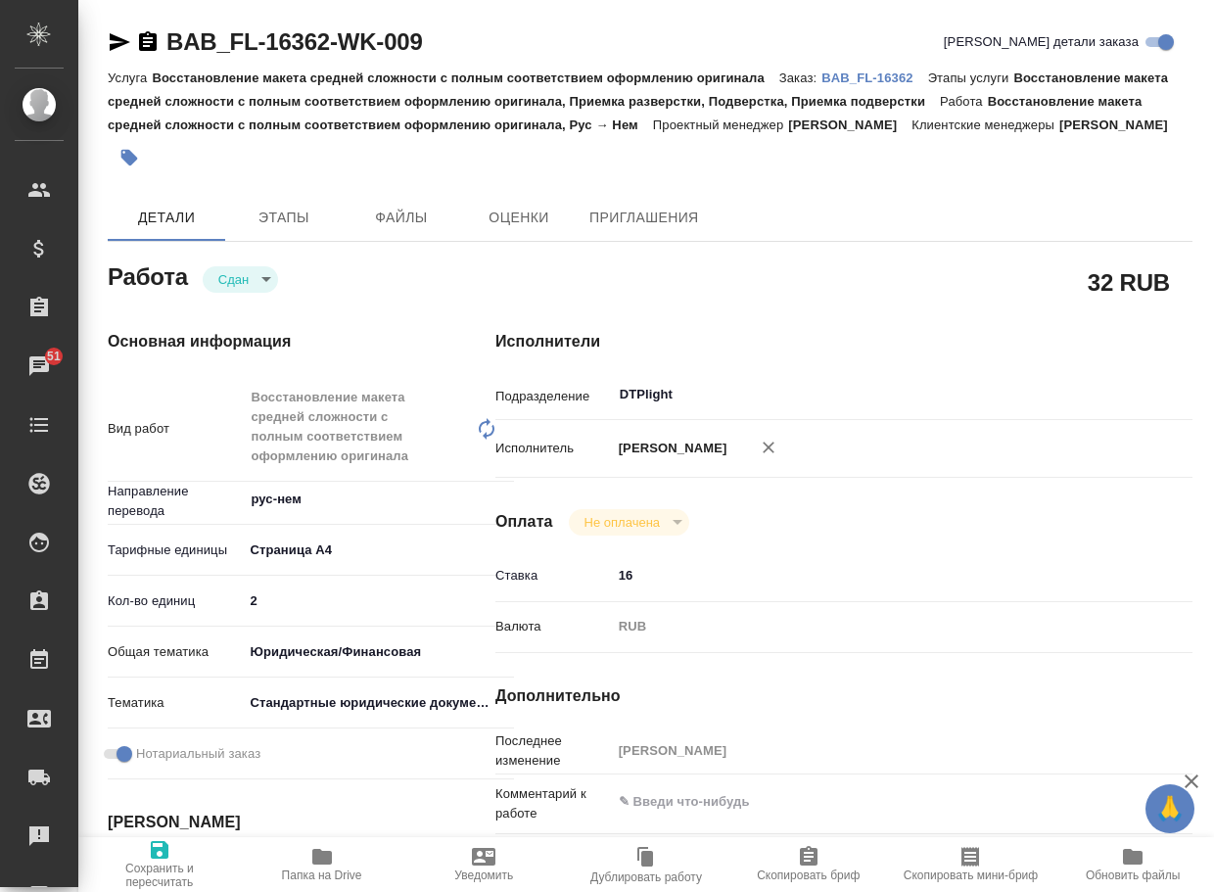
type textarea "x"
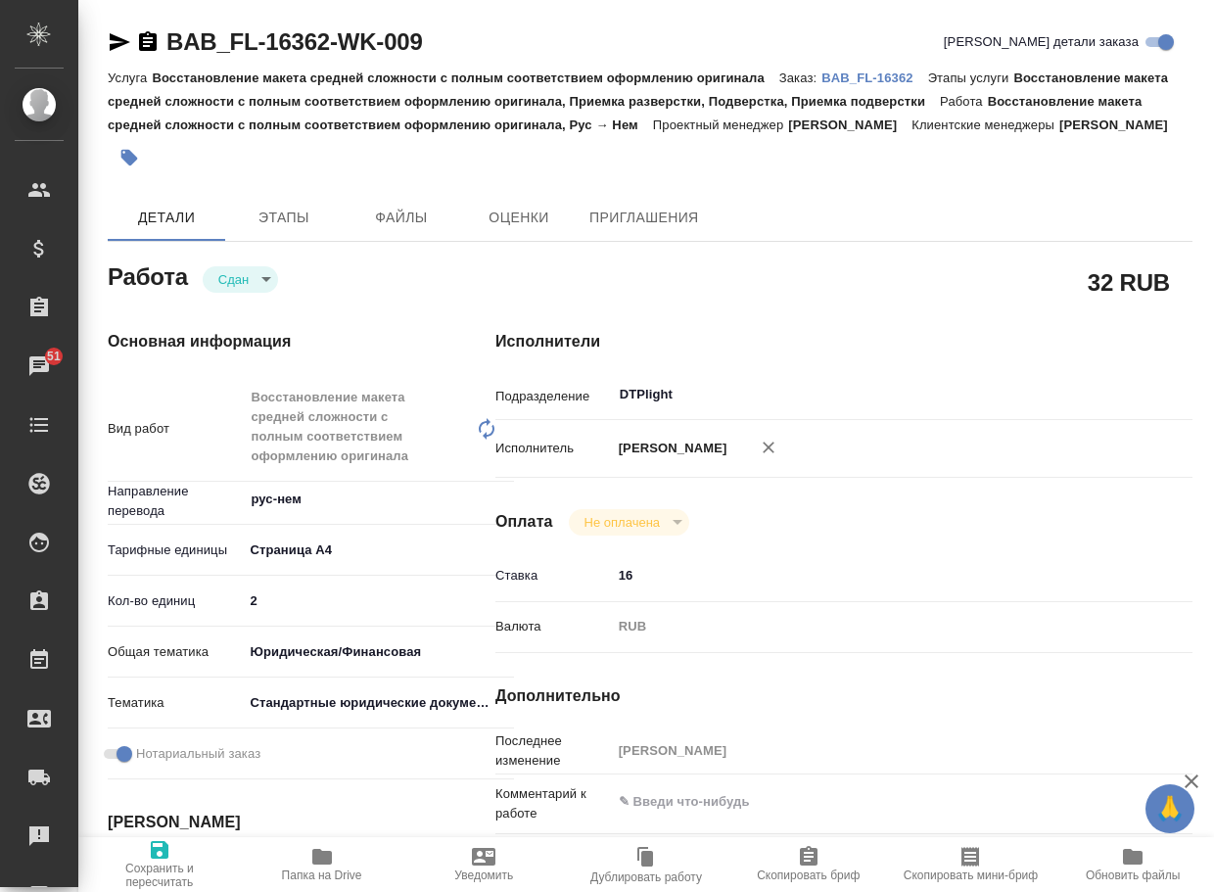
click at [880, 81] on p "BAB_FL-16362" at bounding box center [874, 77] width 106 height 15
type textarea "x"
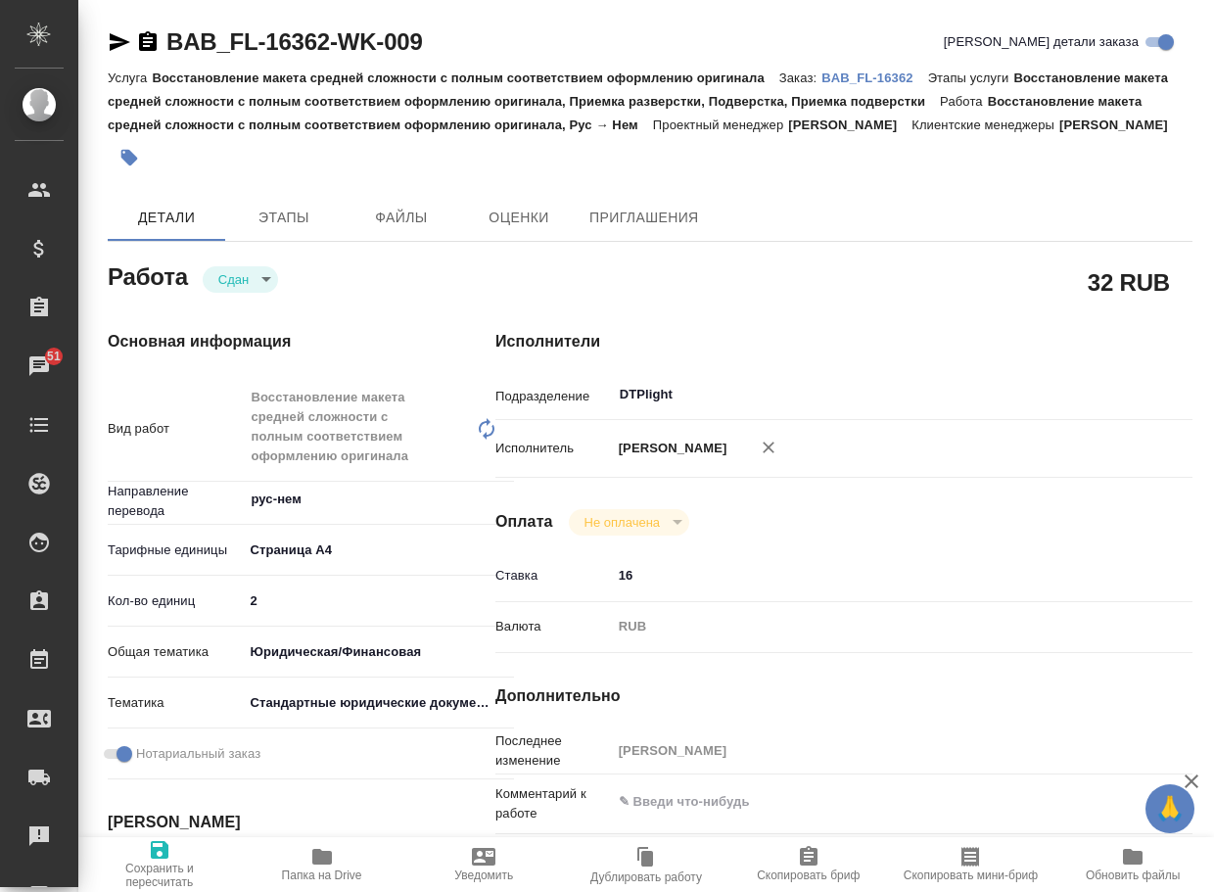
type textarea "x"
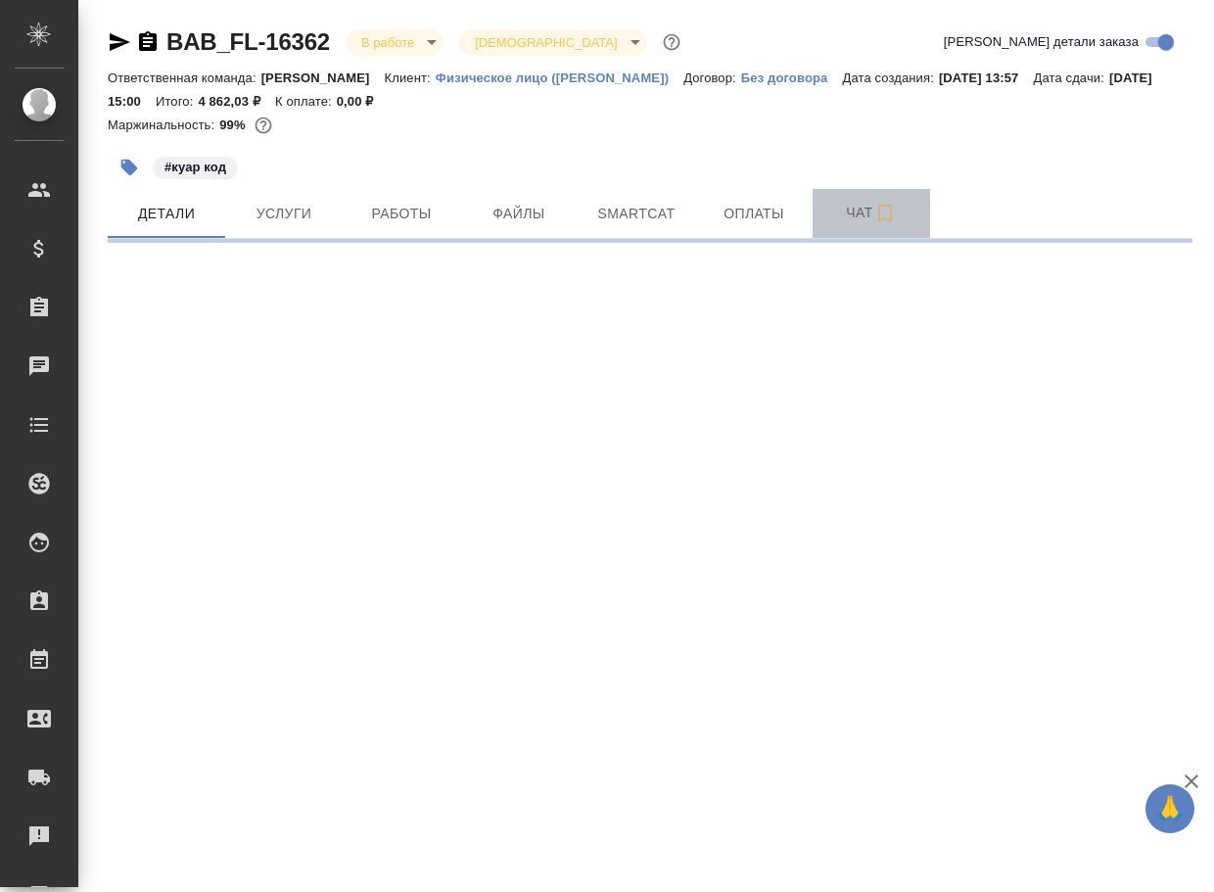
click at [843, 211] on span "Чат" at bounding box center [871, 213] width 94 height 24
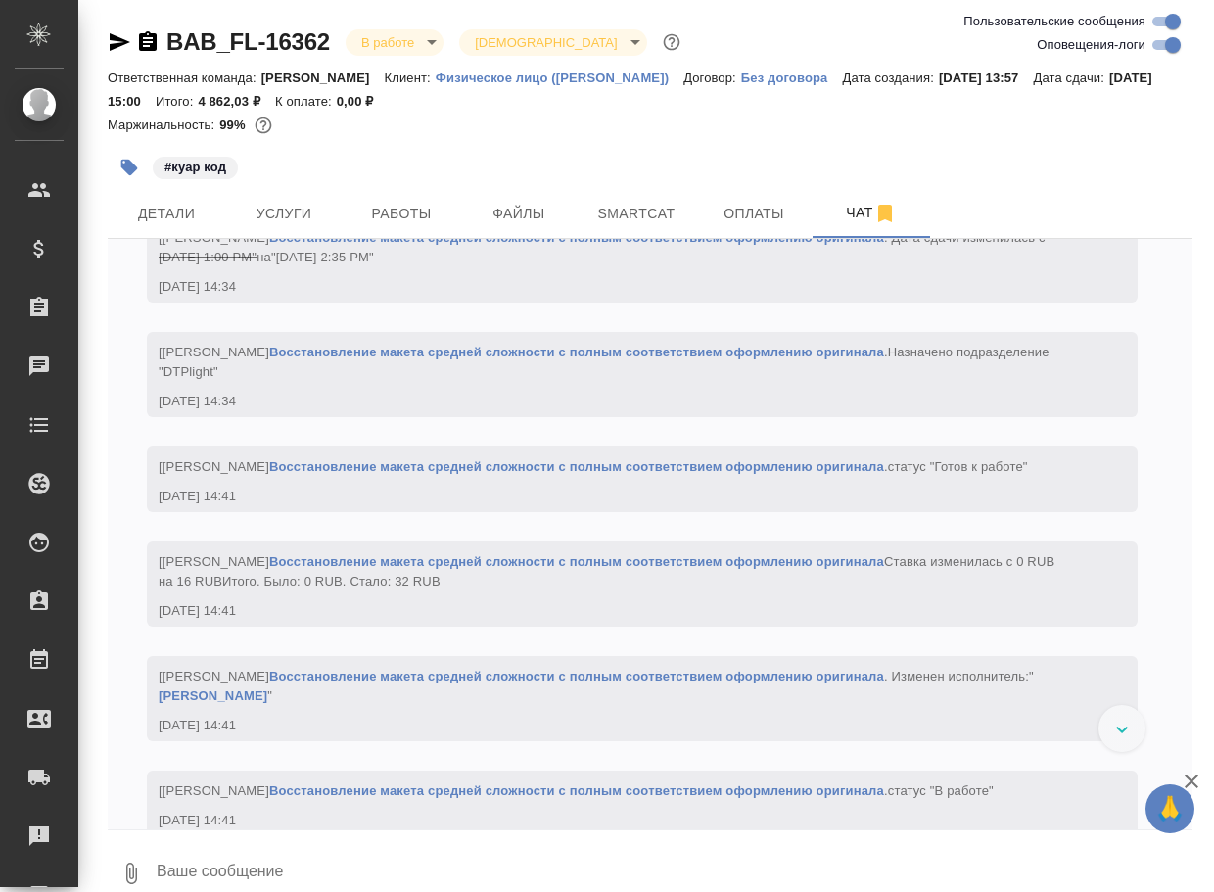
click at [330, 863] on textarea at bounding box center [674, 873] width 1038 height 67
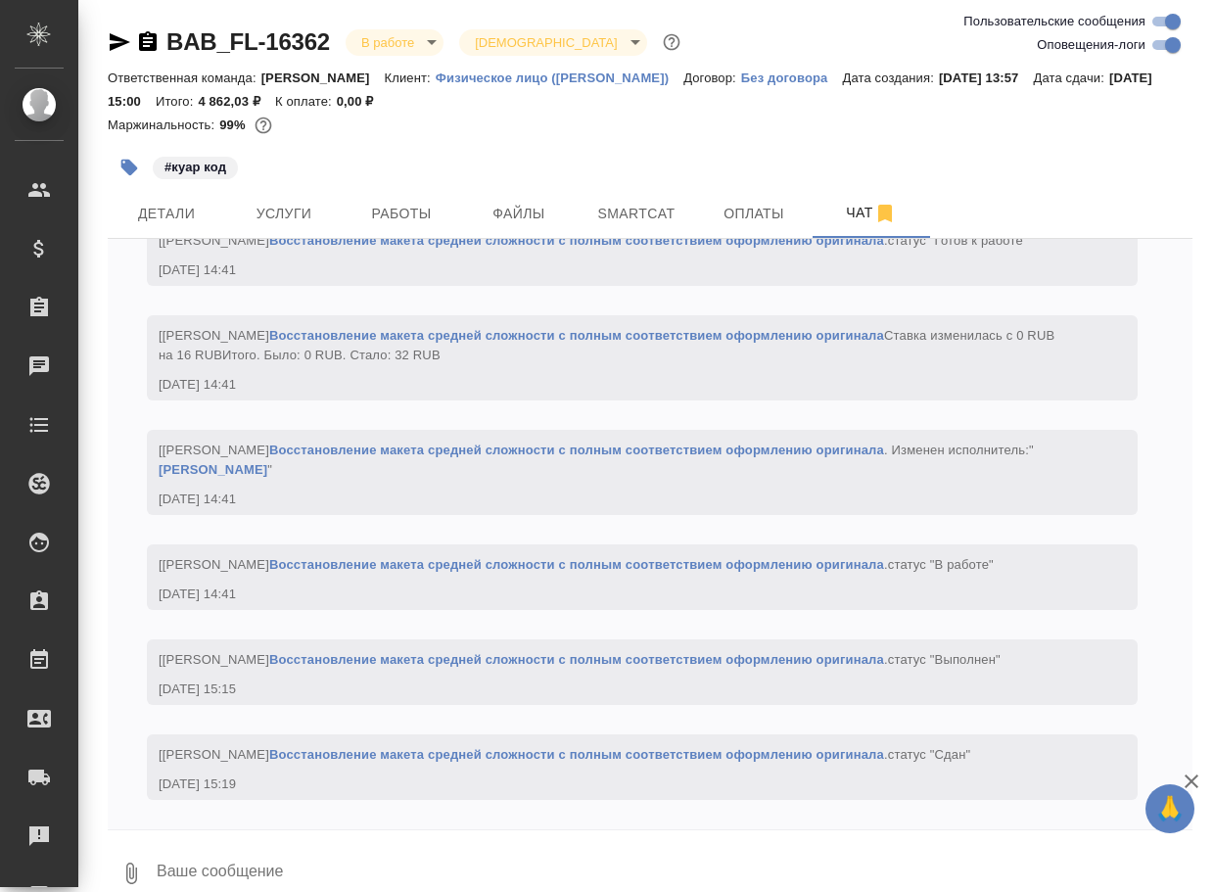
paste textarea "[URL][DOMAIN_NAME]"
type textarea "[URL][DOMAIN_NAME]"
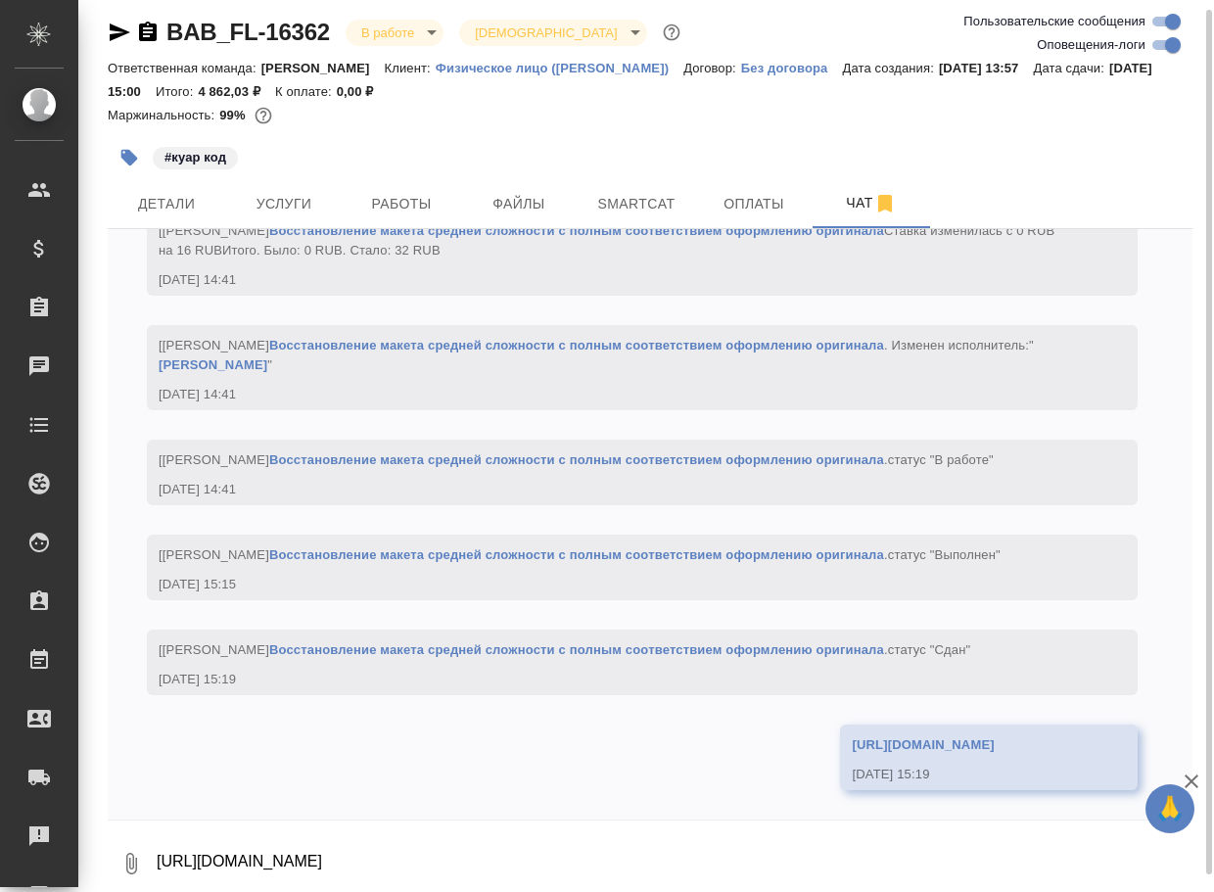
scroll to position [2969, 0]
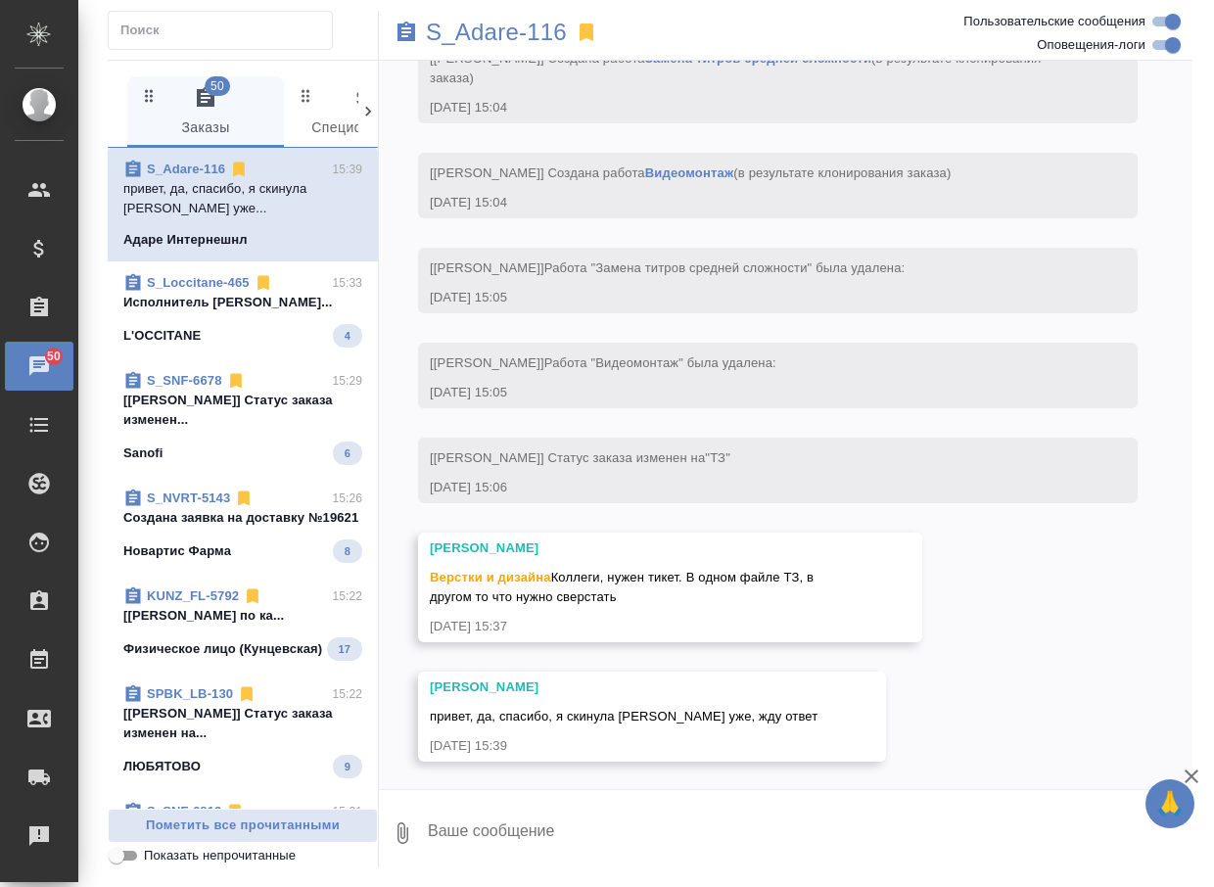
scroll to position [110, 0]
click at [284, 832] on span "Пометить все прочитанными" at bounding box center [242, 826] width 249 height 23
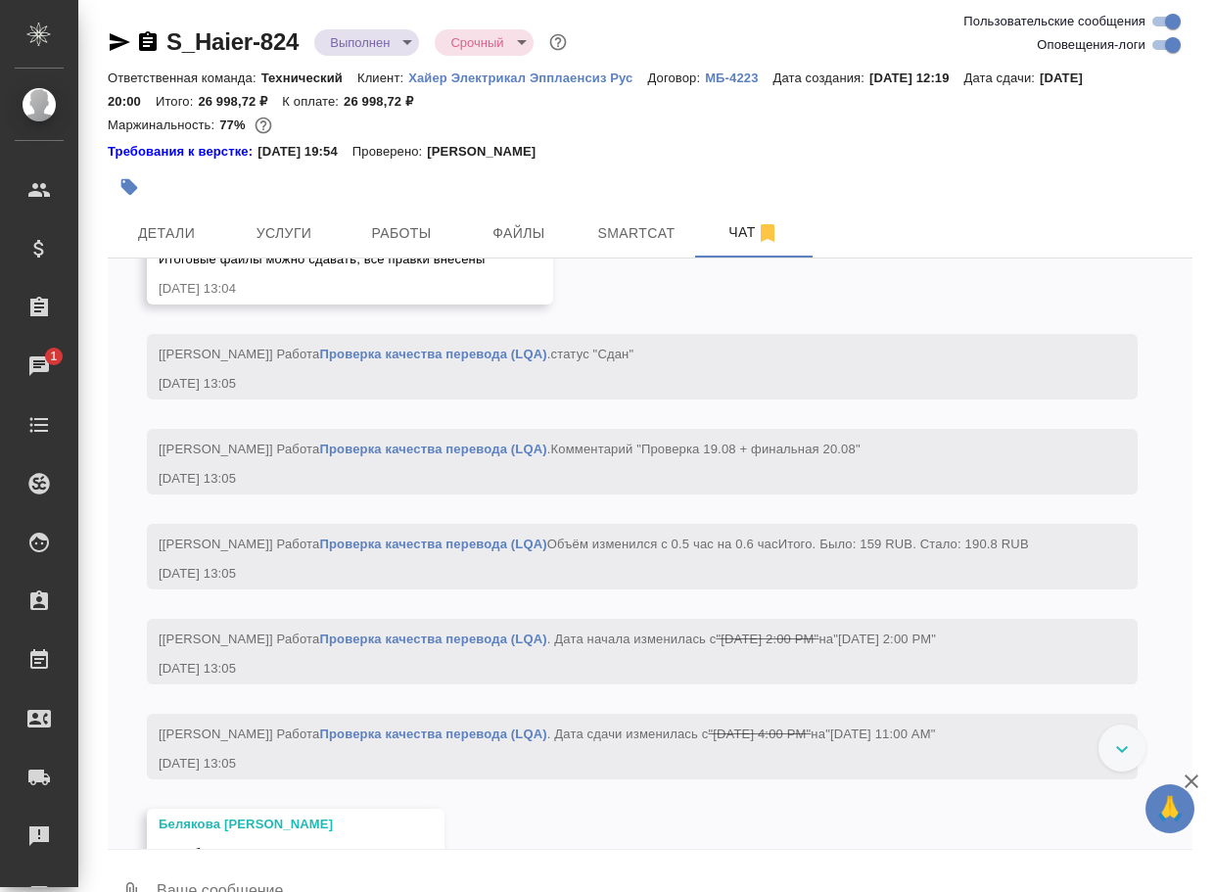
scroll to position [11608, 0]
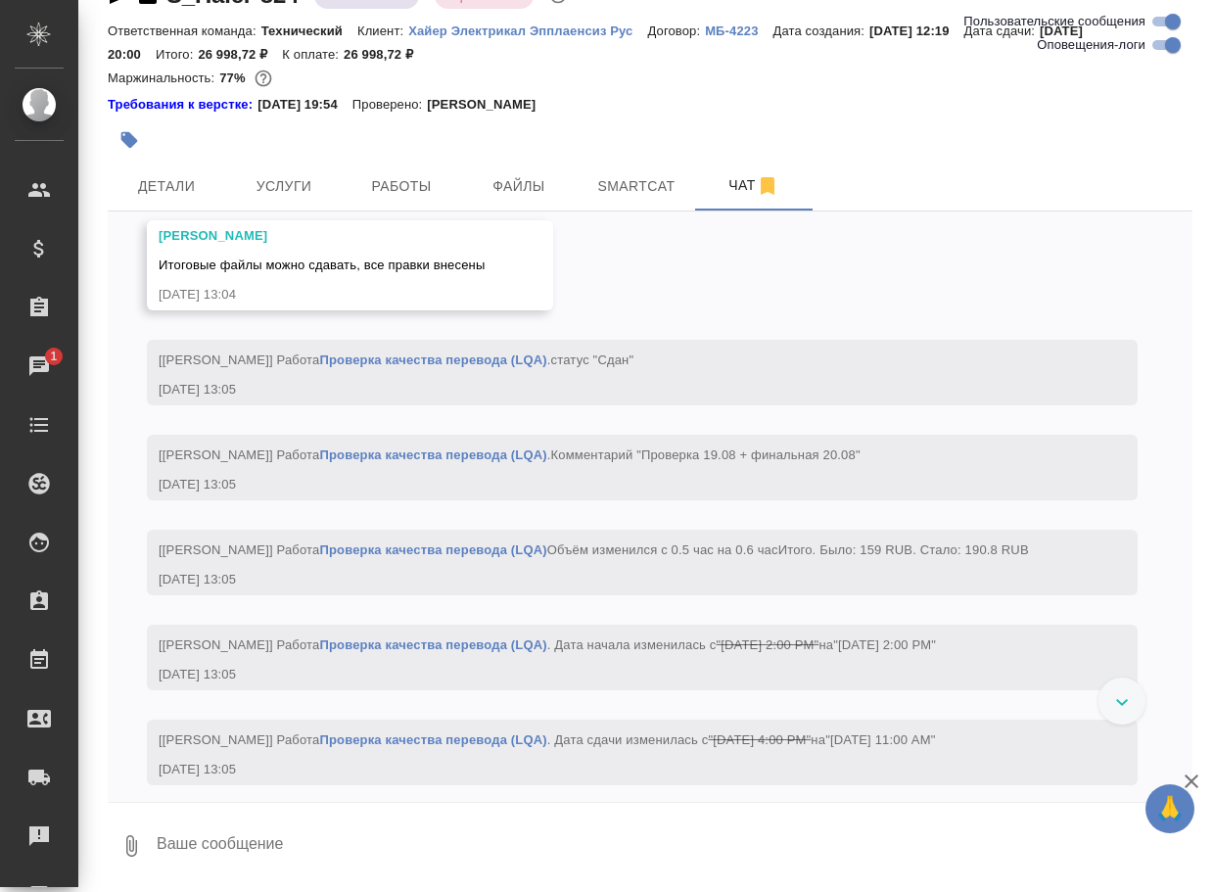
click at [1102, 696] on div at bounding box center [1122, 701] width 47 height 47
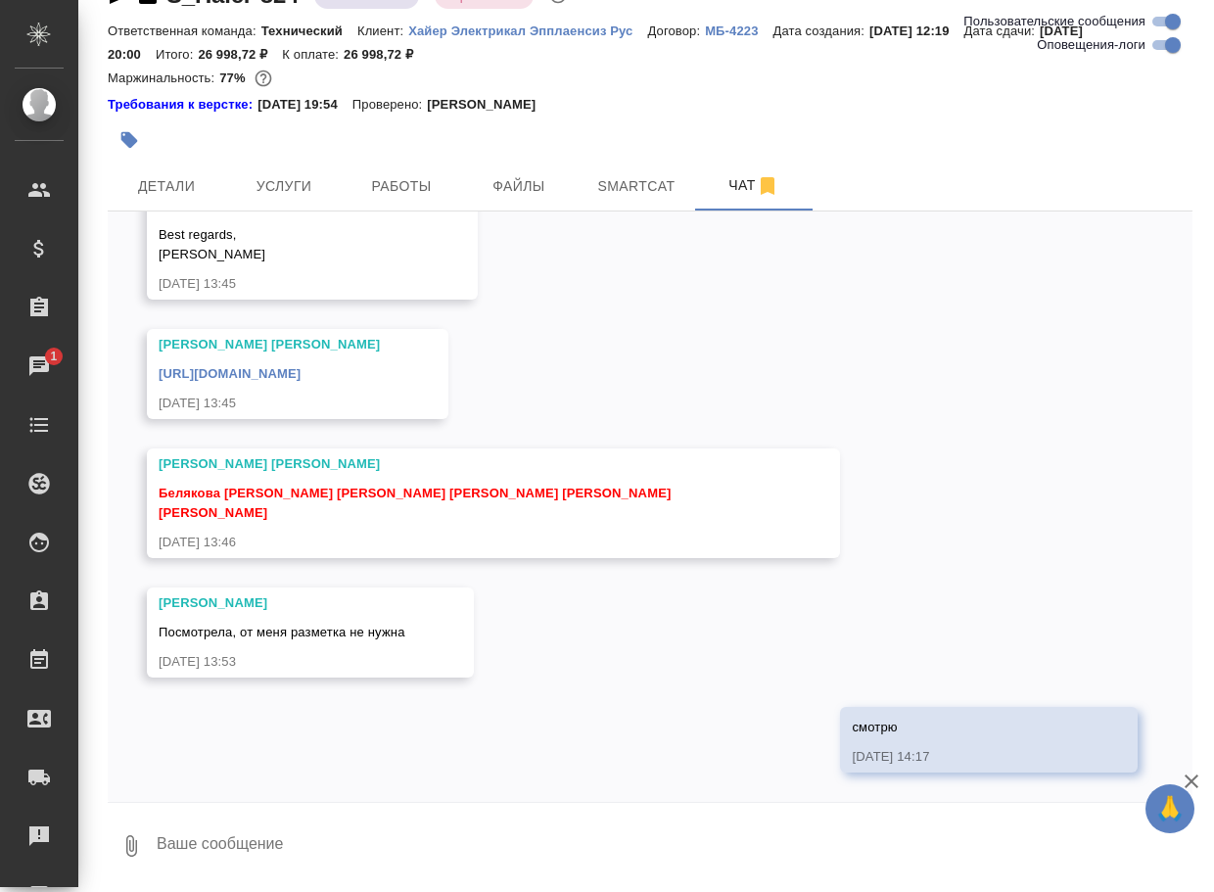
scroll to position [13762, 0]
click at [278, 844] on textarea at bounding box center [674, 846] width 1038 height 67
paste textarea "[URL][DOMAIN_NAME]"
type textarea "готово: [URL][DOMAIN_NAME]"
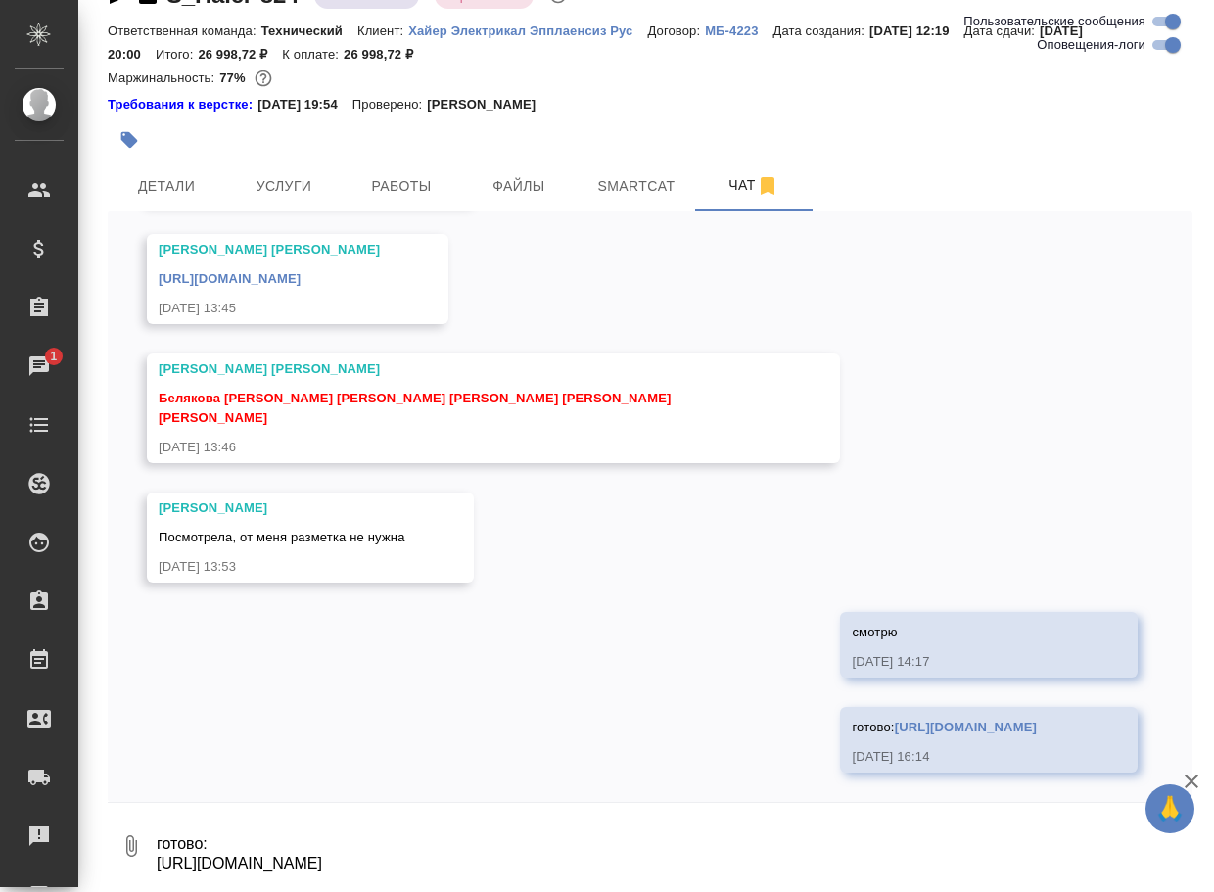
scroll to position [13955, 0]
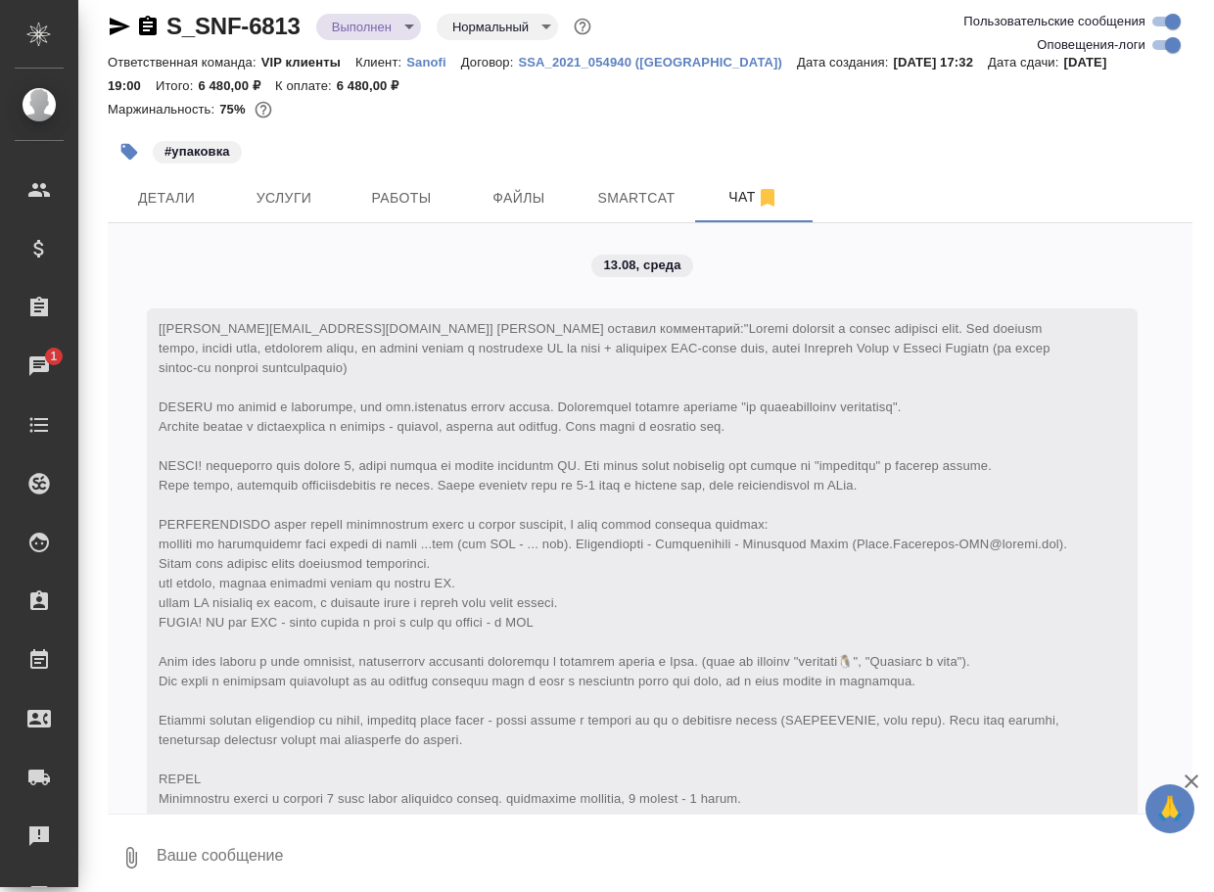
scroll to position [13684, 0]
